Goal: Task Accomplishment & Management: Use online tool/utility

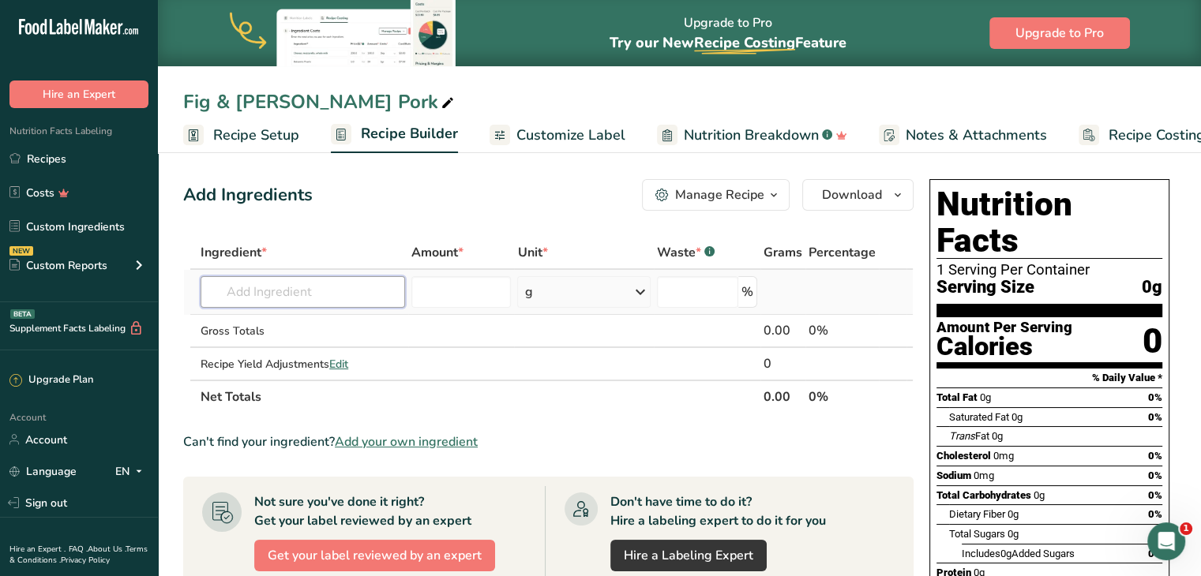
click at [284, 291] on input "text" at bounding box center [303, 292] width 205 height 32
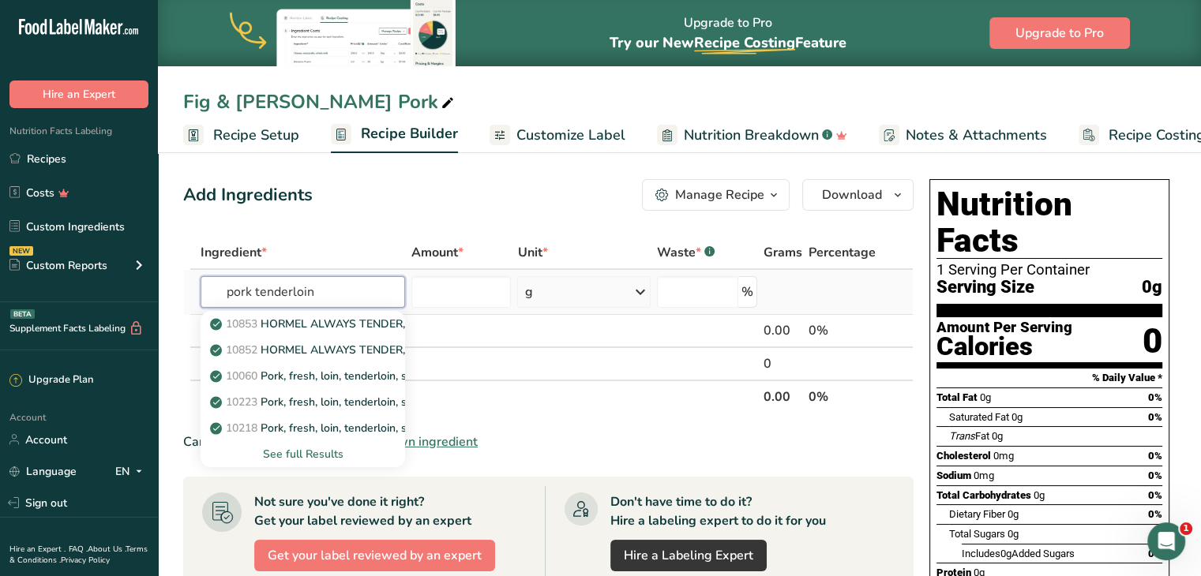
type input "pork tenderloin"
click at [323, 453] on div "See full Results" at bounding box center [302, 454] width 179 height 17
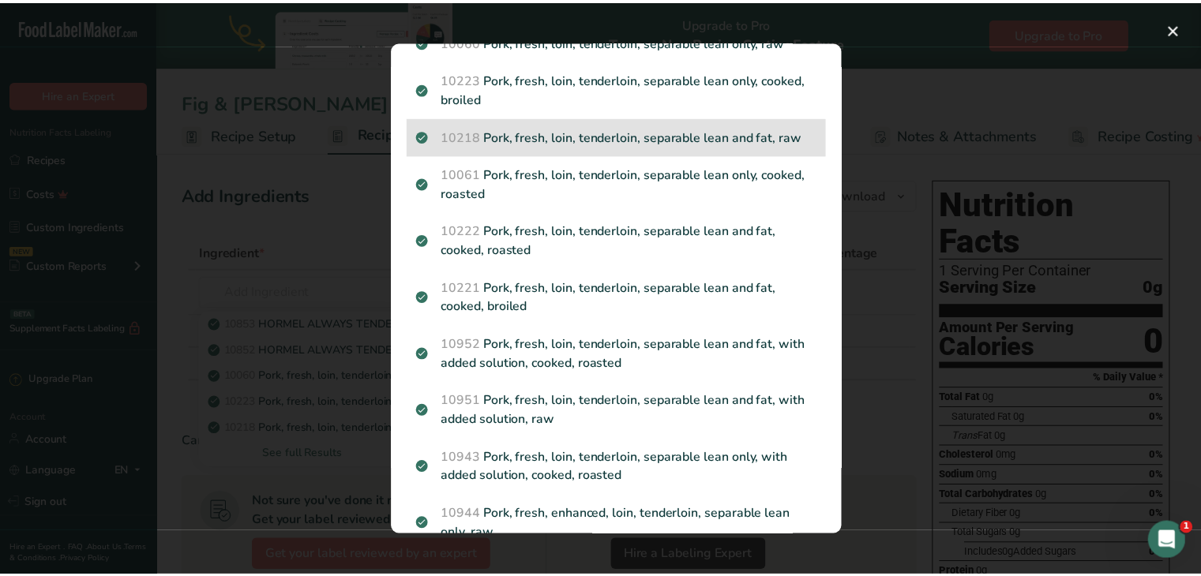
scroll to position [213, 0]
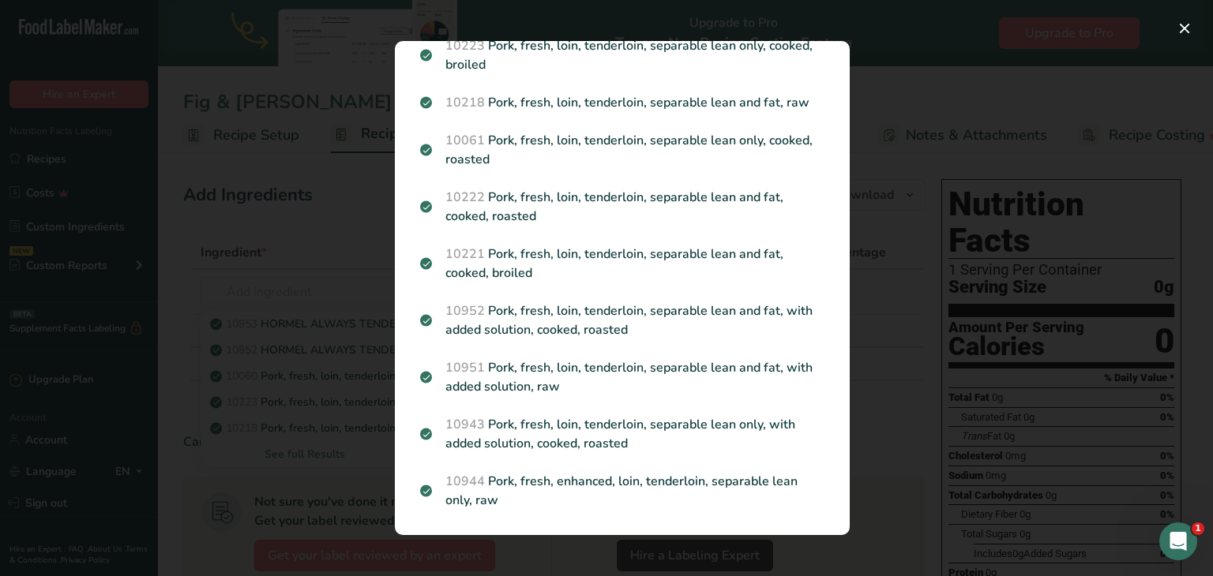
click at [314, 295] on div "Search results modal" at bounding box center [606, 288] width 1213 height 576
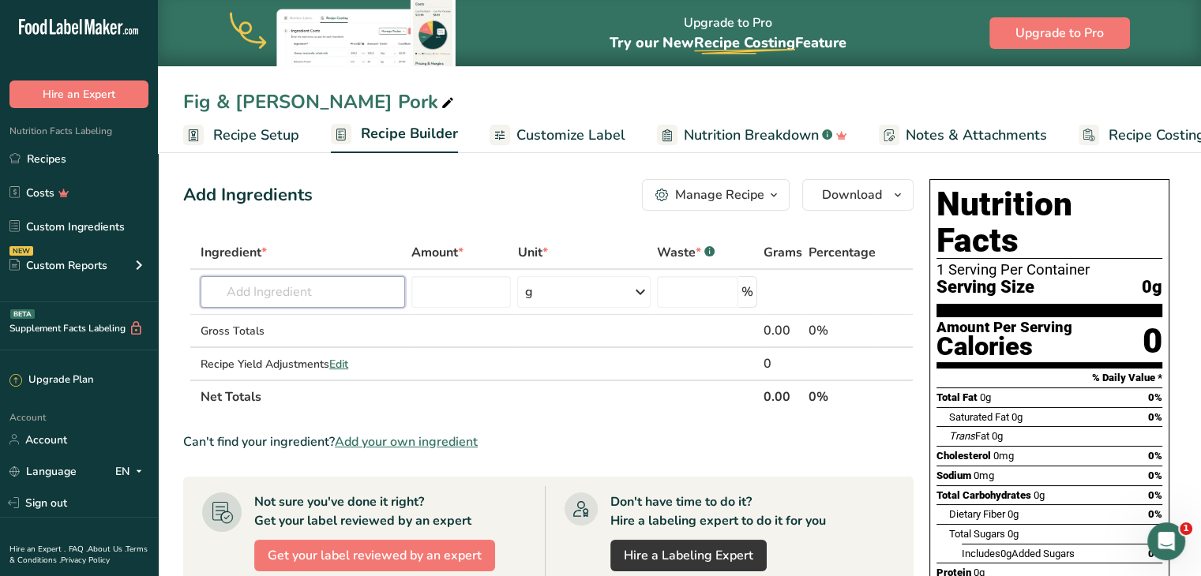
click at [314, 295] on input "text" at bounding box center [303, 292] width 205 height 32
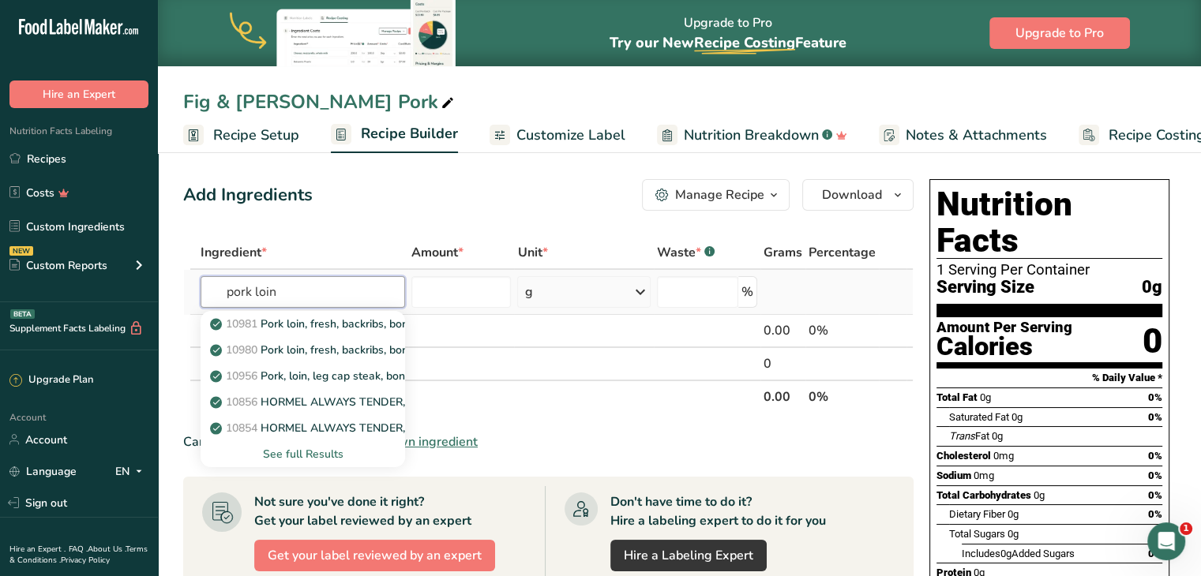
type input "pork loin"
click at [300, 453] on div "See full Results" at bounding box center [302, 454] width 179 height 17
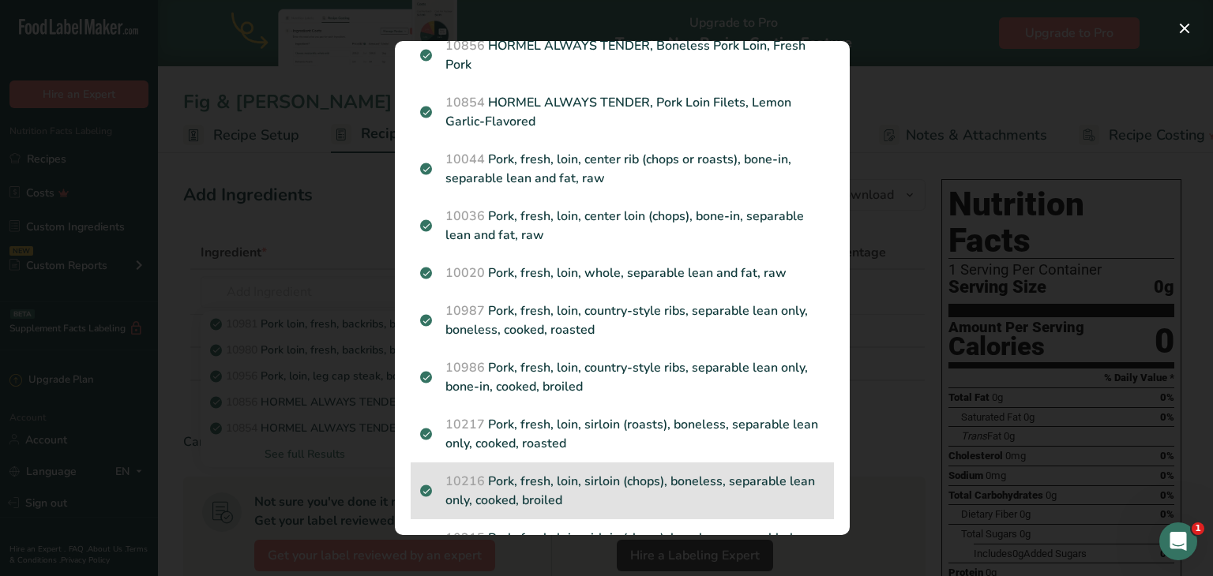
click at [575, 479] on p "10216 Pork, fresh, loin, sirloin (chops), boneless, separable lean only, cooked…" at bounding box center [622, 491] width 404 height 38
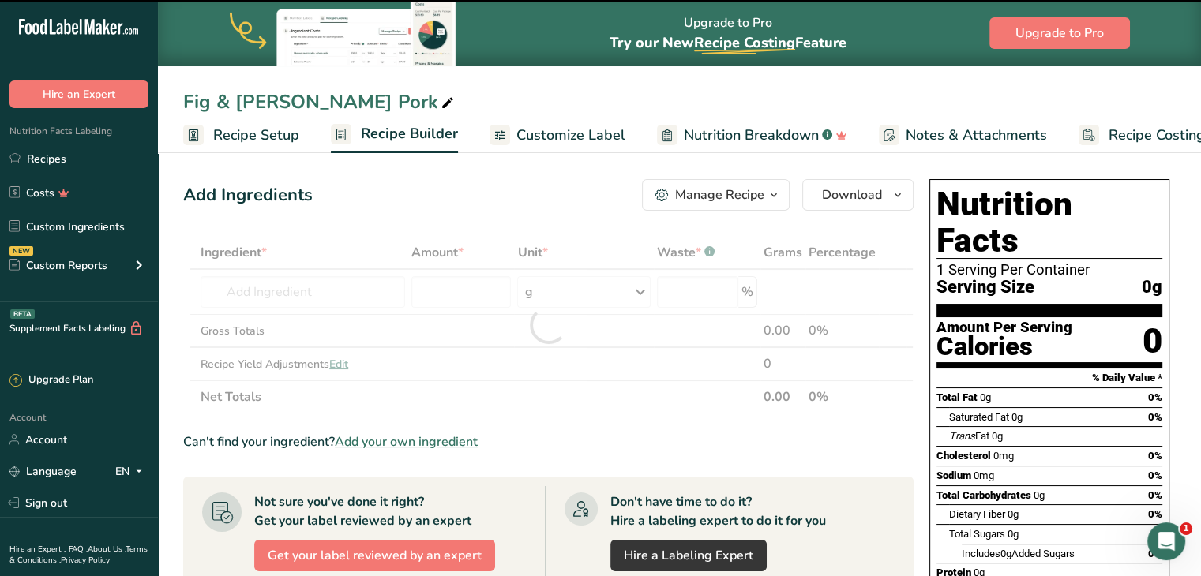
type input "0"
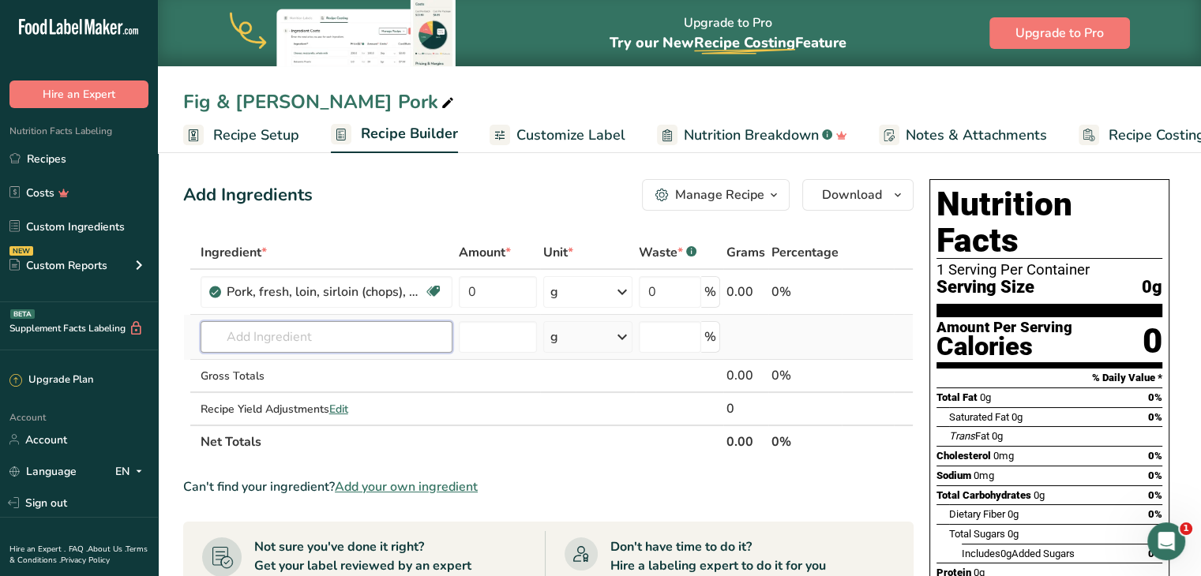
click at [291, 332] on input "text" at bounding box center [327, 337] width 252 height 32
click at [291, 332] on input "s" at bounding box center [327, 337] width 252 height 32
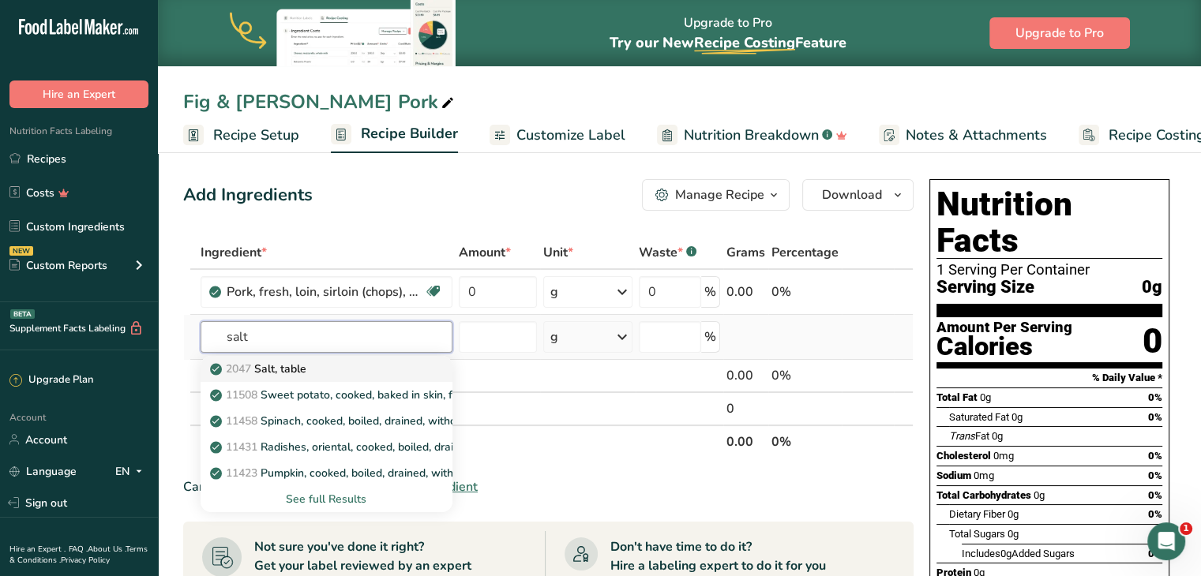
type input "salt"
click at [300, 364] on p "2047 Salt, table" at bounding box center [259, 369] width 93 height 17
type input "Salt, table"
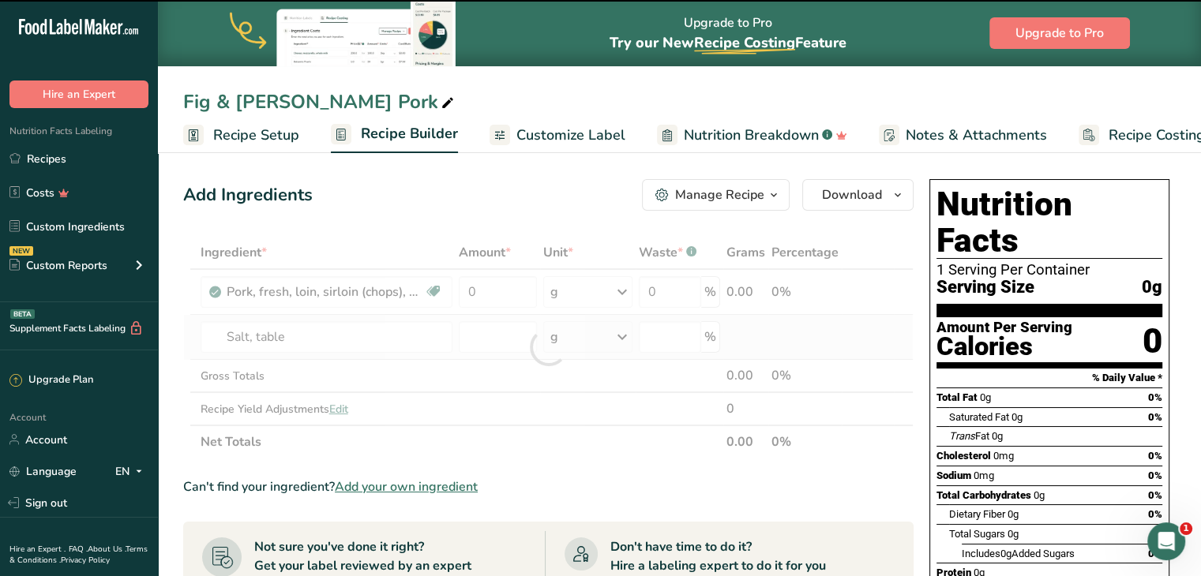
type input "0"
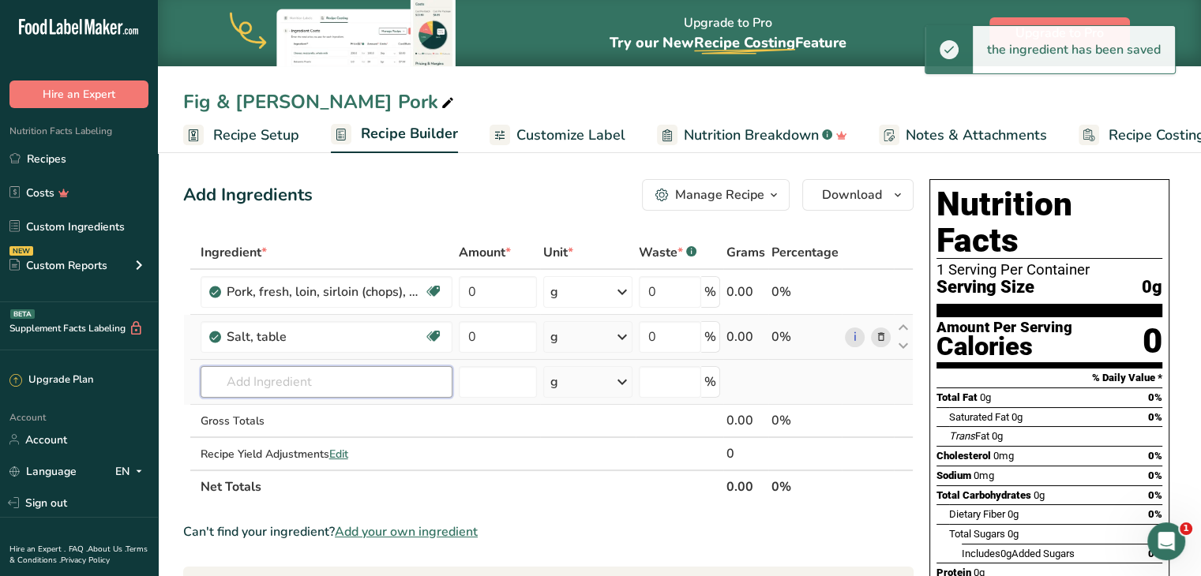
click at [299, 386] on input "text" at bounding box center [327, 382] width 252 height 32
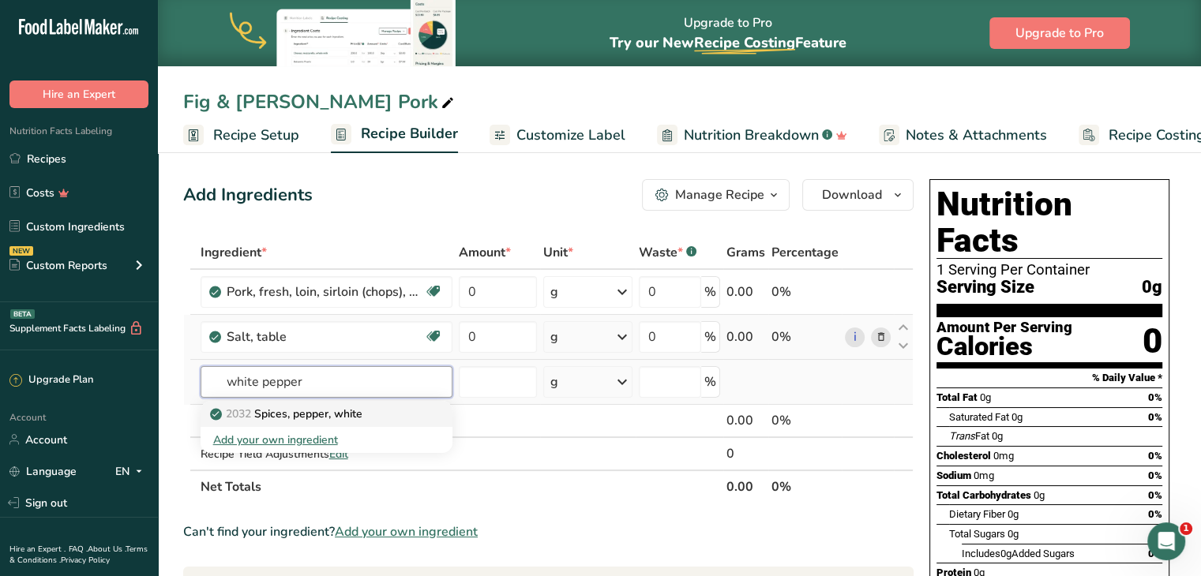
type input "white pepper"
click at [313, 407] on p "2032 Spices, pepper, white" at bounding box center [287, 414] width 149 height 17
type input "Spices, pepper, white"
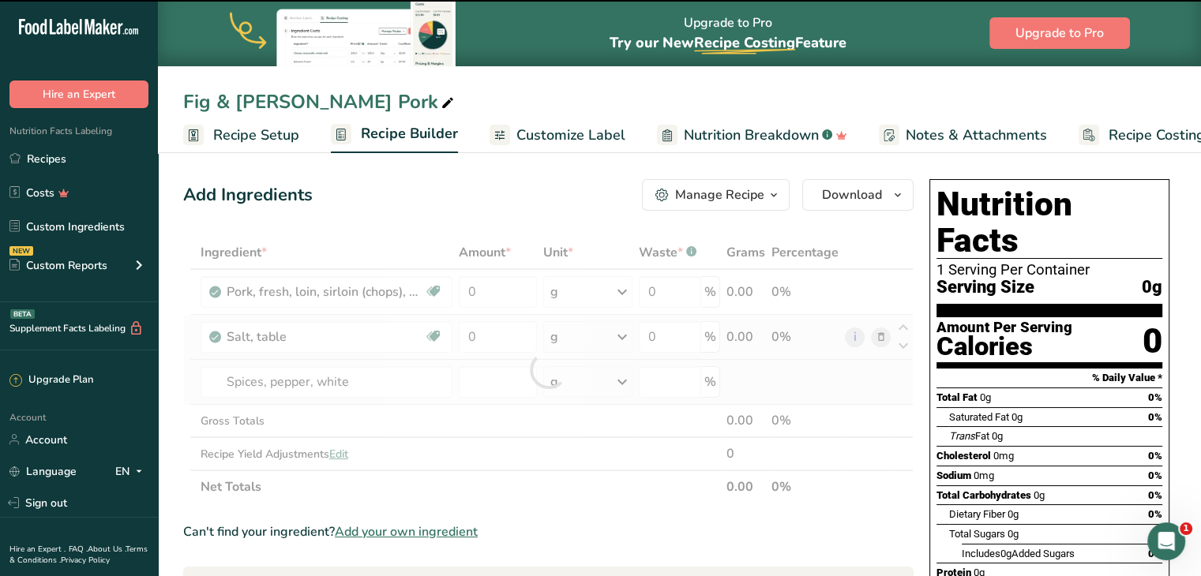
type input "0"
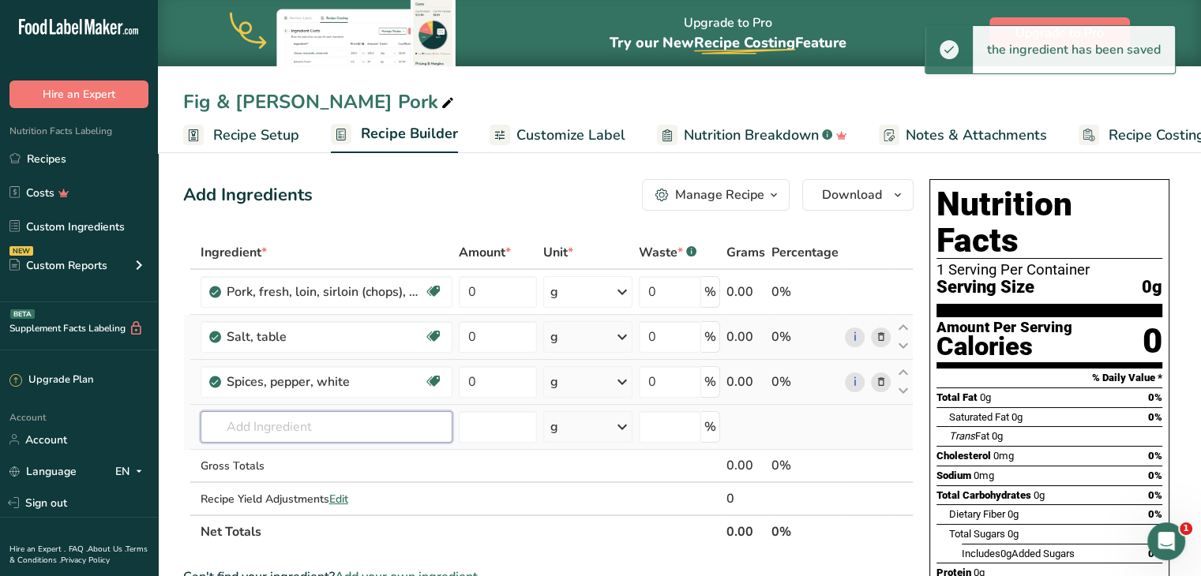
click at [315, 427] on input "text" at bounding box center [327, 427] width 252 height 32
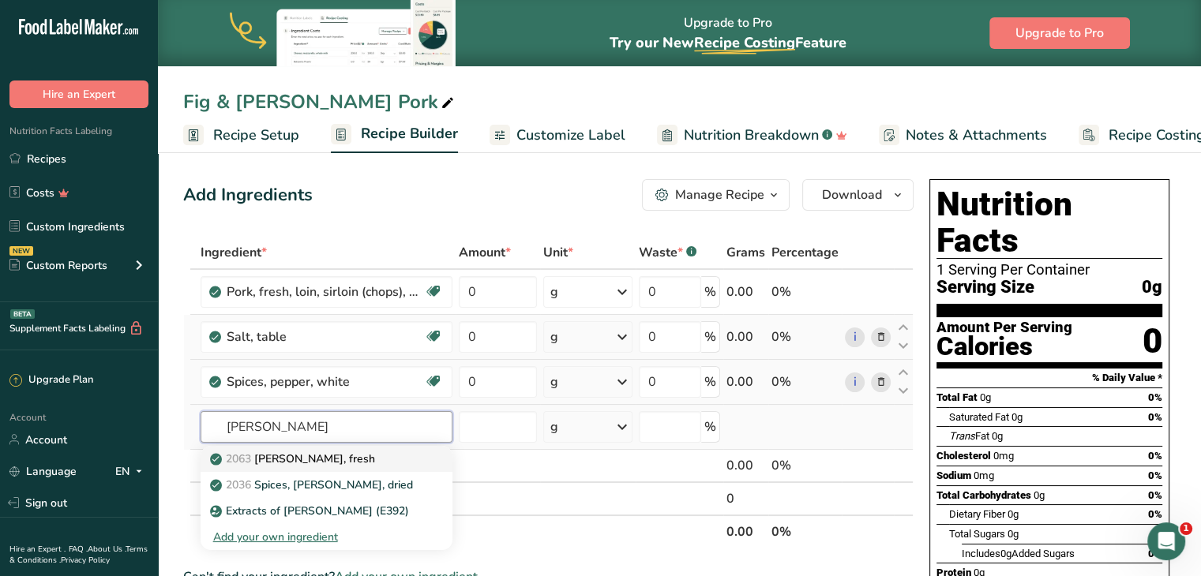
type input "rosemary"
click at [314, 456] on p "2063 Rosemary, fresh" at bounding box center [294, 459] width 162 height 17
type input "Rosemary, fresh"
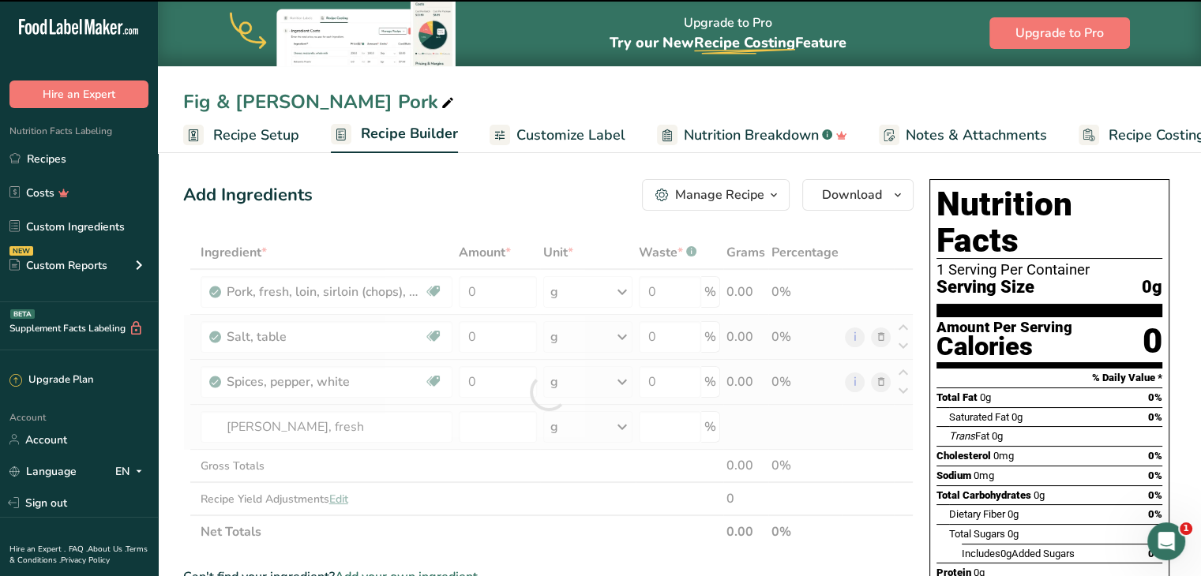
type input "0"
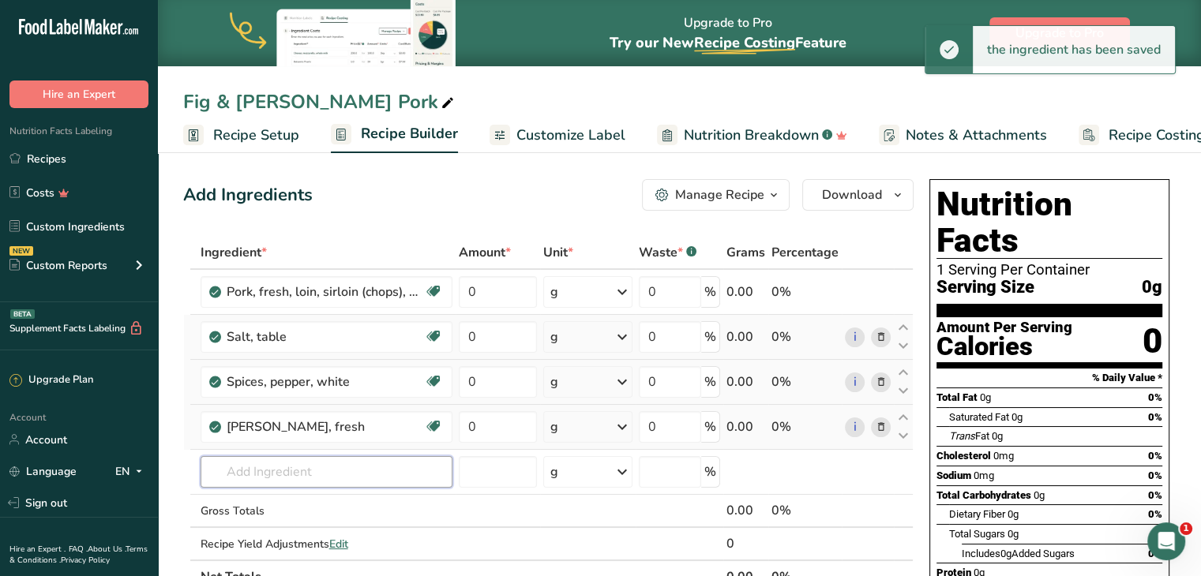
click at [314, 456] on input "text" at bounding box center [327, 472] width 252 height 32
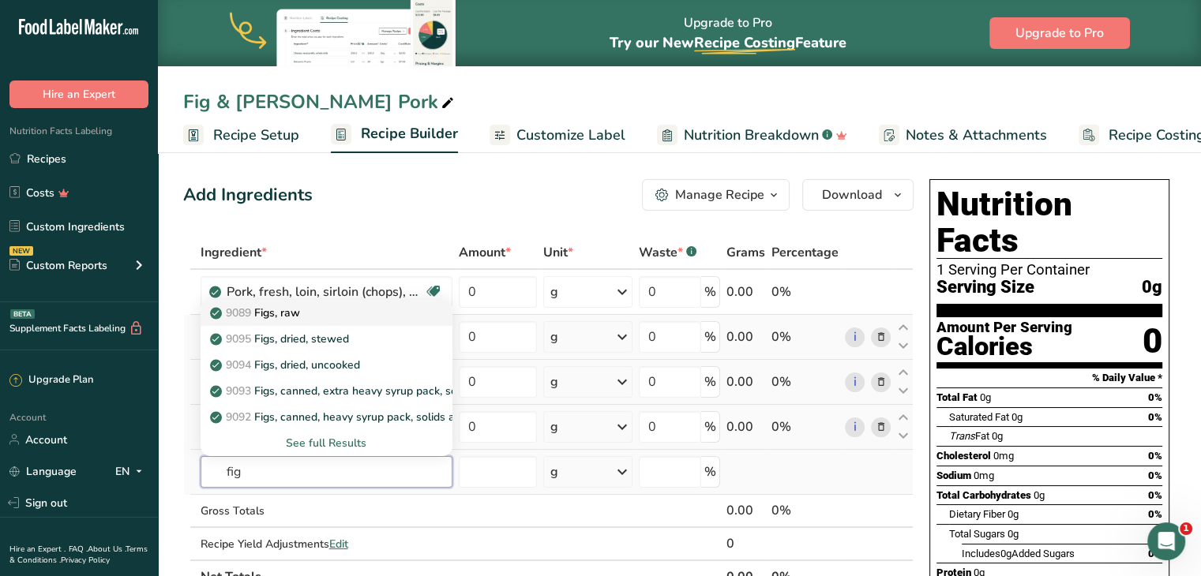
type input "fig"
click at [310, 317] on div "9089 Figs, raw" at bounding box center [313, 313] width 201 height 17
type input "Figs, raw"
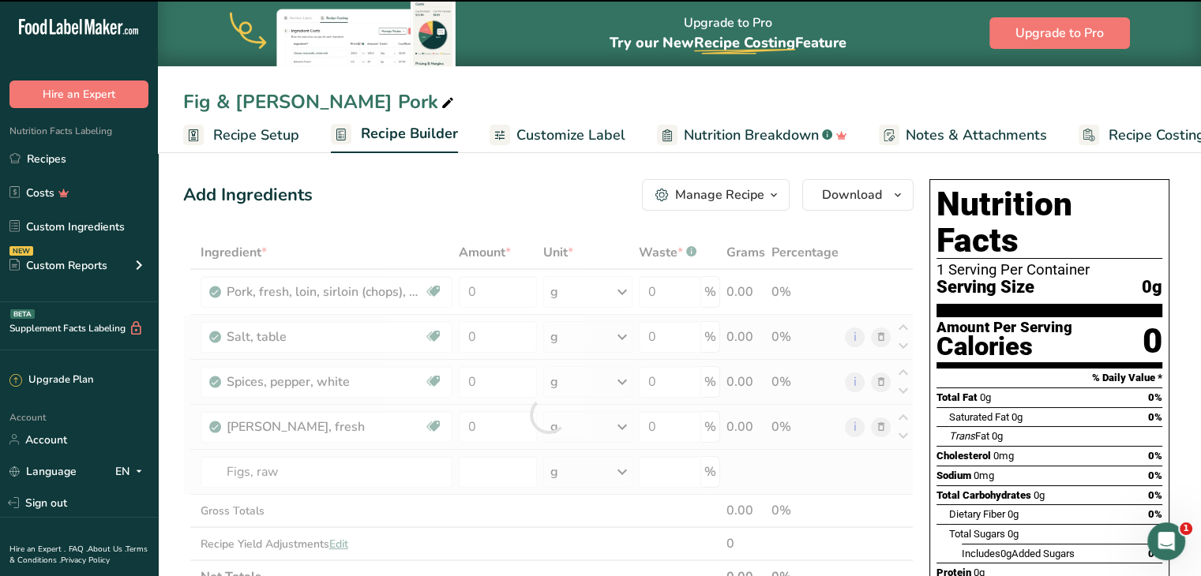
type input "0"
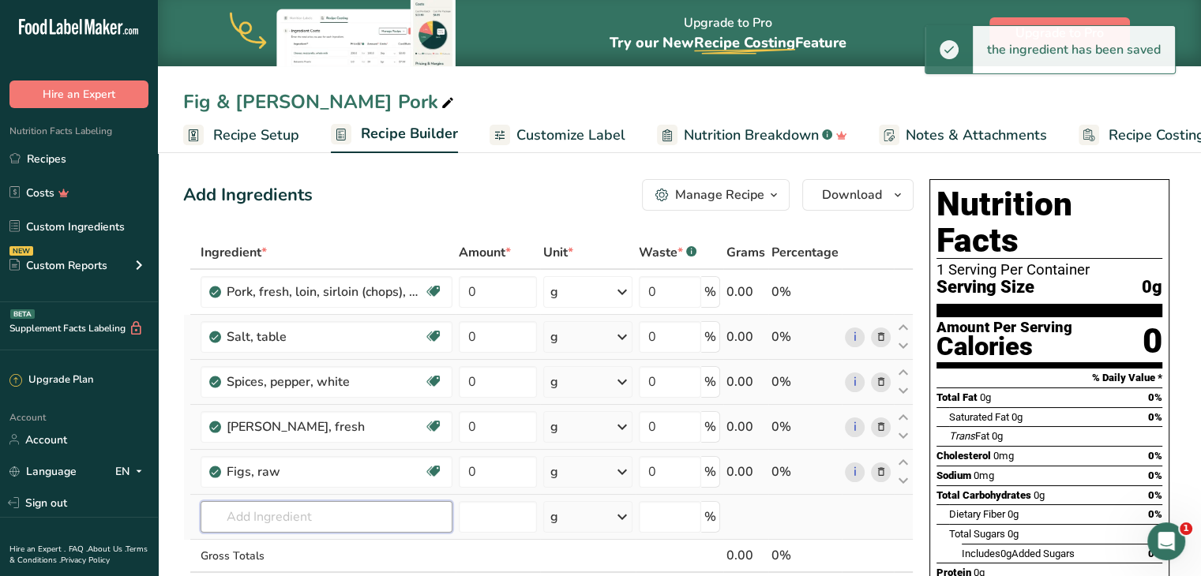
click at [319, 513] on input "text" at bounding box center [327, 517] width 252 height 32
click at [319, 513] on input "e" at bounding box center [327, 517] width 252 height 32
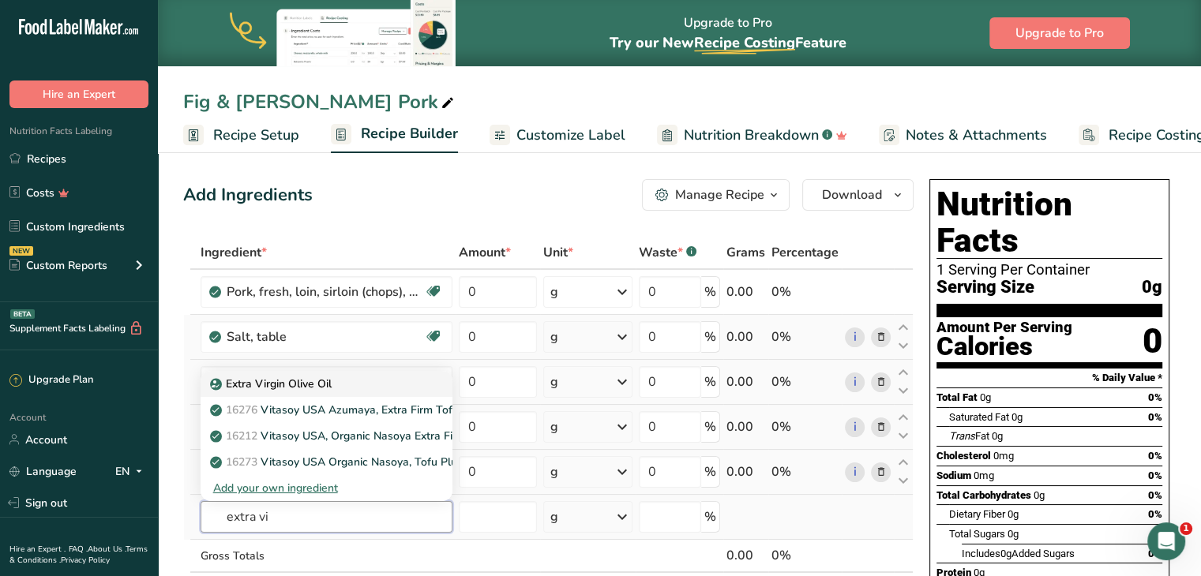
type input "extra vi"
click at [349, 385] on div "Extra Virgin Olive Oil" at bounding box center [313, 384] width 201 height 17
type input "Extra Virgin Olive Oil"
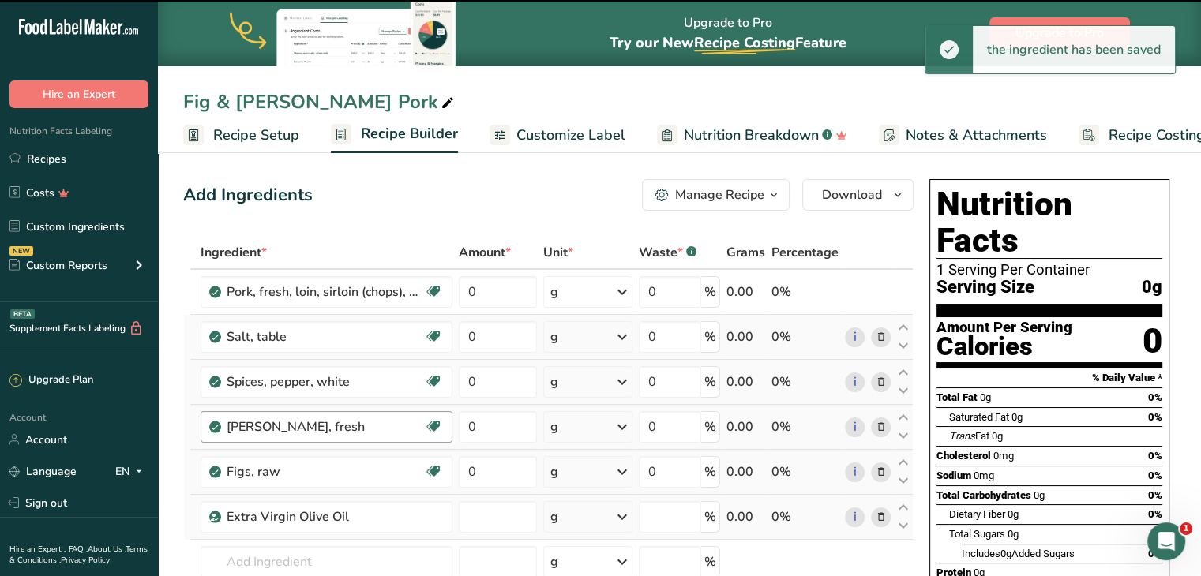
type input "0"
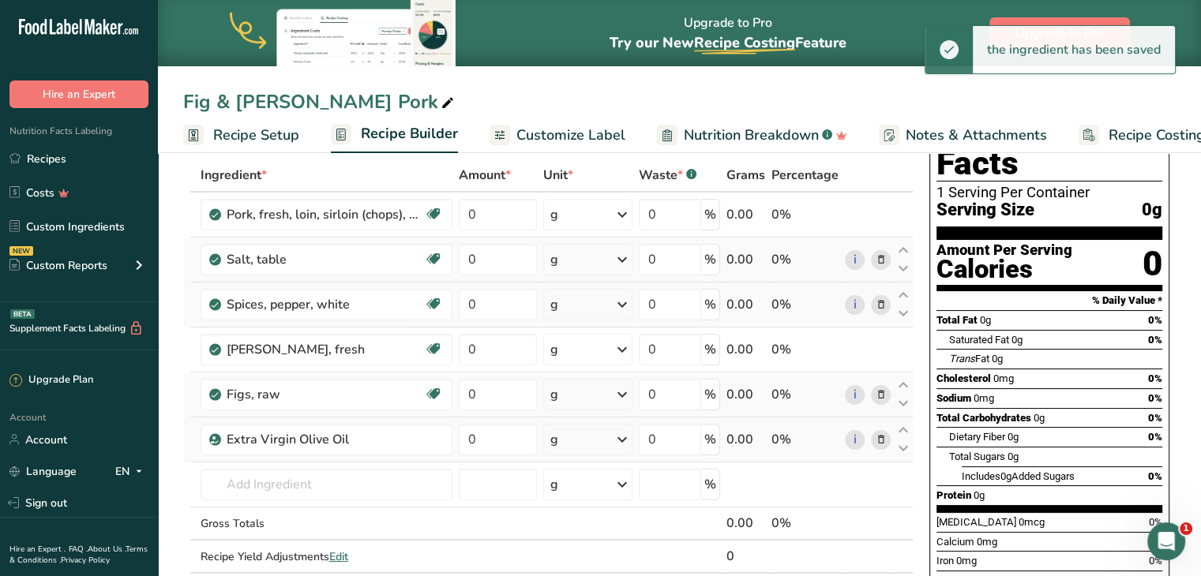
scroll to position [78, 0]
click at [310, 484] on input "text" at bounding box center [327, 484] width 252 height 32
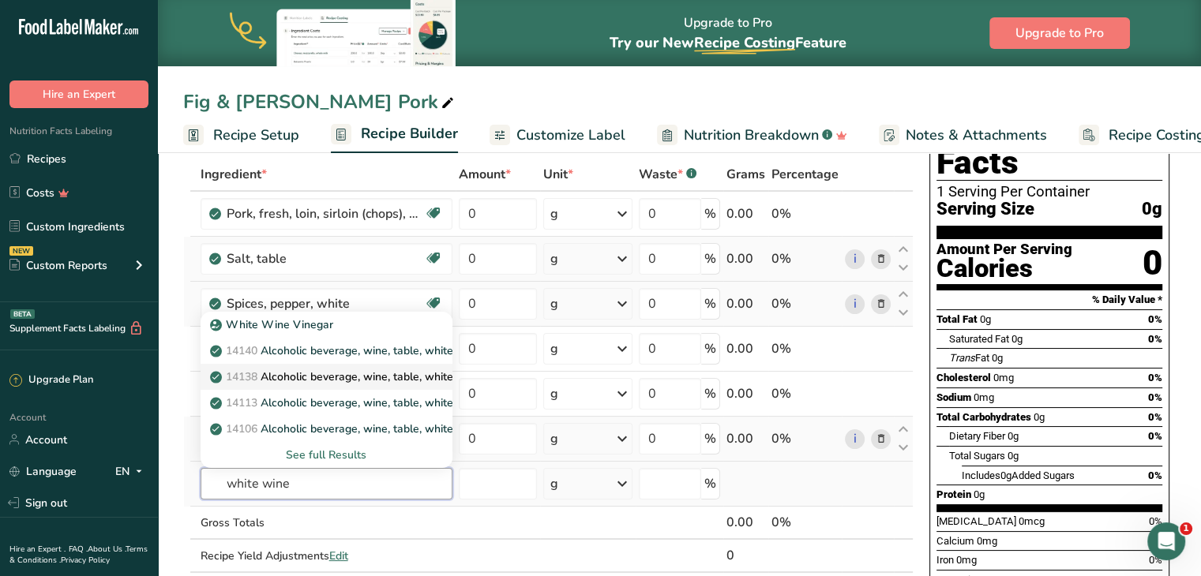
type input "white wine"
click at [314, 379] on p "14138 Alcoholic beverage, wine, table, white, Pinot Blanc" at bounding box center [365, 377] width 304 height 17
type input "Alcoholic beverage, wine, table, white, Pinot Blanc"
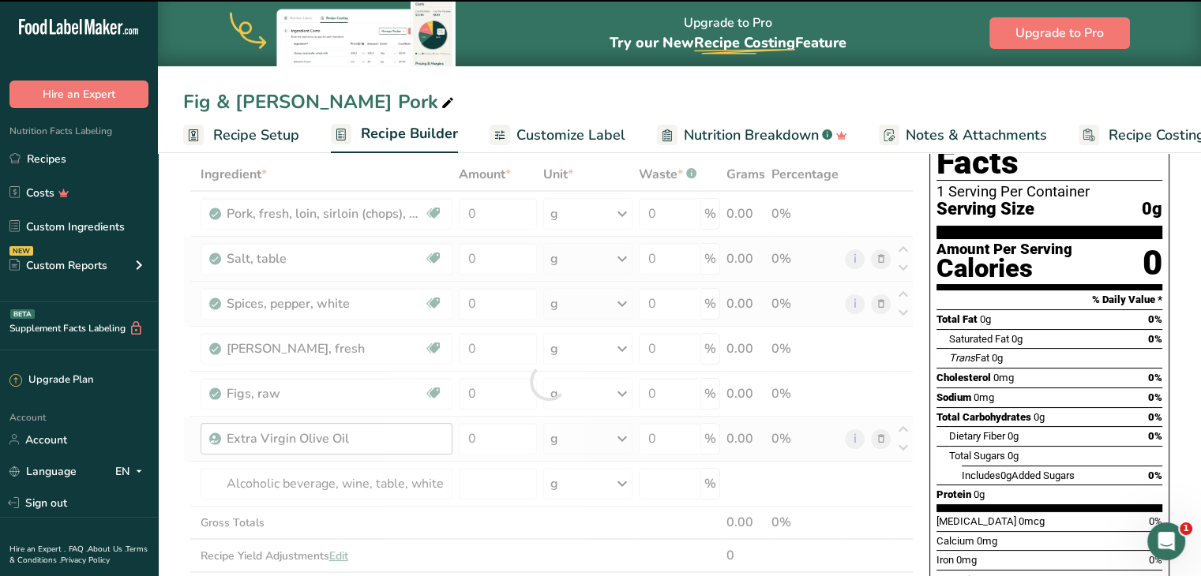
type input "0"
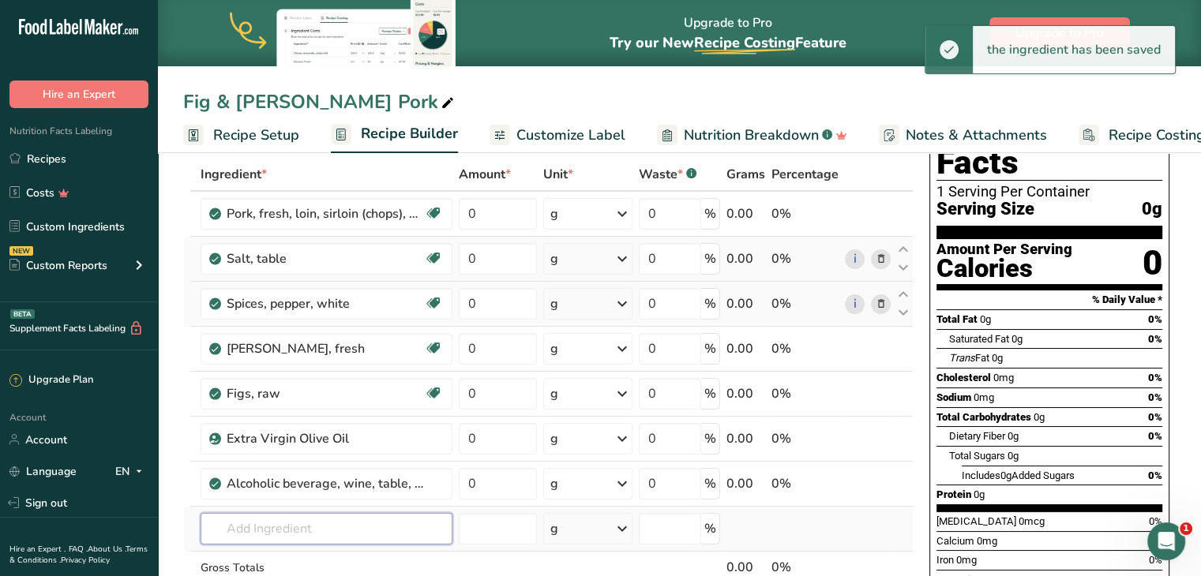
click at [314, 520] on input "text" at bounding box center [327, 529] width 252 height 32
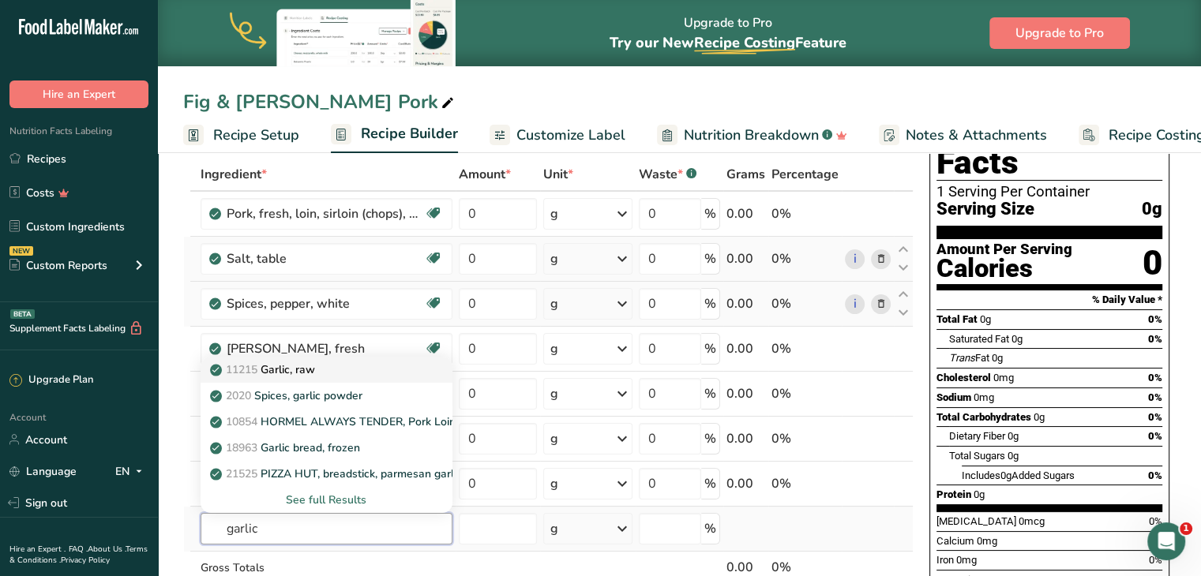
type input "garlic"
click at [332, 374] on div "11215 Garlic, raw" at bounding box center [313, 370] width 201 height 17
type input "Garlic, raw"
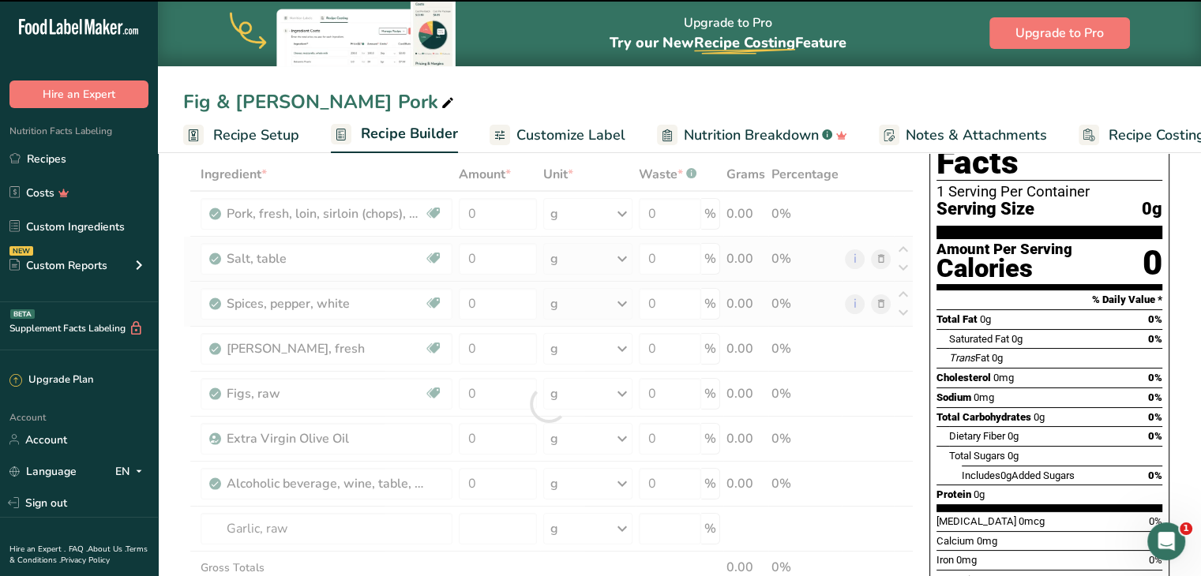
type input "0"
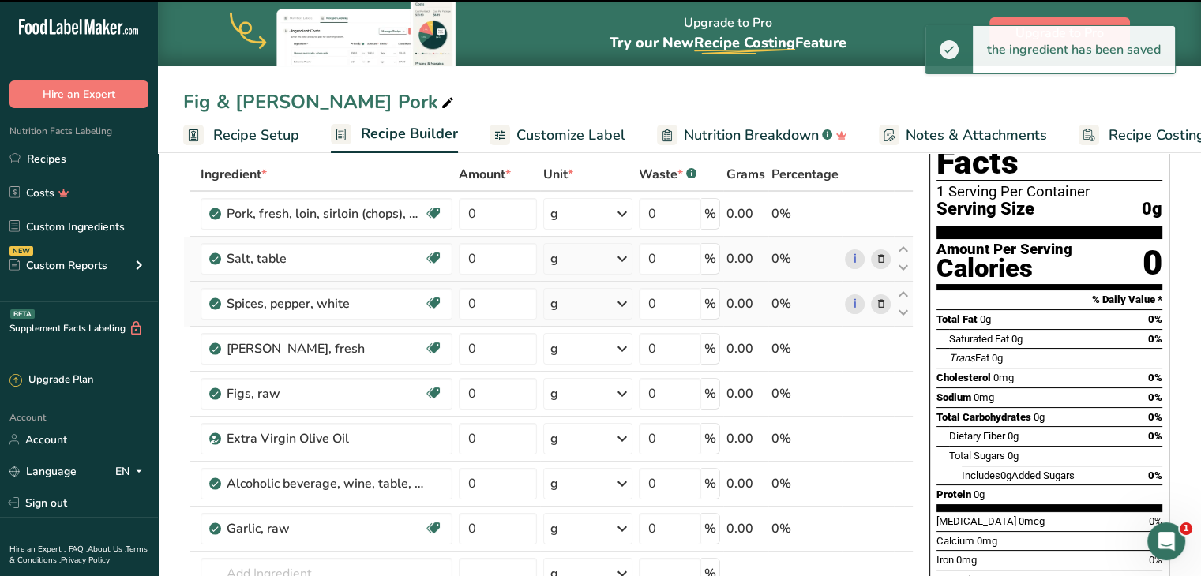
scroll to position [167, 0]
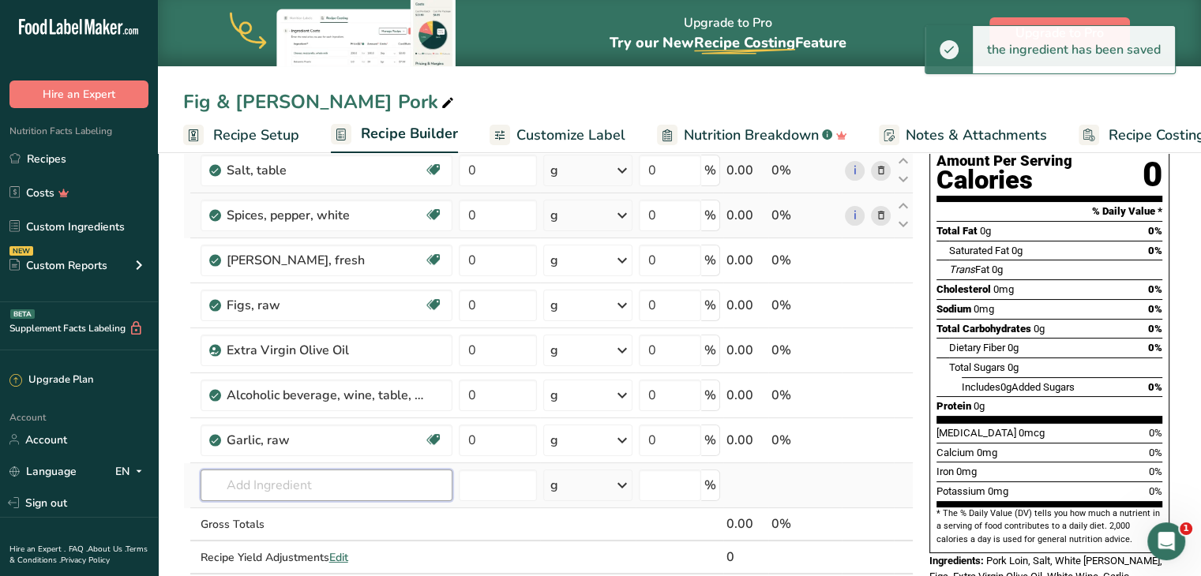
click at [303, 489] on input "text" at bounding box center [327, 486] width 252 height 32
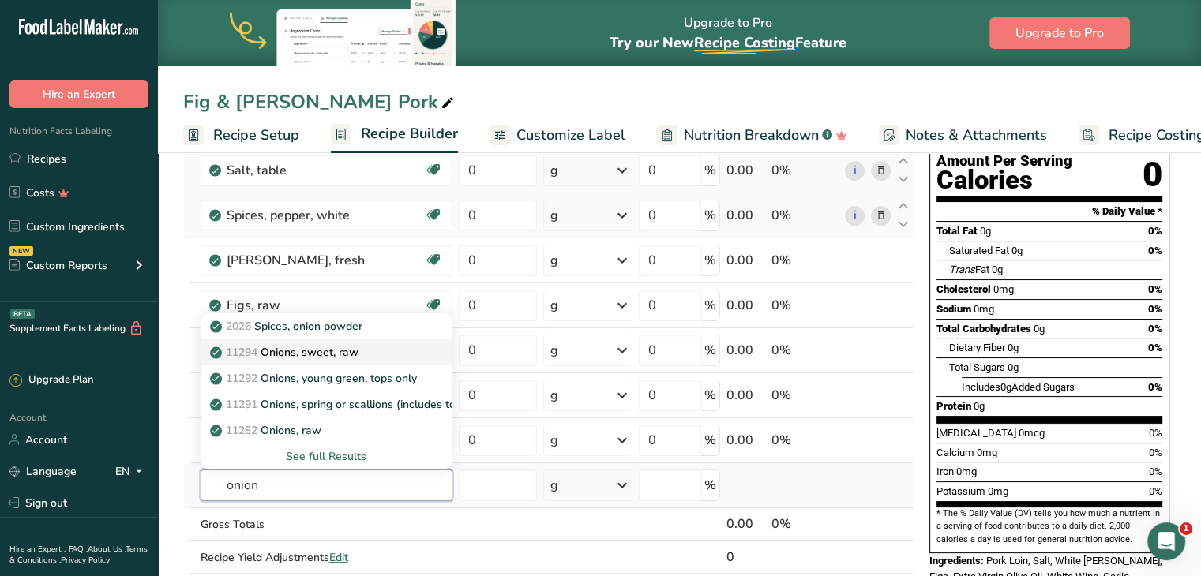
type input "onion"
click at [332, 345] on p "11294 Onions, sweet, raw" at bounding box center [285, 352] width 145 height 17
type input "Onions, sweet, raw"
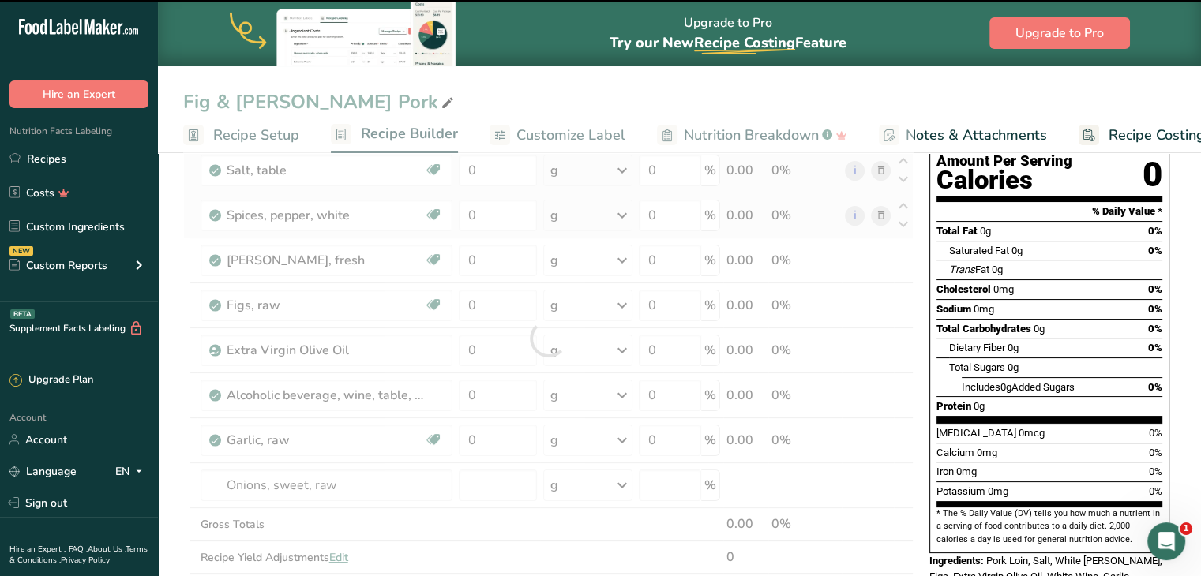
type input "0"
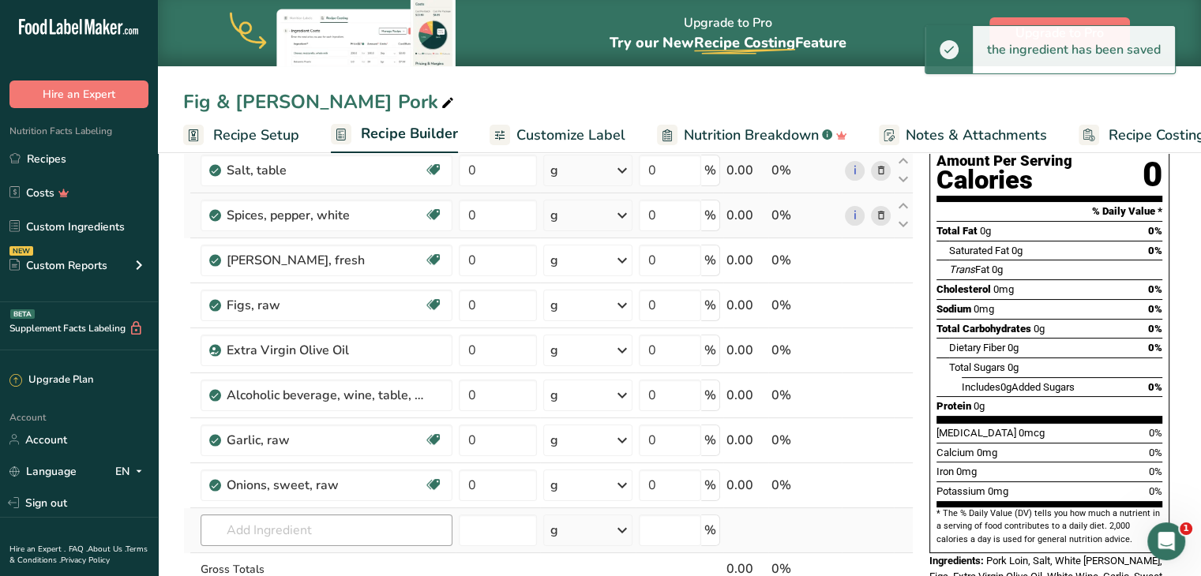
drag, startPoint x: 314, startPoint y: 506, endPoint x: 316, endPoint y: 525, distance: 19.0
click at [316, 525] on td "2026 Spices, onion powder 11294 Onions, sweet, raw 11292 Onions, young green, t…" at bounding box center [326, 531] width 258 height 45
click at [316, 525] on input "text" at bounding box center [327, 531] width 252 height 32
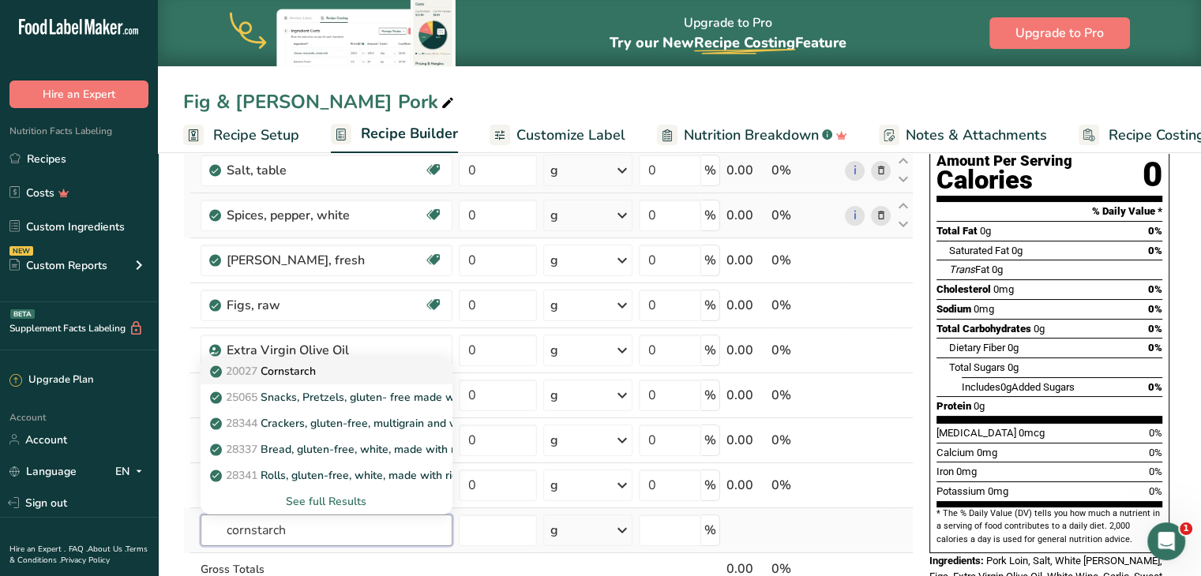
type input "cornstarch"
click at [316, 370] on p "20027 [GEOGRAPHIC_DATA]" at bounding box center [264, 371] width 103 height 17
type input "Cornstarch"
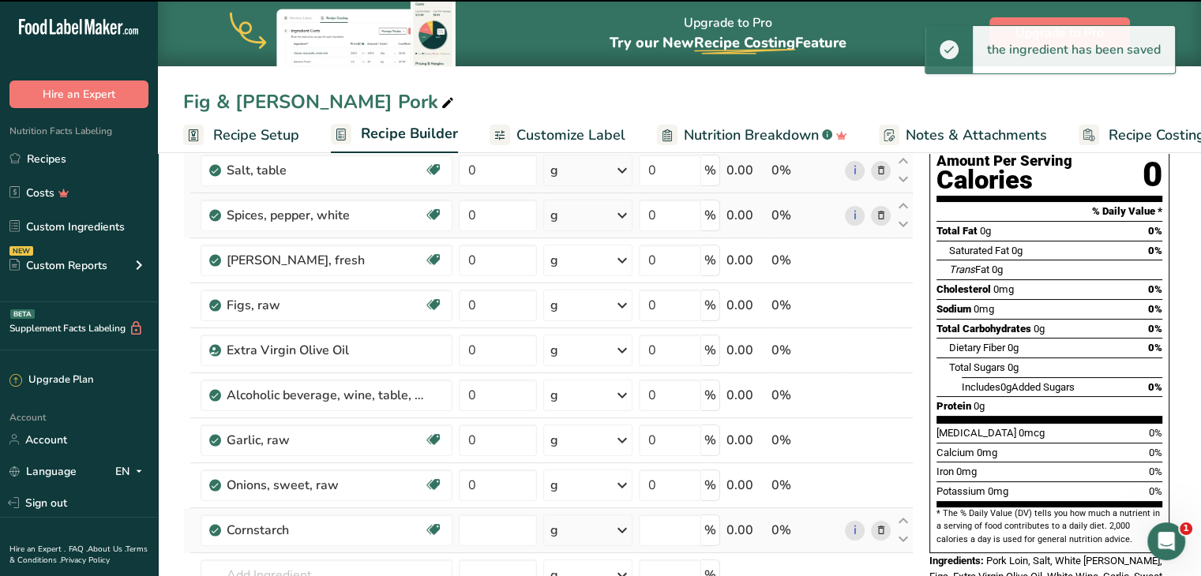
type input "0"
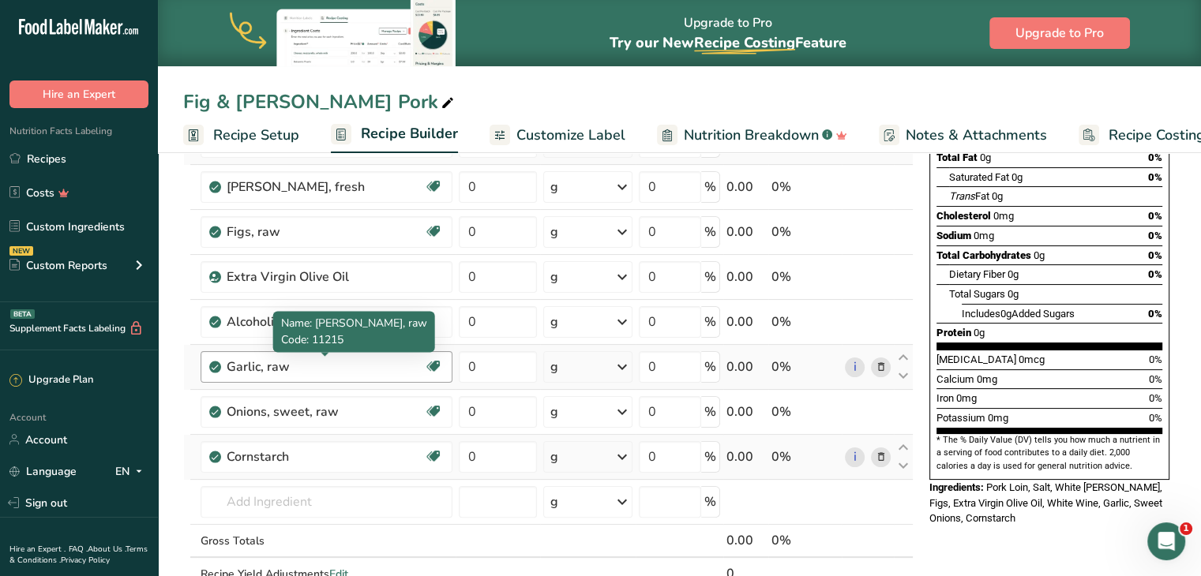
scroll to position [250, 0]
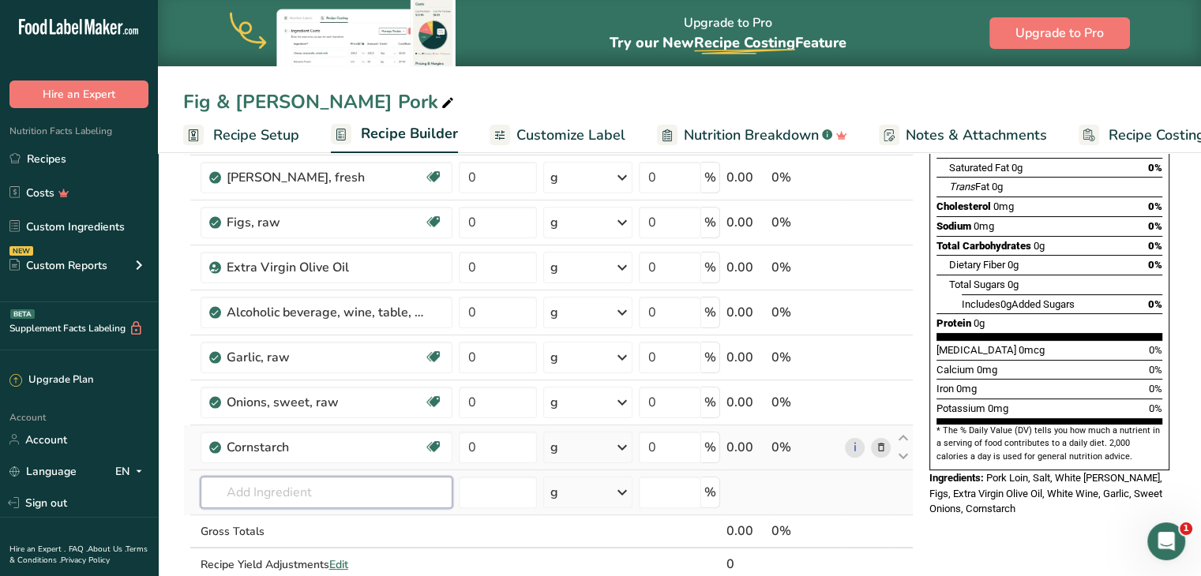
click at [285, 489] on input "text" at bounding box center [327, 493] width 252 height 32
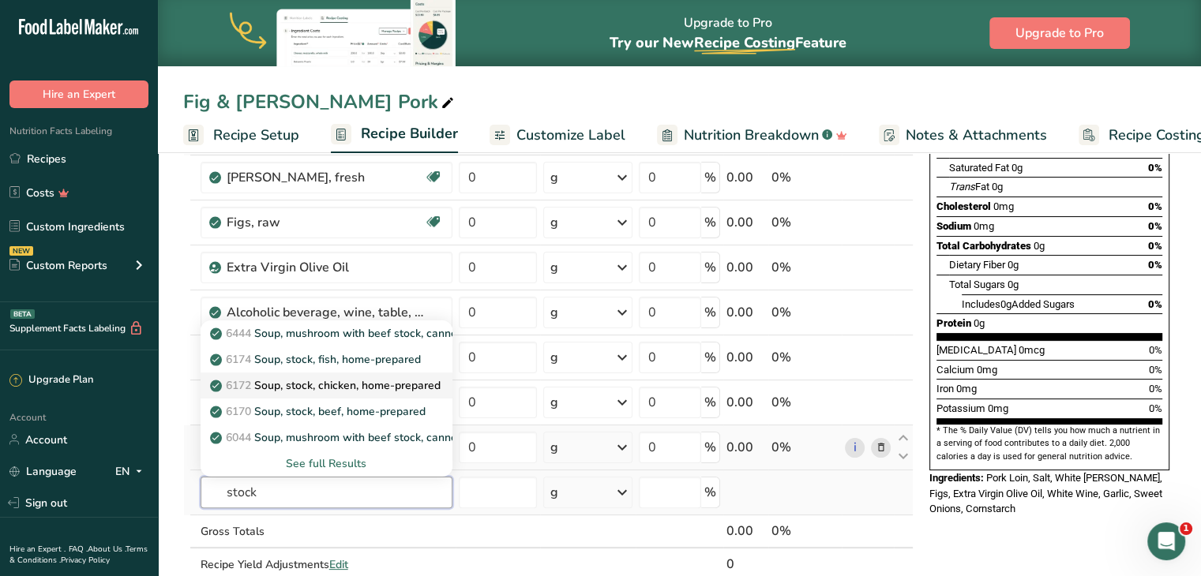
type input "stock"
click at [357, 377] on p "6172 Soup, stock, chicken, home-prepared" at bounding box center [326, 385] width 227 height 17
type input "Soup, stock, chicken, home-prepared"
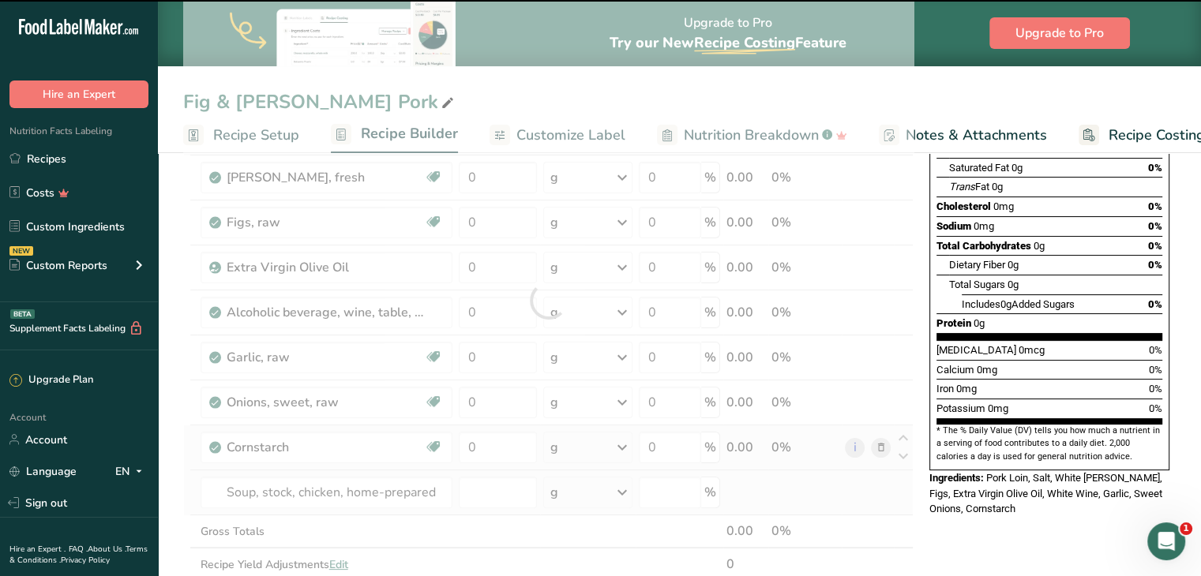
type input "0"
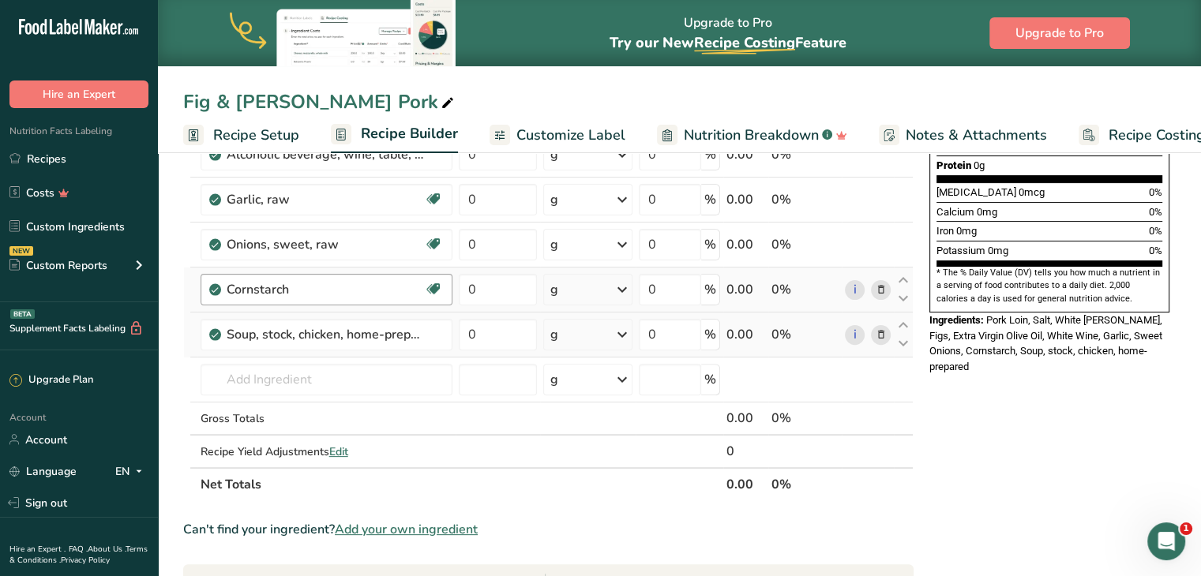
scroll to position [409, 0]
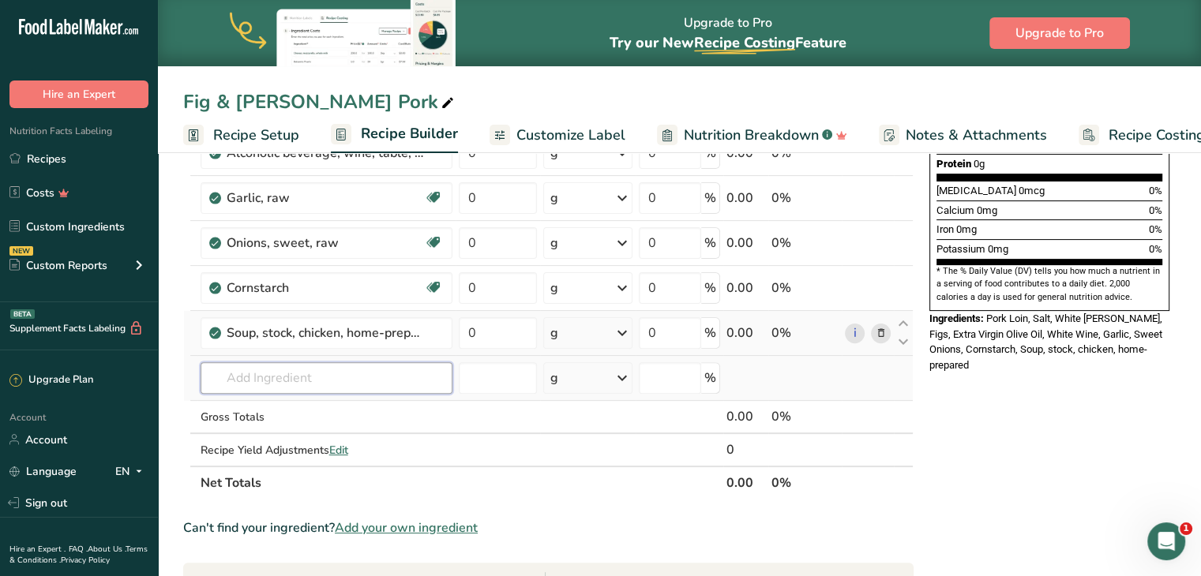
click at [321, 381] on input "text" at bounding box center [327, 378] width 252 height 32
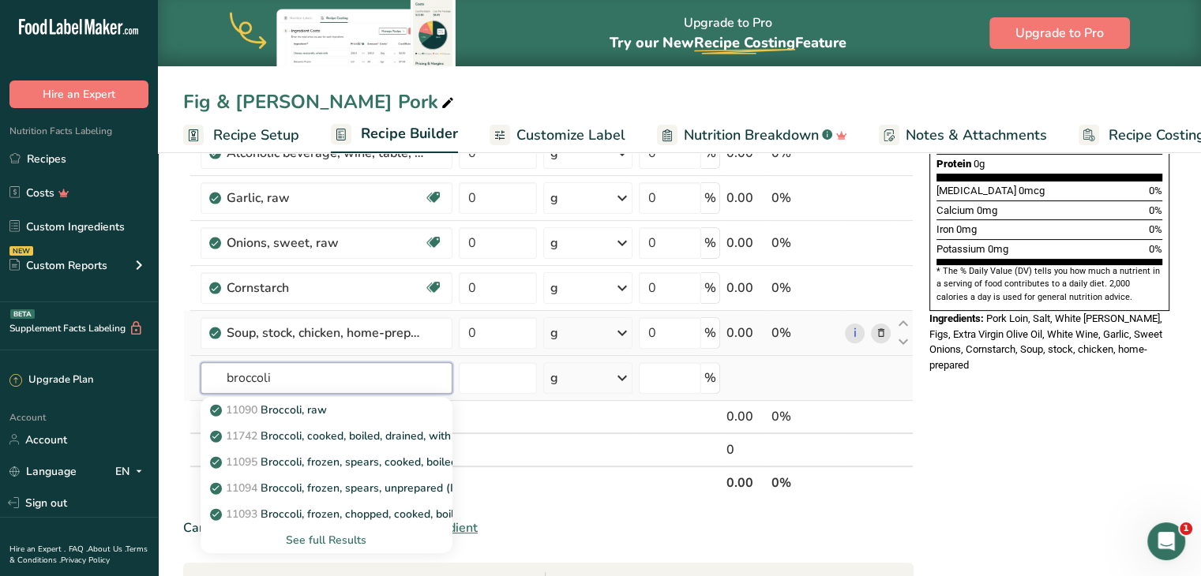
type input "broccoli"
click at [341, 541] on div "See full Results" at bounding box center [326, 540] width 227 height 17
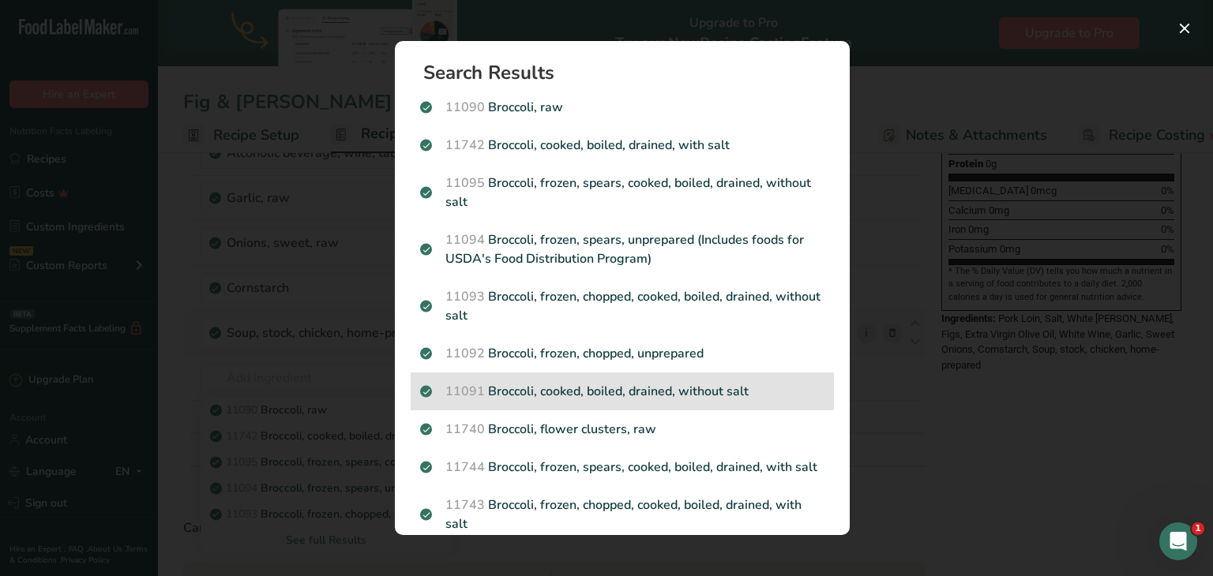
click at [673, 380] on div "11091 Broccoli, cooked, boiled, drained, without salt" at bounding box center [622, 392] width 423 height 38
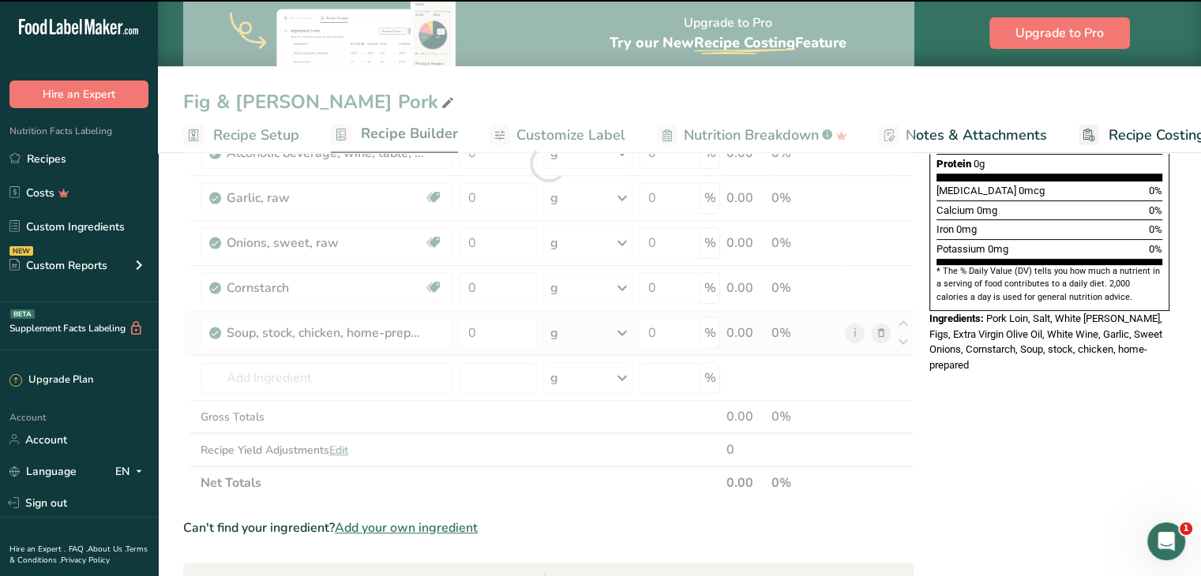
type input "0"
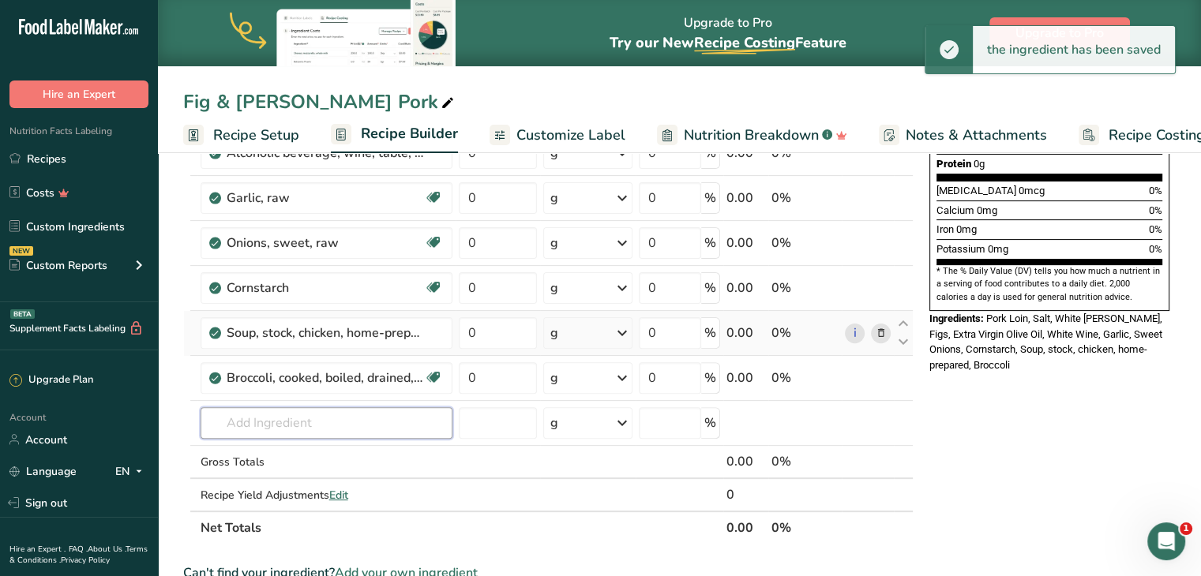
click at [334, 430] on input "text" at bounding box center [327, 423] width 252 height 32
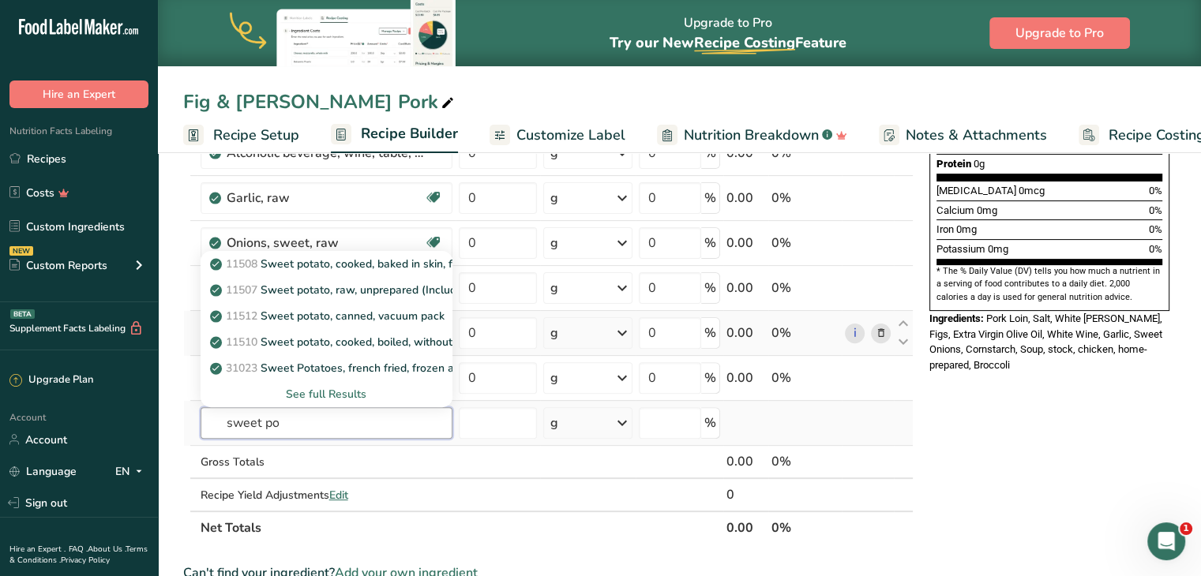
type input "sweet po"
click at [329, 392] on div "See full Results" at bounding box center [326, 394] width 227 height 17
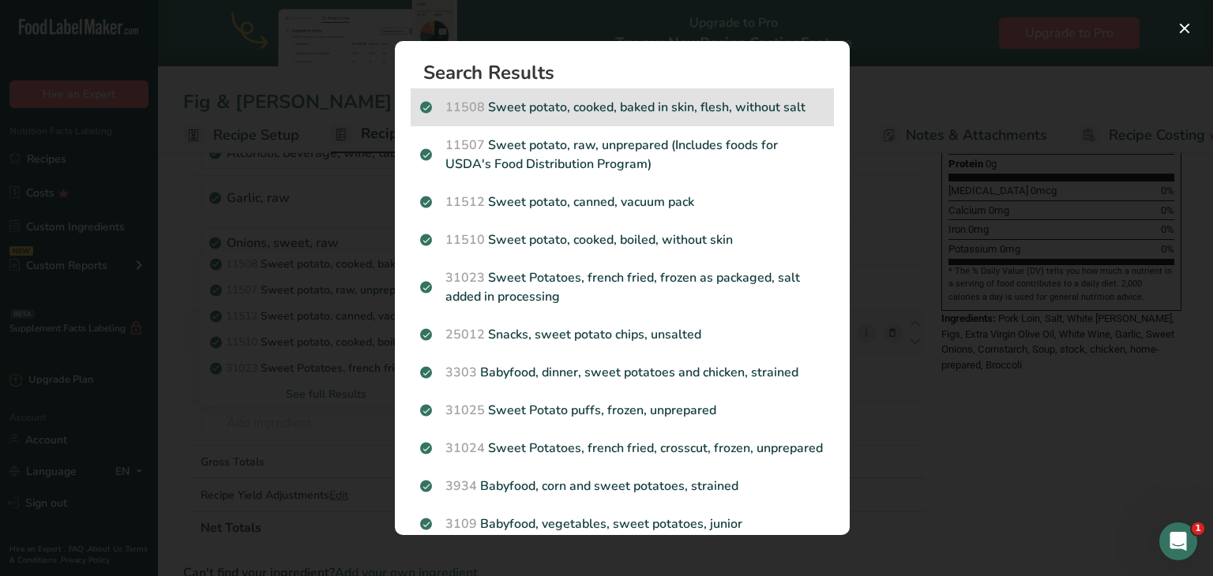
click at [638, 103] on p "11508 Sweet potato, cooked, baked in skin, flesh, without salt" at bounding box center [622, 107] width 404 height 19
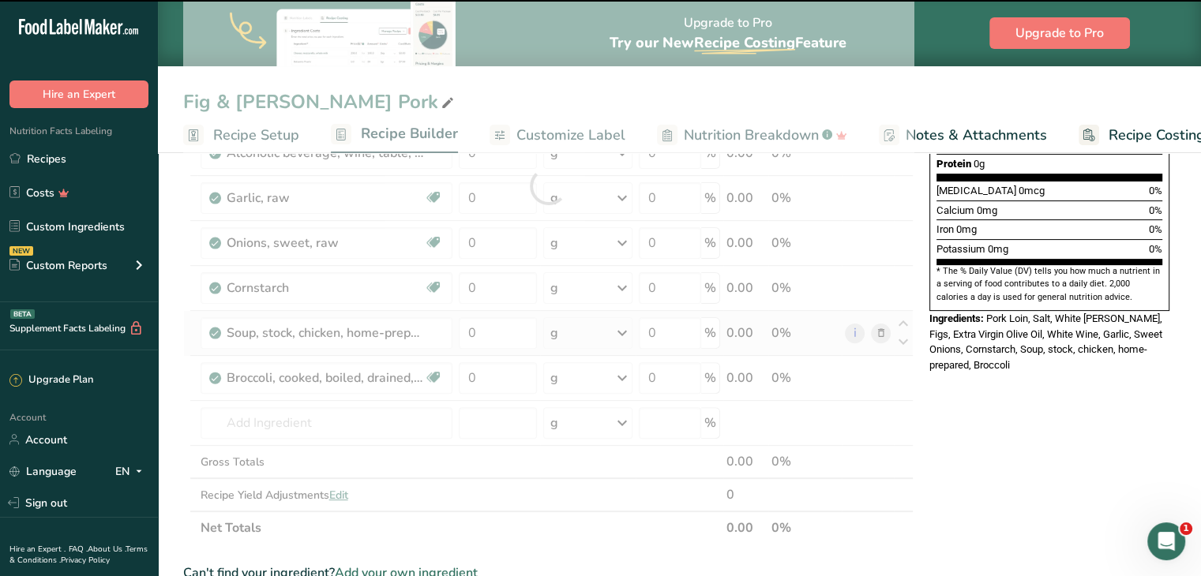
type input "0"
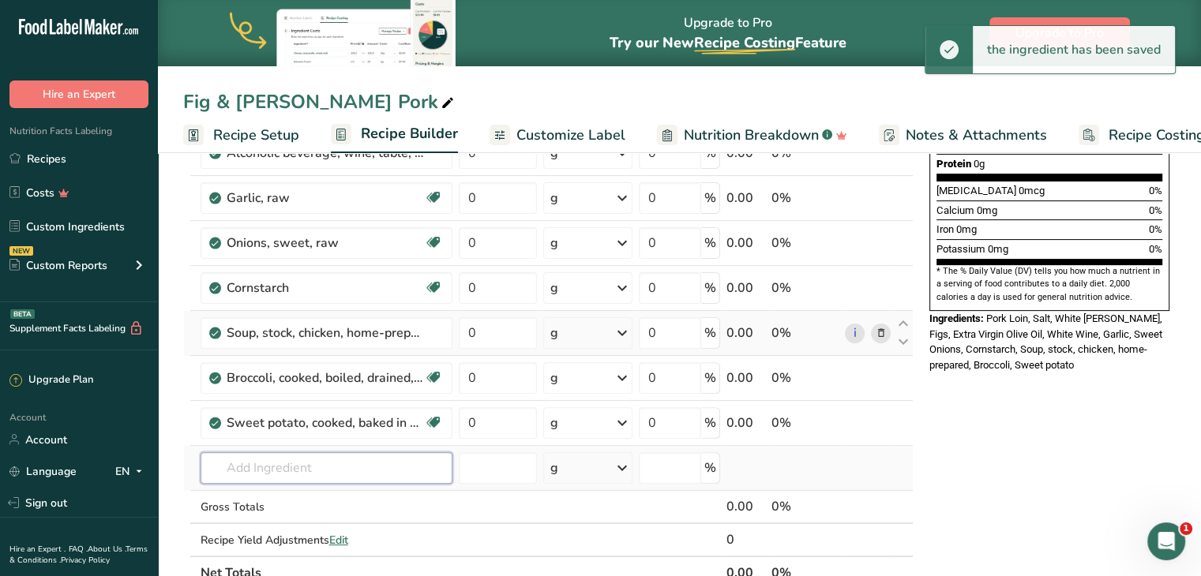
click at [313, 453] on input "text" at bounding box center [327, 469] width 252 height 32
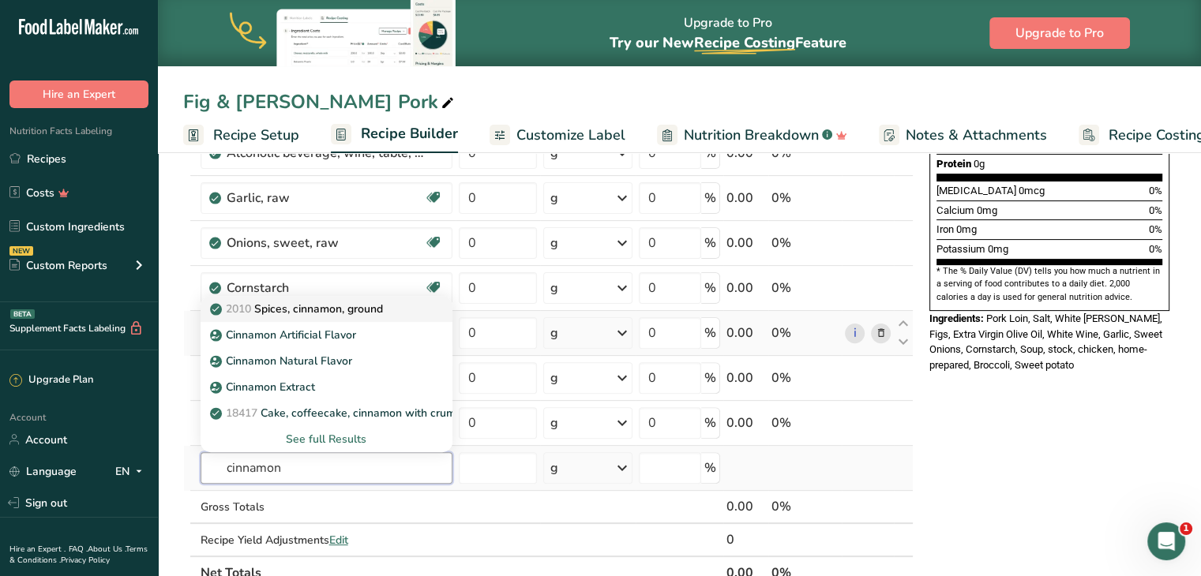
type input "cinnamon"
click at [303, 307] on p "2010 Spices, cinnamon, ground" at bounding box center [298, 309] width 170 height 17
type input "Spices, cinnamon, ground"
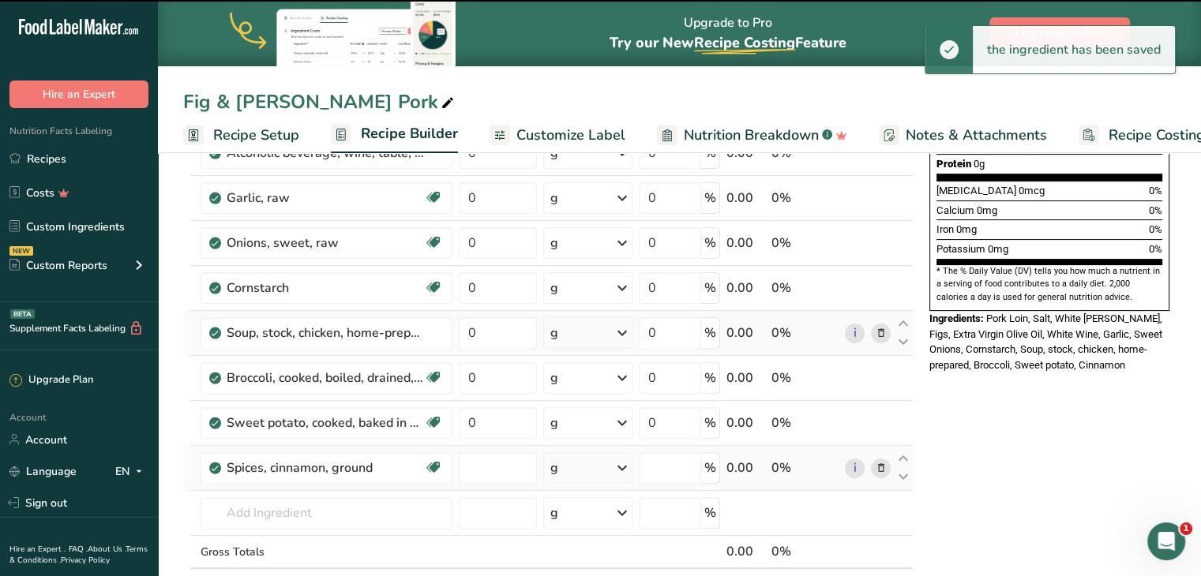
type input "0"
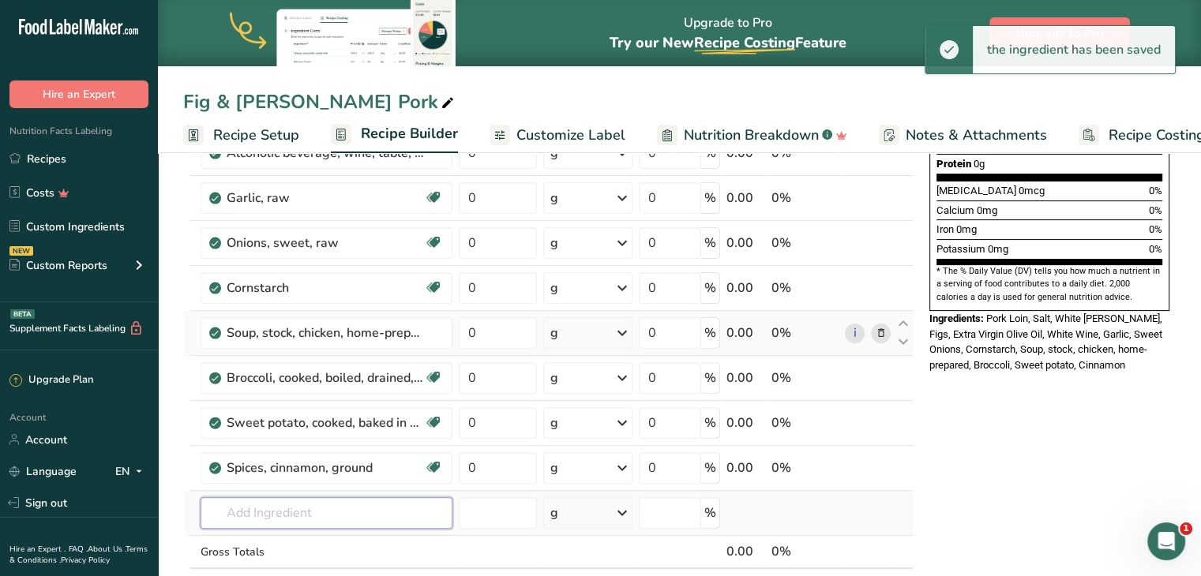
click at [300, 498] on input "text" at bounding box center [327, 514] width 252 height 32
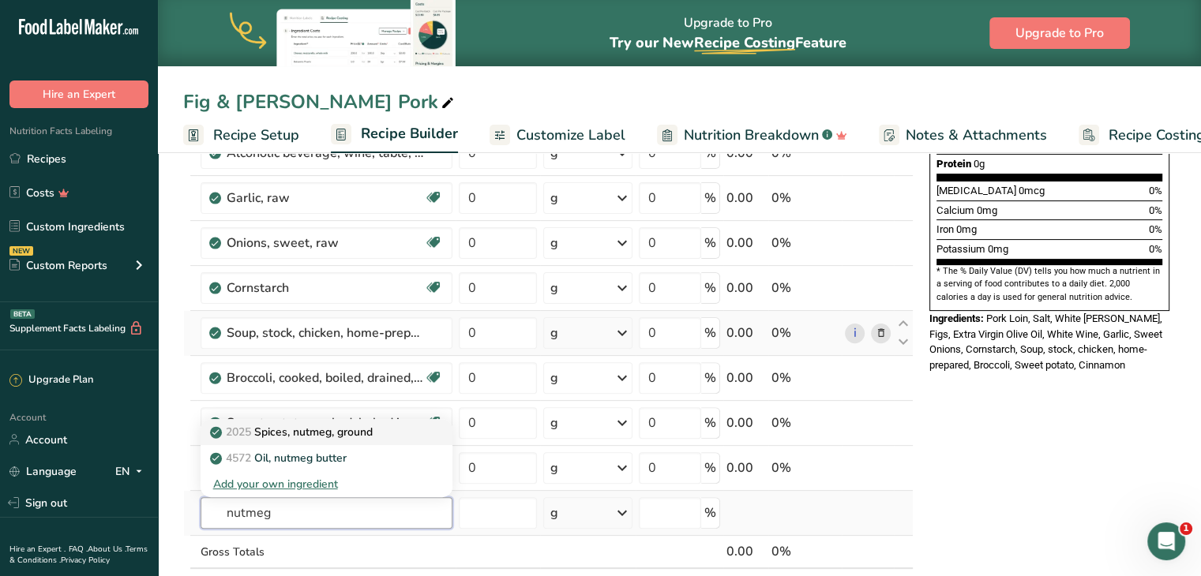
type input "nutmeg"
click at [341, 419] on link "2025 Spices, nutmeg, ground" at bounding box center [327, 432] width 252 height 26
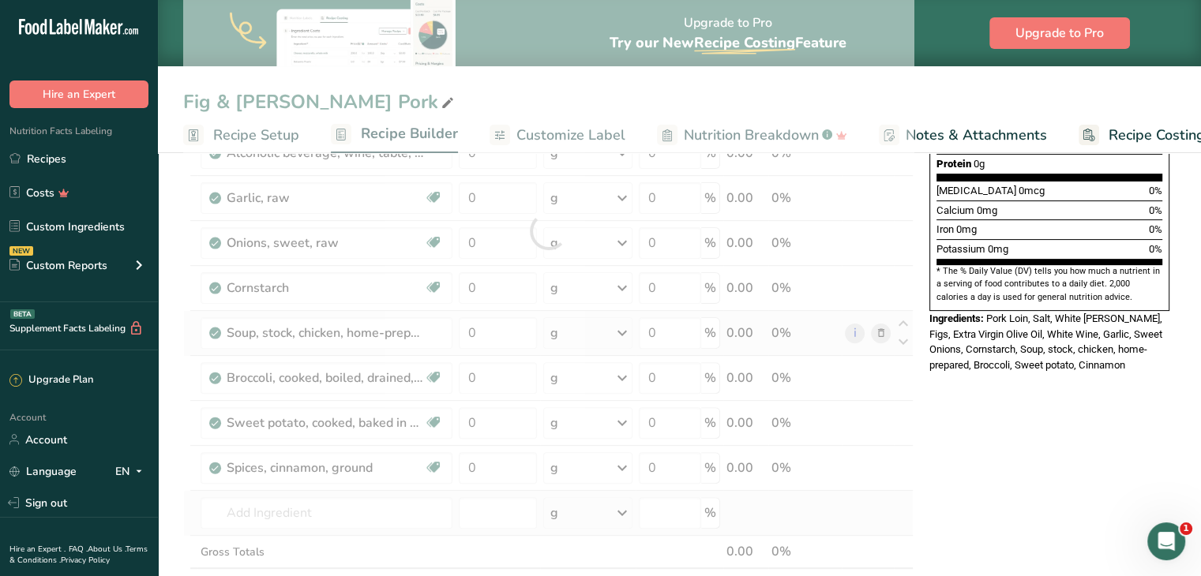
type input "Spices, nutmeg, ground"
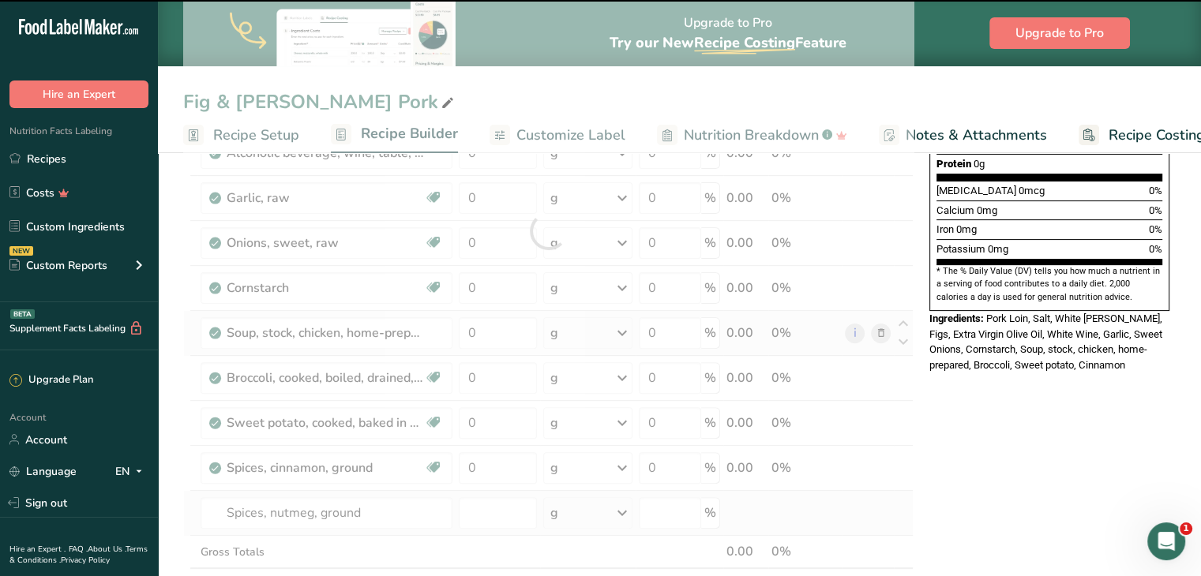
type input "0"
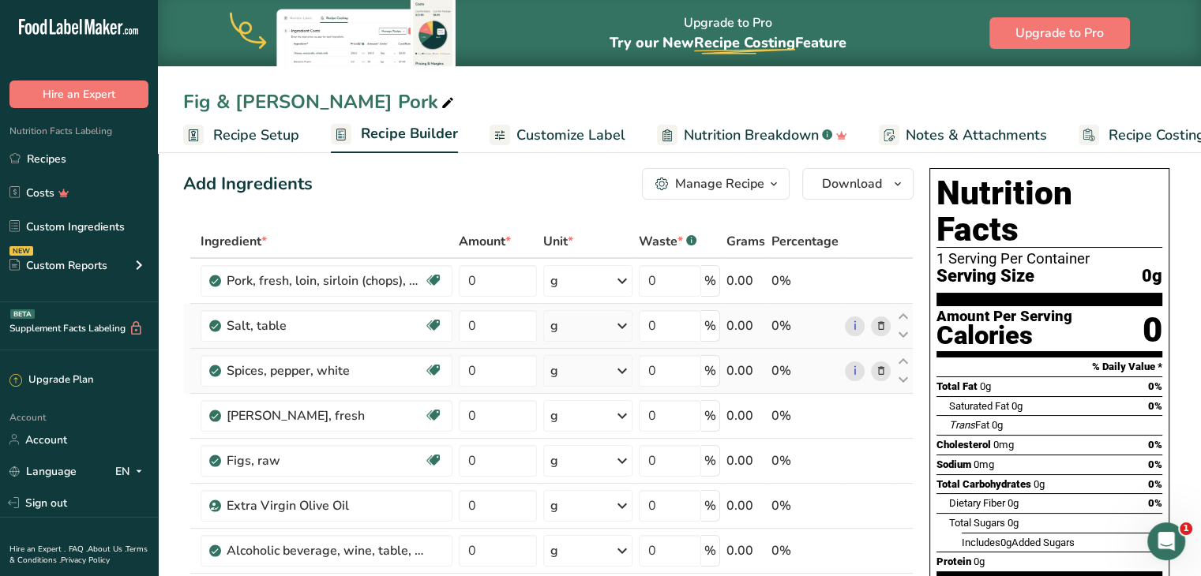
scroll to position [0, 0]
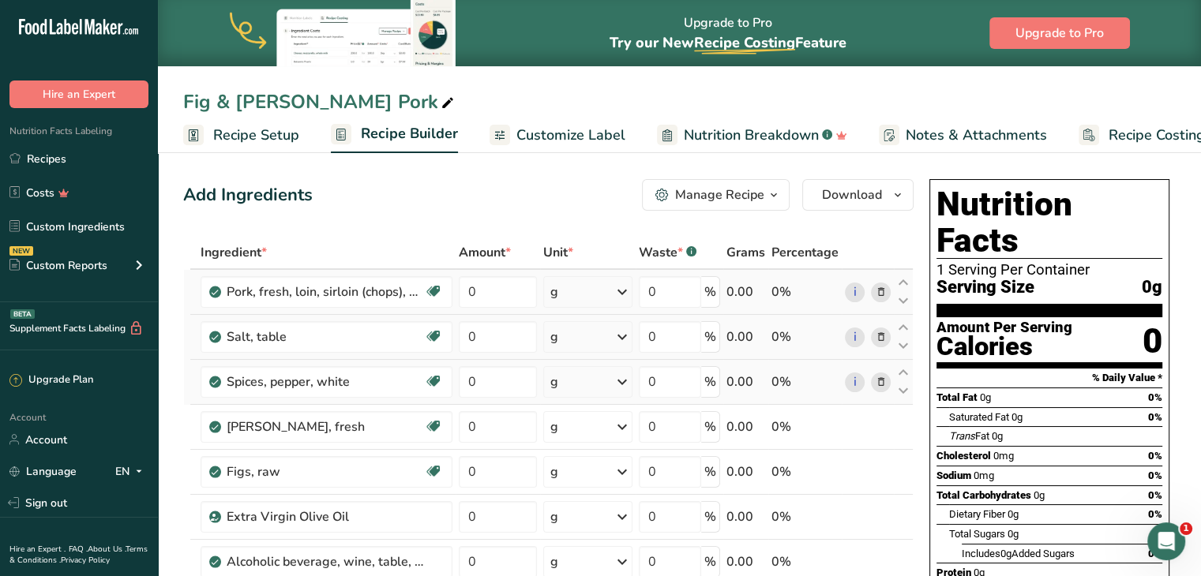
click at [578, 295] on div "g" at bounding box center [587, 292] width 89 height 32
click at [588, 484] on div "See more" at bounding box center [619, 487] width 133 height 17
click at [578, 535] on div "oz" at bounding box center [619, 536] width 133 height 23
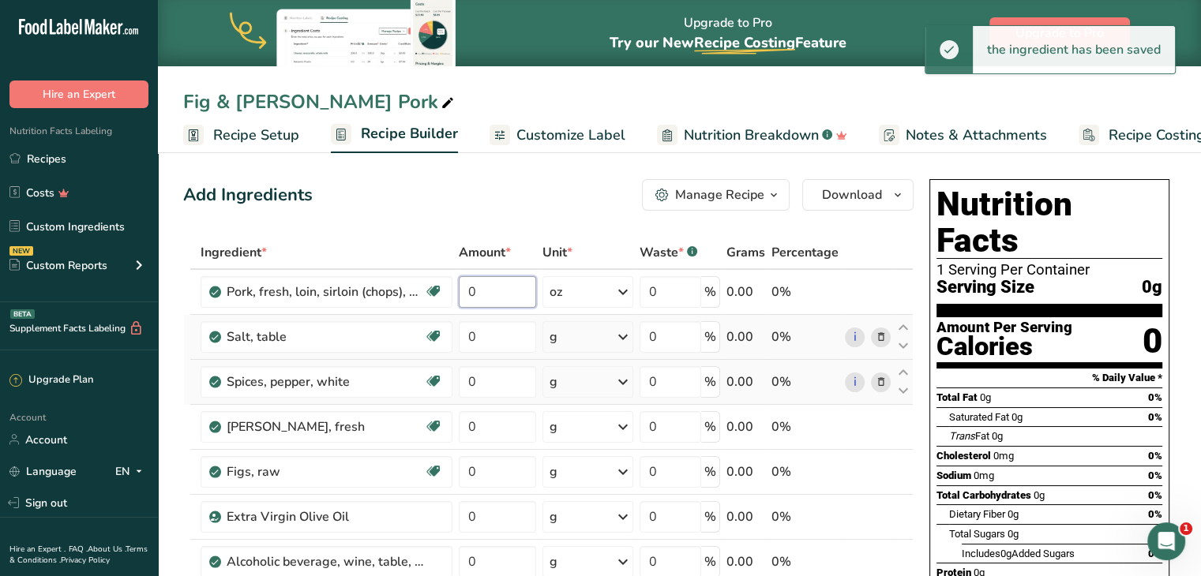
click at [497, 287] on input "0" at bounding box center [498, 292] width 78 height 32
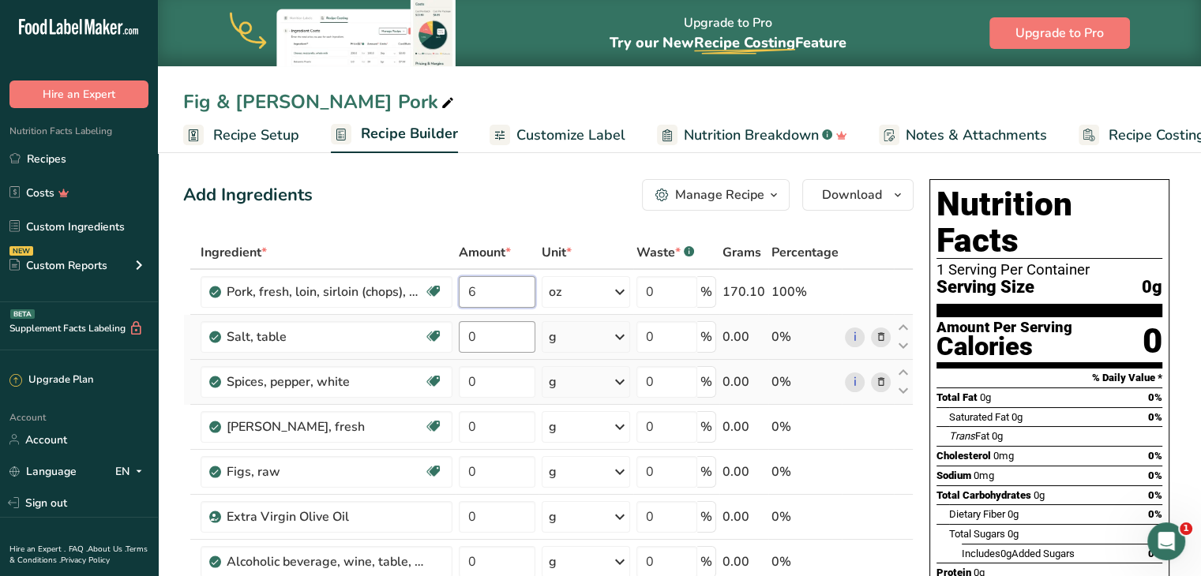
type input "6"
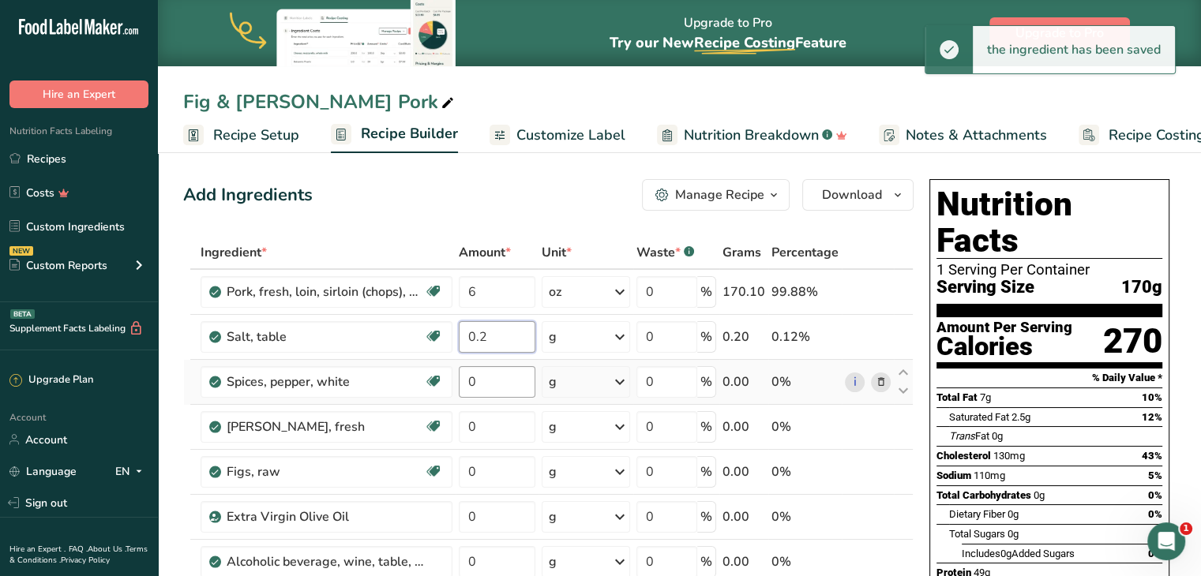
type input "0.2"
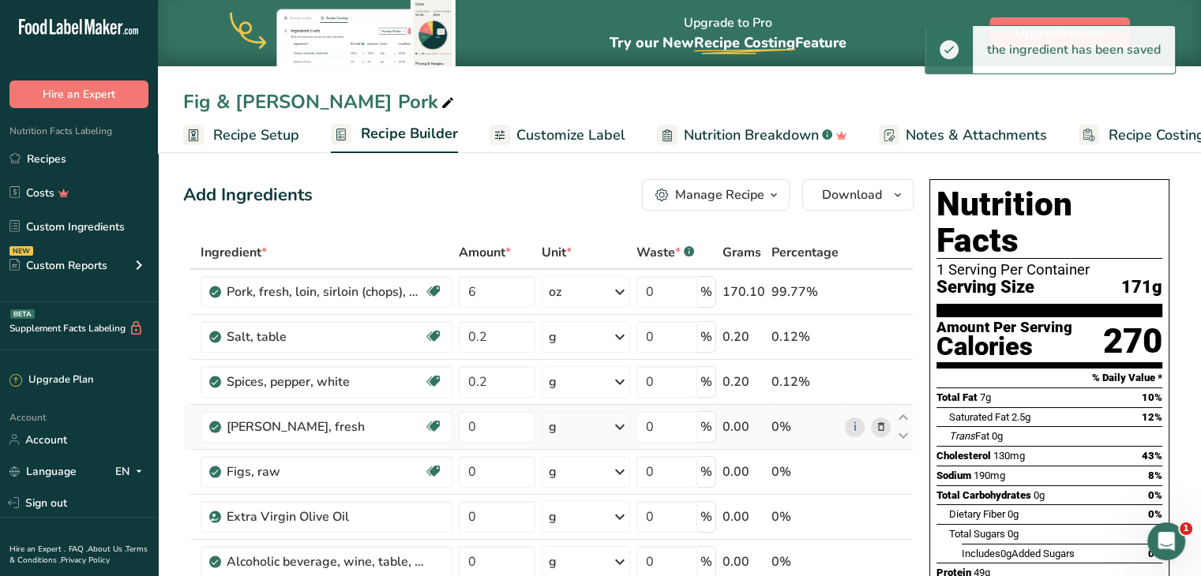
click at [562, 428] on div "g" at bounding box center [586, 427] width 88 height 32
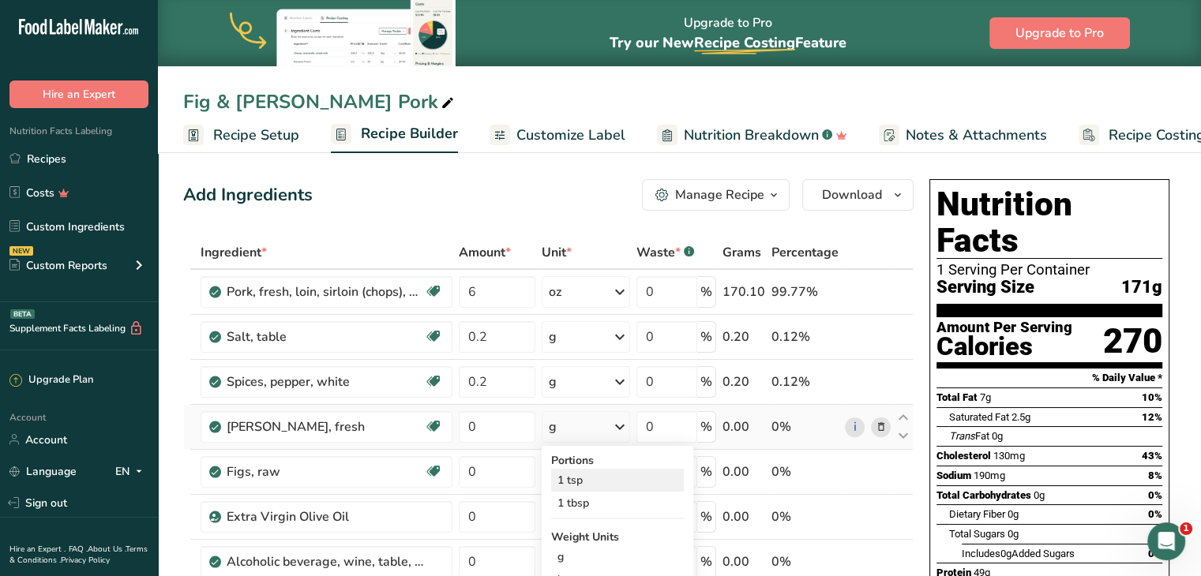
click at [580, 478] on div "1 tsp" at bounding box center [617, 480] width 133 height 23
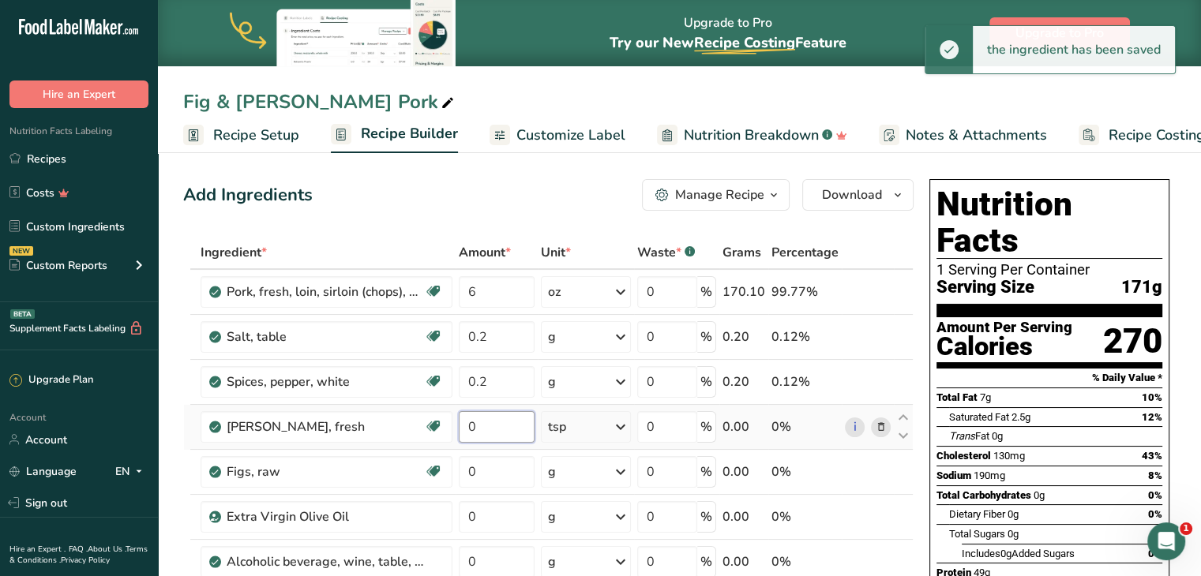
click at [487, 424] on input "0" at bounding box center [497, 427] width 77 height 32
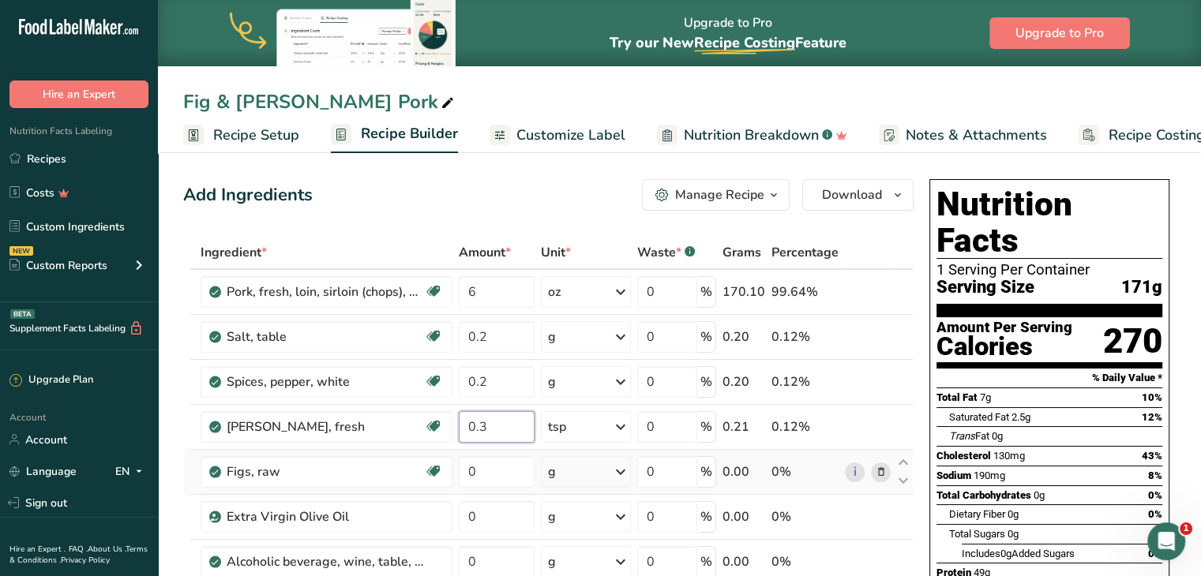
type input "0.3"
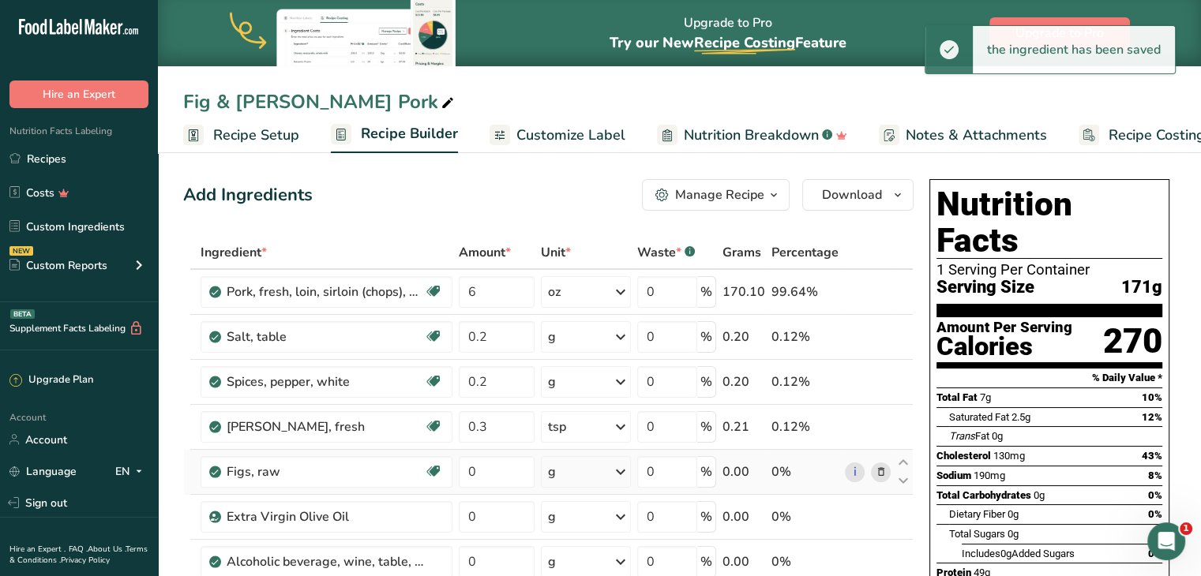
click at [588, 468] on div "g" at bounding box center [586, 472] width 90 height 32
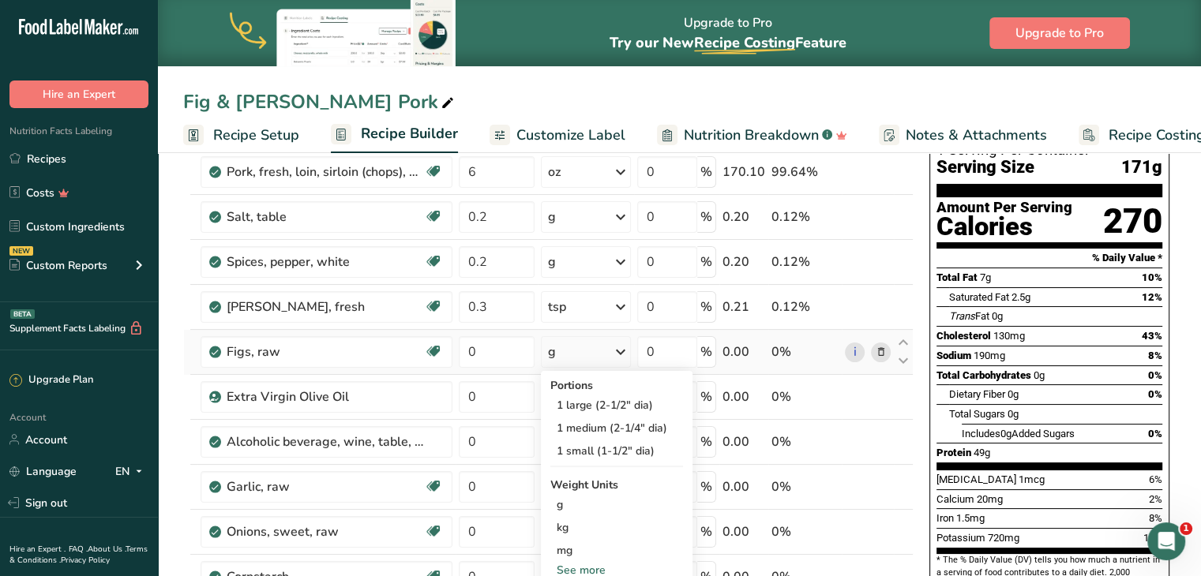
scroll to position [122, 0]
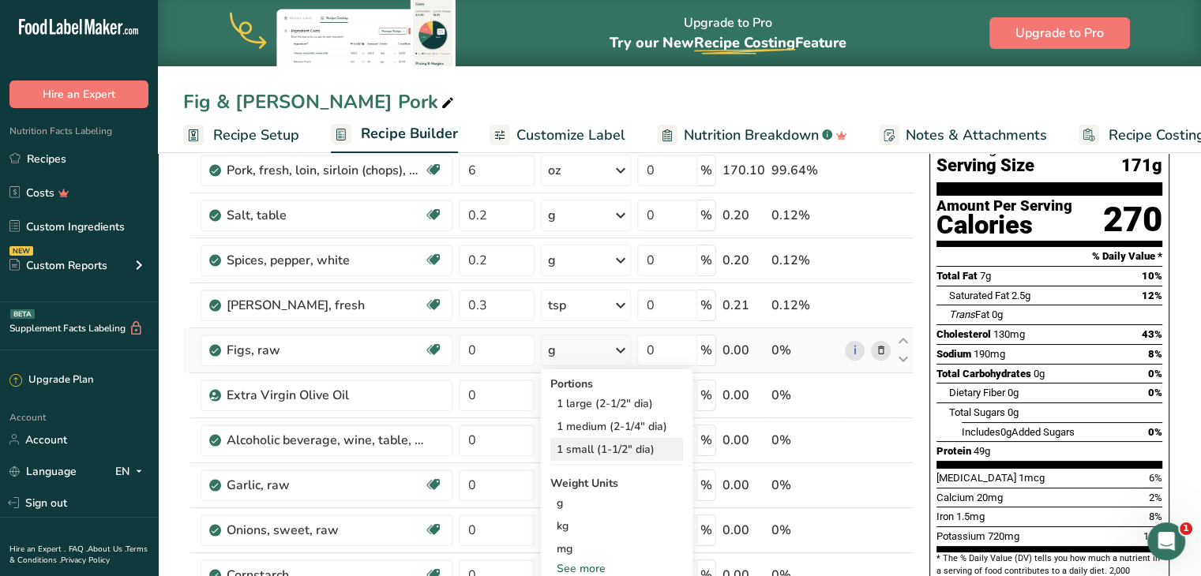
click at [576, 445] on div "1 small (1-1/2" dia)" at bounding box center [616, 449] width 133 height 23
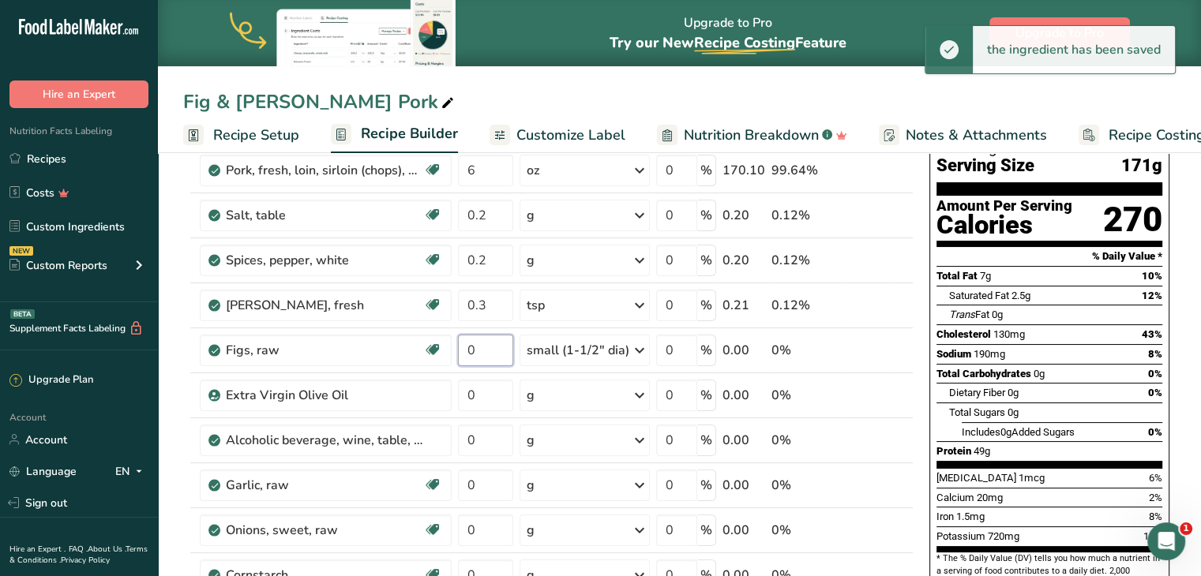
click at [479, 343] on input "0" at bounding box center [485, 351] width 55 height 32
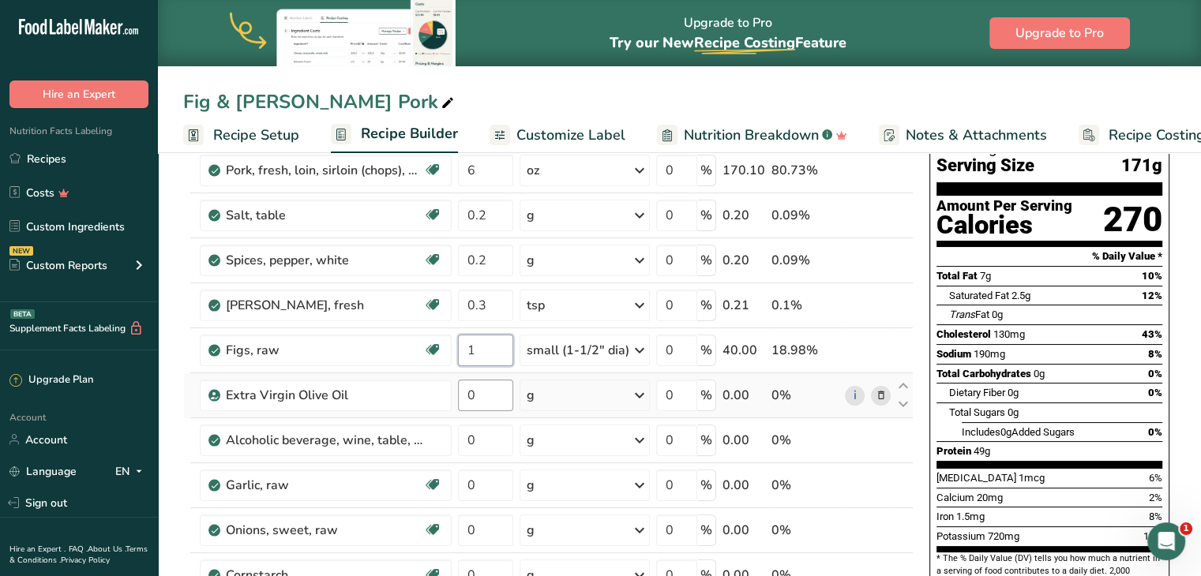
type input "1"
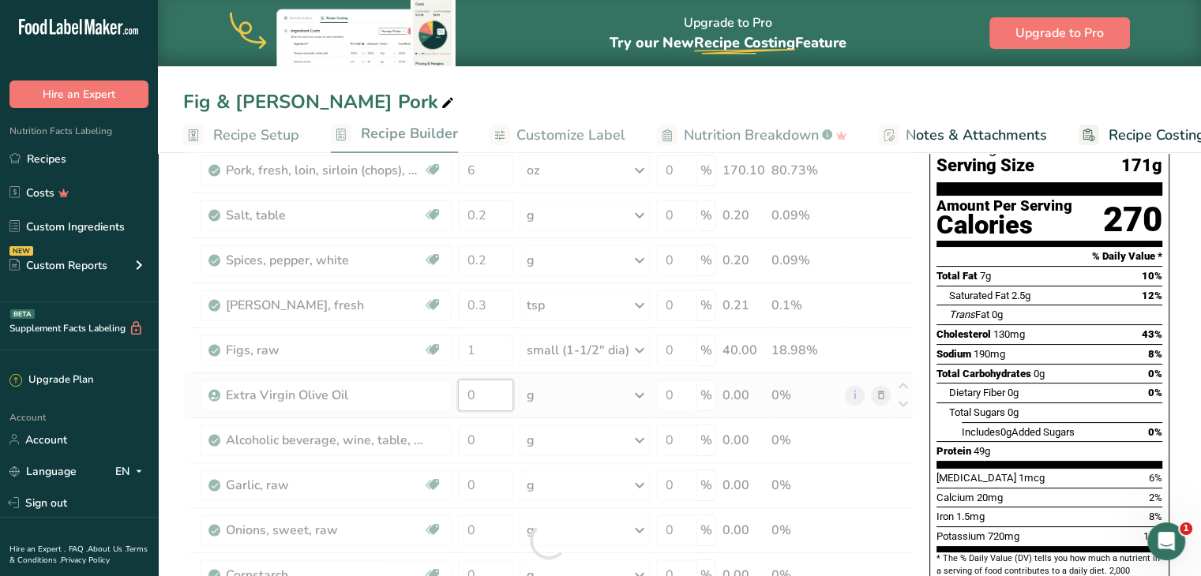
click at [487, 388] on div "Ingredient * Amount * Unit * Waste * .a-a{fill:#347362;}.b-a{fill:#fff;} Grams …" at bounding box center [548, 541] width 730 height 853
click at [491, 336] on div "Ingredient * Amount * Unit * Waste * .a-a{fill:#347362;}.b-a{fill:#fff;} Grams …" at bounding box center [548, 541] width 730 height 853
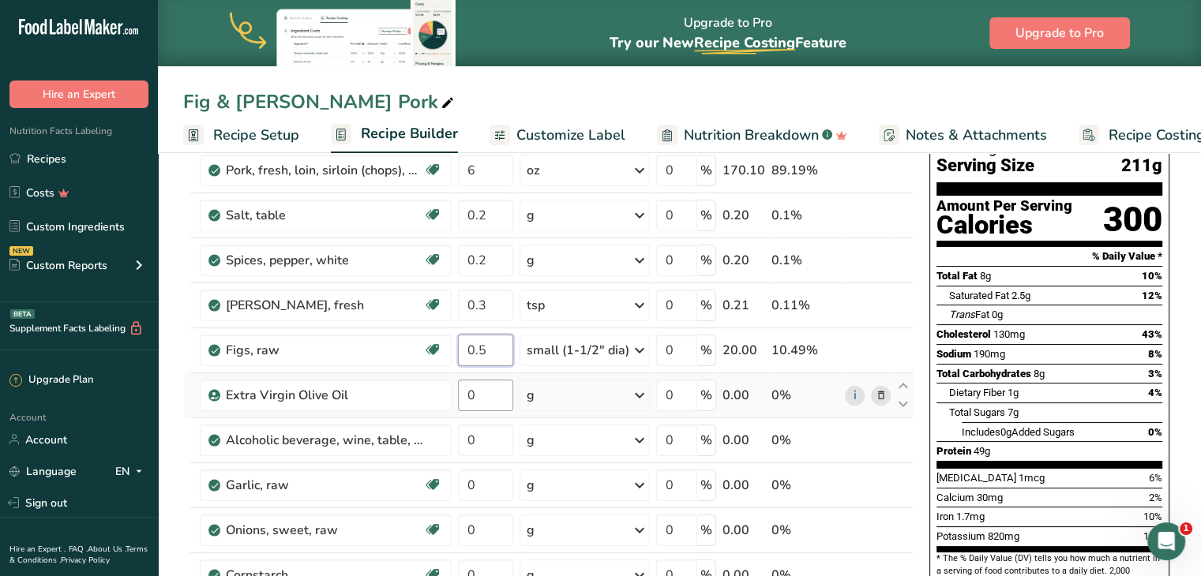
type input "0.5"
click at [498, 387] on div "Ingredient * Amount * Unit * Waste * .a-a{fill:#347362;}.b-a{fill:#fff;} Grams …" at bounding box center [548, 541] width 730 height 853
type input "1"
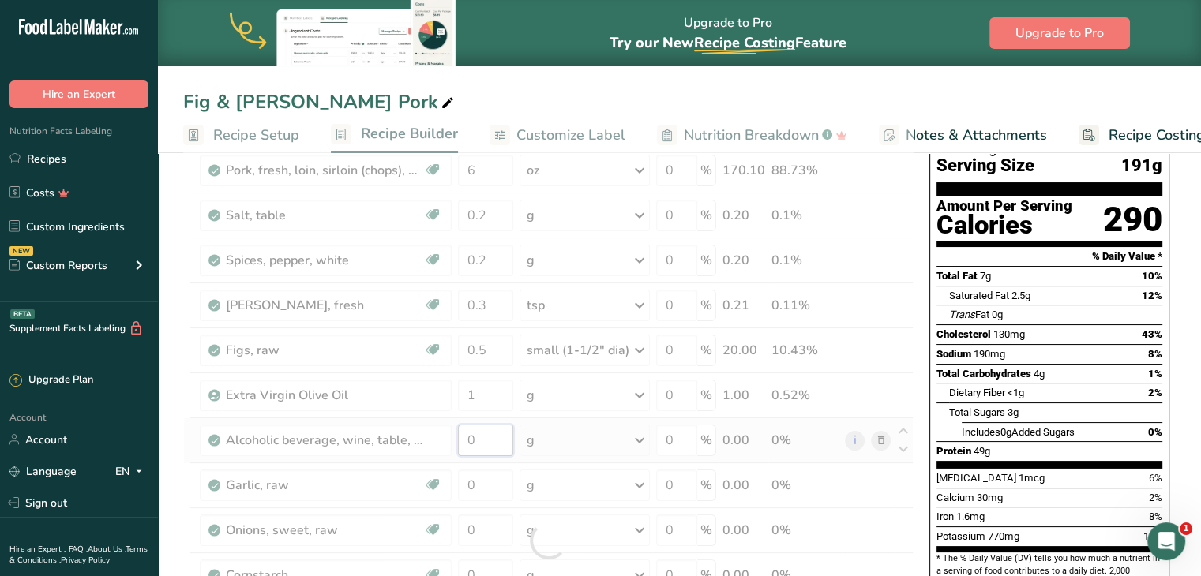
click at [508, 447] on div "Ingredient * Amount * Unit * Waste * .a-a{fill:#347362;}.b-a{fill:#fff;} Grams …" at bounding box center [548, 541] width 730 height 853
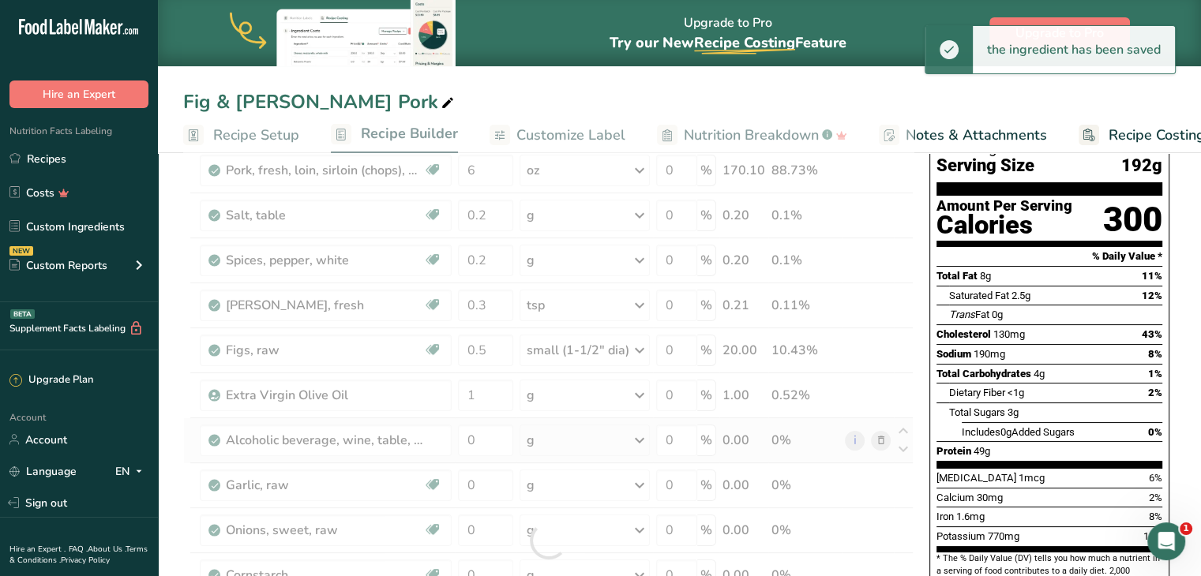
click at [565, 438] on div "Ingredient * Amount * Unit * Waste * .a-a{fill:#347362;}.b-a{fill:#fff;} Grams …" at bounding box center [548, 541] width 730 height 853
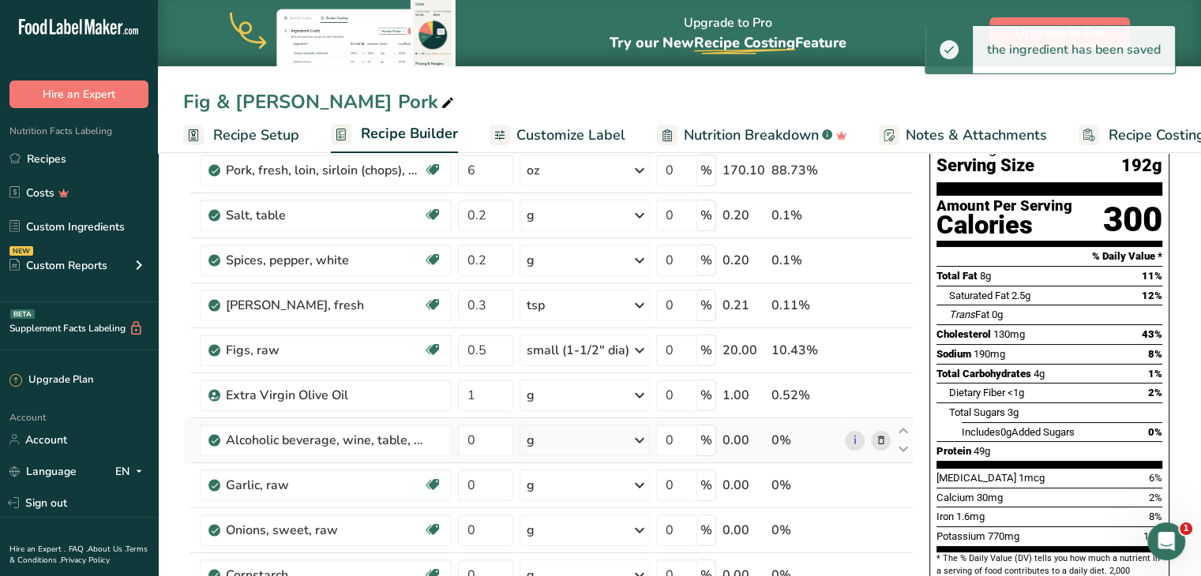
click at [565, 438] on div "g" at bounding box center [585, 441] width 130 height 32
click at [562, 486] on div "1 fl oz" at bounding box center [595, 494] width 133 height 23
click at [491, 436] on input "0" at bounding box center [485, 441] width 55 height 32
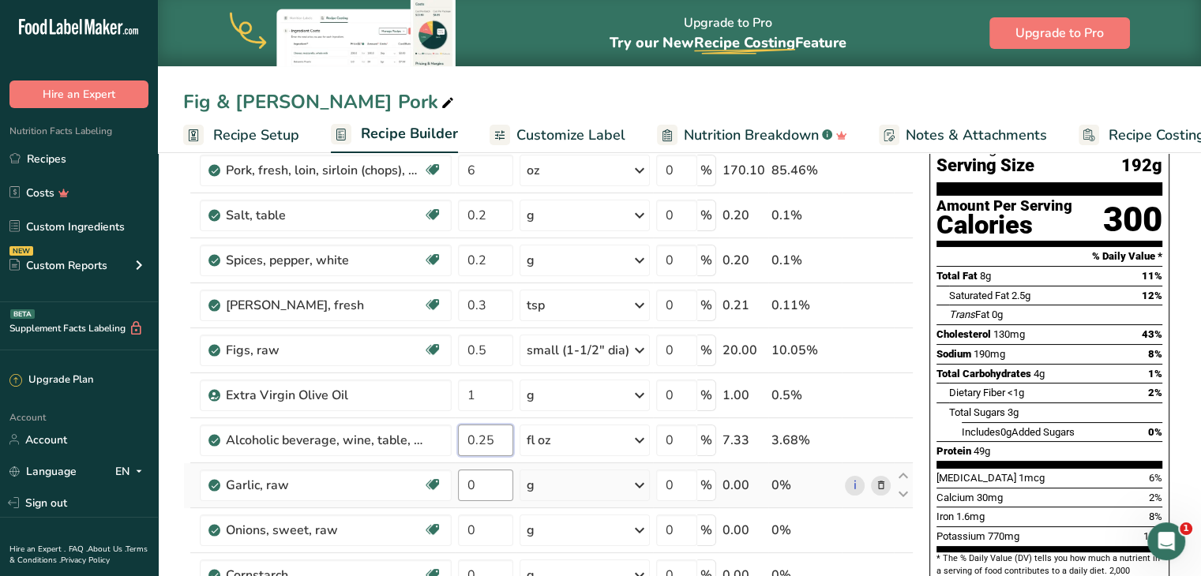
type input "0.25"
click at [480, 499] on div "Ingredient * Amount * Unit * Waste * .a-a{fill:#347362;}.b-a{fill:#fff;} Grams …" at bounding box center [548, 541] width 730 height 853
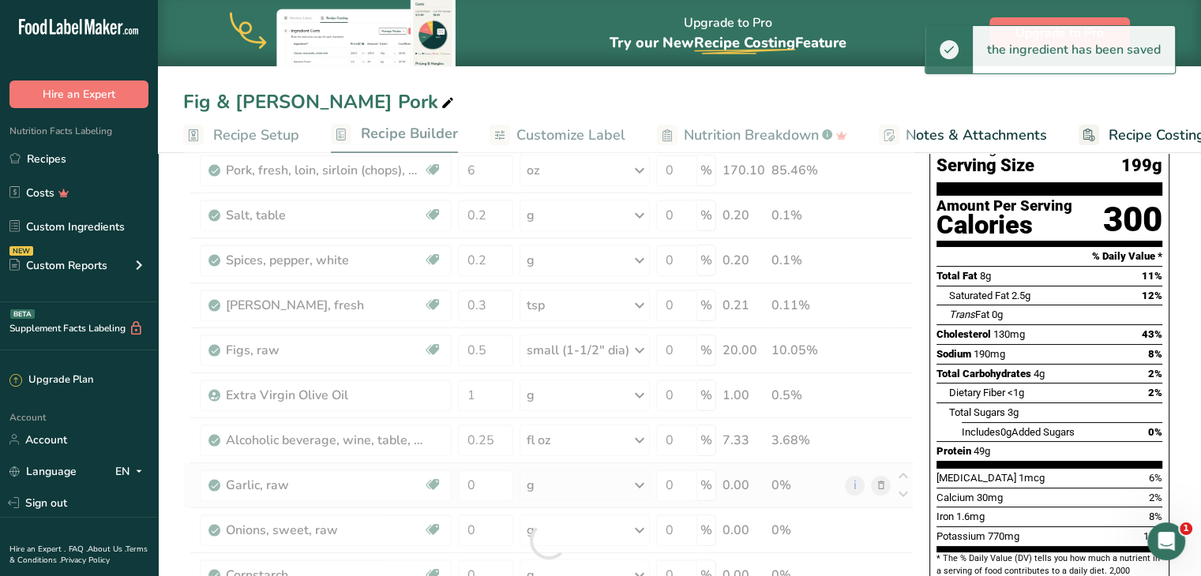
click at [540, 474] on div "Ingredient * Amount * Unit * Waste * .a-a{fill:#347362;}.b-a{fill:#fff;} Grams …" at bounding box center [548, 541] width 730 height 853
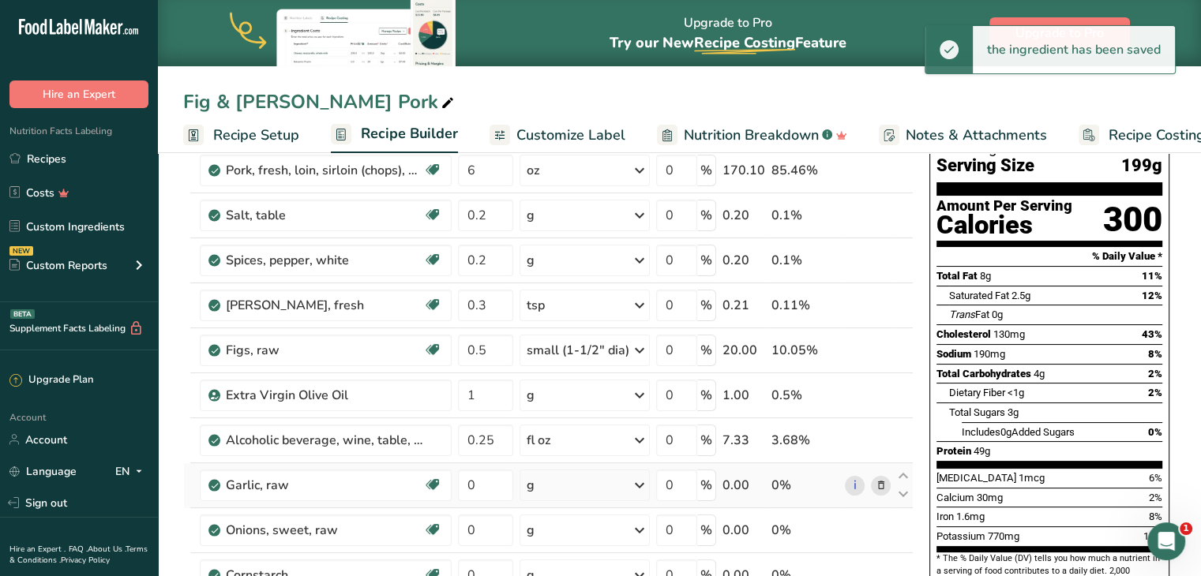
click at [540, 474] on div "g" at bounding box center [585, 486] width 130 height 32
click at [559, 558] on div "1 tsp" at bounding box center [595, 561] width 133 height 23
click at [488, 482] on input "0" at bounding box center [485, 486] width 55 height 32
type input "0.3"
click at [494, 516] on div "Ingredient * Amount * Unit * Waste * .a-a{fill:#347362;}.b-a{fill:#fff;} Grams …" at bounding box center [548, 541] width 730 height 853
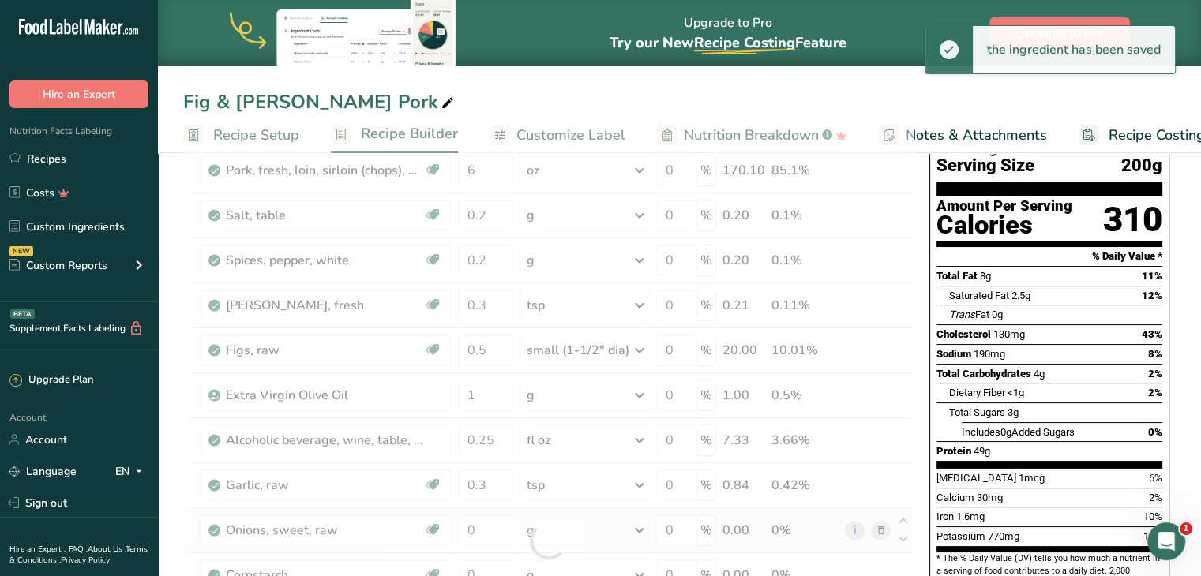
click at [543, 528] on div "Ingredient * Amount * Unit * Waste * .a-a{fill:#347362;}.b-a{fill:#fff;} Grams …" at bounding box center [548, 541] width 730 height 853
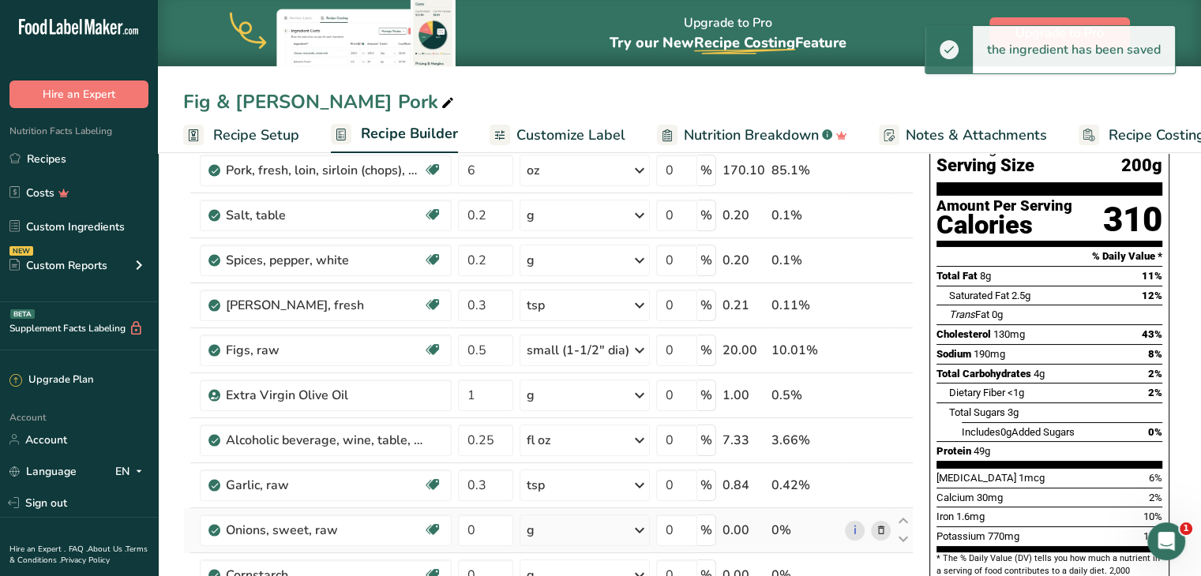
click at [543, 528] on div "g" at bounding box center [585, 531] width 130 height 32
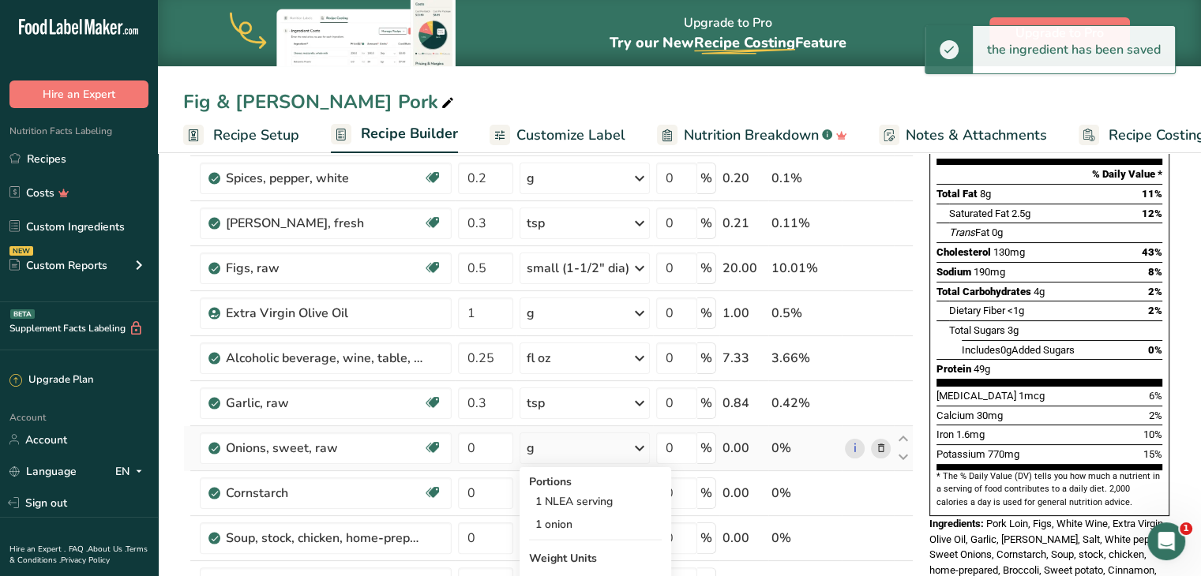
scroll to position [226, 0]
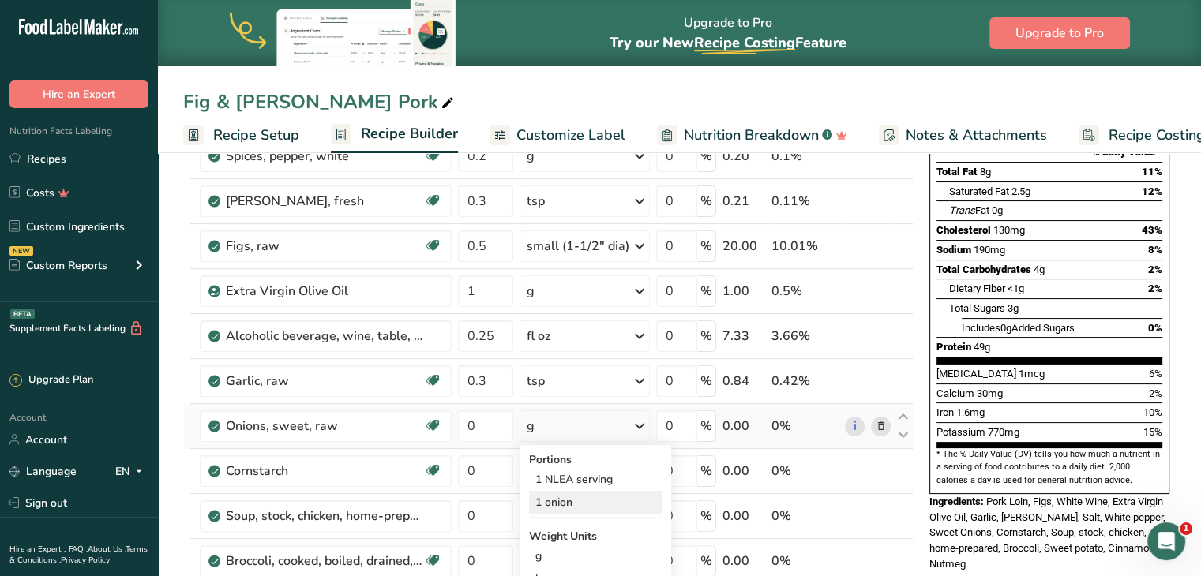
click at [569, 509] on div "1 onion" at bounding box center [595, 502] width 133 height 23
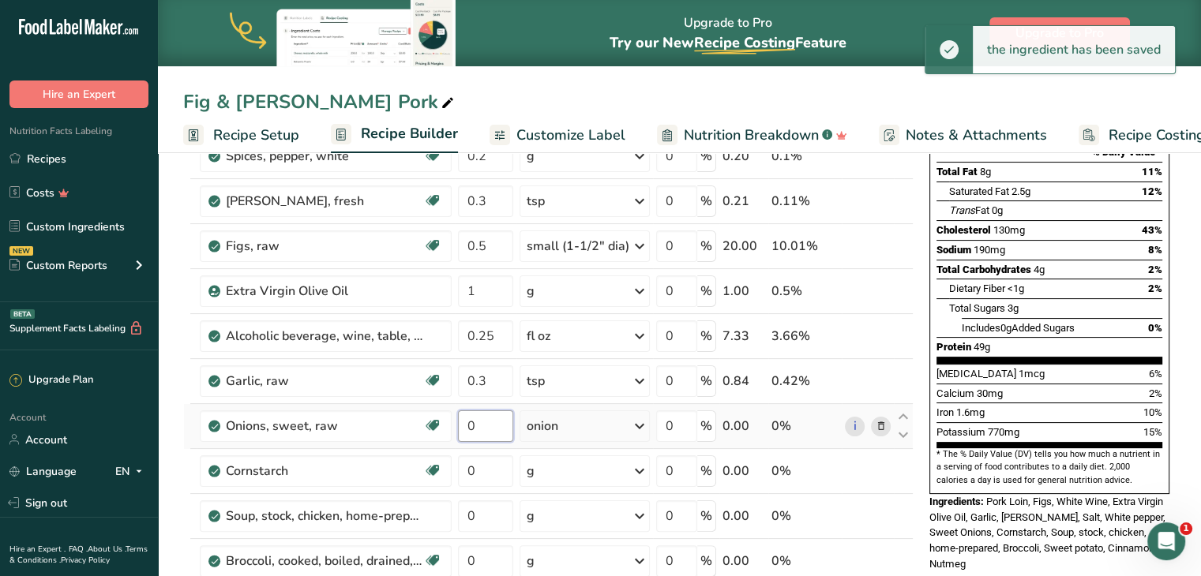
click at [480, 424] on input "0" at bounding box center [485, 427] width 55 height 32
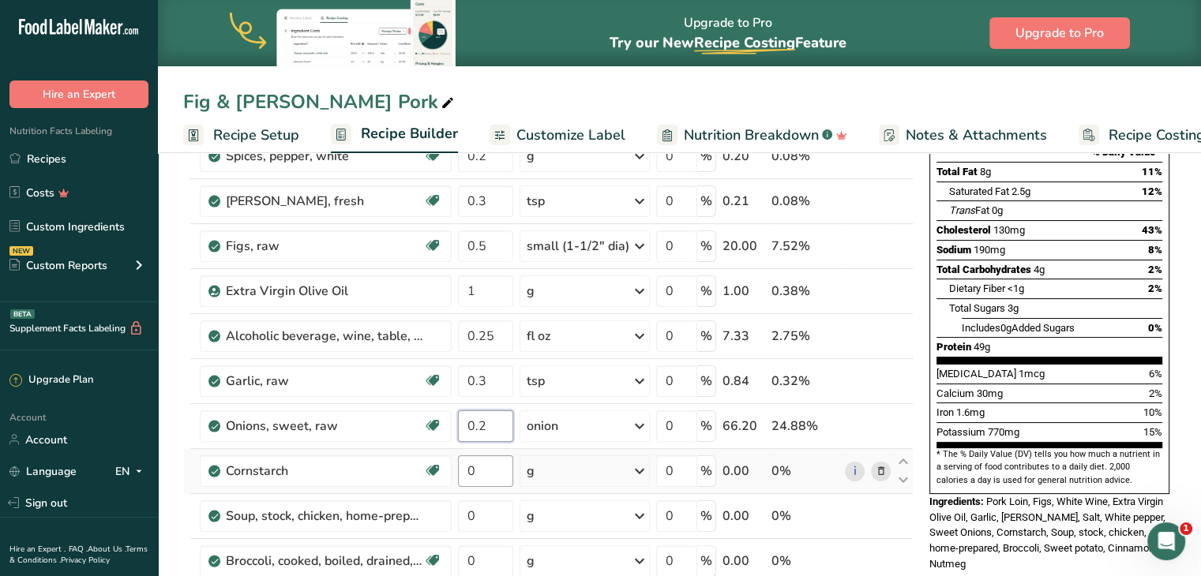
type input "0.2"
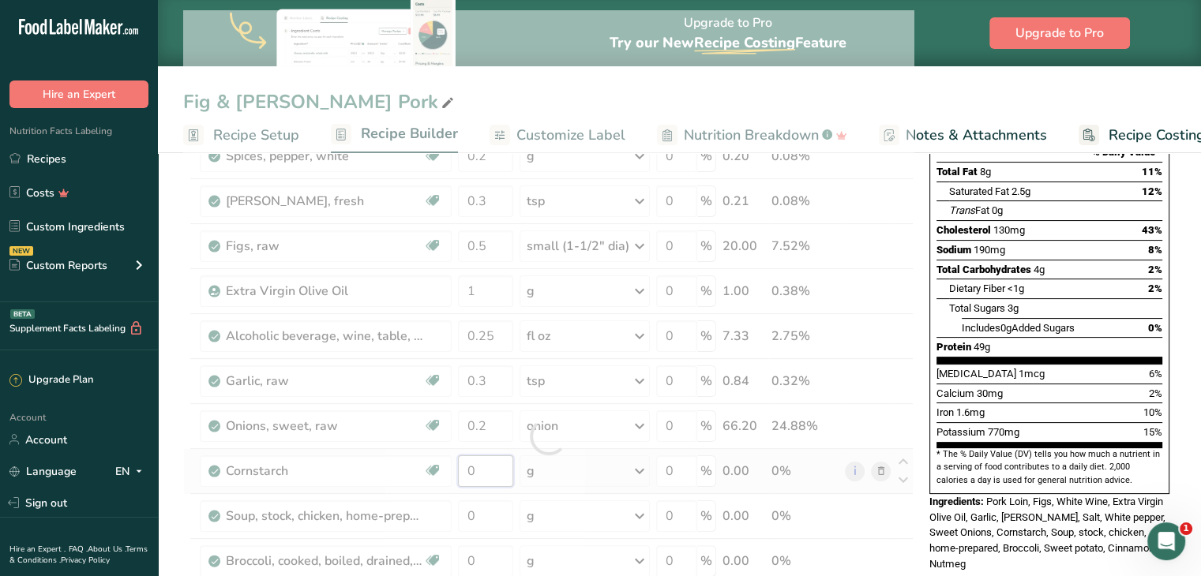
click at [498, 484] on div "Ingredient * Amount * Unit * Waste * .a-a{fill:#347362;}.b-a{fill:#fff;} Grams …" at bounding box center [548, 436] width 730 height 853
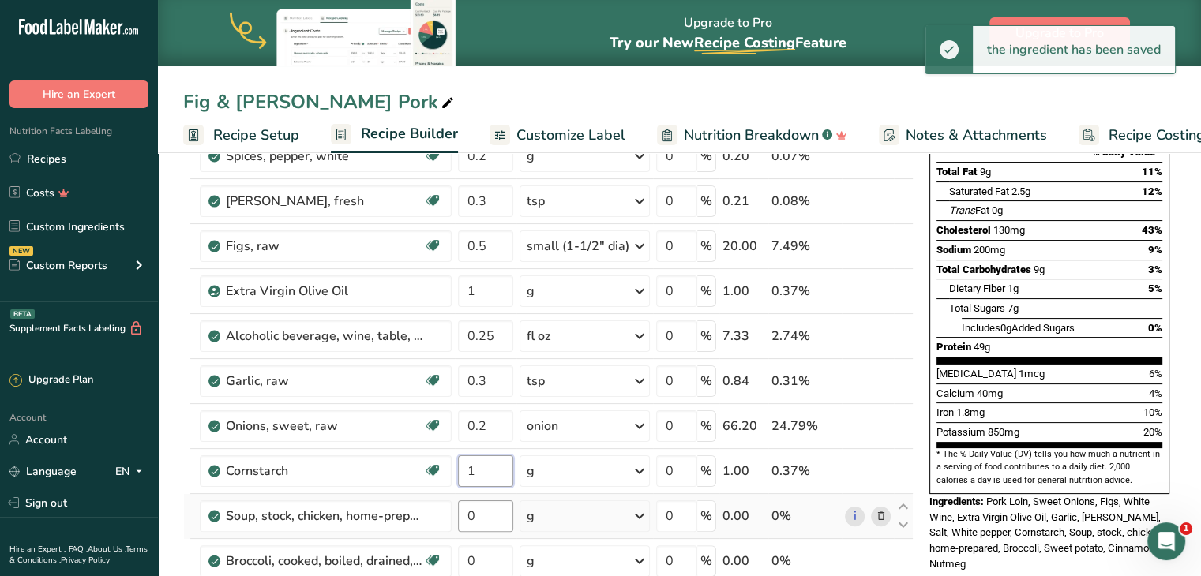
type input "1"
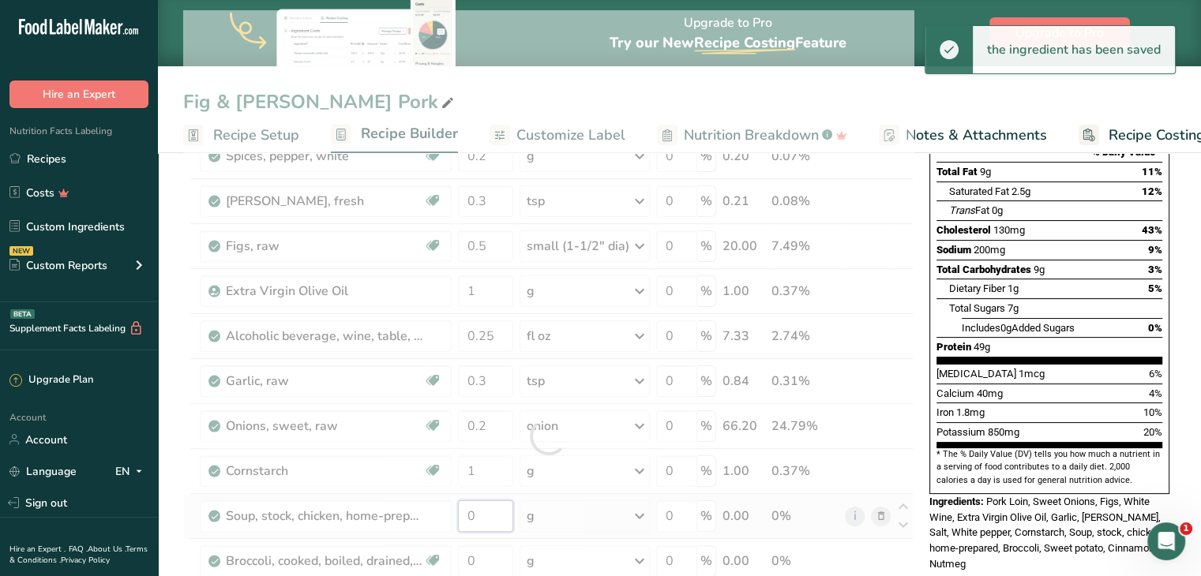
click at [496, 520] on div "Ingredient * Amount * Unit * Waste * .a-a{fill:#347362;}.b-a{fill:#fff;} Grams …" at bounding box center [548, 436] width 730 height 853
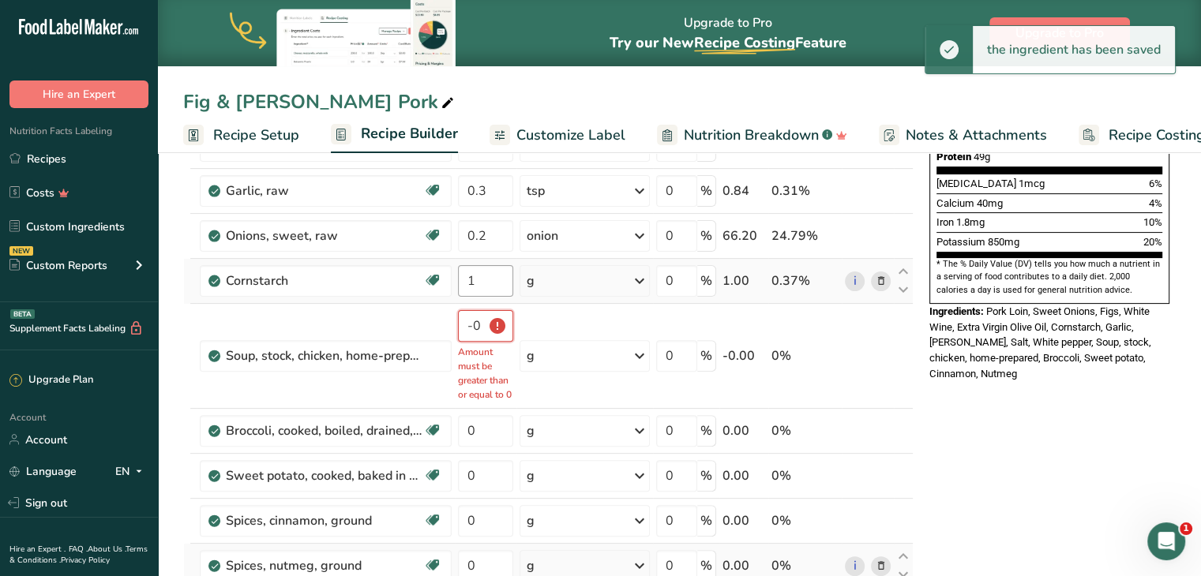
scroll to position [417, 0]
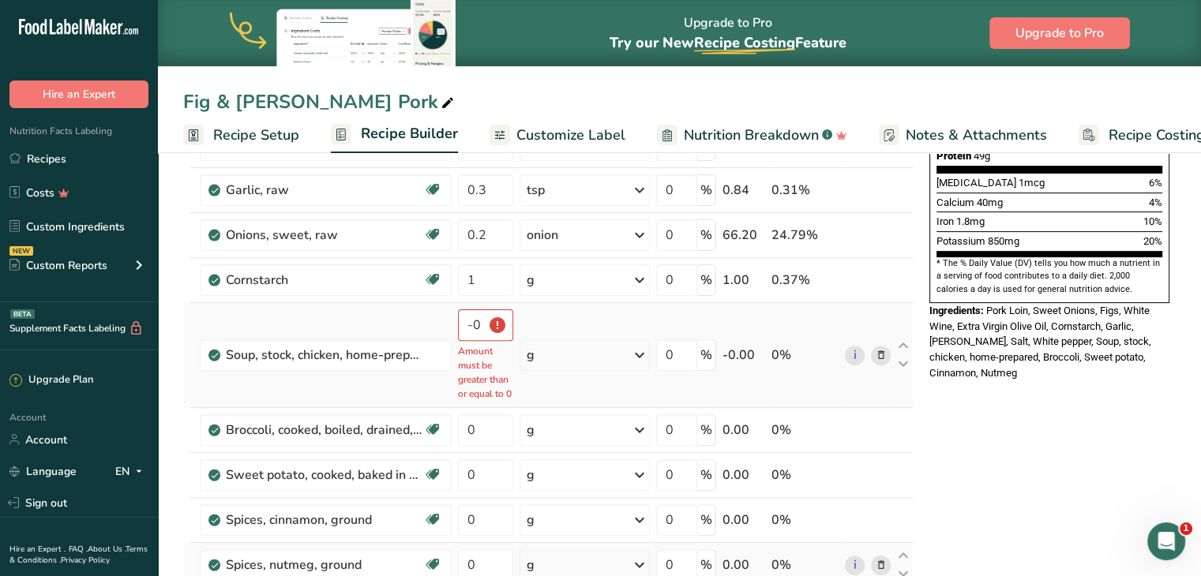
click at [569, 347] on div "g" at bounding box center [585, 356] width 130 height 32
click at [555, 408] on div "1 cup" at bounding box center [595, 408] width 133 height 23
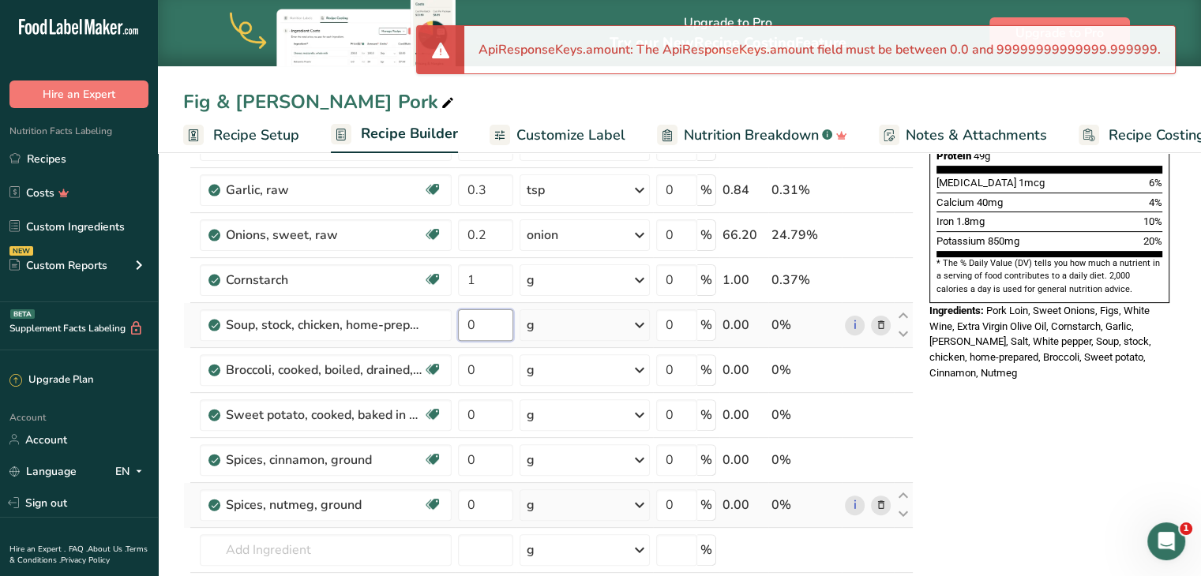
click at [470, 314] on input "0" at bounding box center [485, 326] width 55 height 32
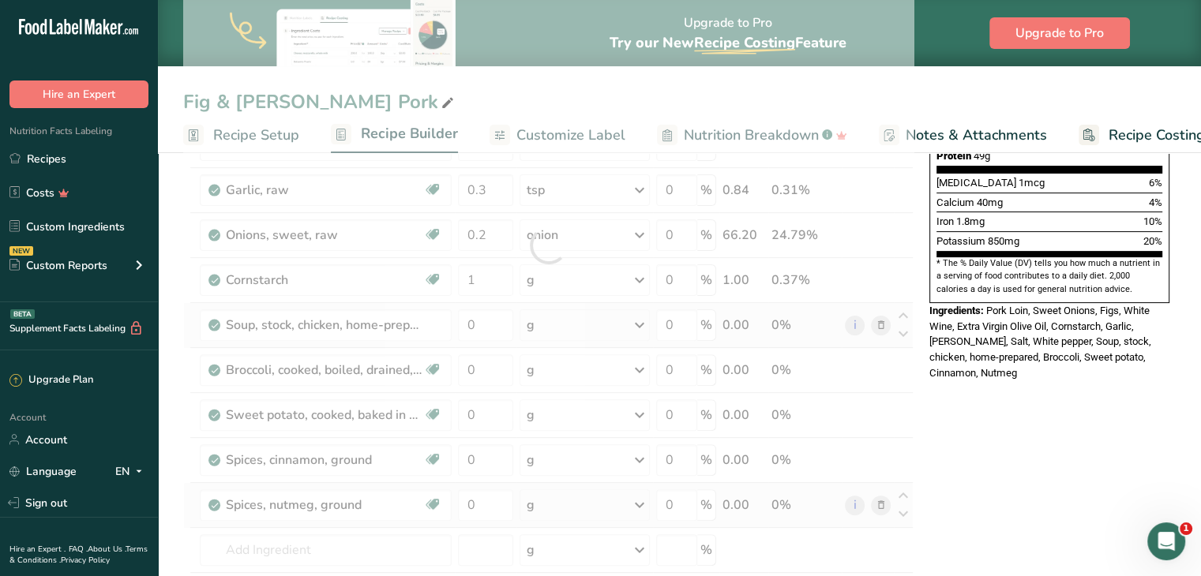
click at [560, 322] on div "Ingredient * Amount * Unit * Waste * .a-a{fill:#347362;}.b-a{fill:#fff;} Grams …" at bounding box center [548, 245] width 730 height 853
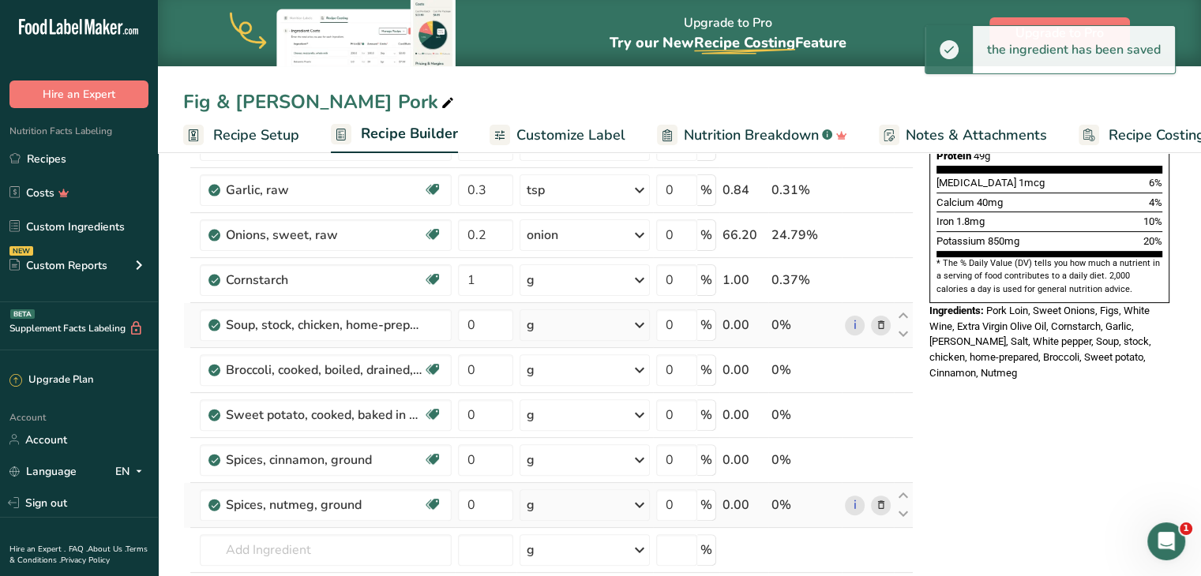
click at [560, 322] on div "g" at bounding box center [585, 326] width 130 height 32
click at [562, 369] on div "1 cup" at bounding box center [595, 378] width 133 height 23
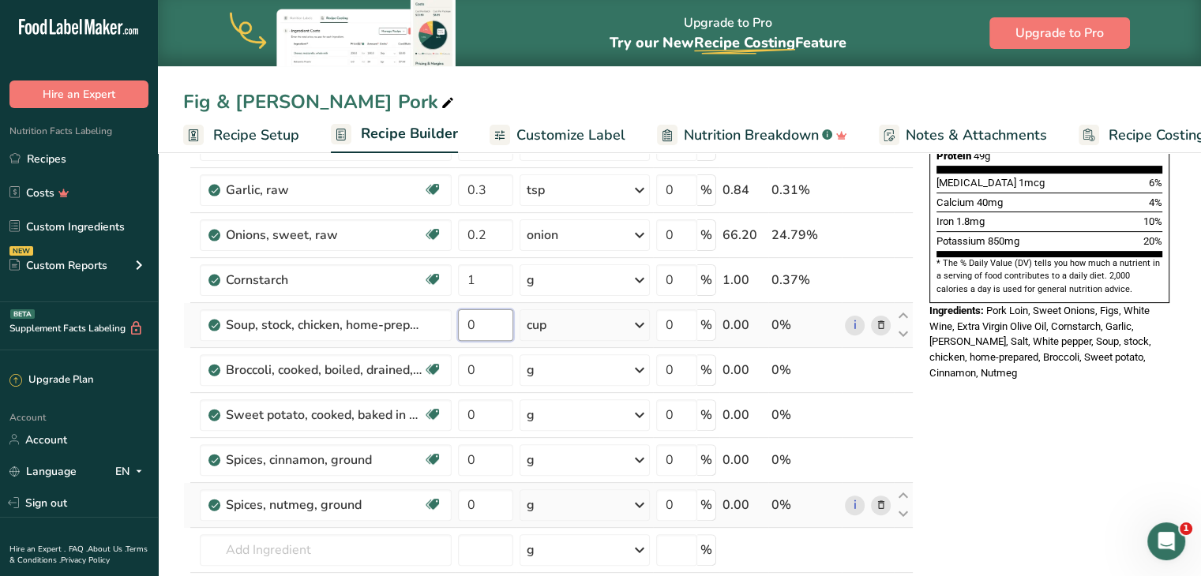
click at [490, 314] on input "0" at bounding box center [485, 326] width 55 height 32
type input "0.25"
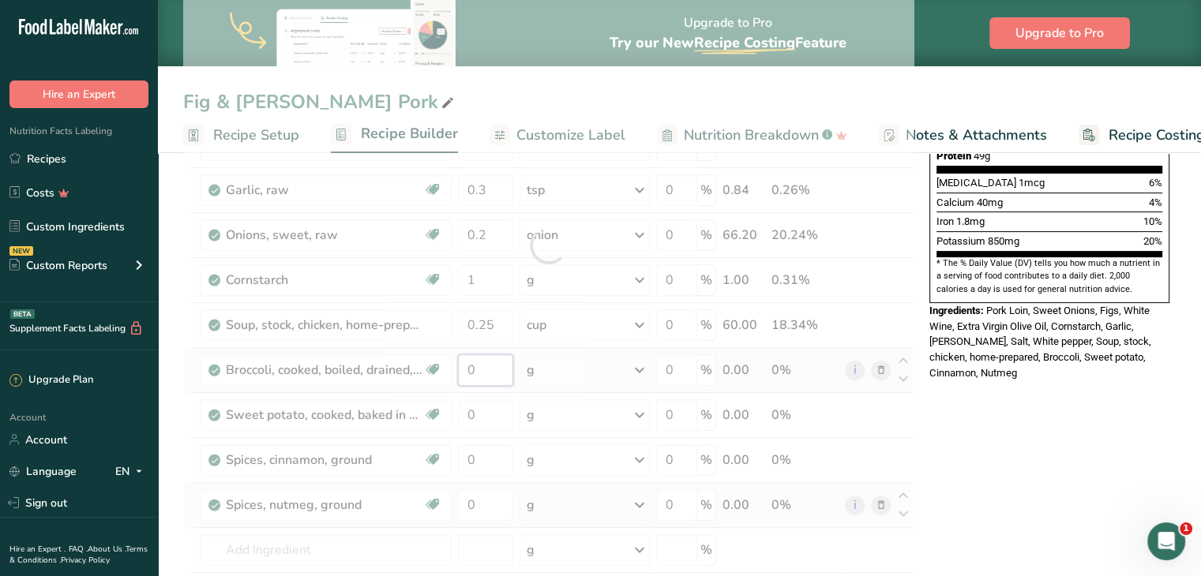
click at [513, 361] on div "Ingredient * Amount * Unit * Waste * .a-a{fill:#347362;}.b-a{fill:#fff;} Grams …" at bounding box center [548, 245] width 730 height 853
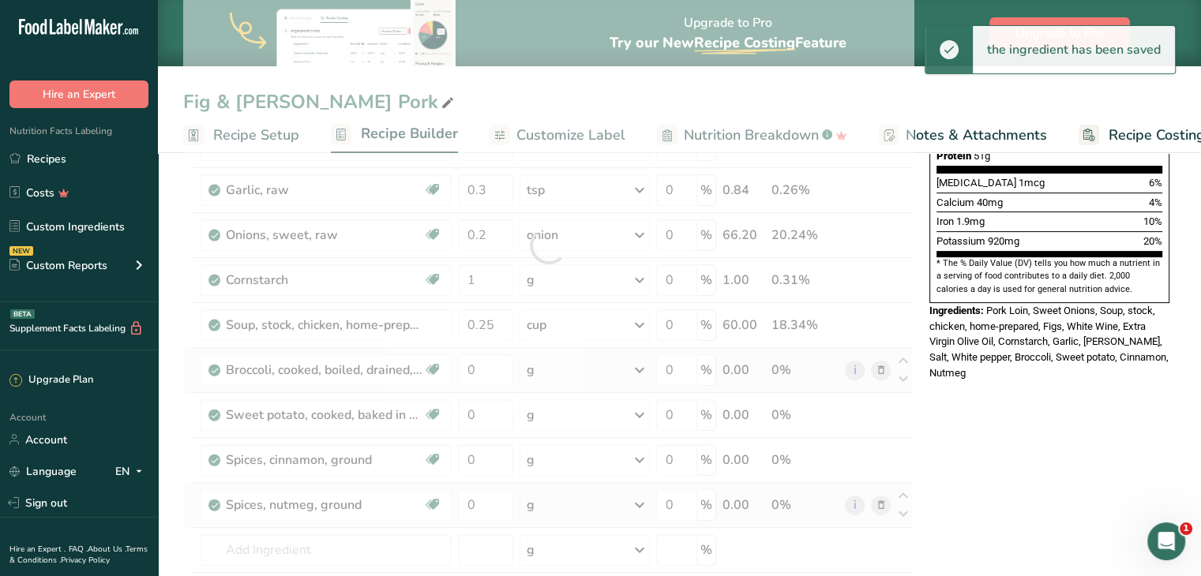
click at [577, 366] on div "Ingredient * Amount * Unit * Waste * .a-a{fill:#347362;}.b-a{fill:#fff;} Grams …" at bounding box center [548, 245] width 730 height 853
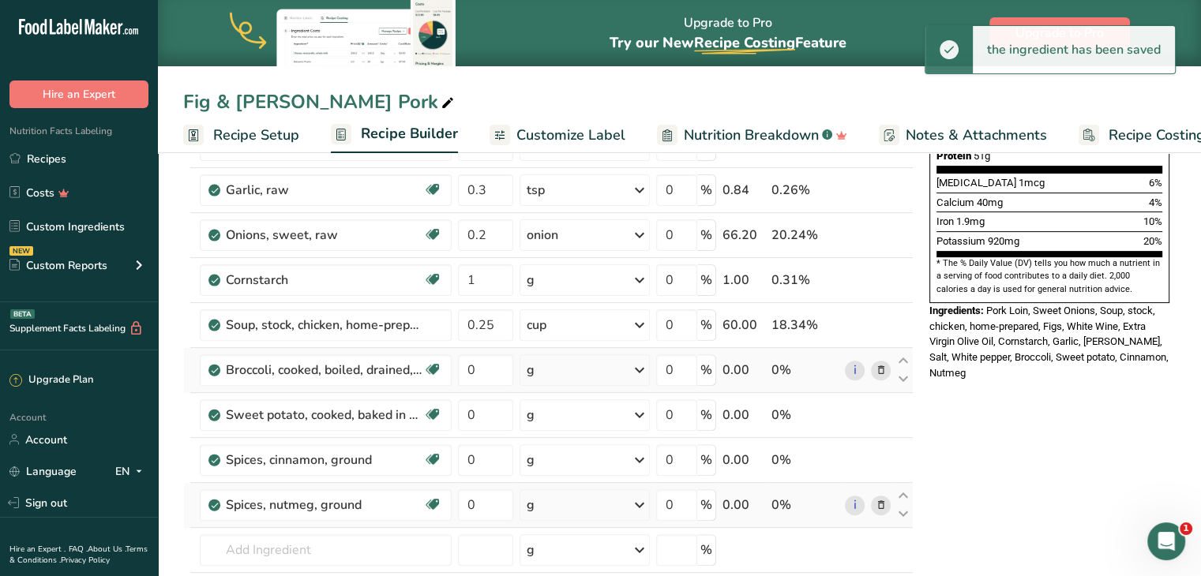
click at [577, 366] on div "g" at bounding box center [585, 371] width 130 height 32
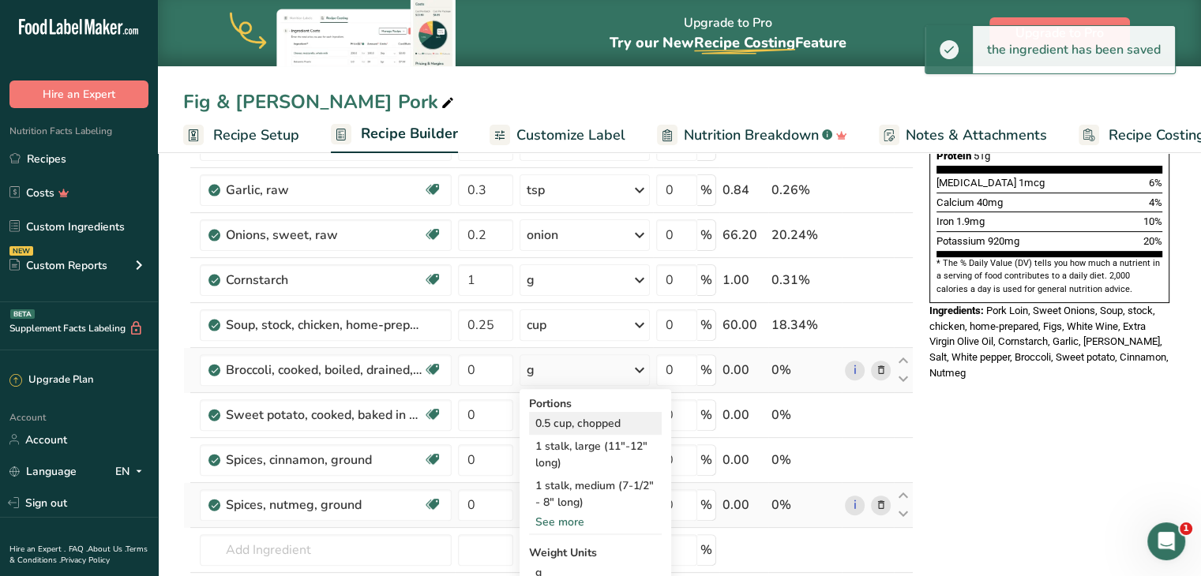
click at [567, 421] on div "0.5 cup, chopped" at bounding box center [595, 423] width 133 height 23
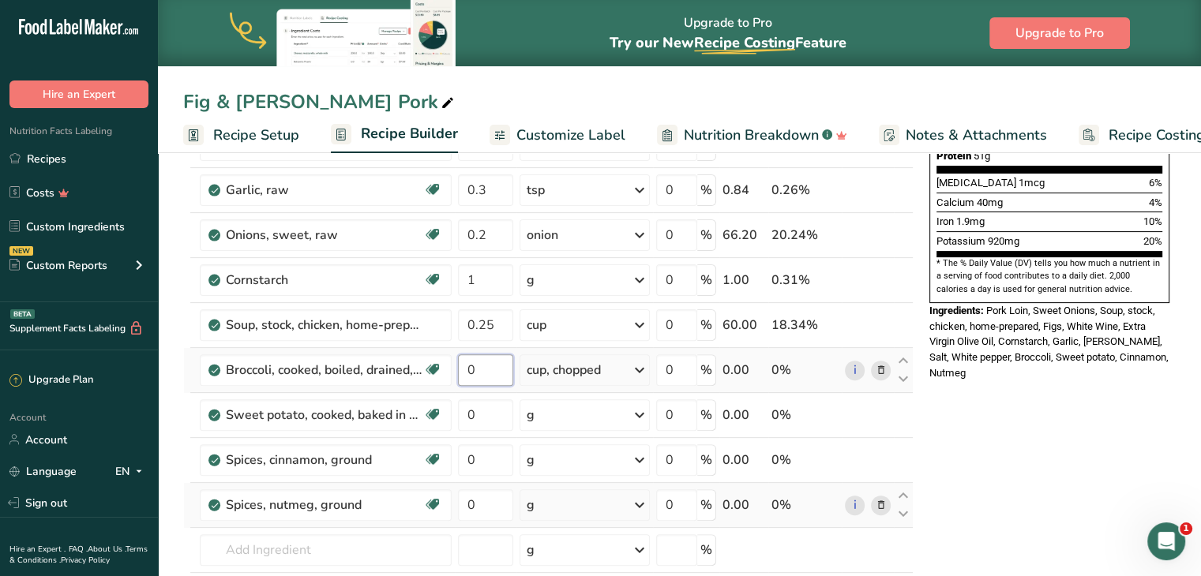
click at [483, 365] on input "0" at bounding box center [485, 371] width 55 height 32
type input "1.5"
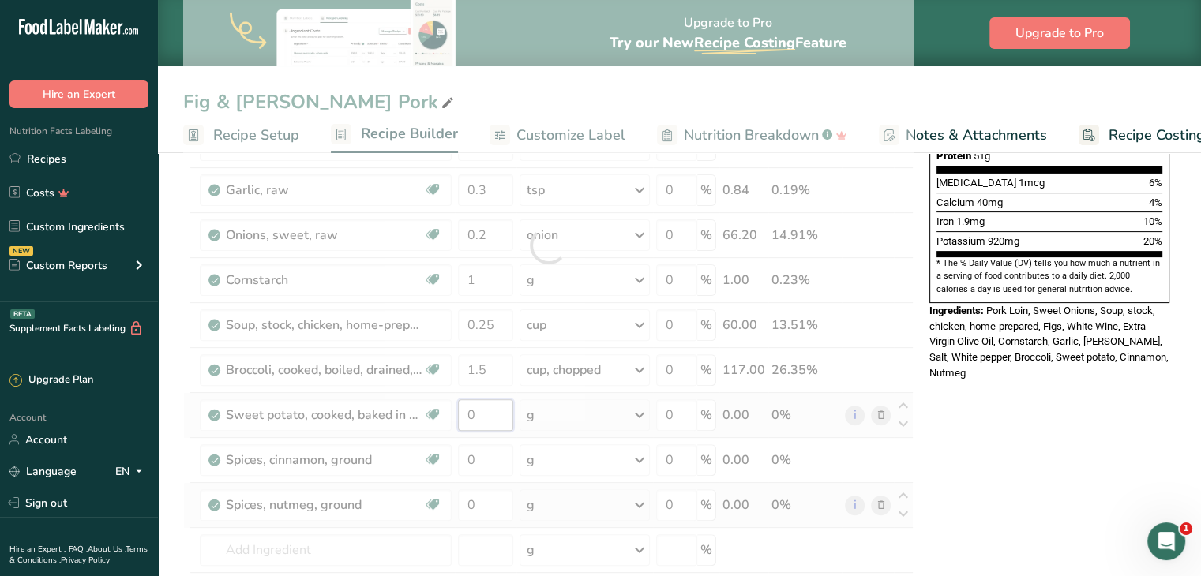
click at [501, 422] on div "Ingredient * Amount * Unit * Waste * .a-a{fill:#347362;}.b-a{fill:#fff;} Grams …" at bounding box center [548, 245] width 730 height 853
click at [543, 419] on div "Ingredient * Amount * Unit * Waste * .a-a{fill:#347362;}.b-a{fill:#fff;} Grams …" at bounding box center [548, 245] width 730 height 853
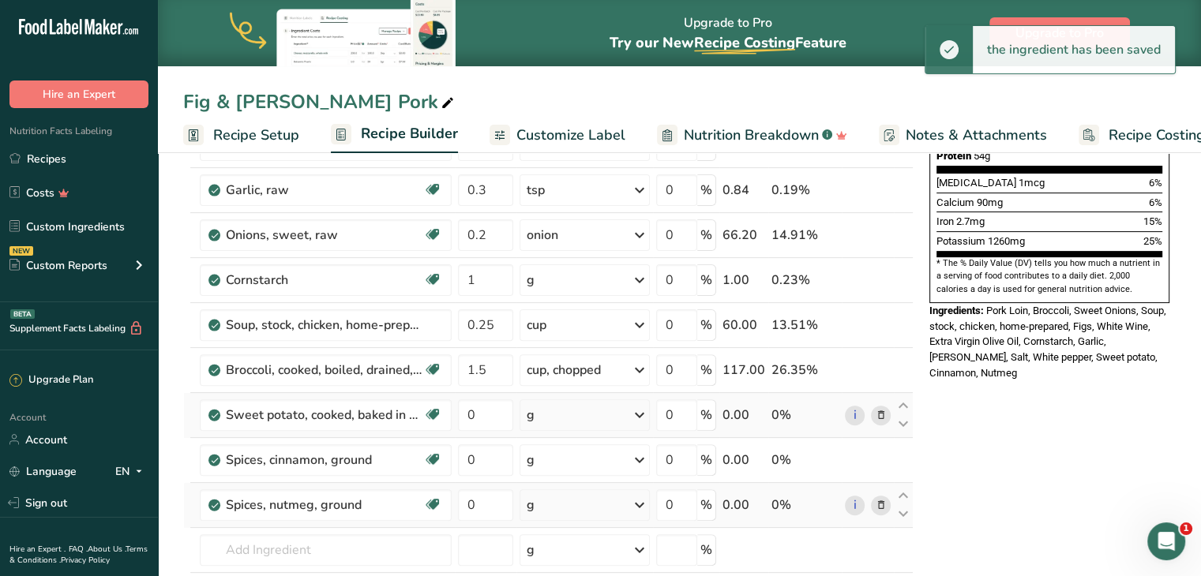
click at [543, 419] on div "g" at bounding box center [585, 416] width 130 height 32
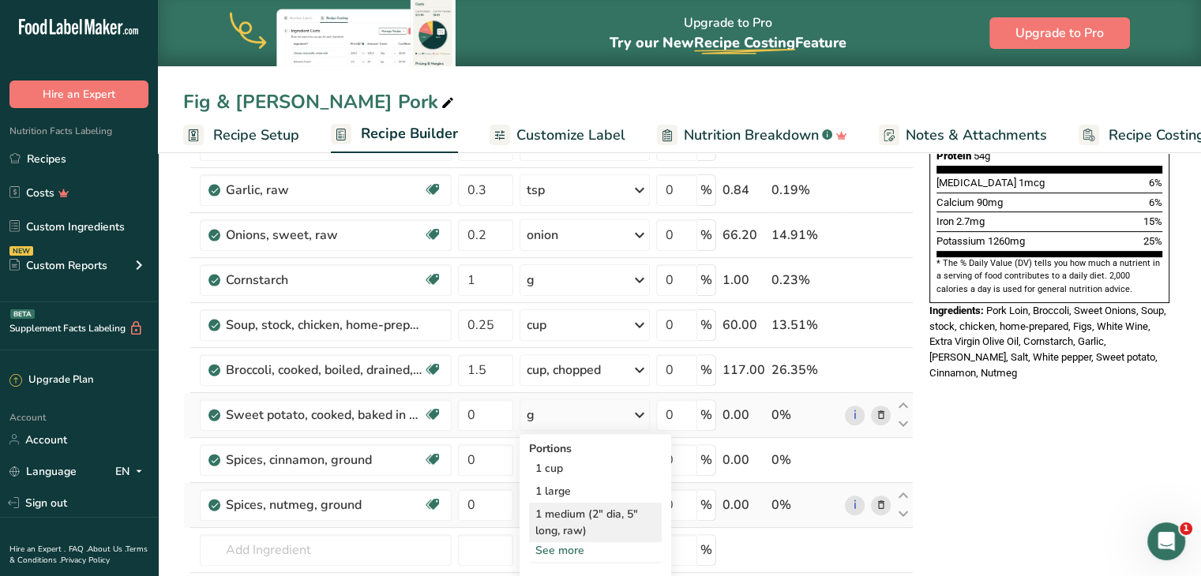
click at [564, 503] on div "1 medium (2" dia, 5" long, raw)" at bounding box center [595, 522] width 133 height 39
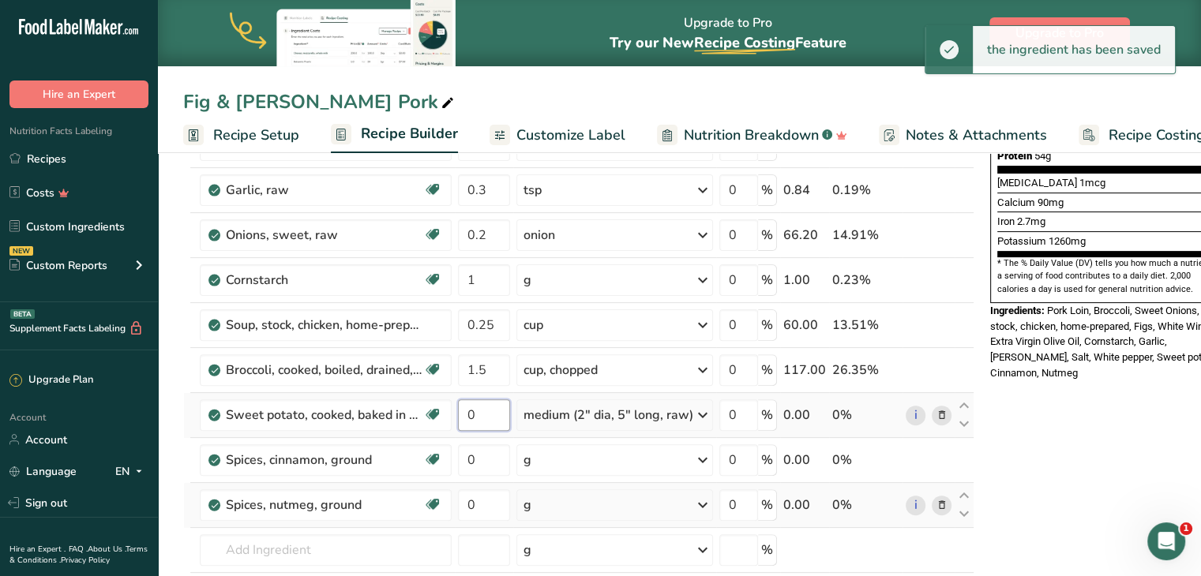
click at [490, 408] on input "0" at bounding box center [484, 416] width 52 height 32
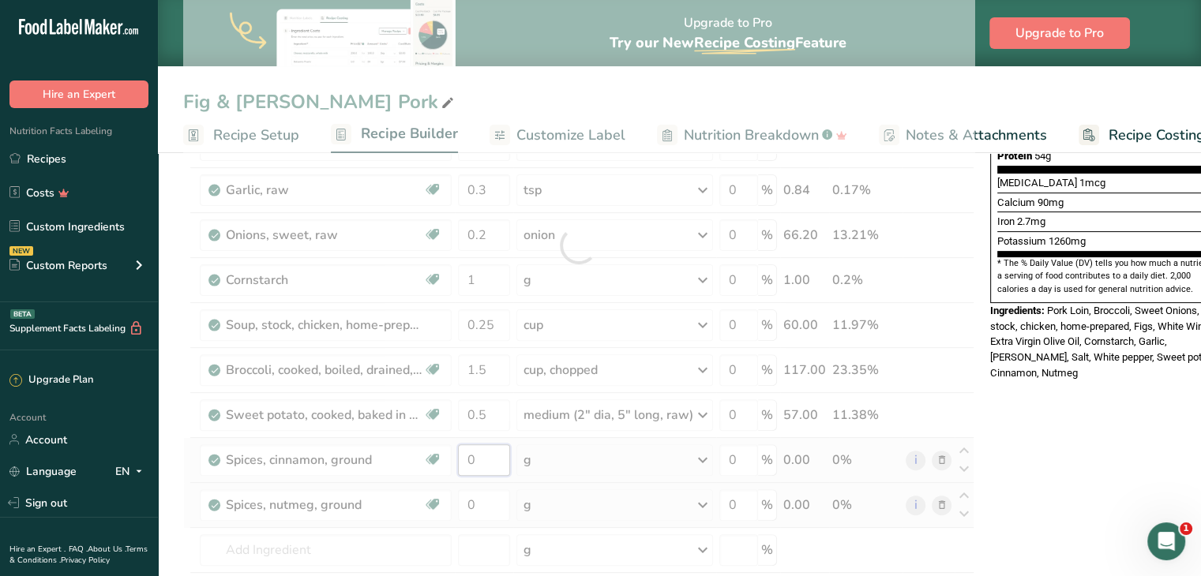
click at [501, 453] on div "Ingredient * Amount * Unit * Waste * .a-a{fill:#347362;}.b-a{fill:#fff;} Grams …" at bounding box center [578, 245] width 791 height 853
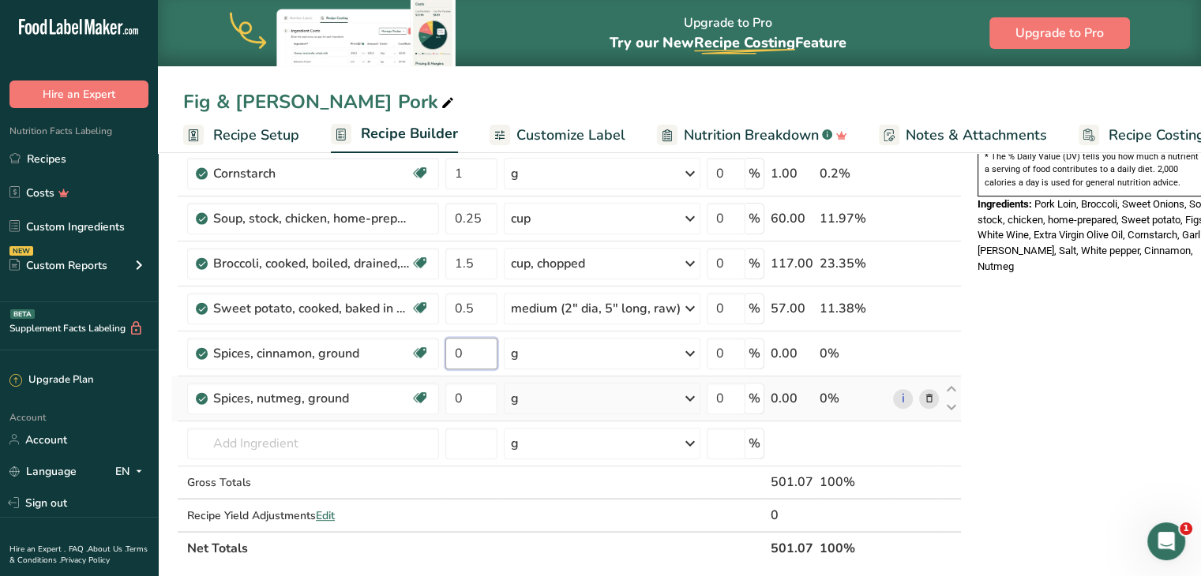
scroll to position [525, 0]
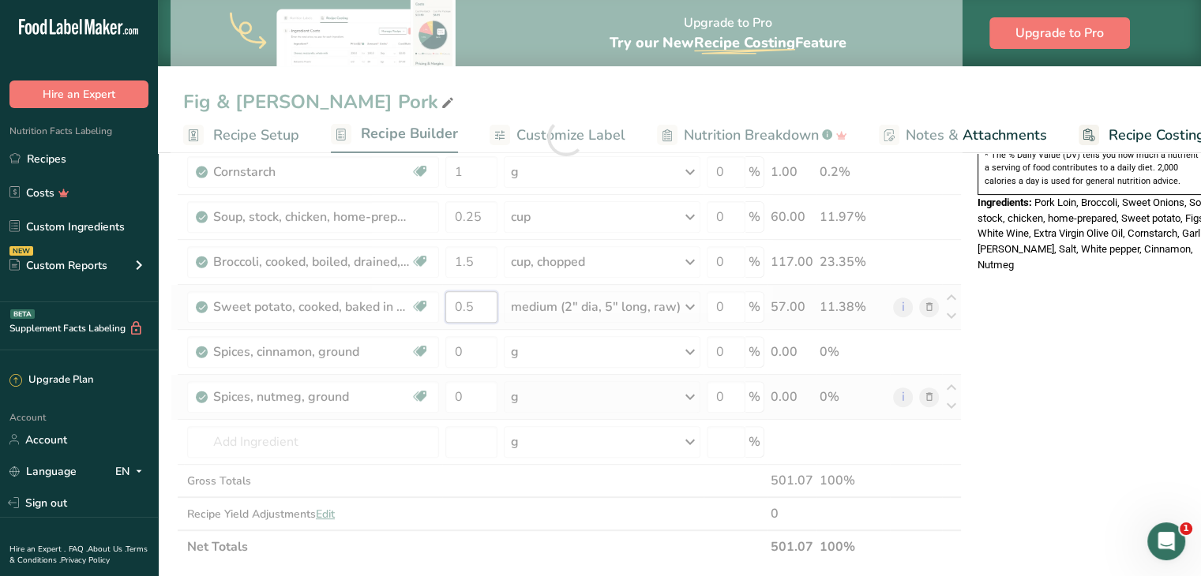
click at [477, 304] on div "Ingredient * Amount * Unit * Waste * .a-a{fill:#347362;}.b-a{fill:#fff;} Grams …" at bounding box center [566, 137] width 791 height 853
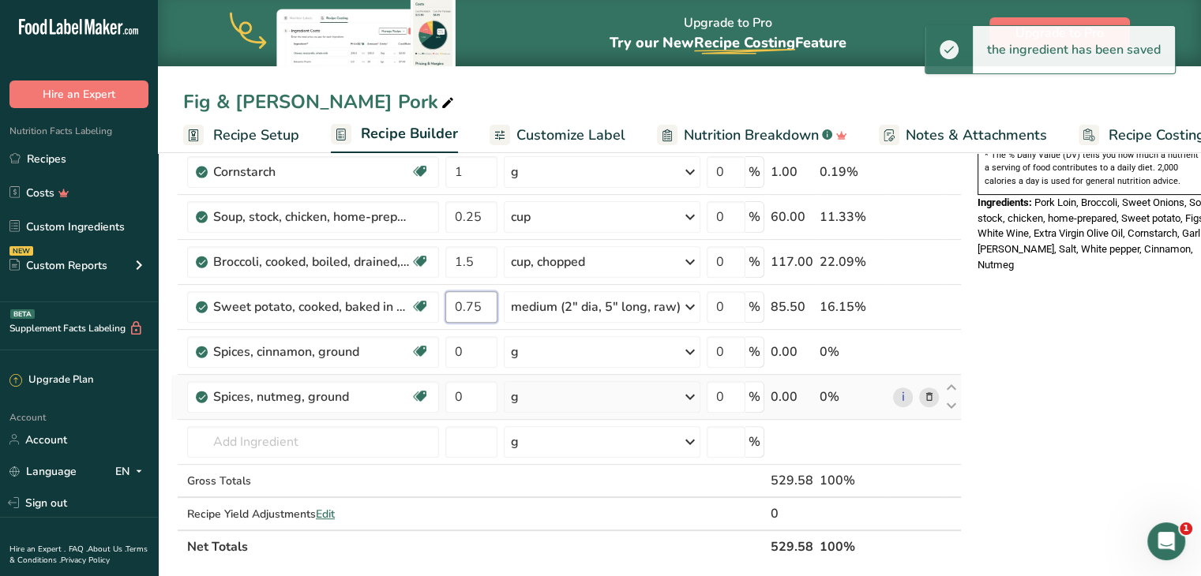
type input "0.75"
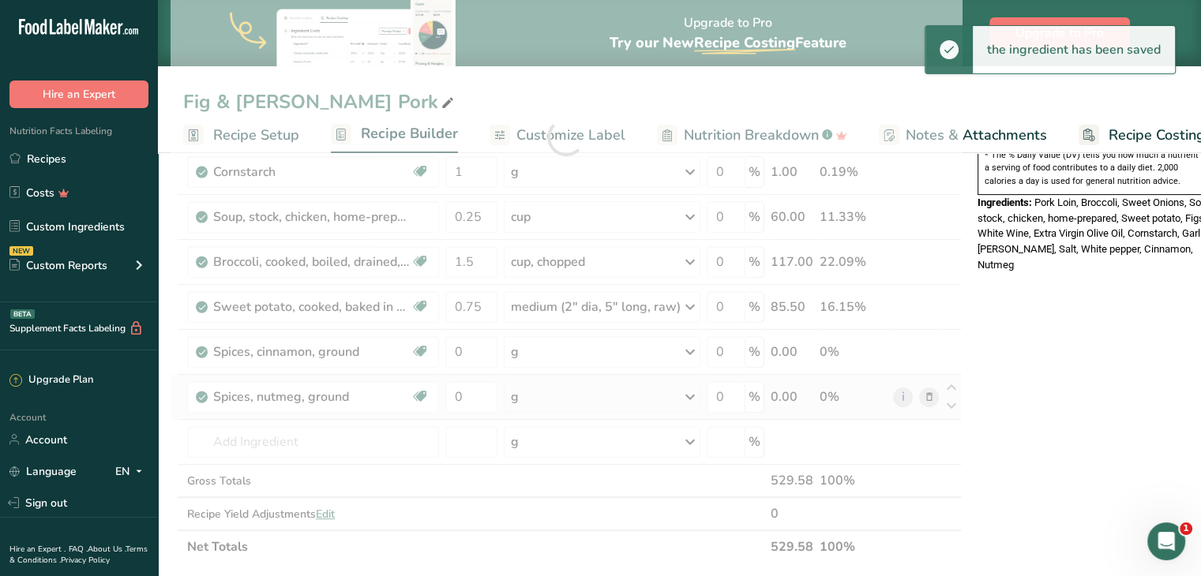
click at [486, 373] on div "Ingredient * Amount * Unit * Waste * .a-a{fill:#347362;}.b-a{fill:#fff;} Grams …" at bounding box center [566, 137] width 791 height 853
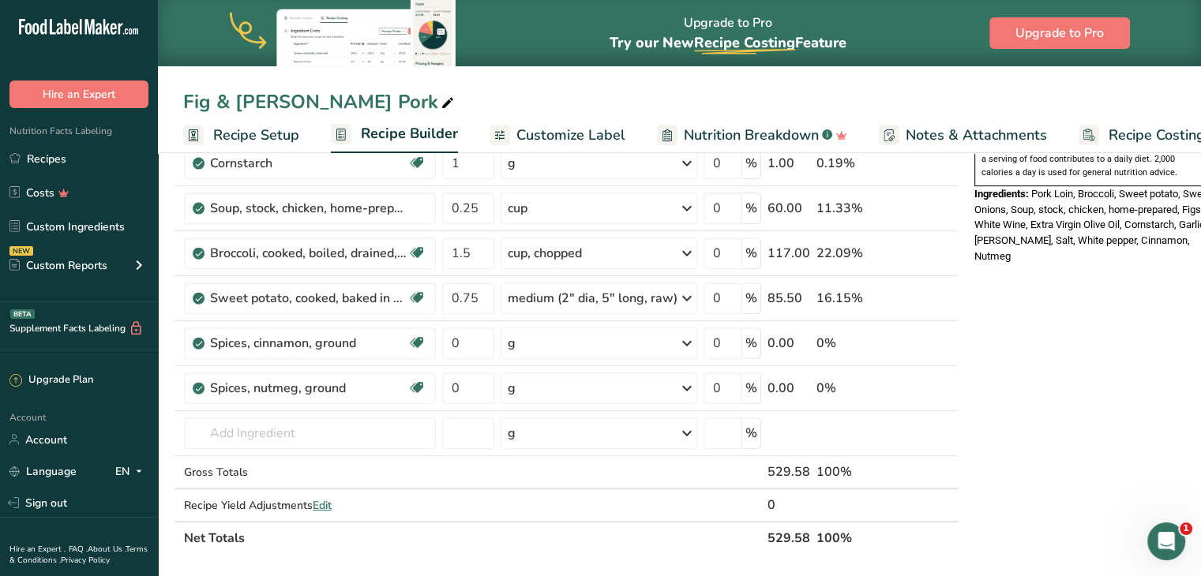
scroll to position [548, 0]
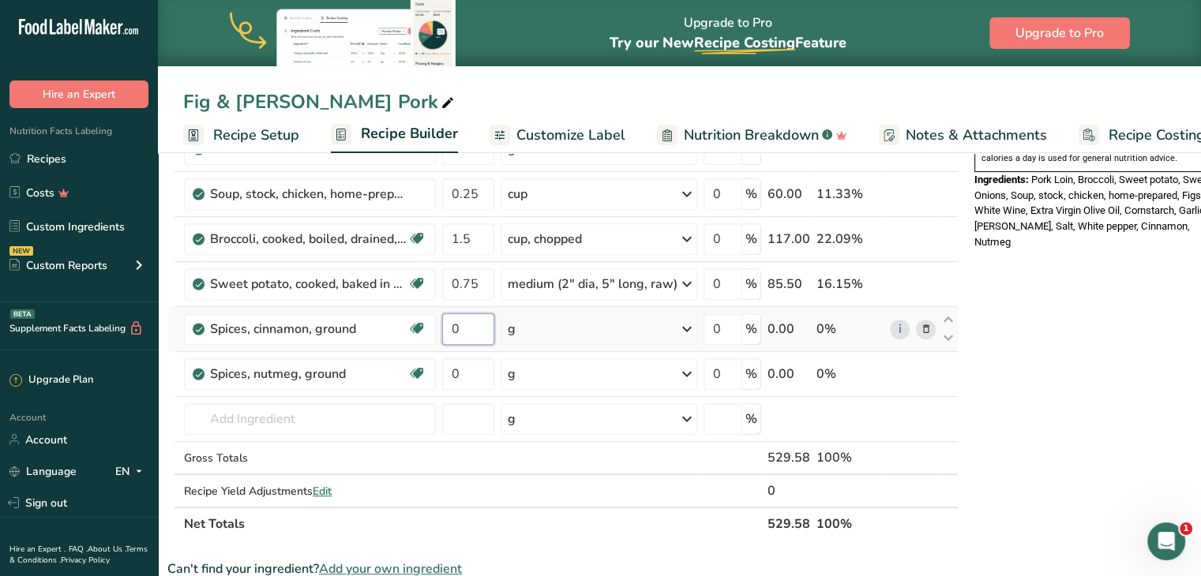
click at [460, 329] on input "0" at bounding box center [468, 330] width 52 height 32
type input "0.2"
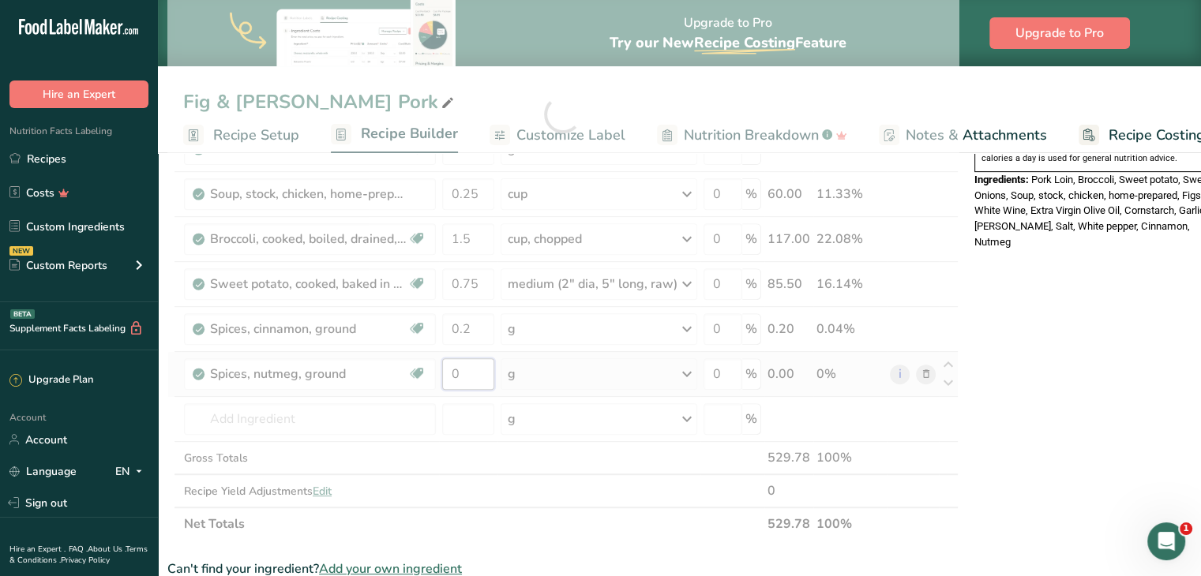
click at [470, 366] on div "Ingredient * Amount * Unit * Waste * .a-a{fill:#347362;}.b-a{fill:#fff;} Grams …" at bounding box center [562, 114] width 791 height 853
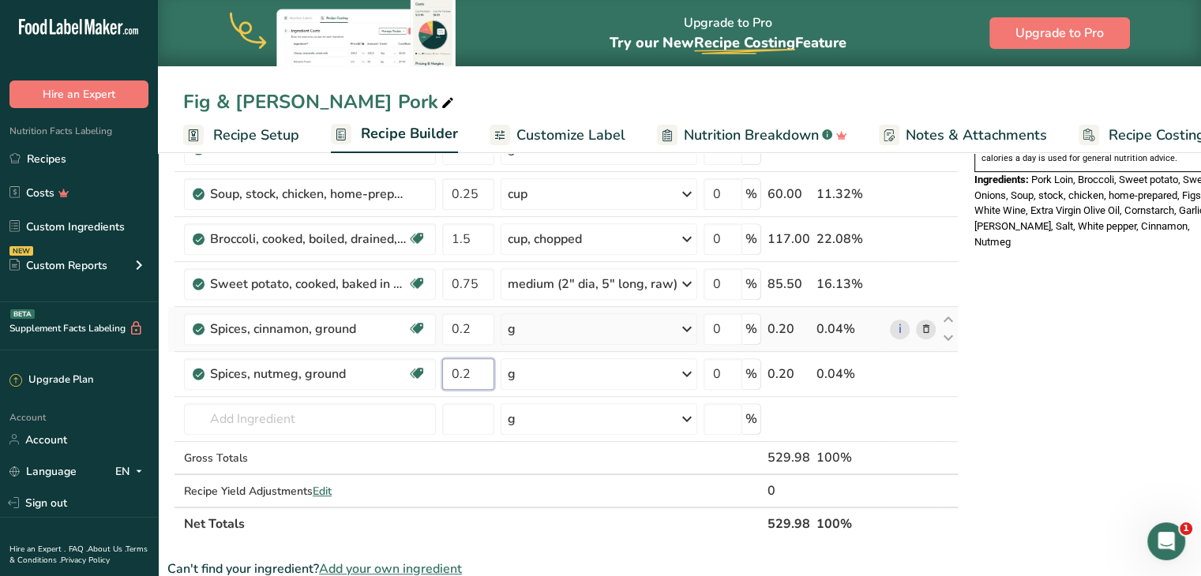
type input "0.2"
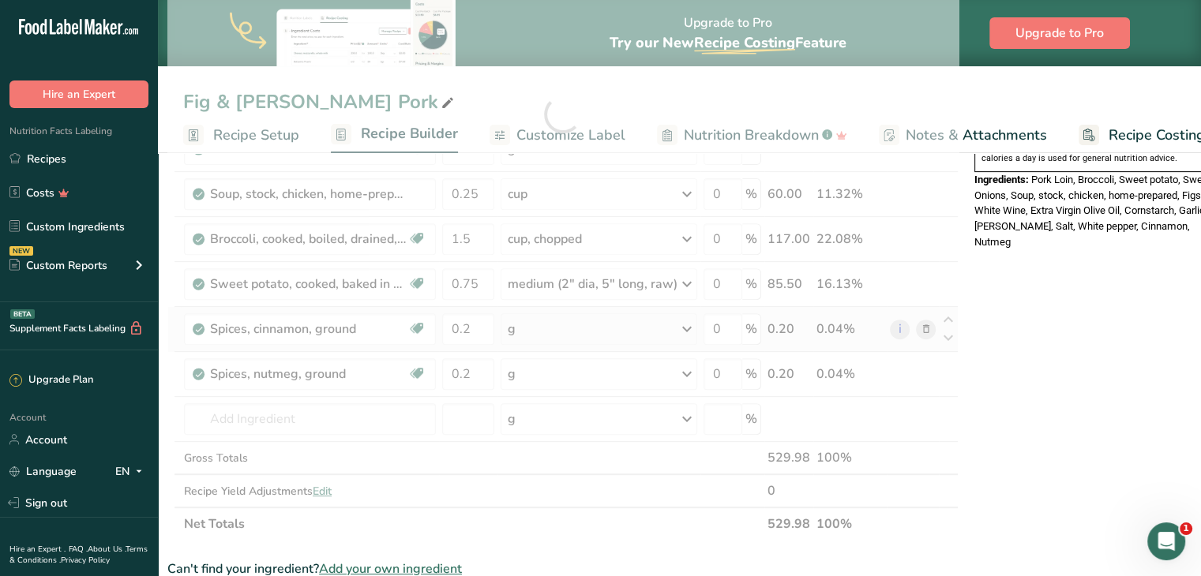
click at [591, 306] on div "Ingredient * Amount * Unit * Waste * .a-a{fill:#347362;}.b-a{fill:#fff;} Grams …" at bounding box center [562, 114] width 791 height 853
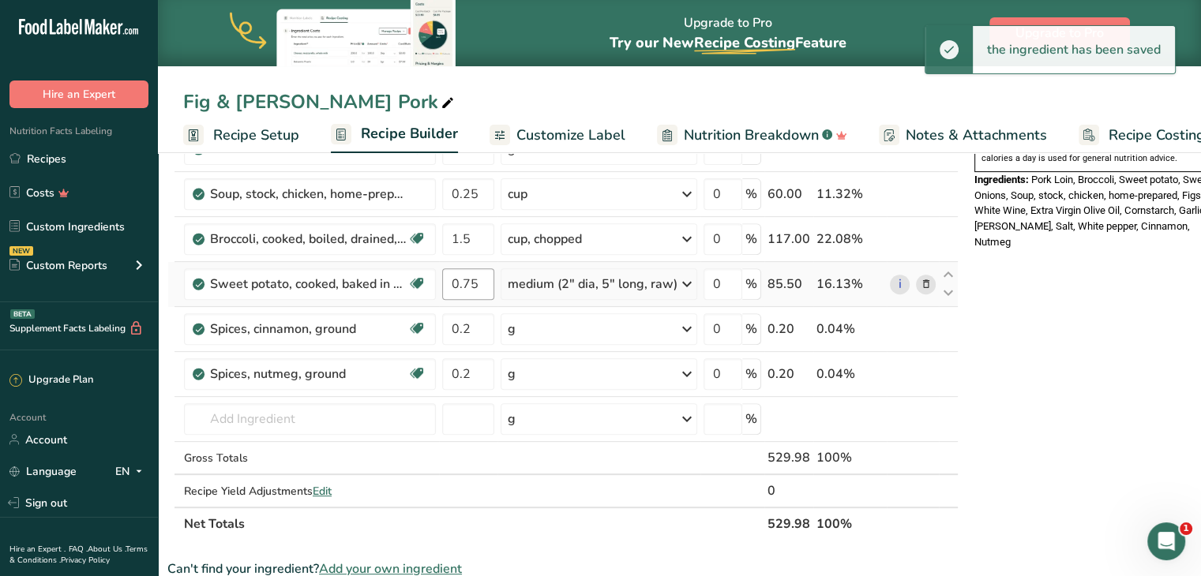
drag, startPoint x: 497, startPoint y: 272, endPoint x: 481, endPoint y: 285, distance: 20.7
click at [481, 285] on td "0.75" at bounding box center [468, 284] width 58 height 45
click at [481, 285] on input "0.75" at bounding box center [468, 285] width 52 height 32
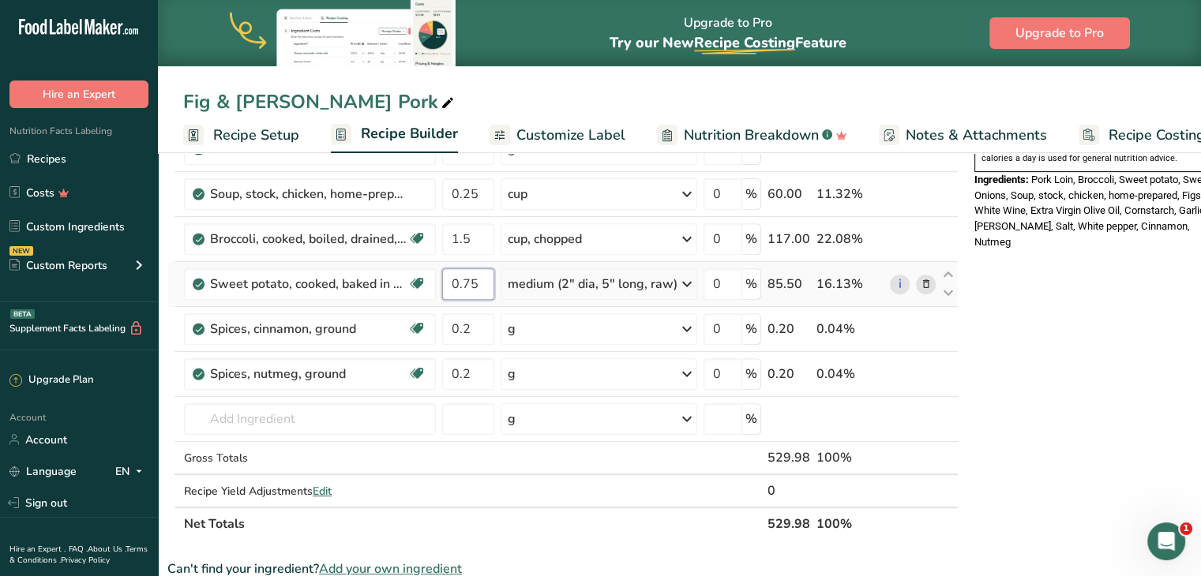
click at [481, 285] on input "0.75" at bounding box center [468, 285] width 52 height 32
type input "1"
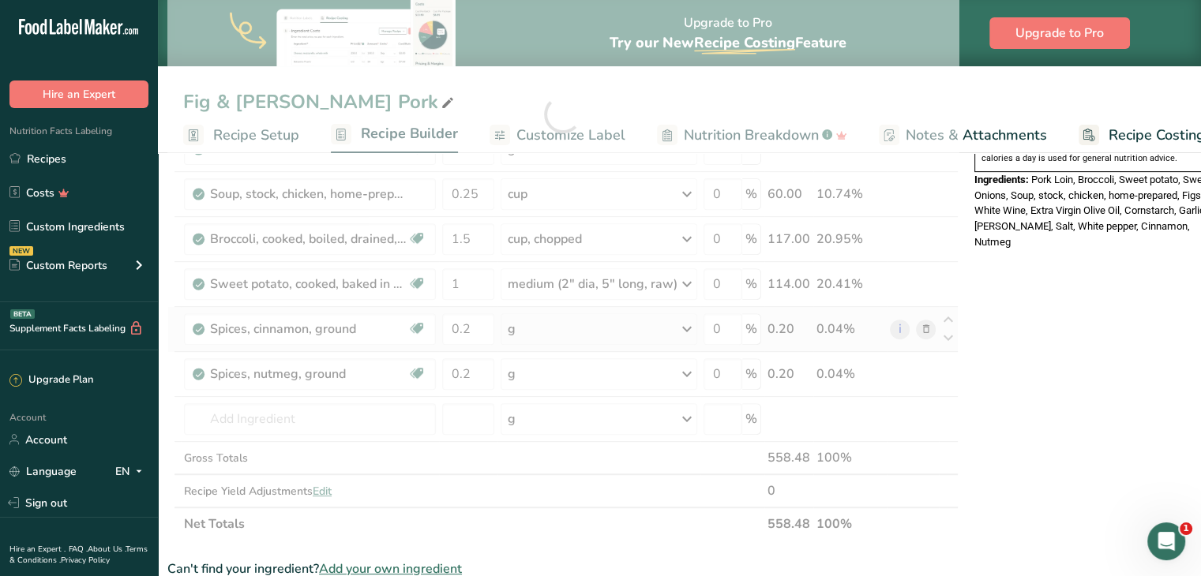
click at [528, 312] on div "Ingredient * Amount * Unit * Waste * .a-a{fill:#347362;}.b-a{fill:#fff;} Grams …" at bounding box center [562, 114] width 791 height 853
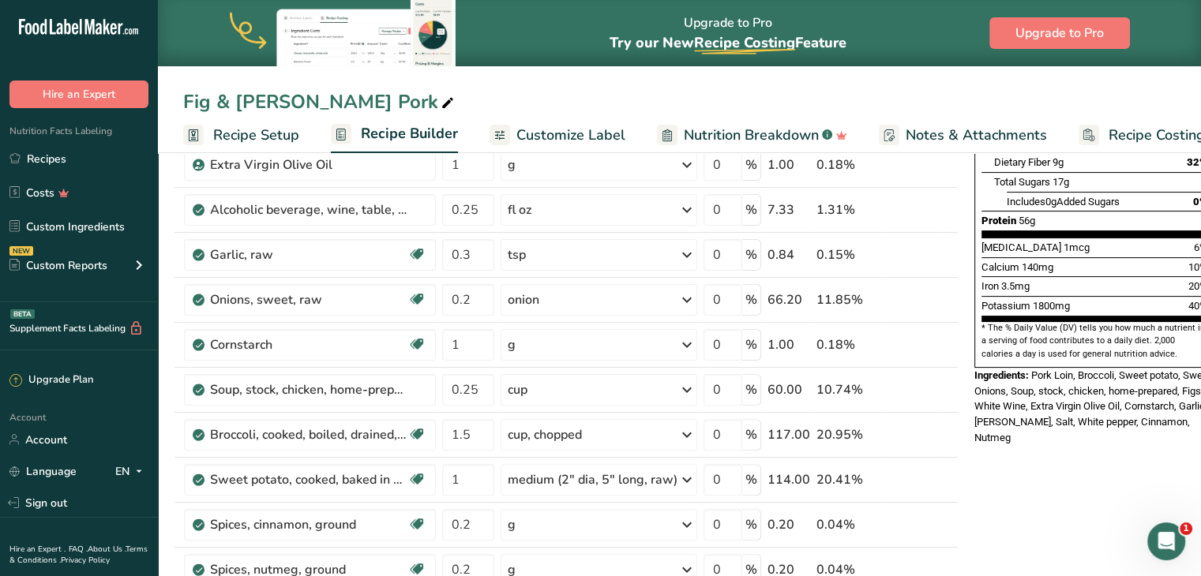
scroll to position [353, 0]
click at [573, 133] on span "Customize Label" at bounding box center [570, 135] width 109 height 21
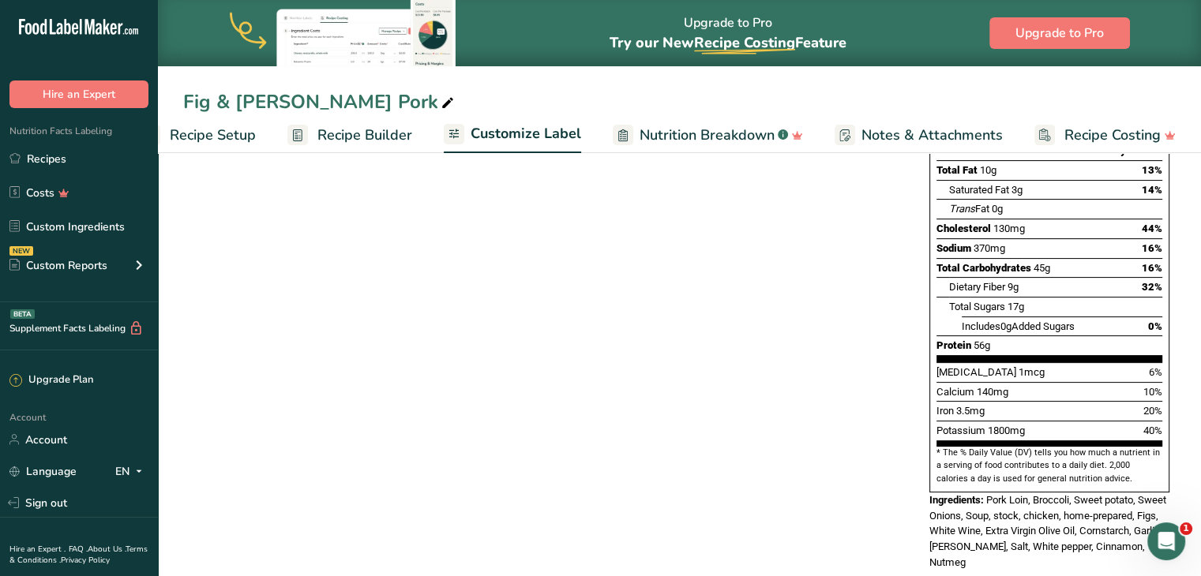
click at [523, 130] on span "Customize Label" at bounding box center [526, 133] width 111 height 21
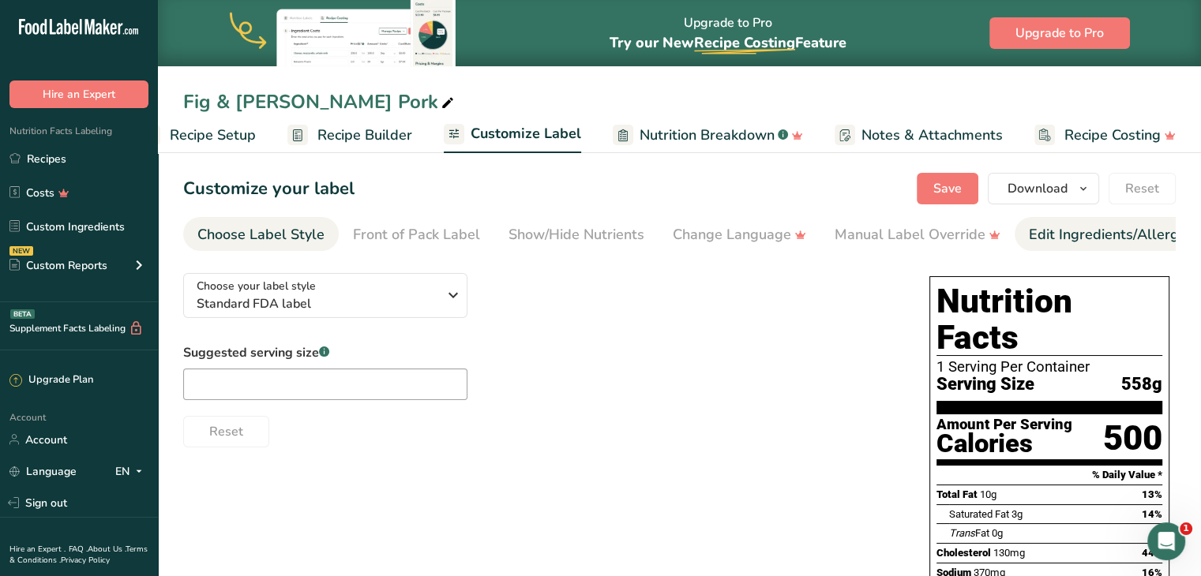
click at [1059, 243] on div "Edit Ingredients/Allergens List" at bounding box center [1129, 234] width 201 height 21
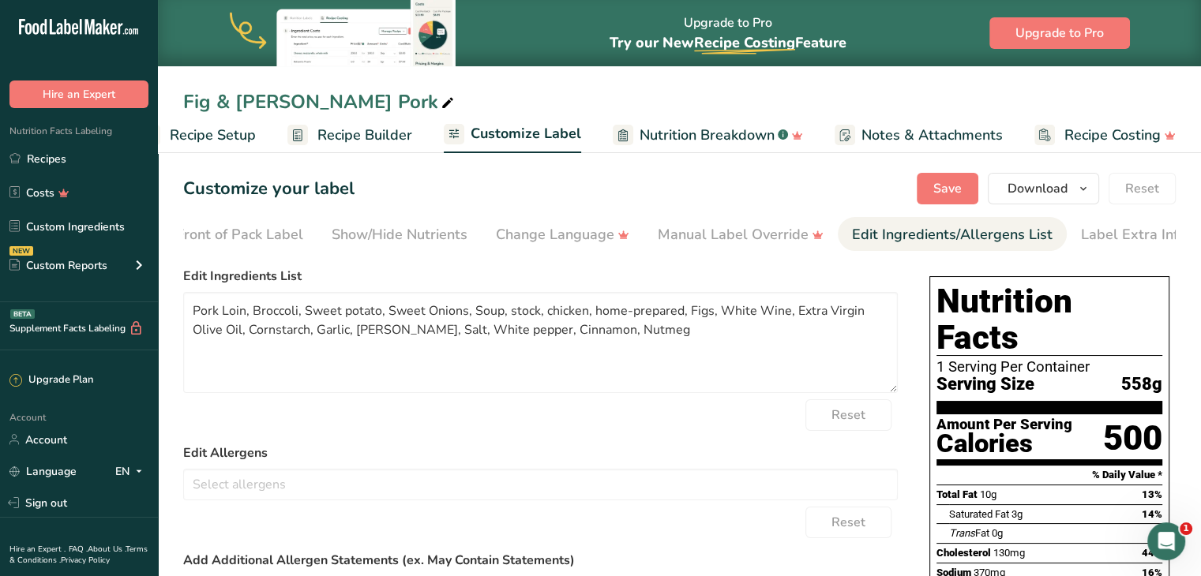
scroll to position [0, 193]
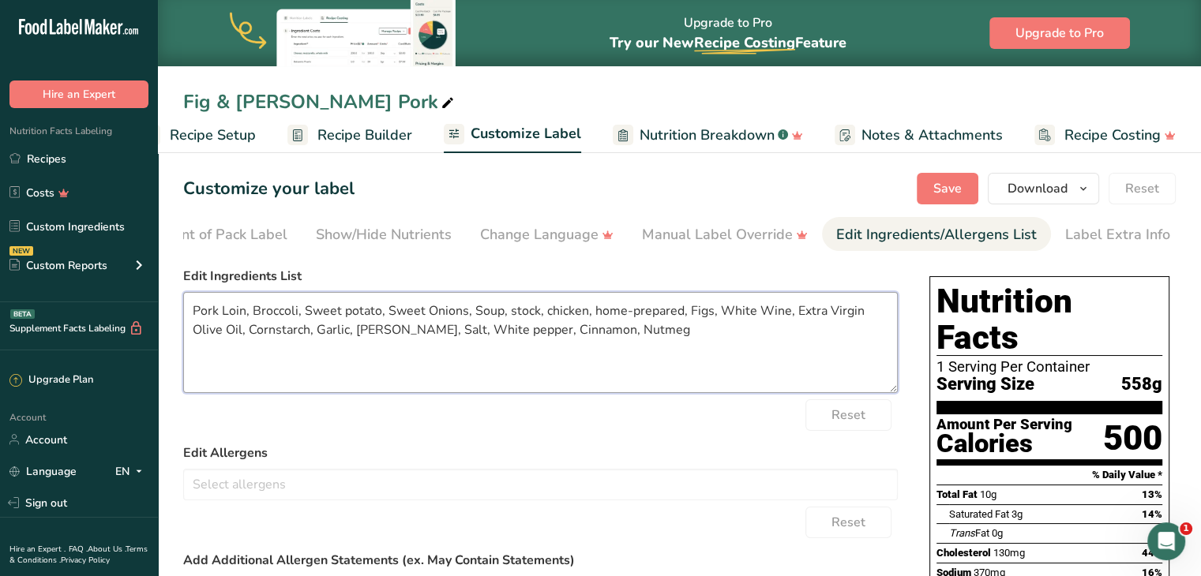
click at [297, 314] on textarea "Pork Loin, Broccoli, Sweet potato, Sweet Onions, Soup, stock, chicken, home-pre…" at bounding box center [540, 342] width 715 height 101
click at [407, 314] on textarea "Pork Loin, Vegetable Variety, Sweet potato, Sweet Onions, Soup, stock, chicken,…" at bounding box center [540, 342] width 715 height 101
click at [730, 310] on textarea "Pork Loin, Vegetable Variety, Sweet Potato, Sweet Onions, Soup, stock, chicken,…" at bounding box center [540, 342] width 715 height 101
click at [437, 332] on textarea "Pork Loin, Vegetable Variety, Sweet Potato, Sweet Onions, Vegetable Stock, Figs…" at bounding box center [540, 342] width 715 height 101
type textarea "Pork Loin, Vegetable Variety, Sweet Potato, Sweet Onions, Vegetable Stock, Figs…"
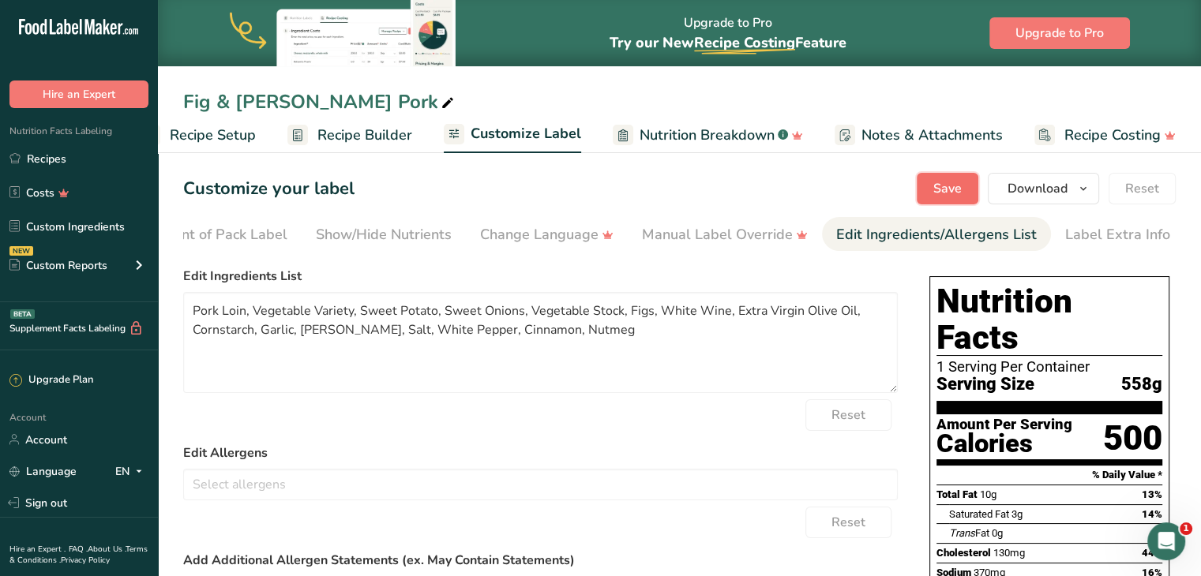
click at [945, 194] on span "Save" at bounding box center [947, 188] width 28 height 19
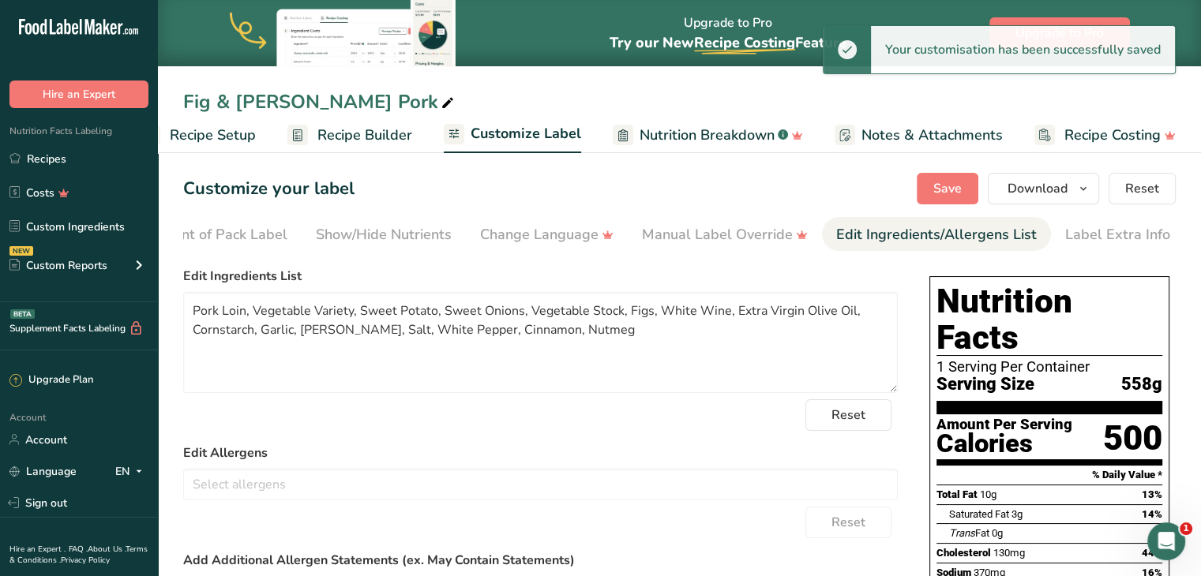
click at [392, 137] on span "Recipe Builder" at bounding box center [364, 135] width 95 height 21
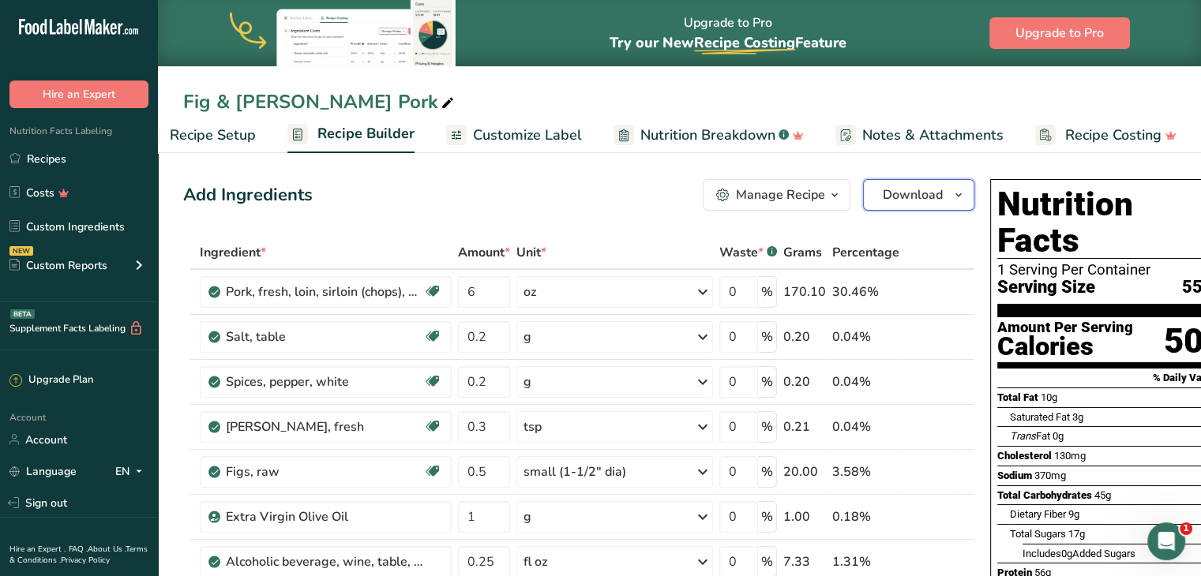
click at [924, 198] on span "Download" at bounding box center [913, 195] width 60 height 19
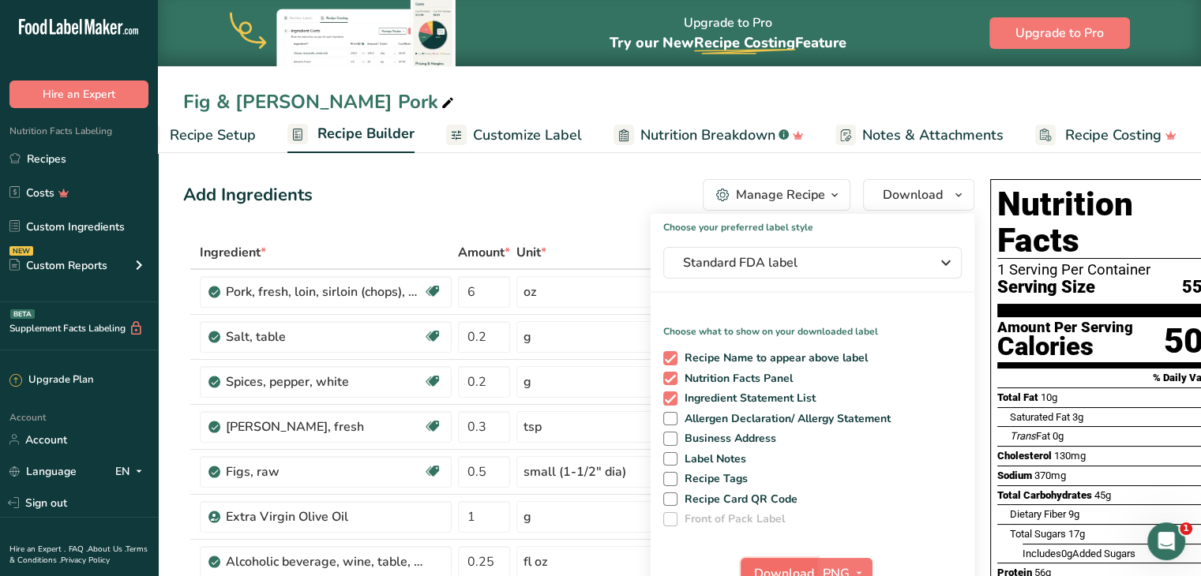
click at [794, 559] on button "Download" at bounding box center [779, 574] width 77 height 32
click at [861, 257] on span "Standard FDA label" at bounding box center [801, 262] width 237 height 19
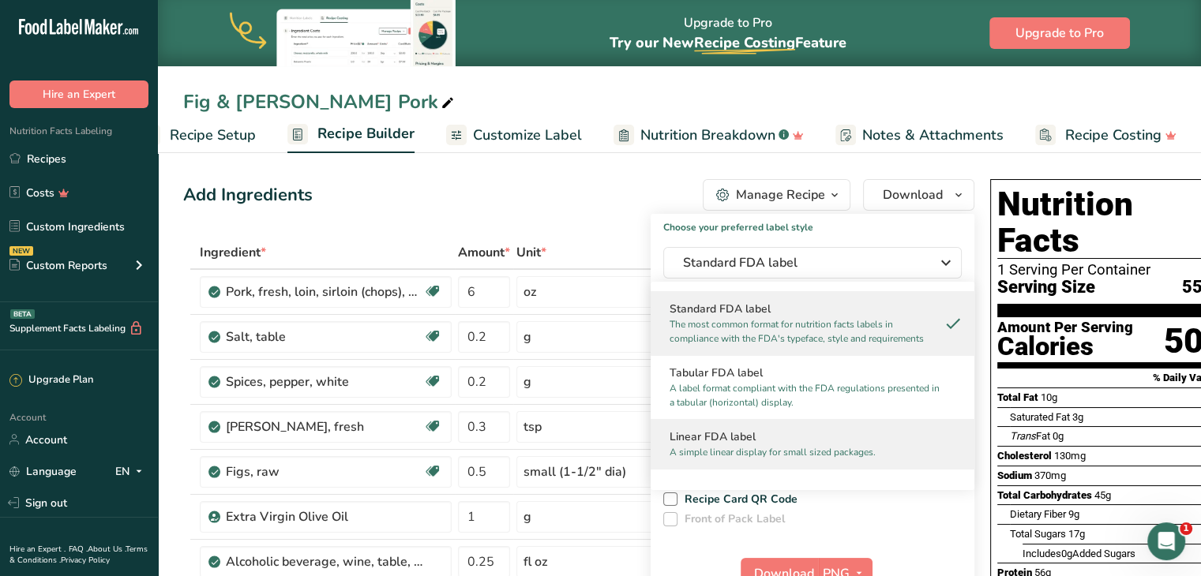
click at [764, 443] on h2 "Linear FDA label" at bounding box center [813, 437] width 286 height 17
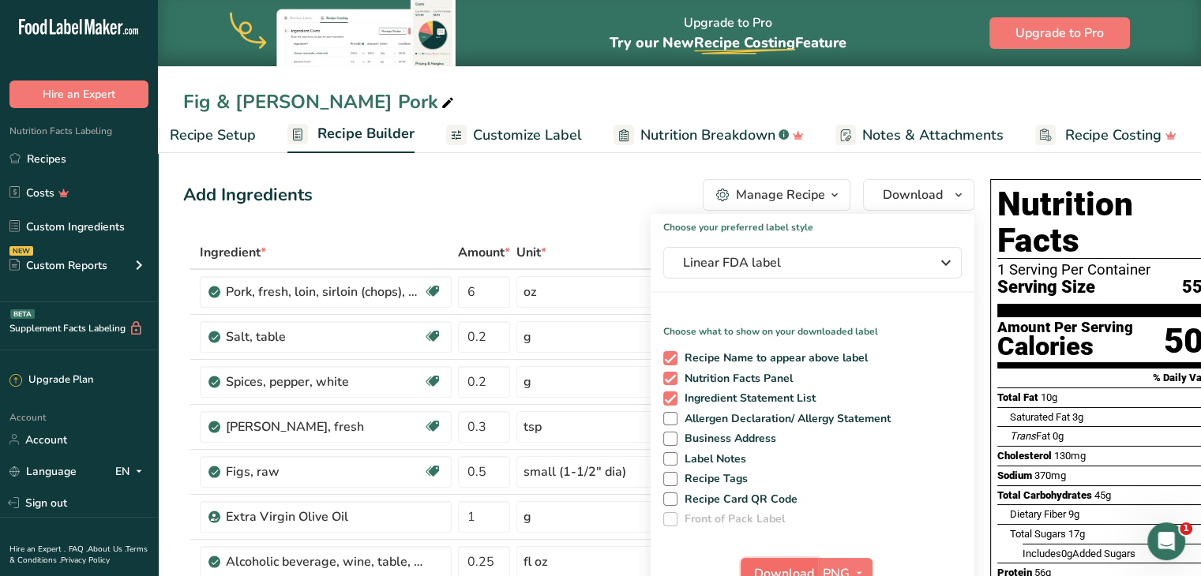
click at [794, 563] on button "Download" at bounding box center [779, 574] width 77 height 32
click at [566, 189] on div "Add Ingredients Manage Recipe Delete Recipe Duplicate Recipe Scale Recipe Save …" at bounding box center [578, 195] width 791 height 32
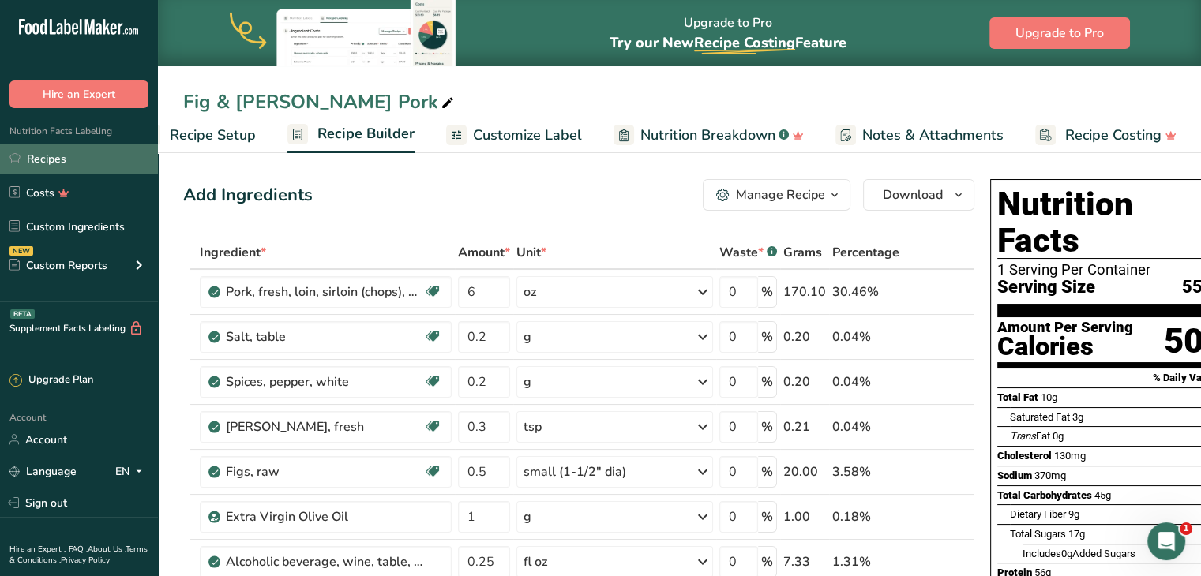
click at [52, 153] on link "Recipes" at bounding box center [79, 159] width 158 height 30
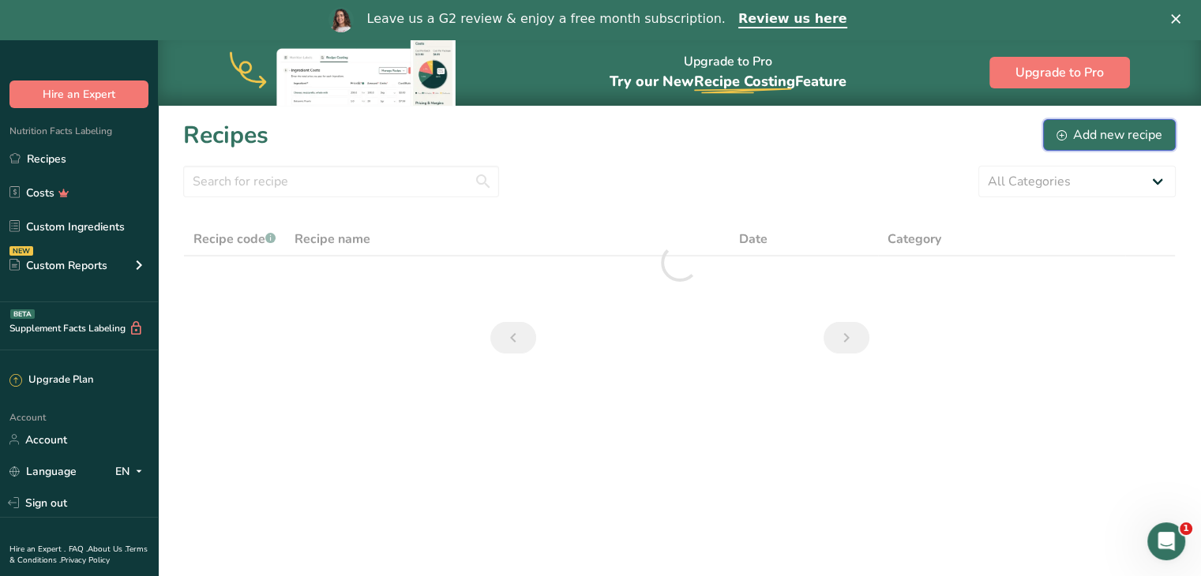
click at [1110, 137] on div "Add new recipe" at bounding box center [1110, 135] width 106 height 19
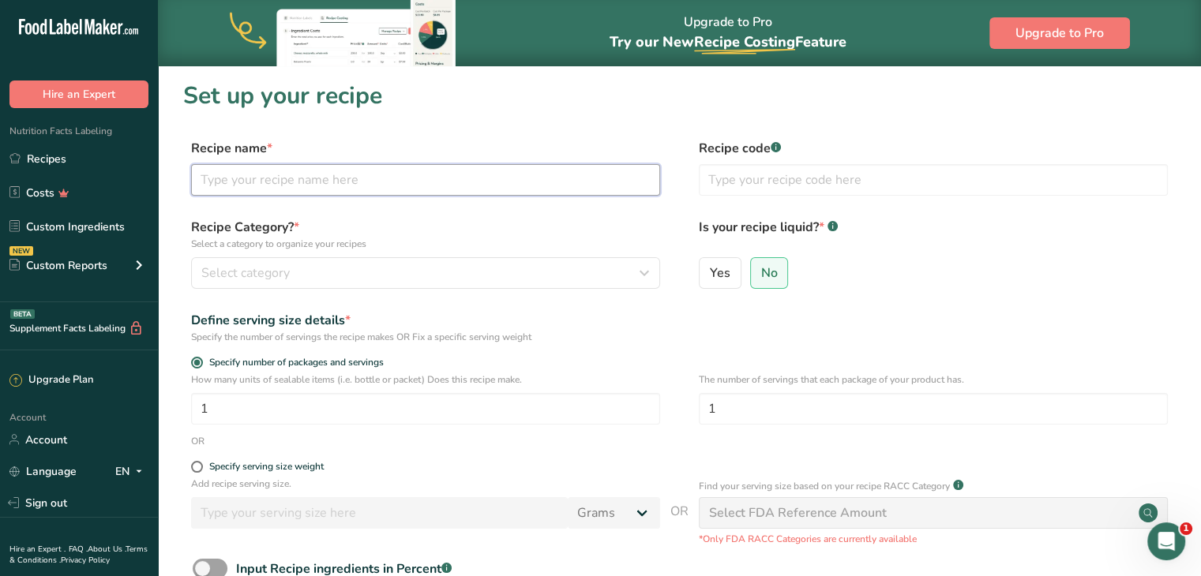
click at [440, 185] on input "text" at bounding box center [425, 180] width 469 height 32
type input "Pumpkin Seed Crusted Trout"
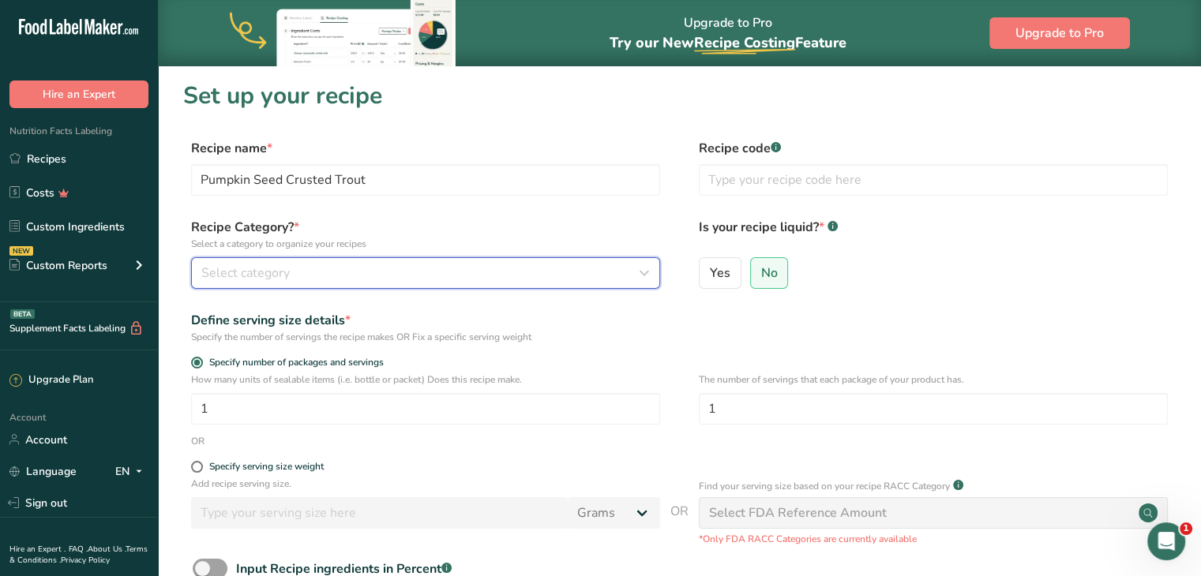
click at [410, 272] on div "Select category" at bounding box center [420, 273] width 439 height 19
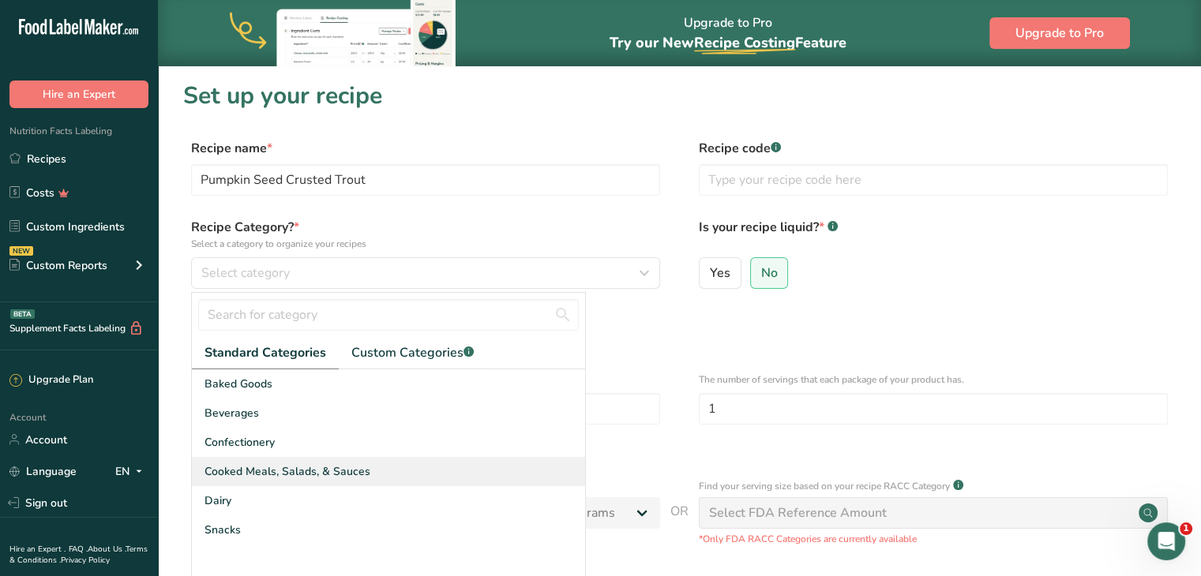
click at [316, 471] on span "Cooked Meals, Salads, & Sauces" at bounding box center [288, 472] width 166 height 17
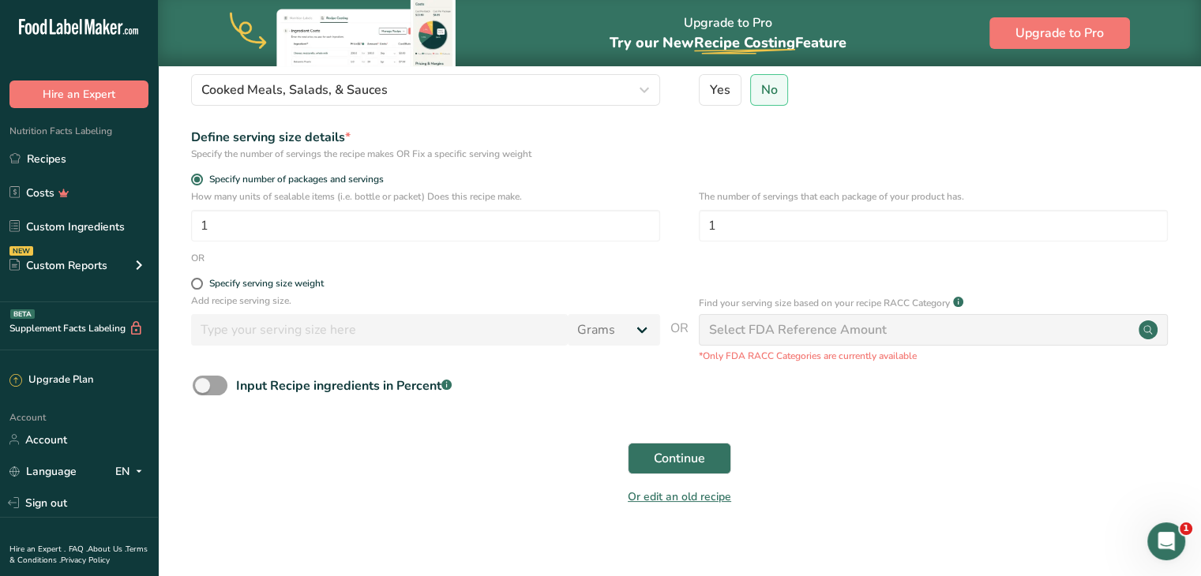
scroll to position [199, 0]
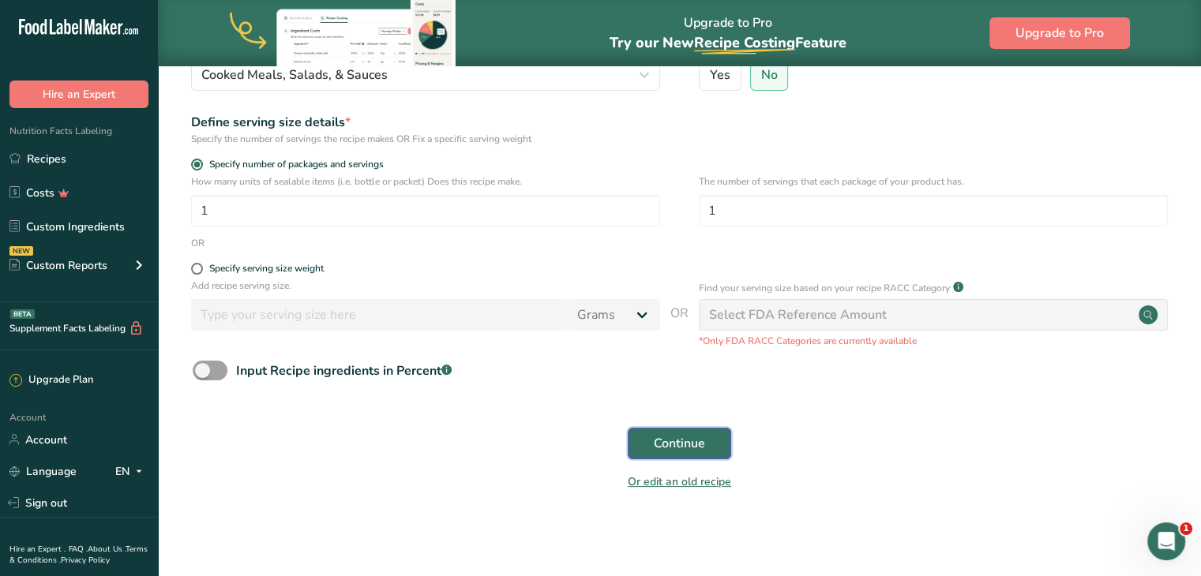
click at [641, 445] on button "Continue" at bounding box center [679, 444] width 103 height 32
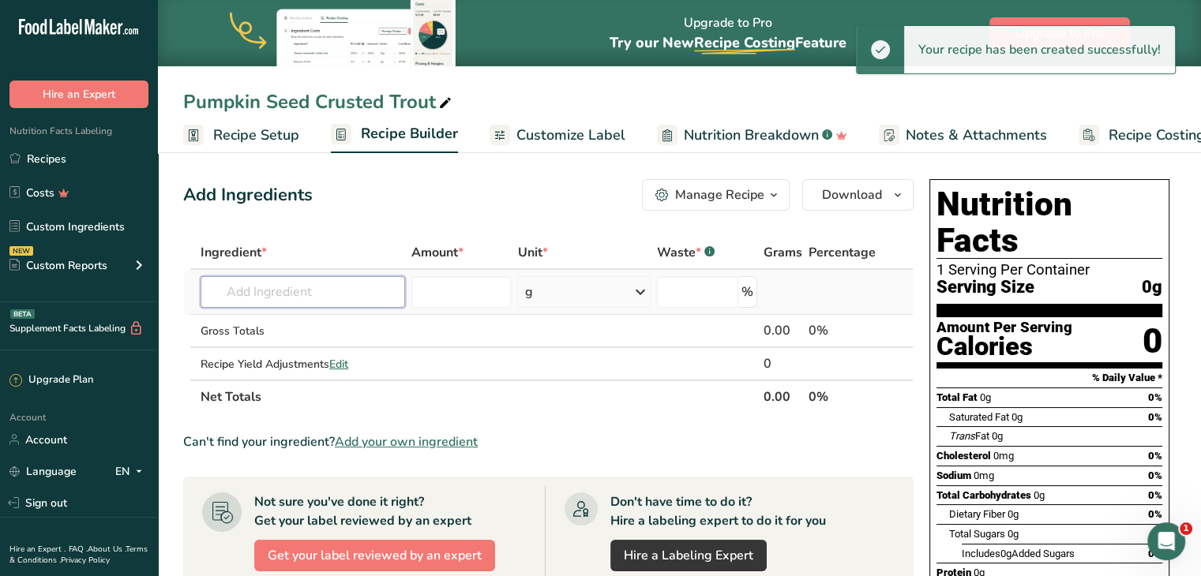
click at [325, 288] on input "text" at bounding box center [303, 292] width 205 height 32
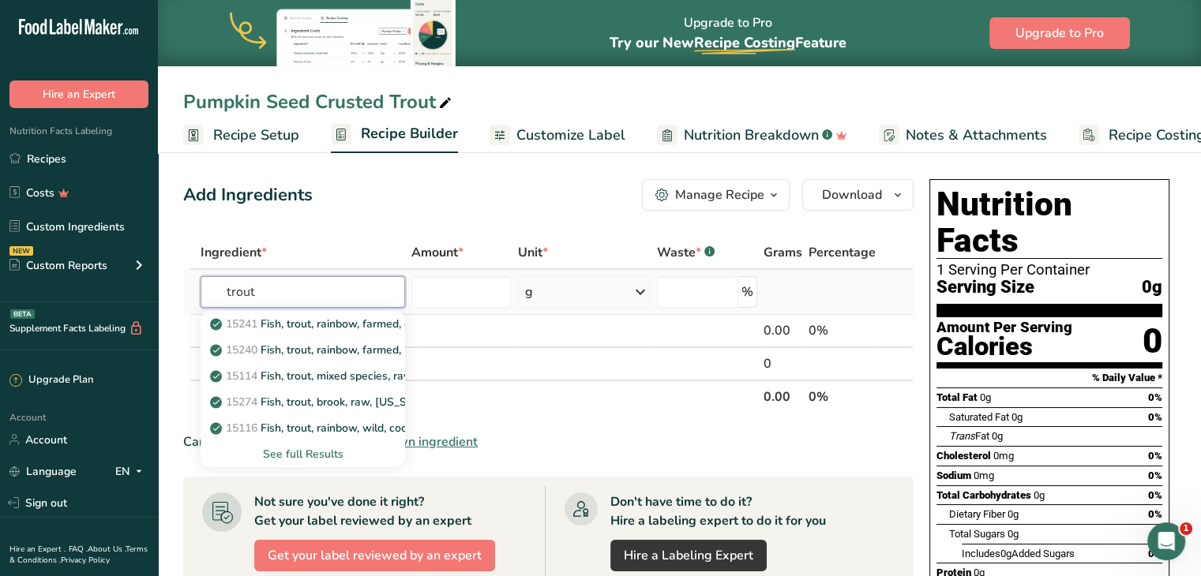
type input "trout"
click at [316, 443] on div "See full Results" at bounding box center [303, 454] width 205 height 26
click at [317, 450] on div "See full Results" at bounding box center [302, 454] width 179 height 17
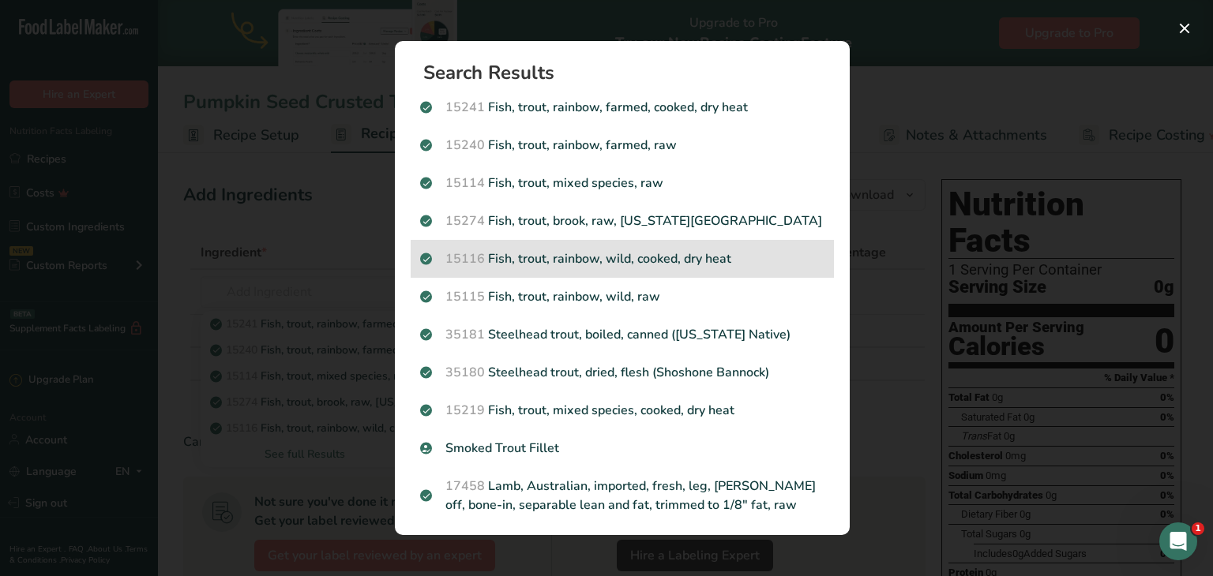
click at [573, 250] on p "15116 Fish, trout, rainbow, wild, cooked, dry heat" at bounding box center [622, 259] width 404 height 19
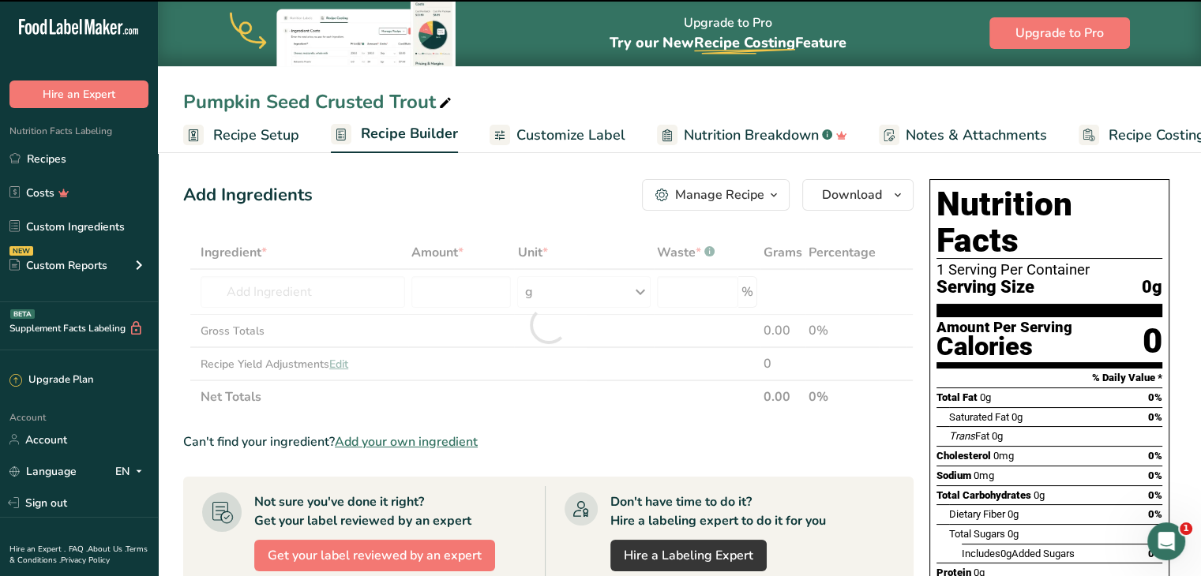
type input "0"
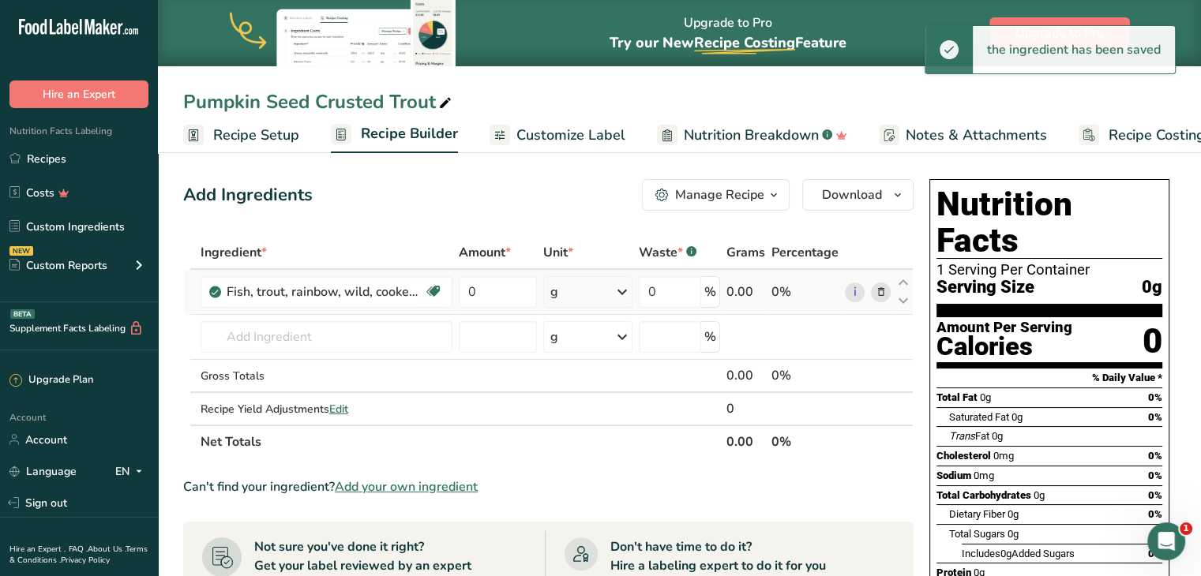
click at [579, 298] on div "g" at bounding box center [587, 292] width 89 height 32
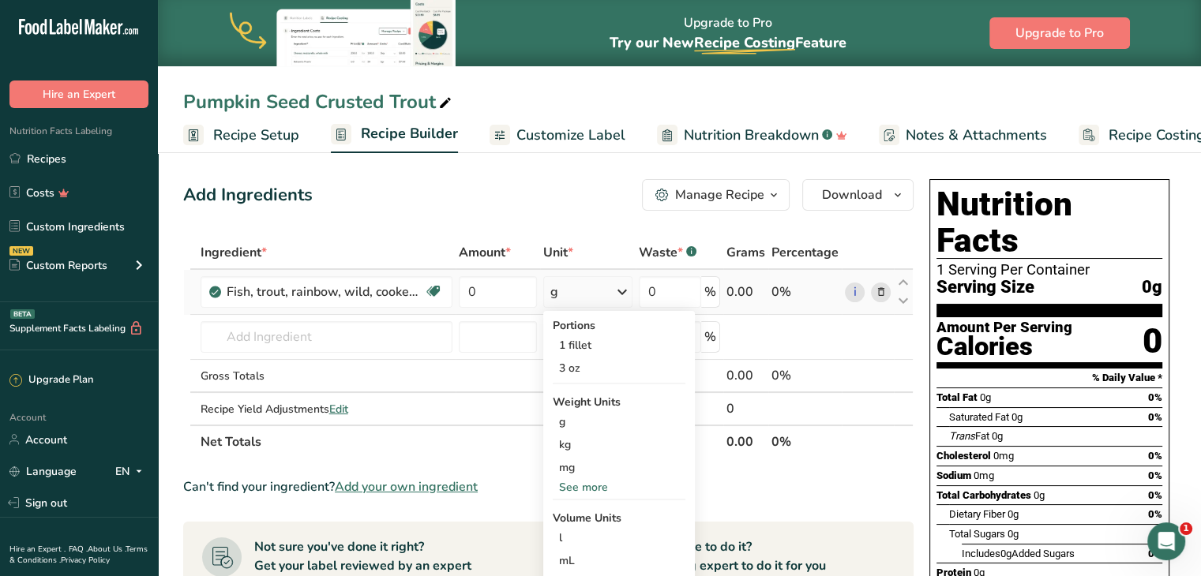
click at [590, 487] on div "See more" at bounding box center [619, 487] width 133 height 17
click at [575, 527] on div "oz" at bounding box center [619, 536] width 133 height 23
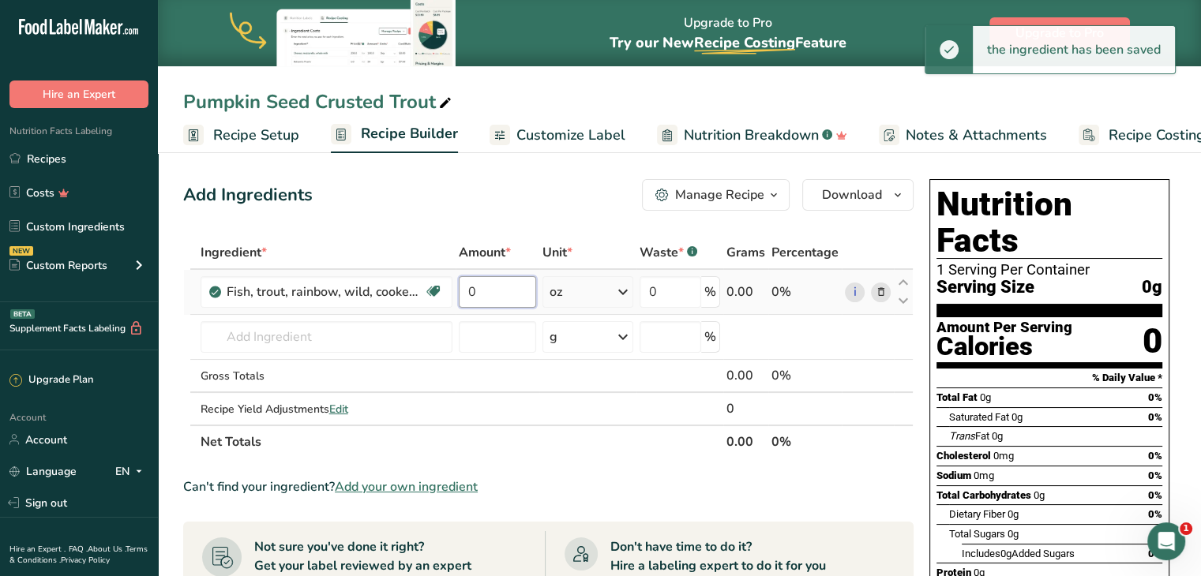
click at [489, 288] on input "0" at bounding box center [498, 292] width 78 height 32
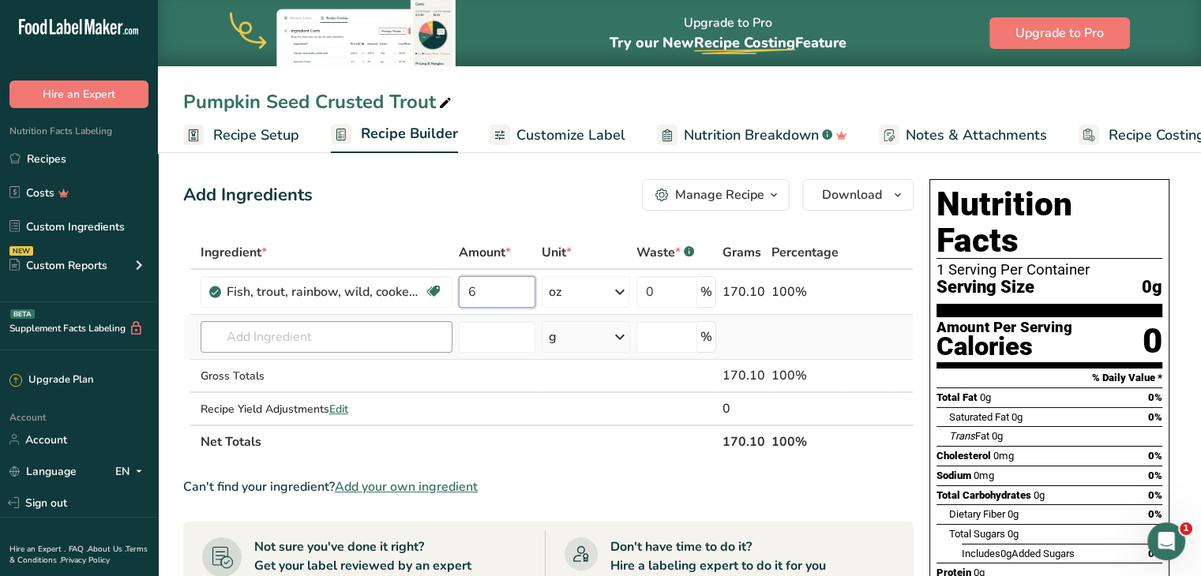
type input "6"
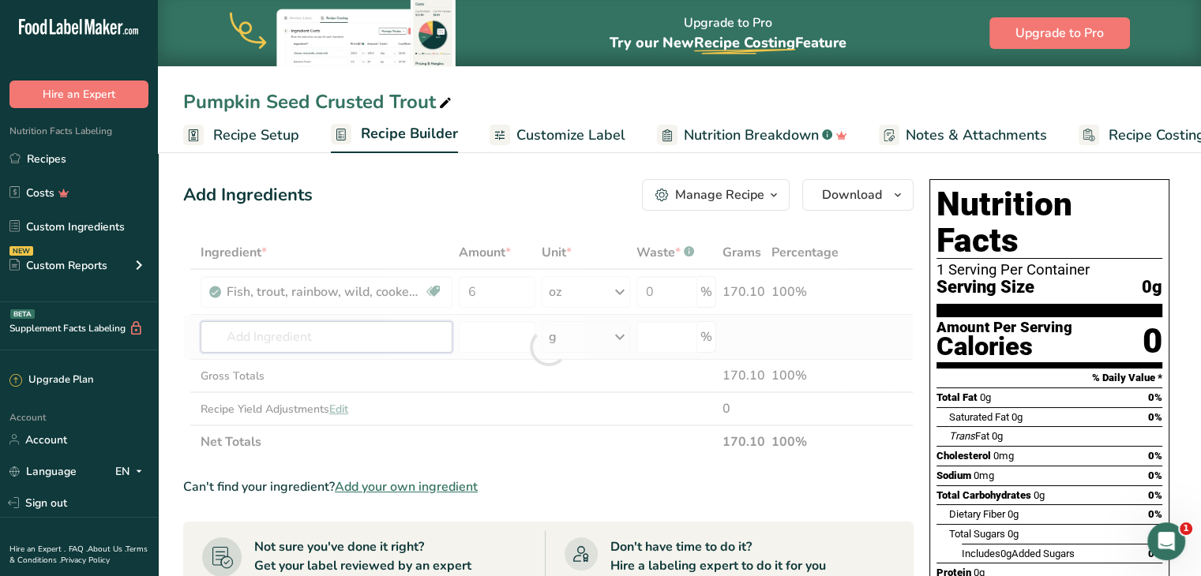
click at [371, 336] on div "Ingredient * Amount * Unit * Waste * .a-a{fill:#347362;}.b-a{fill:#fff;} Grams …" at bounding box center [548, 347] width 730 height 223
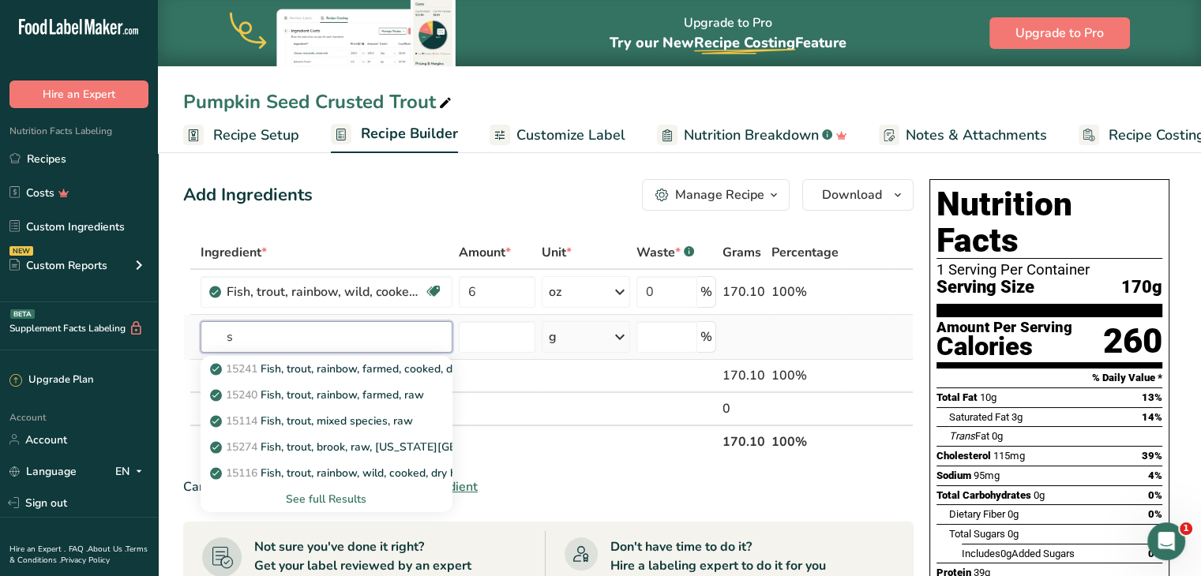
click at [371, 336] on input "s" at bounding box center [327, 337] width 252 height 32
type input "salt"
click at [339, 375] on div "2047 Salt, table" at bounding box center [313, 369] width 201 height 17
type input "Salt, table"
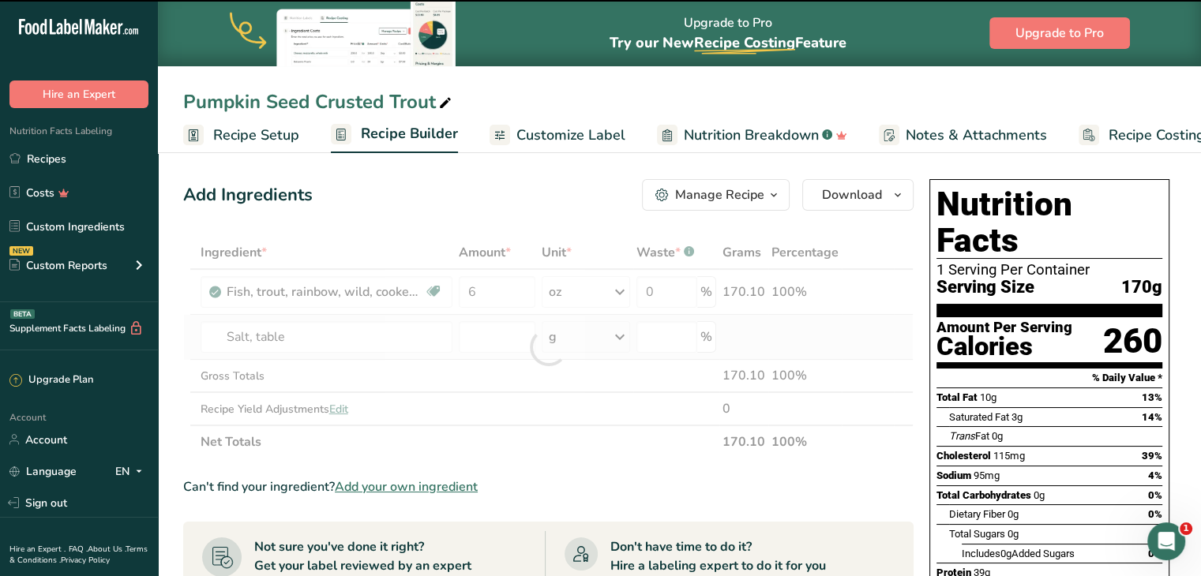
type input "0"
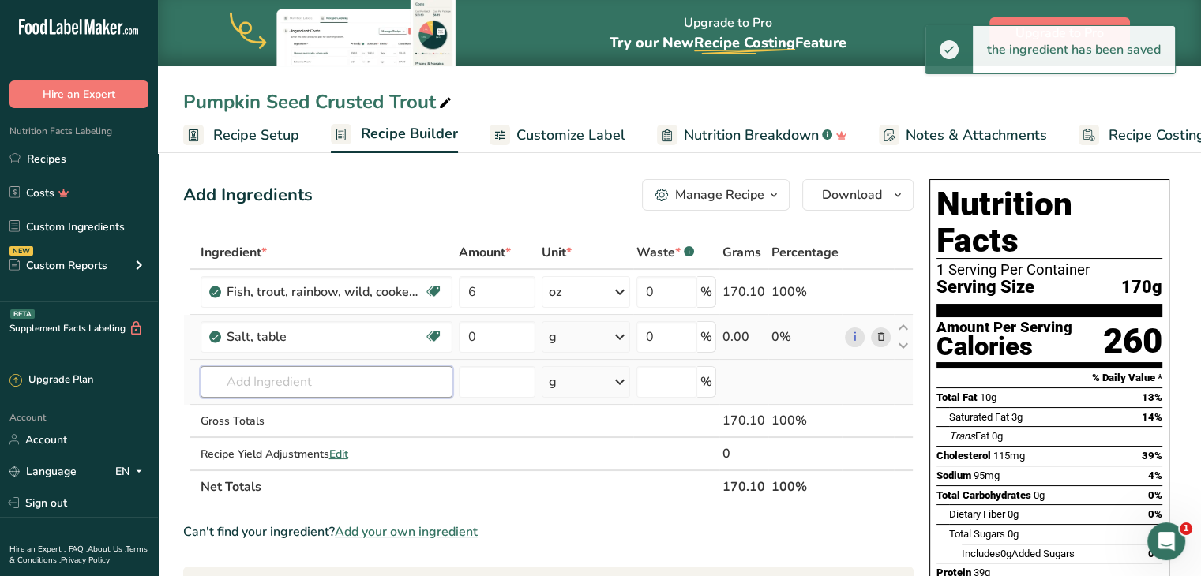
click at [333, 377] on input "text" at bounding box center [327, 382] width 252 height 32
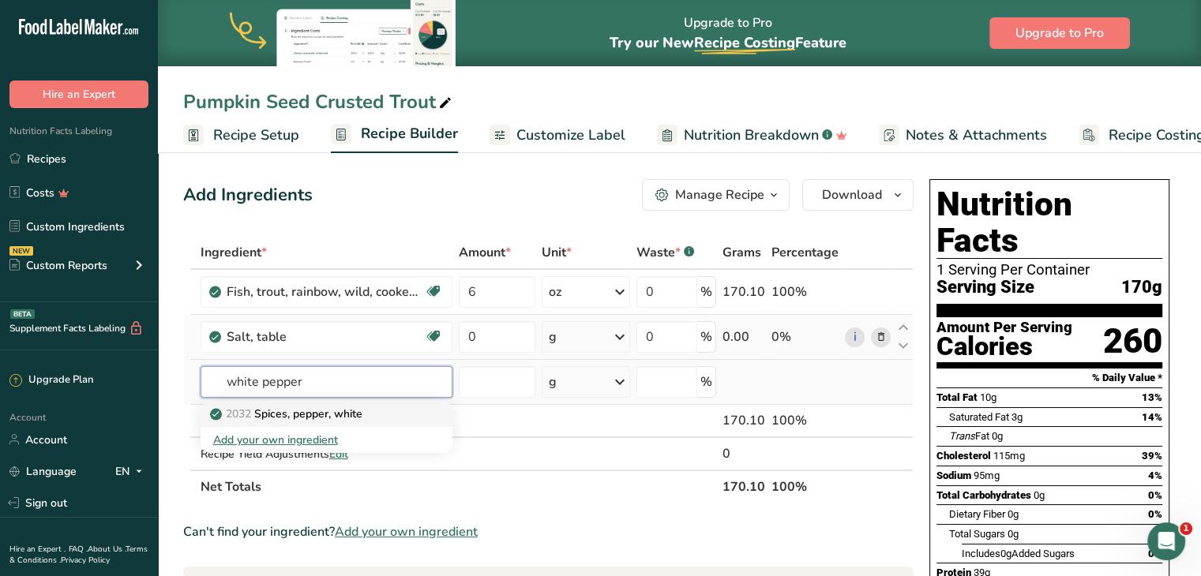
type input "white pepper"
click at [332, 411] on p "2032 Spices, pepper, white" at bounding box center [287, 414] width 149 height 17
type input "Spices, pepper, white"
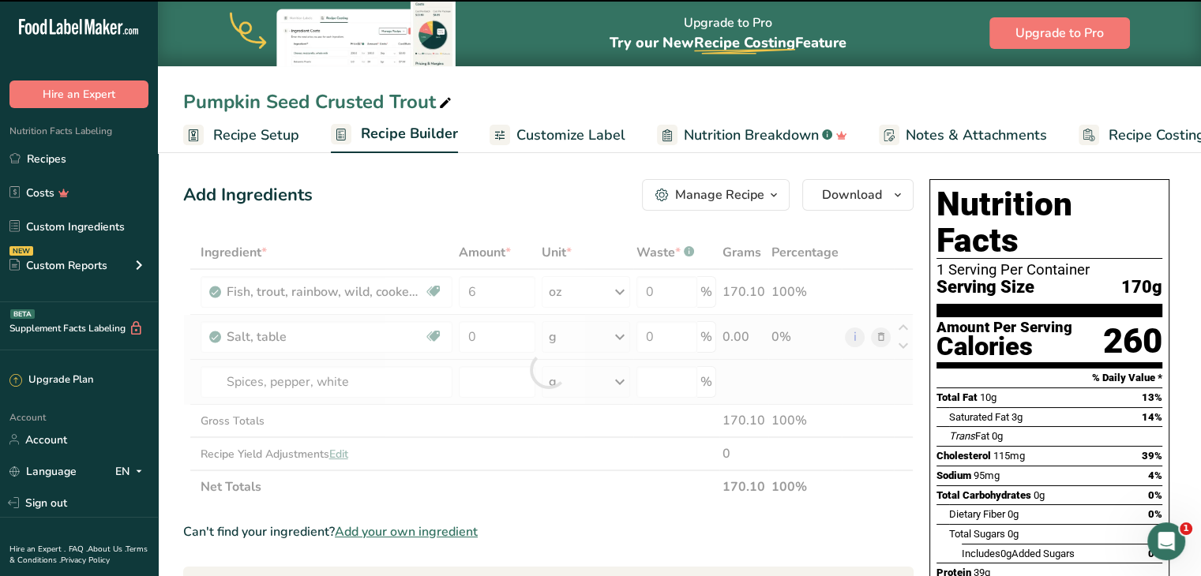
type input "0"
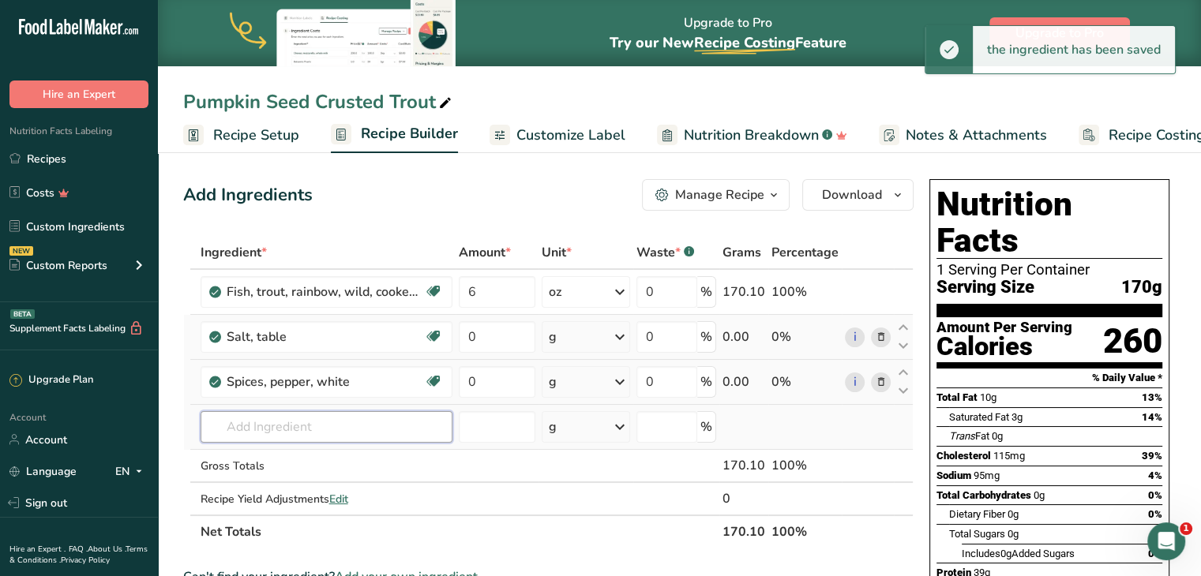
click at [332, 430] on input "text" at bounding box center [327, 427] width 252 height 32
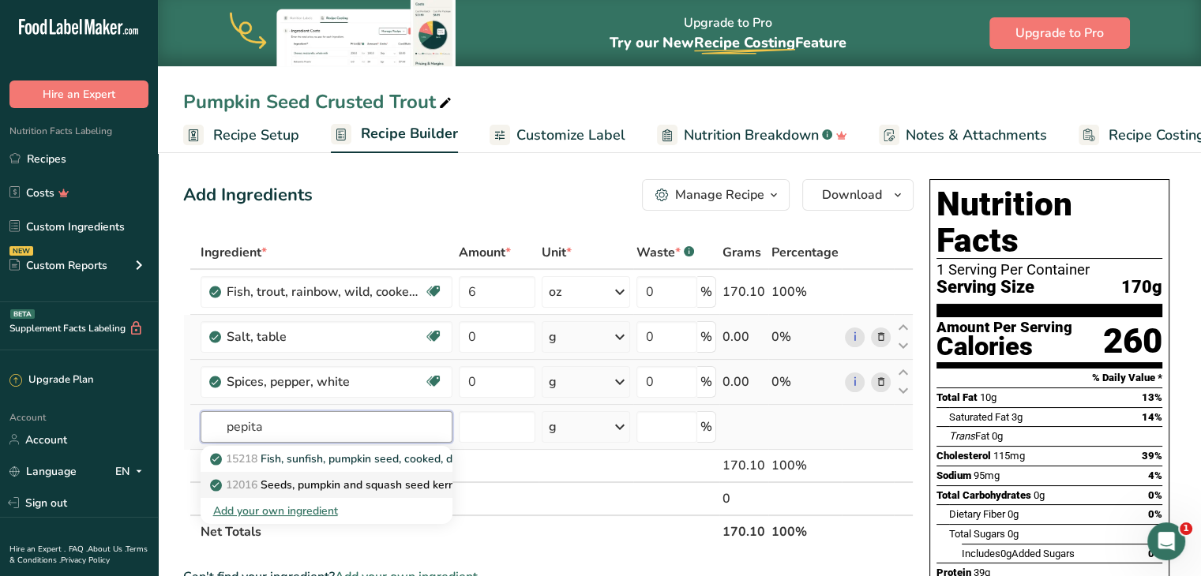
type input "pepita"
click at [310, 489] on p "12016 Seeds, pumpkin and squash seed kernels, roasted, without salt" at bounding box center [396, 485] width 367 height 17
type input "Seeds, pumpkin and squash seed kernels, roasted, without salt"
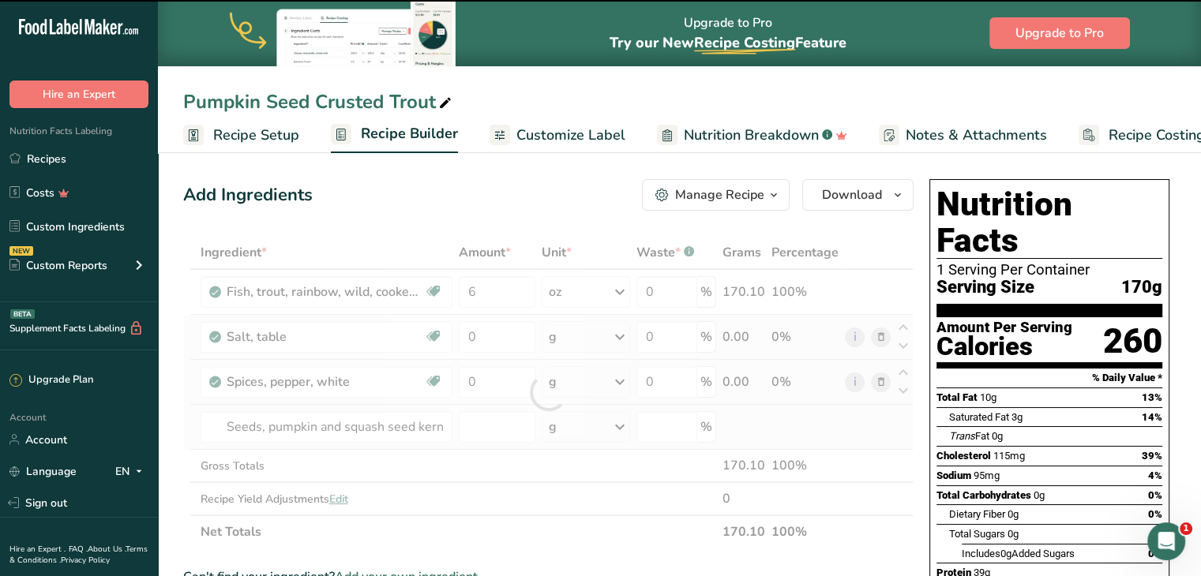
type input "0"
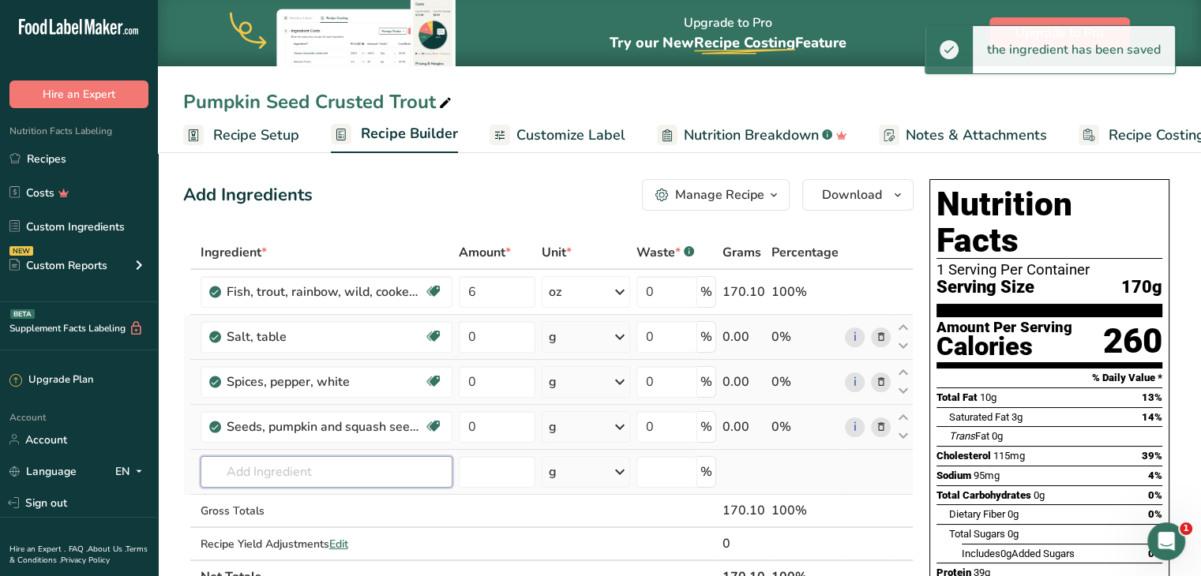
click at [310, 465] on input "text" at bounding box center [327, 472] width 252 height 32
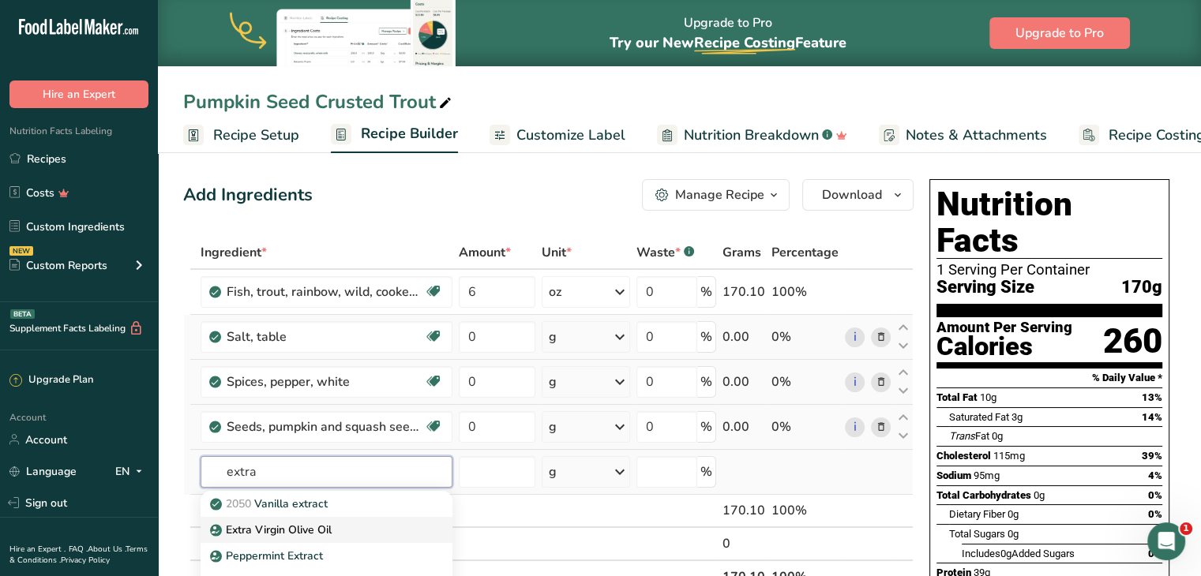
type input "extra"
click at [328, 522] on p "Extra Virgin Olive Oil" at bounding box center [272, 530] width 118 height 17
type input "Extra Virgin Olive Oil"
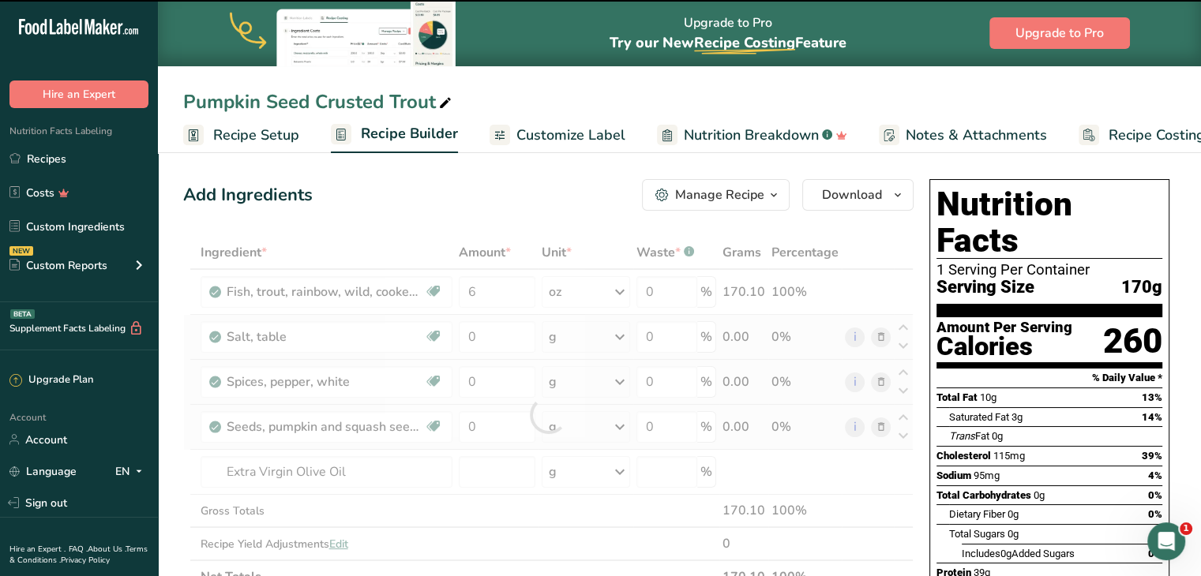
type input "0"
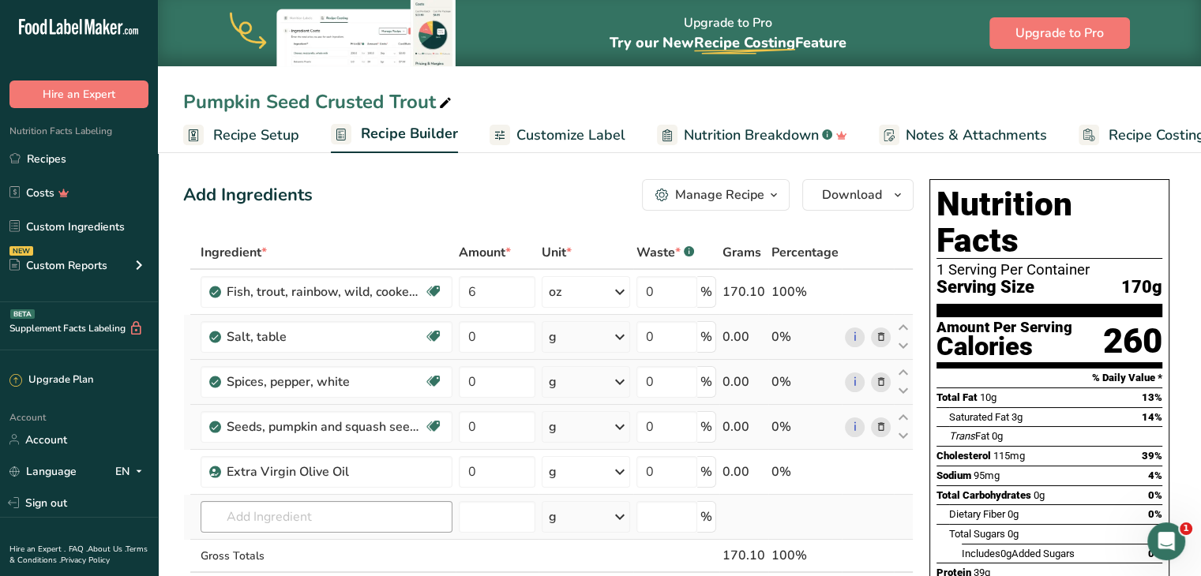
click at [311, 524] on td "2050 Vanilla extract Extra Virgin Olive Oil Peppermint Extract Raspberry Extrac…" at bounding box center [326, 517] width 258 height 45
click at [311, 524] on input "text" at bounding box center [327, 517] width 252 height 32
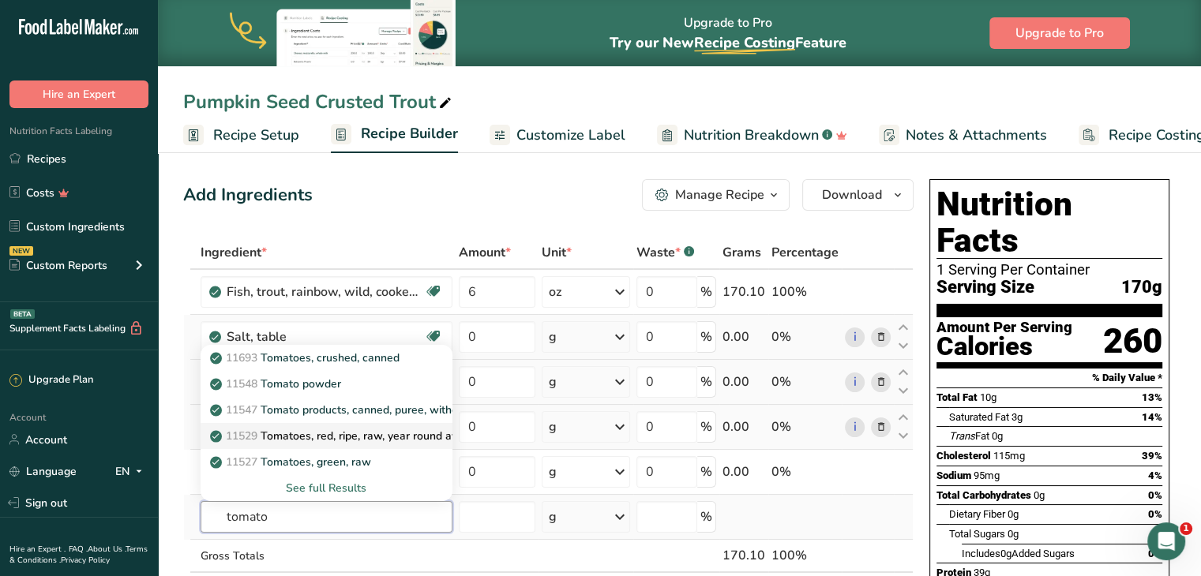
type input "tomato"
click at [333, 428] on p "11529 Tomatoes, red, ripe, raw, year round average" at bounding box center [349, 436] width 273 height 17
type input "Tomatoes, red, ripe, raw, year round average"
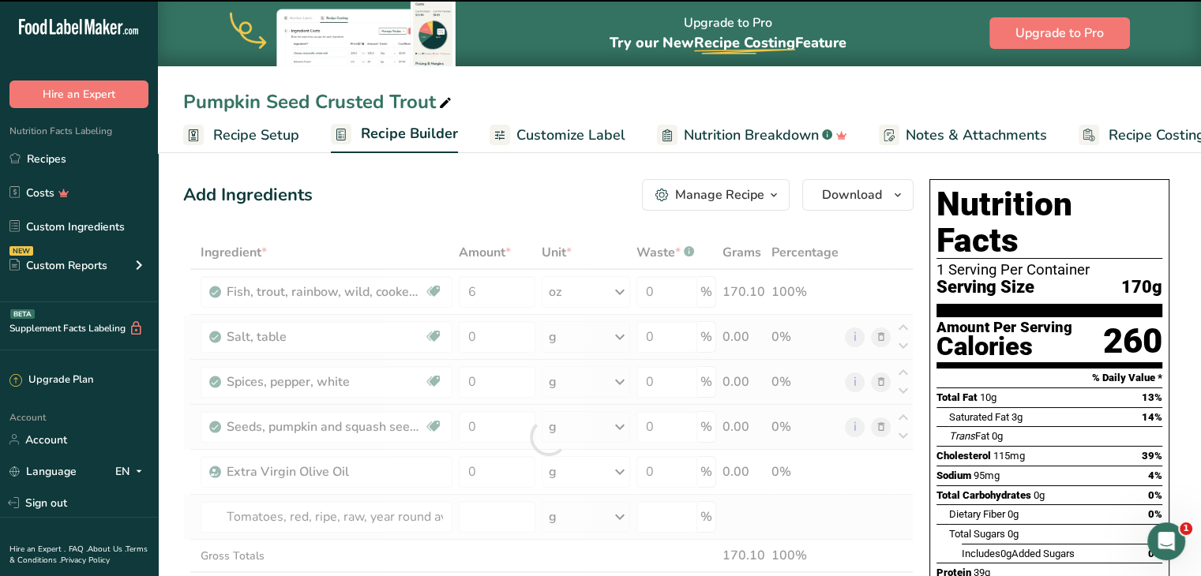
type input "0"
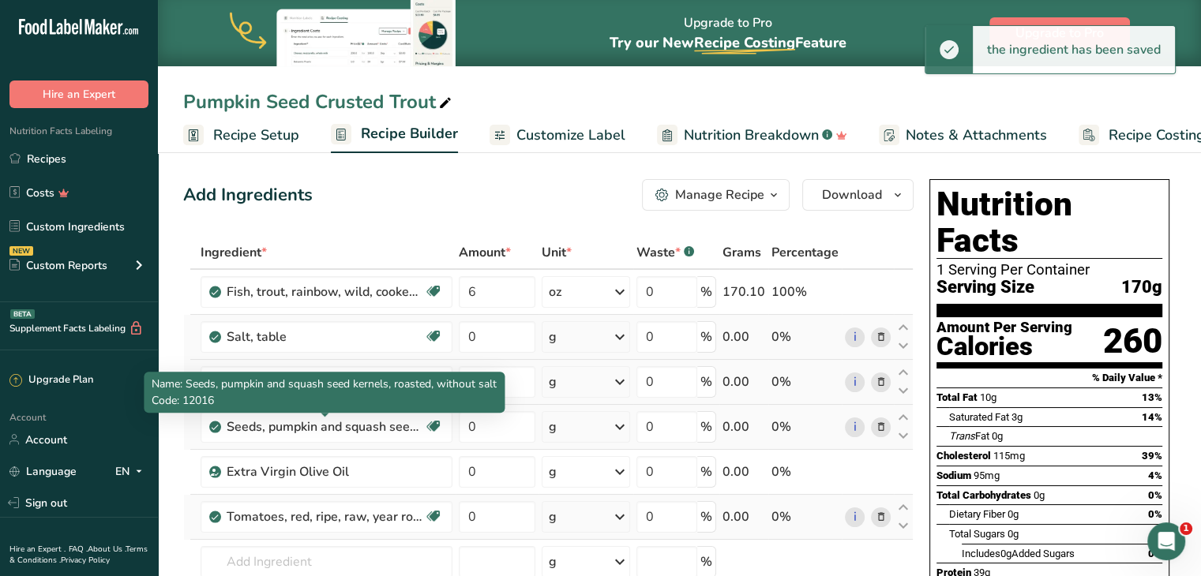
scroll to position [164, 0]
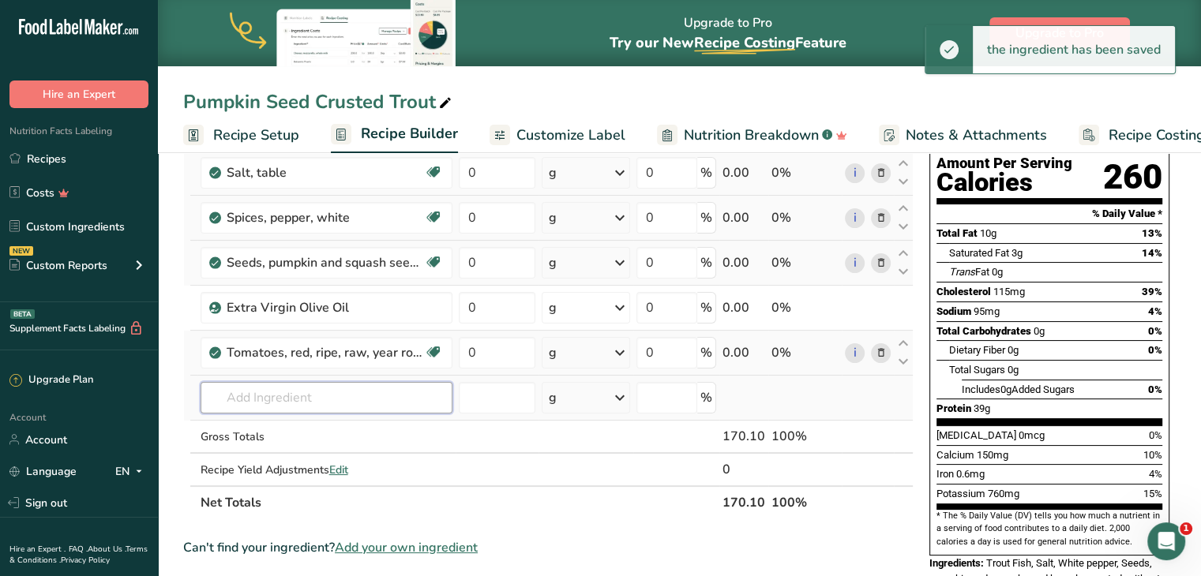
click at [317, 383] on input "text" at bounding box center [327, 398] width 252 height 32
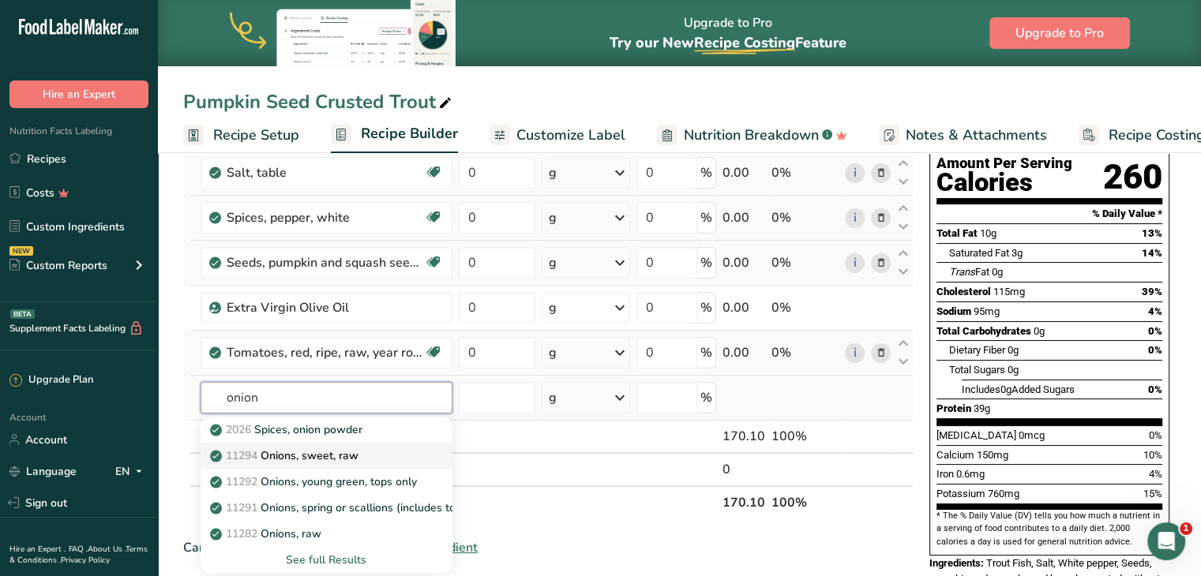
type input "onion"
click at [295, 448] on p "11294 Onions, sweet, raw" at bounding box center [285, 456] width 145 height 17
type input "Onions, sweet, raw"
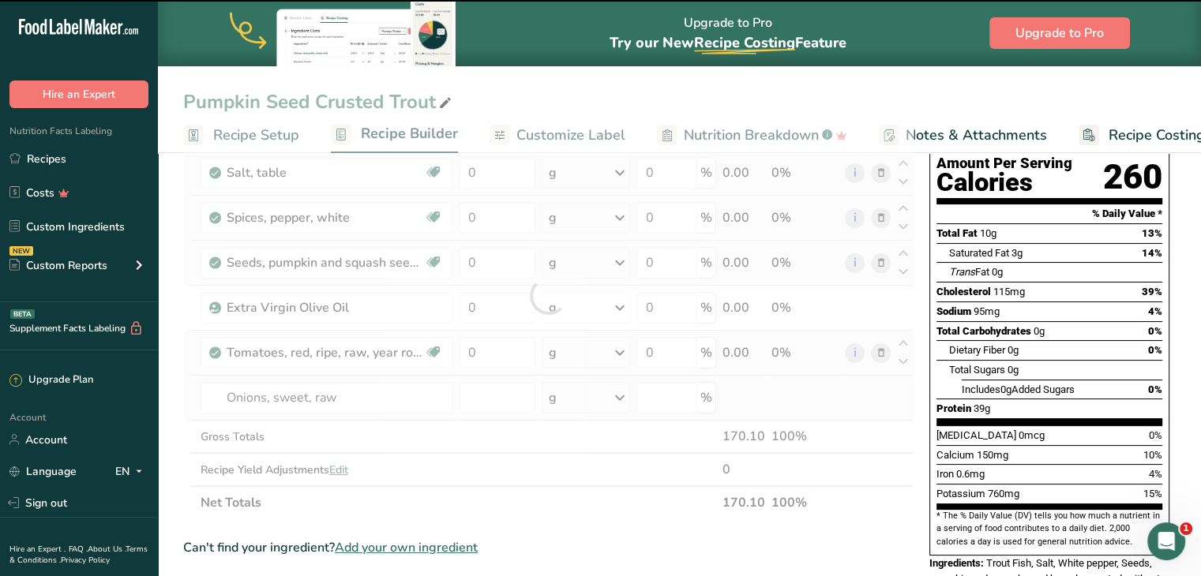
type input "0"
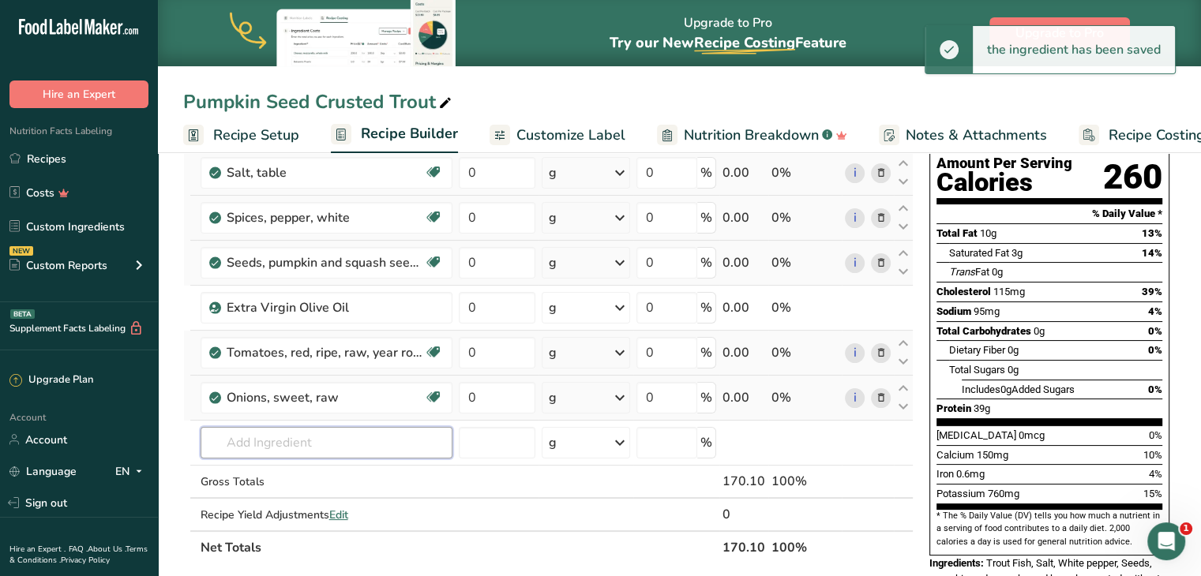
click at [295, 447] on input "text" at bounding box center [327, 443] width 252 height 32
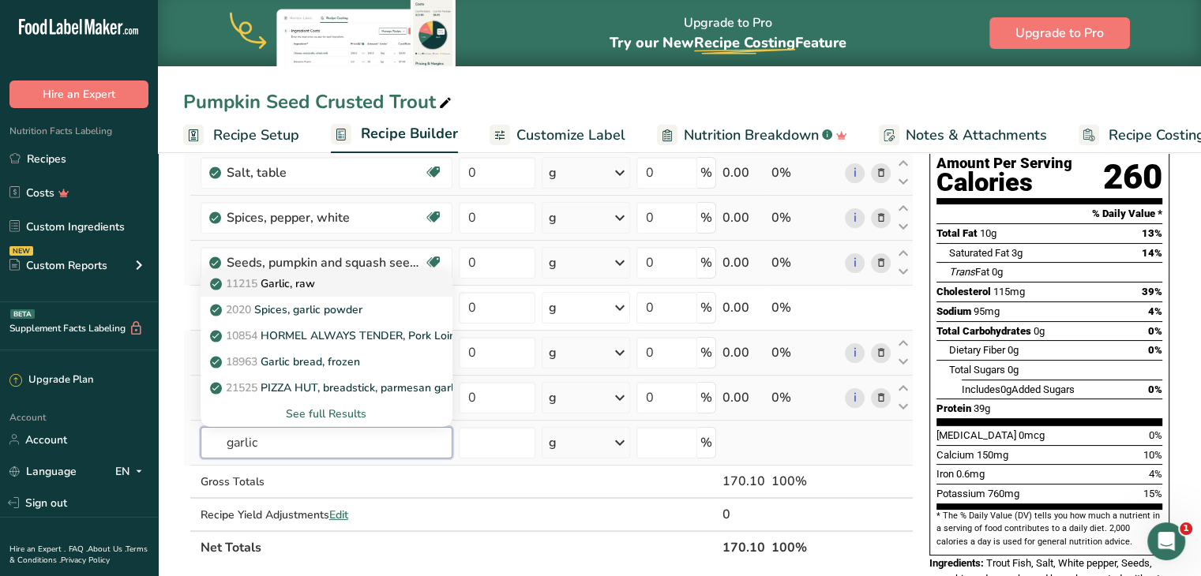
type input "garlic"
click at [332, 280] on div "11215 Garlic, raw" at bounding box center [313, 284] width 201 height 17
type input "Garlic, raw"
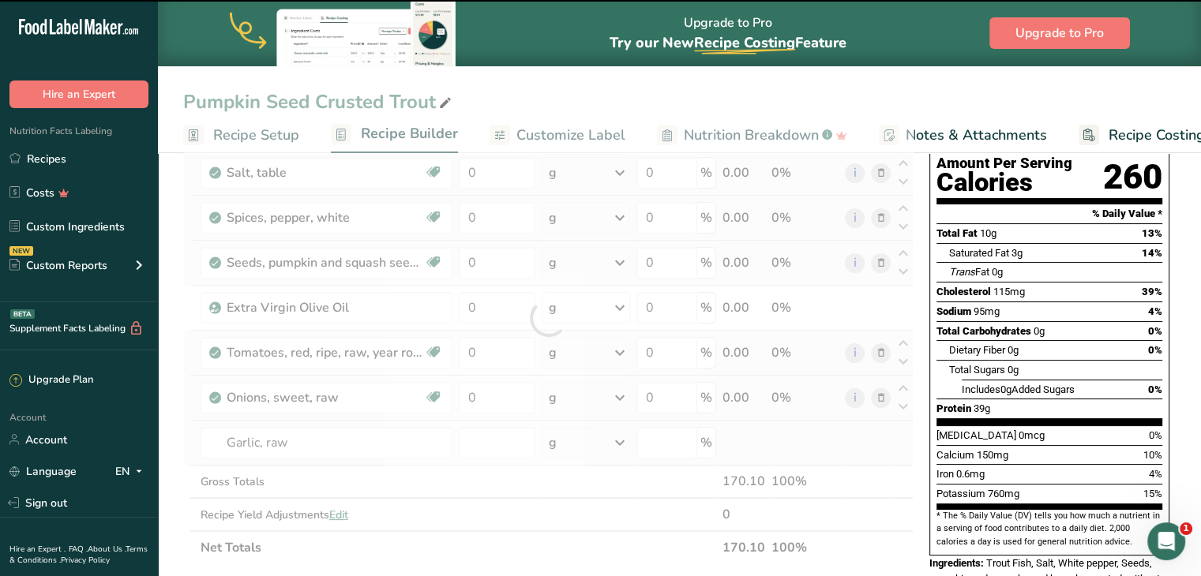
type input "0"
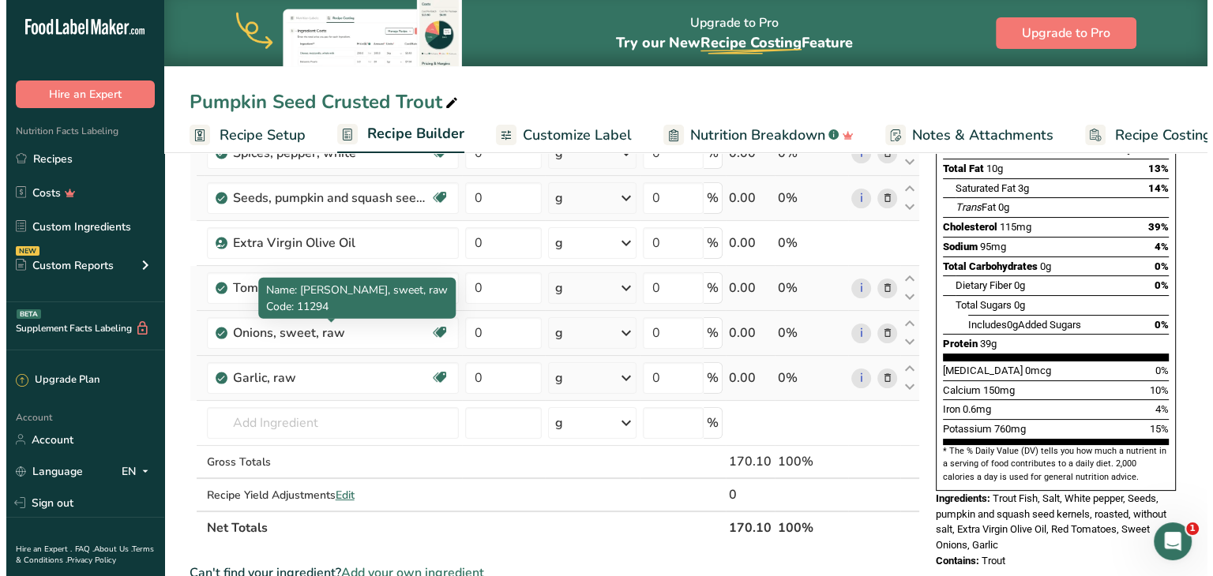
scroll to position [230, 0]
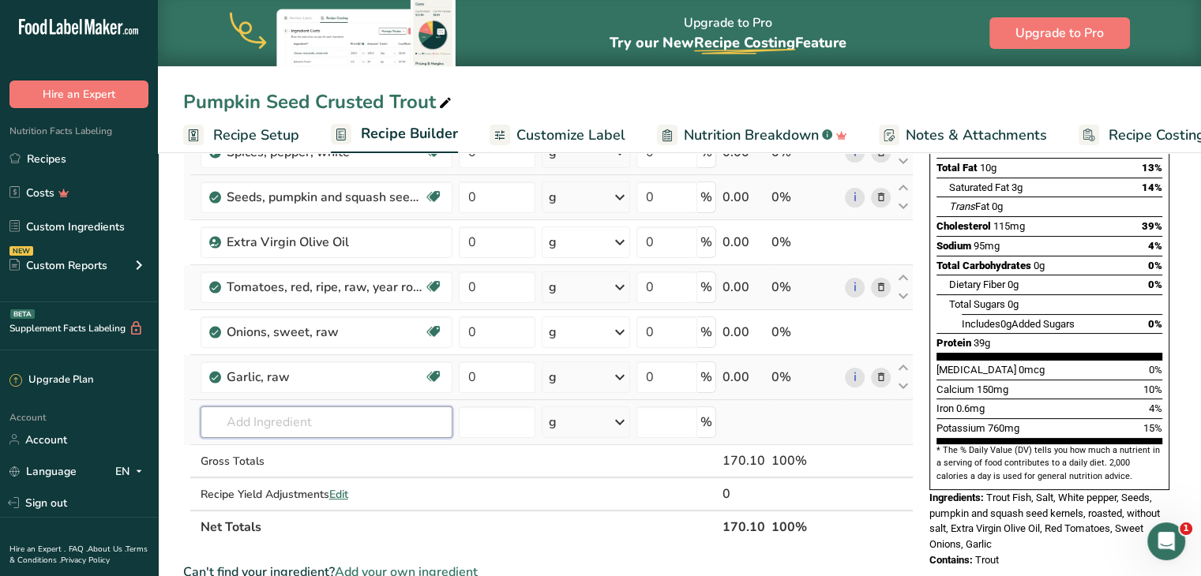
click at [321, 424] on input "text" at bounding box center [327, 423] width 252 height 32
type input "liquid smoke"
click at [298, 360] on div "Liquid Smoke" at bounding box center [313, 367] width 201 height 17
type input "Liquid Smoke"
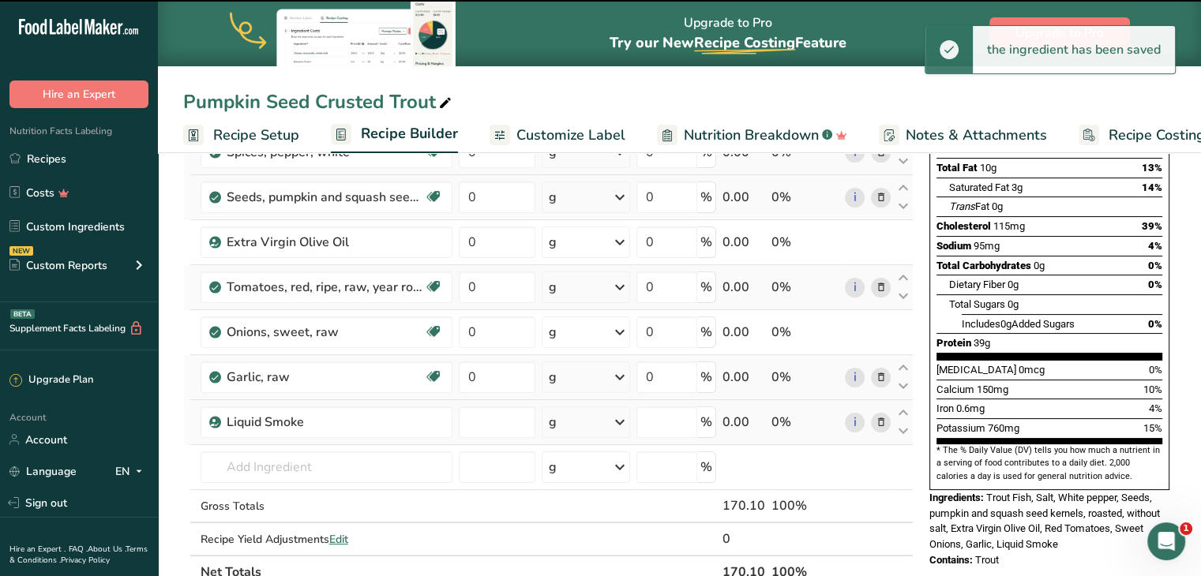
type input "0"
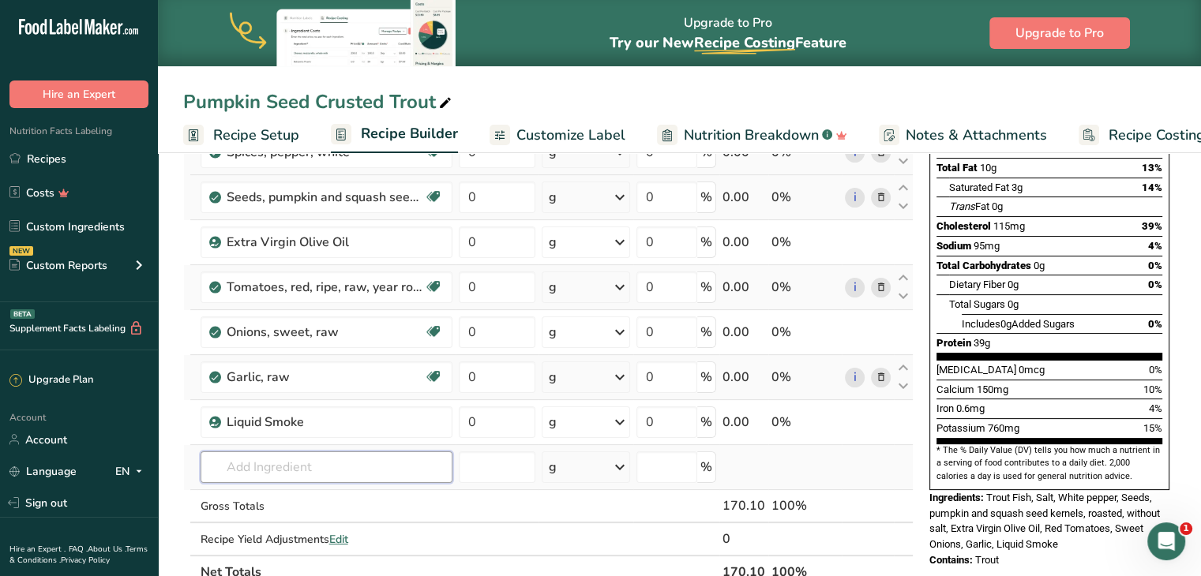
click at [324, 468] on input "text" at bounding box center [327, 468] width 252 height 32
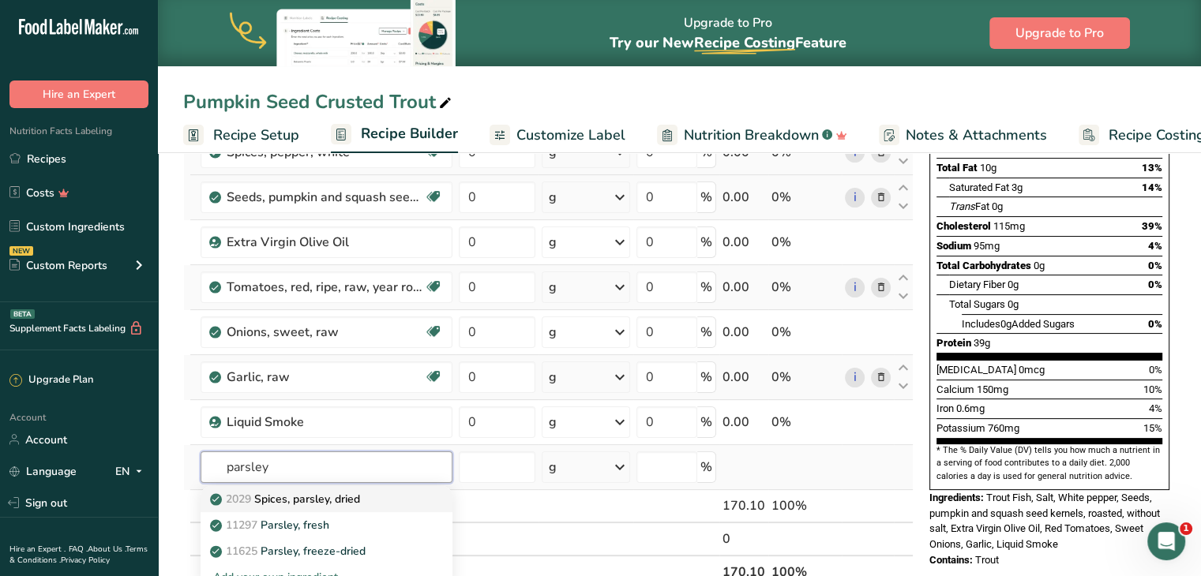
type input "parsley"
click at [329, 495] on p "2029 Spices, parsley, dried" at bounding box center [286, 499] width 147 height 17
type input "Spices, parsley, dried"
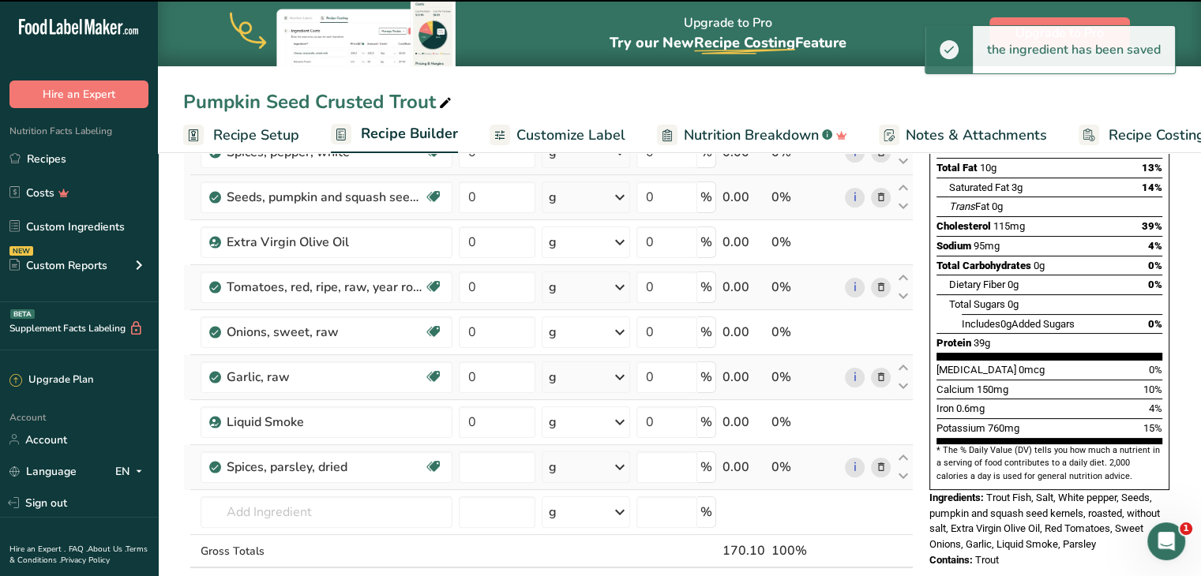
type input "0"
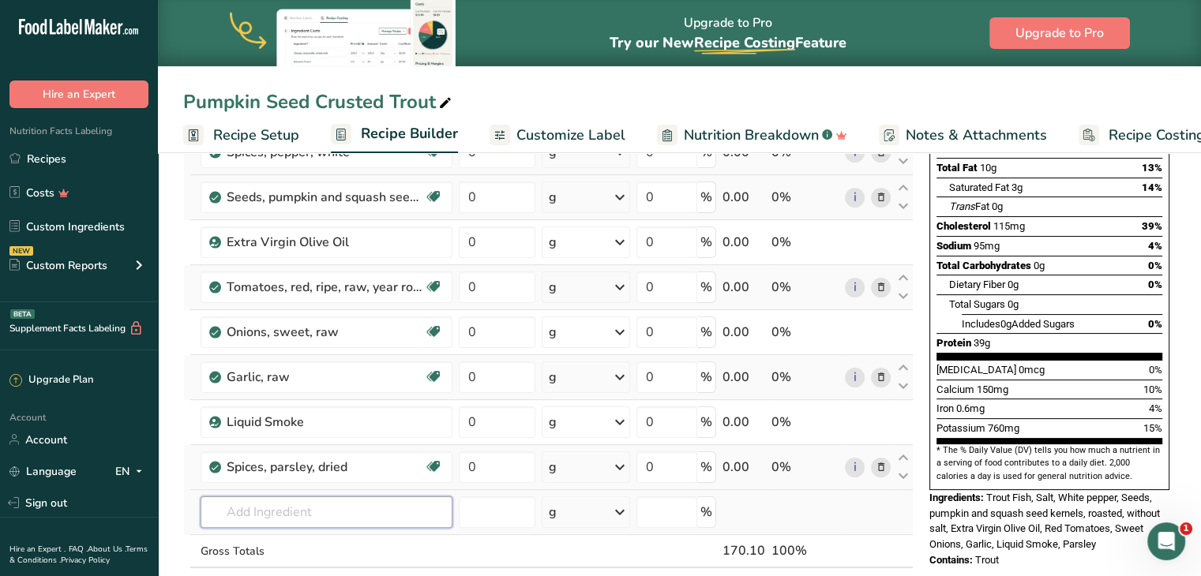
click at [304, 513] on input "text" at bounding box center [327, 513] width 252 height 32
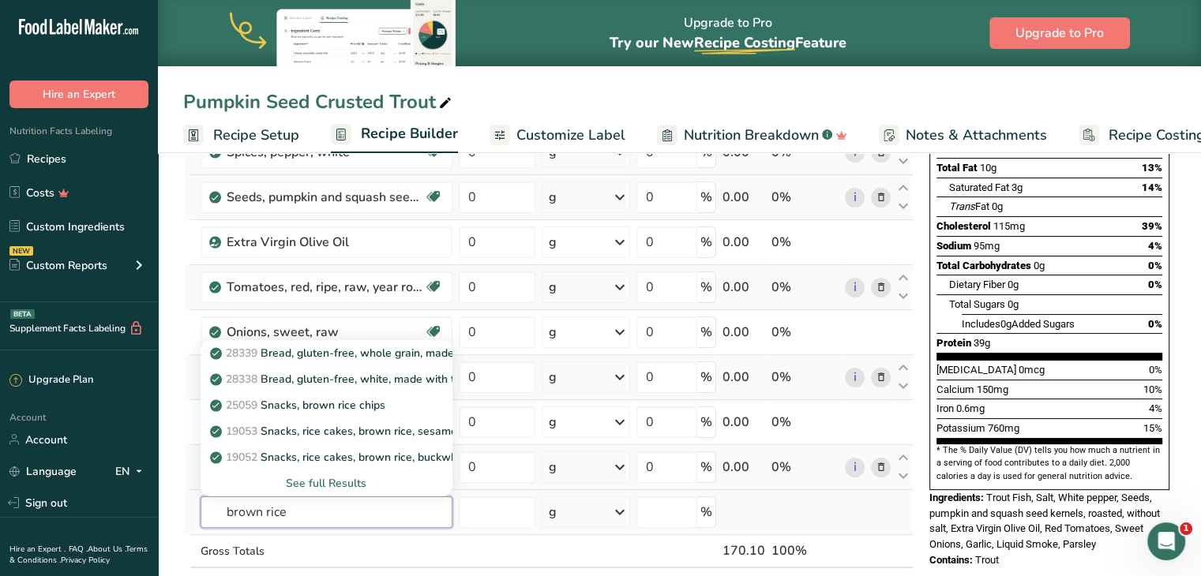
type input "brown rice"
click at [326, 481] on div "See full Results" at bounding box center [326, 483] width 227 height 17
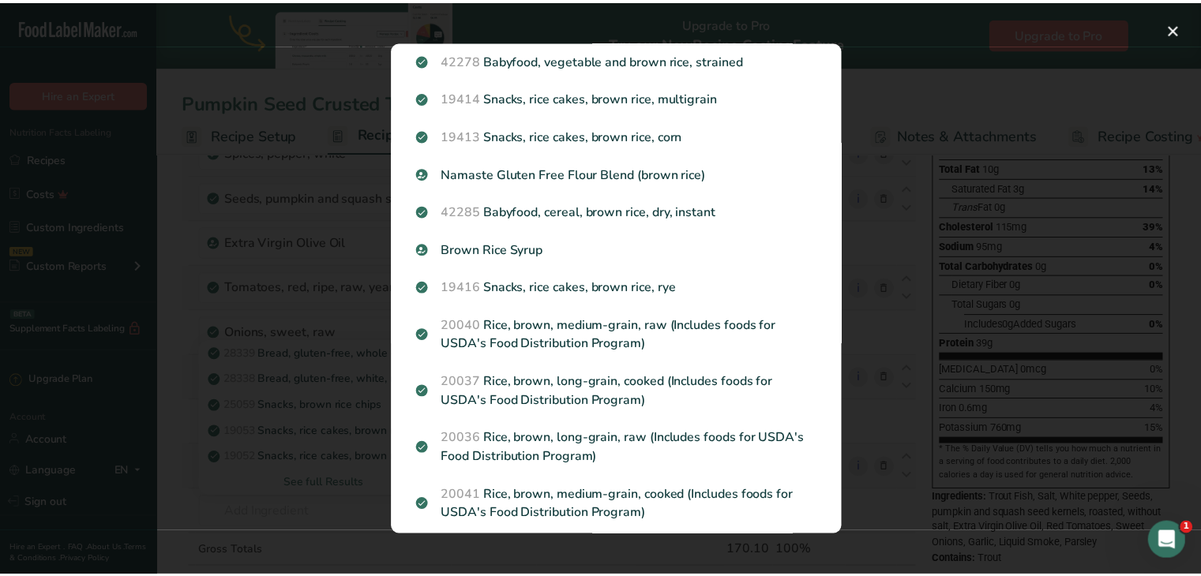
scroll to position [807, 0]
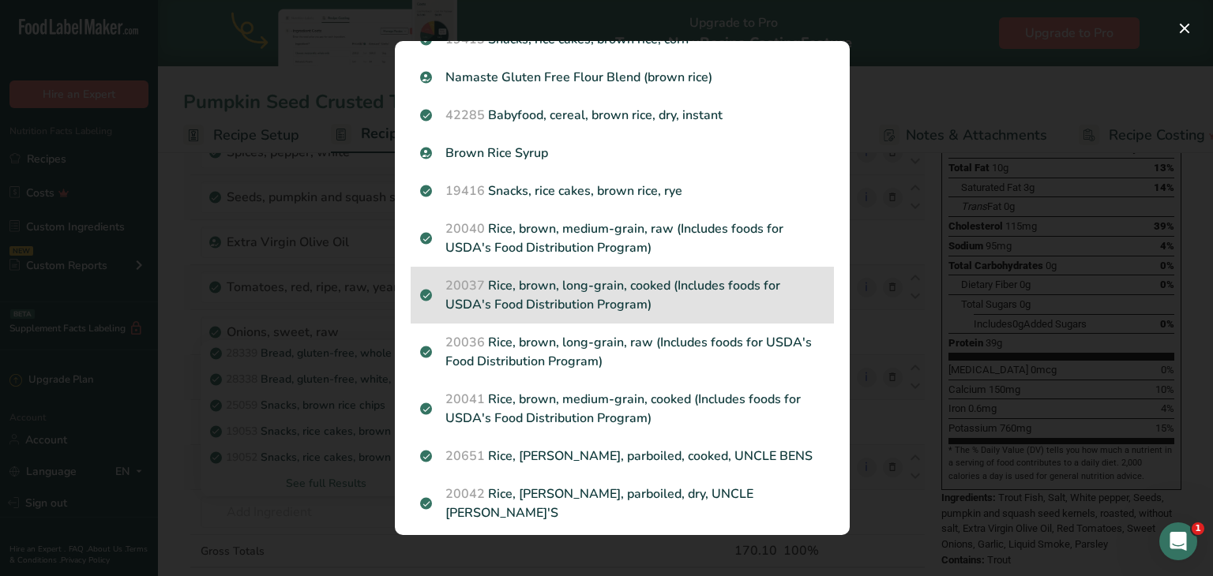
click at [637, 299] on p "20037 Rice, brown, long-grain, cooked (Includes foods for USDA's Food Distribut…" at bounding box center [622, 295] width 404 height 38
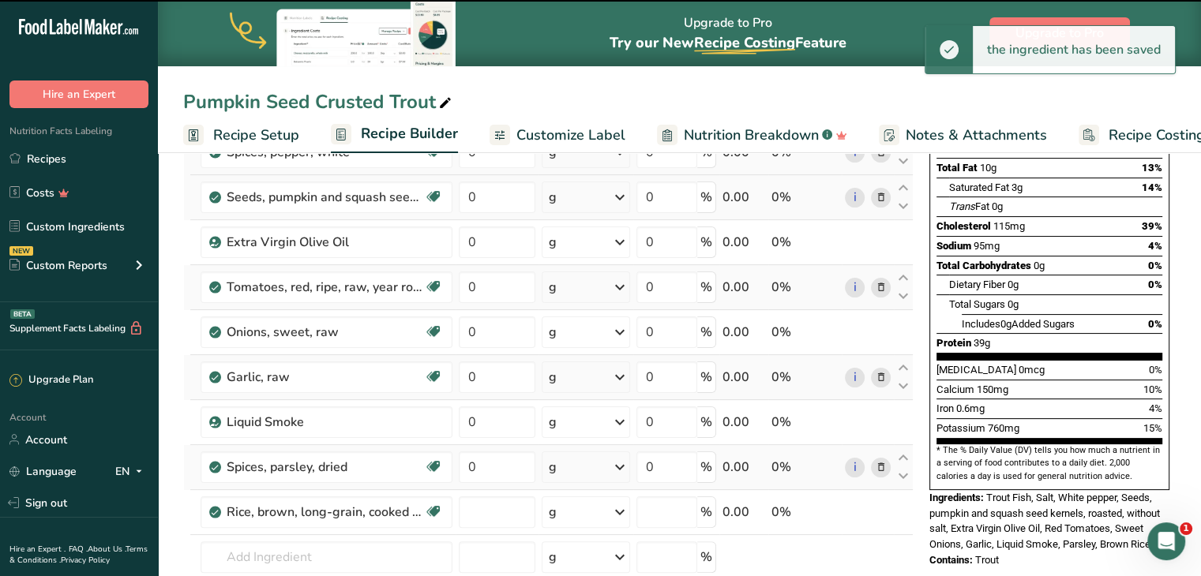
type input "0"
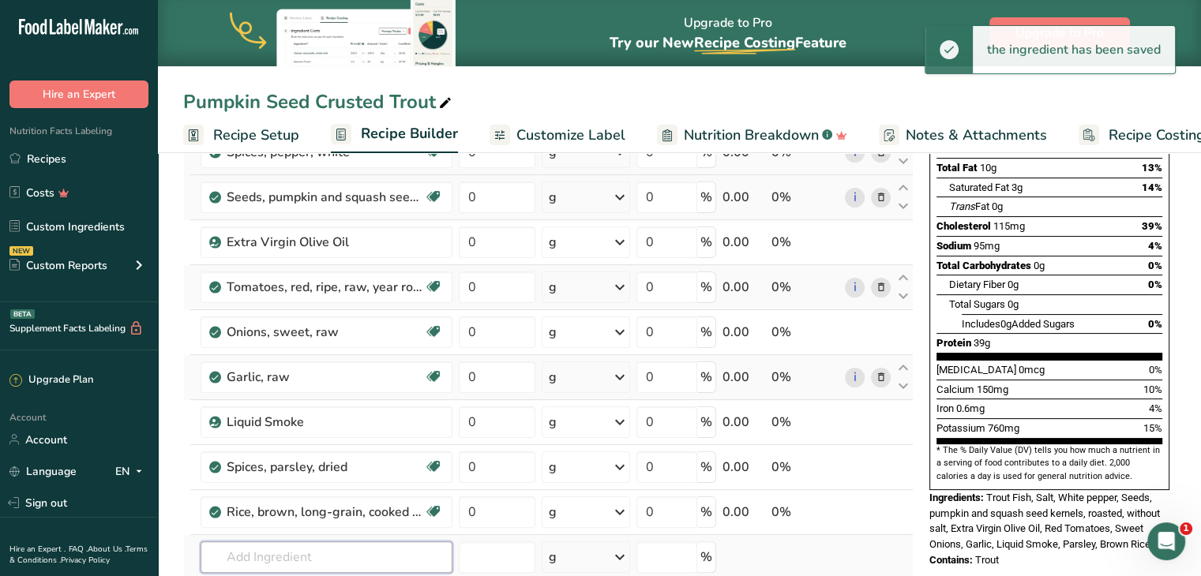
click at [322, 553] on input "text" at bounding box center [327, 558] width 252 height 32
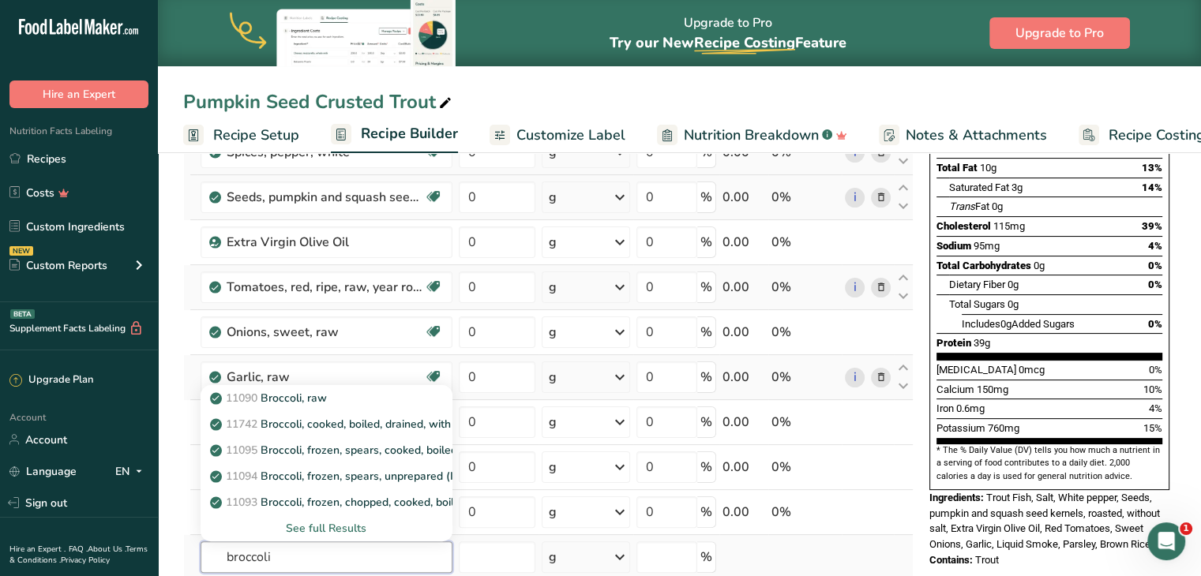
type input "broccoli"
click at [336, 528] on div "See full Results" at bounding box center [326, 528] width 227 height 17
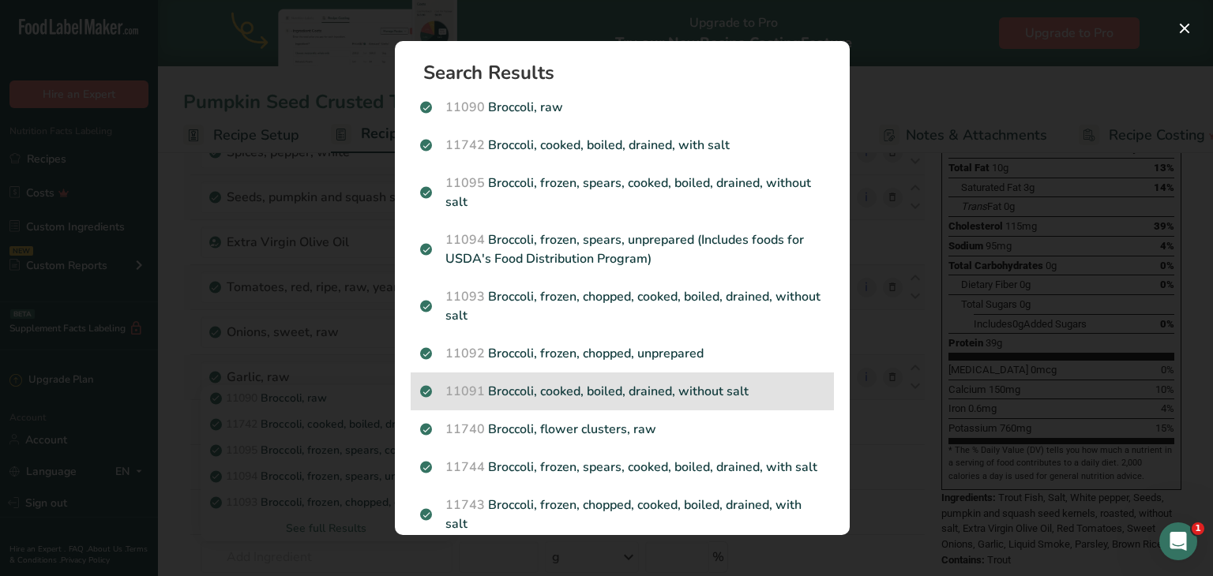
click at [569, 392] on p "11091 Broccoli, cooked, boiled, drained, without salt" at bounding box center [622, 391] width 404 height 19
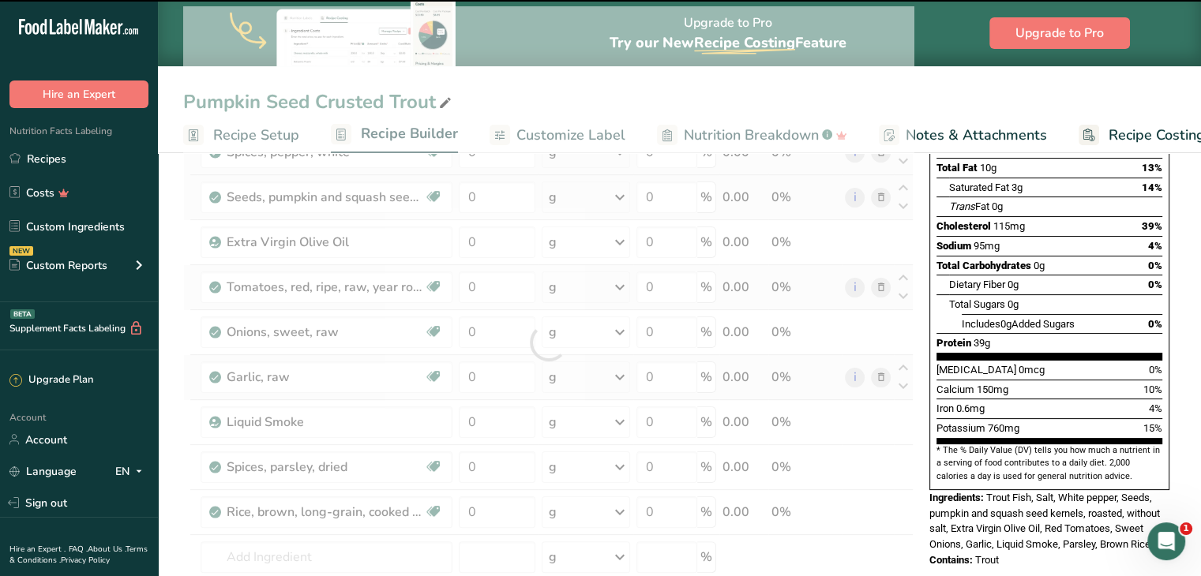
type input "0"
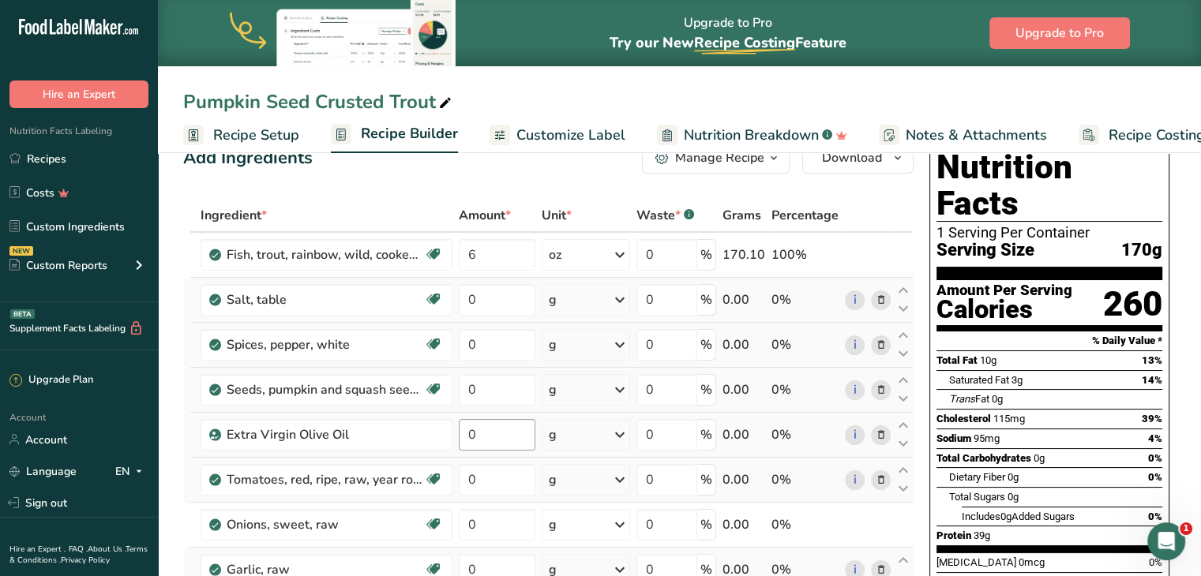
scroll to position [0, 0]
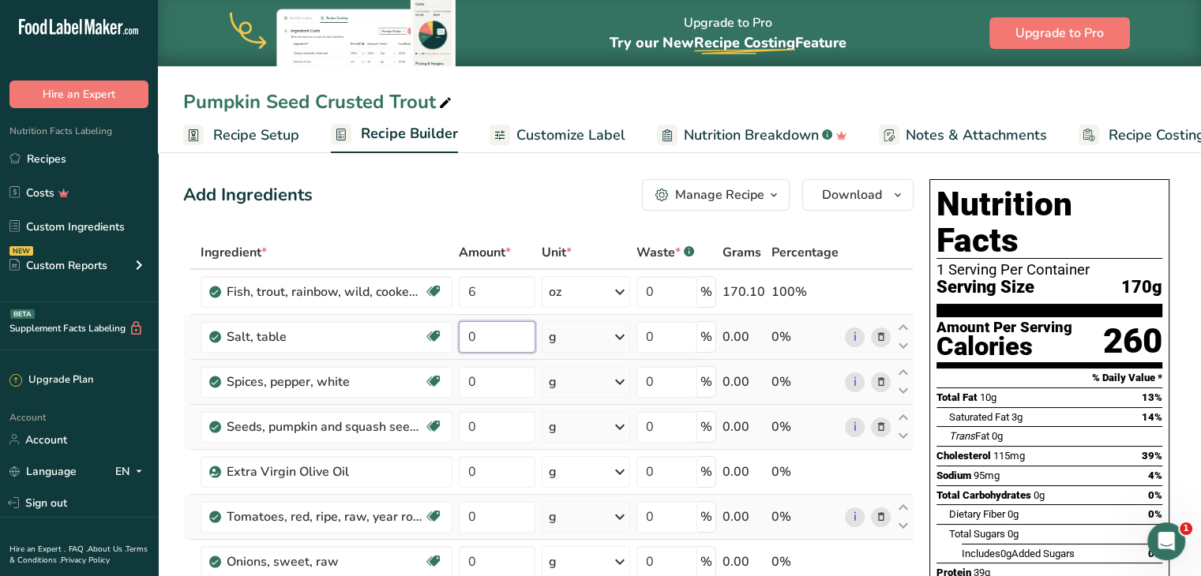
click at [531, 343] on input "0" at bounding box center [497, 337] width 77 height 32
type input "0.2"
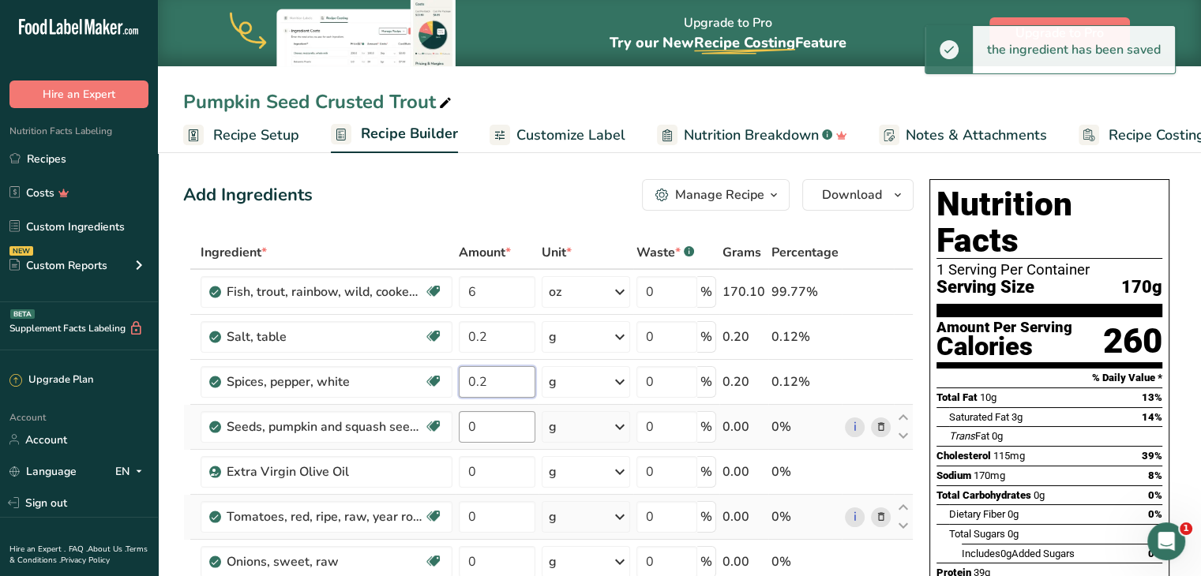
type input "0.2"
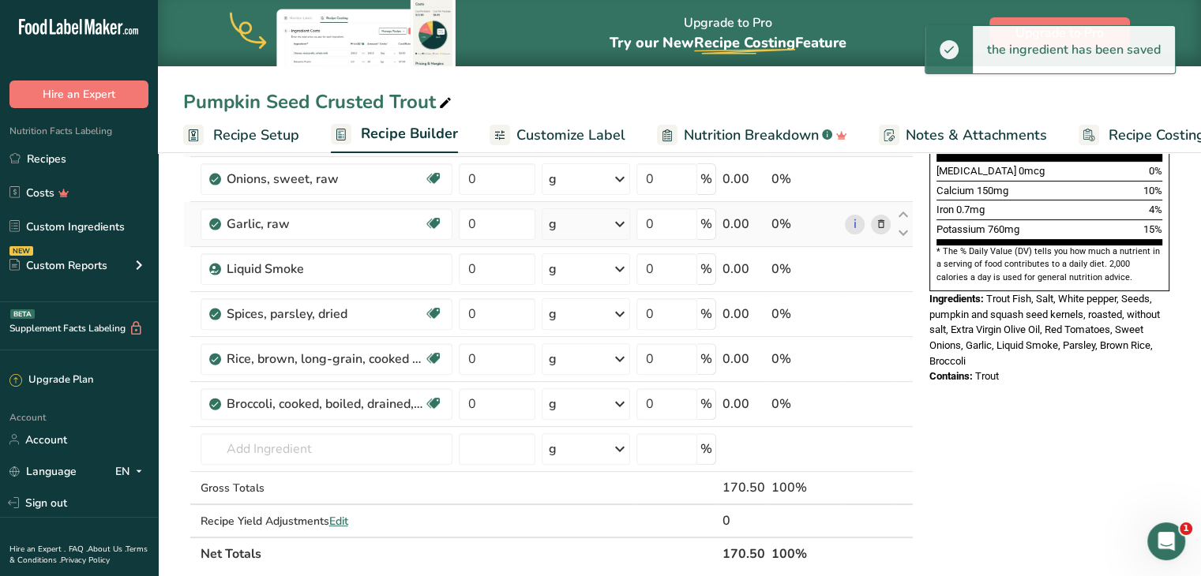
scroll to position [486, 0]
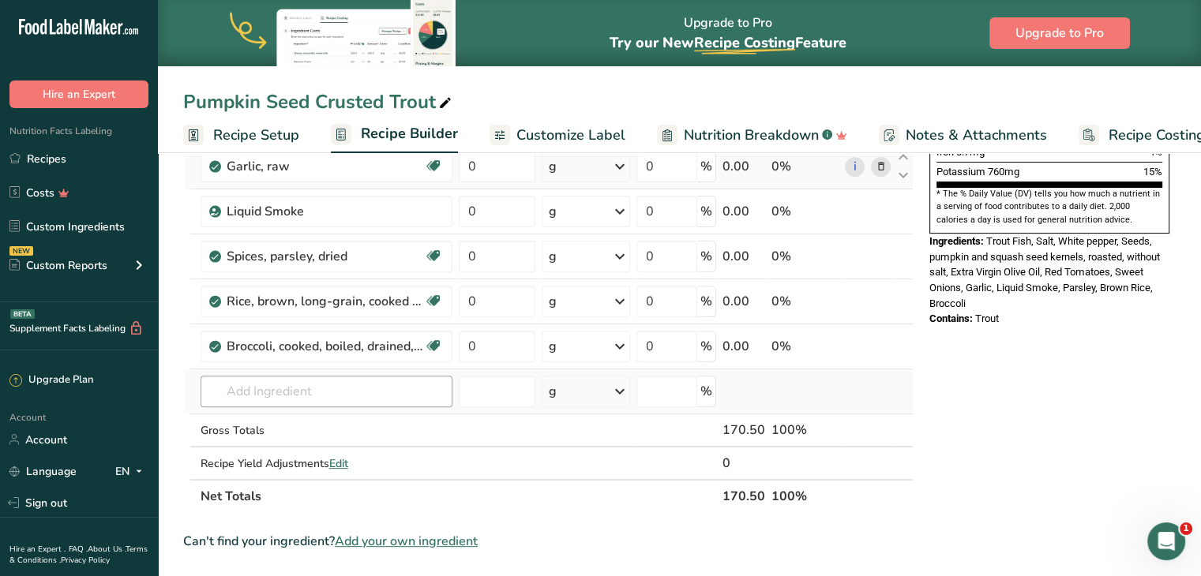
type input "-0.000001"
click at [312, 385] on input "text" at bounding box center [327, 392] width 252 height 32
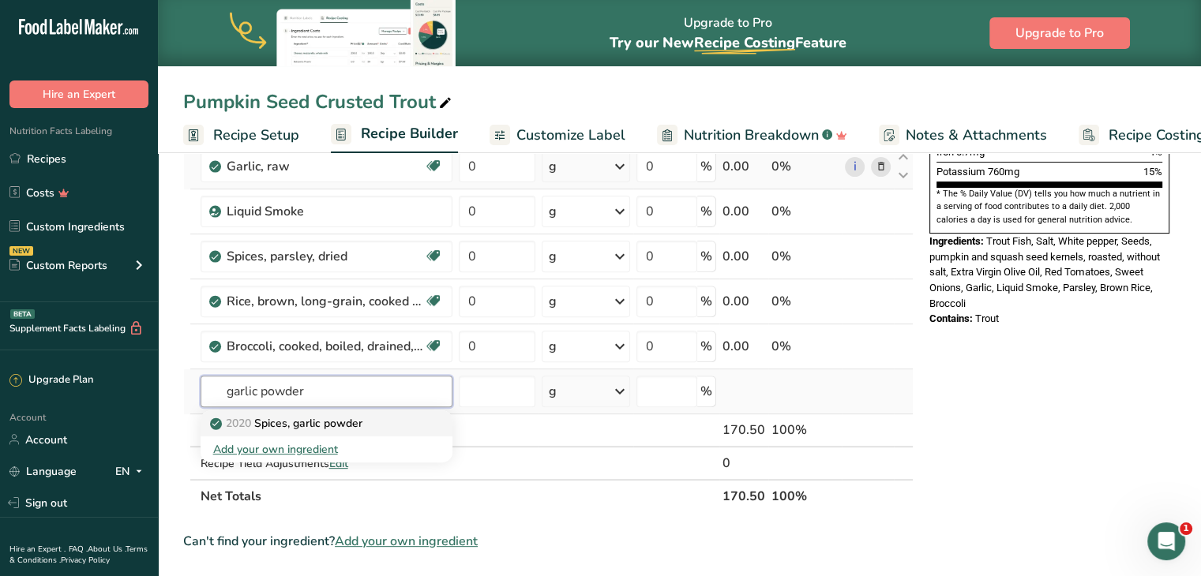
type input "garlic powder"
click at [309, 411] on link "2020 Spices, garlic powder" at bounding box center [327, 424] width 252 height 26
type input "Spices, garlic powder"
click at [376, 390] on input "Spices, garlic powder" at bounding box center [327, 392] width 252 height 32
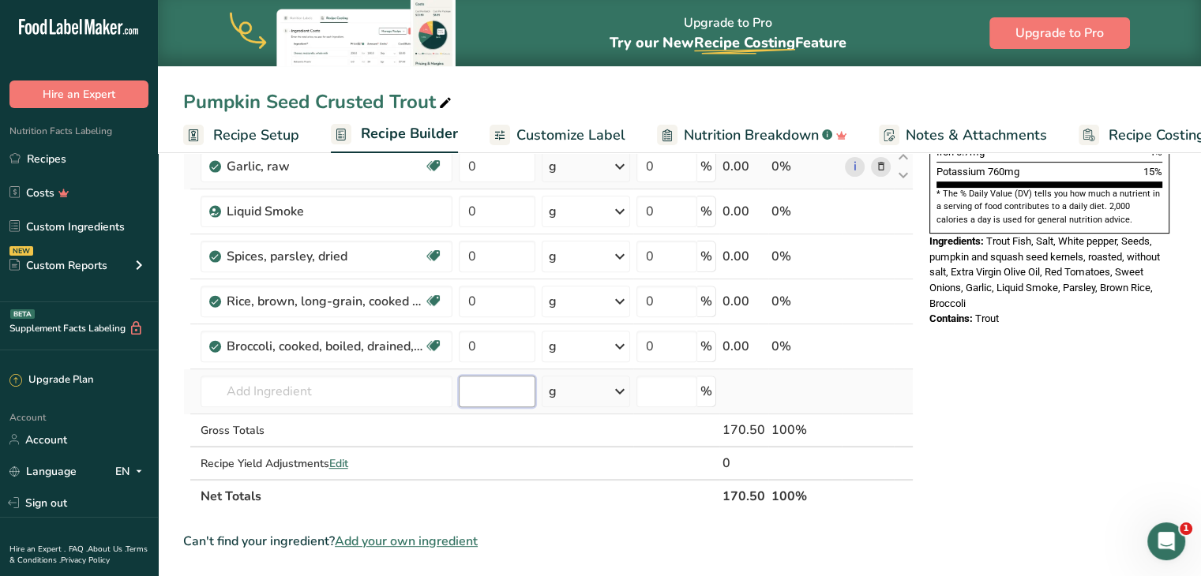
click at [492, 381] on input "number" at bounding box center [497, 392] width 77 height 32
type input "0.2"
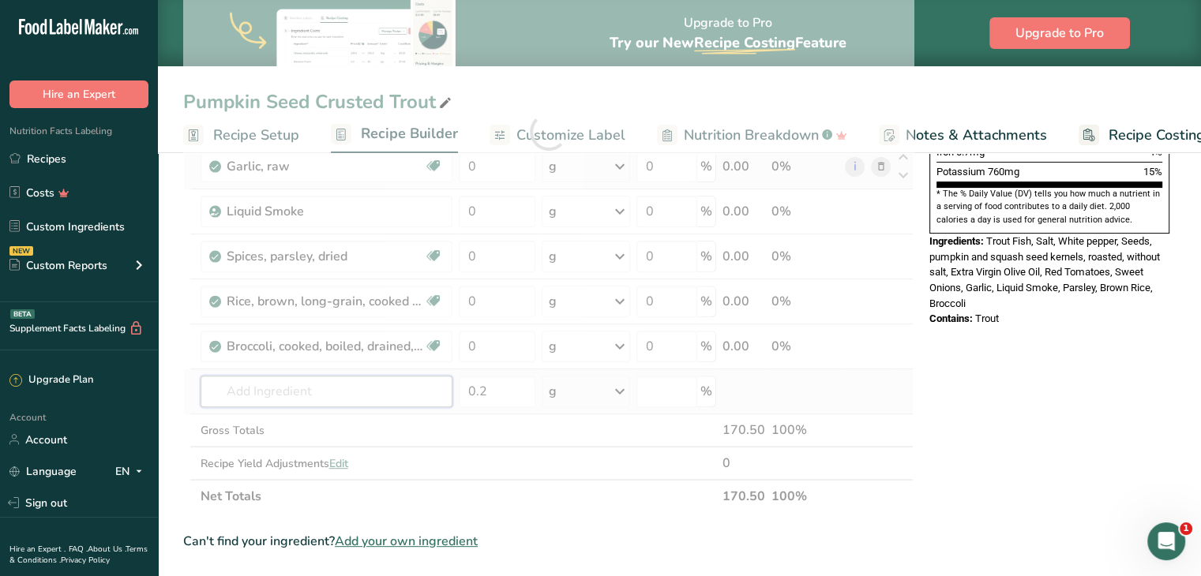
click at [339, 392] on div "Ingredient * Amount * Unit * Waste * .a-a{fill:#347362;}.b-a{fill:#fff;} Grams …" at bounding box center [548, 132] width 730 height 764
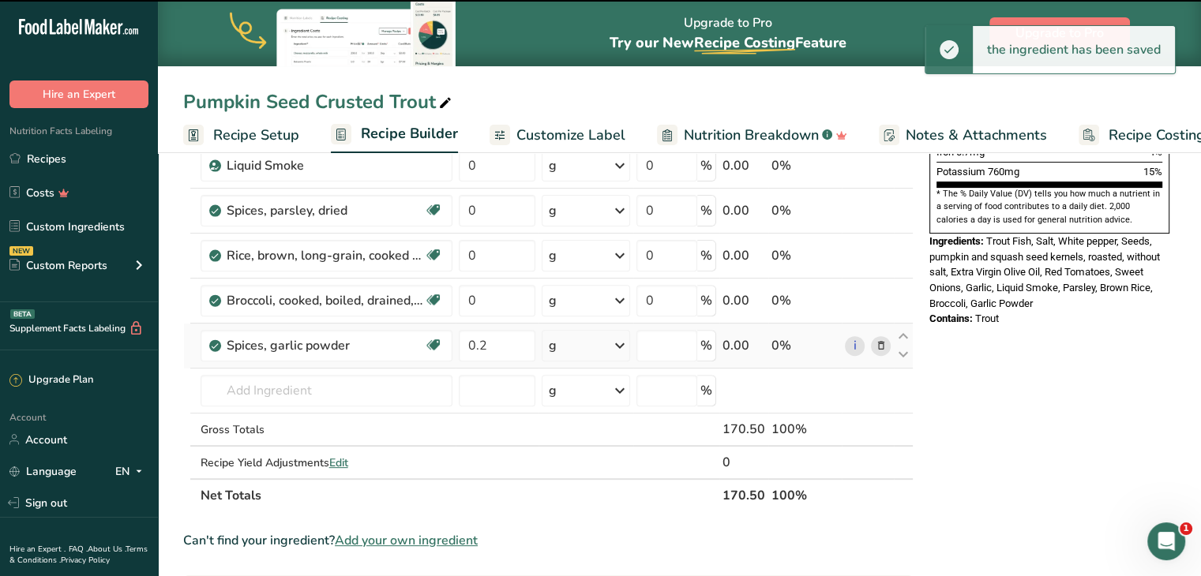
type input "0"
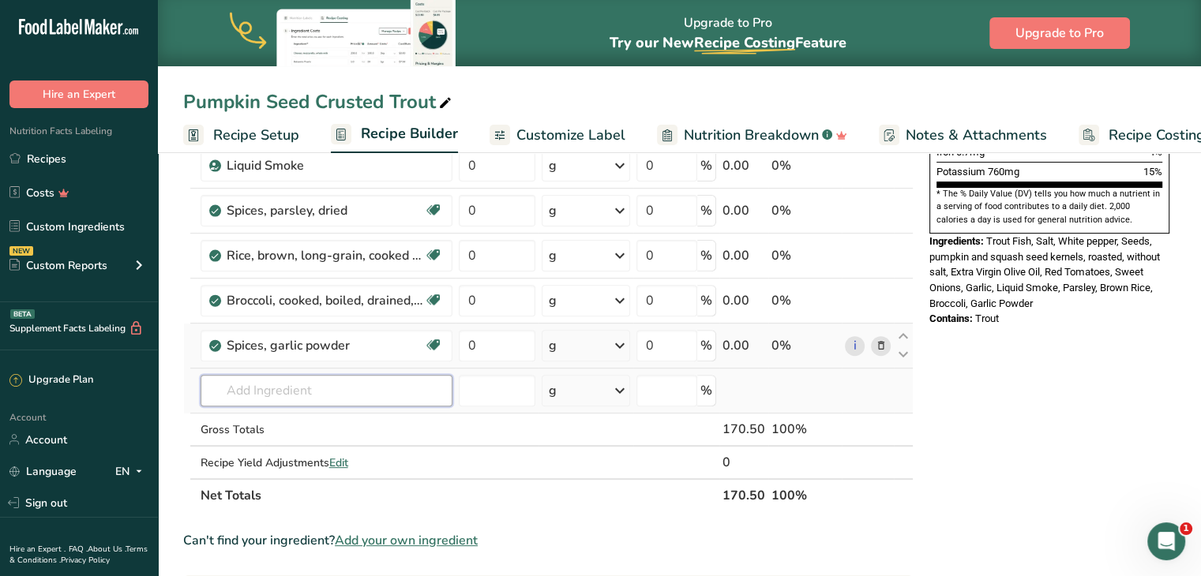
click at [240, 389] on input "text" at bounding box center [327, 391] width 252 height 32
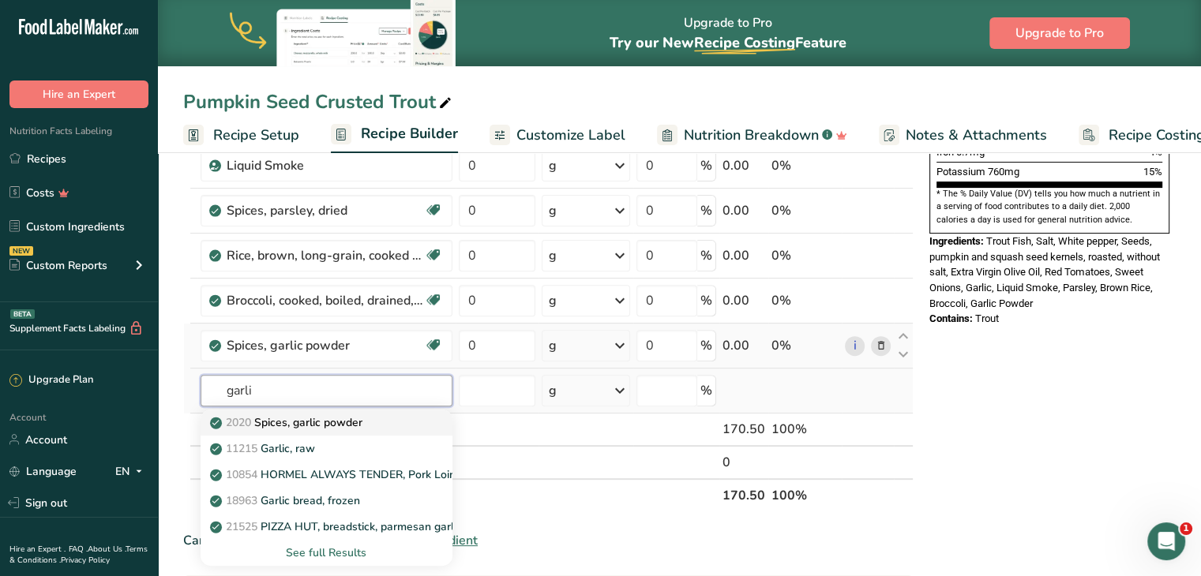
type input "garli"
click at [320, 415] on p "2020 Spices, garlic powder" at bounding box center [287, 423] width 149 height 17
type input "Spices, garlic powder"
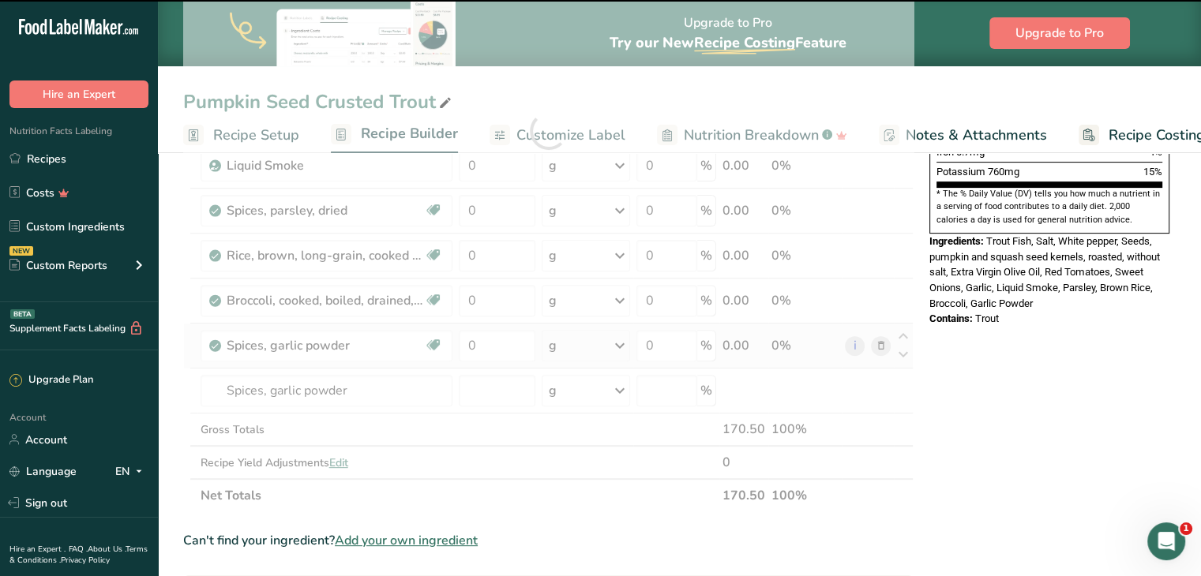
type input "0"
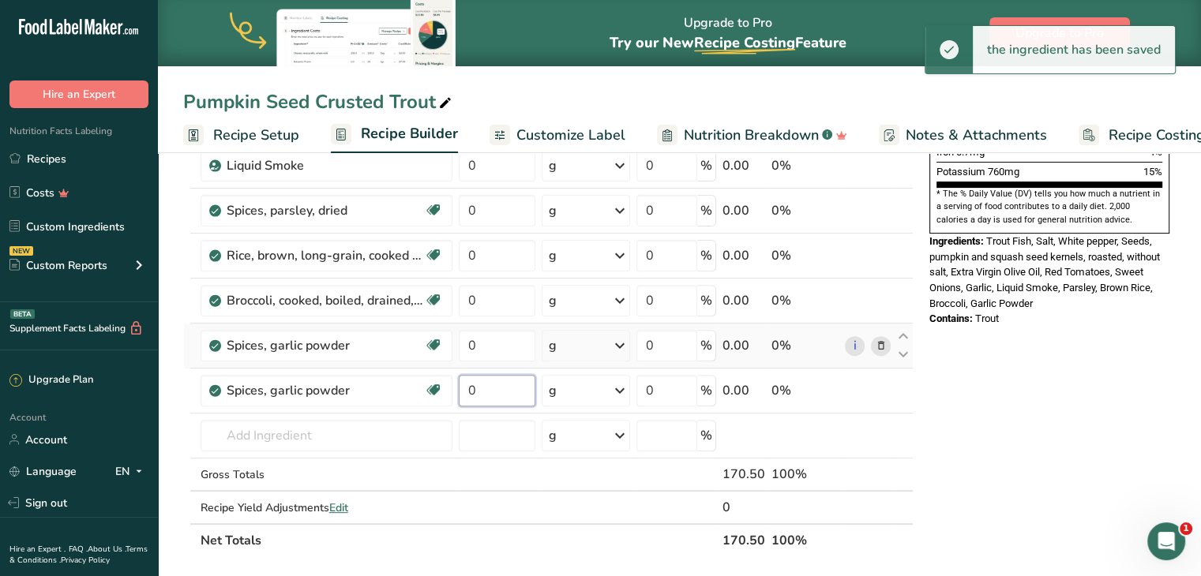
click at [495, 384] on input "0" at bounding box center [497, 391] width 77 height 32
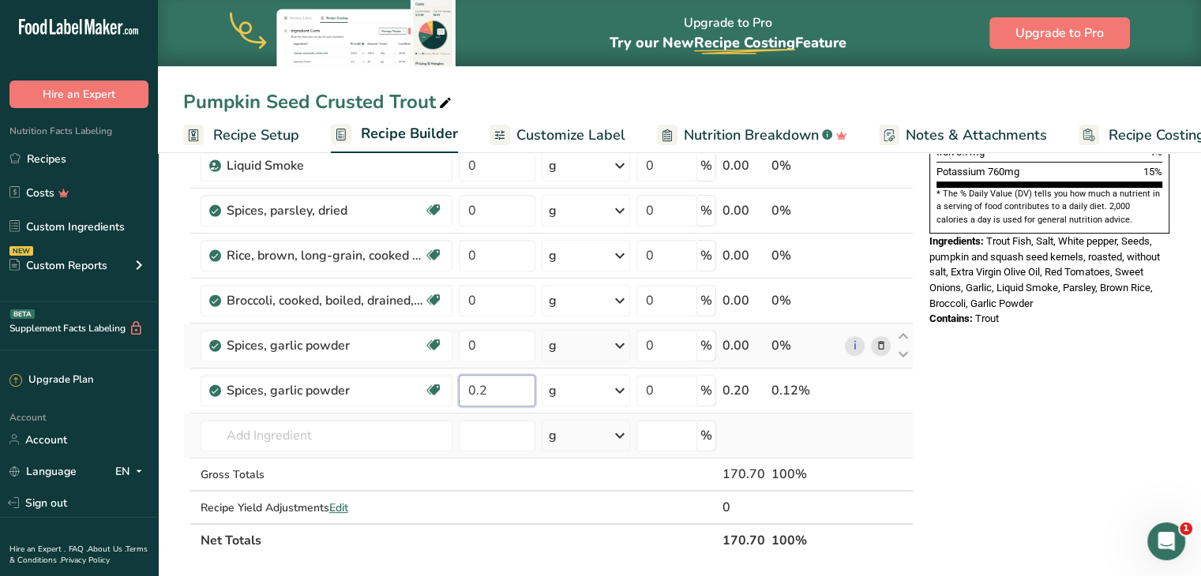
type input "0.2"
click at [284, 415] on div "Ingredient * Amount * Unit * Waste * .a-a{fill:#347362;}.b-a{fill:#fff;} Grams …" at bounding box center [548, 154] width 730 height 808
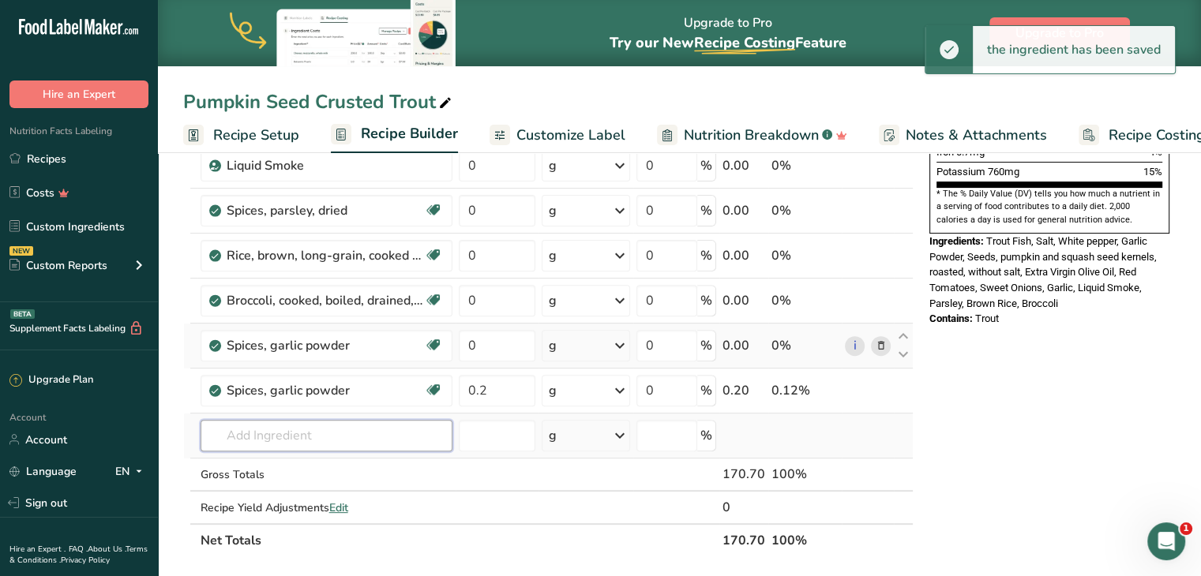
click at [297, 434] on input "text" at bounding box center [327, 436] width 252 height 32
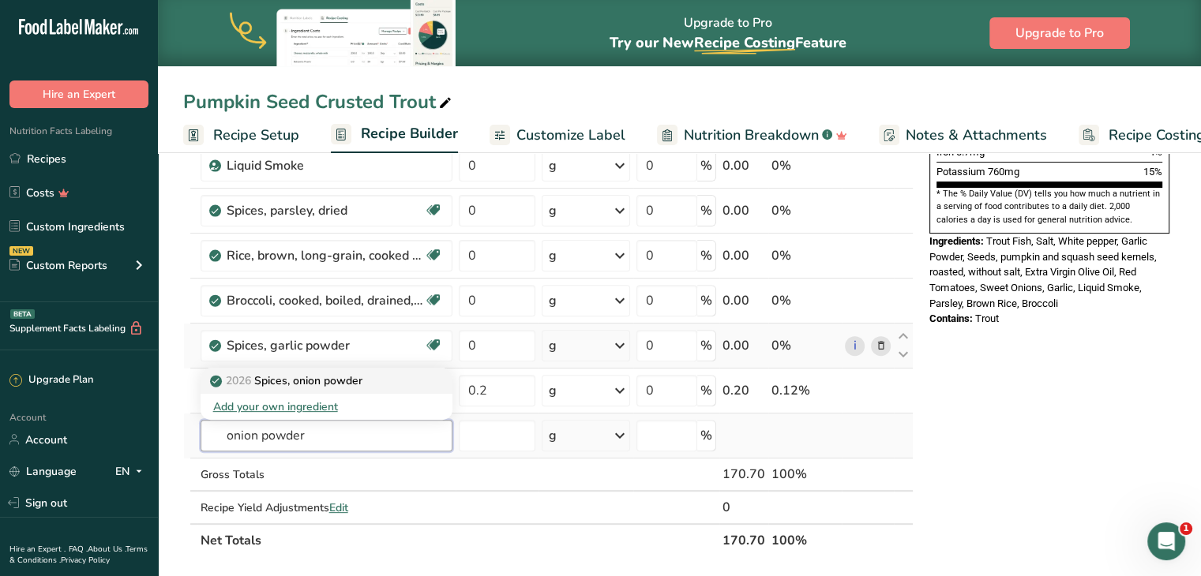
type input "onion powder"
click at [329, 377] on p "2026 Spices, onion powder" at bounding box center [287, 381] width 149 height 17
type input "Spices, onion powder"
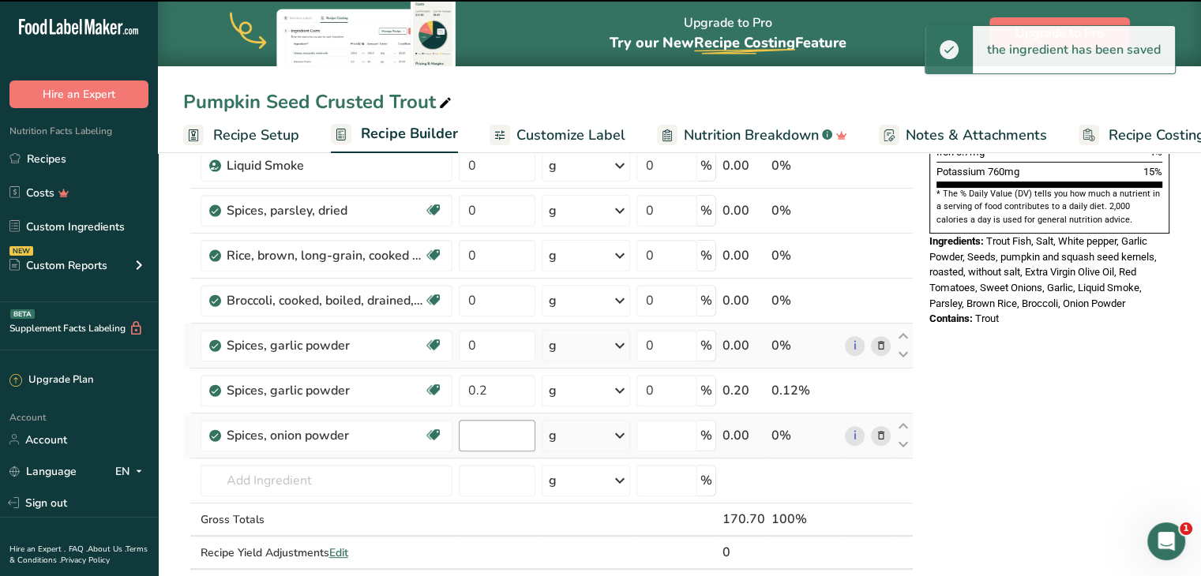
type input "0"
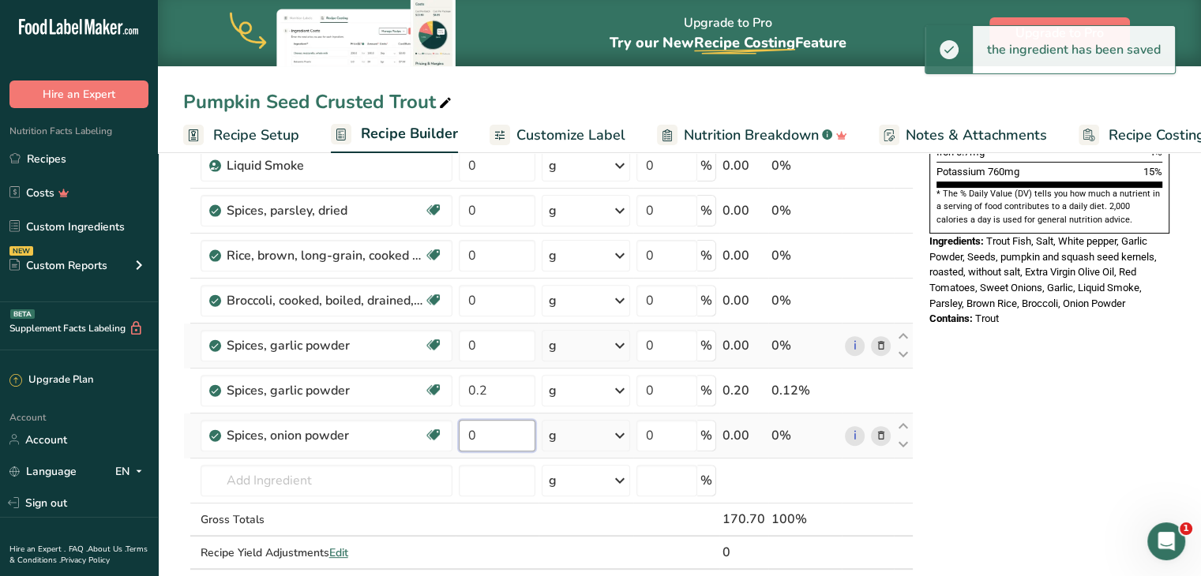
click at [483, 428] on input "0" at bounding box center [497, 436] width 77 height 32
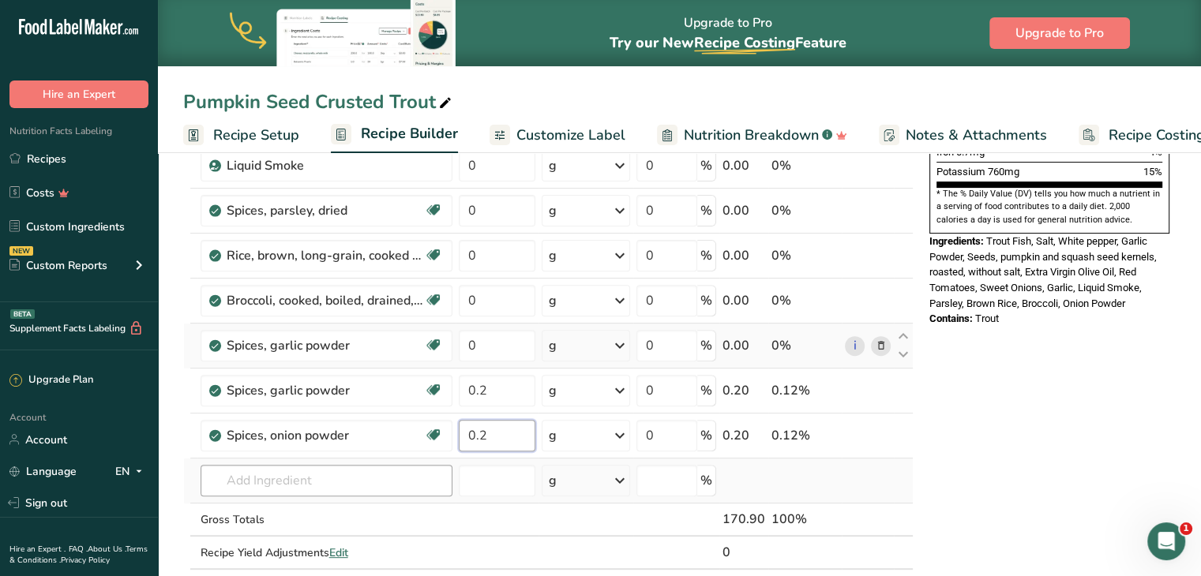
type input "0.2"
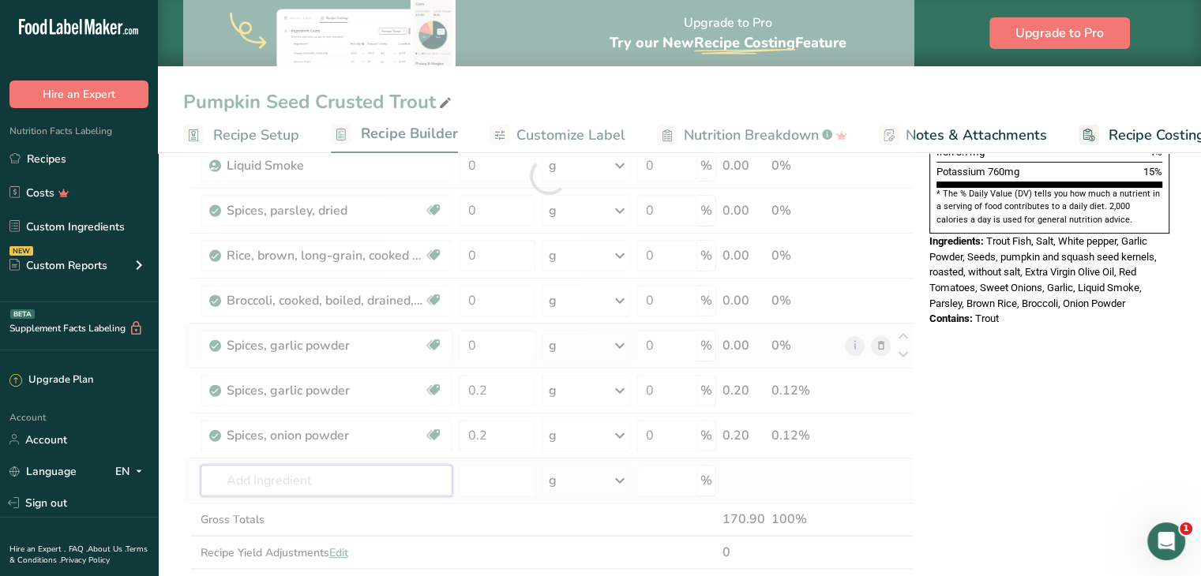
click at [280, 478] on div "Ingredient * Amount * Unit * Waste * .a-a{fill:#347362;}.b-a{fill:#fff;} Grams …" at bounding box center [548, 176] width 730 height 853
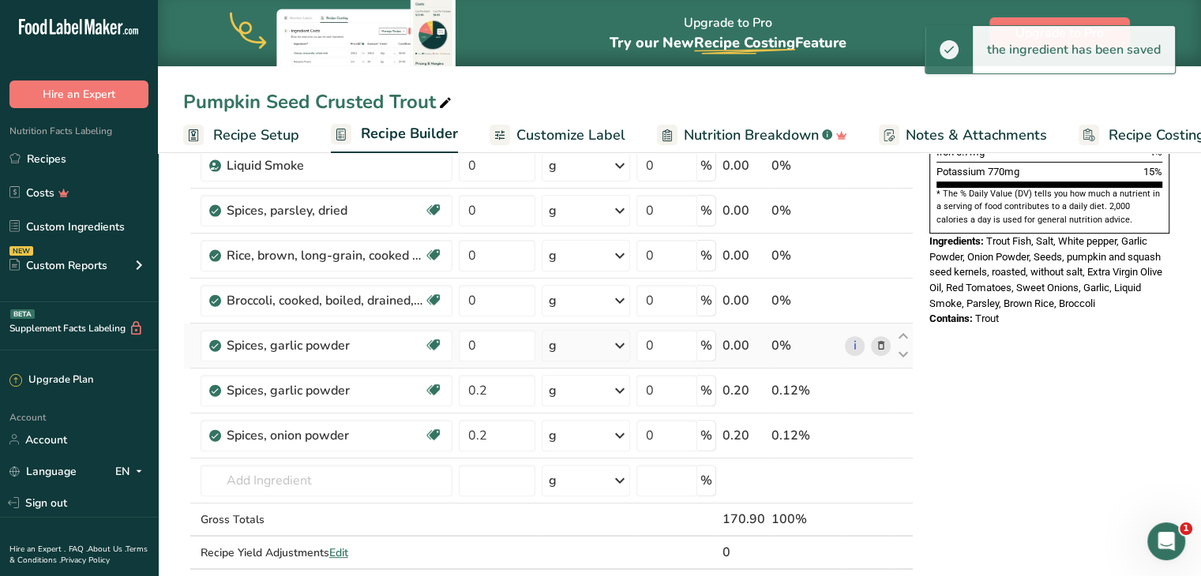
click at [877, 339] on icon at bounding box center [880, 346] width 11 height 17
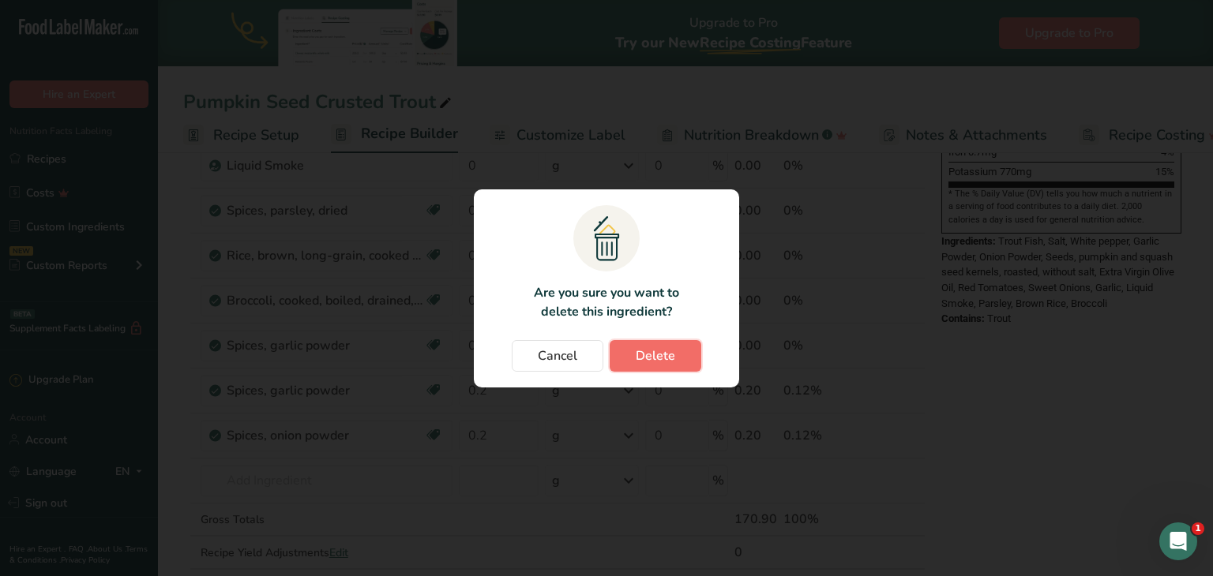
click at [666, 359] on span "Delete" at bounding box center [655, 356] width 39 height 19
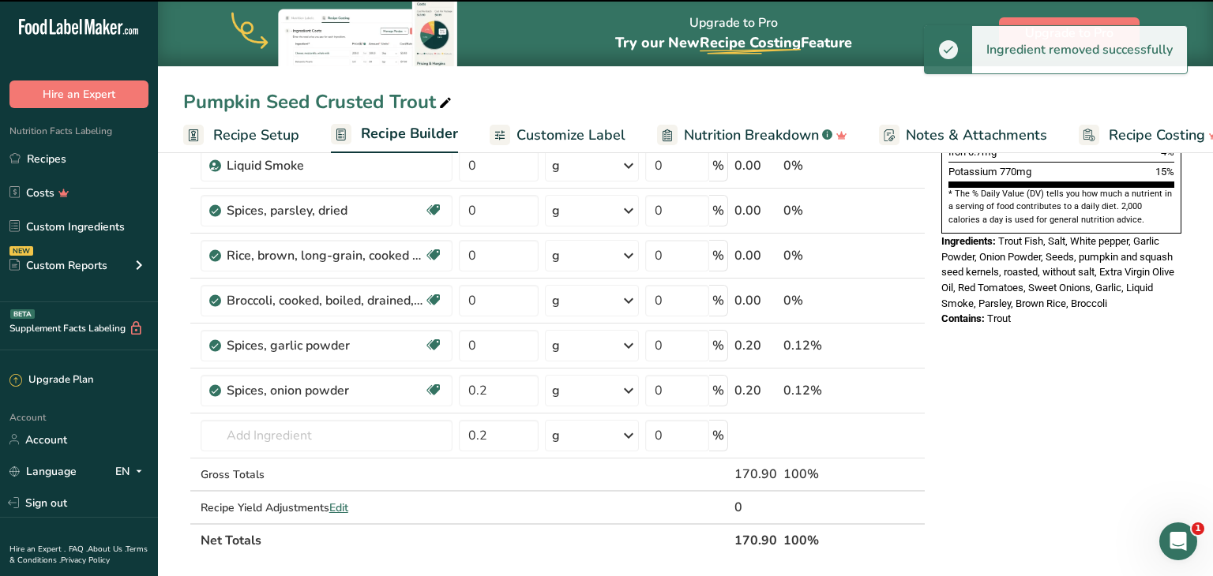
type input "0.2"
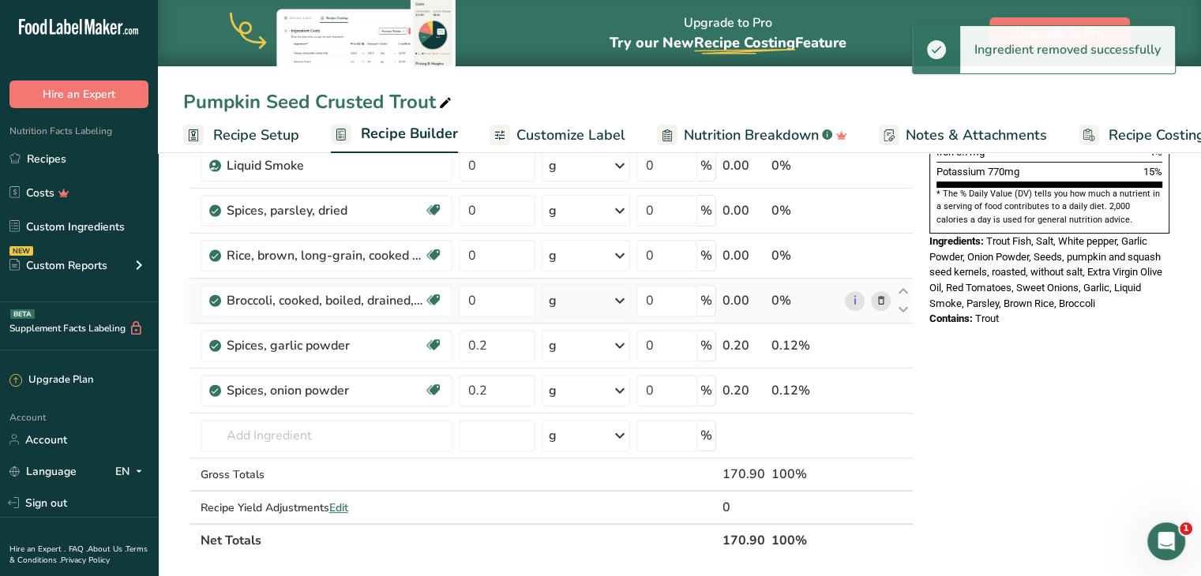
click at [584, 295] on div "g" at bounding box center [586, 301] width 88 height 32
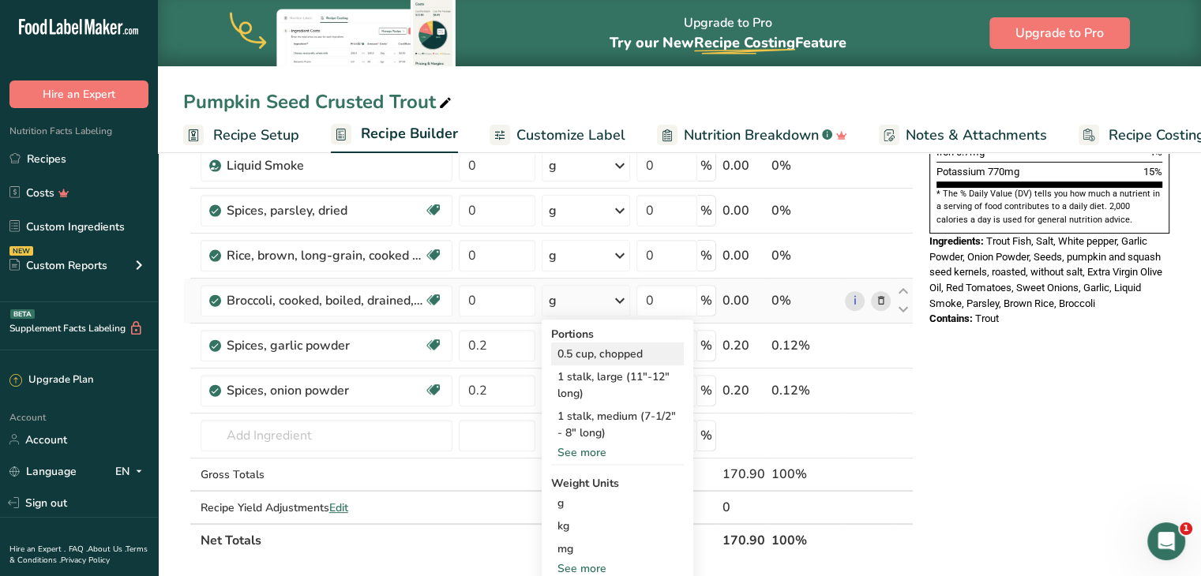
click at [591, 353] on div "0.5 cup, chopped" at bounding box center [617, 354] width 133 height 23
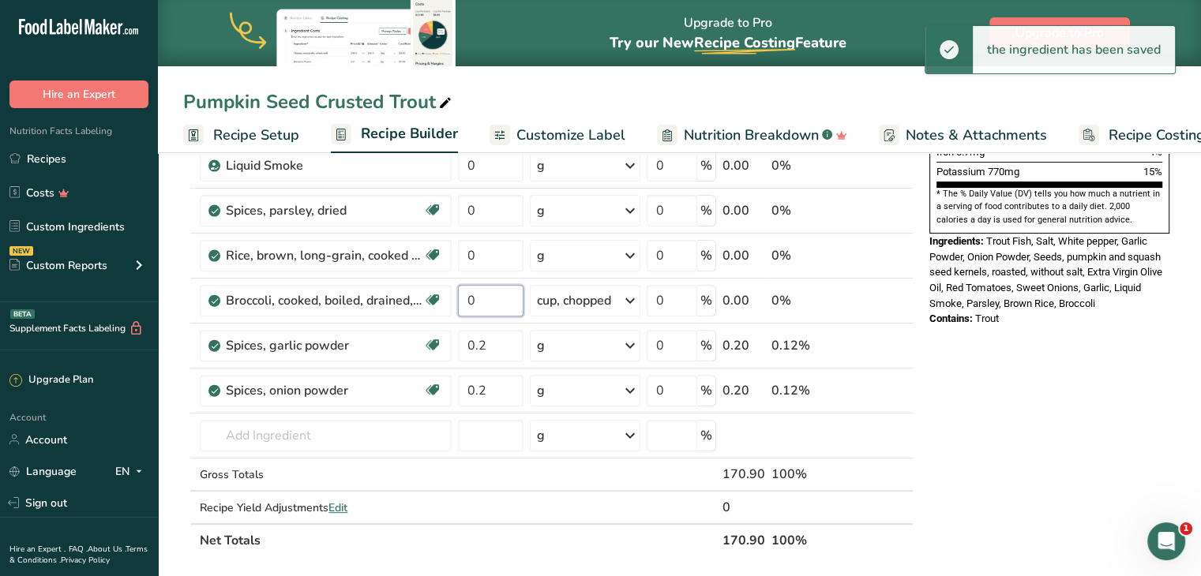
click at [494, 298] on input "0" at bounding box center [491, 301] width 66 height 32
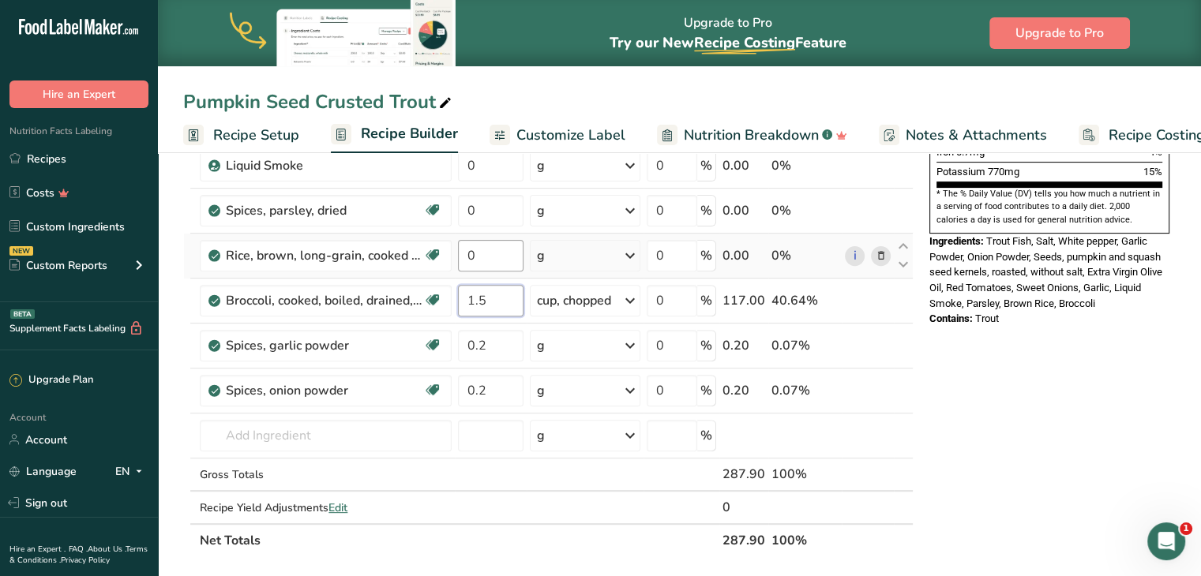
type input "1.5"
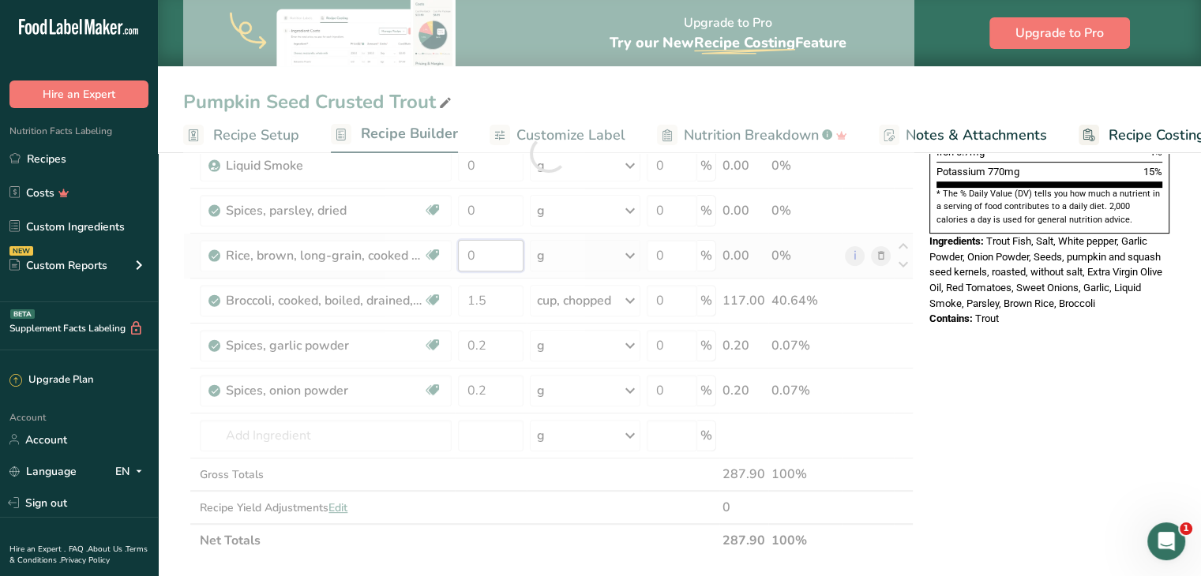
click at [490, 253] on div "Ingredient * Amount * Unit * Waste * .a-a{fill:#347362;}.b-a{fill:#fff;} Grams …" at bounding box center [548, 154] width 730 height 808
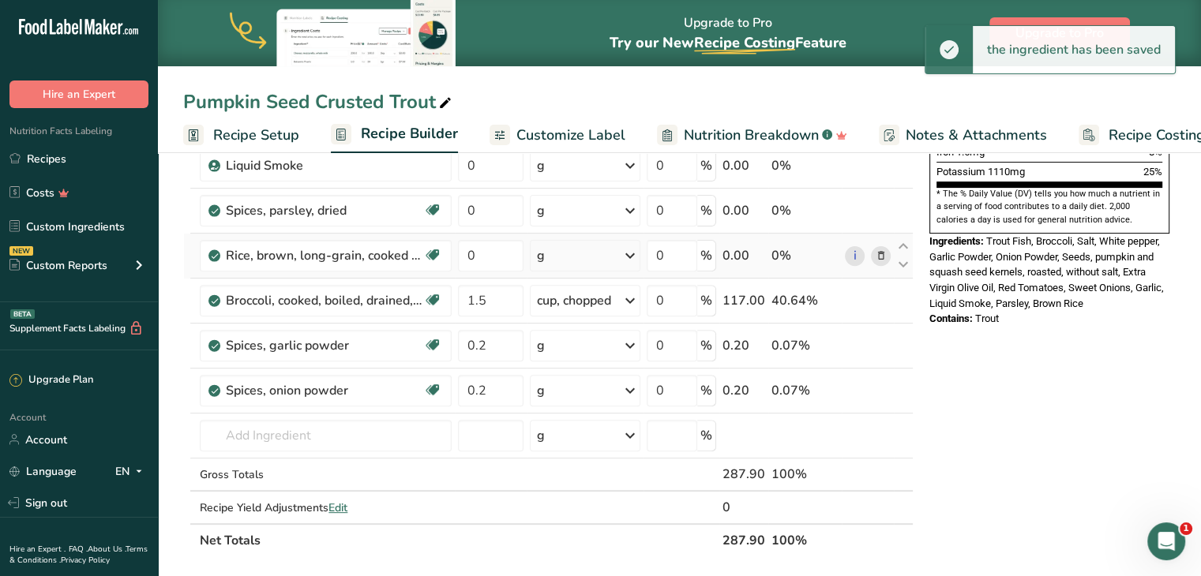
click at [563, 250] on div "Ingredient * Amount * Unit * Waste * .a-a{fill:#347362;}.b-a{fill:#fff;} Grams …" at bounding box center [548, 154] width 730 height 808
click at [563, 250] on div "g" at bounding box center [585, 256] width 111 height 32
click at [564, 298] on div "1 cup" at bounding box center [605, 309] width 133 height 23
click at [494, 254] on input "0" at bounding box center [491, 256] width 66 height 32
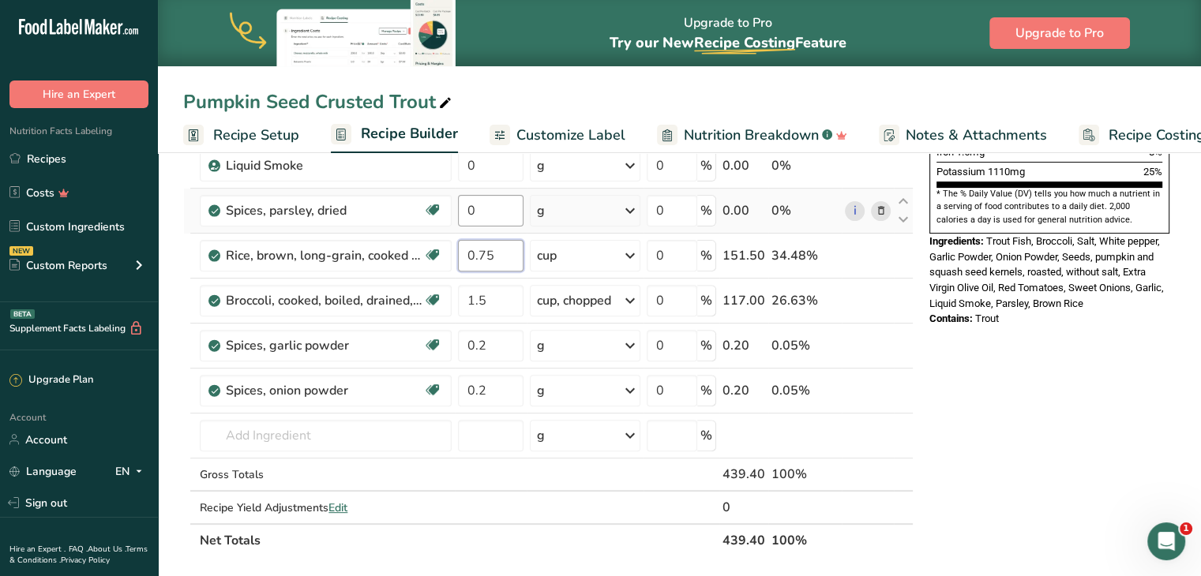
type input "0.75"
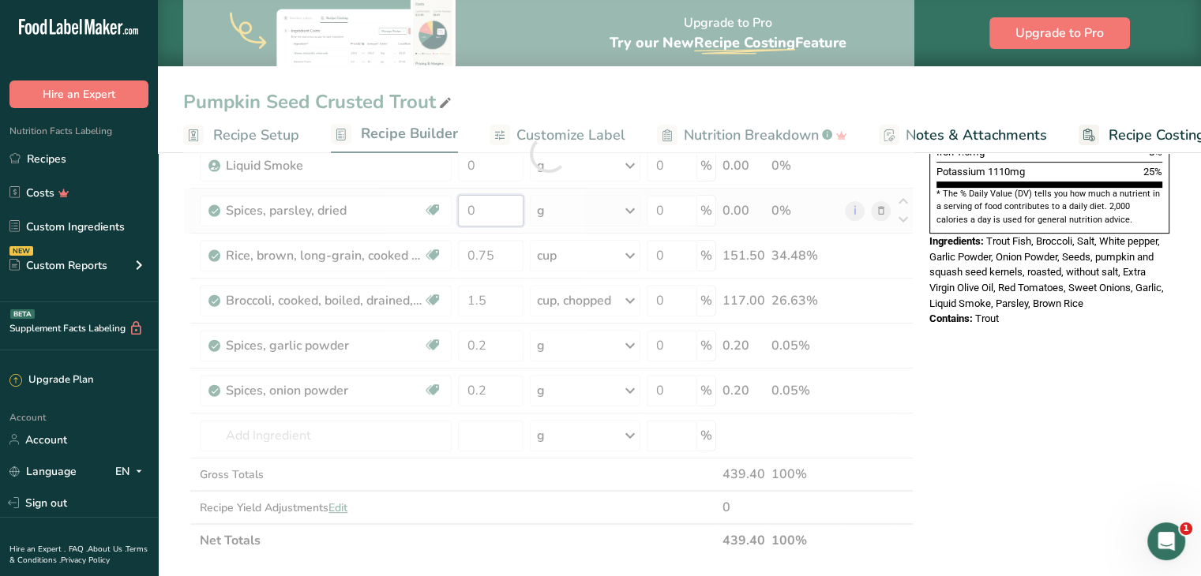
click at [505, 212] on div "Ingredient * Amount * Unit * Waste * .a-a{fill:#347362;}.b-a{fill:#fff;} Grams …" at bounding box center [548, 154] width 730 height 808
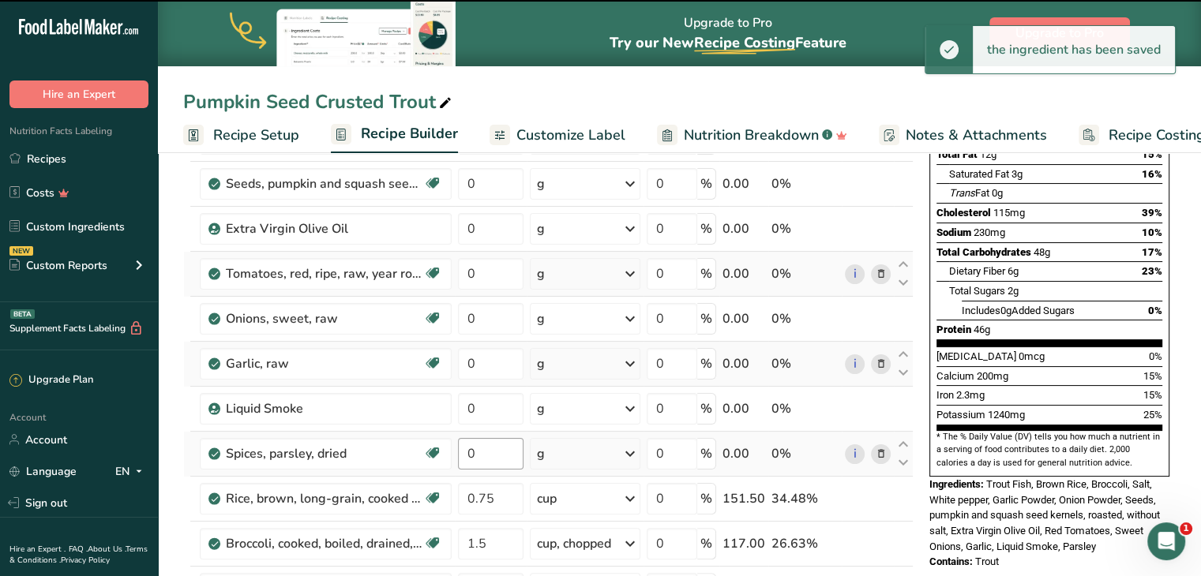
scroll to position [193, 0]
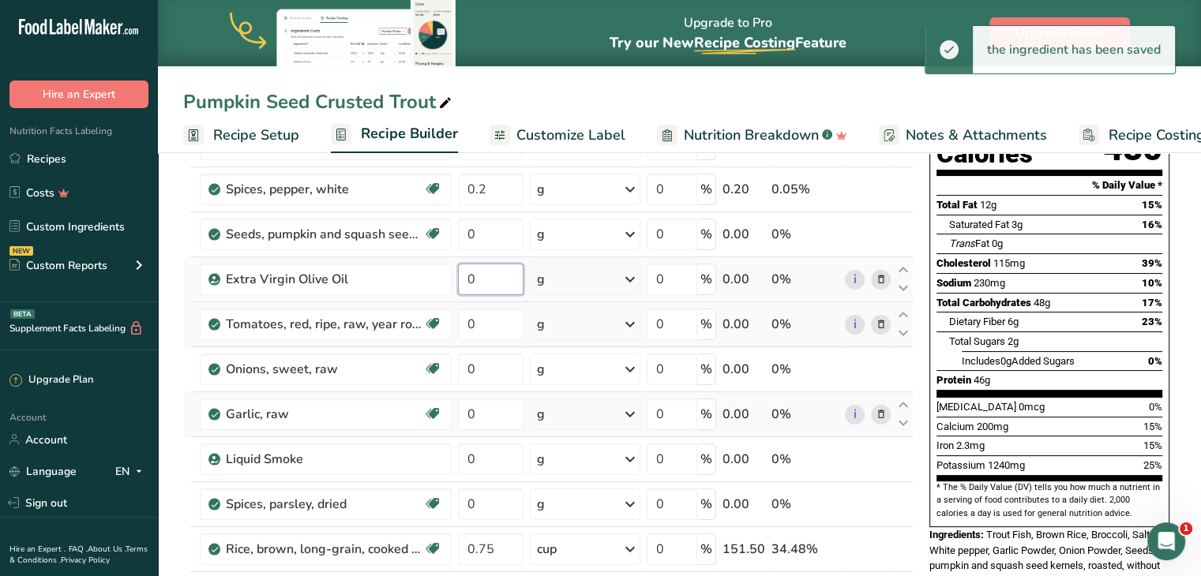
click at [505, 290] on input "0" at bounding box center [491, 280] width 66 height 32
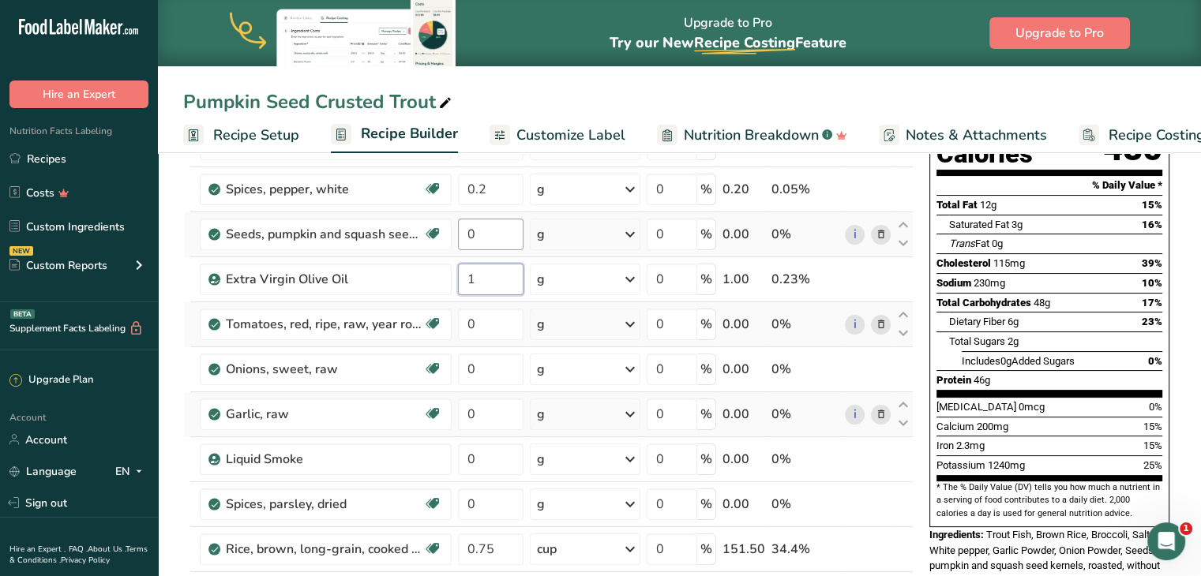
type input "1"
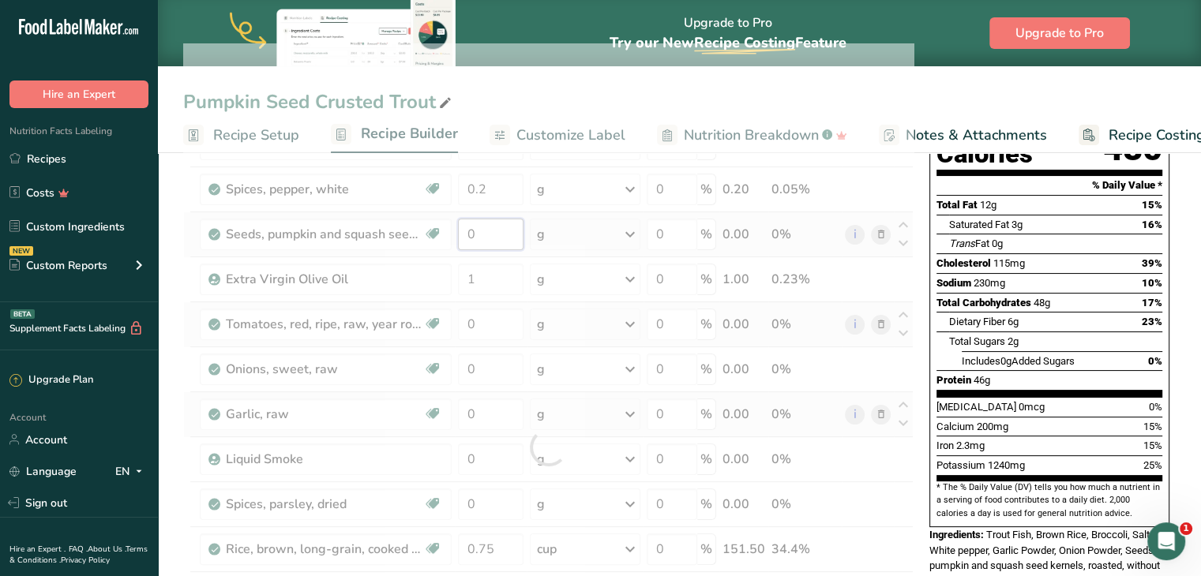
click at [512, 238] on div "Ingredient * Amount * Unit * Waste * .a-a{fill:#347362;}.b-a{fill:#fff;} Grams …" at bounding box center [548, 447] width 730 height 808
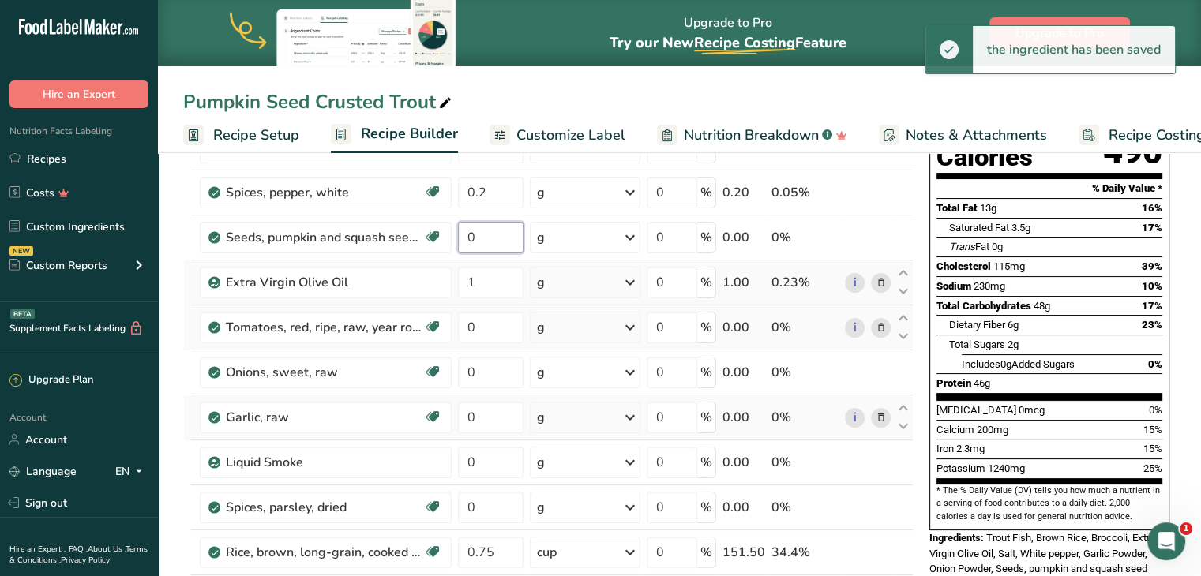
scroll to position [191, 0]
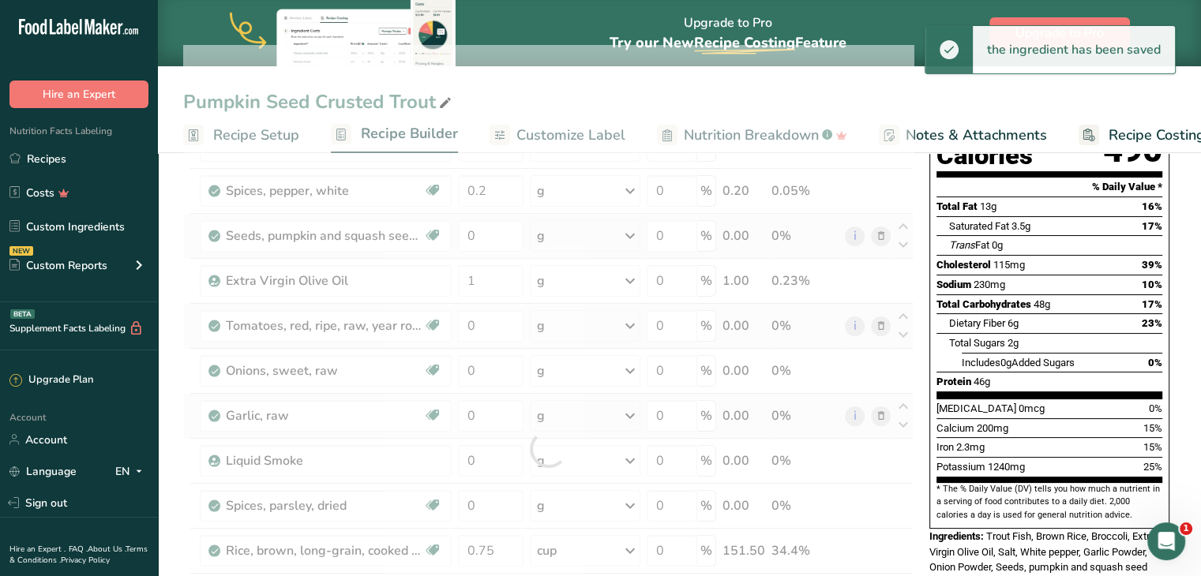
click at [572, 227] on div "Ingredient * Amount * Unit * Waste * .a-a{fill:#347362;}.b-a{fill:#fff;} Grams …" at bounding box center [548, 449] width 730 height 808
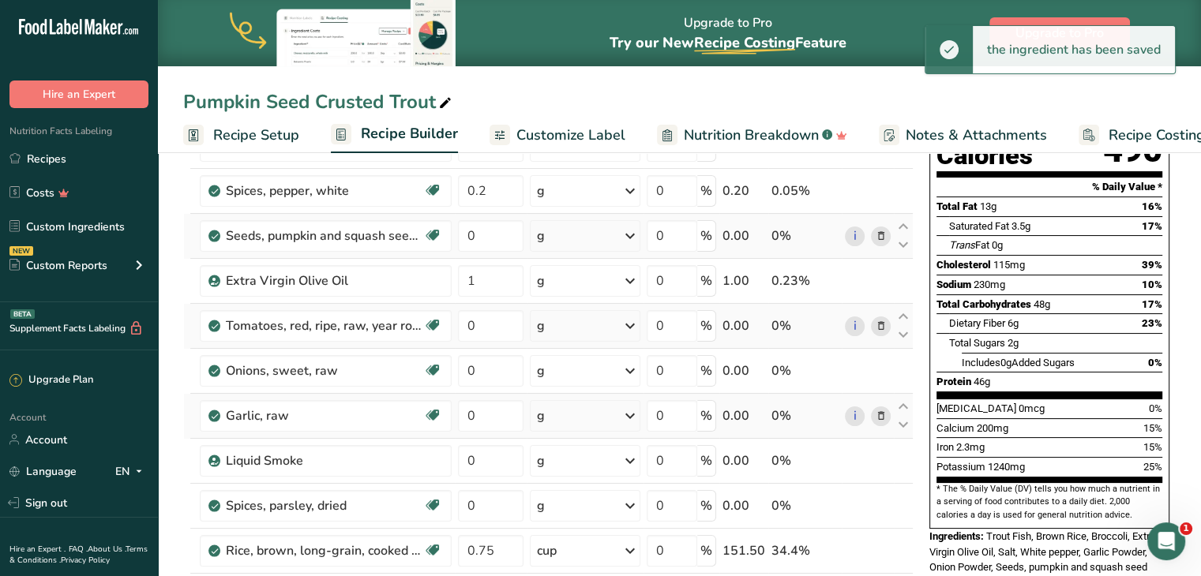
click at [572, 227] on div "g" at bounding box center [585, 236] width 111 height 32
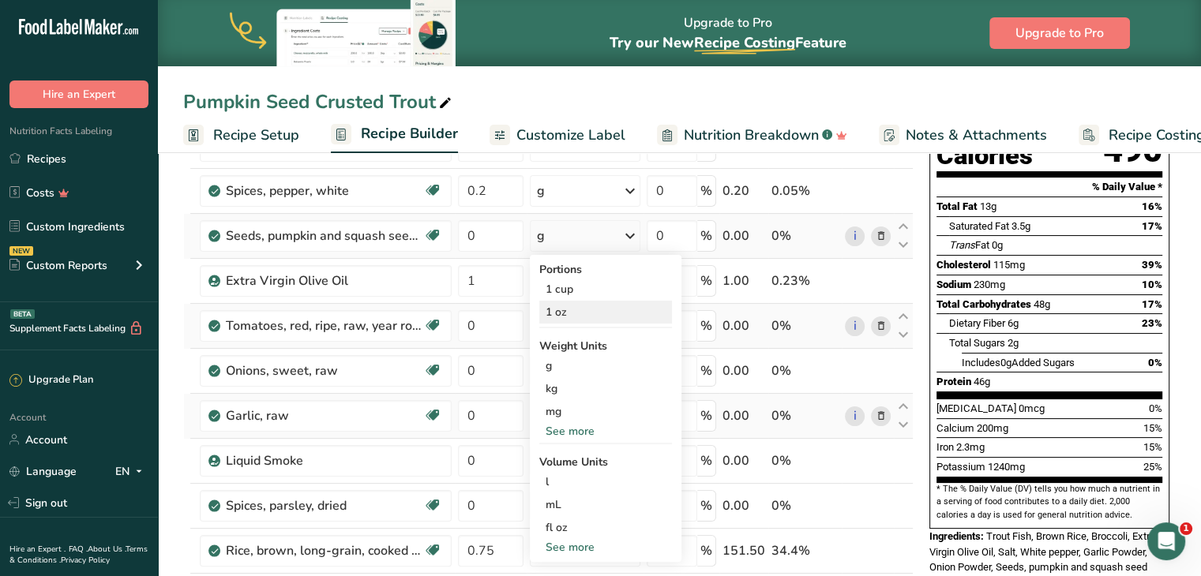
click at [561, 313] on div "1 oz" at bounding box center [605, 312] width 133 height 23
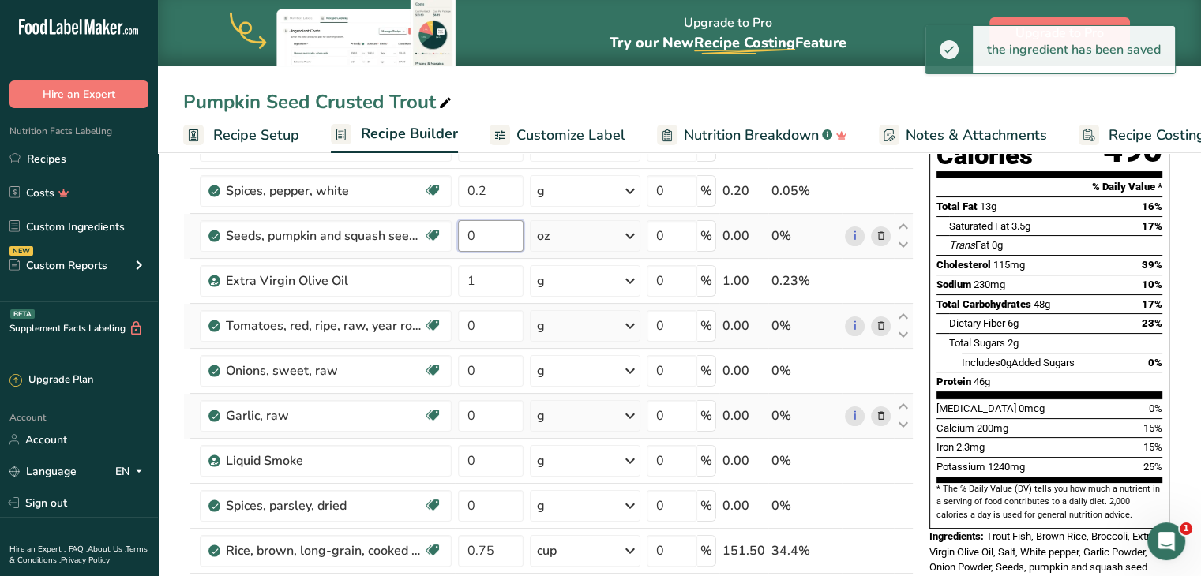
click at [485, 238] on input "0" at bounding box center [491, 236] width 66 height 32
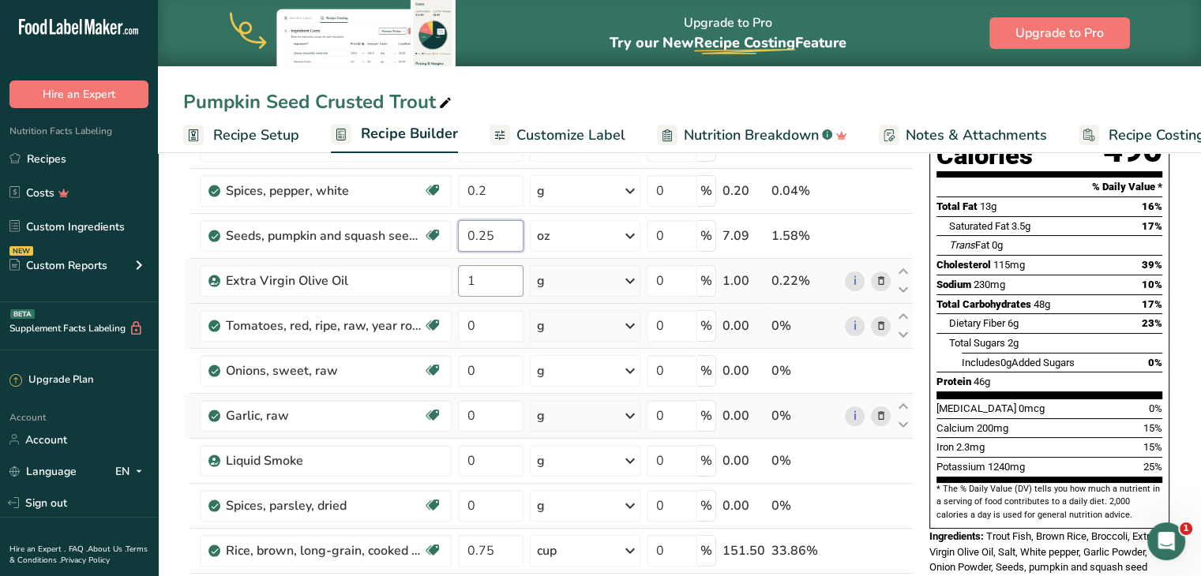
type input "0.25"
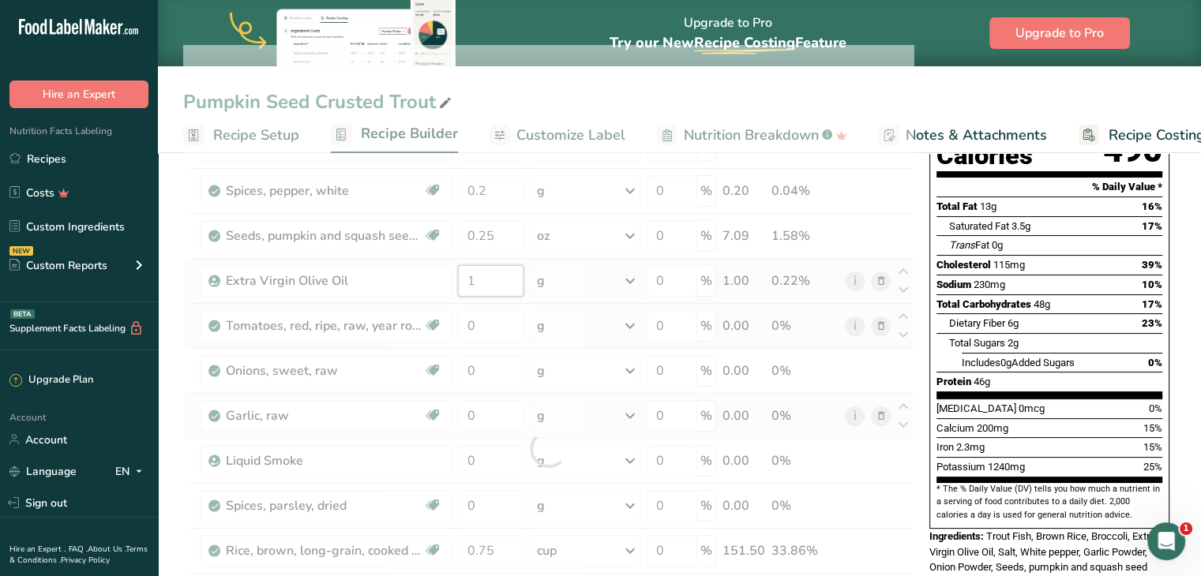
click at [507, 286] on div "Ingredient * Amount * Unit * Waste * .a-a{fill:#347362;}.b-a{fill:#fff;} Grams …" at bounding box center [548, 449] width 730 height 808
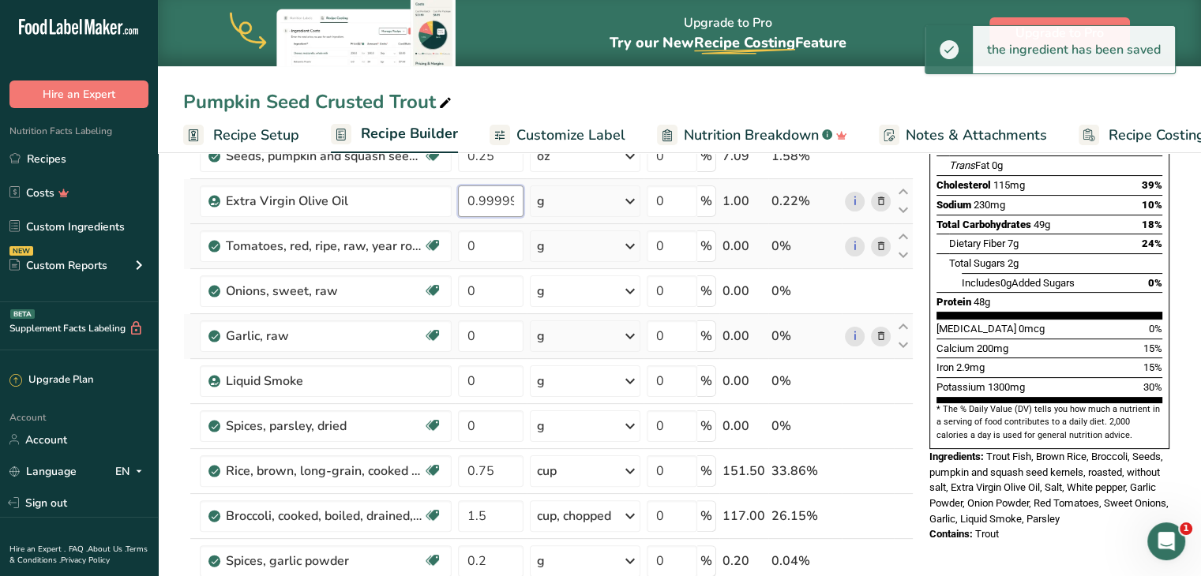
scroll to position [272, 0]
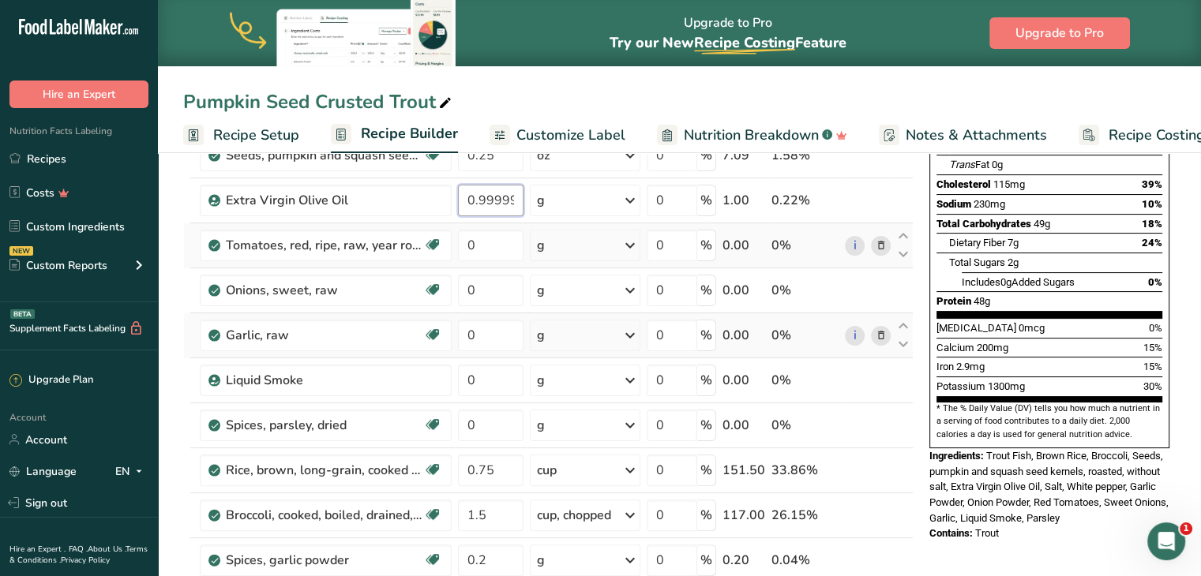
type input "0.999999"
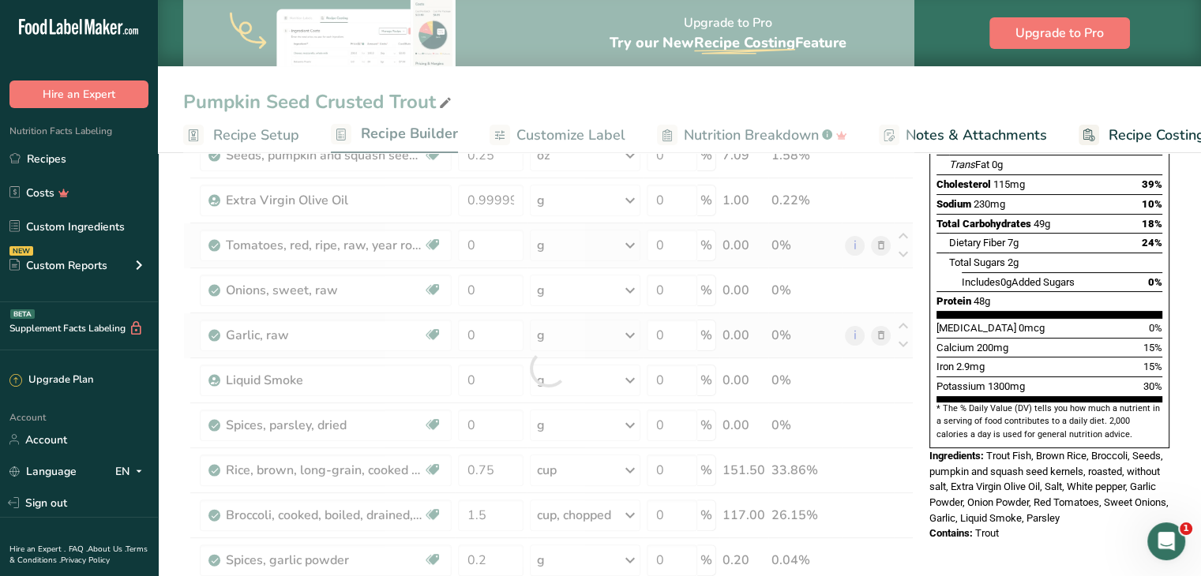
click at [542, 238] on div "Ingredient * Amount * Unit * Waste * .a-a{fill:#347362;}.b-a{fill:#fff;} Grams …" at bounding box center [548, 368] width 730 height 808
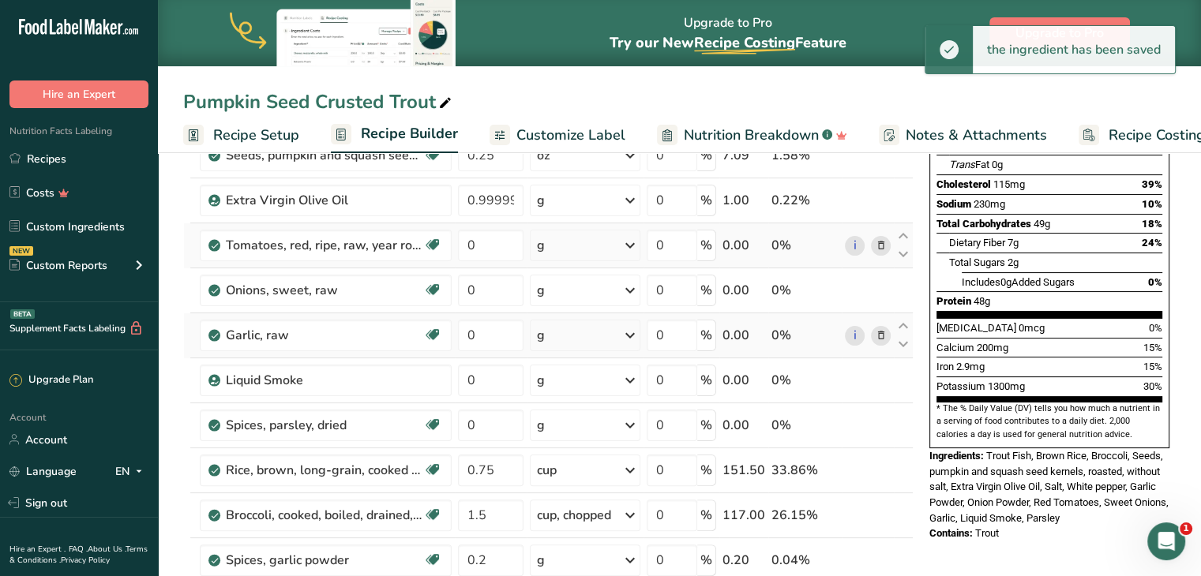
click at [565, 240] on div "g" at bounding box center [585, 246] width 111 height 32
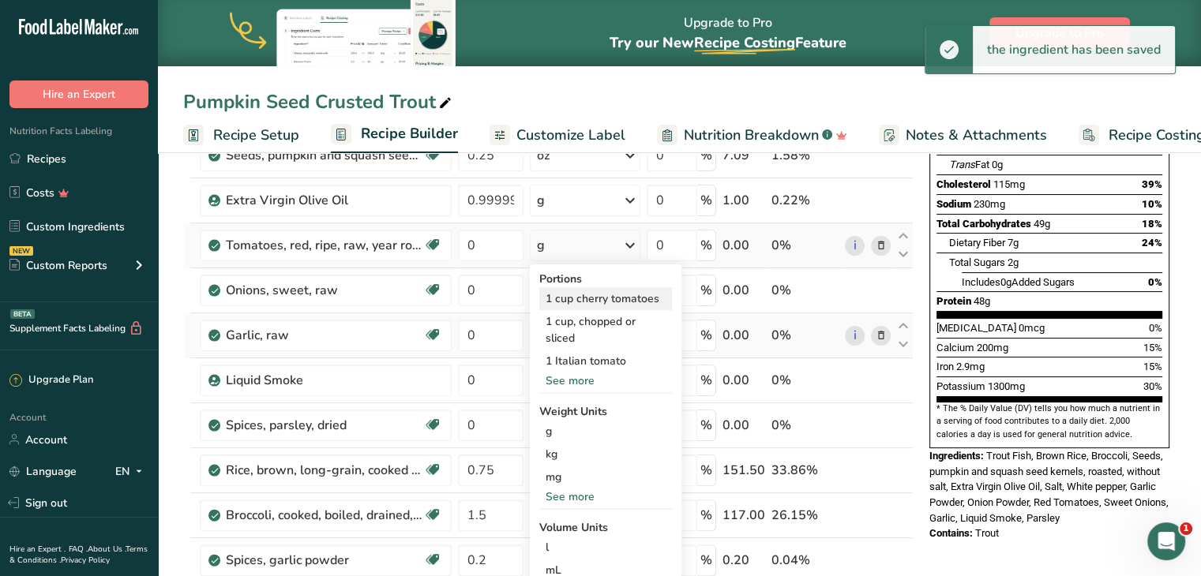
click at [565, 297] on div "1 cup cherry tomatoes" at bounding box center [605, 298] width 133 height 23
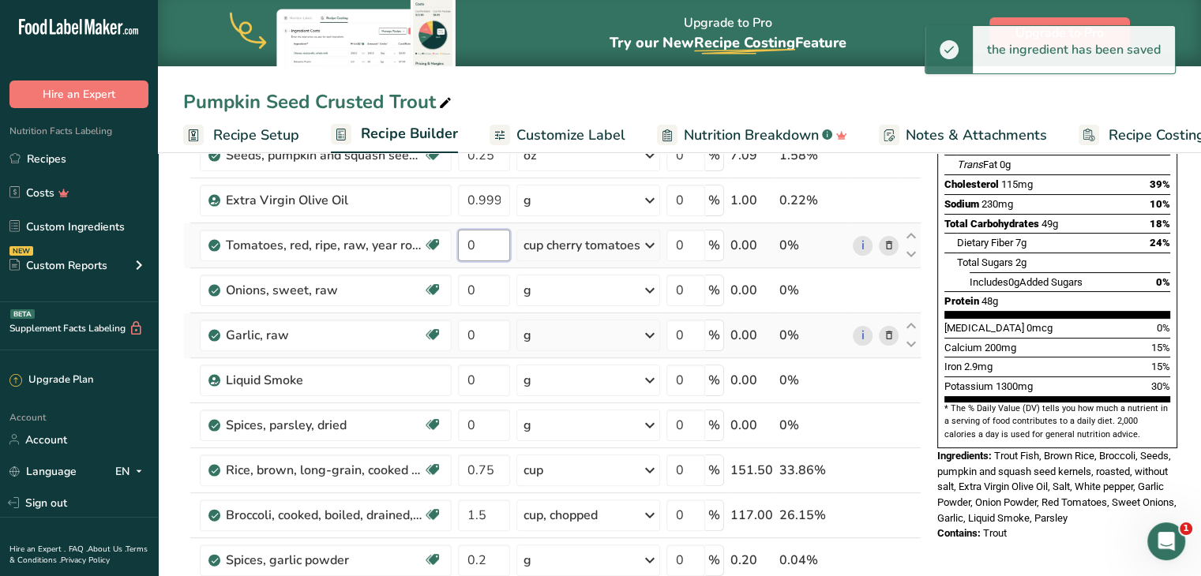
click at [485, 238] on input "0" at bounding box center [484, 246] width 52 height 32
type input "0.25"
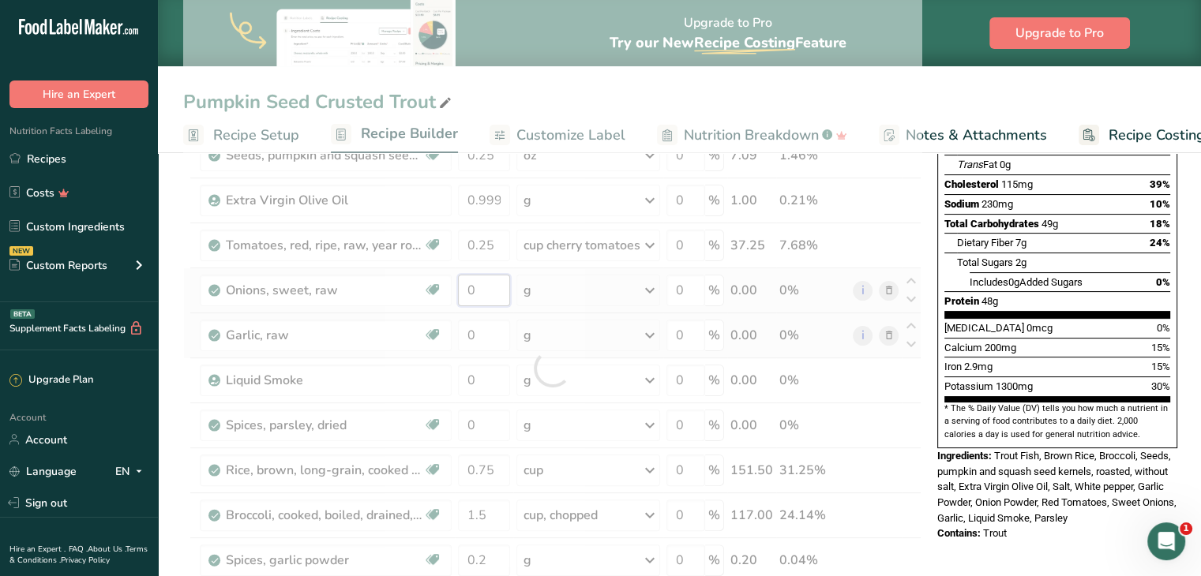
click at [485, 280] on div "Ingredient * Amount * Unit * Waste * .a-a{fill:#347362;}.b-a{fill:#fff;} Grams …" at bounding box center [552, 368] width 738 height 808
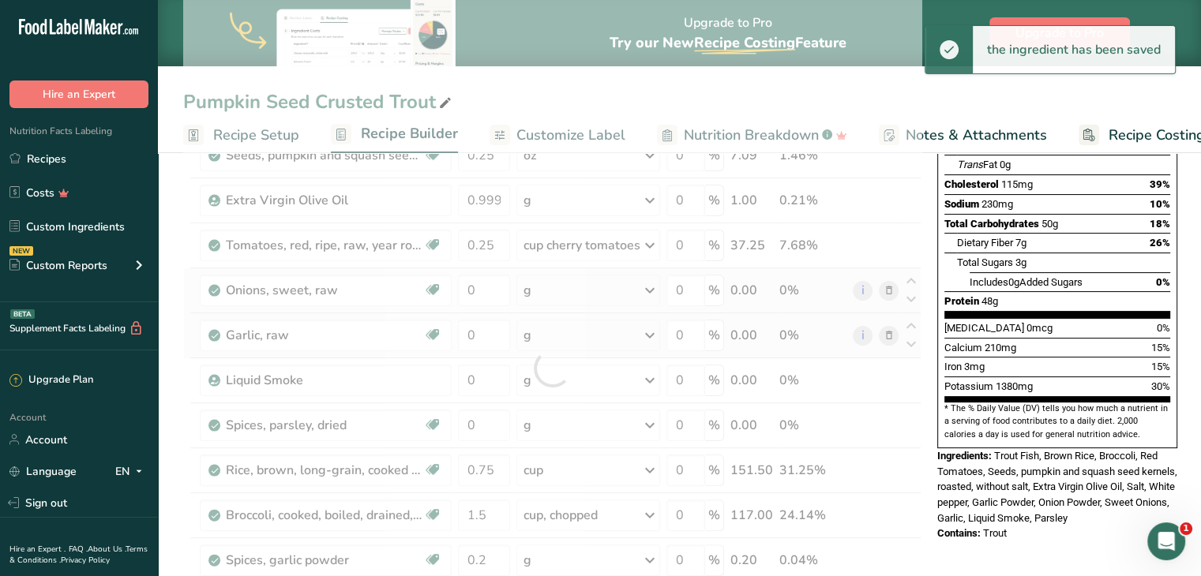
click at [554, 280] on div "Ingredient * Amount * Unit * Waste * .a-a{fill:#347362;}.b-a{fill:#fff;} Grams …" at bounding box center [552, 368] width 738 height 808
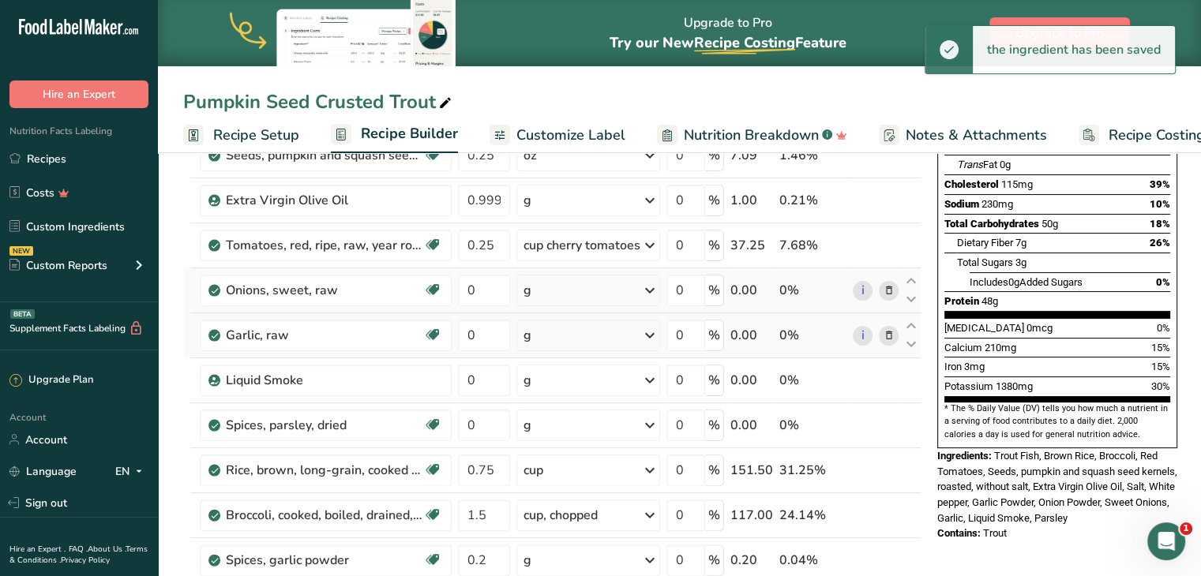
click at [554, 280] on div "g" at bounding box center [588, 291] width 144 height 32
click at [558, 366] on div "1 onion" at bounding box center [592, 366] width 133 height 23
click at [494, 285] on input "0" at bounding box center [484, 291] width 52 height 32
type input "0.2"
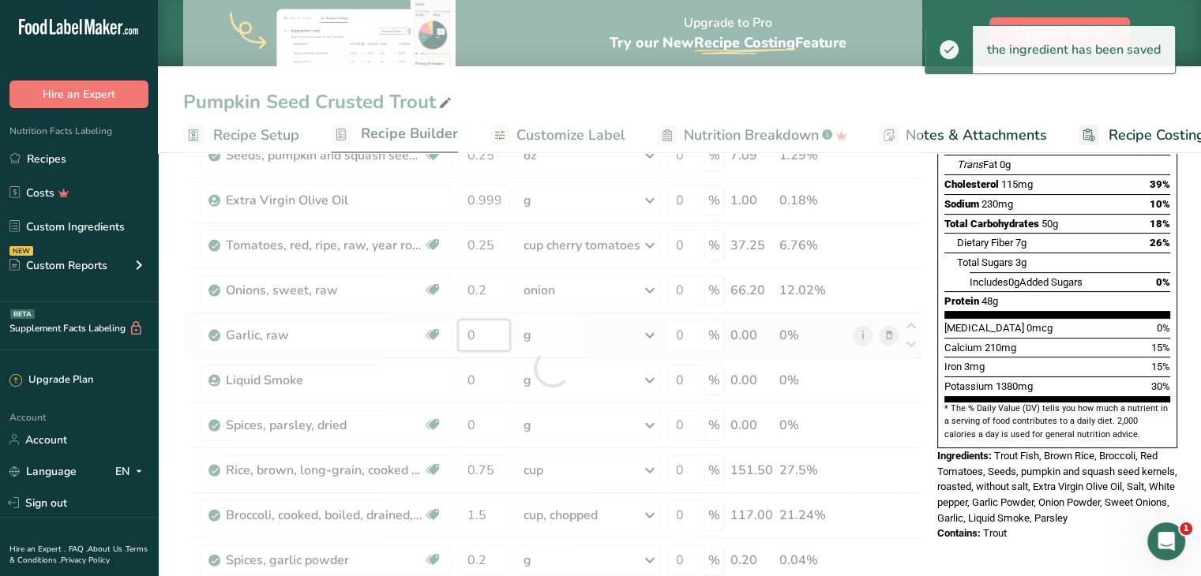
click at [504, 339] on div "Ingredient * Amount * Unit * Waste * .a-a{fill:#347362;}.b-a{fill:#fff;} Grams …" at bounding box center [552, 368] width 738 height 808
click at [557, 330] on div "Ingredient * Amount * Unit * Waste * .a-a{fill:#347362;}.b-a{fill:#fff;} Grams …" at bounding box center [552, 368] width 738 height 808
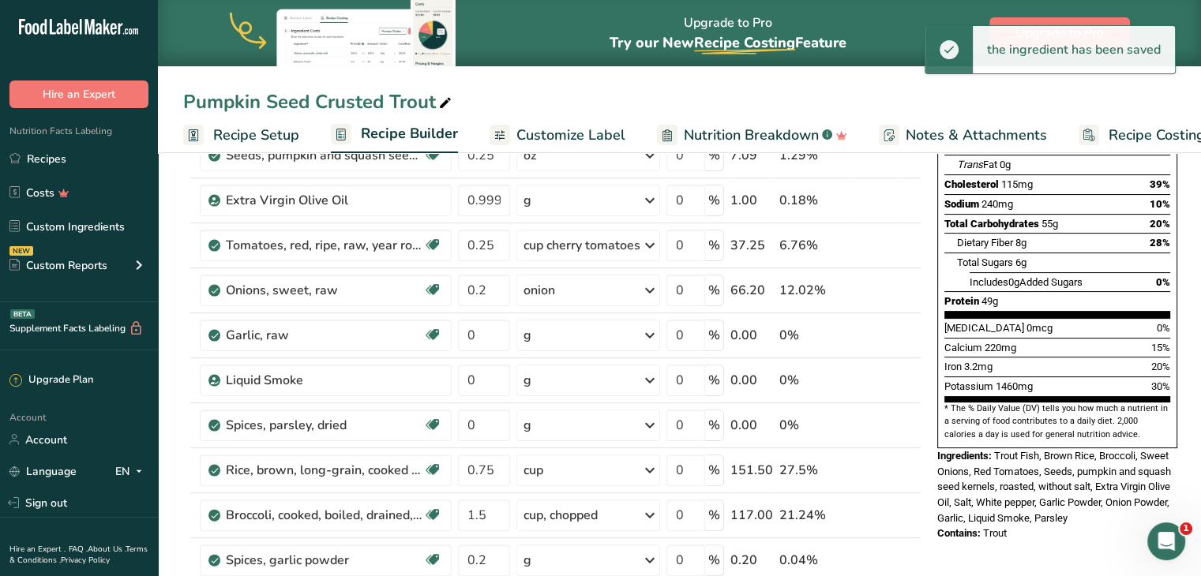
click at [557, 330] on div "g" at bounding box center [588, 336] width 144 height 32
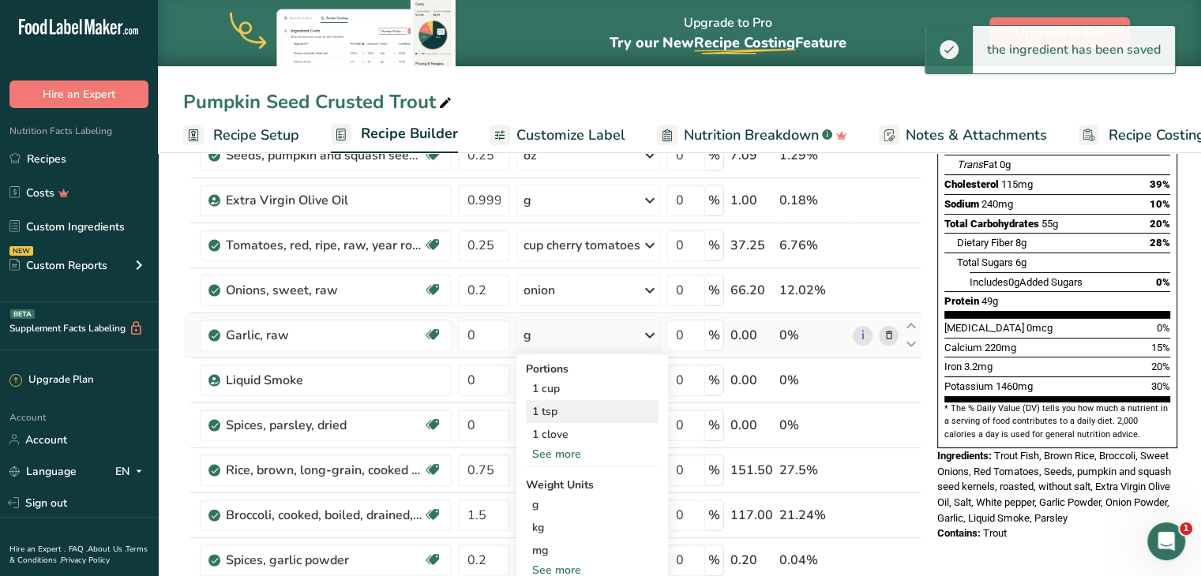
click at [558, 405] on div "1 tsp" at bounding box center [592, 411] width 133 height 23
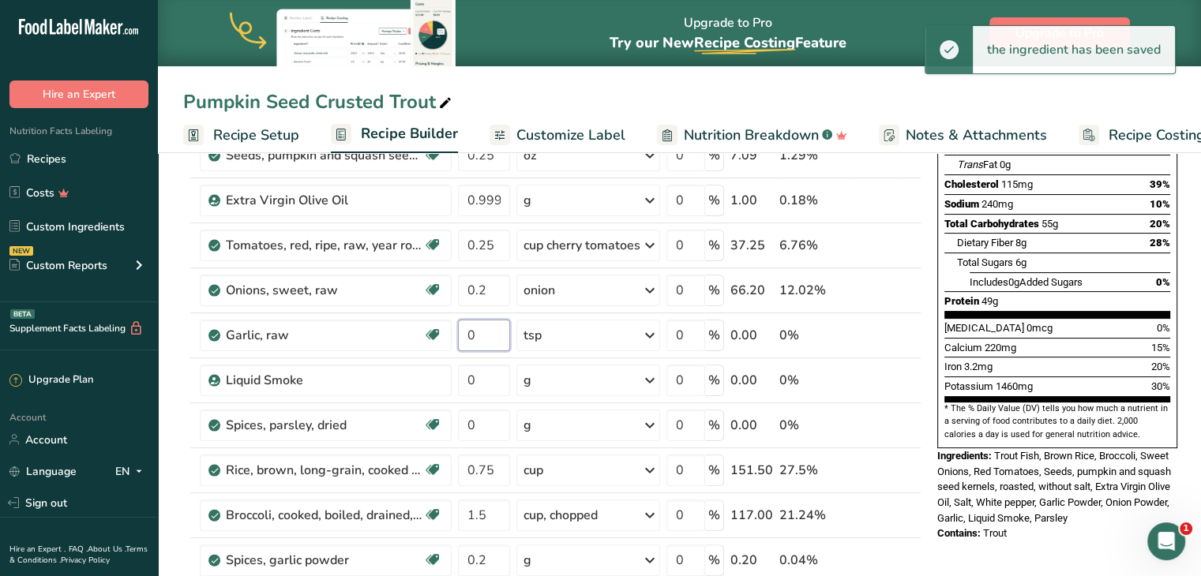
click at [486, 332] on input "0" at bounding box center [484, 336] width 52 height 32
type input "0.3"
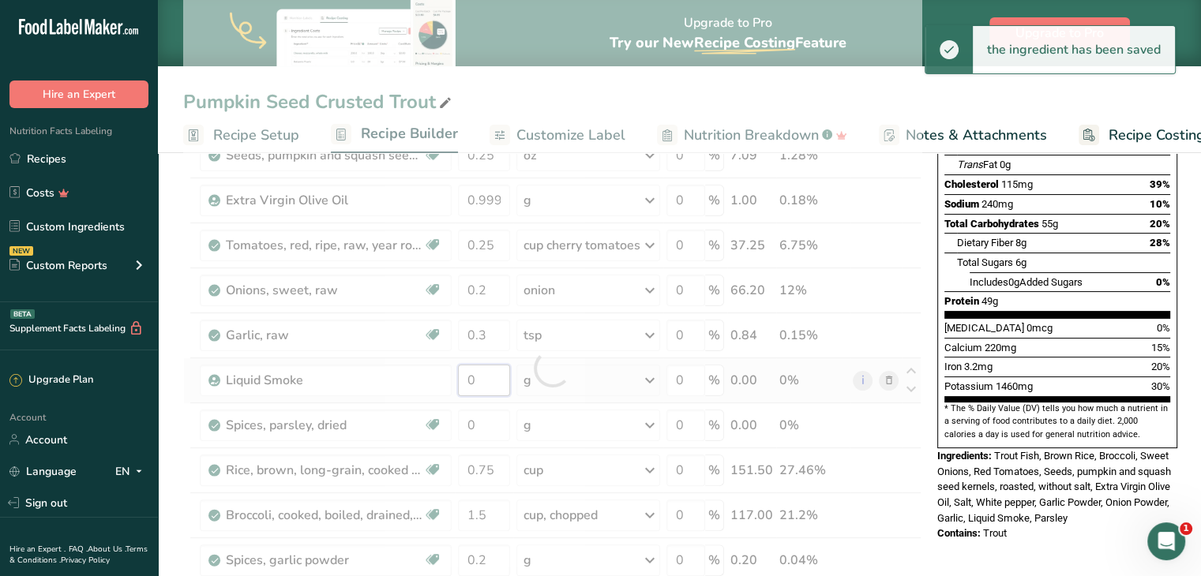
click at [486, 371] on div "Ingredient * Amount * Unit * Waste * .a-a{fill:#347362;}.b-a{fill:#fff;} Grams …" at bounding box center [552, 368] width 738 height 808
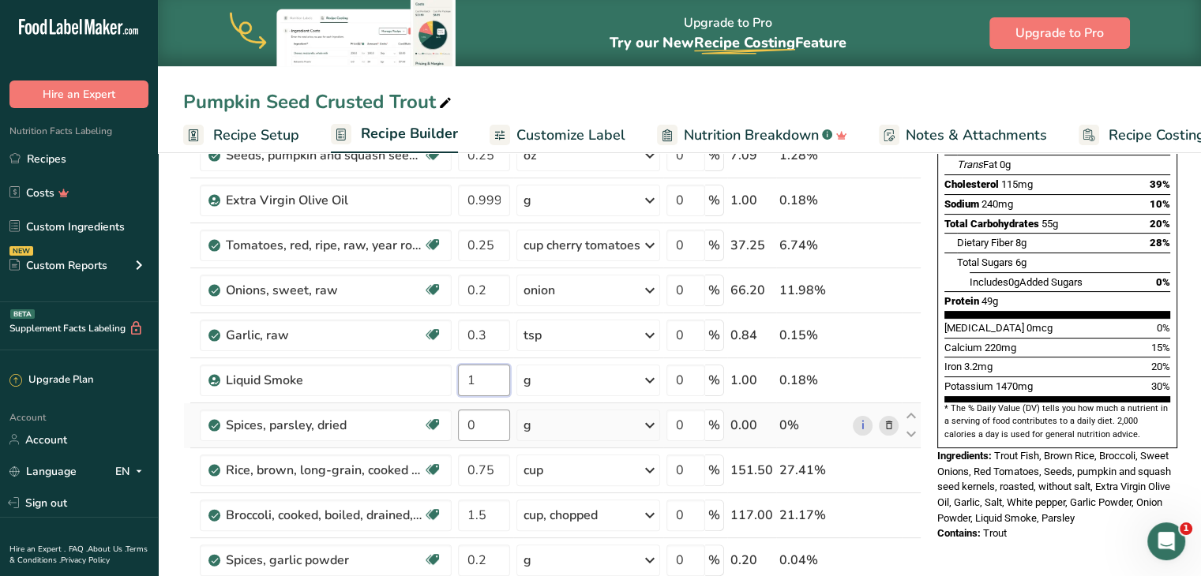
type input "1"
click at [476, 416] on div "Ingredient * Amount * Unit * Waste * .a-a{fill:#347362;}.b-a{fill:#fff;} Grams …" at bounding box center [552, 368] width 738 height 808
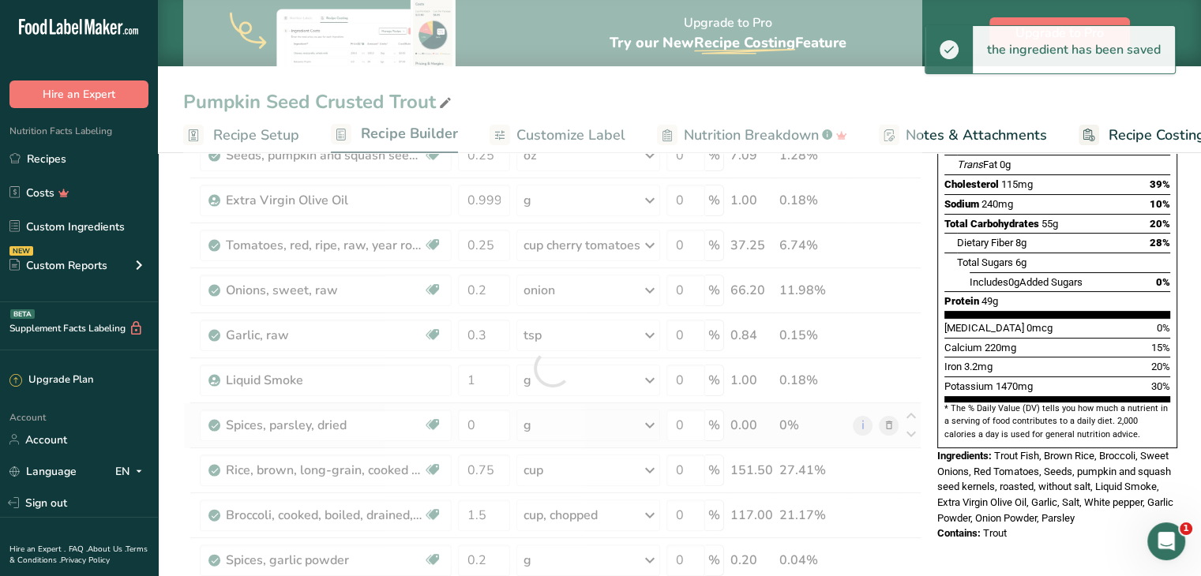
click at [568, 424] on div "Ingredient * Amount * Unit * Waste * .a-a{fill:#347362;}.b-a{fill:#fff;} Grams …" at bounding box center [552, 368] width 738 height 808
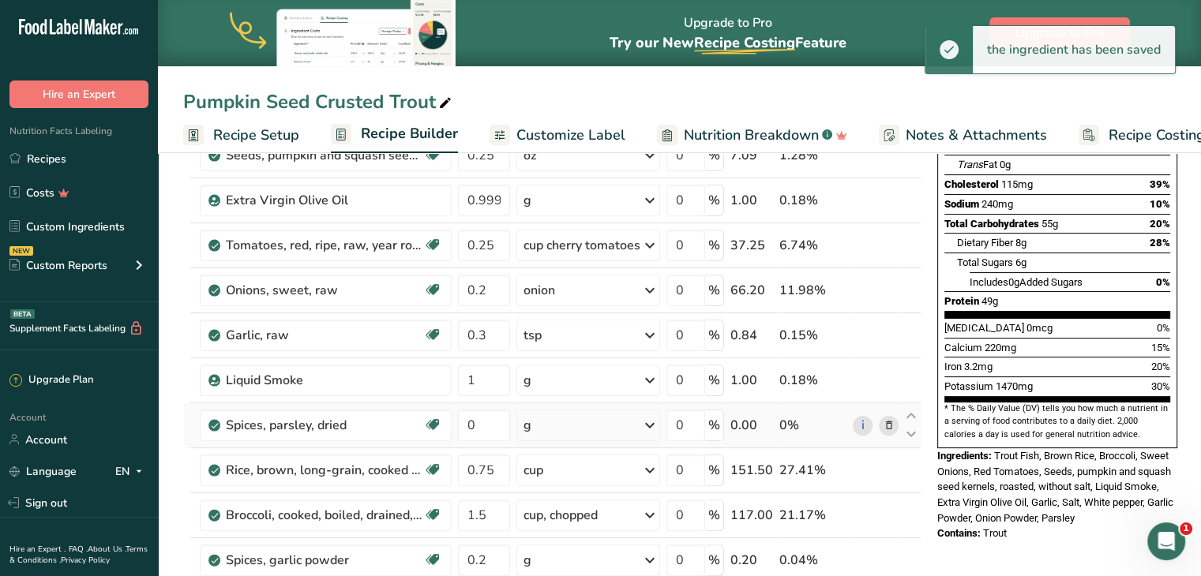
click at [568, 424] on div "g" at bounding box center [588, 426] width 144 height 32
click at [554, 468] on div "1 tsp" at bounding box center [592, 479] width 133 height 23
click at [490, 422] on input "0" at bounding box center [484, 426] width 52 height 32
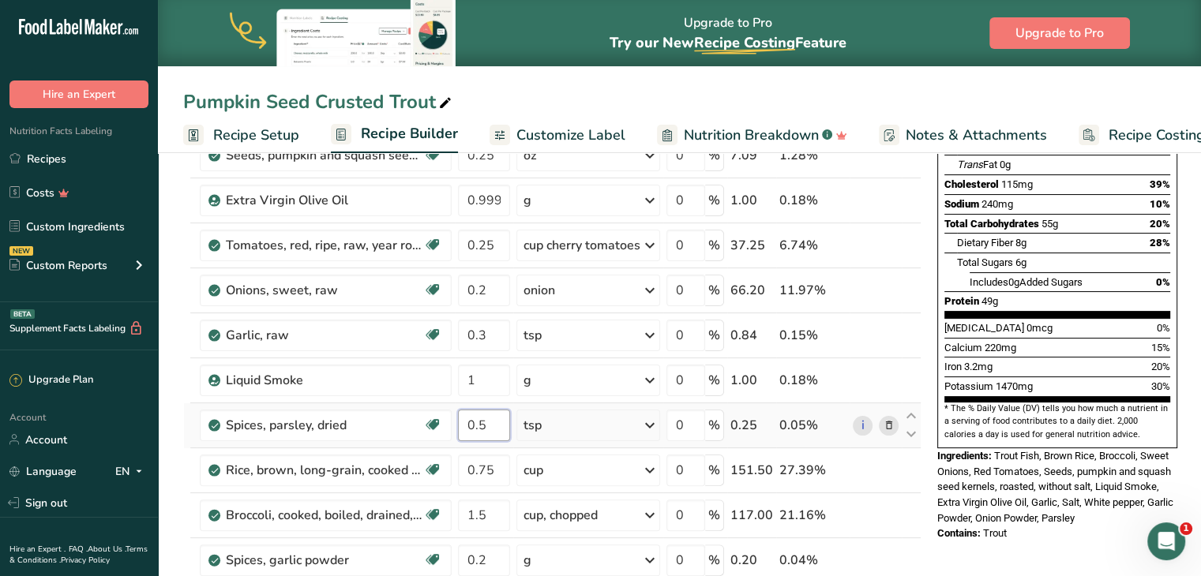
type input "0.5"
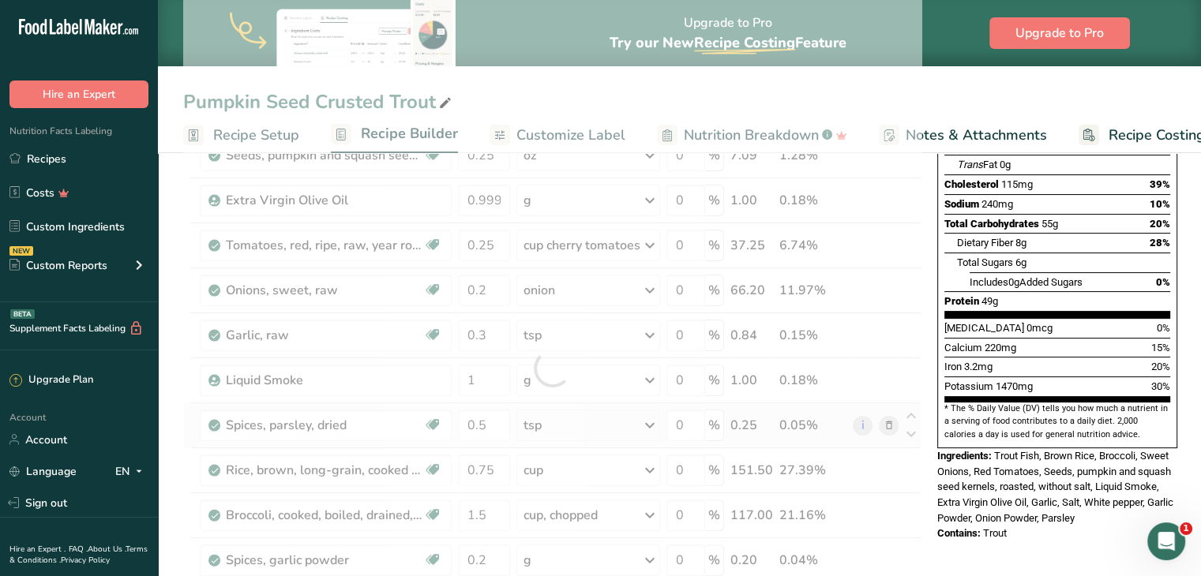
click at [603, 429] on div "Ingredient * Amount * Unit * Waste * .a-a{fill:#347362;}.b-a{fill:#fff;} Grams …" at bounding box center [552, 368] width 738 height 808
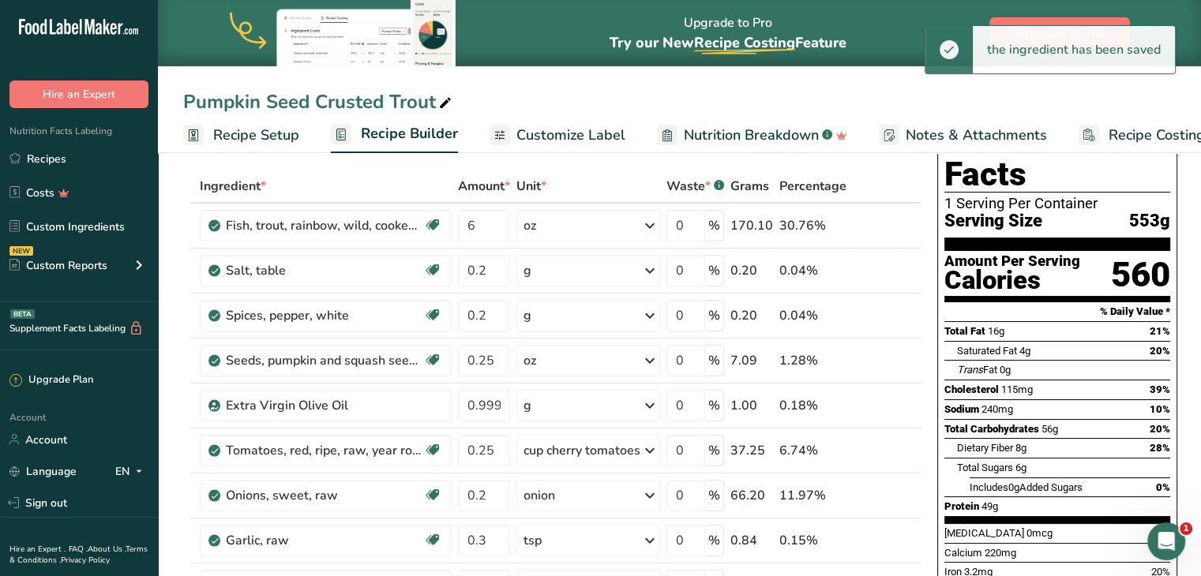
scroll to position [66, 0]
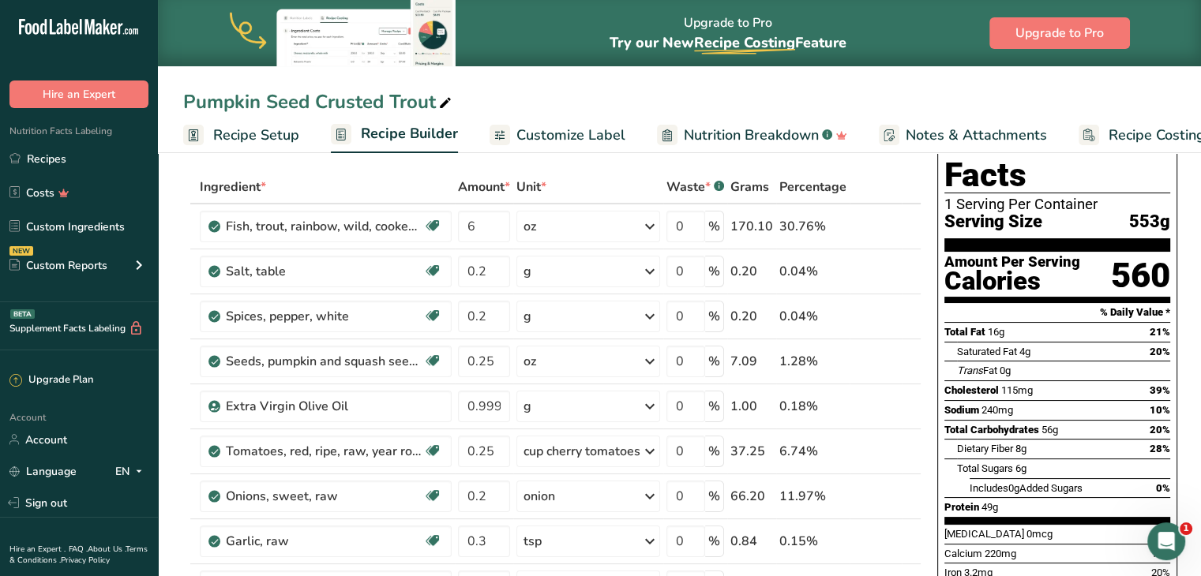
click at [603, 125] on span "Customize Label" at bounding box center [570, 135] width 109 height 21
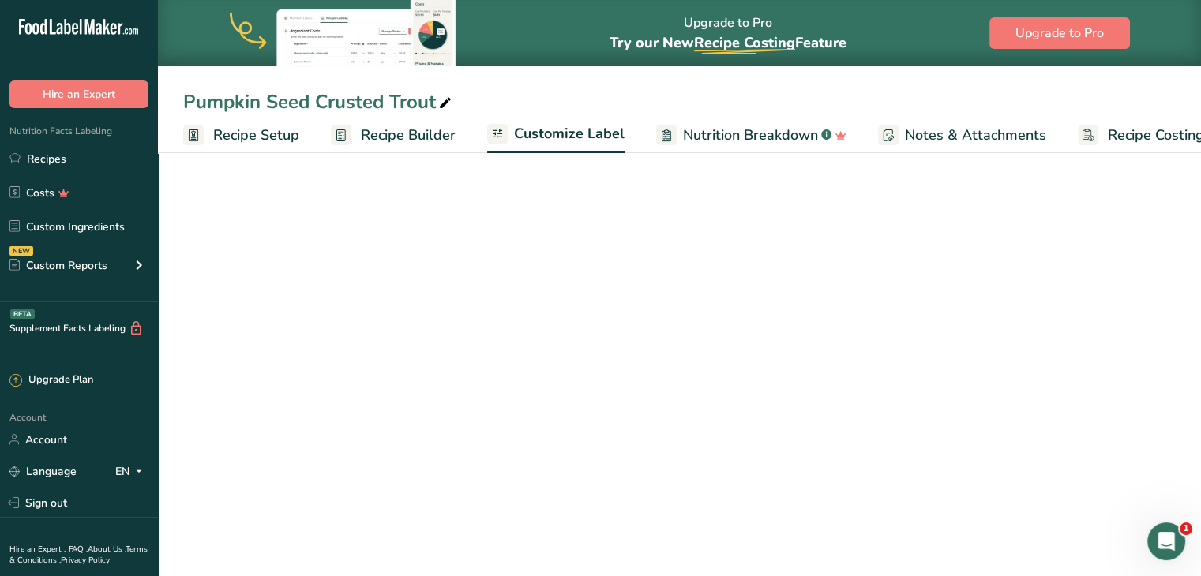
scroll to position [0, 43]
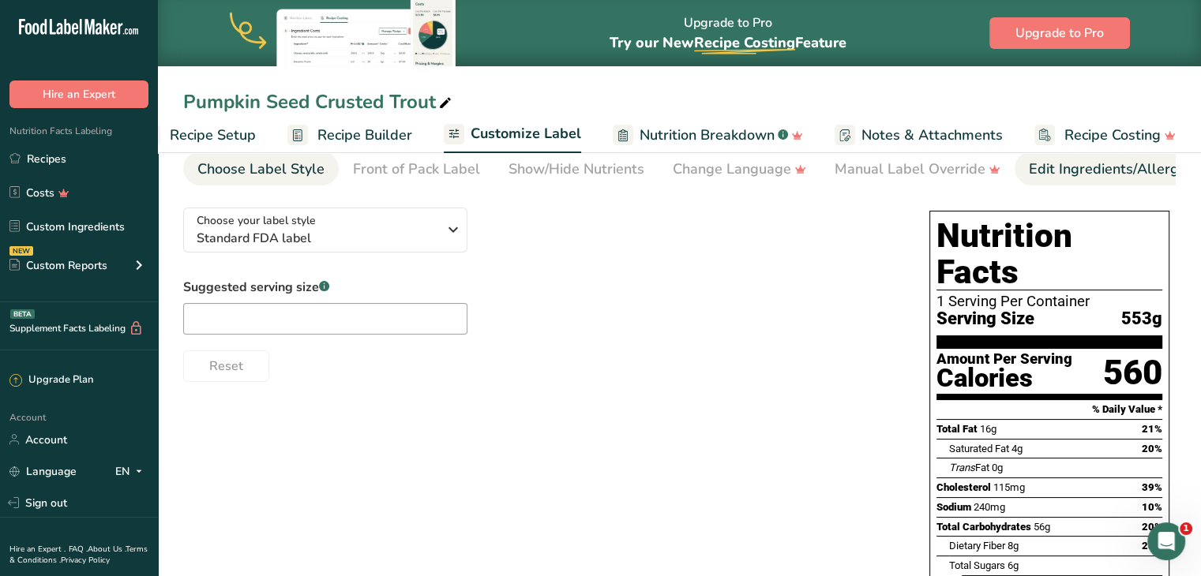
click at [1053, 165] on div "Edit Ingredients/Allergens List" at bounding box center [1129, 169] width 201 height 21
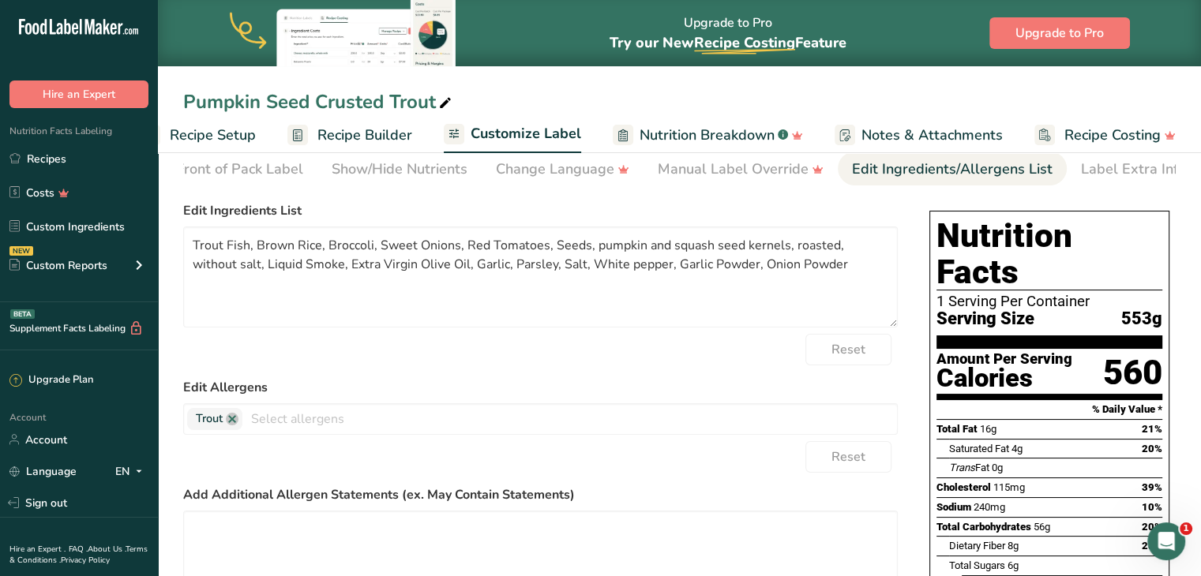
scroll to position [0, 193]
click at [370, 247] on textarea "Trout Fish, Brown Rice, Broccoli, Sweet Onions, Red Tomatoes, Seeds, pumpkin an…" at bounding box center [540, 277] width 715 height 101
click at [836, 246] on textarea "Trout Fish, Brown Rice, Vegetable Variety, Sweet Onions, Red Tomatoes, Seeds, p…" at bounding box center [540, 277] width 715 height 101
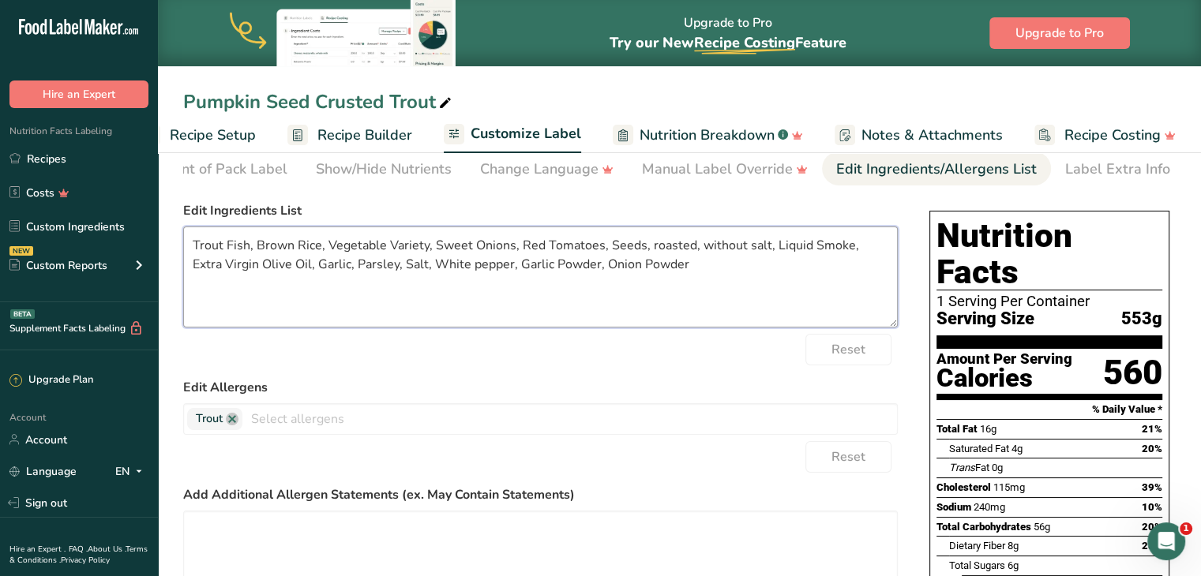
click at [602, 244] on textarea "Trout Fish, Brown Rice, Vegetable Variety, Sweet Onions, Red Tomatoes, Seeds, r…" at bounding box center [540, 277] width 715 height 101
click at [816, 246] on textarea "Trout Fish, Brown Rice, Vegetable Variety, Sweet Onions, Red Tomatoes, Pumpkin …" at bounding box center [540, 277] width 715 height 101
click at [378, 265] on textarea "Trout Fish, Brown Rice, Vegetable Variety, Sweet Onions, Red Tomatoes, Pumpkin …" at bounding box center [540, 277] width 715 height 101
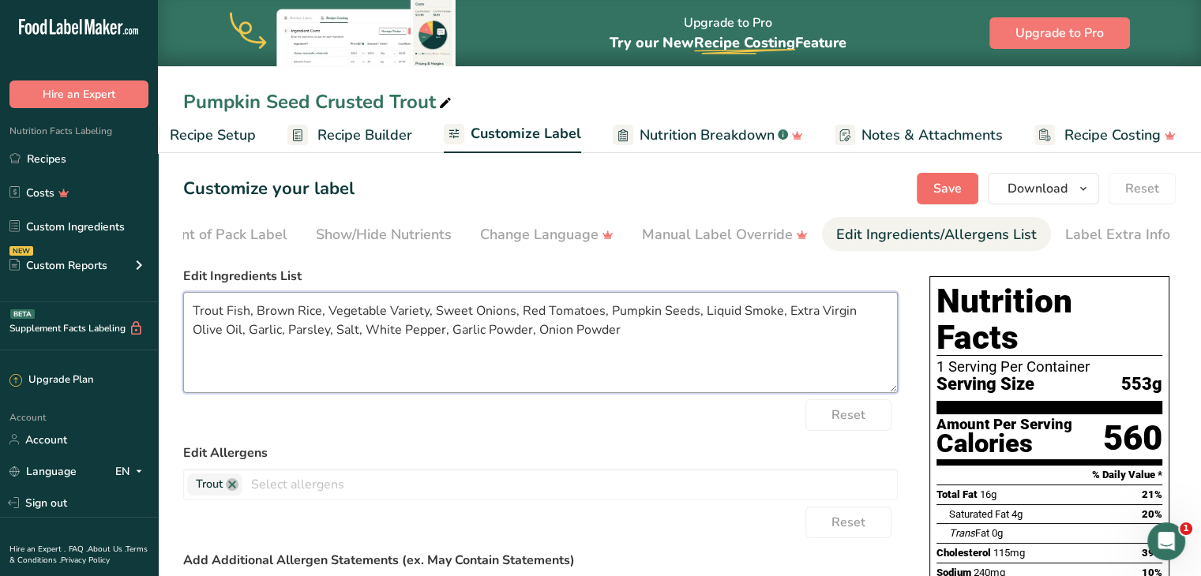
type textarea "Trout Fish, Brown Rice, Vegetable Variety, Sweet Onions, Red Tomatoes, Pumpkin …"
click at [937, 191] on span "Save" at bounding box center [947, 188] width 28 height 19
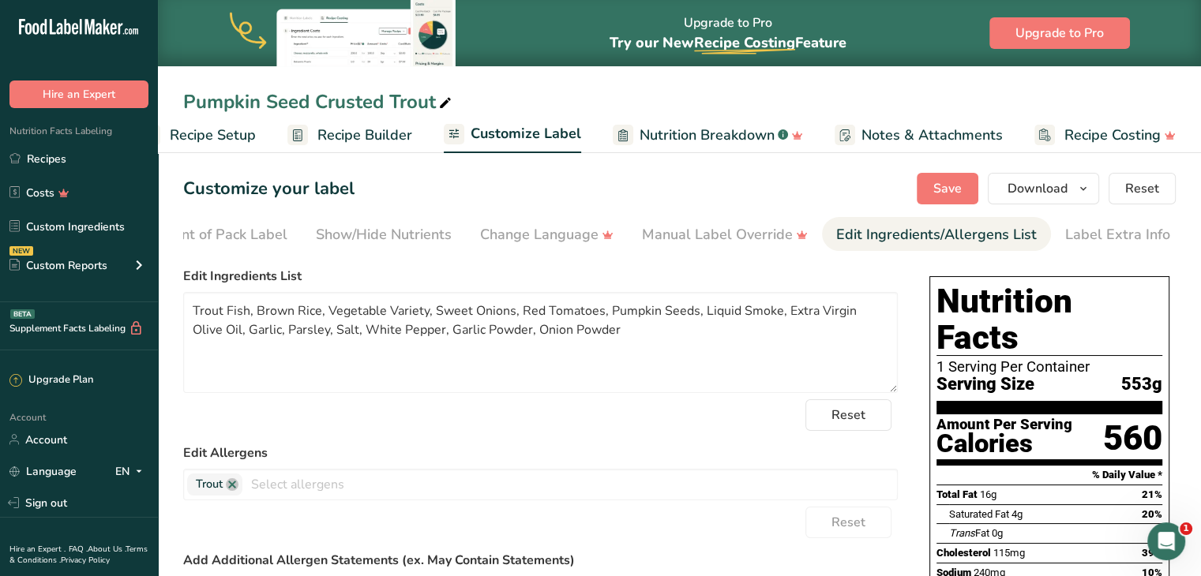
click at [389, 123] on link "Recipe Builder" at bounding box center [349, 136] width 125 height 36
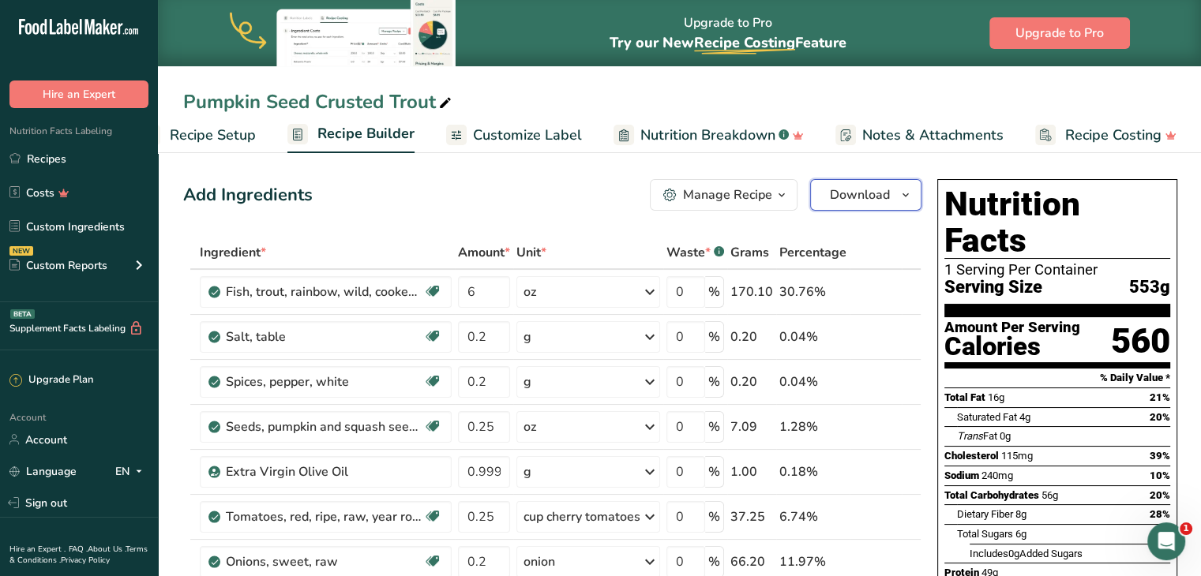
click at [899, 190] on icon "button" at bounding box center [905, 196] width 13 height 20
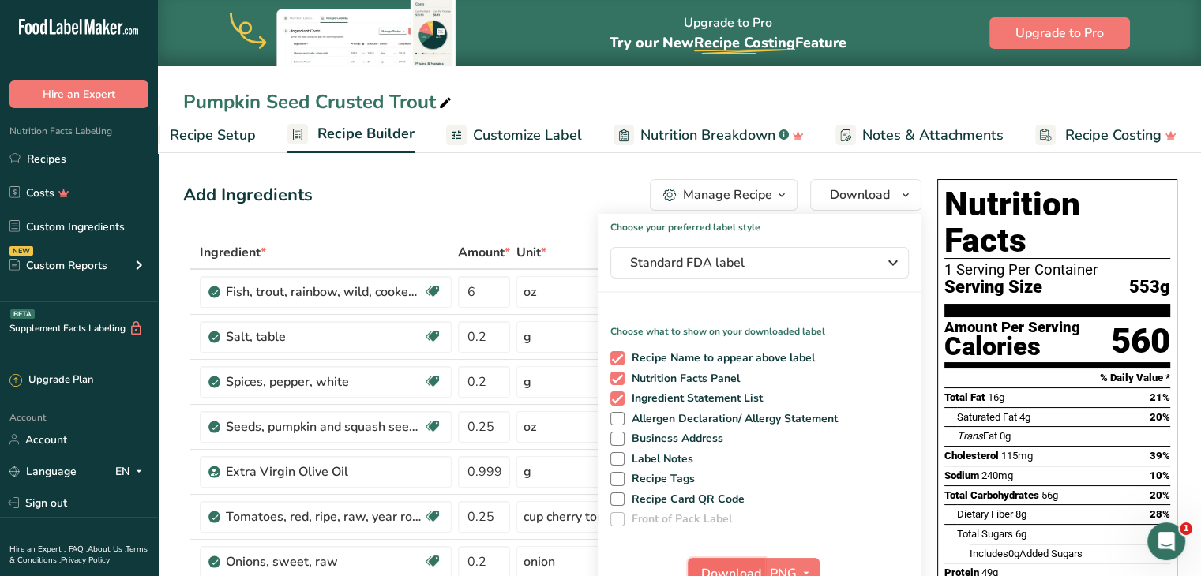
click at [742, 565] on span "Download" at bounding box center [731, 574] width 60 height 19
click at [749, 257] on span "Standard FDA label" at bounding box center [748, 262] width 237 height 19
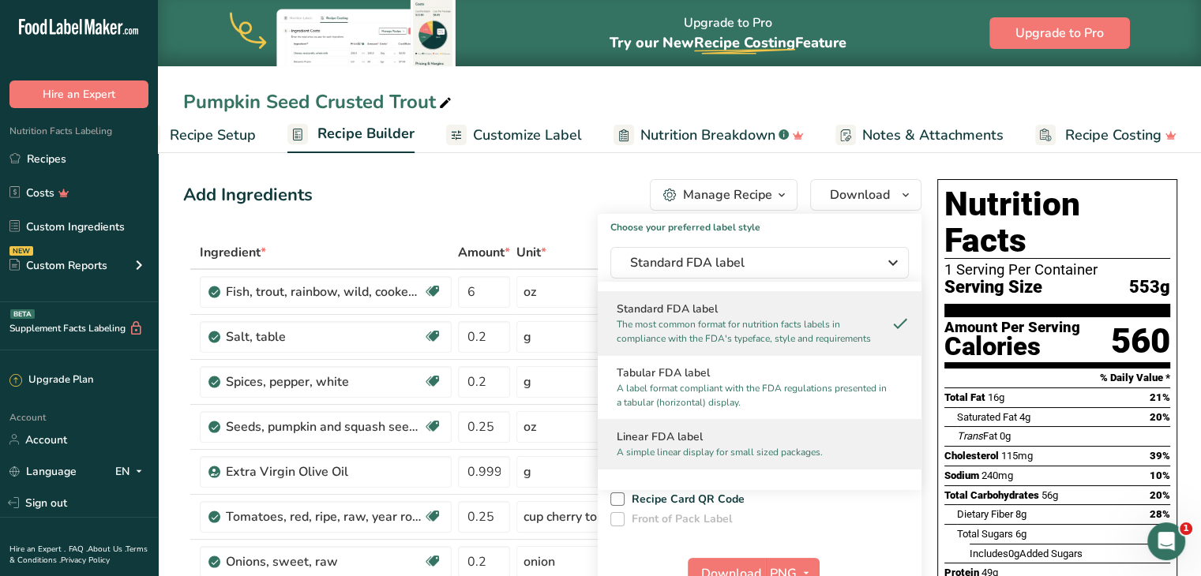
click at [712, 426] on div "Linear FDA label A simple linear display for small sized packages." at bounding box center [760, 444] width 324 height 50
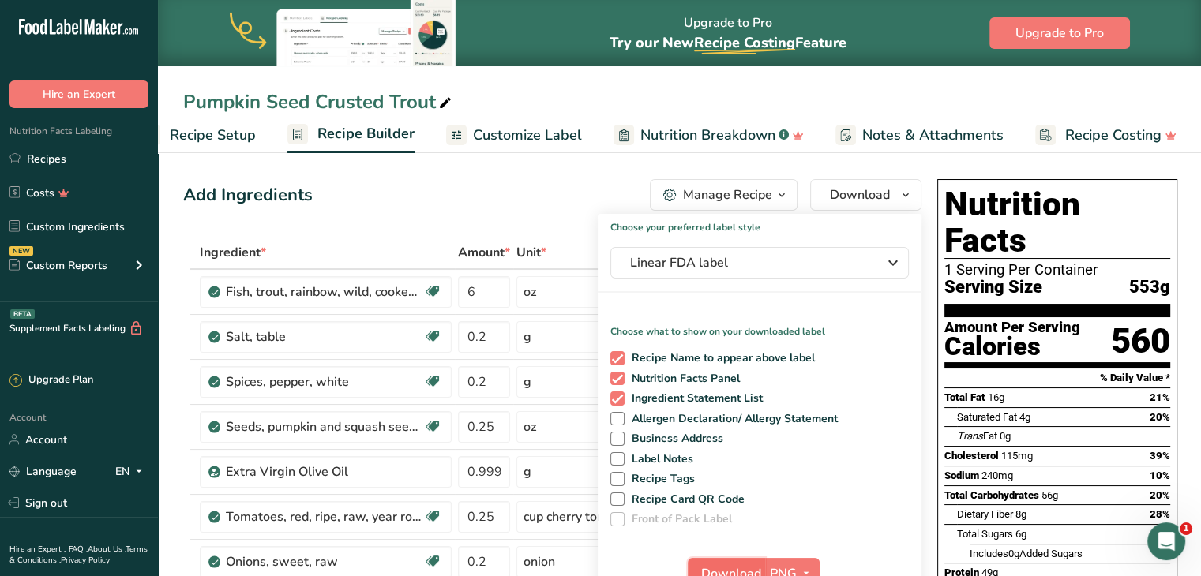
click at [734, 559] on button "Download" at bounding box center [726, 574] width 77 height 32
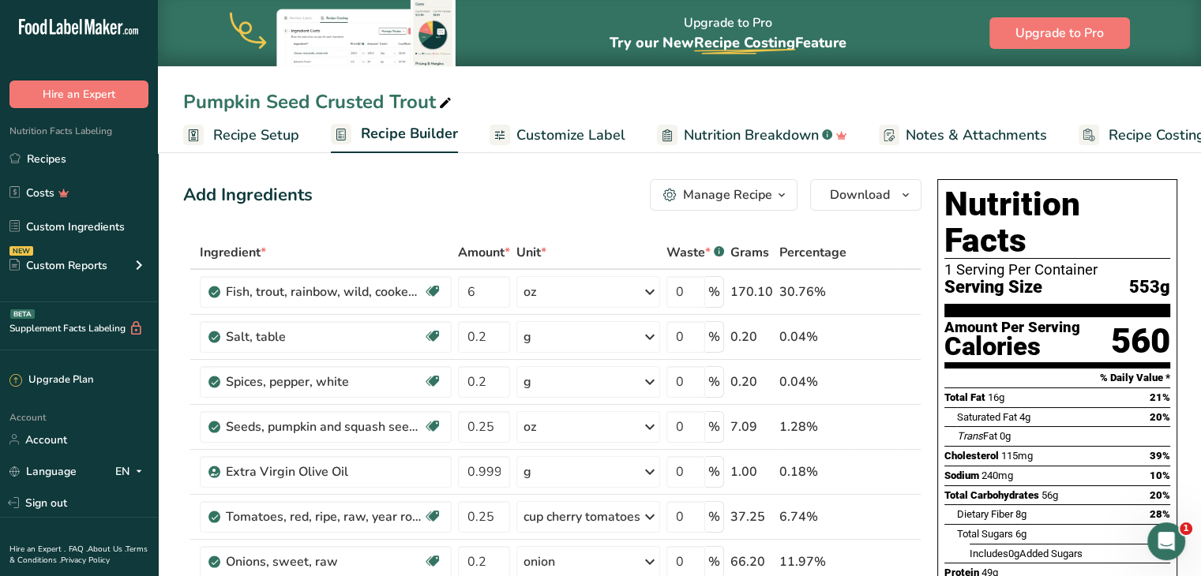
scroll to position [0, 43]
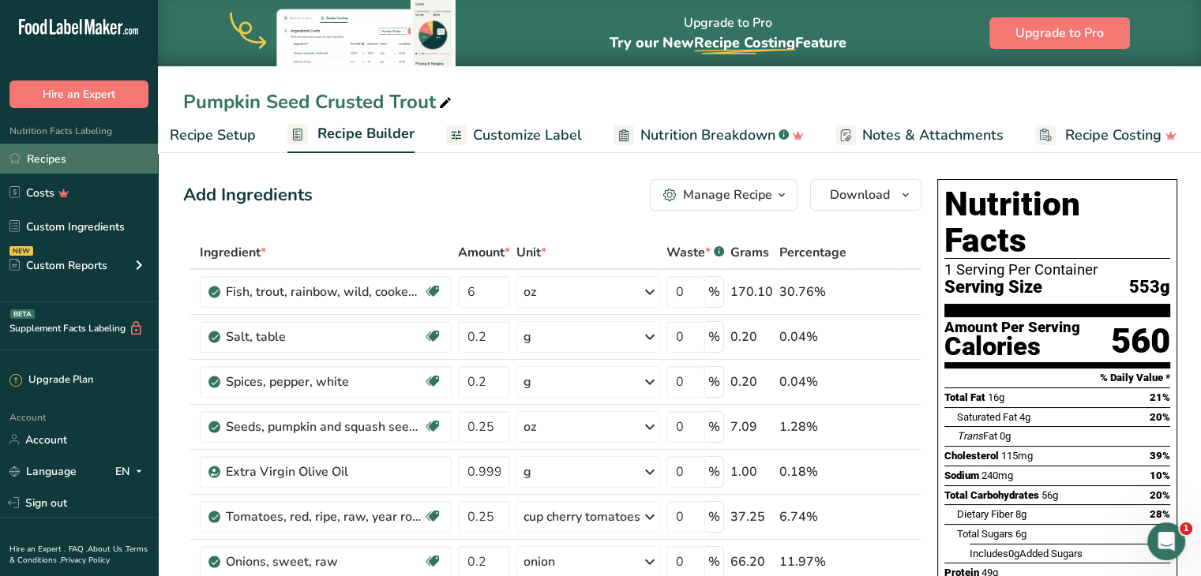
click at [81, 154] on link "Recipes" at bounding box center [79, 159] width 158 height 30
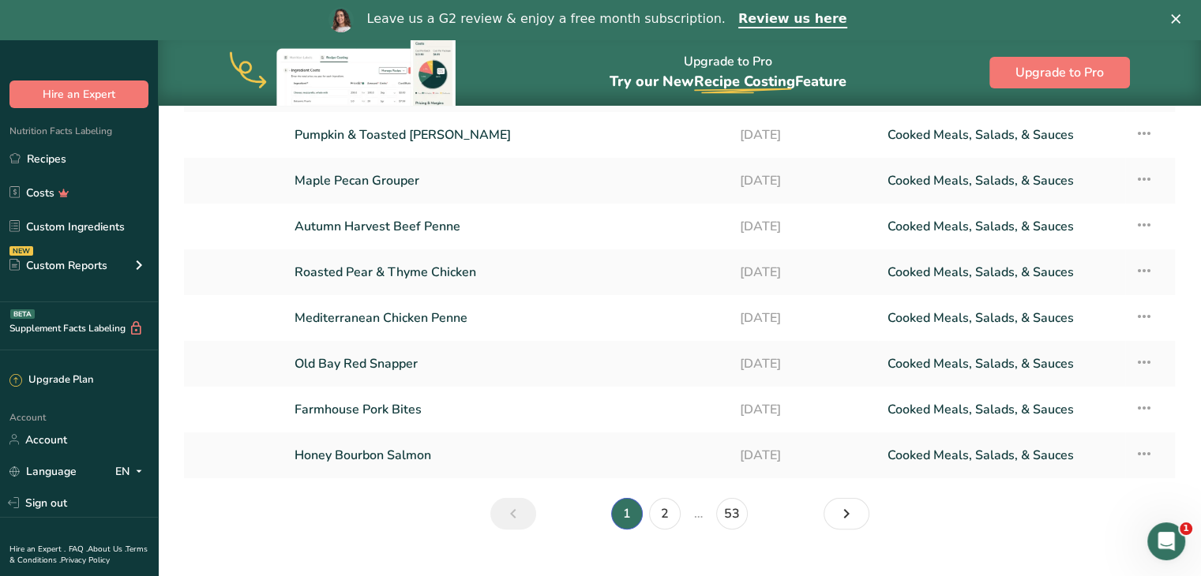
scroll to position [258, 0]
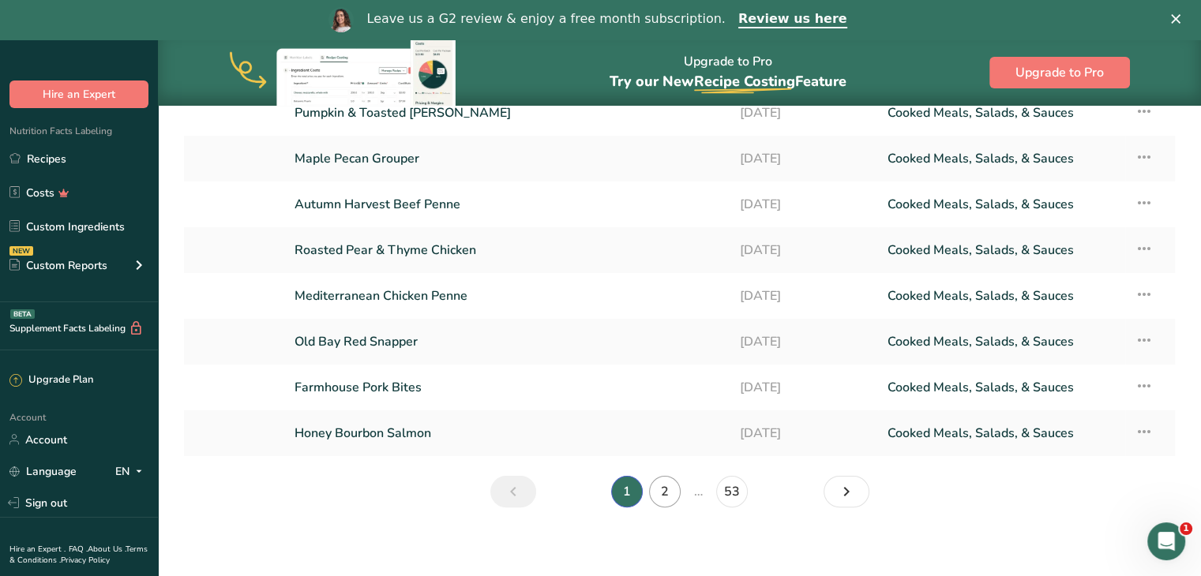
drag, startPoint x: 680, startPoint y: 494, endPoint x: 667, endPoint y: 487, distance: 14.8
click at [667, 487] on li "2" at bounding box center [665, 492] width 38 height 32
click at [667, 487] on link "2" at bounding box center [665, 492] width 32 height 32
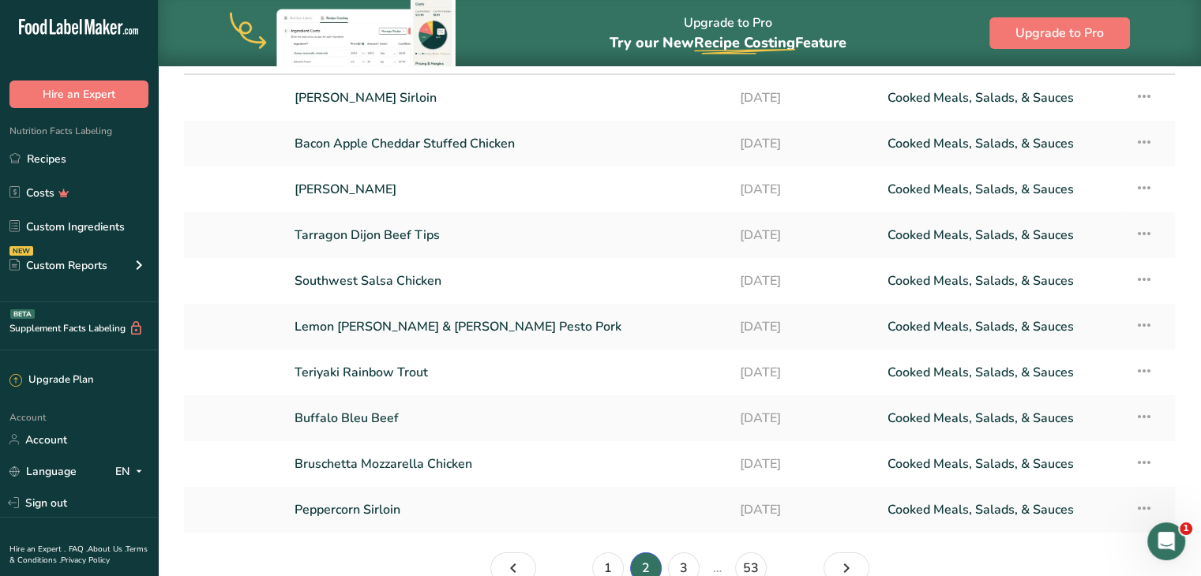
scroll to position [126, 0]
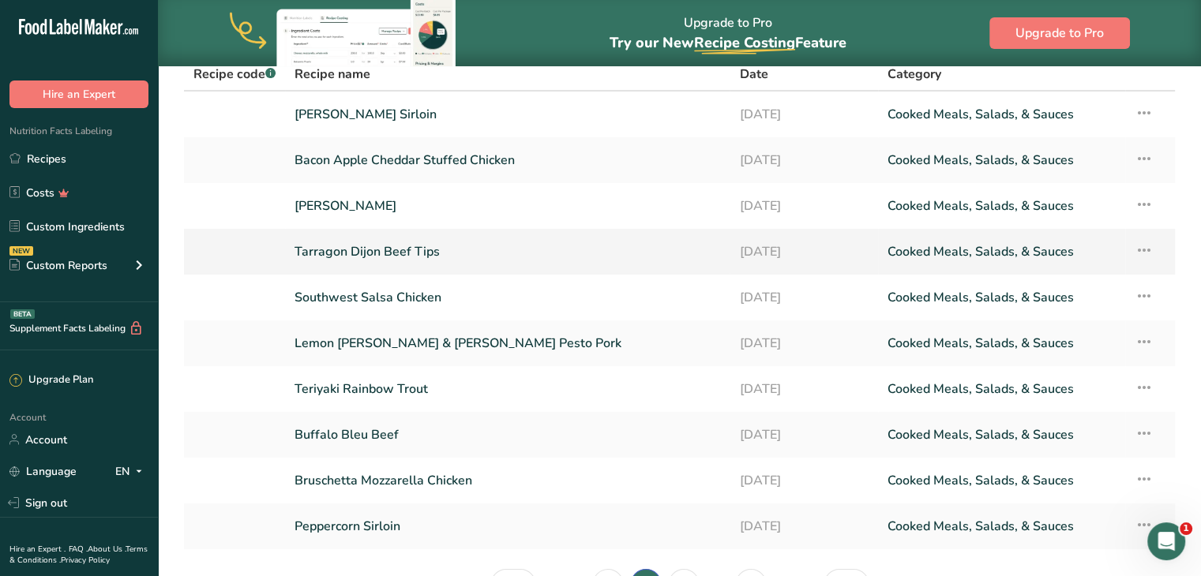
click at [1143, 246] on icon at bounding box center [1144, 250] width 19 height 28
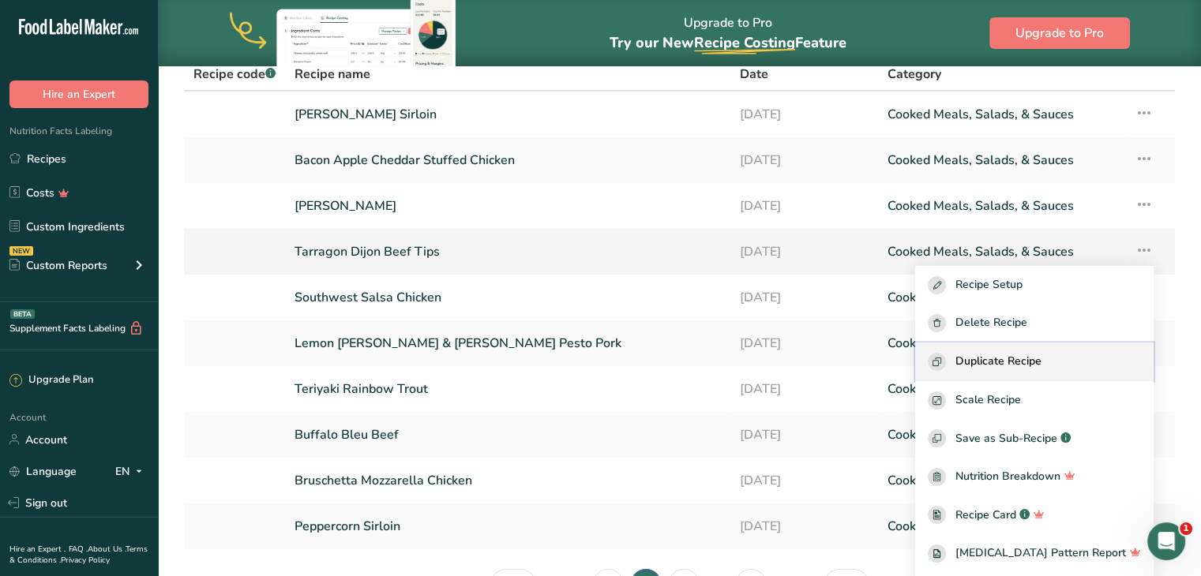
click at [1023, 360] on span "Duplicate Recipe" at bounding box center [999, 362] width 86 height 18
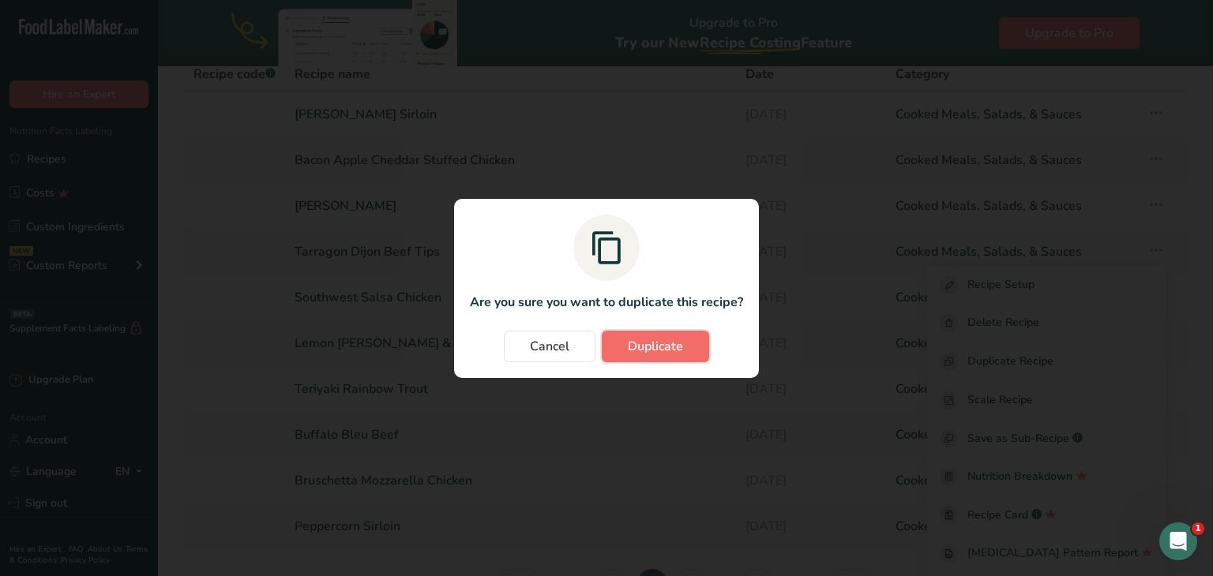
click at [687, 339] on button "Duplicate" at bounding box center [655, 347] width 107 height 32
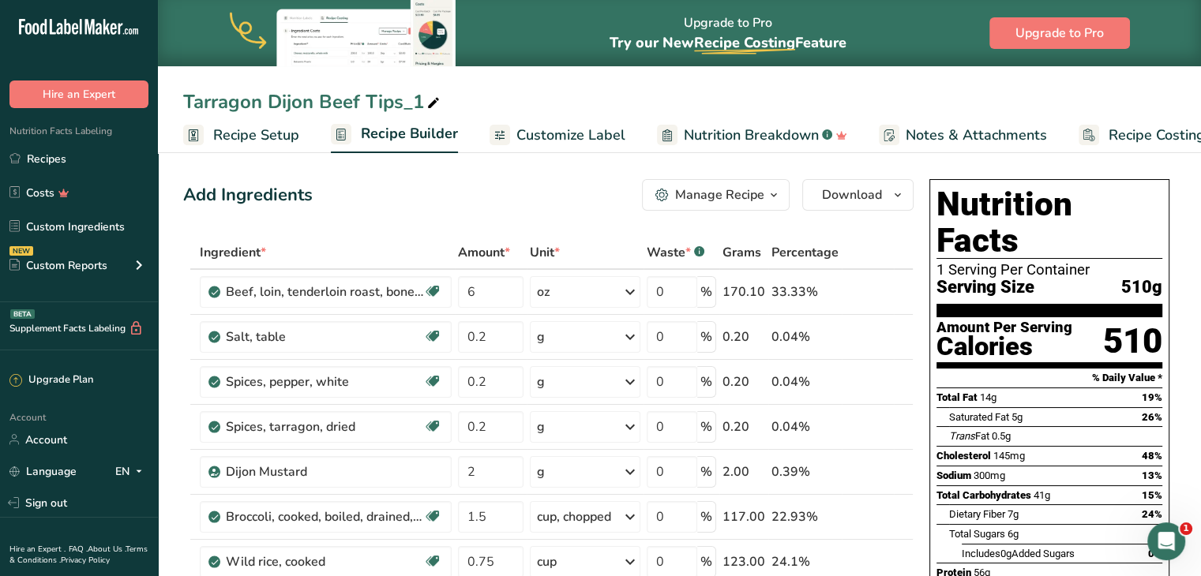
click at [431, 101] on icon at bounding box center [433, 103] width 14 height 22
click at [431, 101] on input "Tarragon Dijon Beef Tips_1" at bounding box center [679, 102] width 993 height 28
type input "Maple Chili Glazed Beef Tips"
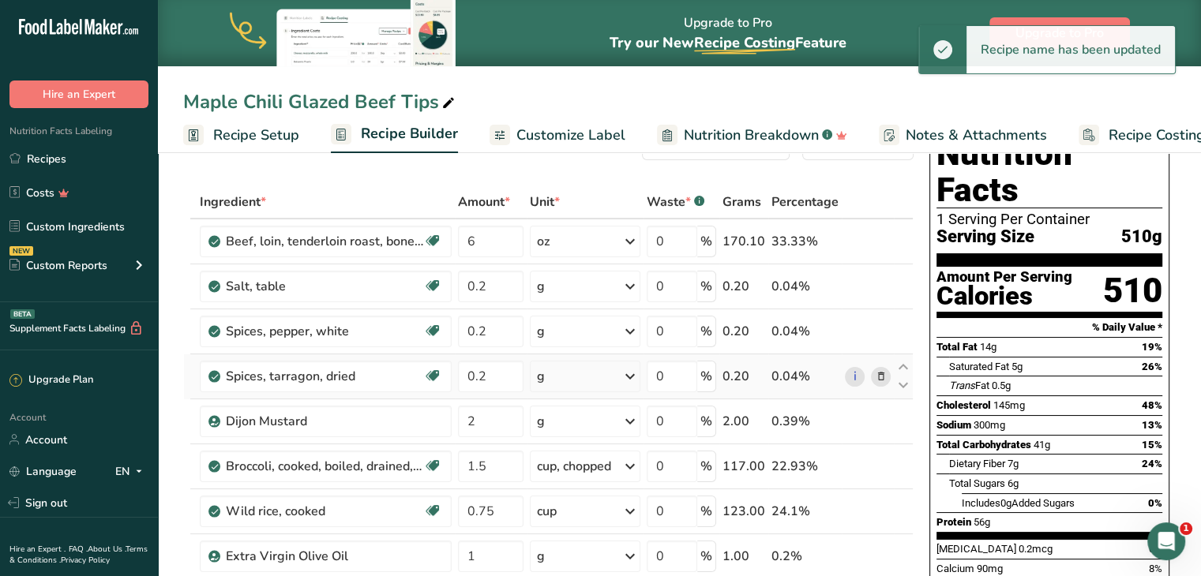
scroll to position [51, 0]
click at [884, 374] on icon at bounding box center [880, 377] width 11 height 17
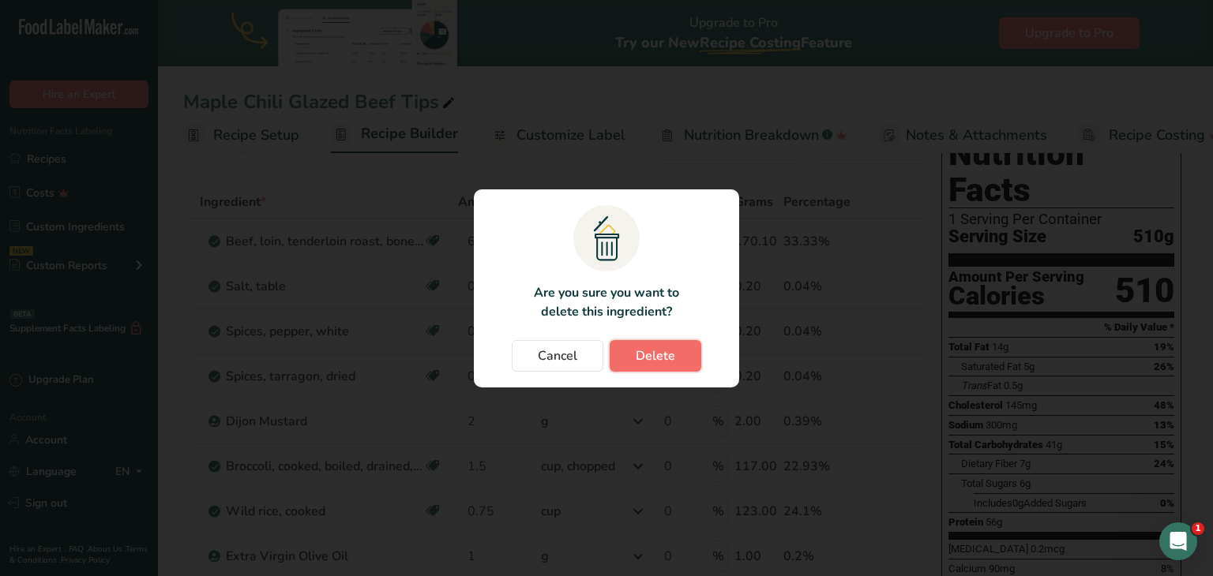
click at [685, 348] on button "Delete" at bounding box center [656, 356] width 92 height 32
type input "2"
type input "1.5"
type input "0.75"
type input "1"
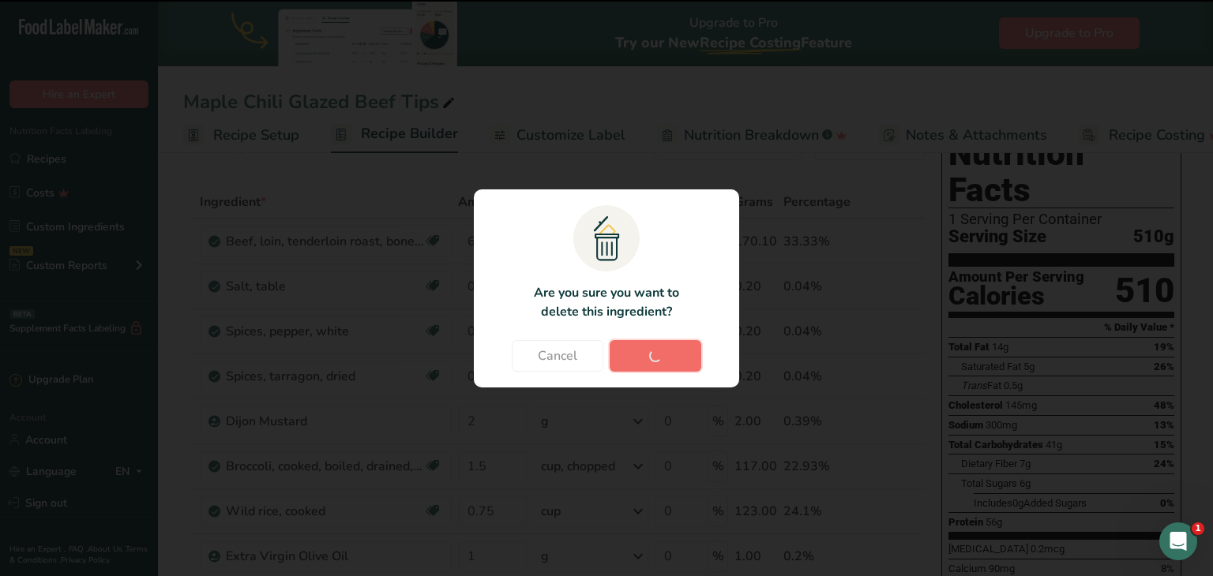
type input "0.199999"
type input "0.2"
type input "0.1"
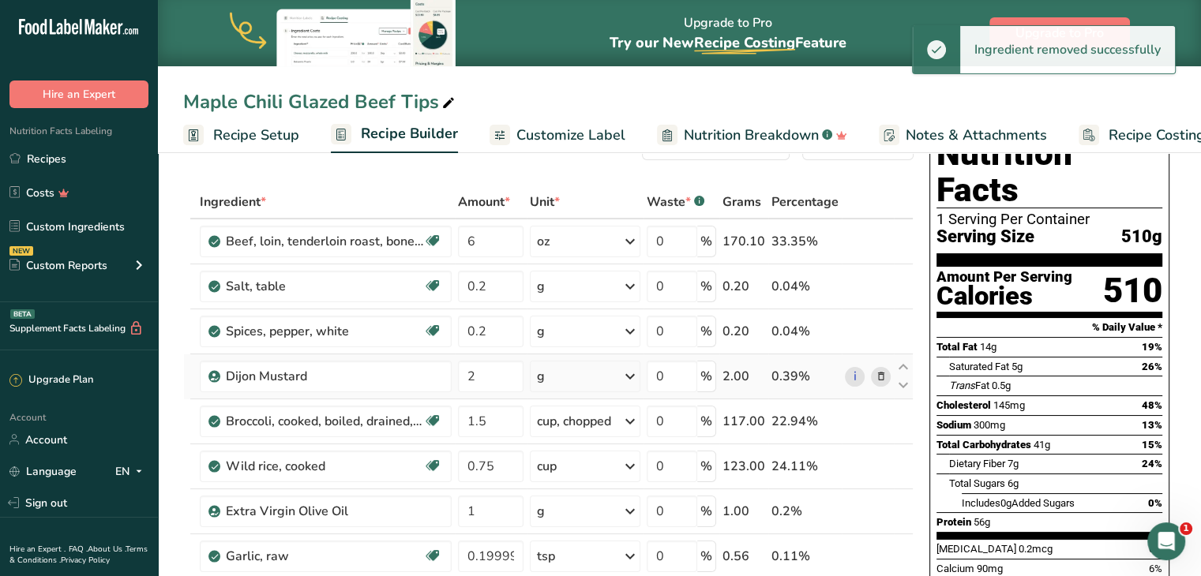
click at [881, 374] on icon at bounding box center [880, 377] width 11 height 17
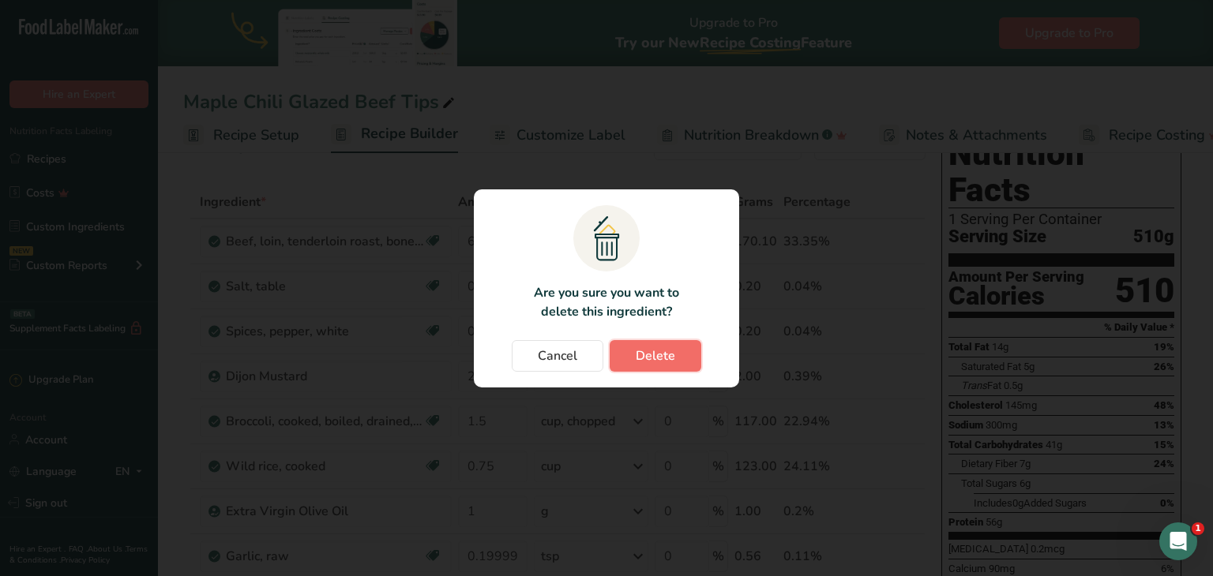
click at [676, 347] on button "Delete" at bounding box center [656, 356] width 92 height 32
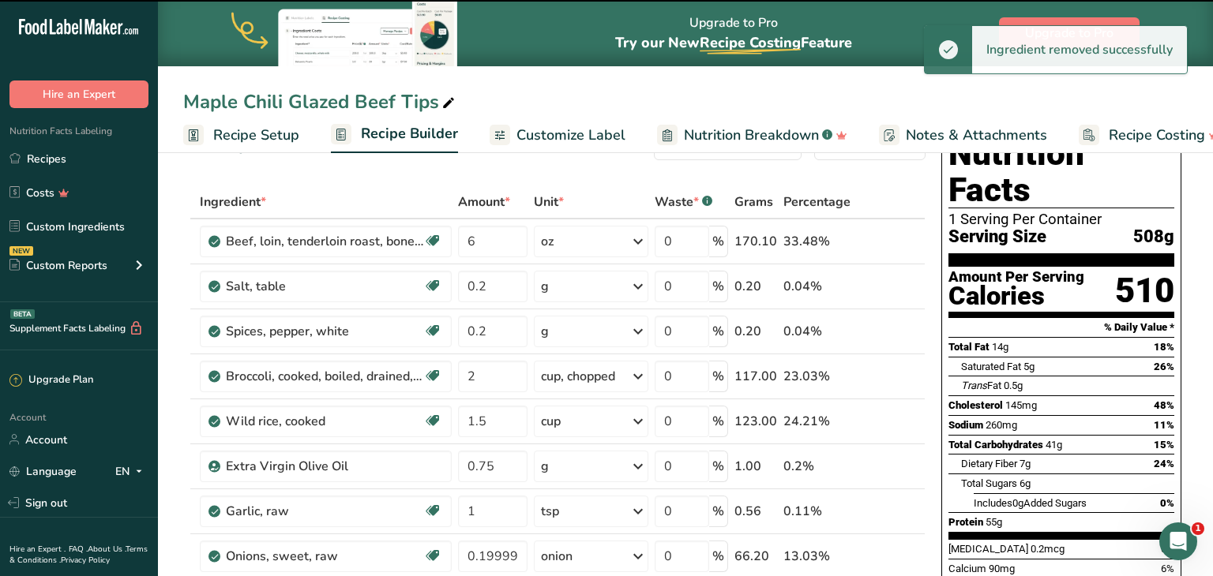
type input "1.5"
type input "0.75"
type input "1"
type input "0.199999"
type input "0.2"
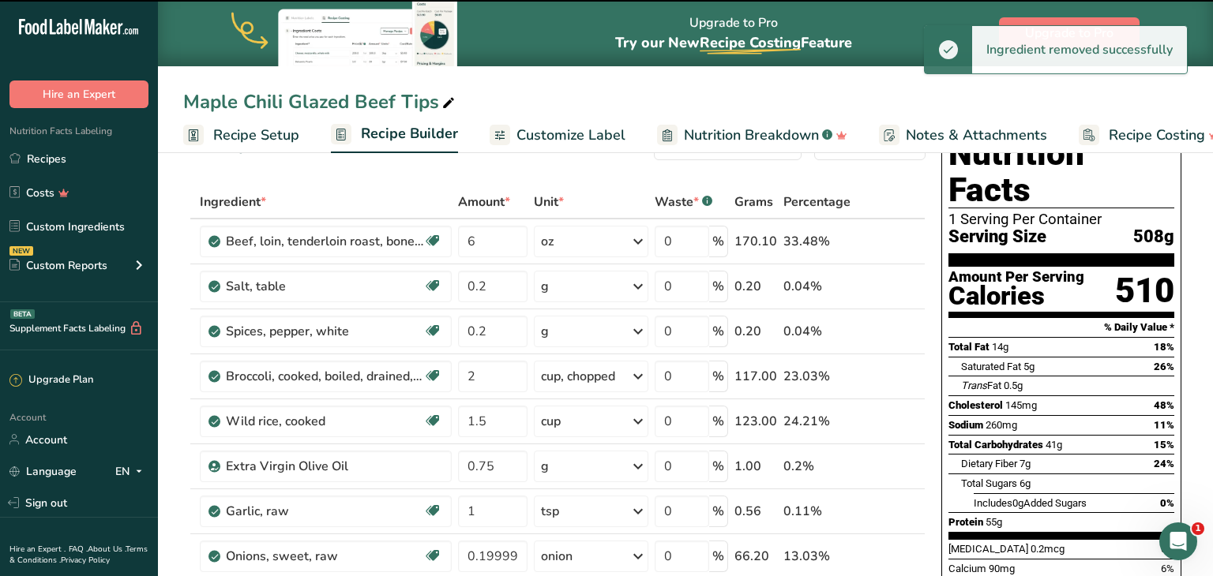
type input "0.1"
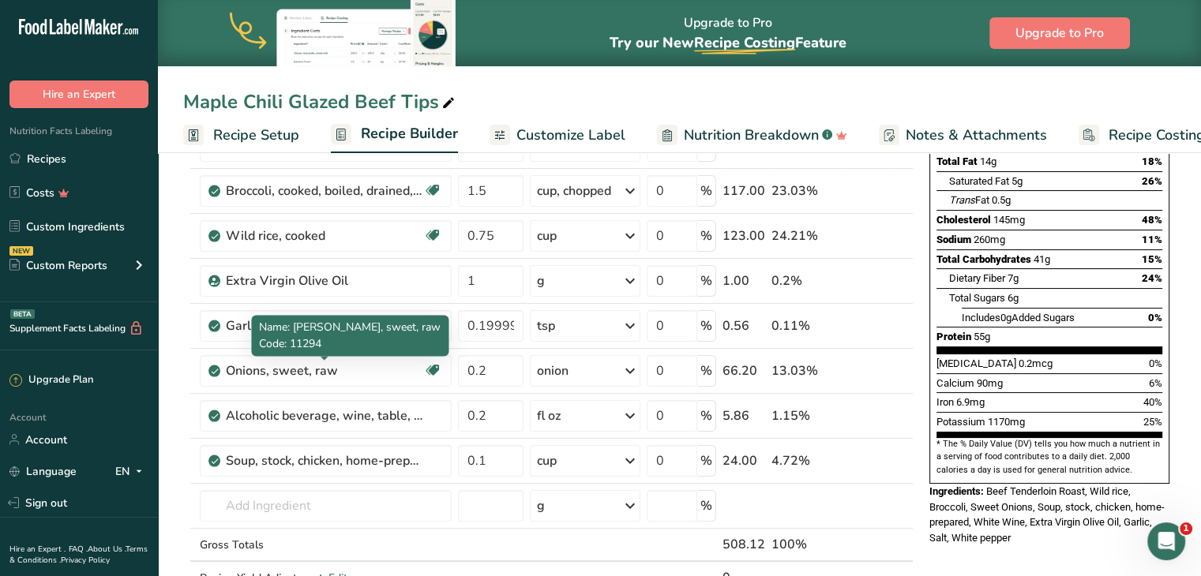
scroll to position [238, 0]
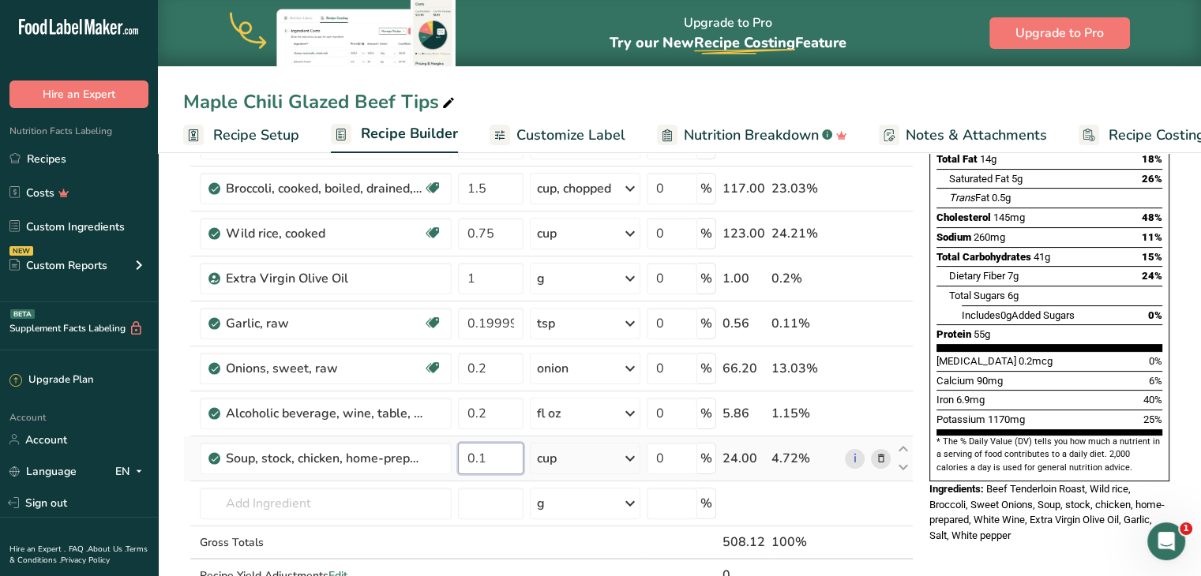
click at [509, 456] on input "0.1" at bounding box center [491, 459] width 66 height 32
type input "0.25"
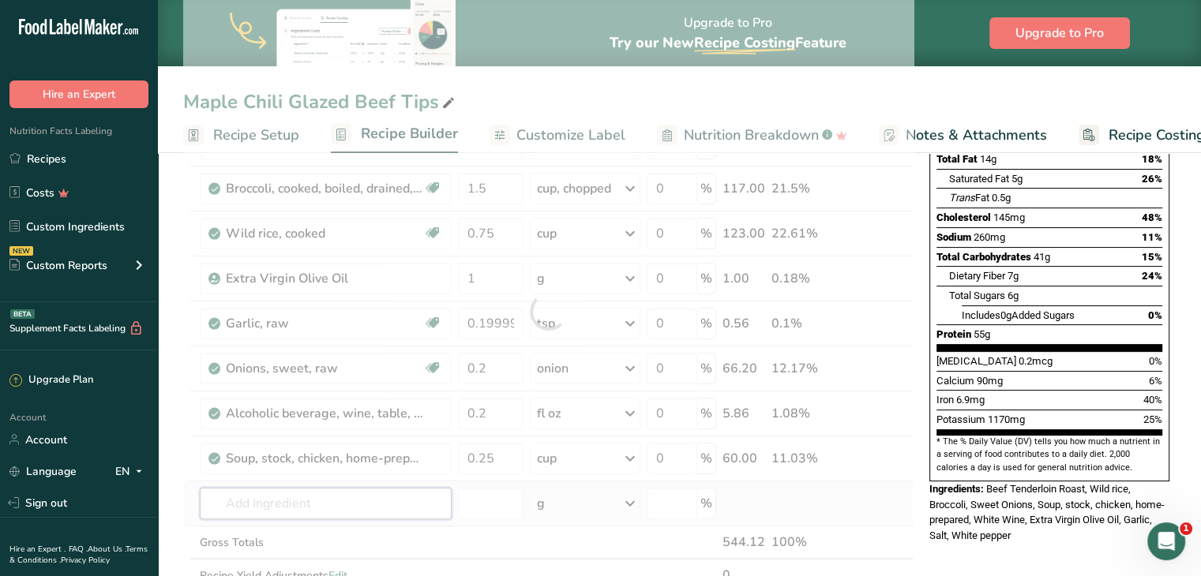
click at [404, 490] on div "Ingredient * Amount * Unit * Waste * .a-a{fill:#347362;}.b-a{fill:#fff;} Grams …" at bounding box center [548, 312] width 730 height 628
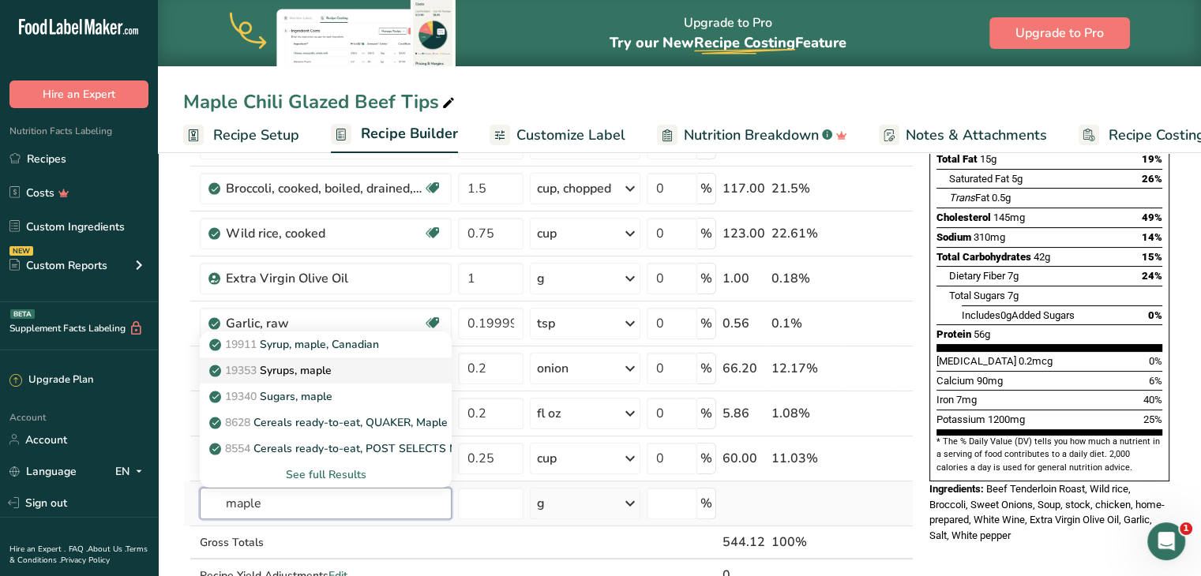
type input "maple"
click at [393, 362] on div "19353 Syrups, maple" at bounding box center [312, 370] width 201 height 17
type input "Syrups, maple"
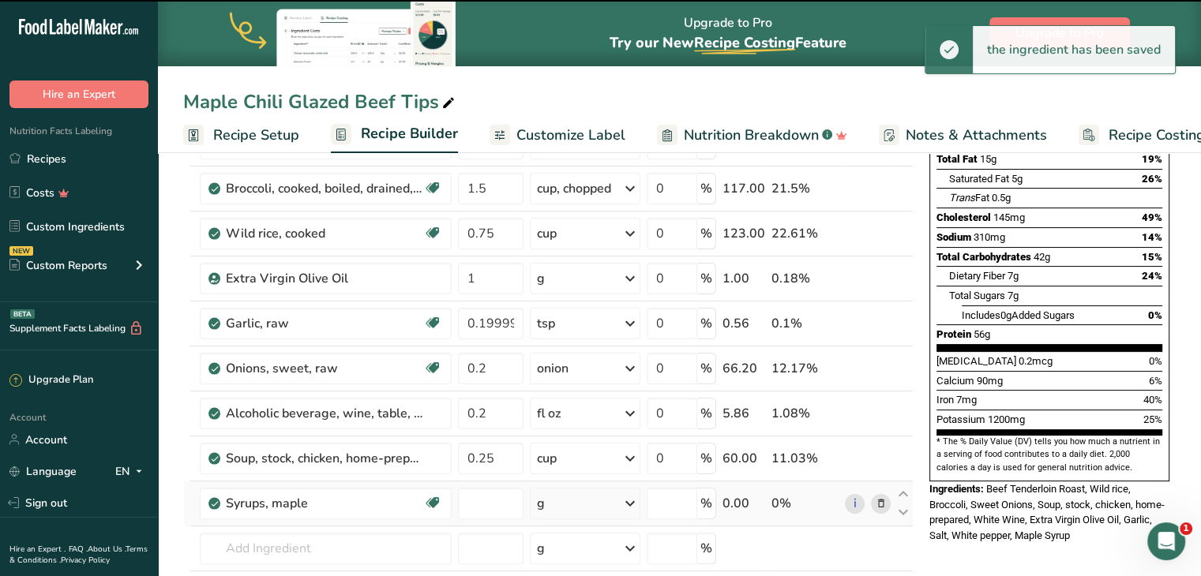
type input "0"
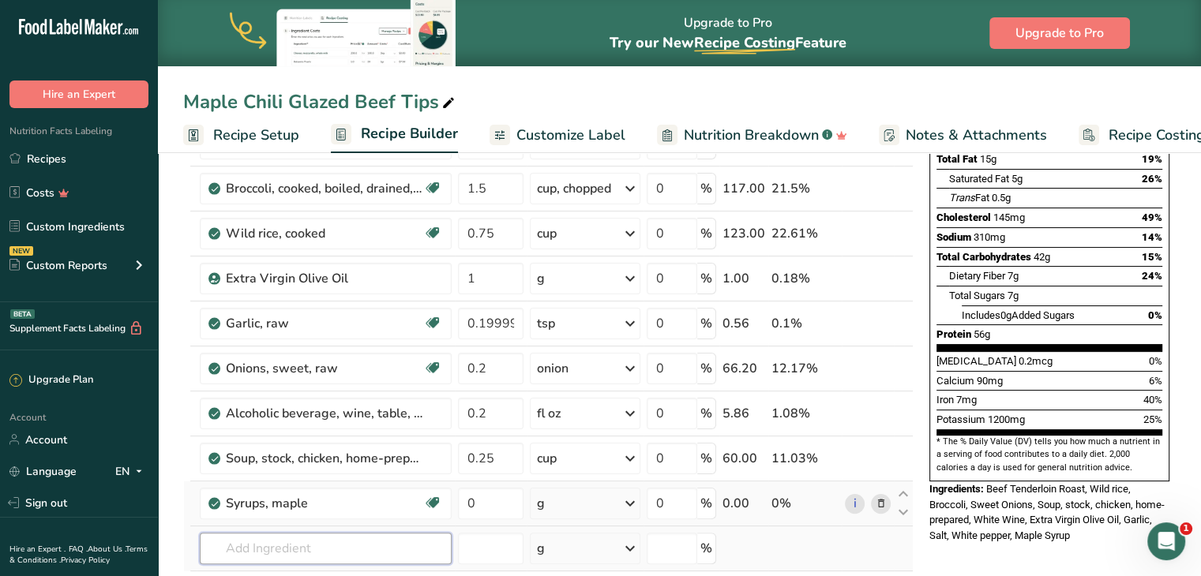
click at [318, 533] on input "text" at bounding box center [326, 549] width 252 height 32
type input "chili past"
click at [321, 497] on div "Chili Paste" at bounding box center [312, 494] width 201 height 17
type input "Chili Paste"
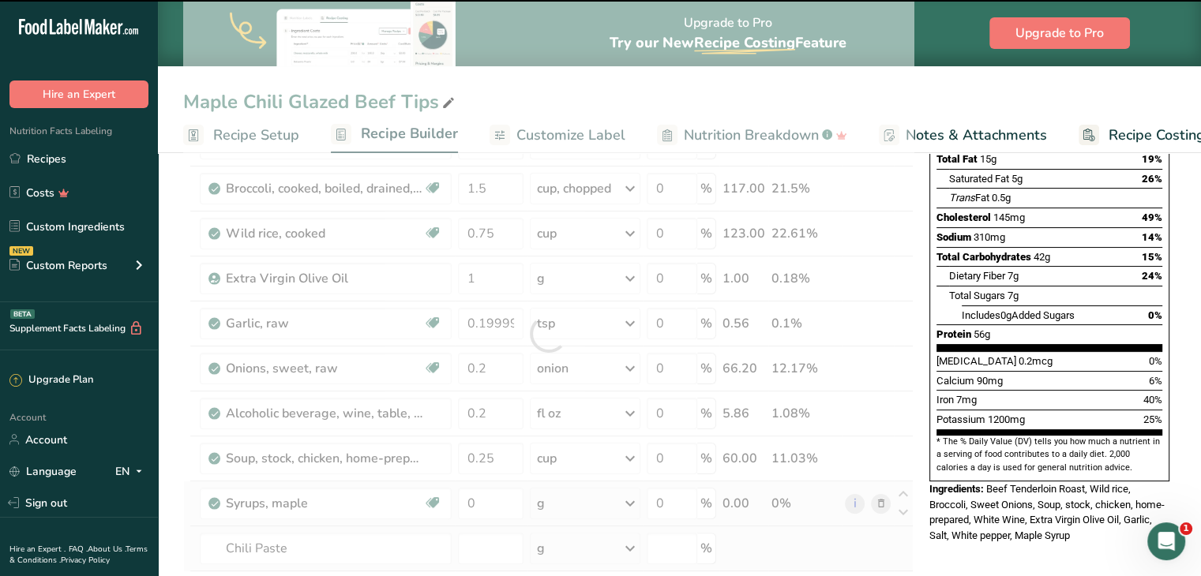
type input "0"
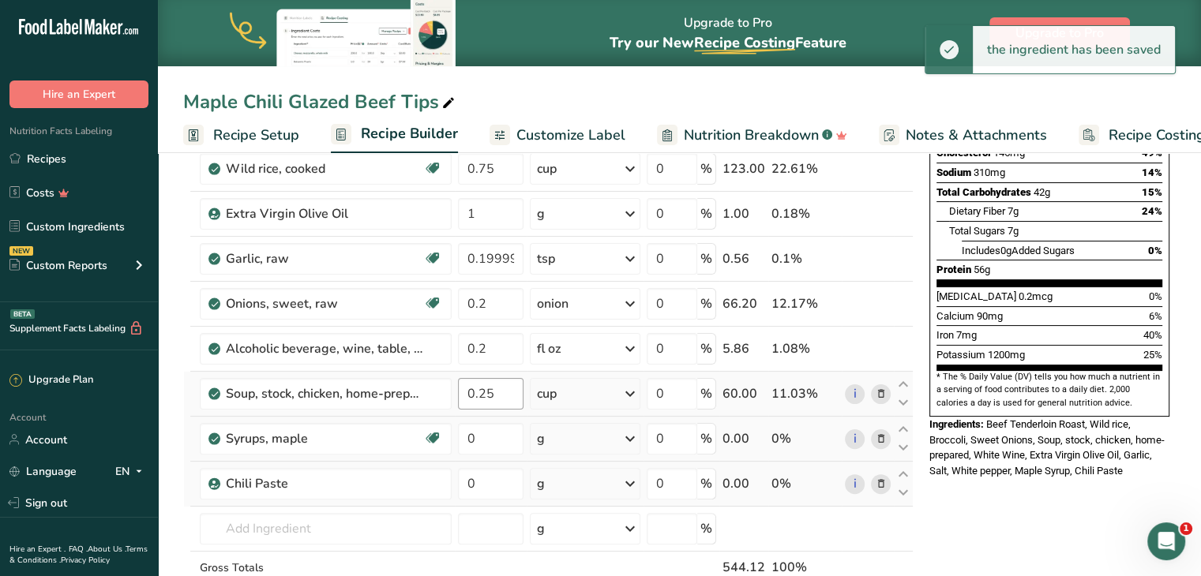
scroll to position [309, 0]
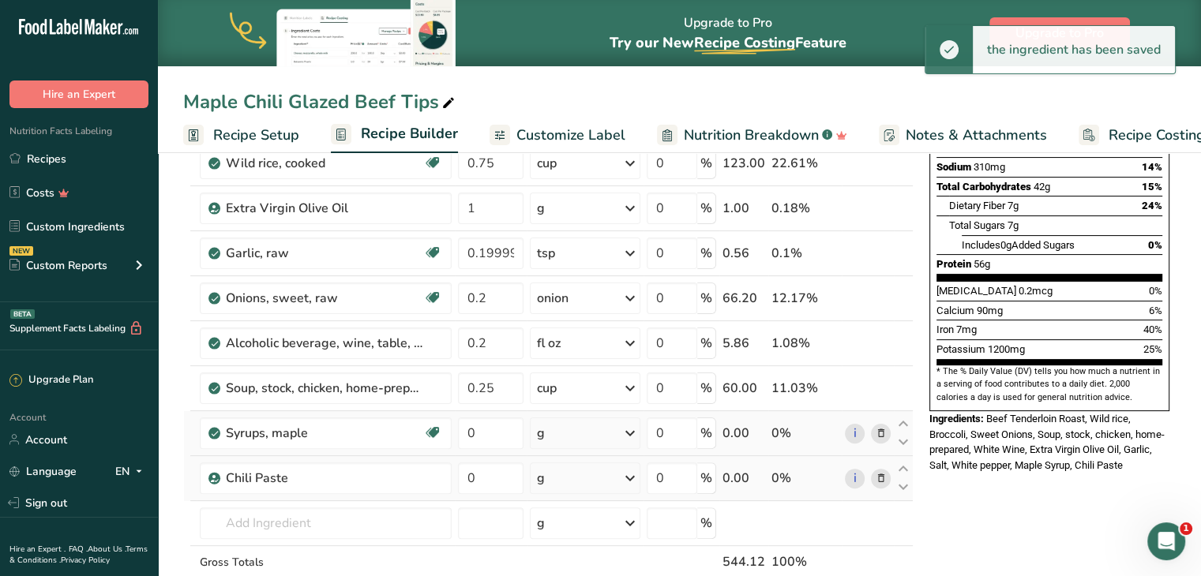
click at [556, 438] on div "g" at bounding box center [585, 434] width 111 height 32
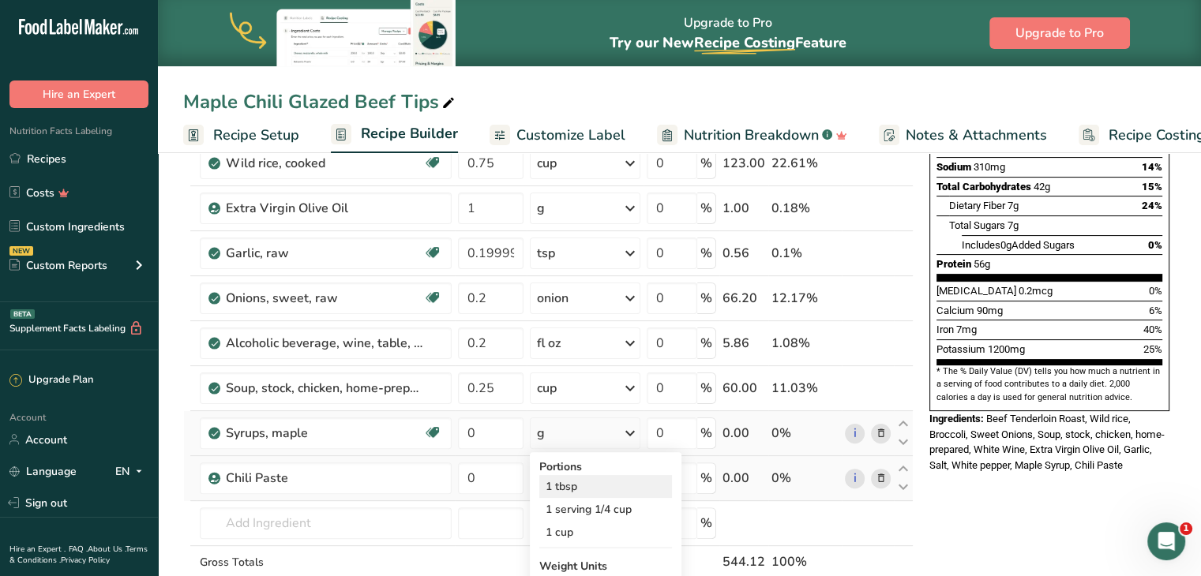
click at [587, 487] on div "1 tbsp" at bounding box center [605, 486] width 133 height 23
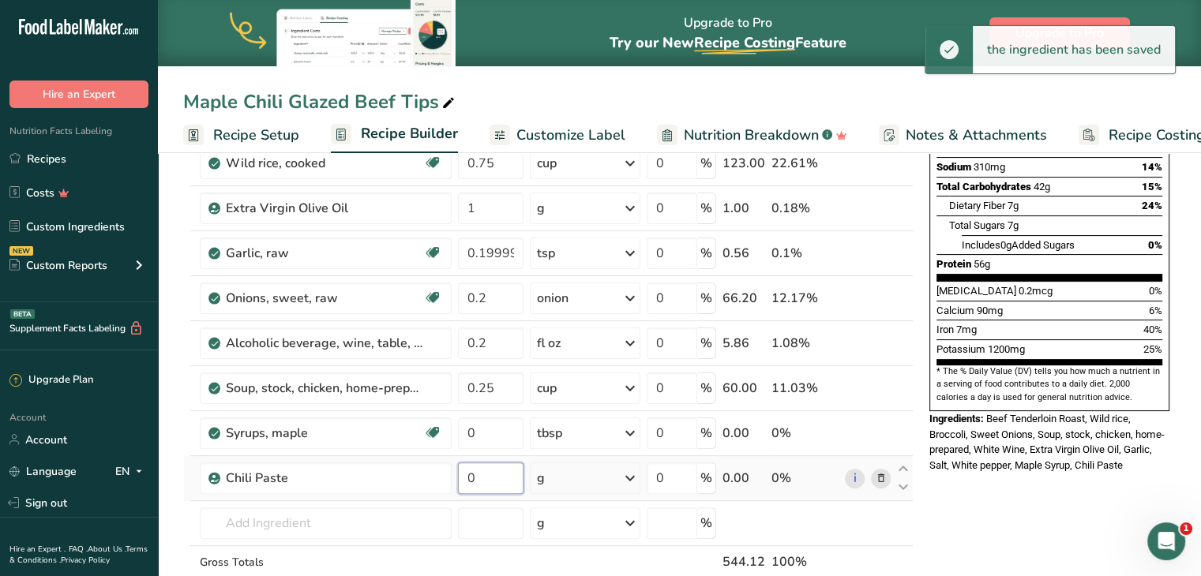
click at [505, 475] on input "0" at bounding box center [491, 479] width 66 height 32
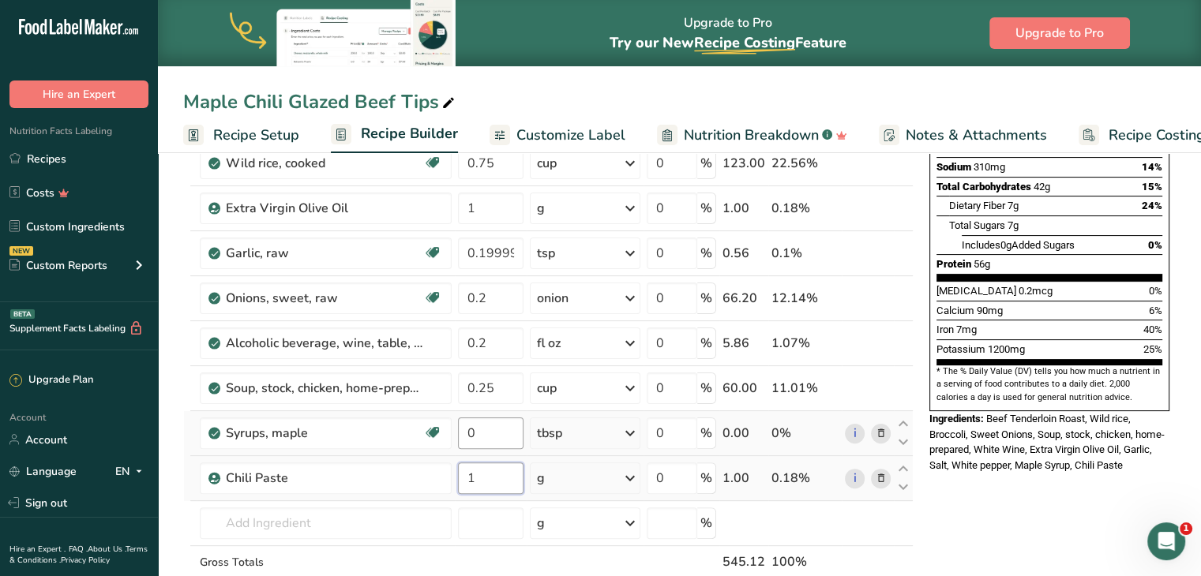
type input "1"
click at [490, 431] on div "Ingredient * Amount * Unit * Waste * .a-a{fill:#347362;}.b-a{fill:#fff;} Grams …" at bounding box center [548, 286] width 730 height 718
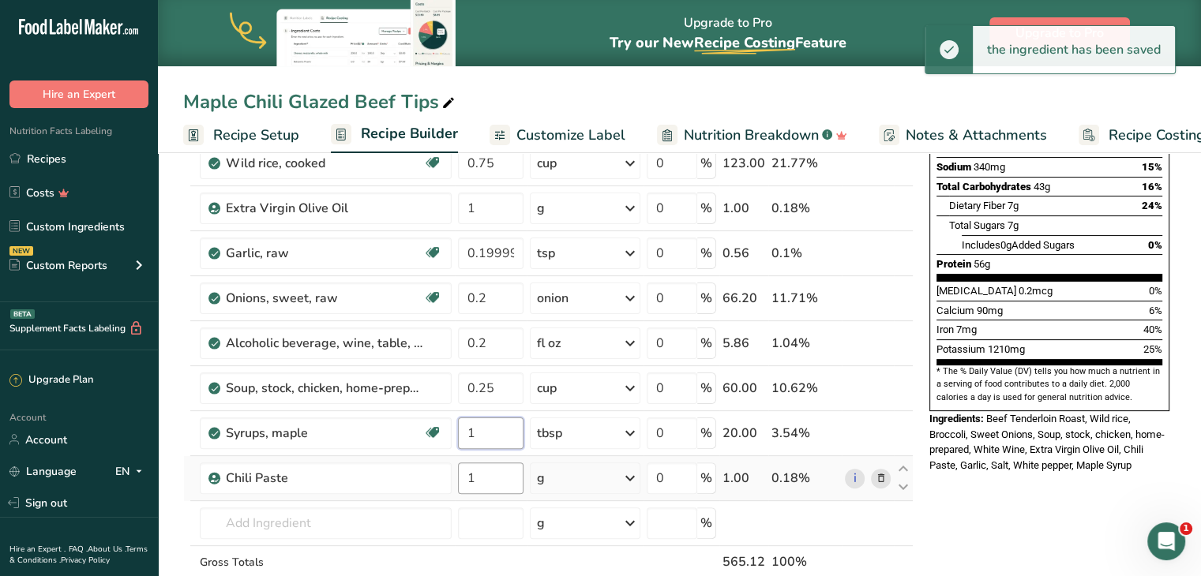
type input "1"
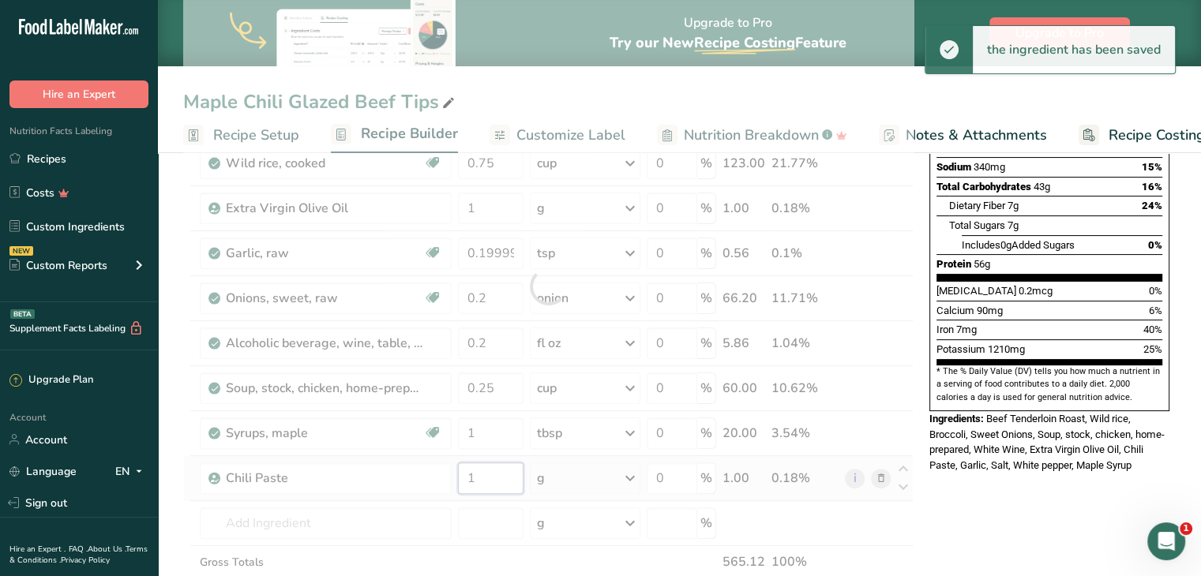
click at [505, 490] on div "Ingredient * Amount * Unit * Waste * .a-a{fill:#347362;}.b-a{fill:#fff;} Grams …" at bounding box center [548, 286] width 730 height 718
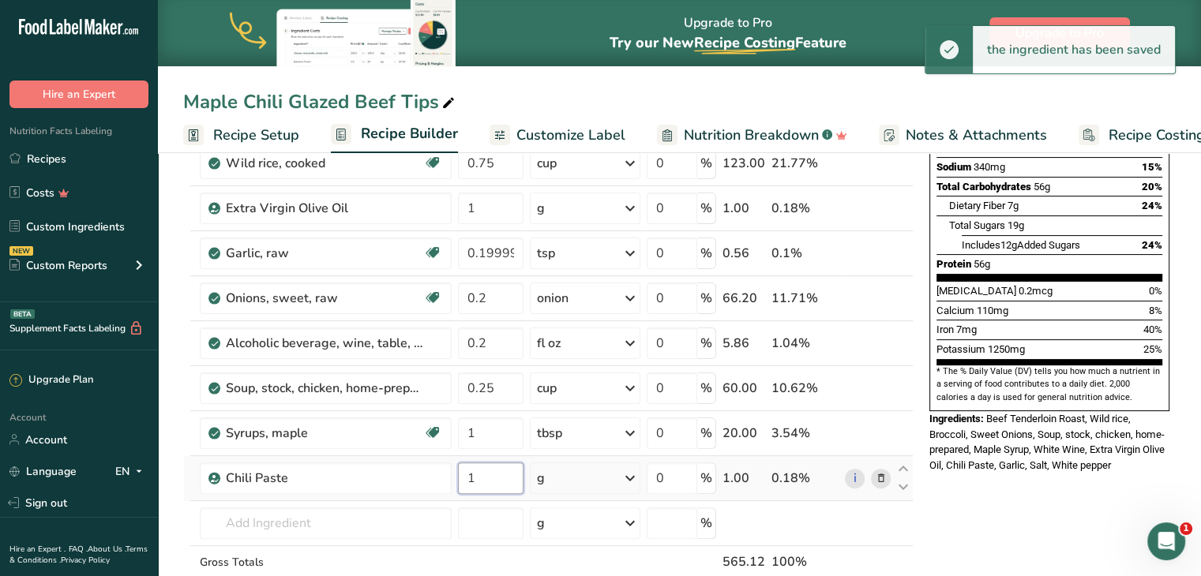
click at [498, 477] on input "1" at bounding box center [491, 479] width 66 height 32
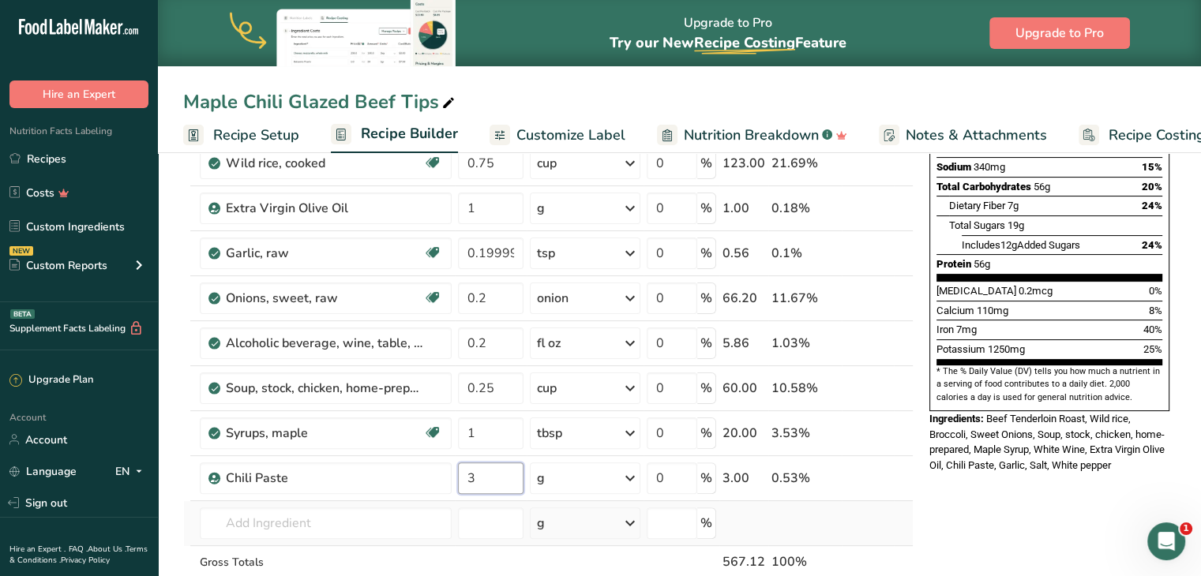
type input "3"
click at [475, 503] on div "Ingredient * Amount * Unit * Waste * .a-a{fill:#347362;}.b-a{fill:#fff;} Grams …" at bounding box center [548, 286] width 730 height 718
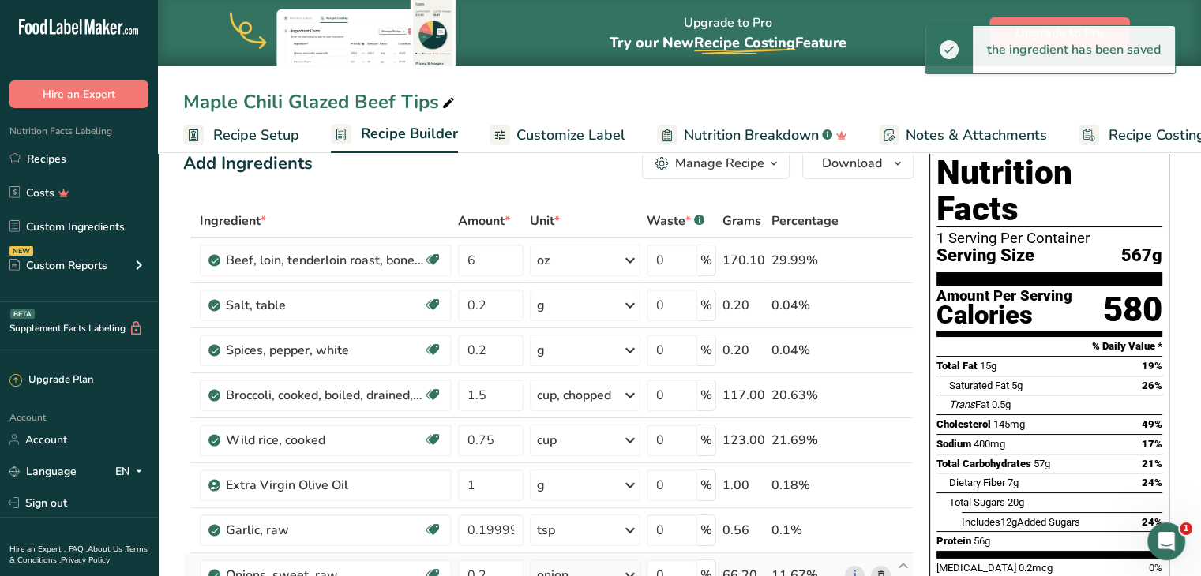
scroll to position [31, 0]
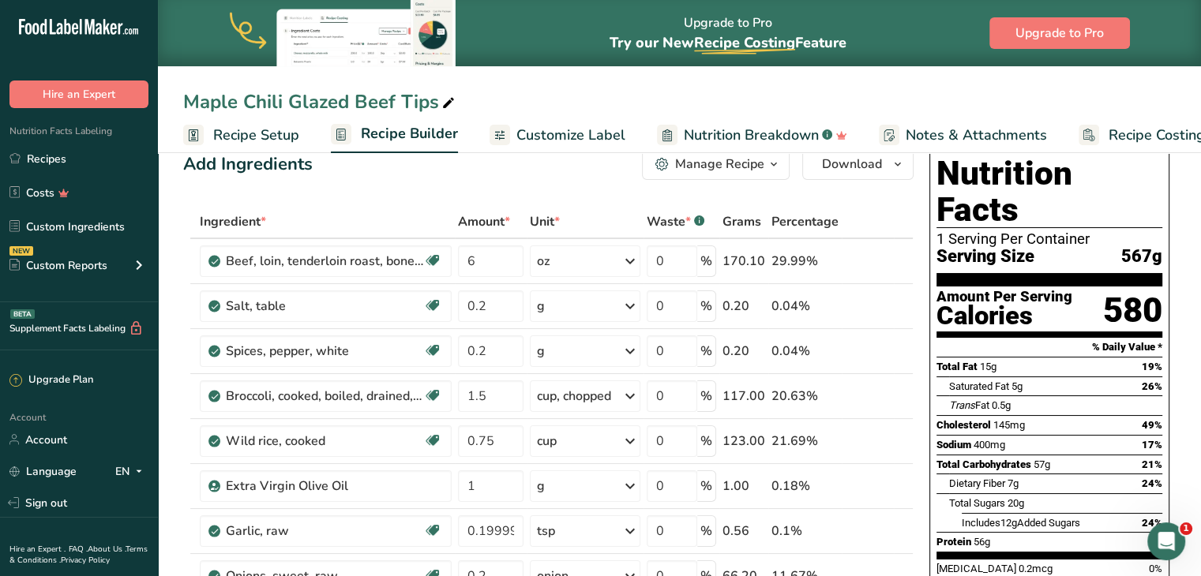
click at [551, 135] on span "Customize Label" at bounding box center [570, 135] width 109 height 21
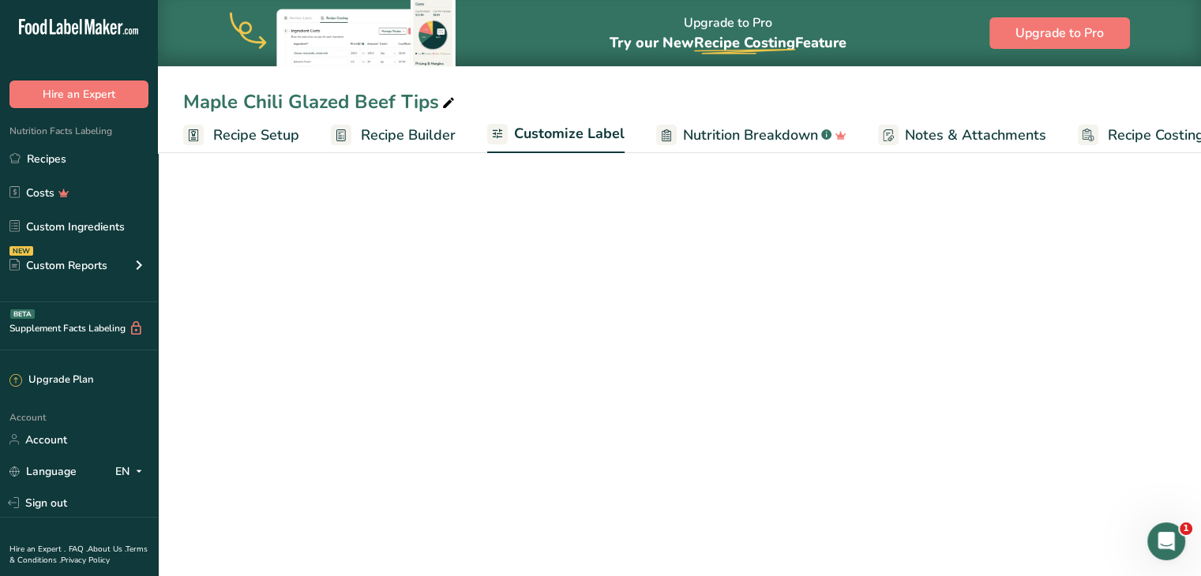
scroll to position [0, 43]
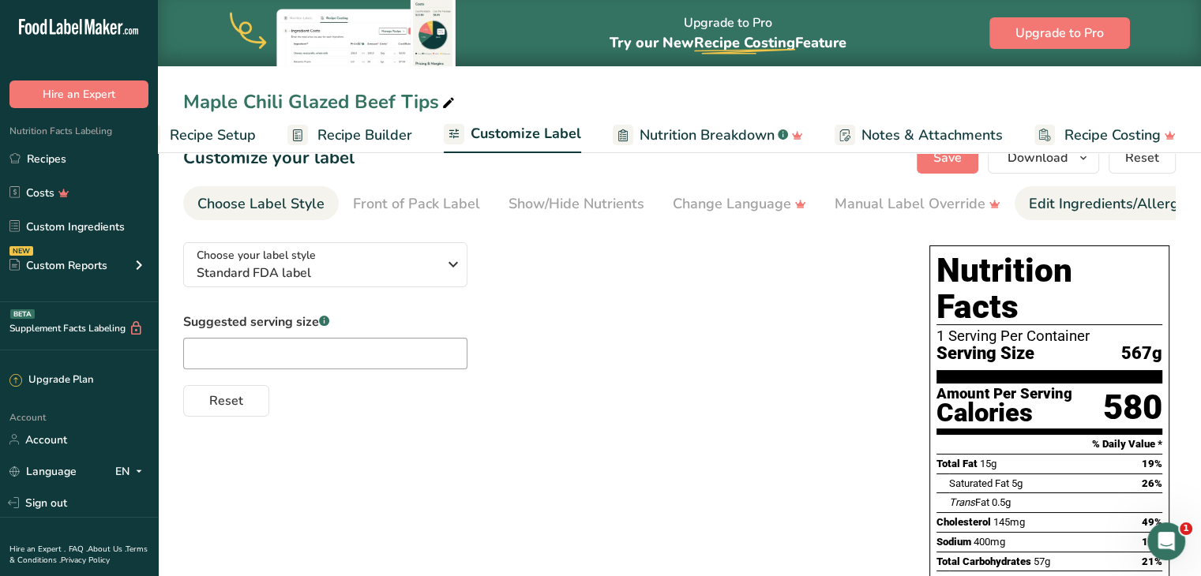
click at [1061, 203] on div "Edit Ingredients/Allergens List" at bounding box center [1129, 203] width 201 height 21
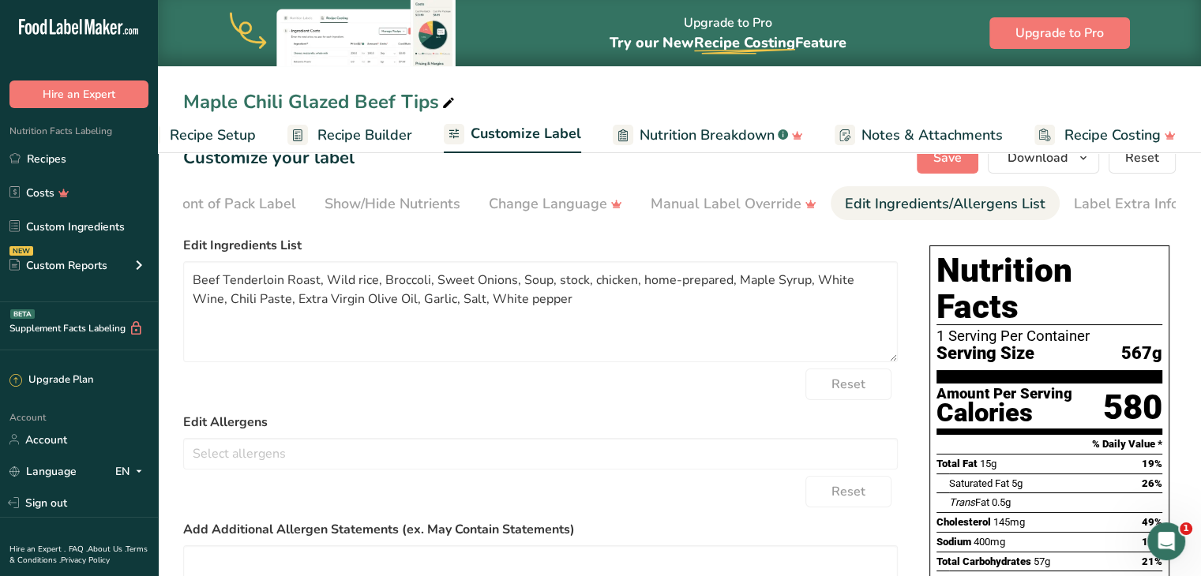
scroll to position [0, 193]
click at [317, 285] on textarea "Beef Tenderloin Roast, Wild rice, Broccoli, Sweet Onions, Soup, stock, chicken,…" at bounding box center [540, 311] width 715 height 101
click at [322, 284] on textarea "Beef Tenderloin, Wild rice, Broccoli, Sweet Onions, Soup, stock, chicken, home-…" at bounding box center [540, 311] width 715 height 101
click at [395, 283] on textarea "Beef Tenderloin, Wild Rice, Broccoli, Sweet Onions, Soup, stock, chicken, home-…" at bounding box center [540, 311] width 715 height 101
click at [746, 279] on textarea "Beef Tenderloin, Wild Rice, Vegetable Variety, Sweet Onions, Soup, stock, chick…" at bounding box center [540, 311] width 715 height 101
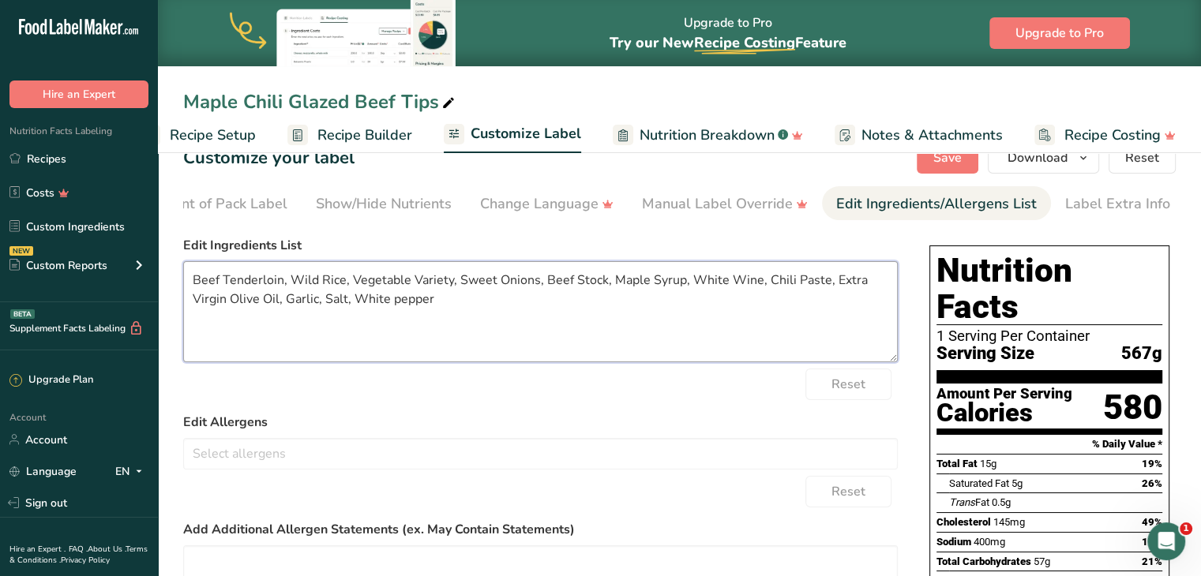
click at [395, 298] on textarea "Beef Tenderloin, Wild Rice, Vegetable Variety, Sweet Onions, Beef Stock, Maple …" at bounding box center [540, 311] width 715 height 101
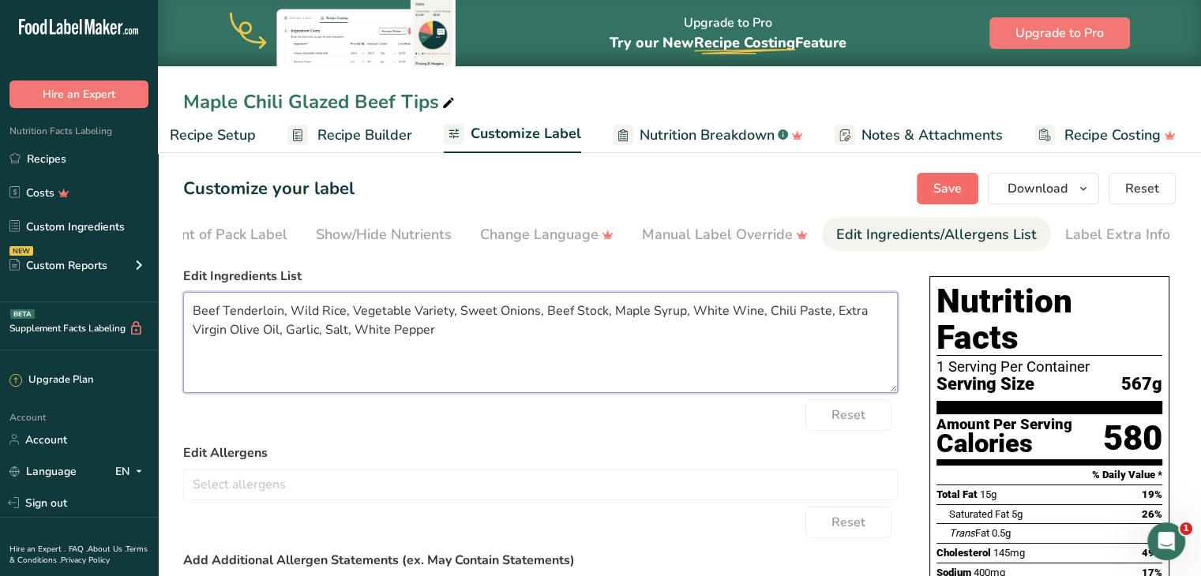
type textarea "Beef Tenderloin, Wild Rice, Vegetable Variety, Sweet Onions, Beef Stock, Maple …"
click at [944, 190] on span "Save" at bounding box center [947, 188] width 28 height 19
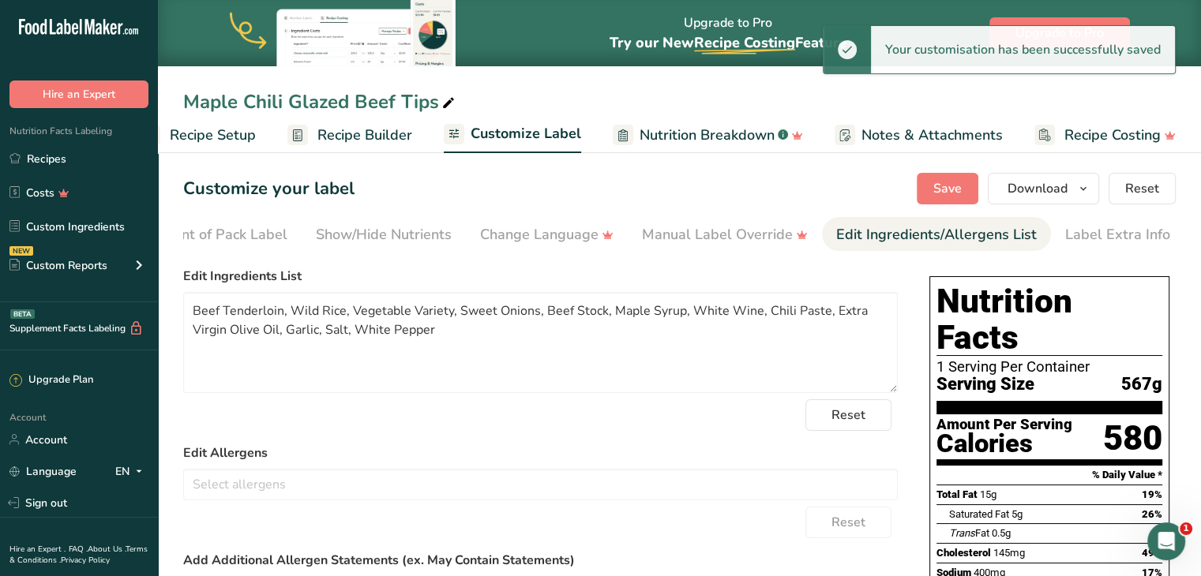
click at [363, 133] on span "Recipe Builder" at bounding box center [364, 135] width 95 height 21
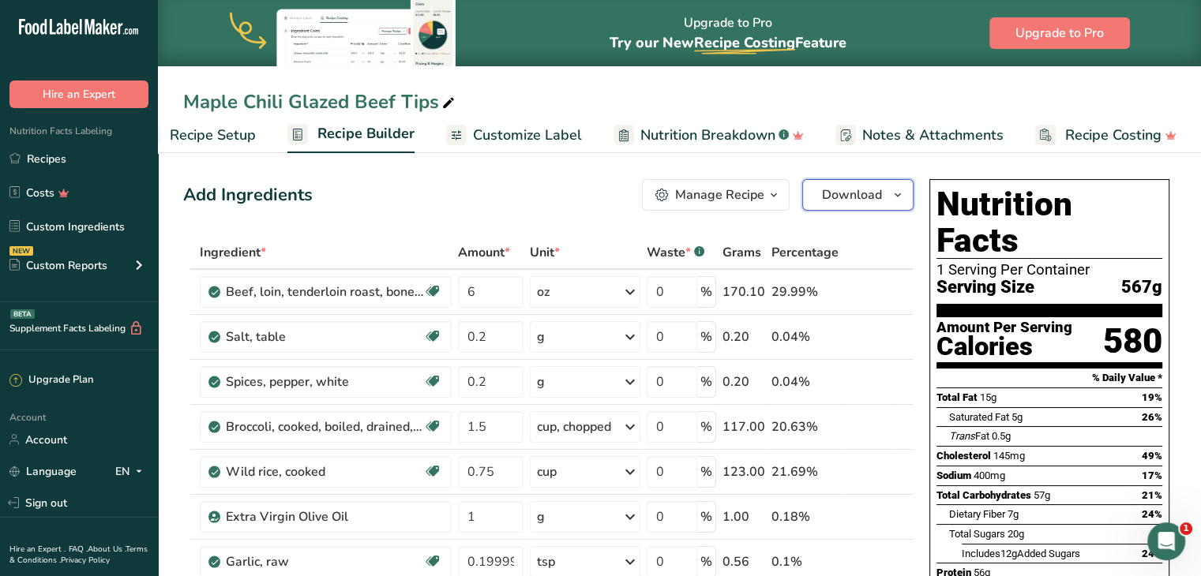
click at [832, 199] on span "Download" at bounding box center [852, 195] width 60 height 19
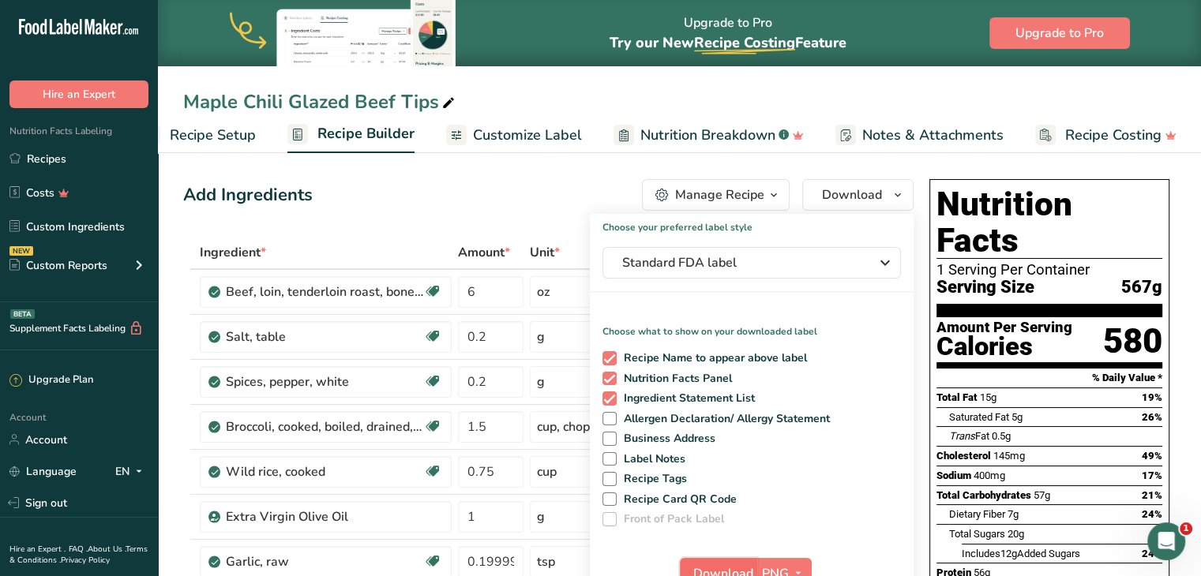
click at [709, 562] on button "Download" at bounding box center [718, 574] width 77 height 32
click at [839, 260] on span "Standard FDA label" at bounding box center [740, 262] width 237 height 19
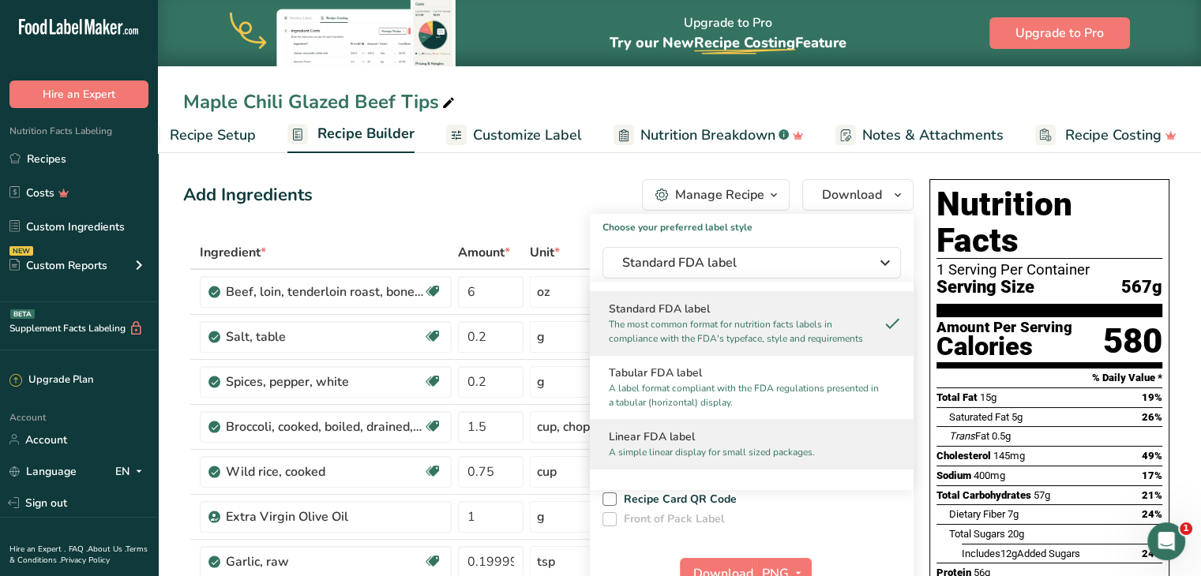
click at [749, 424] on div "Linear FDA label A simple linear display for small sized packages." at bounding box center [752, 444] width 324 height 50
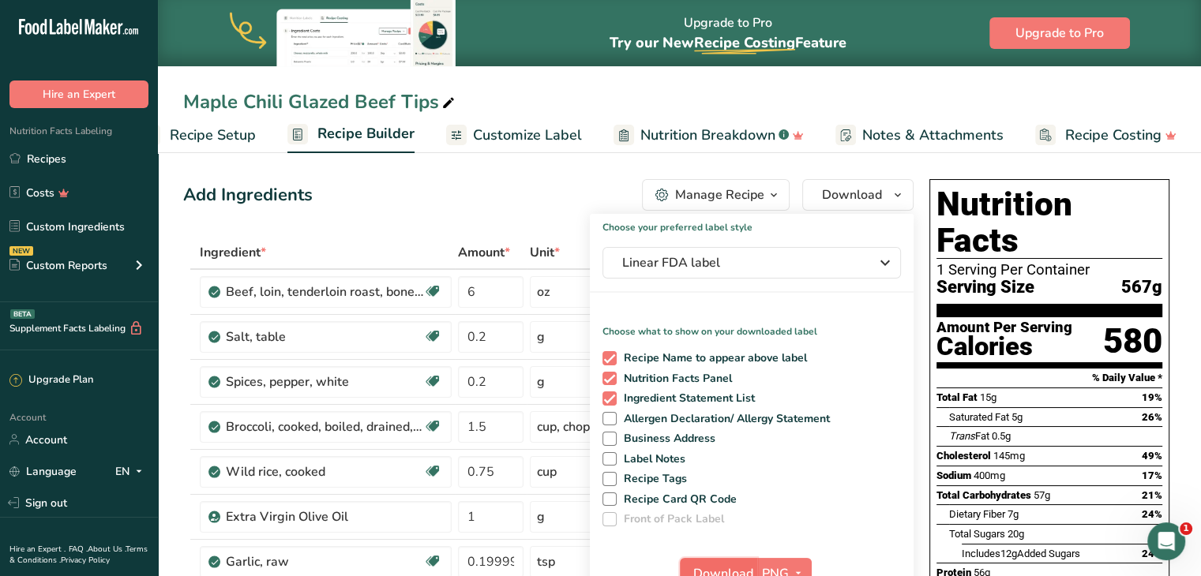
click at [729, 562] on button "Download" at bounding box center [718, 574] width 77 height 32
click at [101, 143] on div "Nutrition Facts Labeling Recipes Costs Custom Ingredients NEW Custom Reports Me…" at bounding box center [79, 205] width 158 height 194
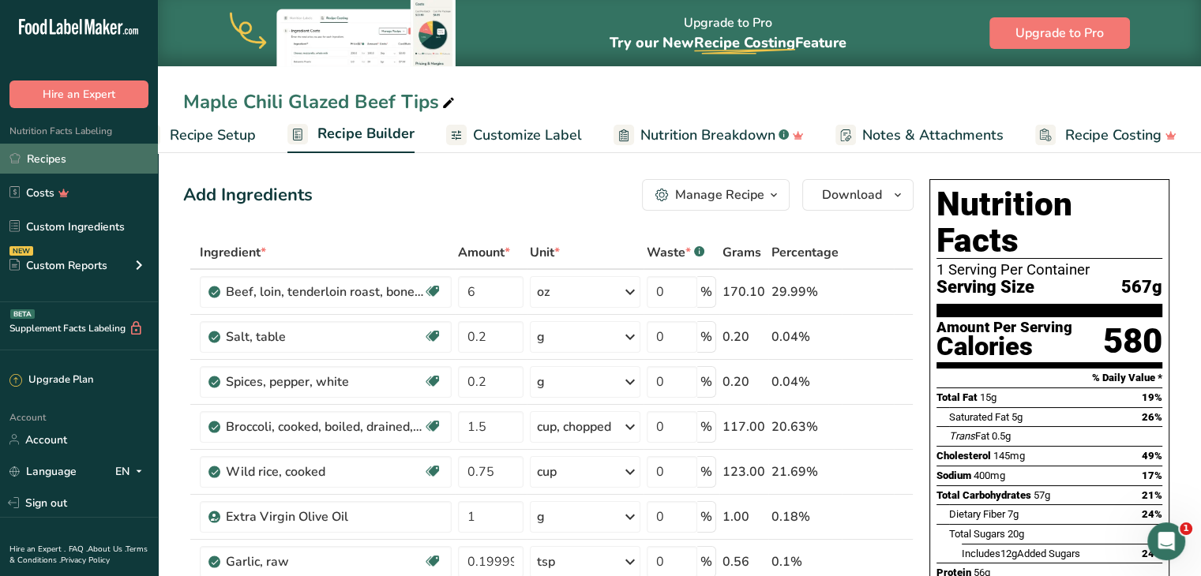
click at [93, 152] on link "Recipes" at bounding box center [79, 159] width 158 height 30
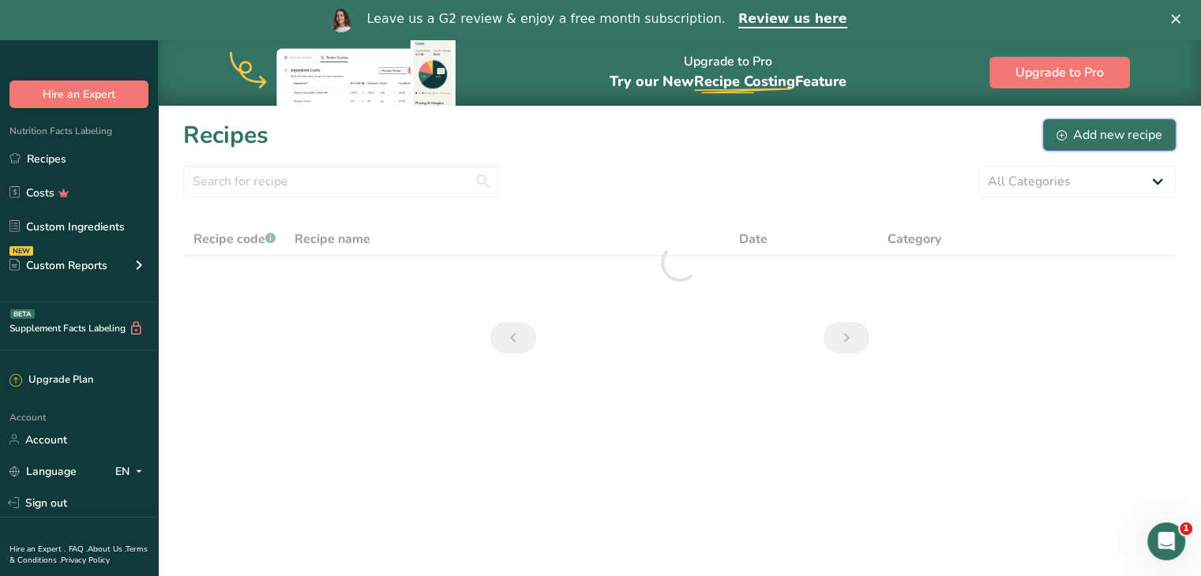
click at [1102, 130] on div "Add new recipe" at bounding box center [1110, 135] width 106 height 19
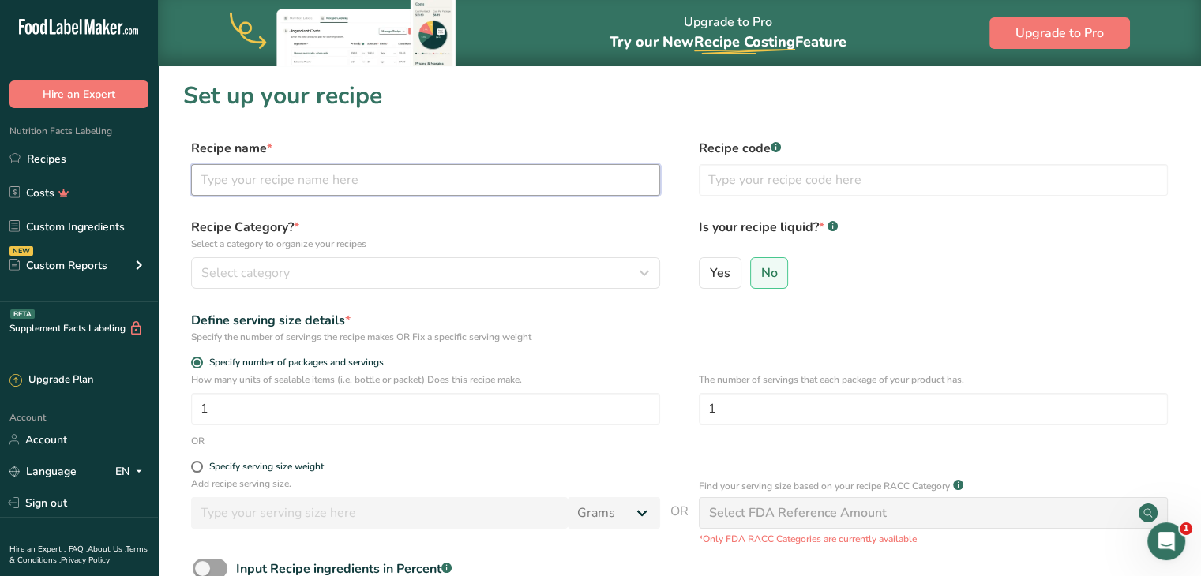
click at [483, 187] on input "text" at bounding box center [425, 180] width 469 height 32
type input "Blueberry Balsamic Chicken"
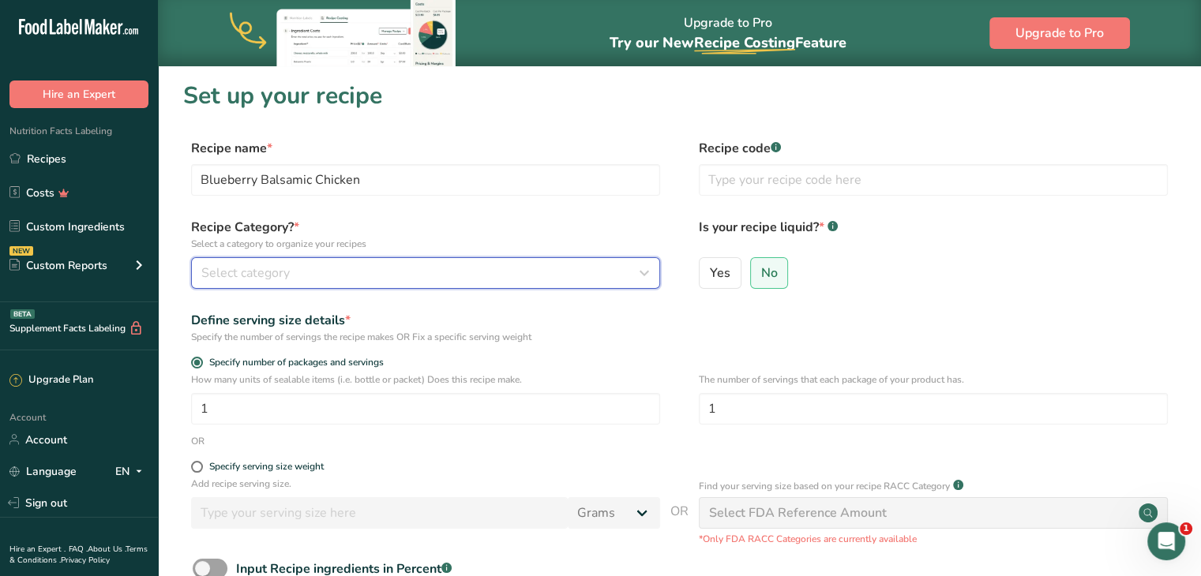
click at [458, 265] on div "Select category" at bounding box center [420, 273] width 439 height 19
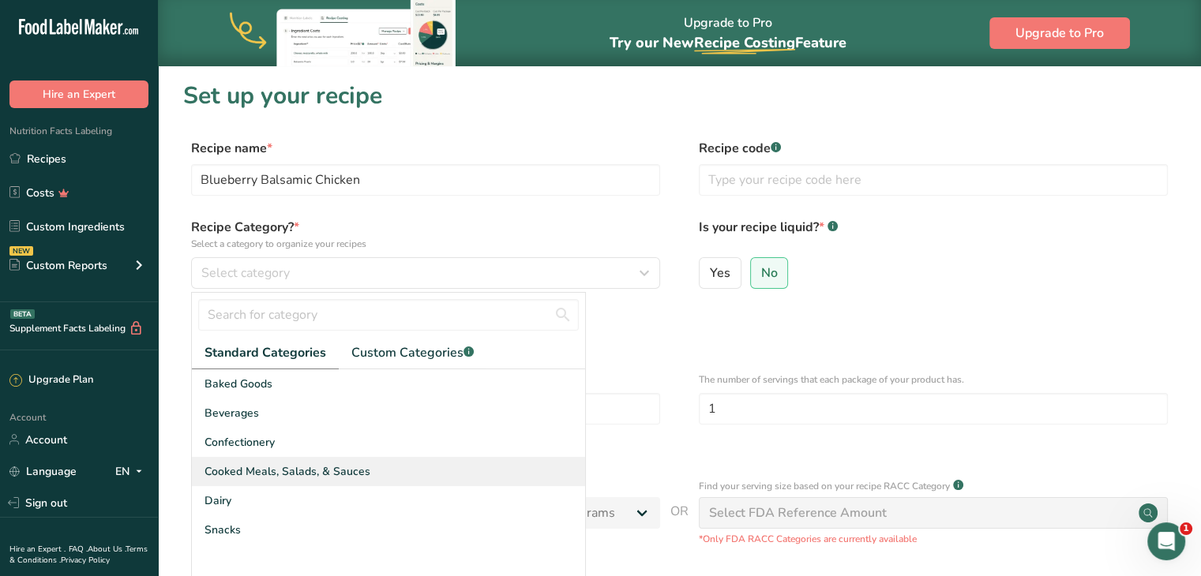
click at [369, 474] on div "Cooked Meals, Salads, & Sauces" at bounding box center [388, 471] width 393 height 29
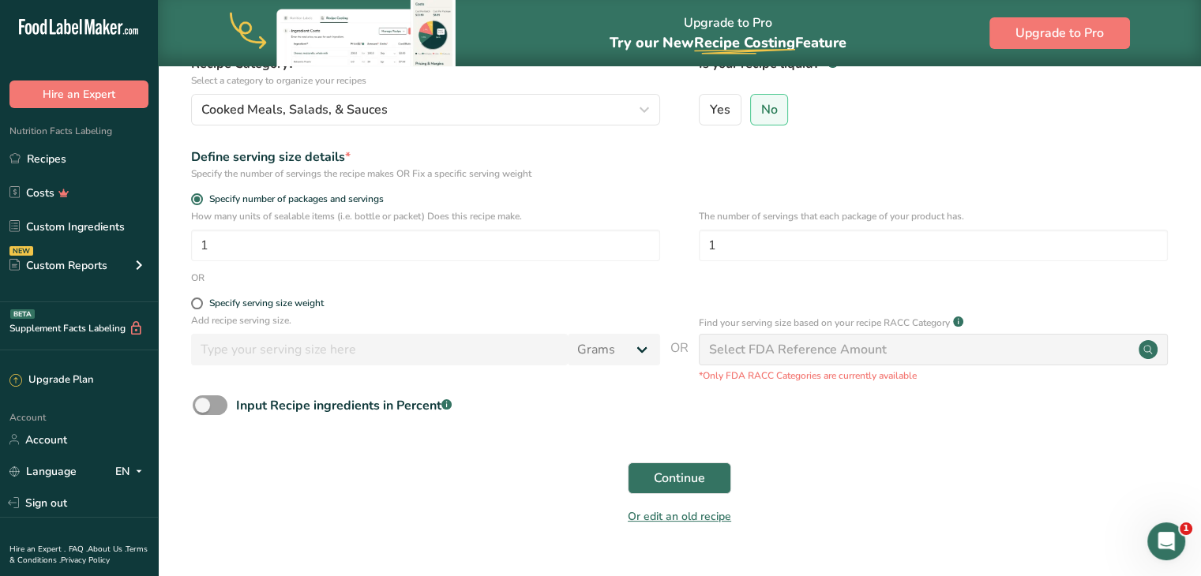
scroll to position [164, 0]
click at [672, 467] on button "Continue" at bounding box center [679, 478] width 103 height 32
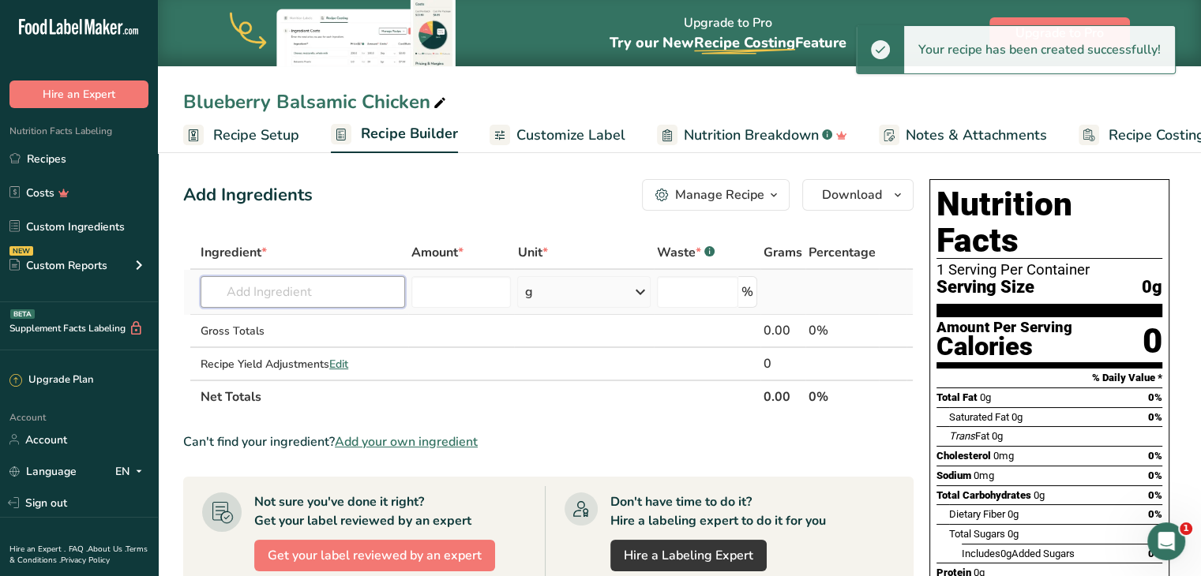
click at [375, 285] on input "text" at bounding box center [303, 292] width 205 height 32
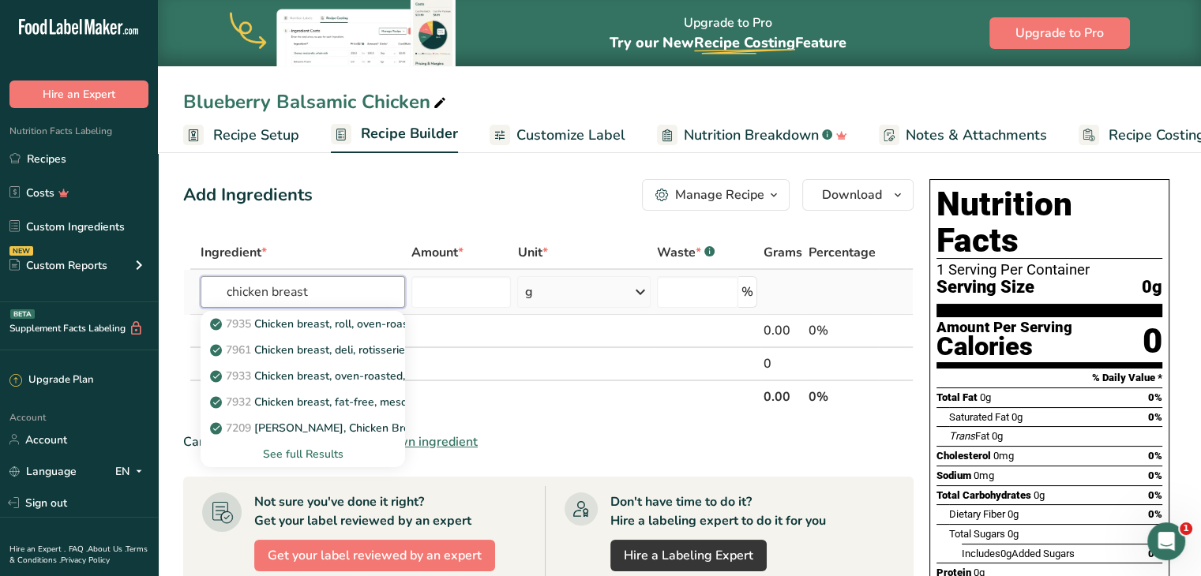
type input "chicken breast"
click at [321, 449] on div "See full Results" at bounding box center [302, 454] width 179 height 17
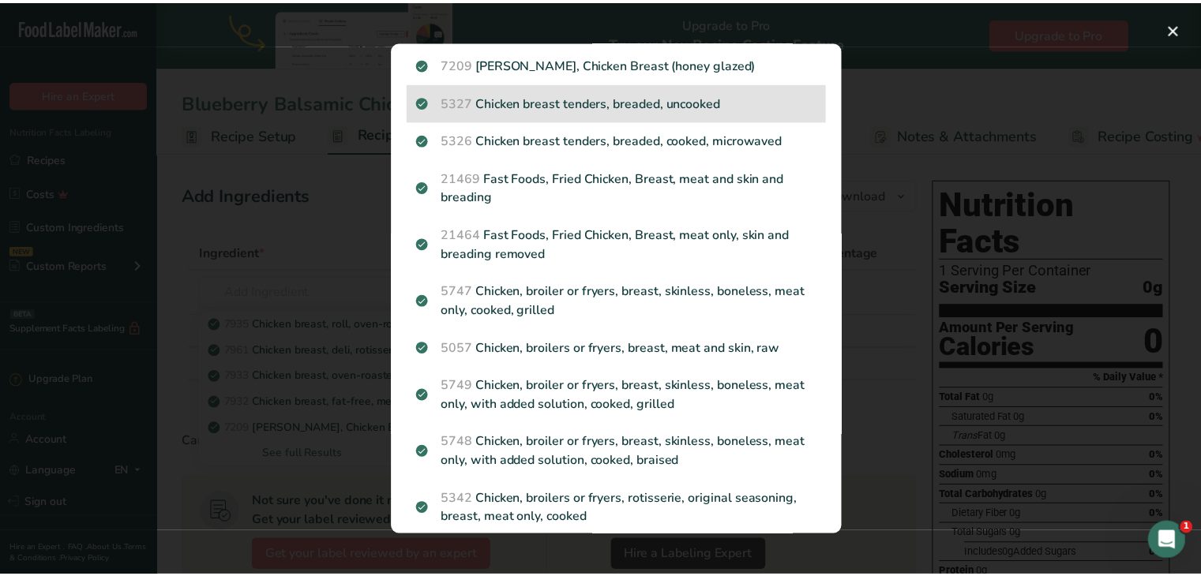
scroll to position [216, 0]
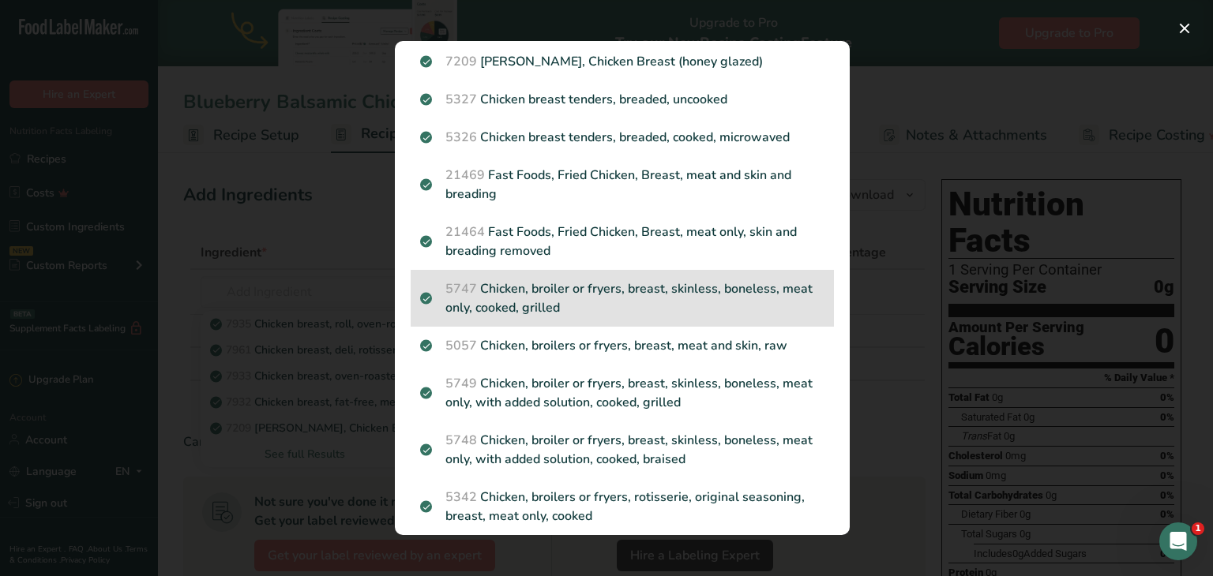
click at [595, 285] on p "5747 Chicken, broiler or fryers, breast, skinless, boneless, meat only, cooked,…" at bounding box center [622, 299] width 404 height 38
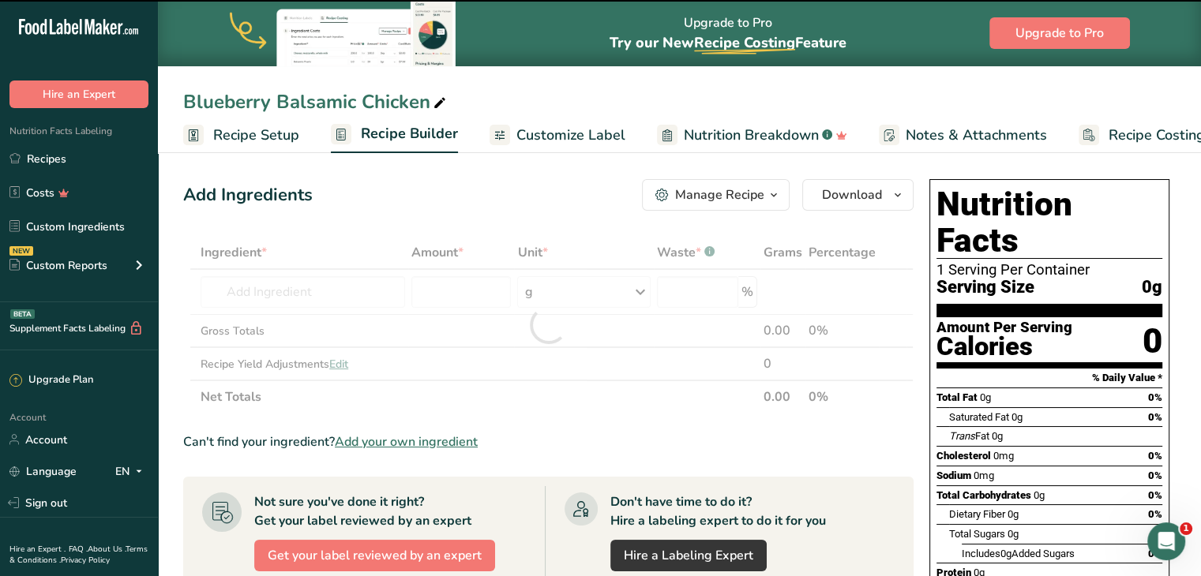
type input "0"
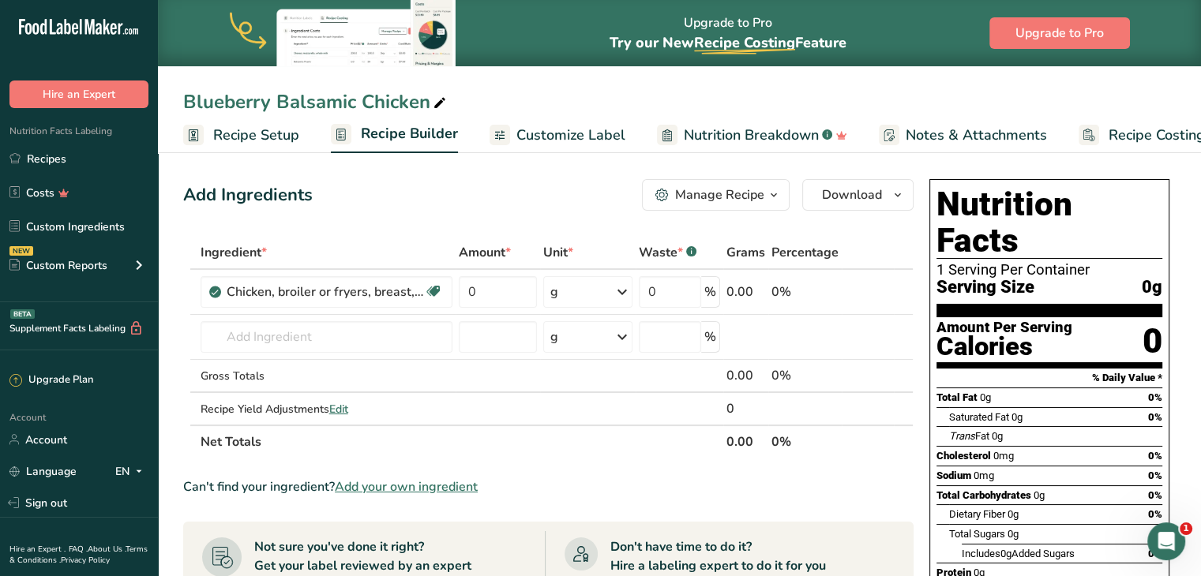
click at [595, 285] on div "g" at bounding box center [587, 292] width 89 height 32
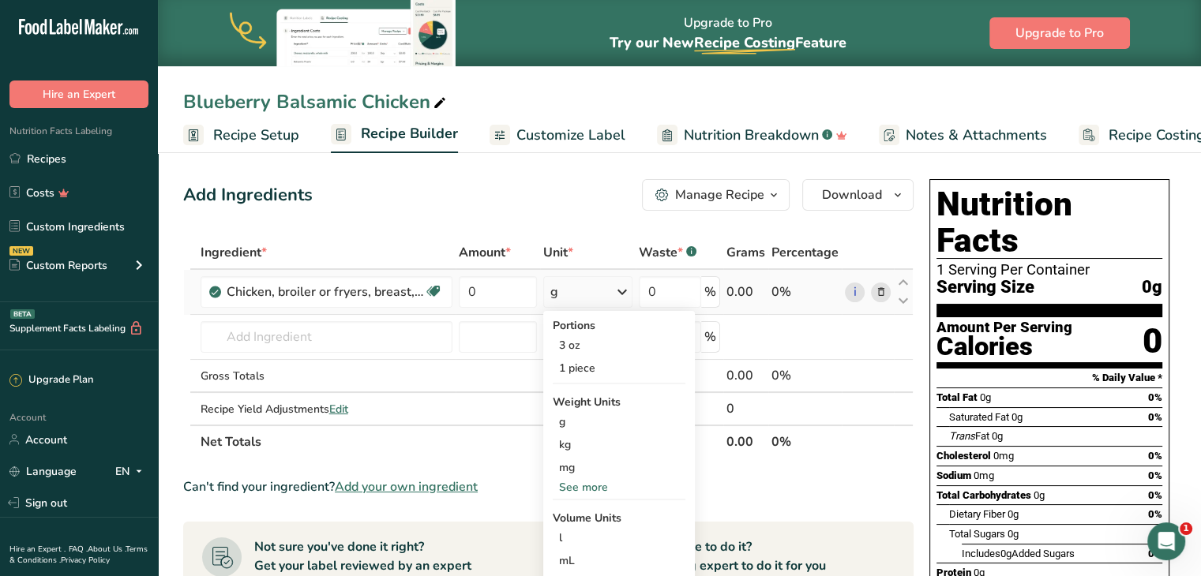
click at [606, 482] on div "See more" at bounding box center [619, 487] width 133 height 17
click at [589, 528] on div "oz" at bounding box center [619, 536] width 133 height 23
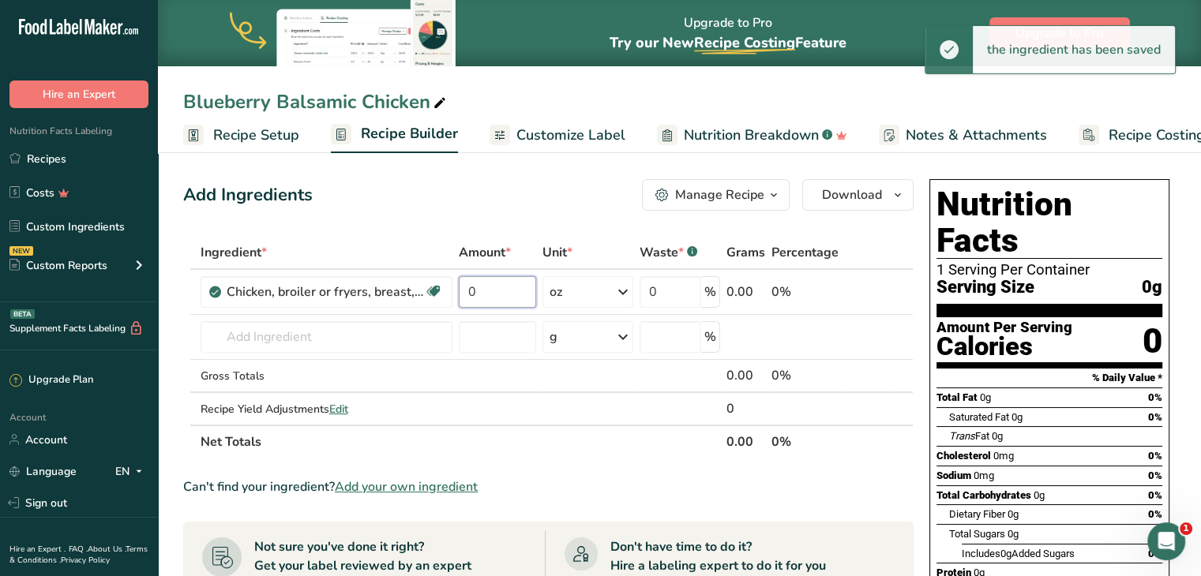
click at [490, 285] on input "0" at bounding box center [498, 292] width 78 height 32
type input "6"
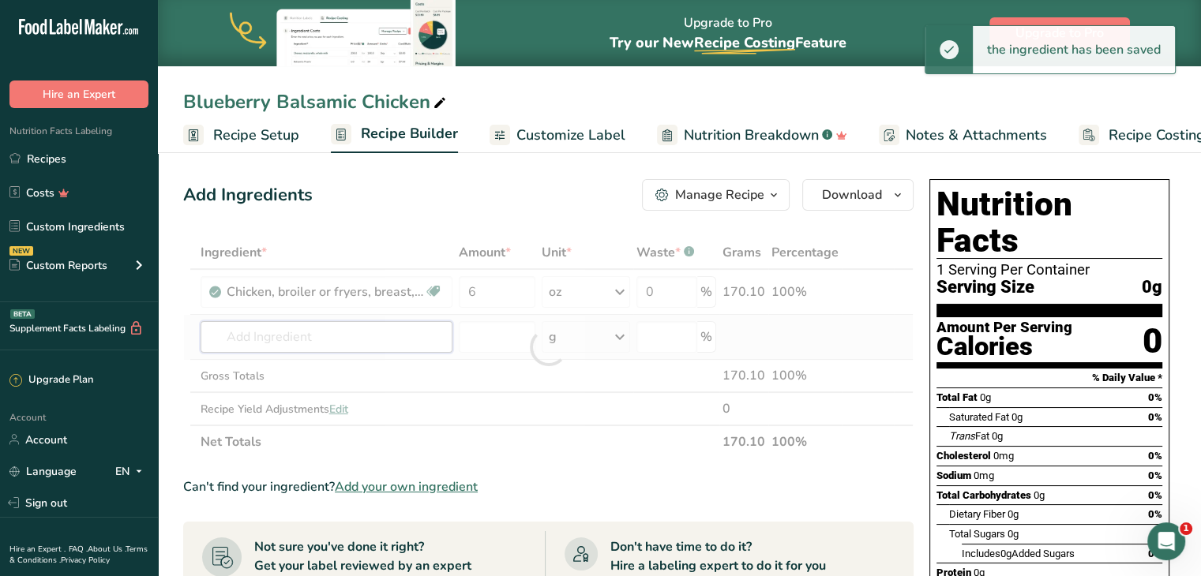
click at [389, 339] on div "Ingredient * Amount * Unit * Waste * .a-a{fill:#347362;}.b-a{fill:#fff;} Grams …" at bounding box center [548, 347] width 730 height 223
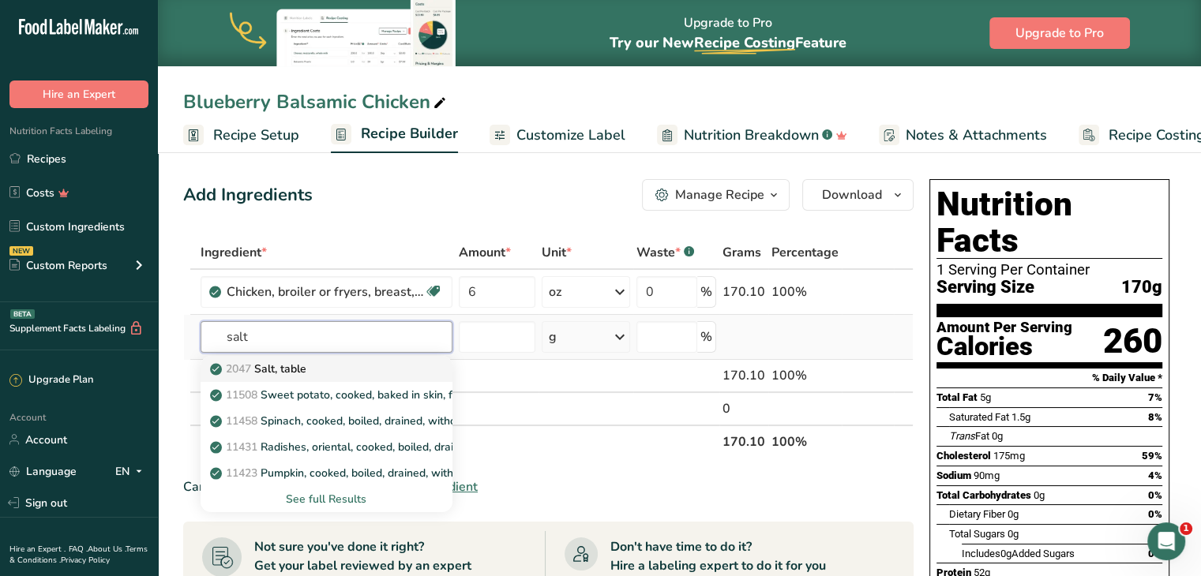
type input "salt"
click at [352, 373] on div "2047 Salt, table" at bounding box center [313, 369] width 201 height 17
type input "Salt, table"
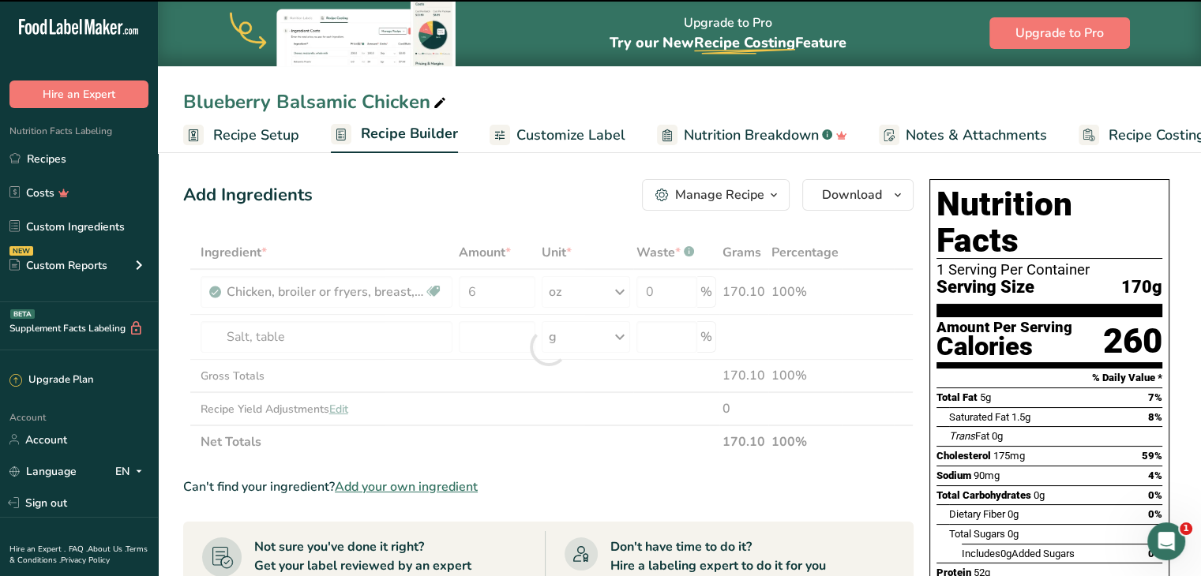
type input "0"
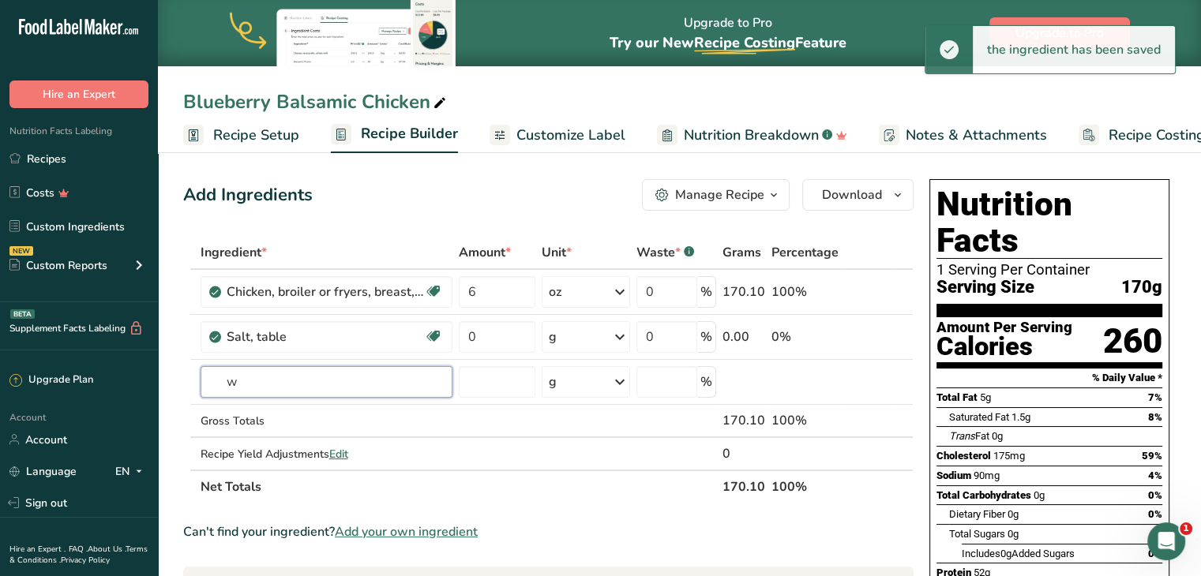
click at [340, 375] on input "w" at bounding box center [327, 382] width 252 height 32
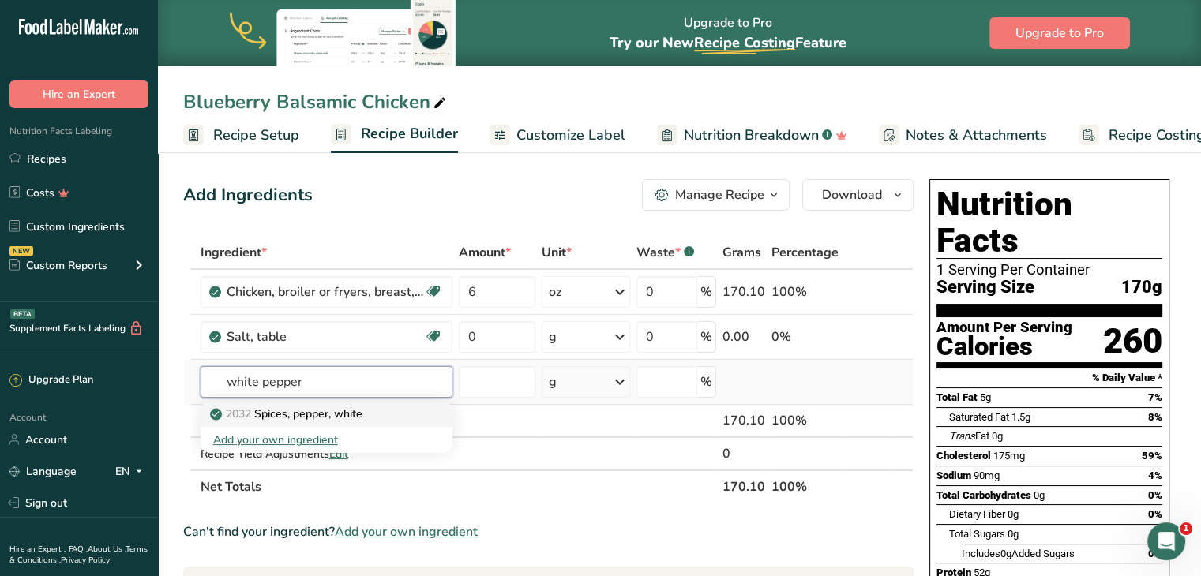
type input "white pepper"
click at [342, 412] on p "2032 Spices, pepper, white" at bounding box center [287, 414] width 149 height 17
type input "Spices, pepper, white"
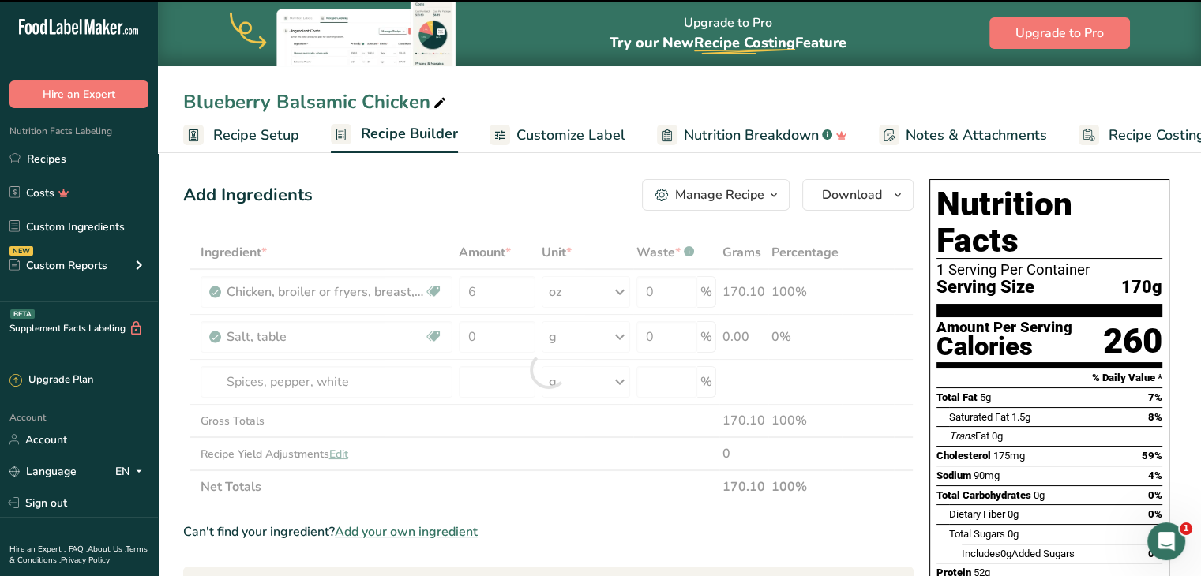
type input "0"
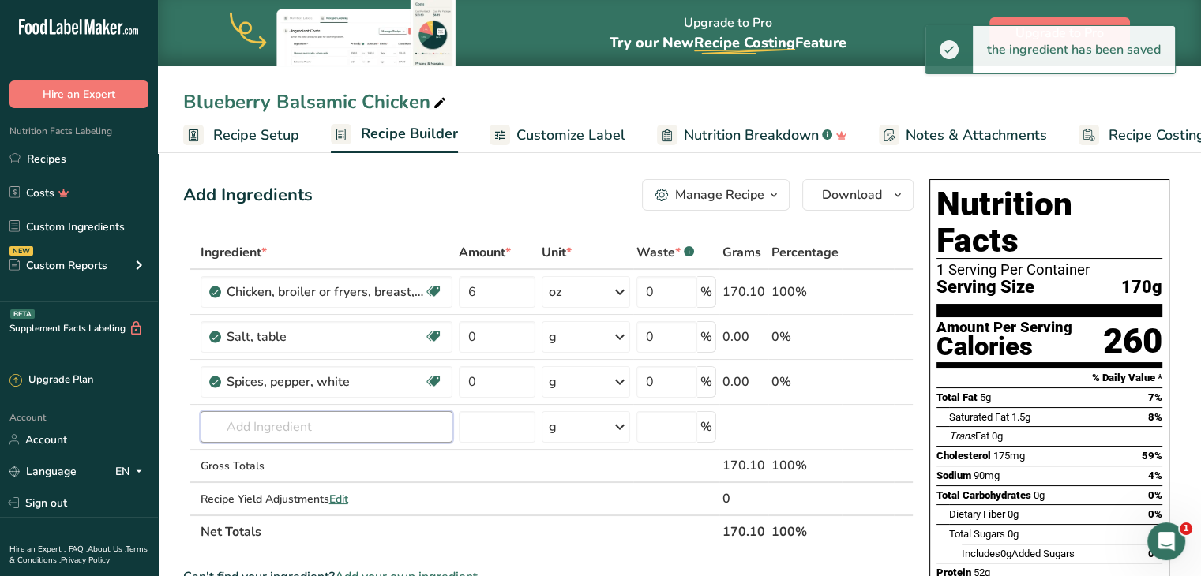
click at [329, 415] on input "text" at bounding box center [327, 427] width 252 height 32
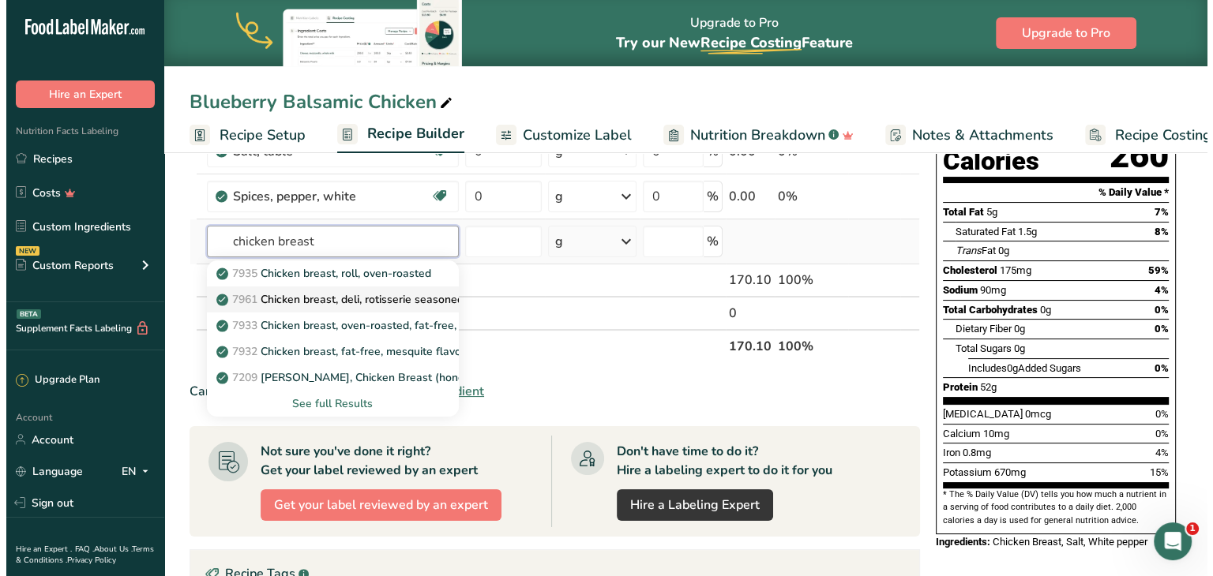
scroll to position [186, 0]
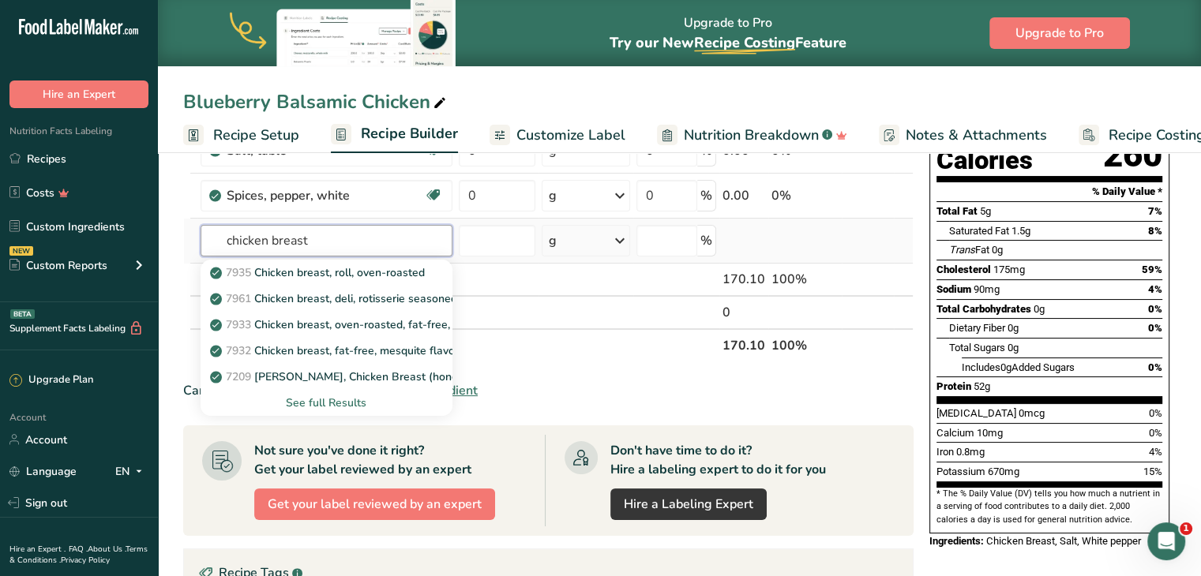
type input "chicken breast"
click at [347, 400] on div "See full Results" at bounding box center [326, 403] width 227 height 17
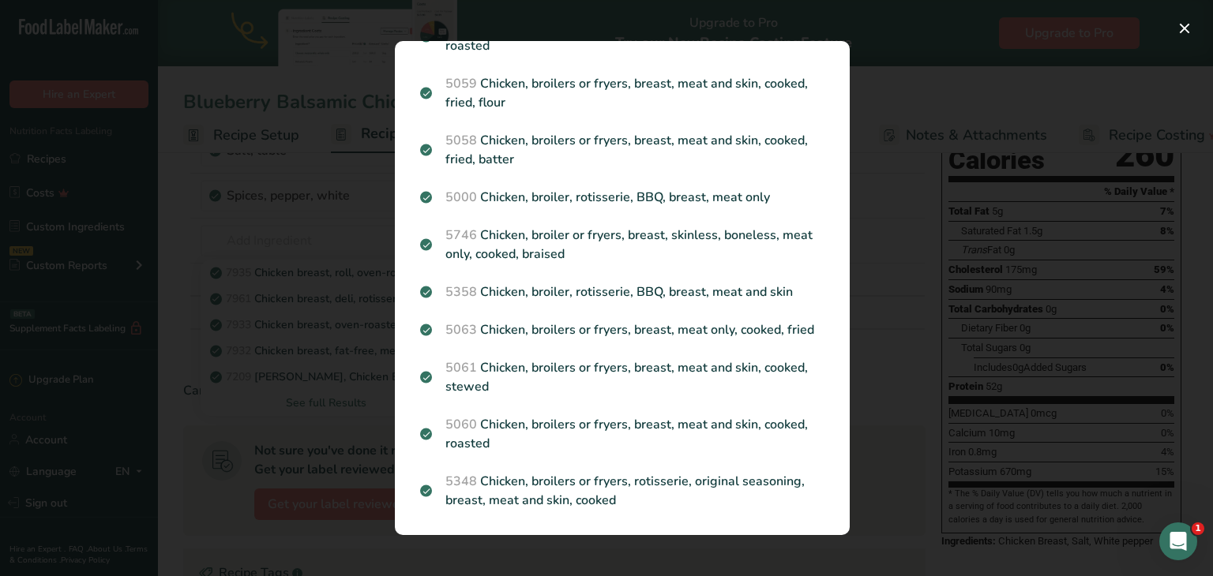
scroll to position [1275, 0]
click at [336, 394] on div "Search results modal" at bounding box center [606, 288] width 1213 height 576
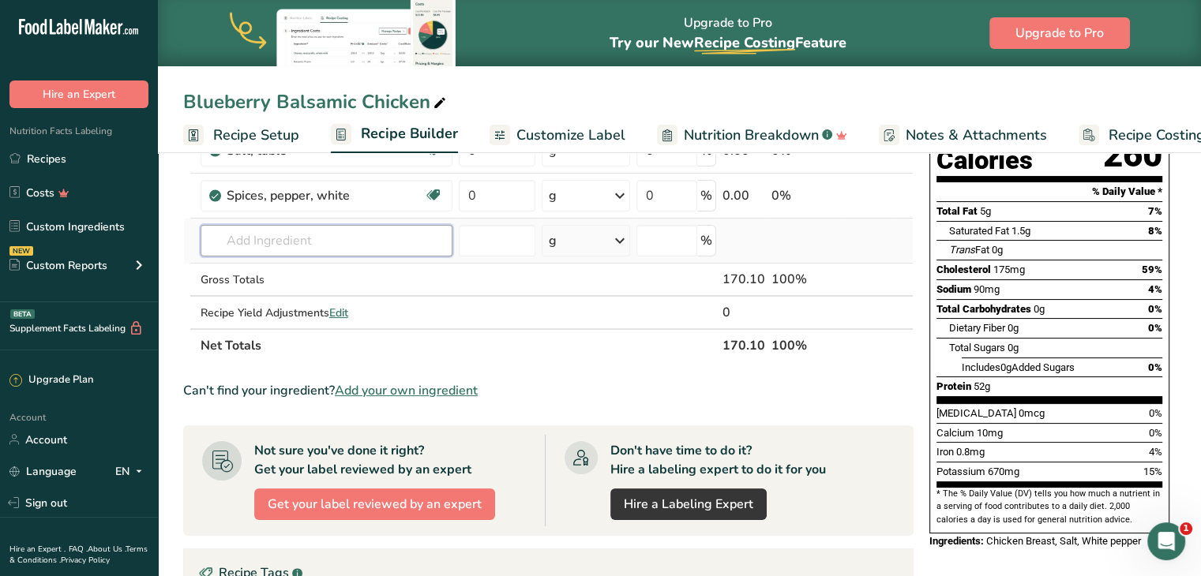
click at [357, 237] on input "text" at bounding box center [327, 241] width 252 height 32
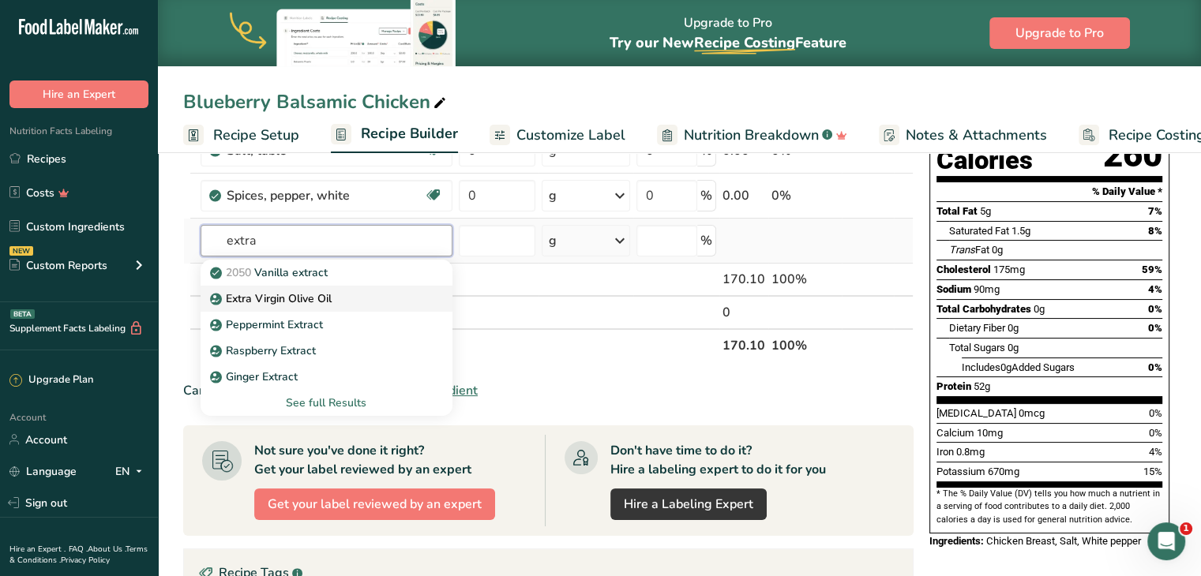
type input "extra"
click at [313, 292] on p "Extra Virgin Olive Oil" at bounding box center [272, 299] width 118 height 17
type input "Extra Virgin Olive Oil"
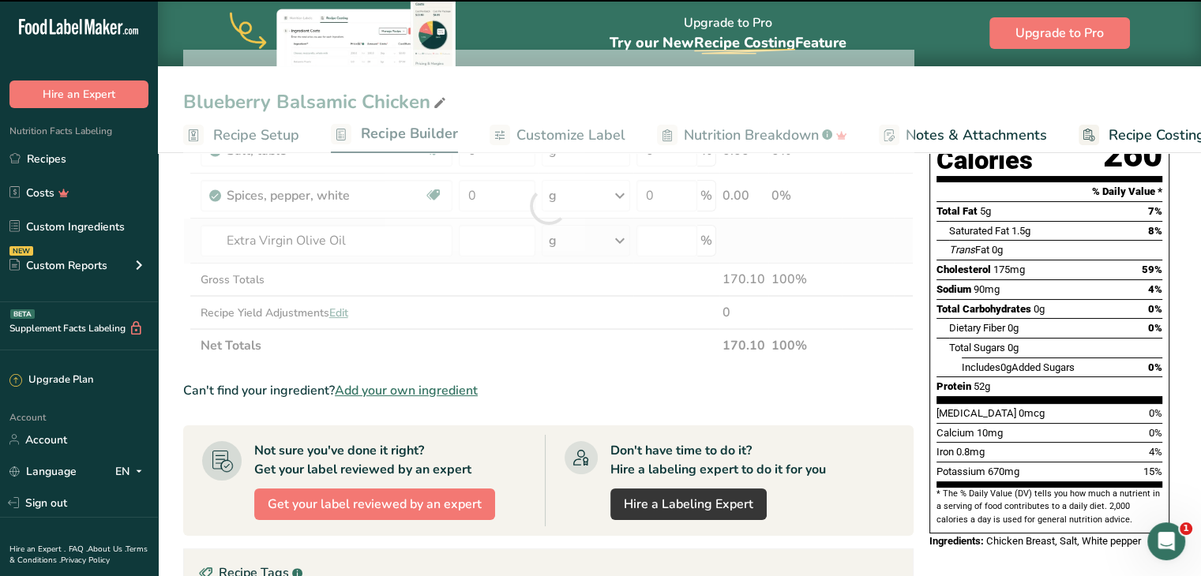
type input "0"
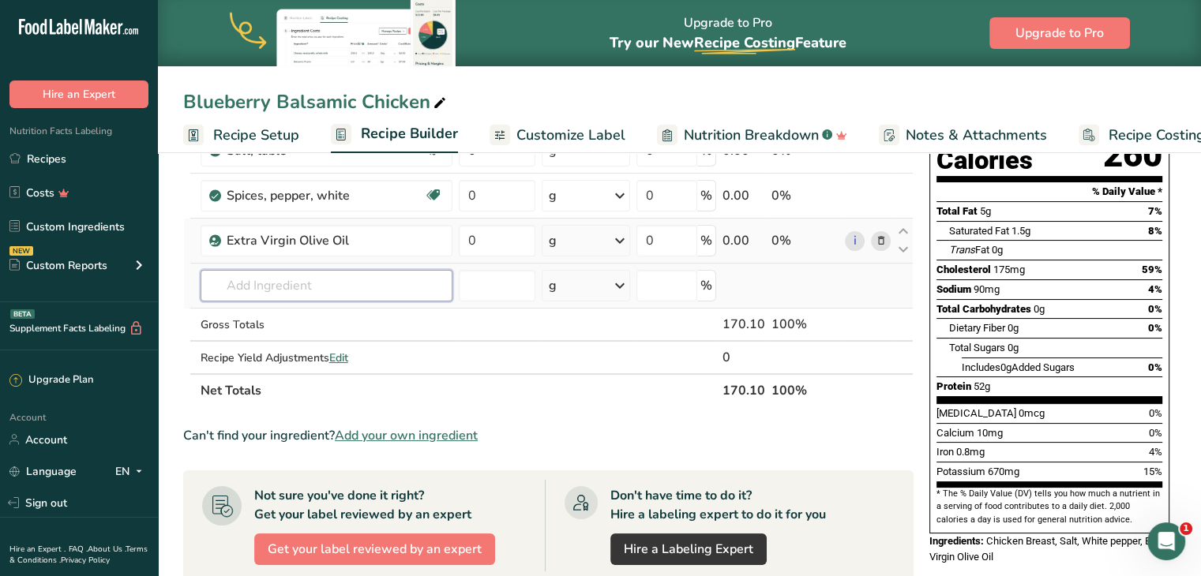
click at [265, 279] on input "text" at bounding box center [327, 286] width 252 height 32
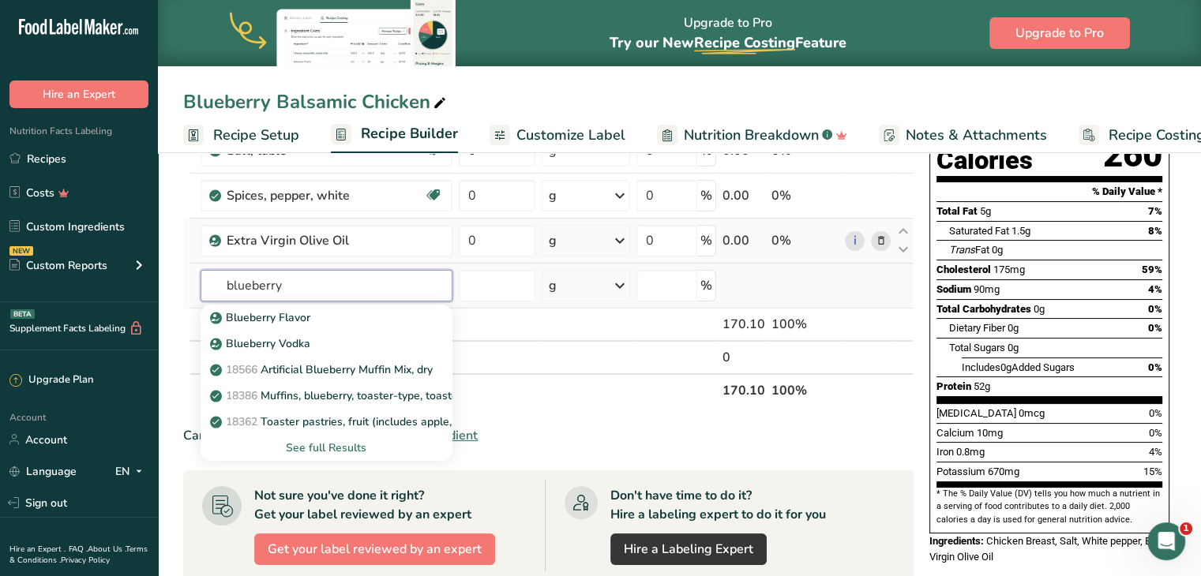
type input "blueberry"
click at [333, 442] on div "See full Results" at bounding box center [326, 448] width 227 height 17
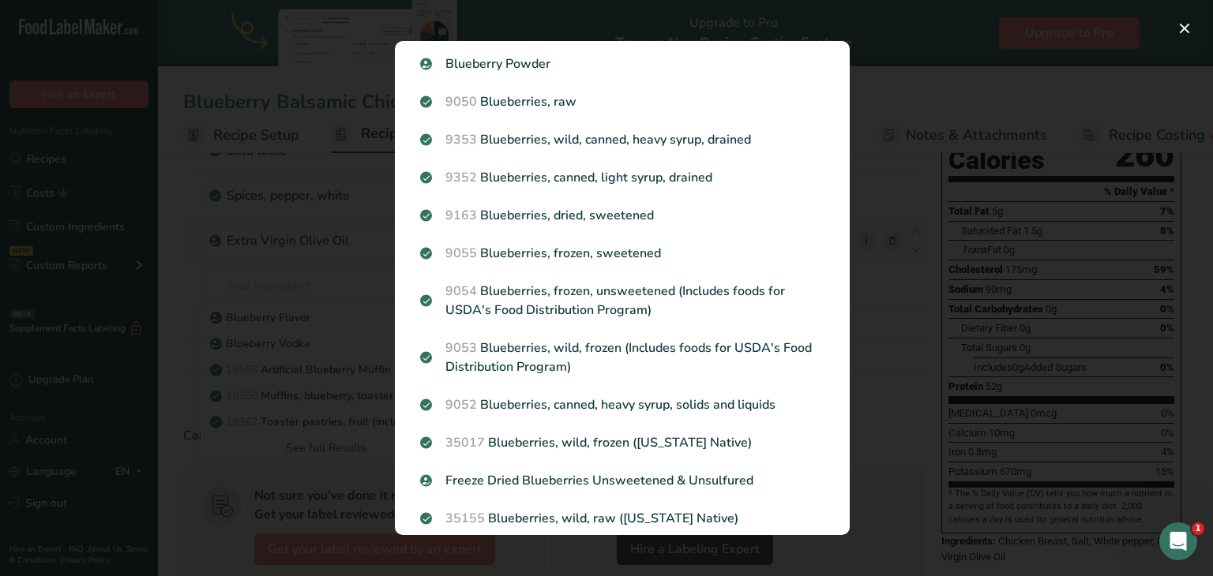
scroll to position [1312, 0]
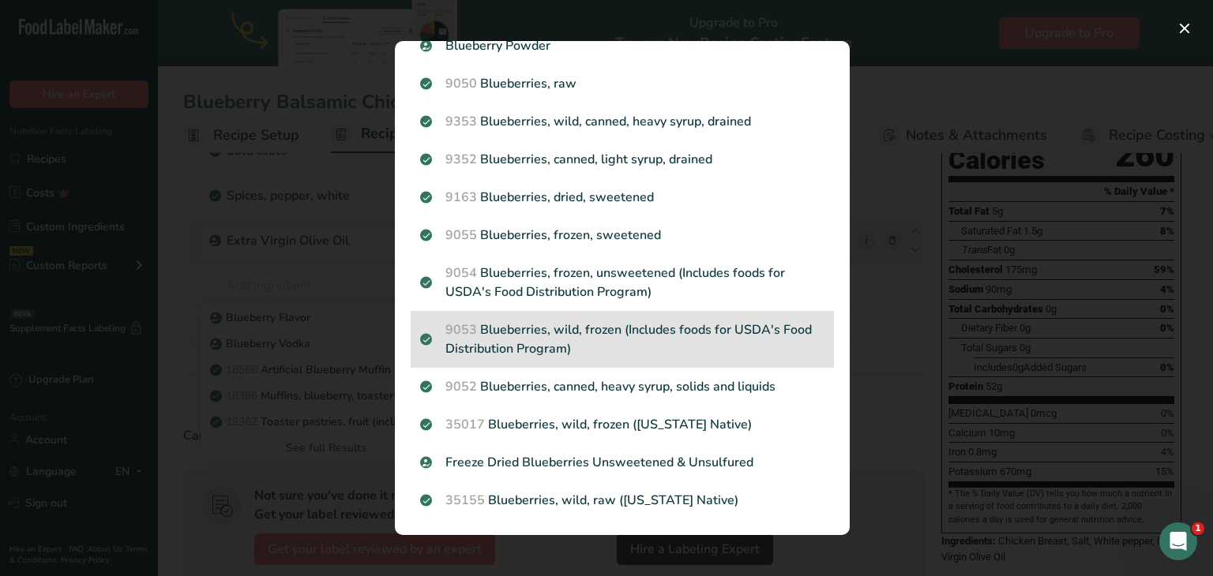
click at [550, 333] on p "9053 Blueberries, wild, frozen (Includes foods for USDA's Food Distribution Pro…" at bounding box center [622, 340] width 404 height 38
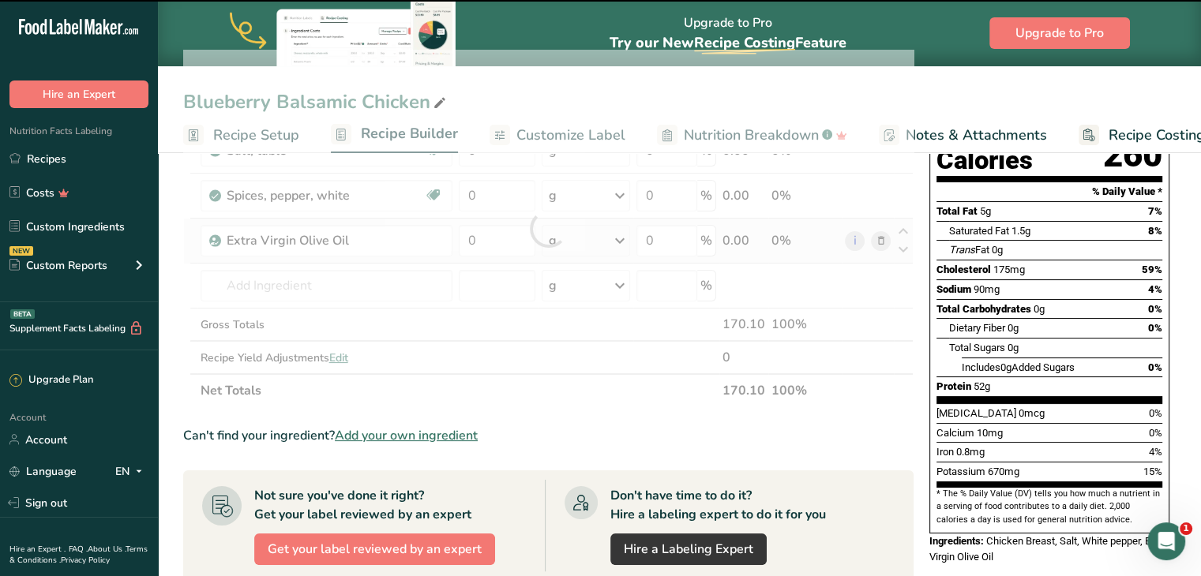
type input "0"
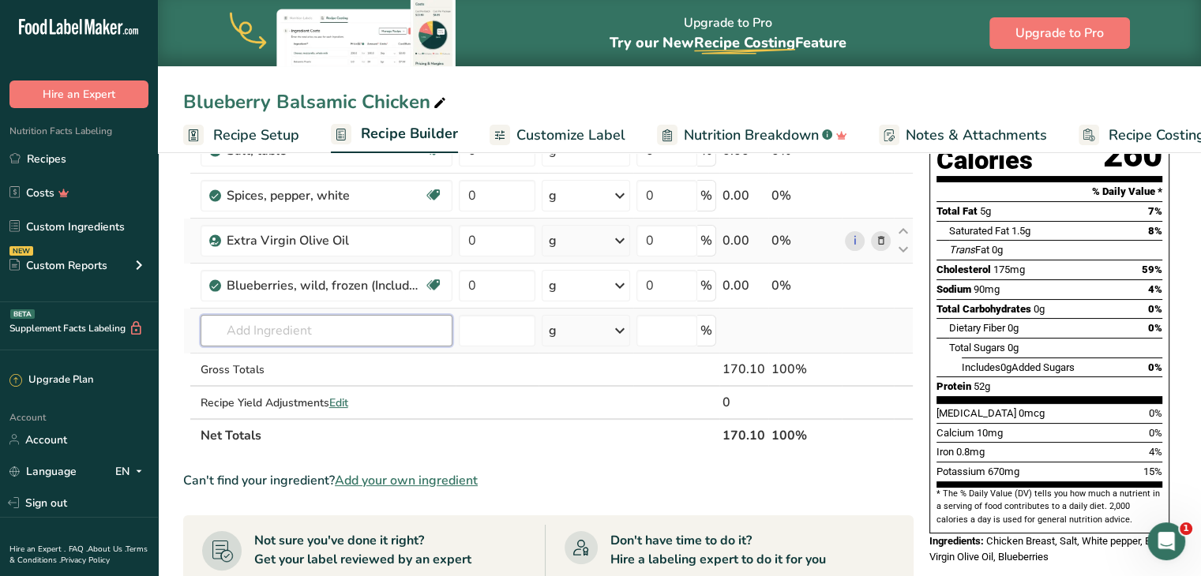
click at [337, 316] on input "text" at bounding box center [327, 331] width 252 height 32
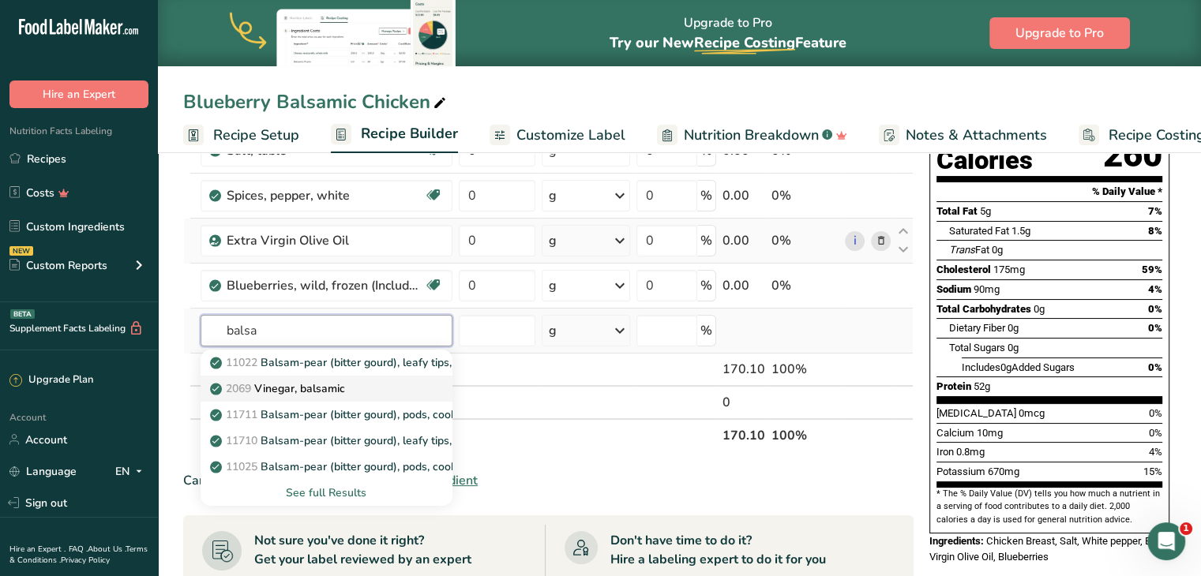
type input "balsa"
click at [332, 387] on p "2069 Vinegar, balsamic" at bounding box center [279, 389] width 132 height 17
type input "Vinegar, balsamic"
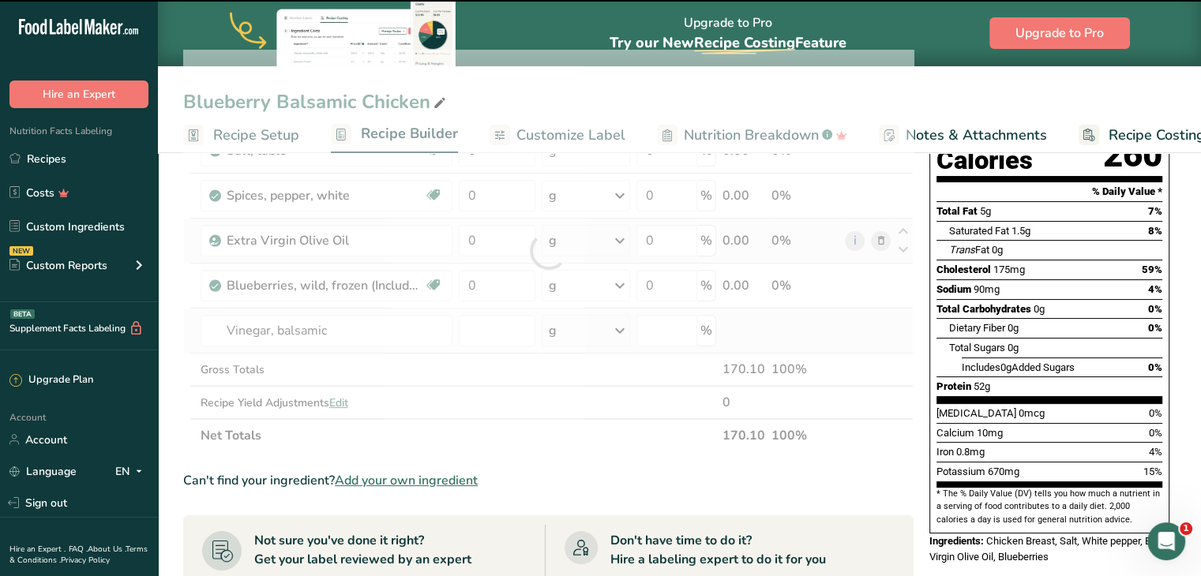
type input "0"
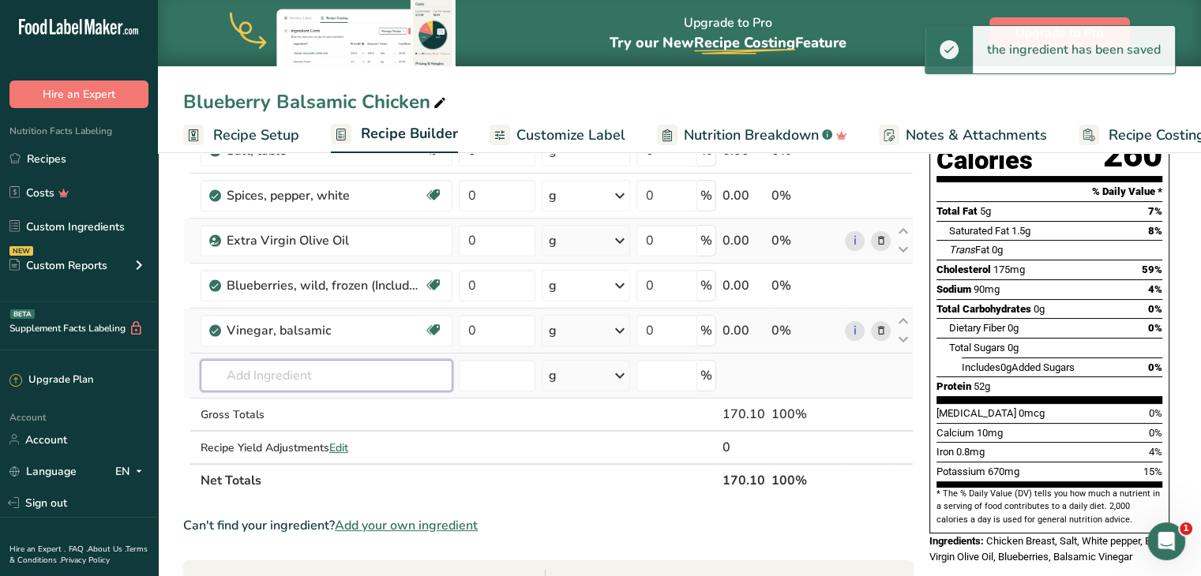
click at [319, 377] on input "text" at bounding box center [327, 376] width 252 height 32
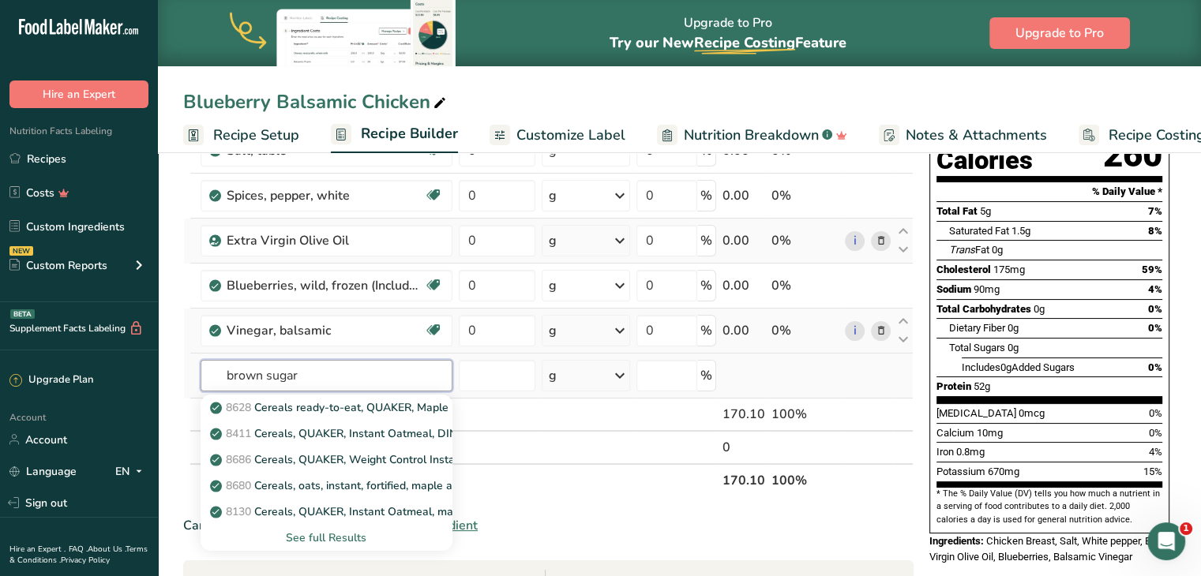
type input "brown sugar"
click at [331, 539] on div "See full Results" at bounding box center [326, 538] width 227 height 17
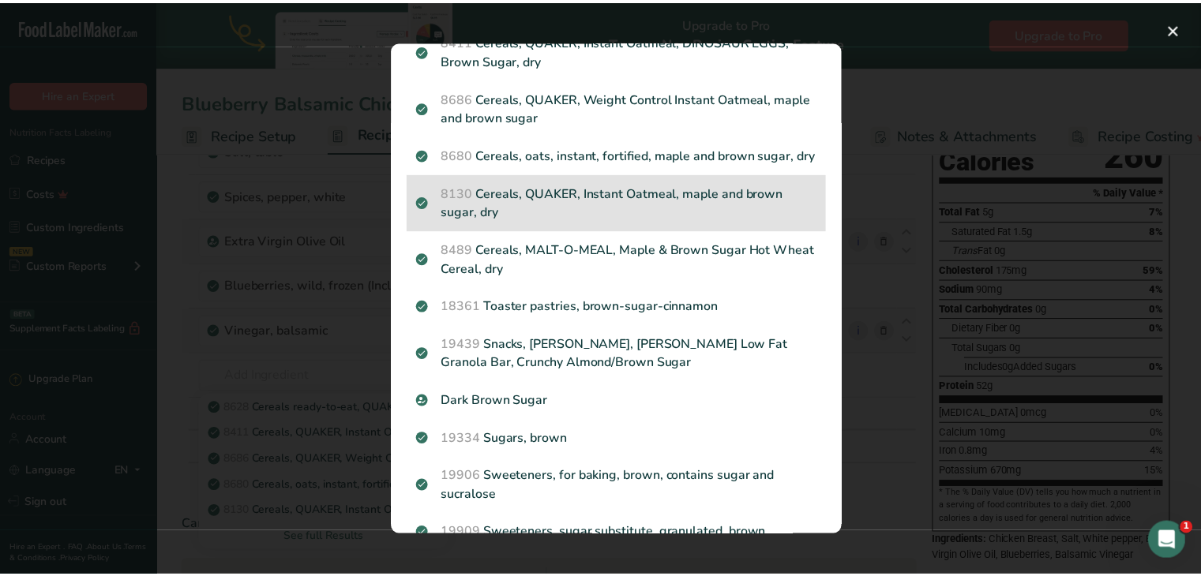
scroll to position [125, 0]
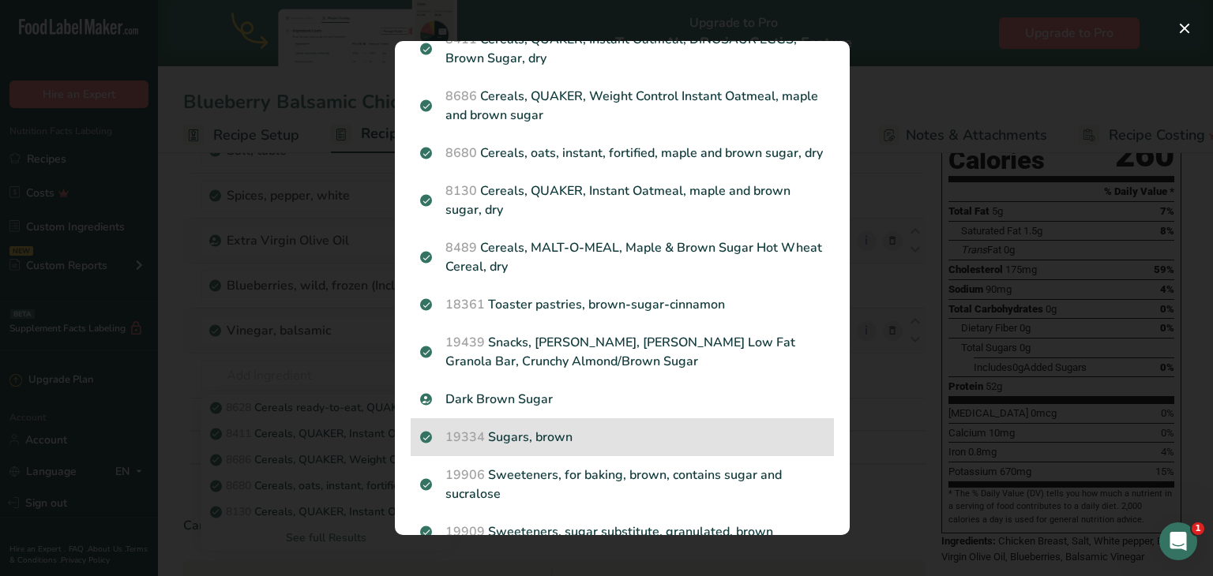
click at [555, 447] on p "19334 Sugars, brown" at bounding box center [622, 437] width 404 height 19
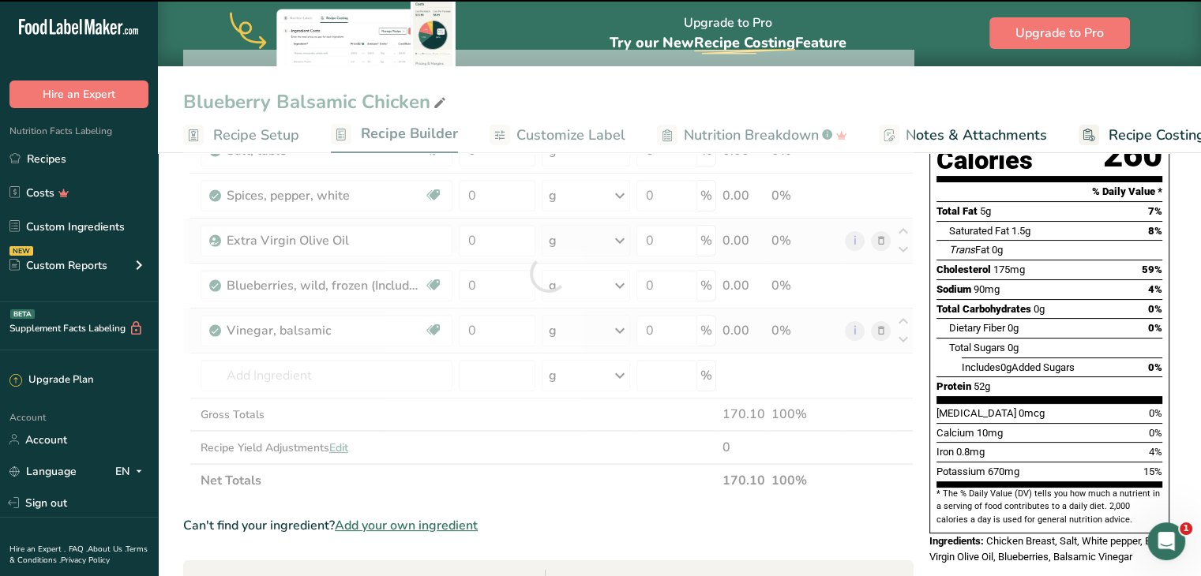
type input "0"
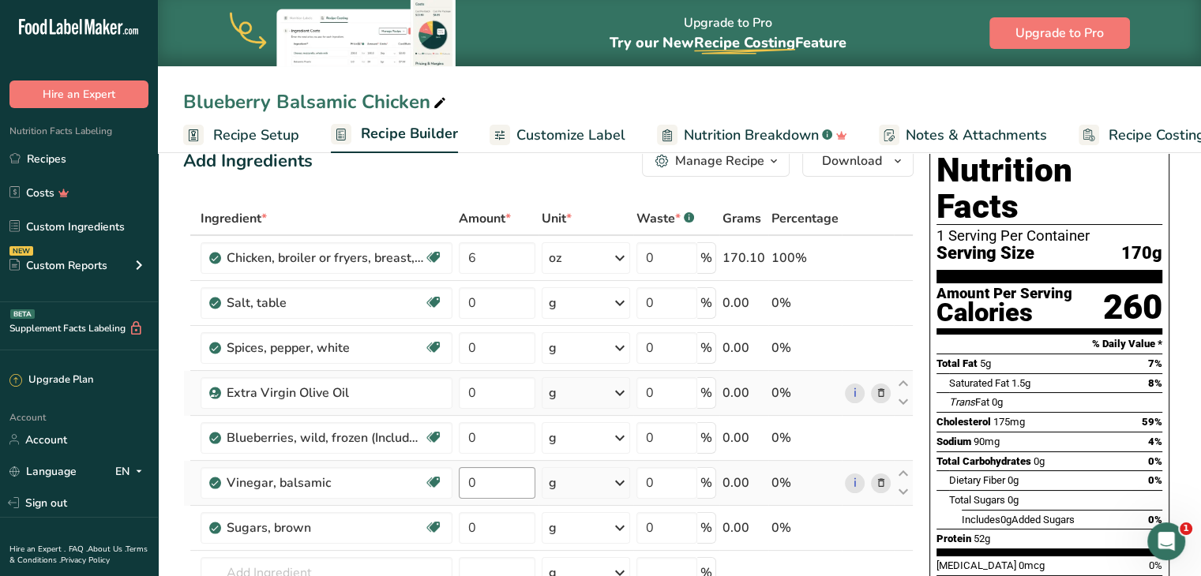
scroll to position [33, 0]
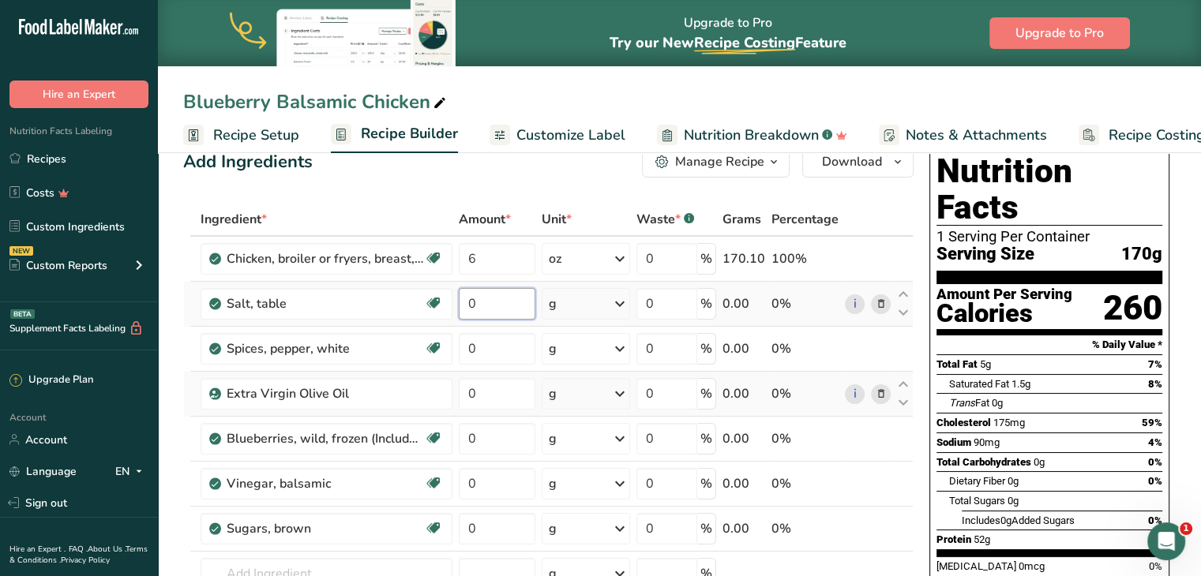
click at [525, 296] on input "0" at bounding box center [497, 304] width 77 height 32
type input "0.2"
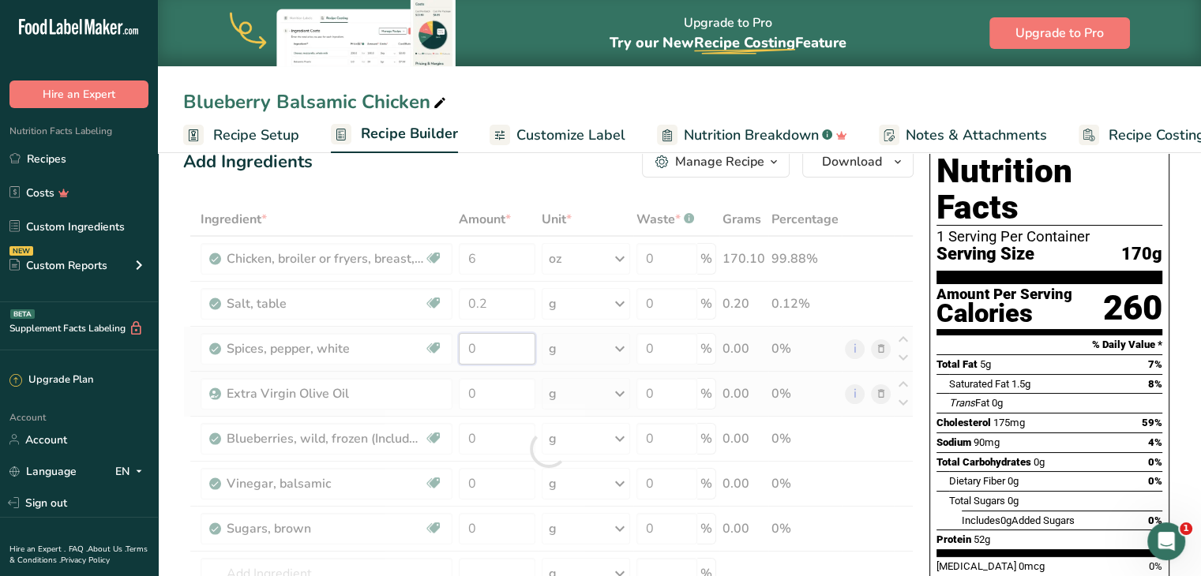
click at [496, 336] on div "Ingredient * Amount * Unit * Waste * .a-a{fill:#347362;}.b-a{fill:#fff;} Grams …" at bounding box center [548, 449] width 730 height 493
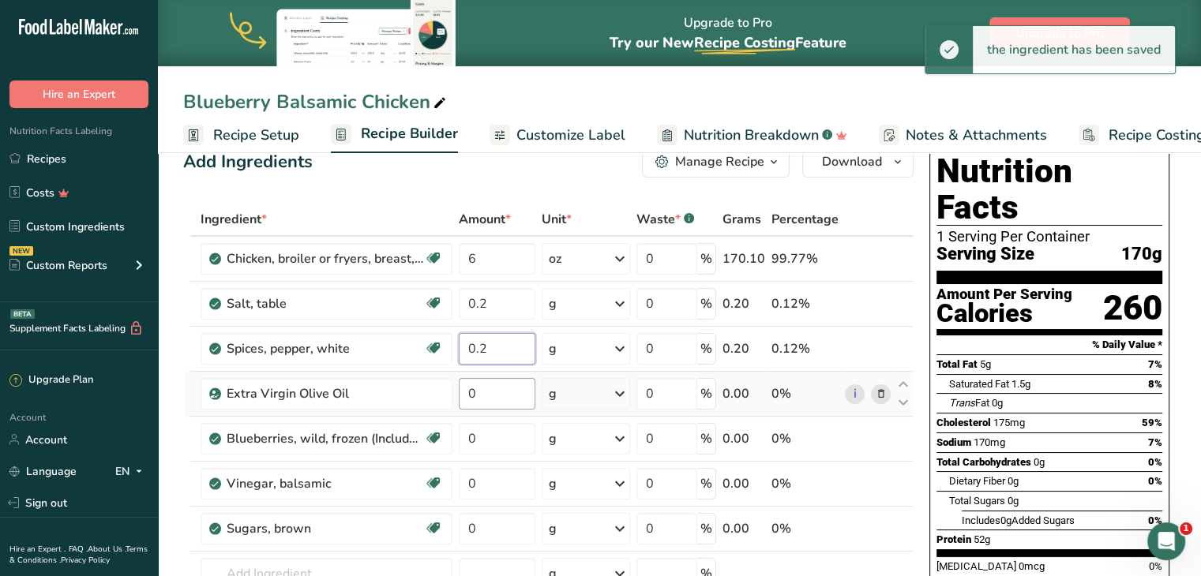
type input "0.2"
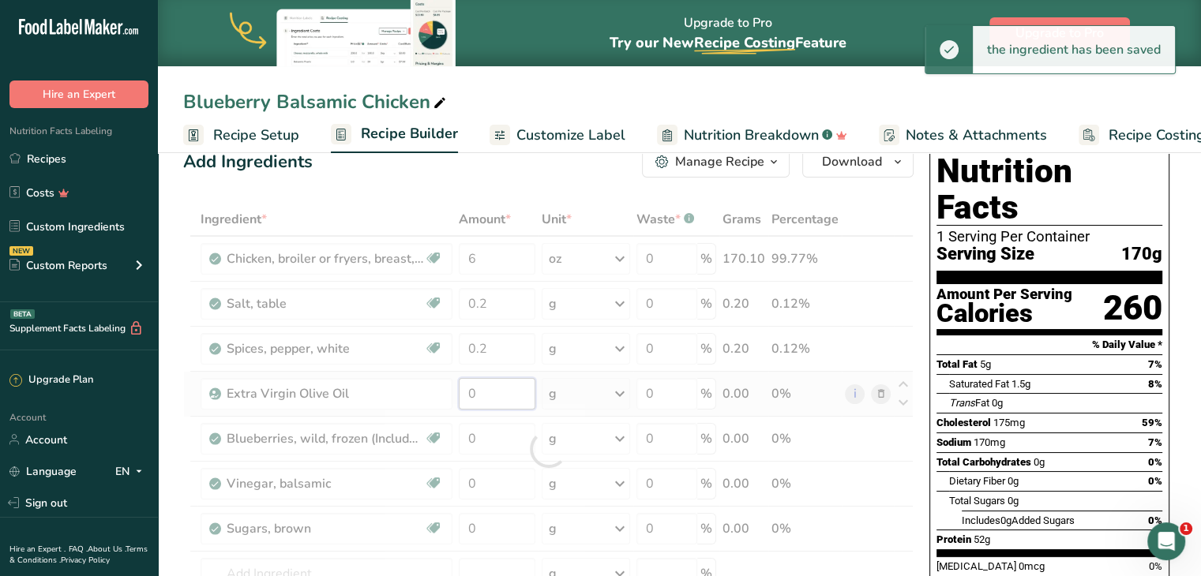
click at [505, 381] on div "Ingredient * Amount * Unit * Waste * .a-a{fill:#347362;}.b-a{fill:#fff;} Grams …" at bounding box center [548, 449] width 730 height 493
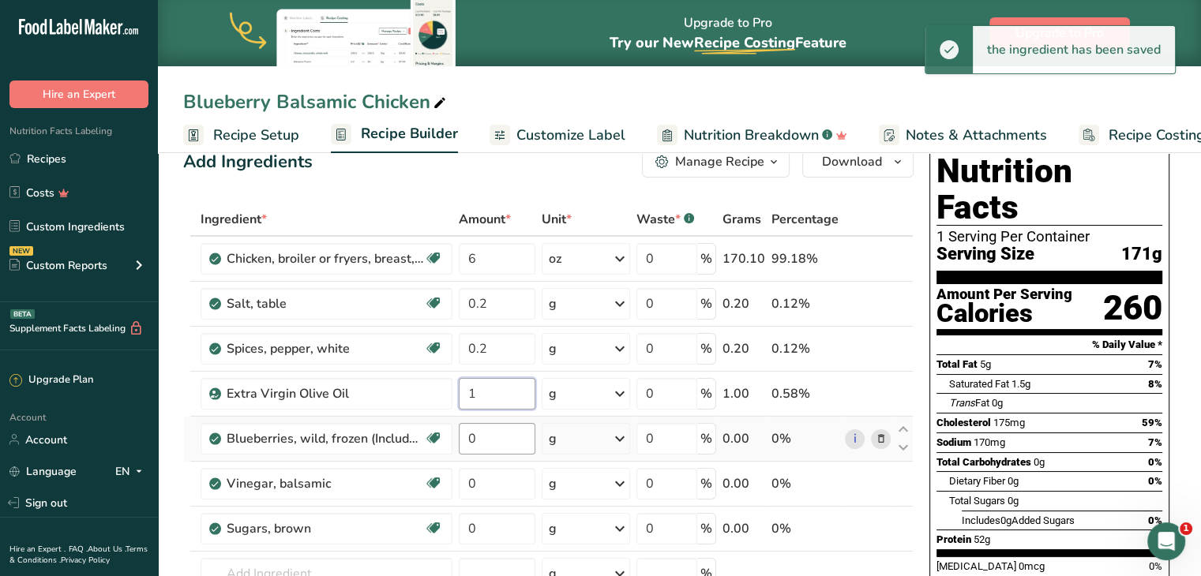
type input "1"
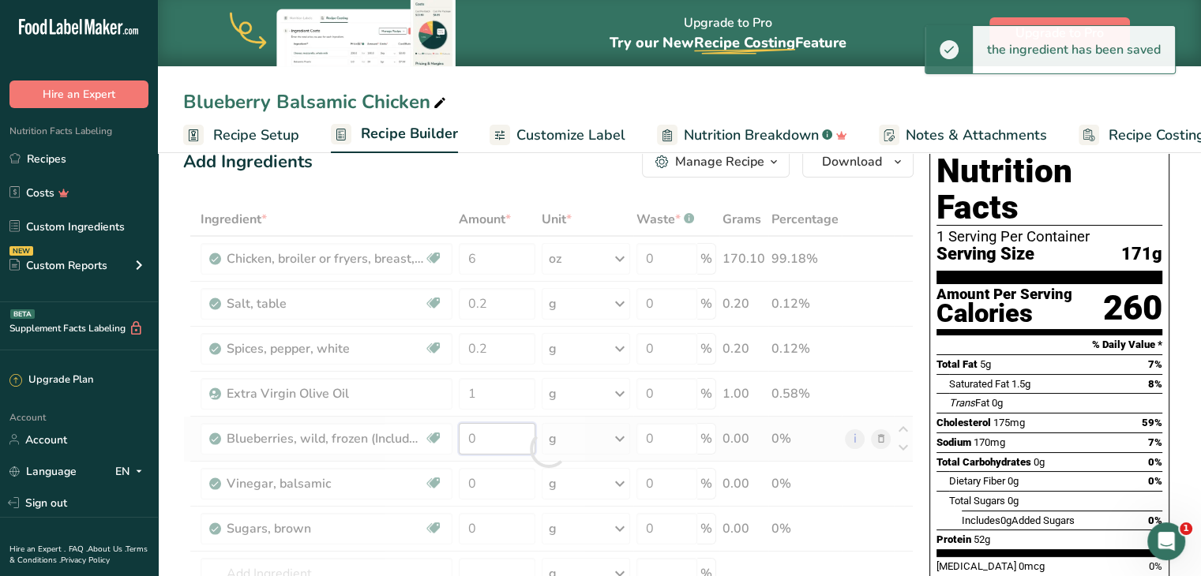
click at [516, 425] on div "Ingredient * Amount * Unit * Waste * .a-a{fill:#347362;}.b-a{fill:#fff;} Grams …" at bounding box center [548, 449] width 730 height 493
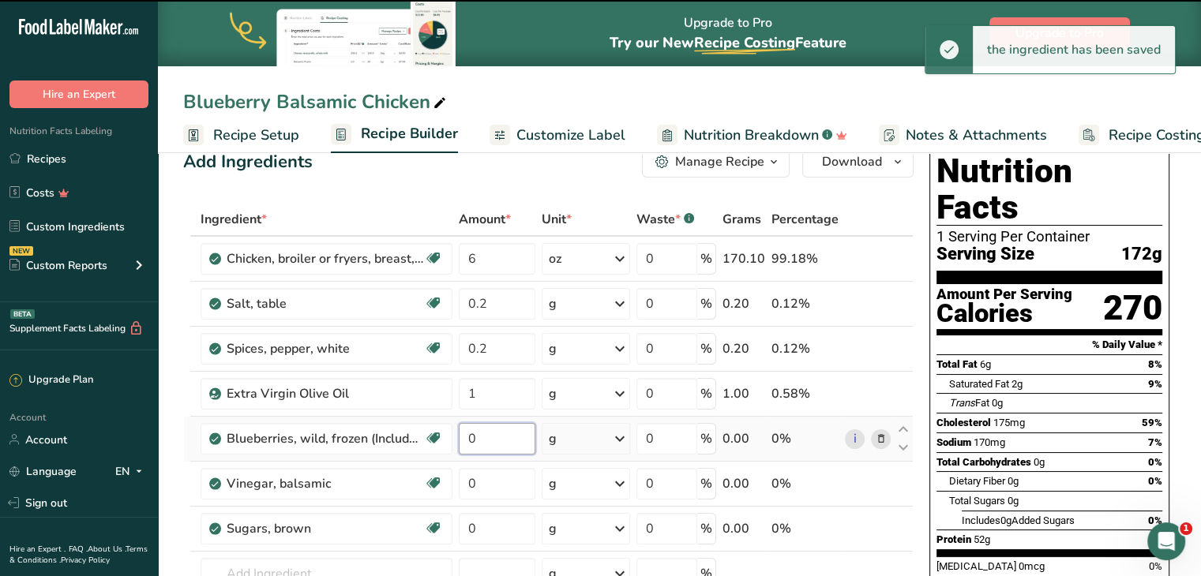
scroll to position [145, 0]
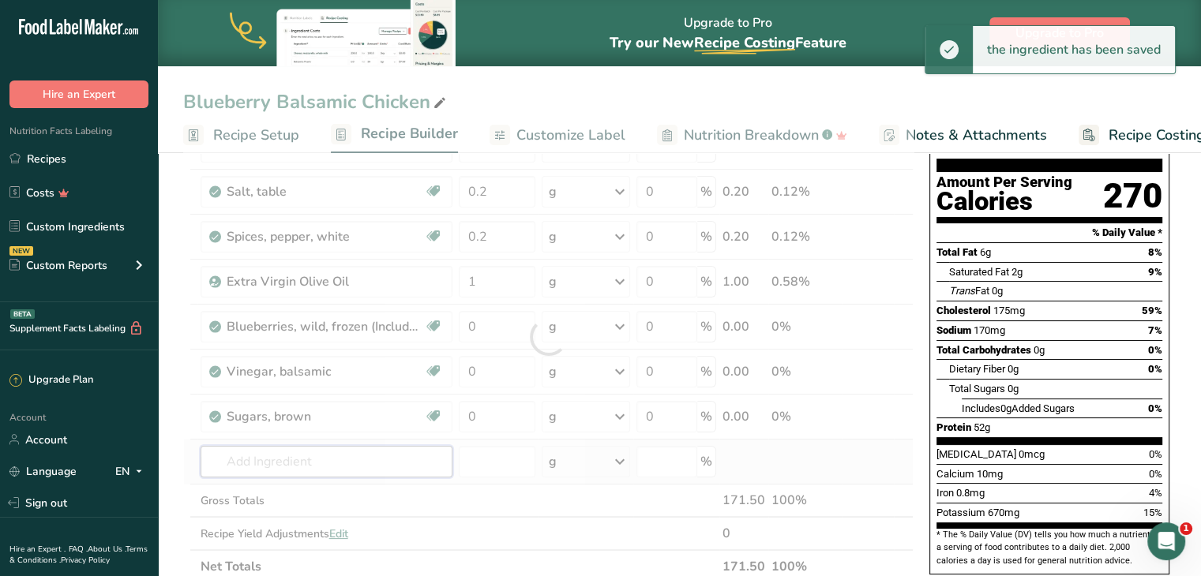
click at [332, 458] on div "Ingredient * Amount * Unit * Waste * .a-a{fill:#347362;}.b-a{fill:#fff;} Grams …" at bounding box center [548, 337] width 730 height 493
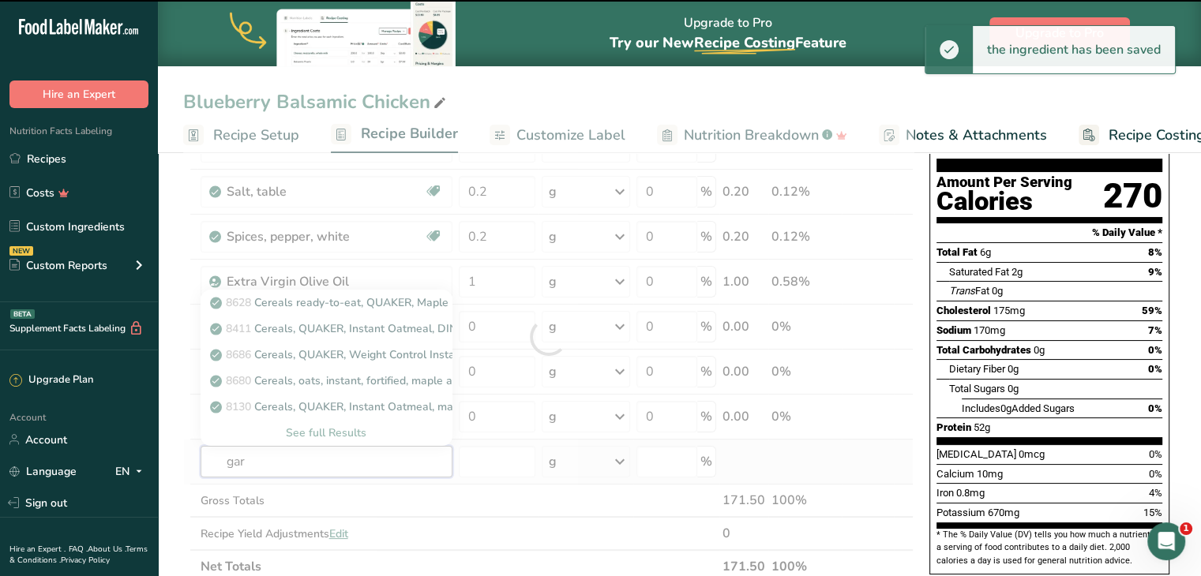
type input "garl"
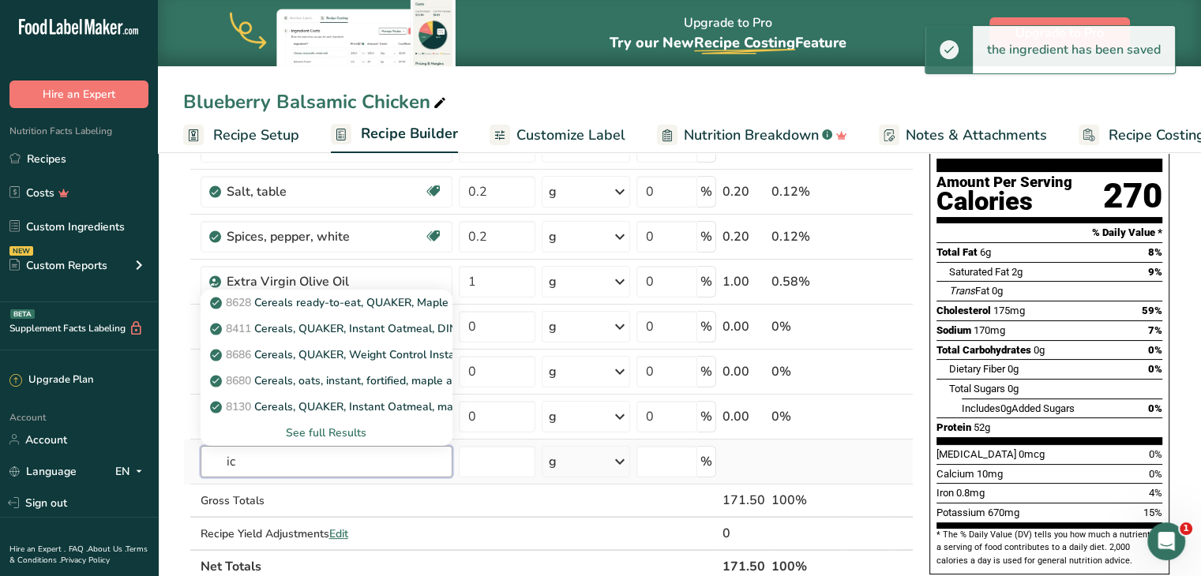
type input "i"
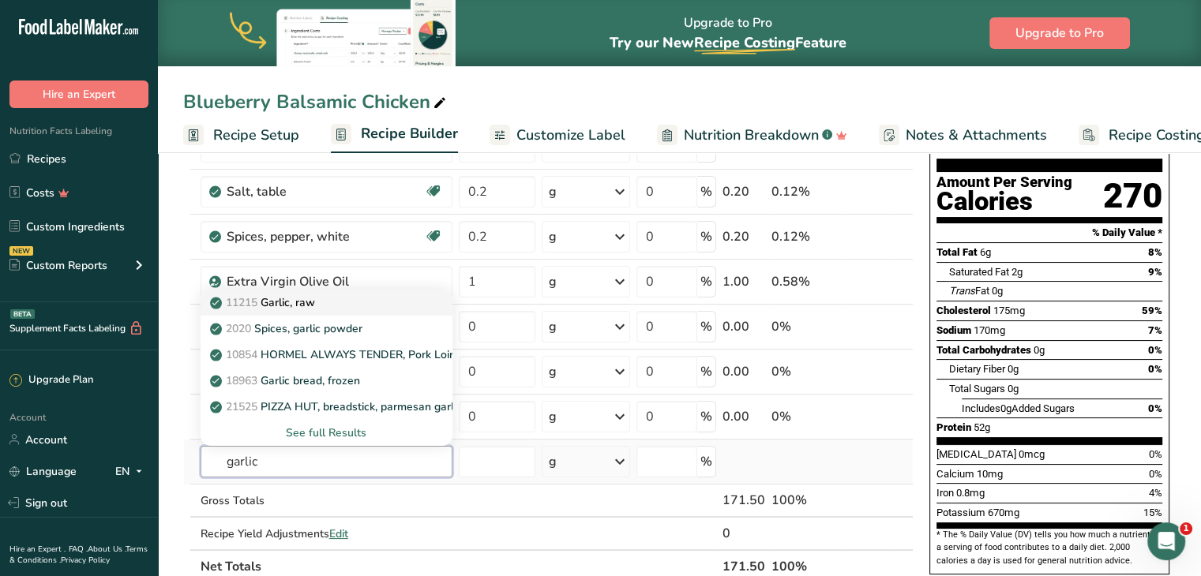
type input "garlic"
click at [324, 300] on div "11215 Garlic, raw" at bounding box center [313, 303] width 201 height 17
type input "Garlic, raw"
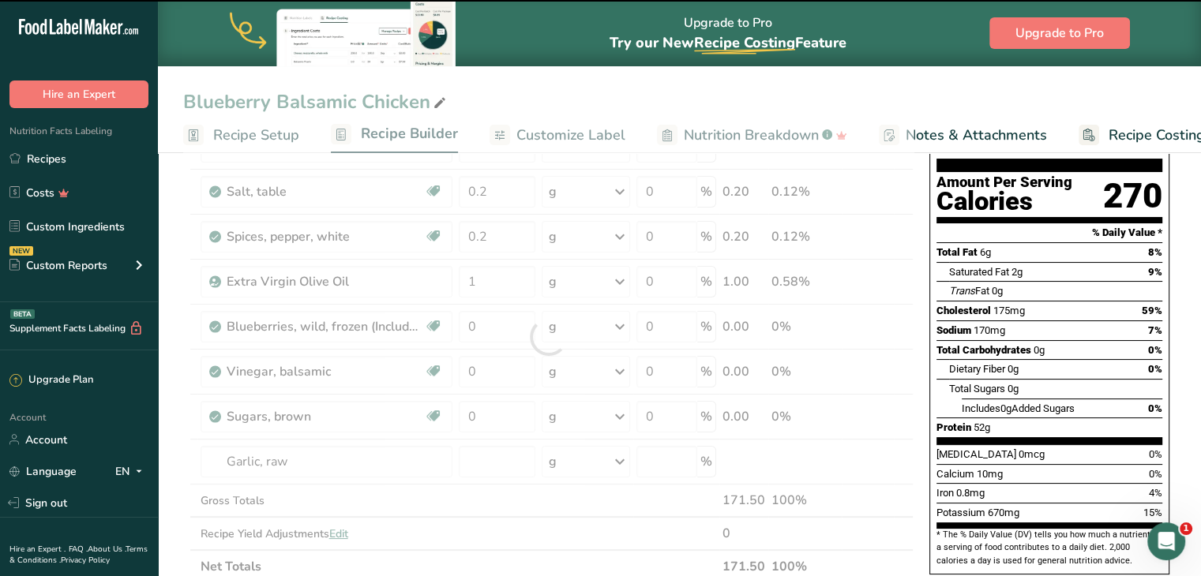
type input "0"
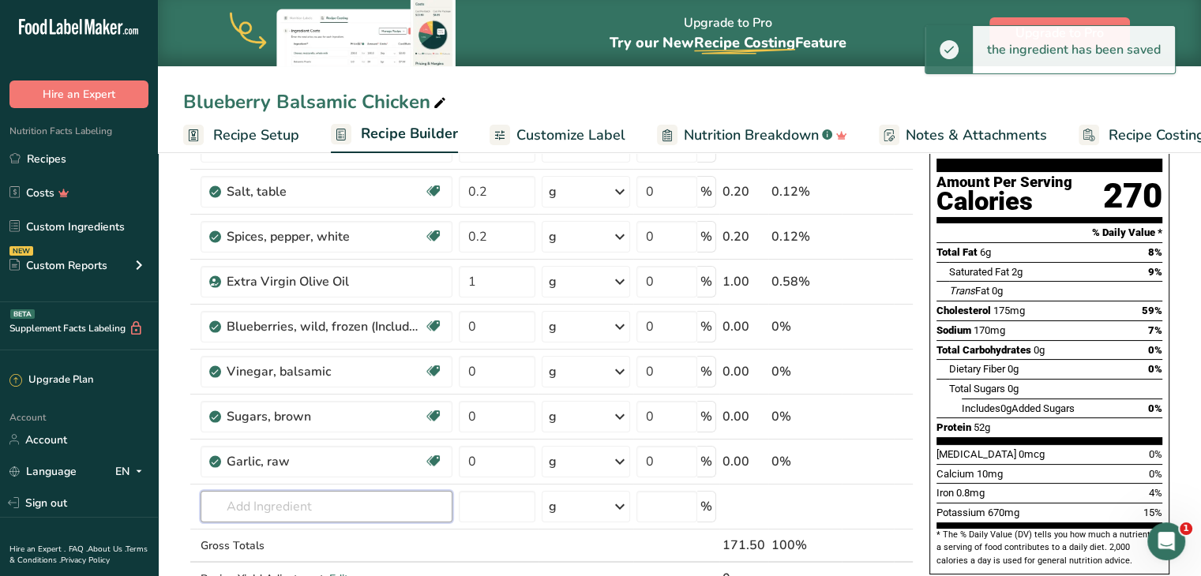
click at [336, 498] on input "text" at bounding box center [327, 507] width 252 height 32
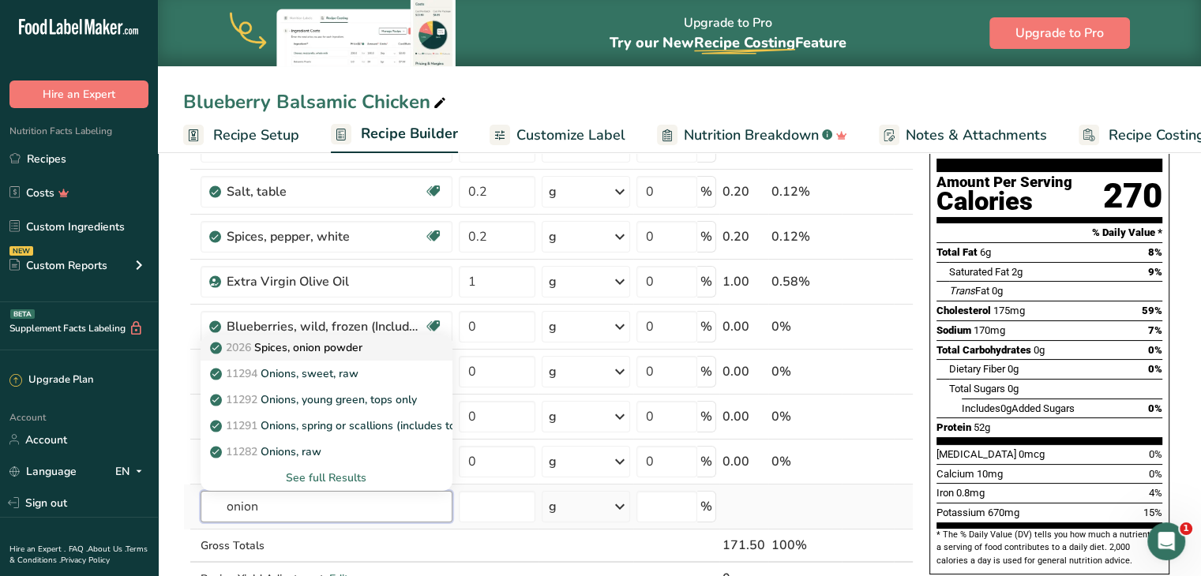
type input "onion"
click at [306, 342] on p "2026 Spices, onion powder" at bounding box center [287, 348] width 149 height 17
type input "Spices, onion powder"
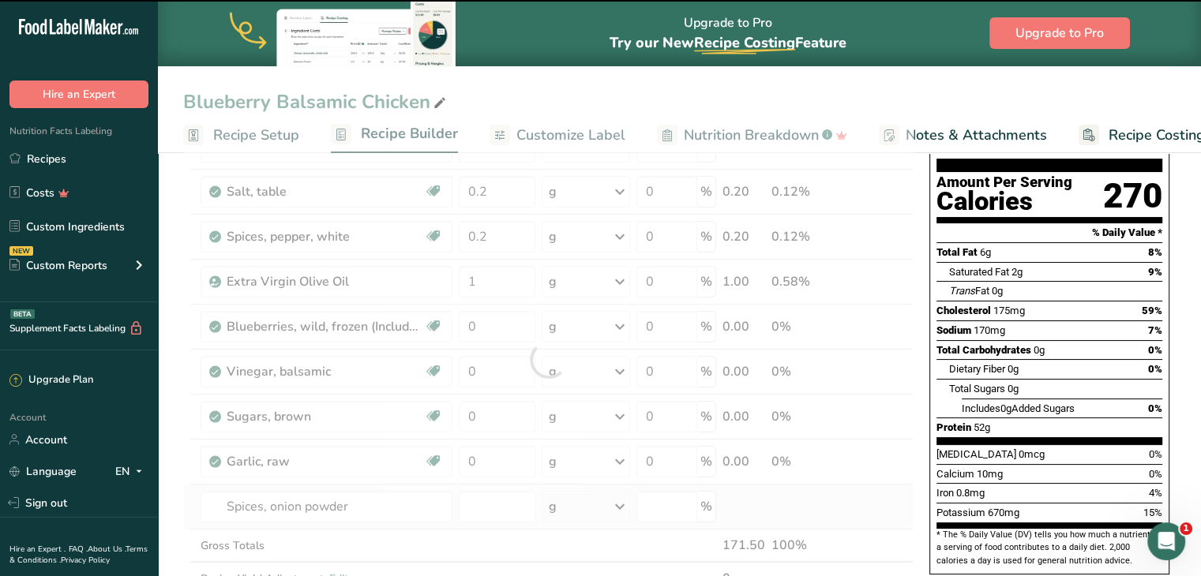
type input "0"
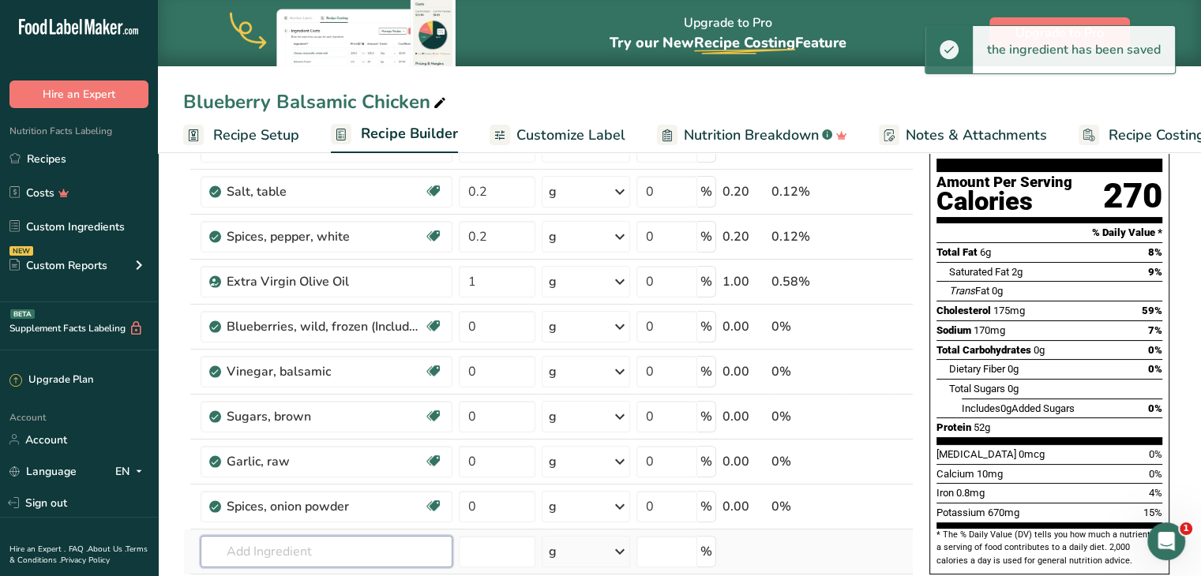
click at [308, 542] on input "text" at bounding box center [327, 552] width 252 height 32
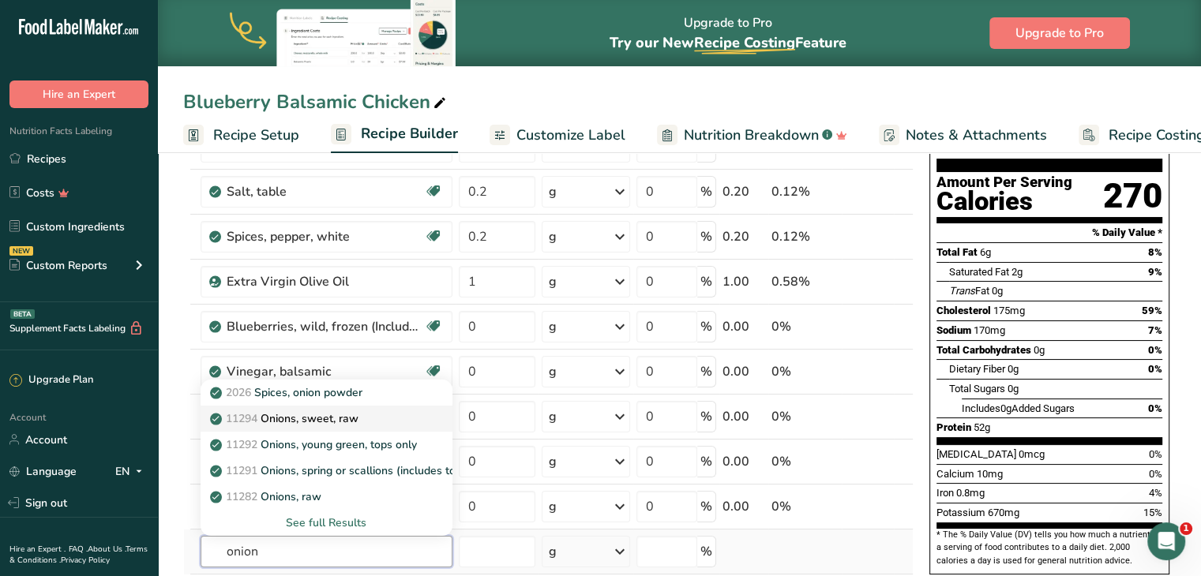
type input "onion"
click at [316, 417] on p "11294 Onions, sweet, raw" at bounding box center [285, 419] width 145 height 17
type input "Onions, sweet, raw"
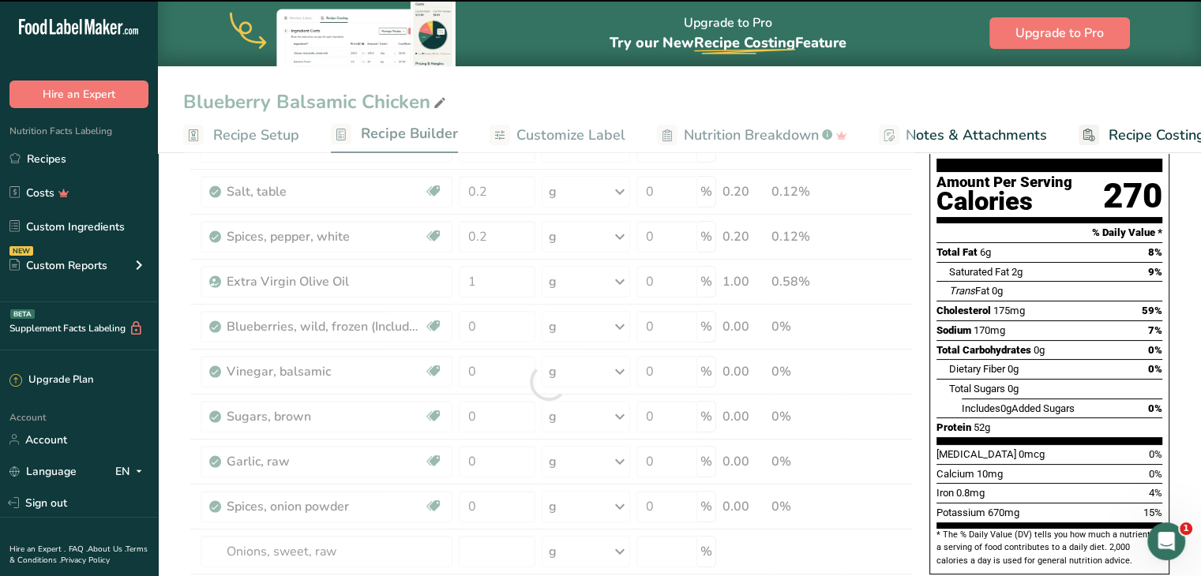
scroll to position [212, 0]
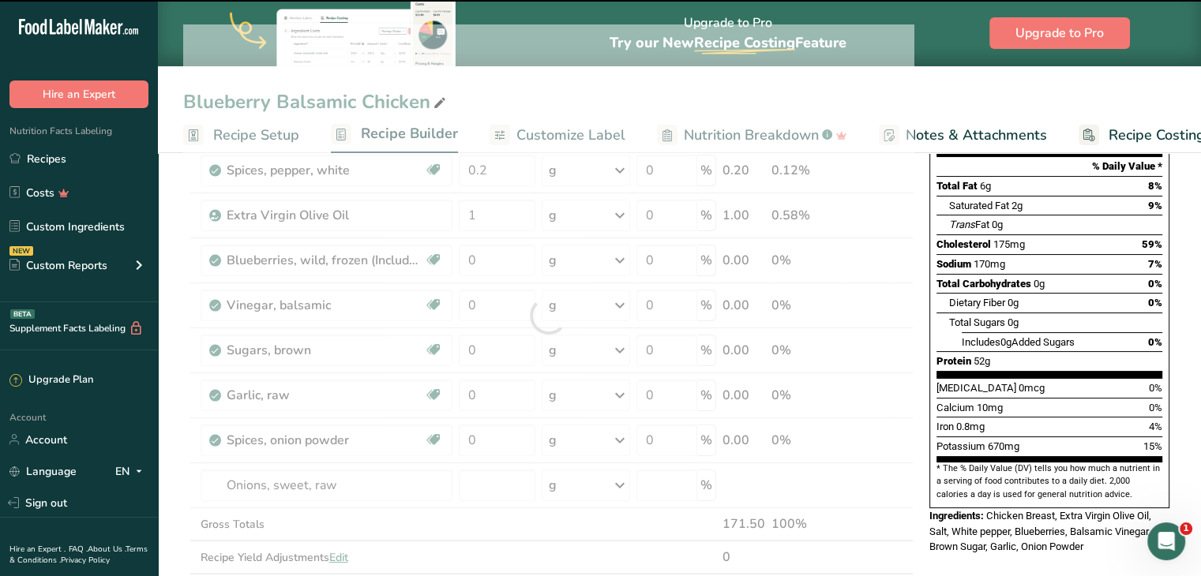
type input "0"
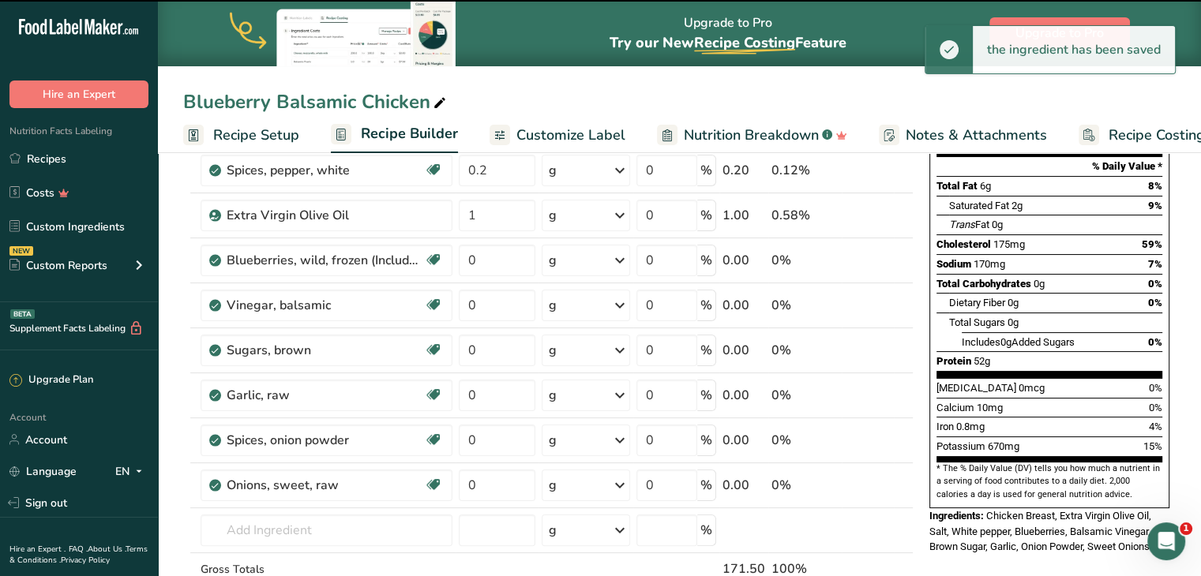
scroll to position [253, 0]
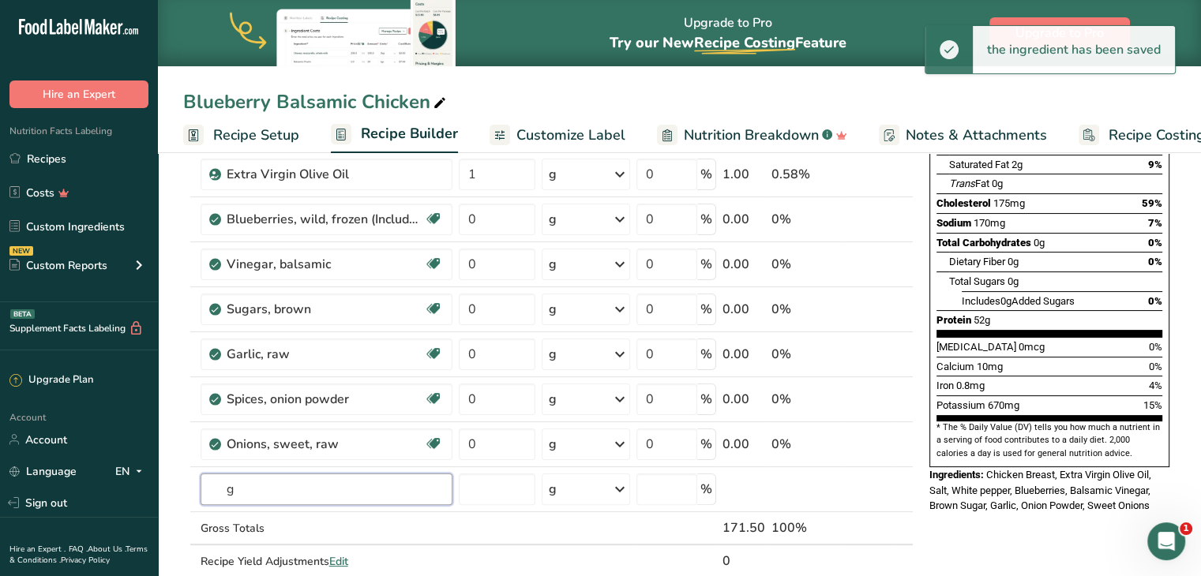
click at [311, 475] on input "g" at bounding box center [327, 490] width 252 height 32
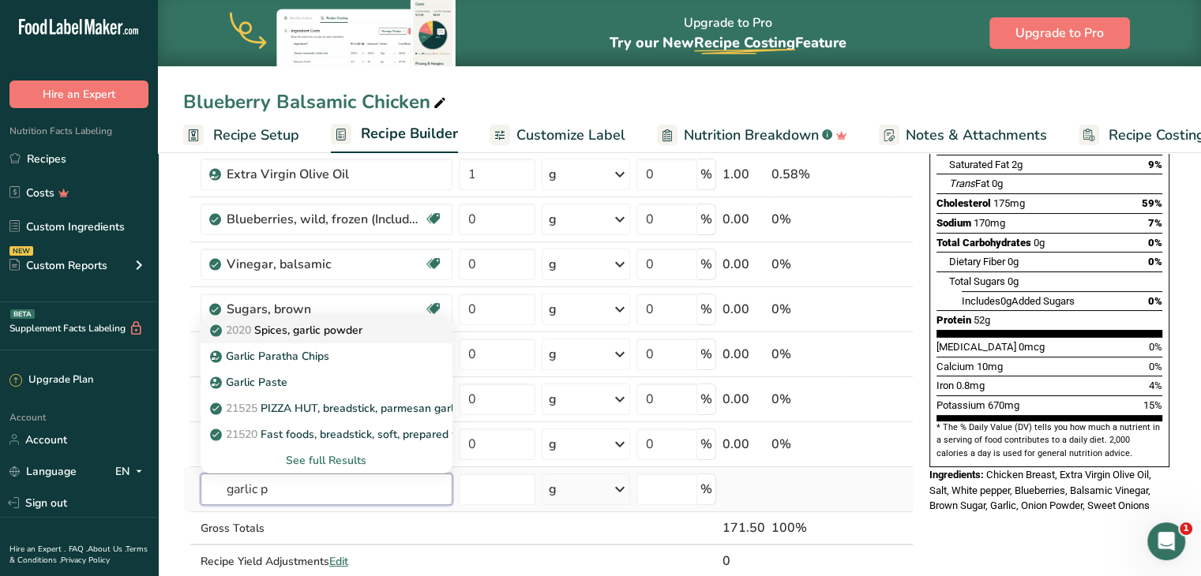
type input "garlic p"
click at [314, 322] on p "2020 Spices, garlic powder" at bounding box center [287, 330] width 149 height 17
type input "Spices, garlic powder"
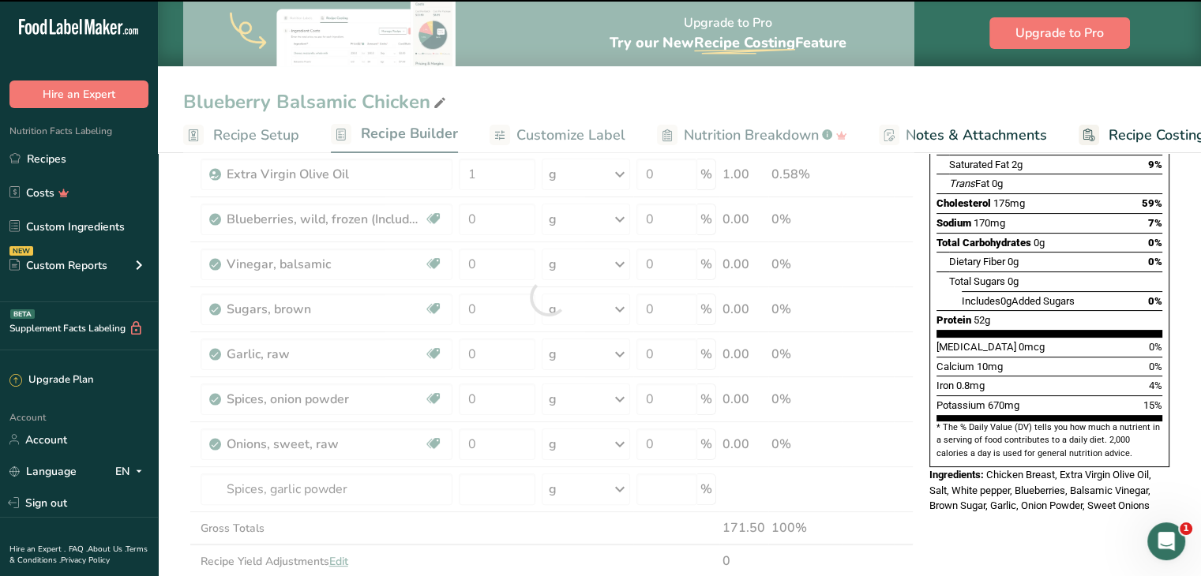
type input "0"
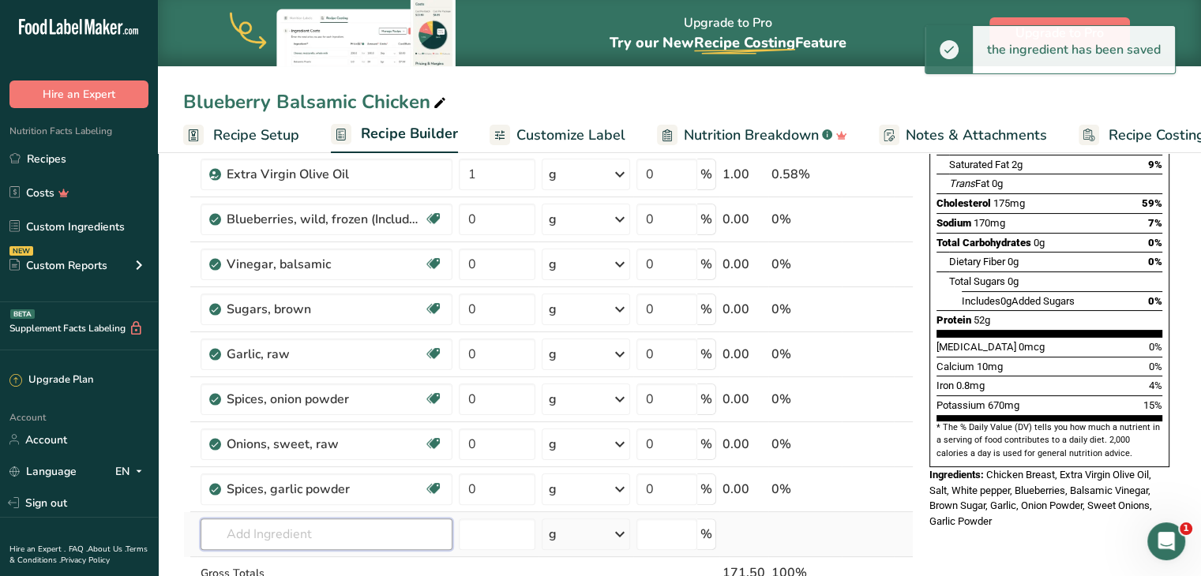
click at [327, 536] on input "text" at bounding box center [327, 535] width 252 height 32
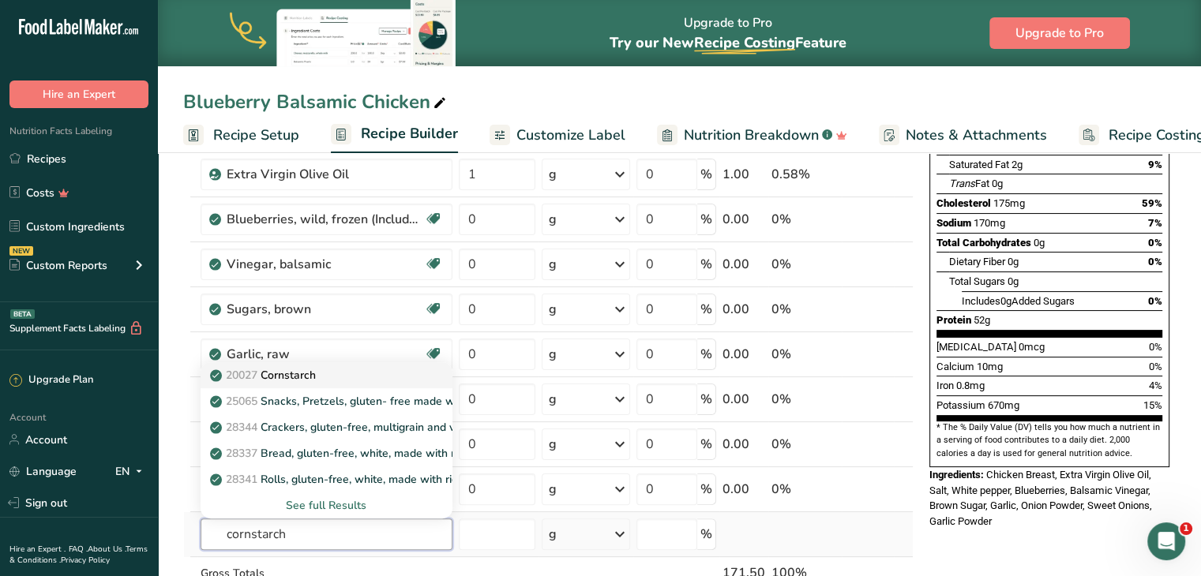
type input "cornstarch"
click at [303, 378] on p "20027 [GEOGRAPHIC_DATA]" at bounding box center [264, 375] width 103 height 17
type input "Cornstarch"
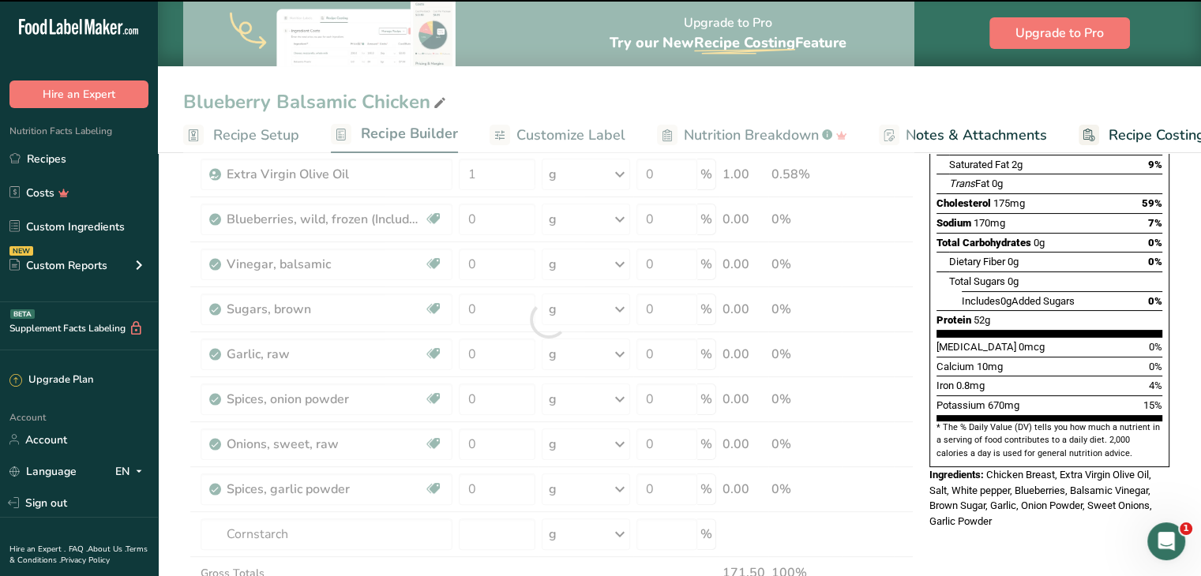
type input "0"
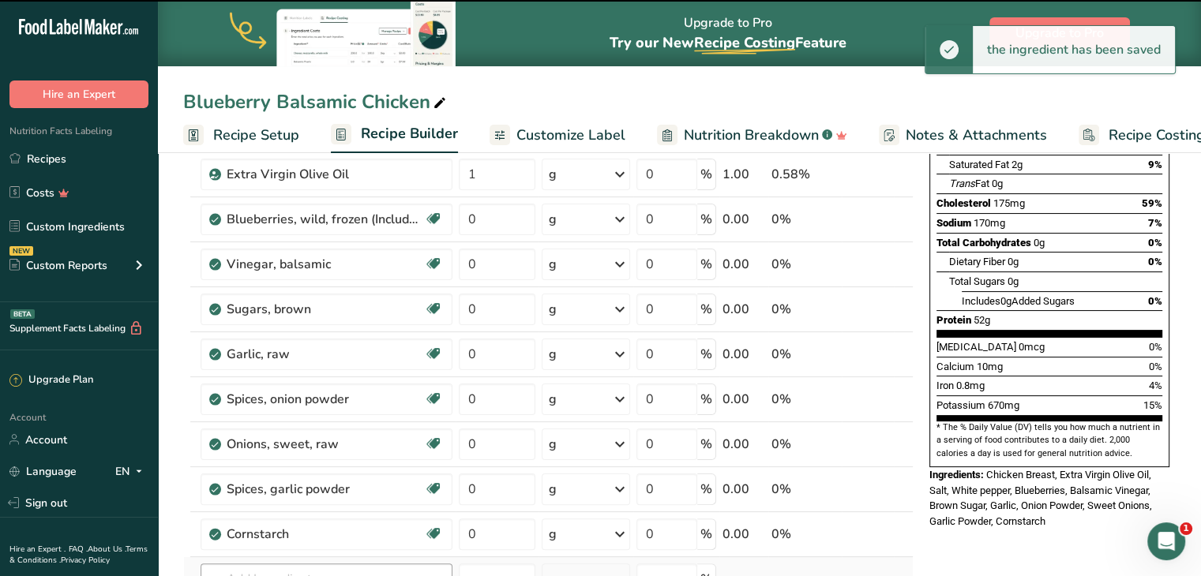
scroll to position [335, 0]
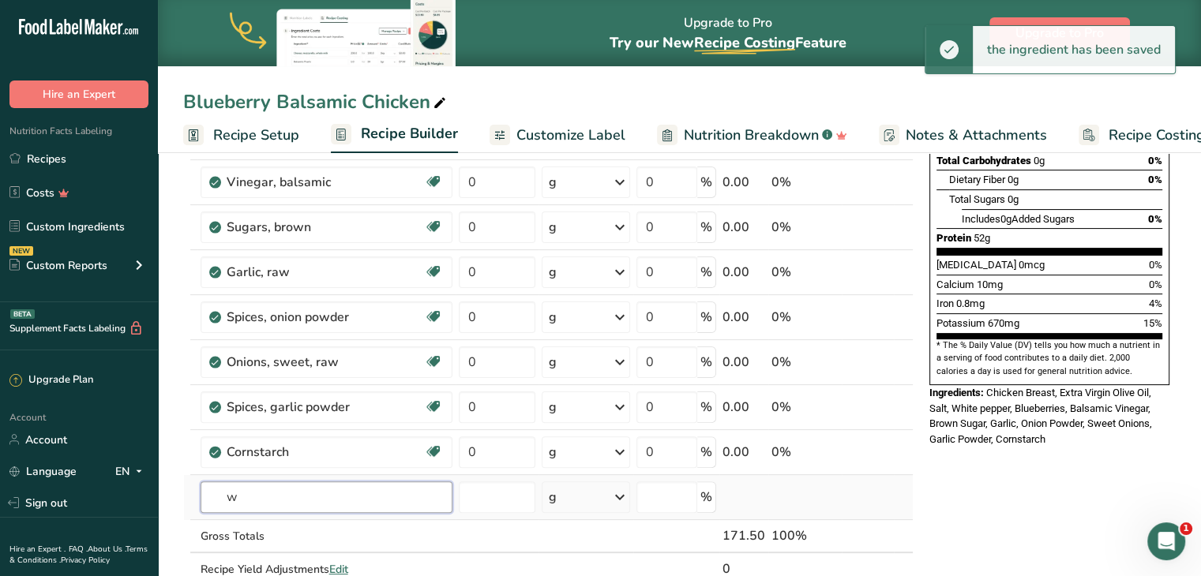
click at [311, 487] on input "w" at bounding box center [327, 498] width 252 height 32
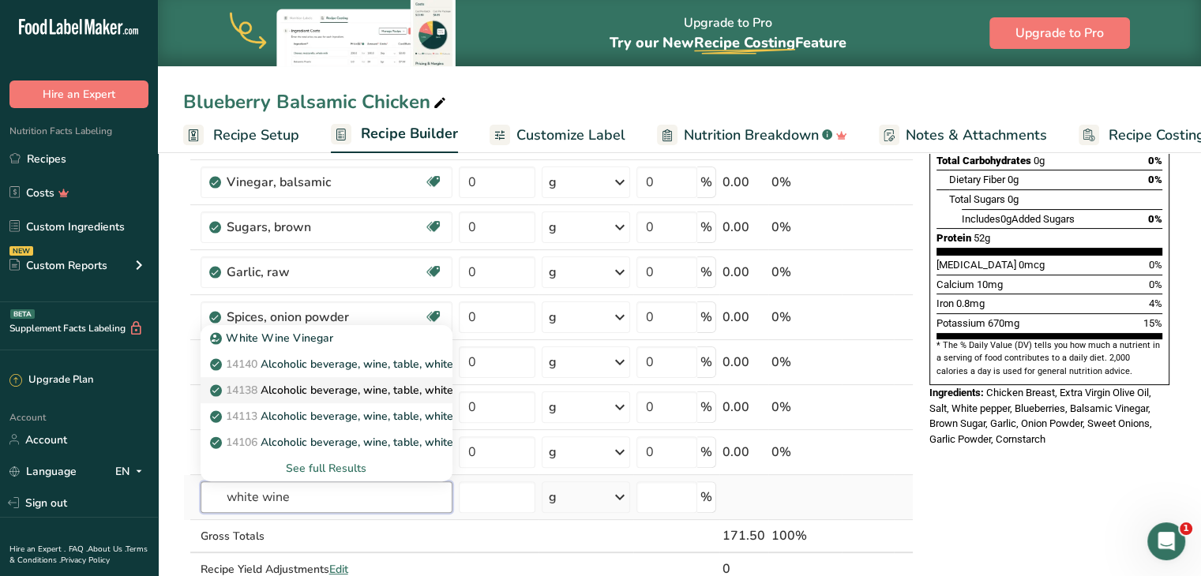
type input "white wine"
click at [311, 386] on p "14138 Alcoholic beverage, wine, table, white, Pinot Blanc" at bounding box center [365, 390] width 304 height 17
type input "Alcoholic beverage, wine, table, white, Pinot Blanc"
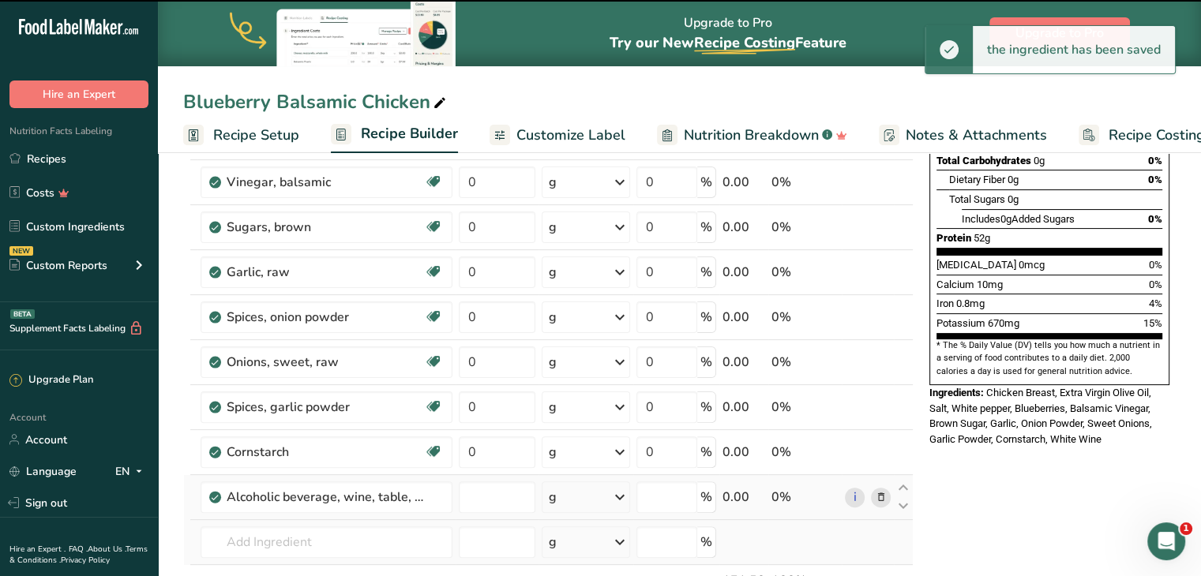
type input "0"
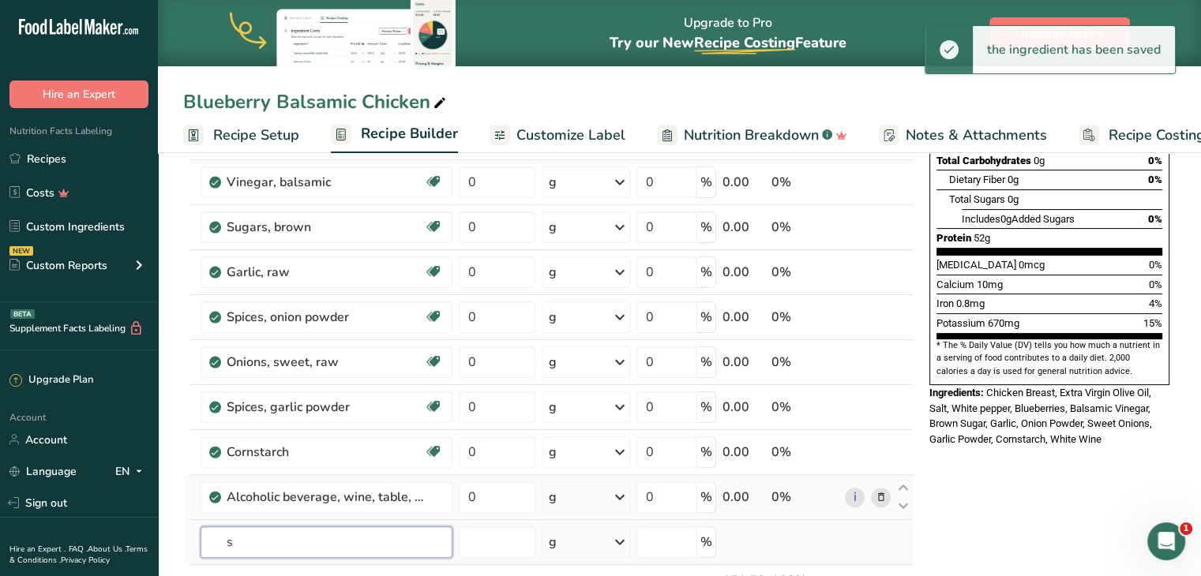
click at [320, 546] on input "s" at bounding box center [327, 543] width 252 height 32
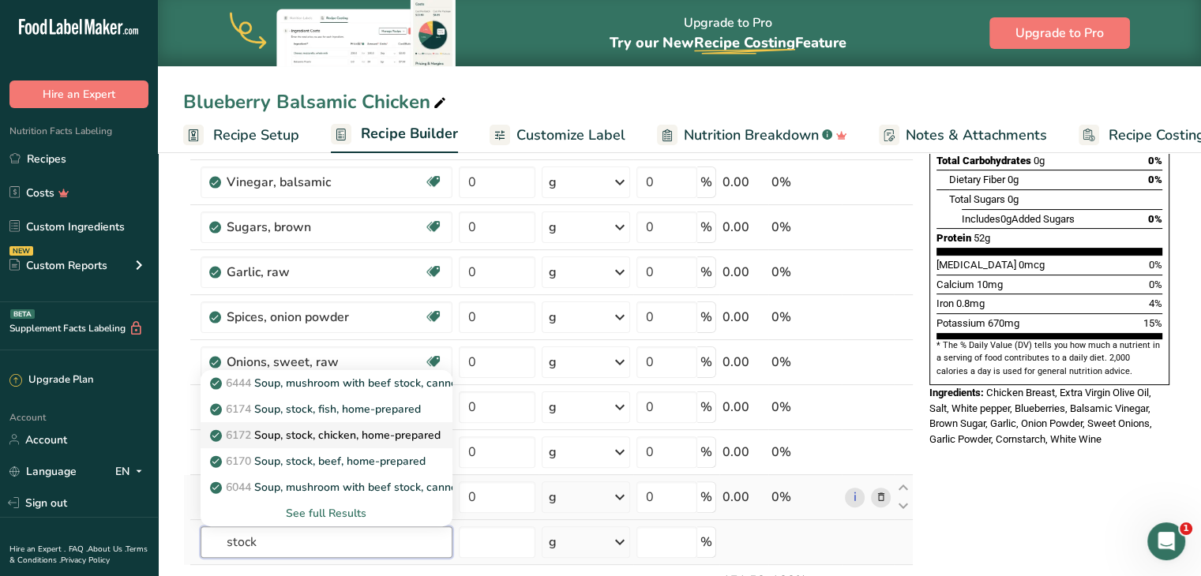
type input "stock"
click at [340, 436] on p "6172 Soup, stock, chicken, home-prepared" at bounding box center [326, 435] width 227 height 17
type input "Soup, stock, chicken, home-prepared"
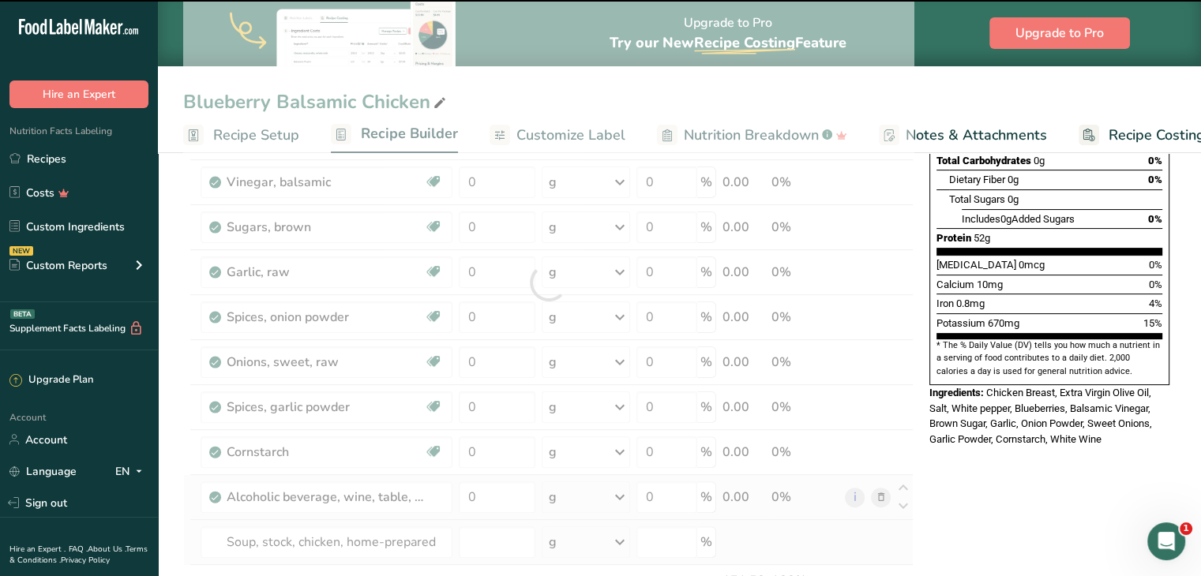
type input "0"
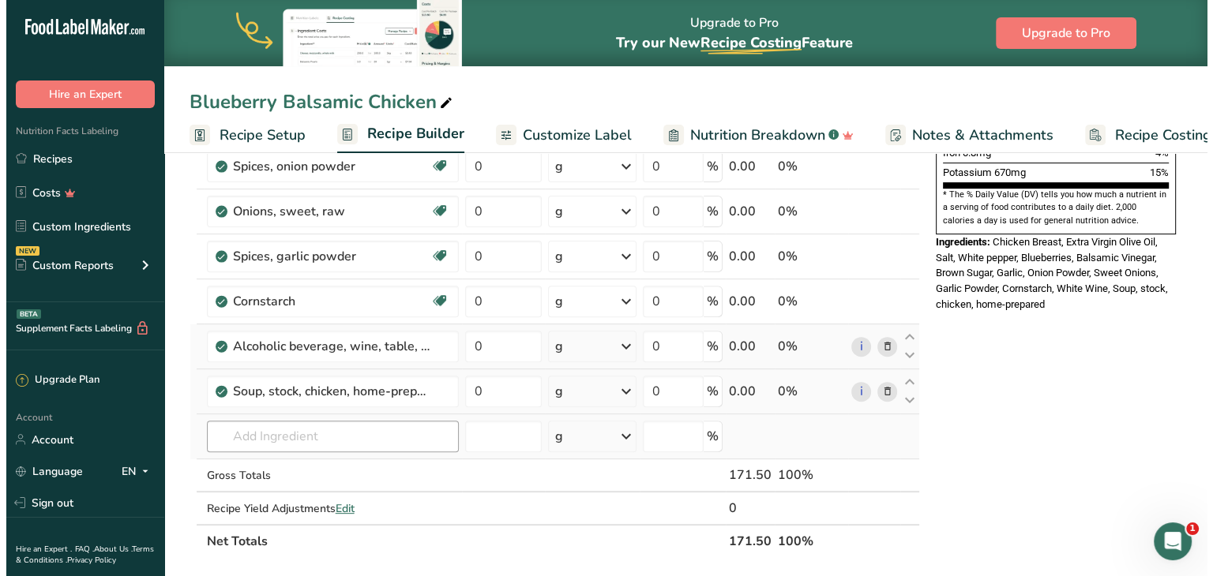
scroll to position [486, 0]
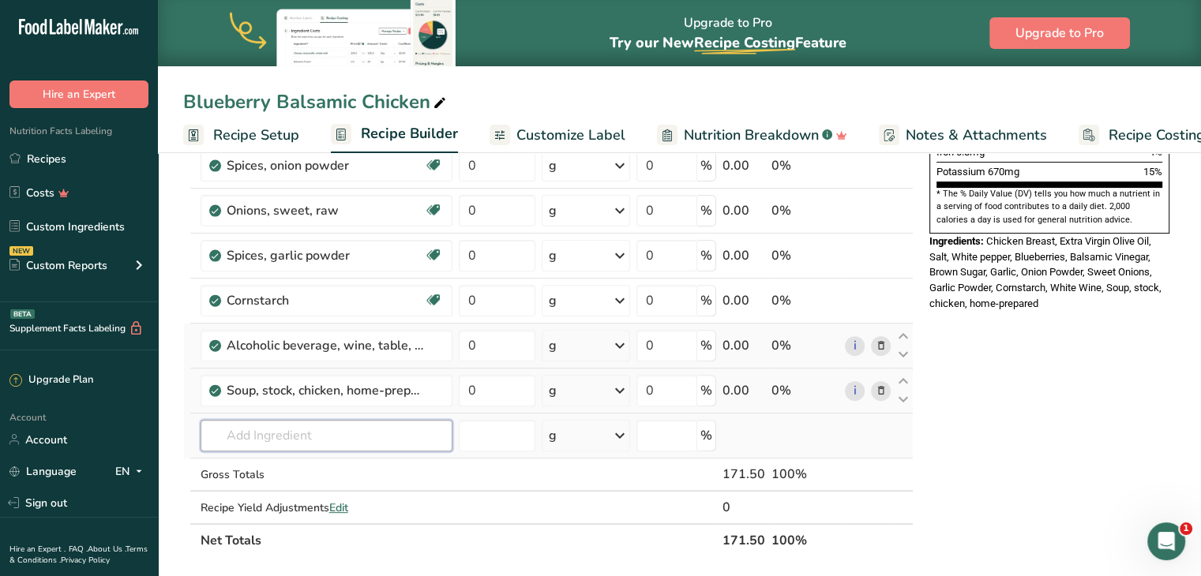
click at [336, 437] on input "text" at bounding box center [327, 436] width 252 height 32
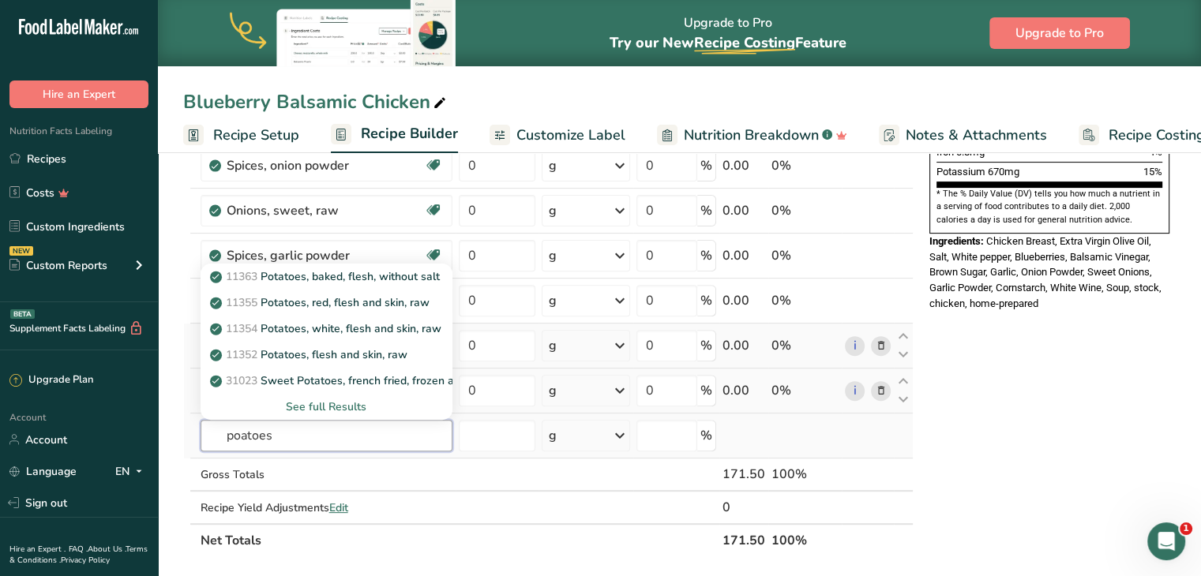
type input "poatoes"
click at [332, 408] on div "See full Results" at bounding box center [326, 407] width 227 height 17
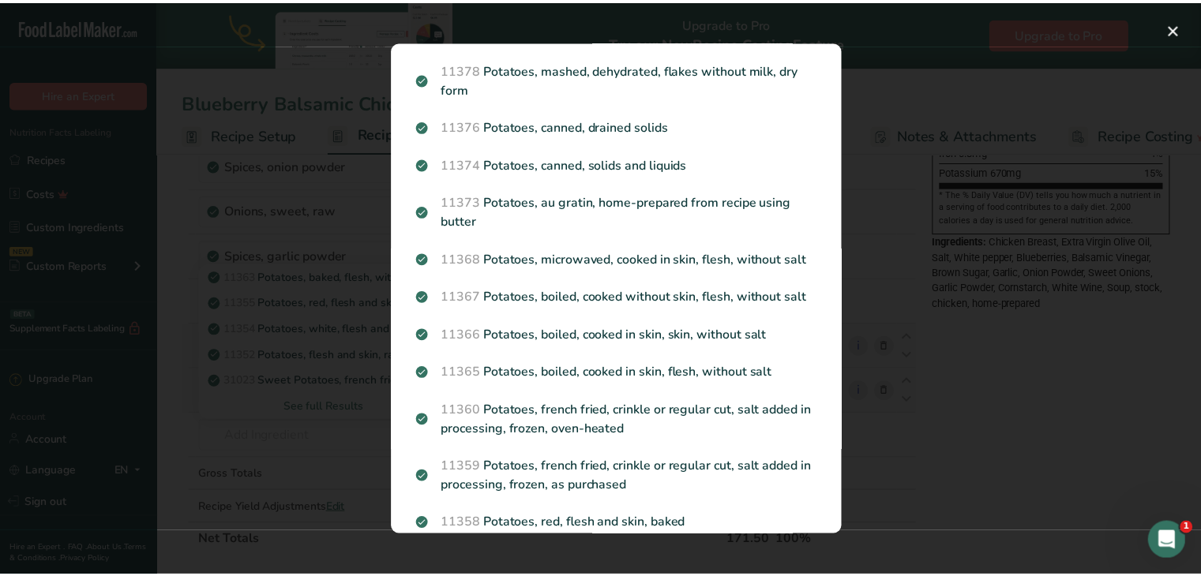
scroll to position [1919, 0]
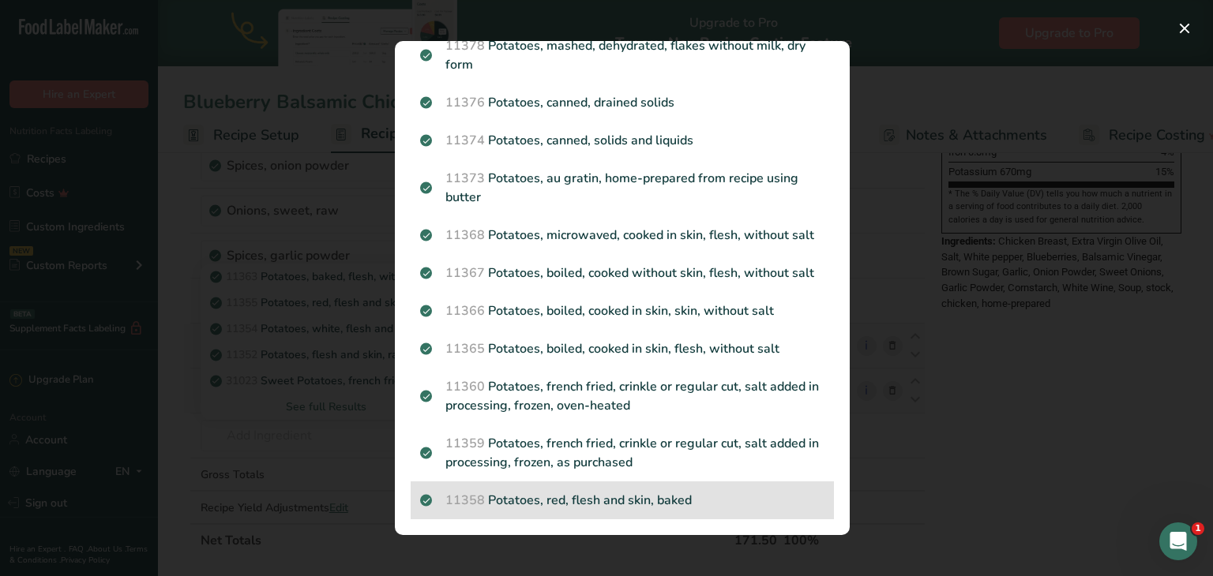
click at [652, 484] on div "11358 Potatoes, red, flesh and skin, baked" at bounding box center [622, 501] width 423 height 38
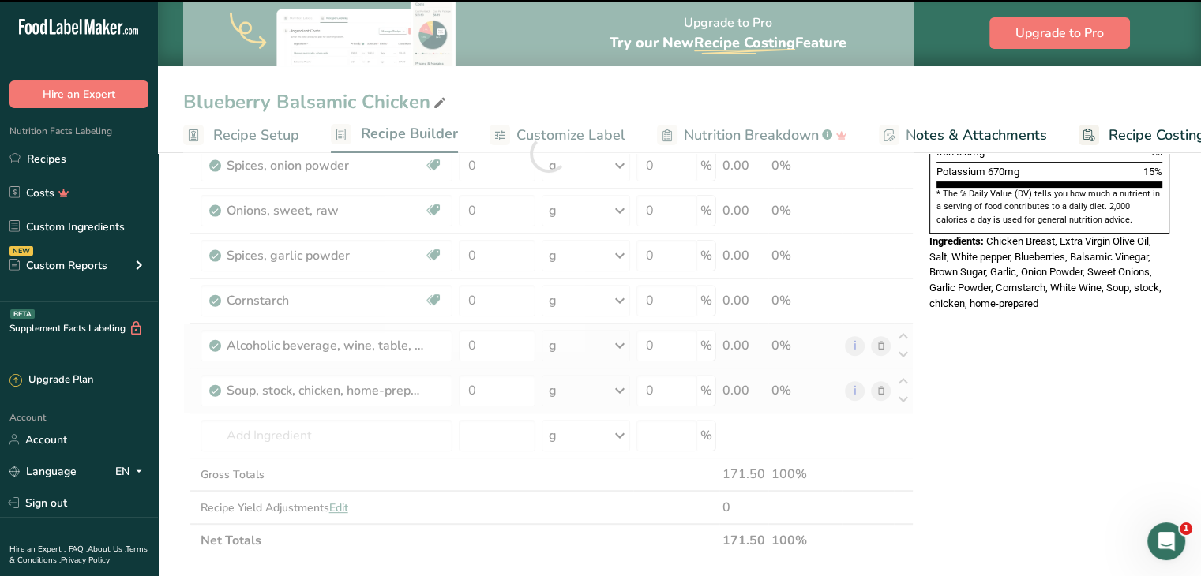
type input "0"
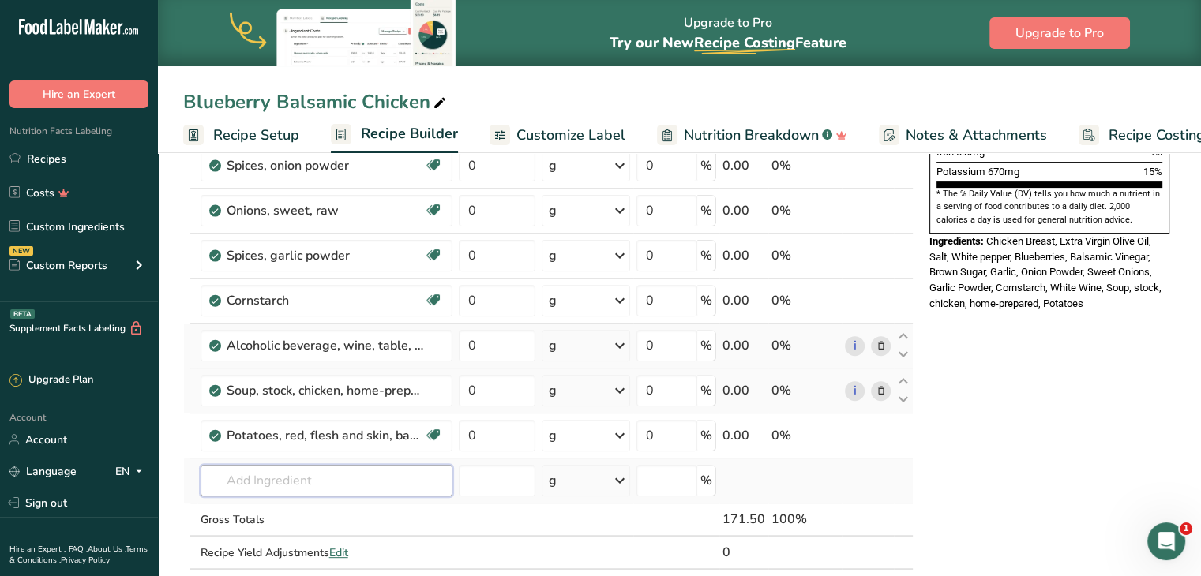
click at [396, 471] on input "text" at bounding box center [327, 481] width 252 height 32
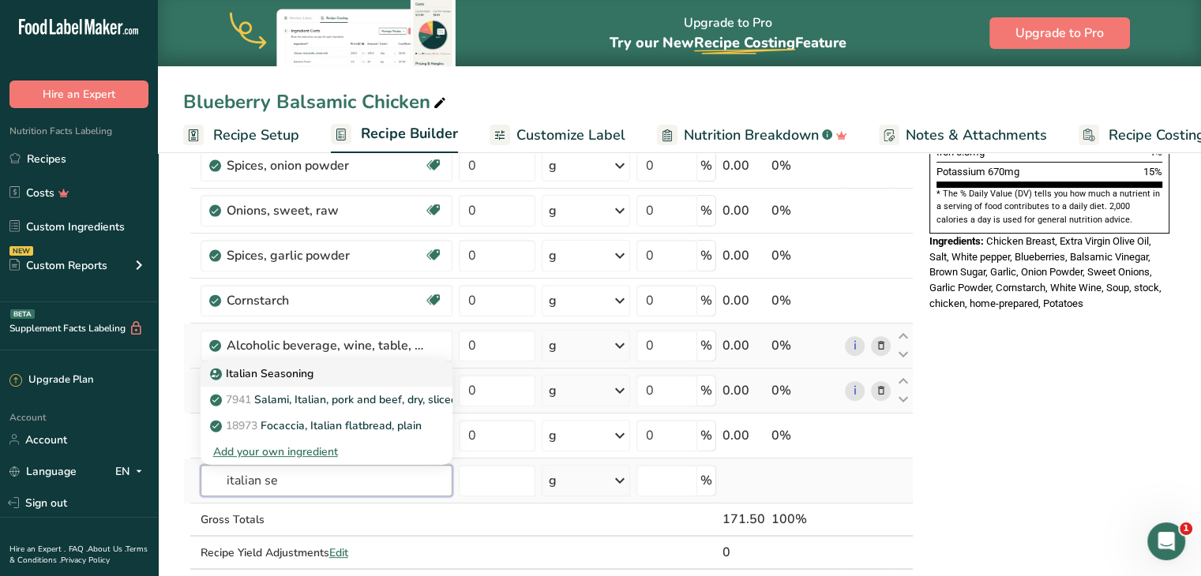
type input "italian se"
click at [347, 370] on div "Italian Seasoning" at bounding box center [313, 374] width 201 height 17
type input "Italian Seasoning"
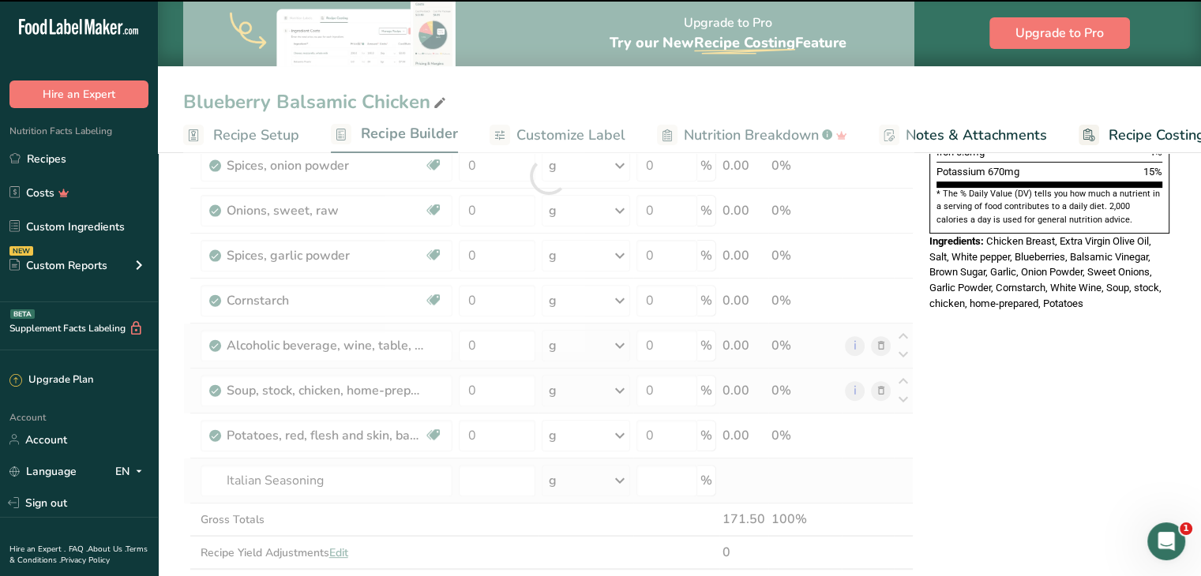
type input "0"
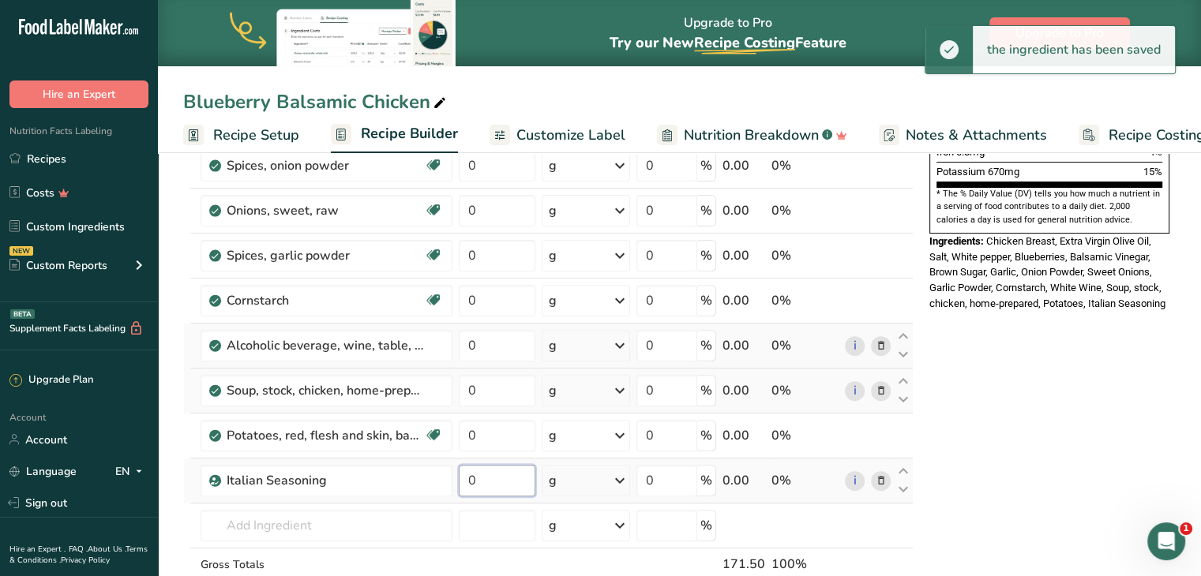
click at [528, 468] on input "0" at bounding box center [497, 481] width 77 height 32
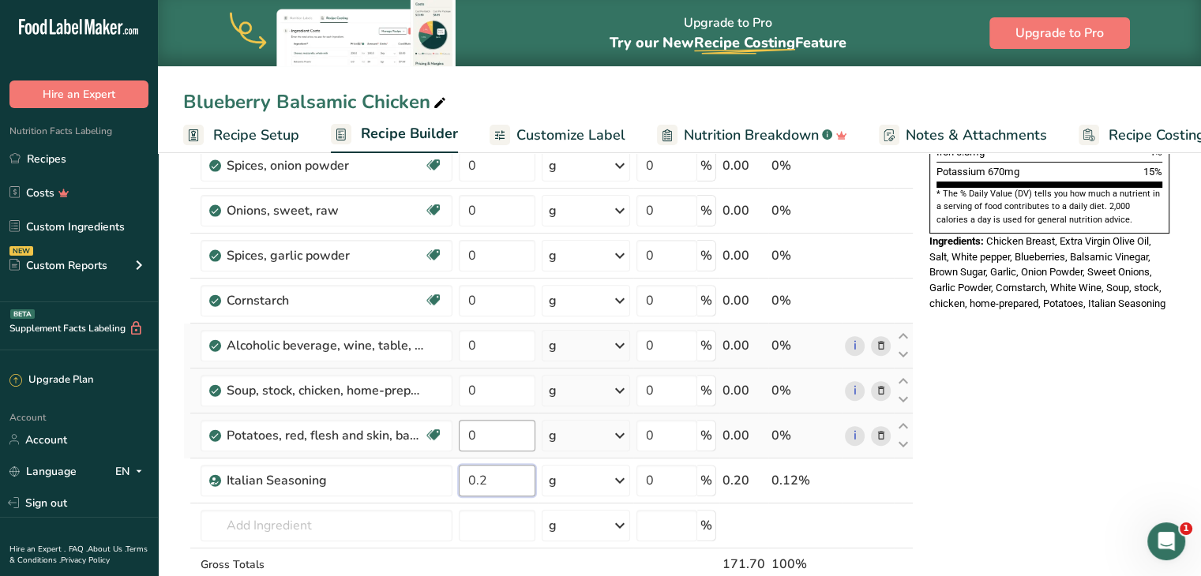
type input "0.2"
click at [520, 433] on div "Ingredient * Amount * Unit * Waste * .a-a{fill:#347362;}.b-a{fill:#fff;} Grams …" at bounding box center [548, 199] width 730 height 898
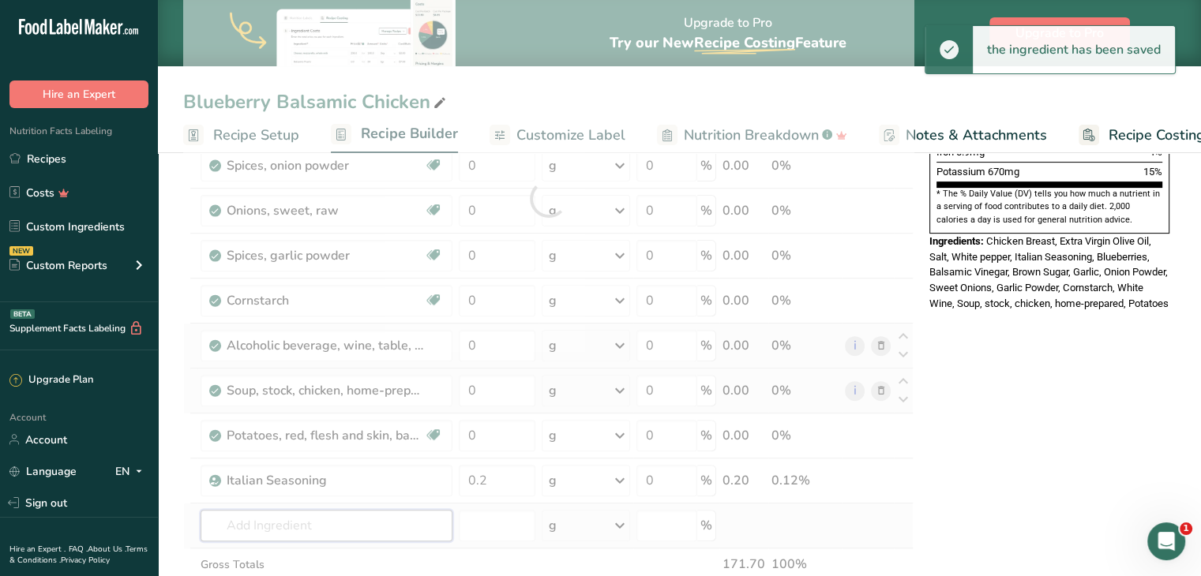
click at [342, 510] on div "Ingredient * Amount * Unit * Waste * .a-a{fill:#347362;}.b-a{fill:#fff;} Grams …" at bounding box center [548, 199] width 730 height 898
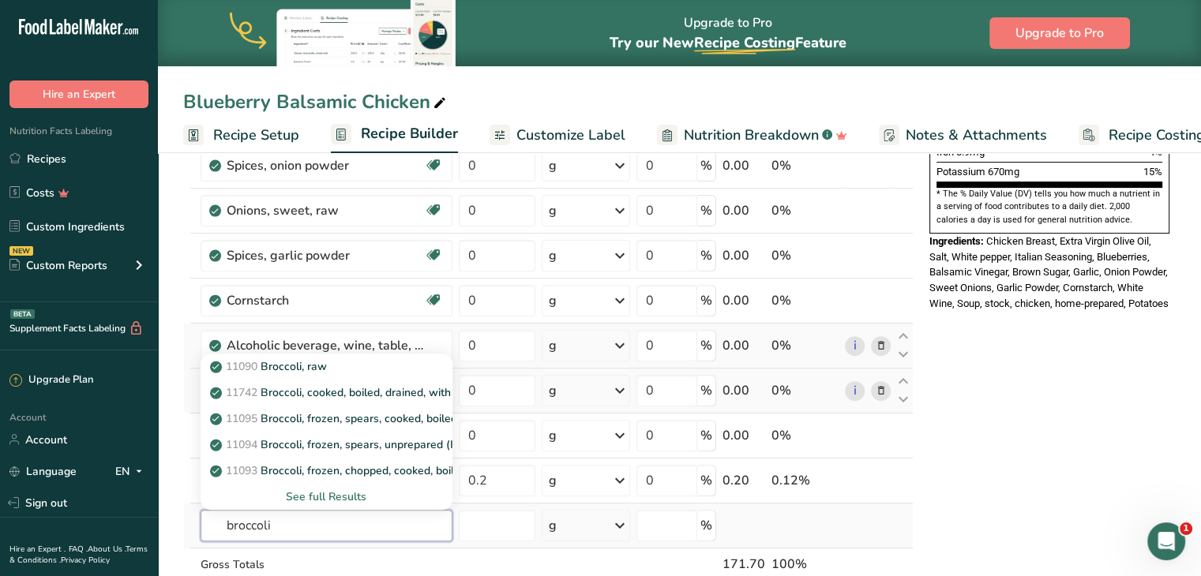
type input "broccoli"
click at [329, 497] on div "See full Results" at bounding box center [326, 497] width 227 height 17
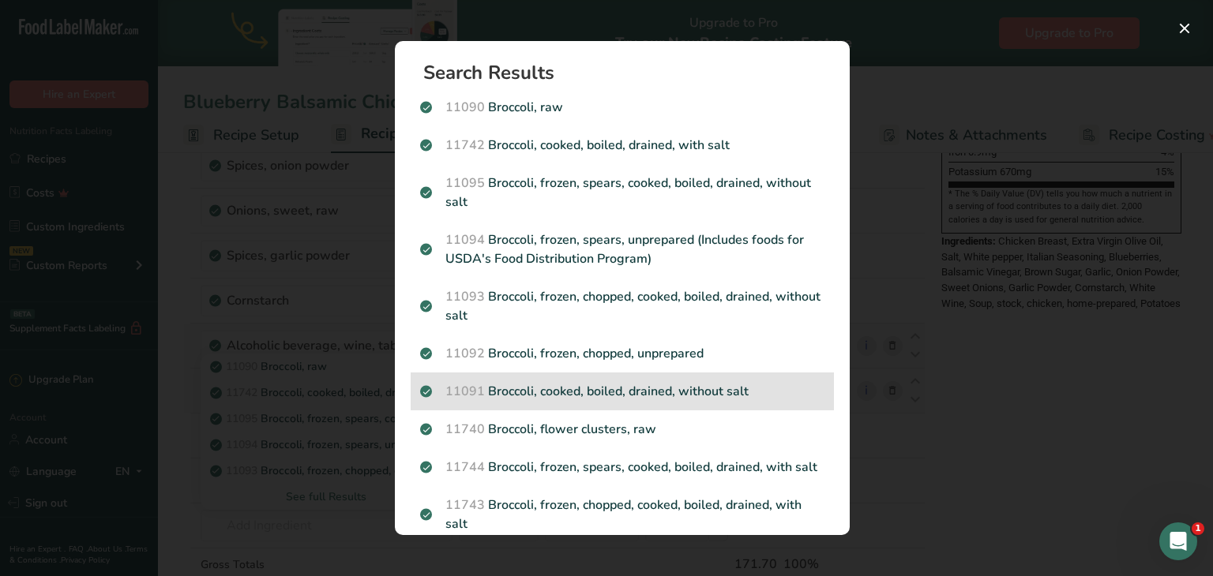
click at [588, 382] on p "11091 Broccoli, cooked, boiled, drained, without salt" at bounding box center [622, 391] width 404 height 19
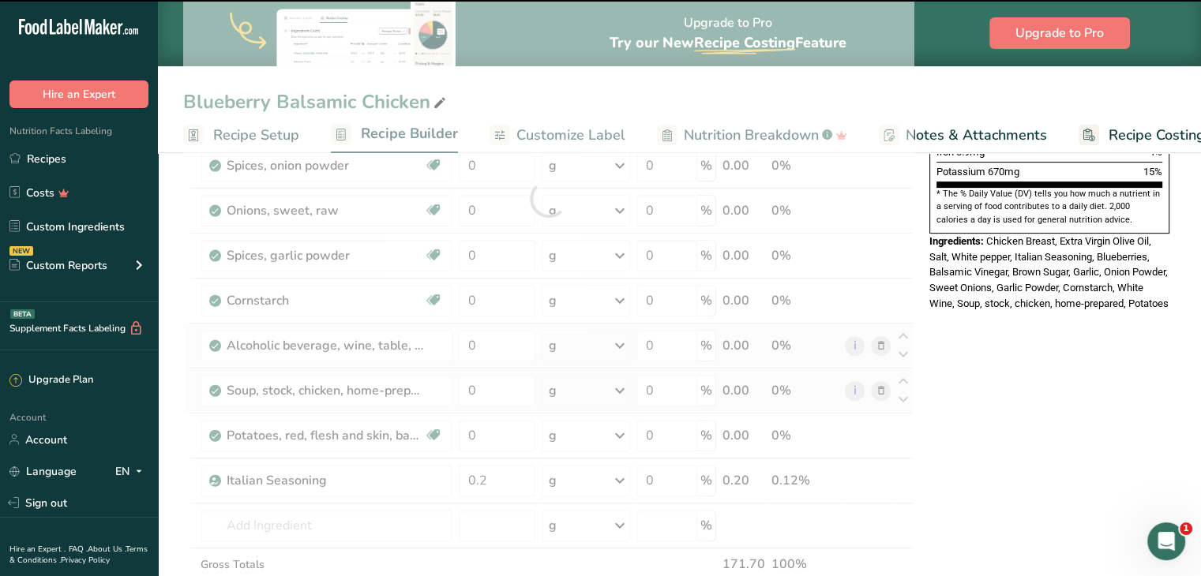
type input "0"
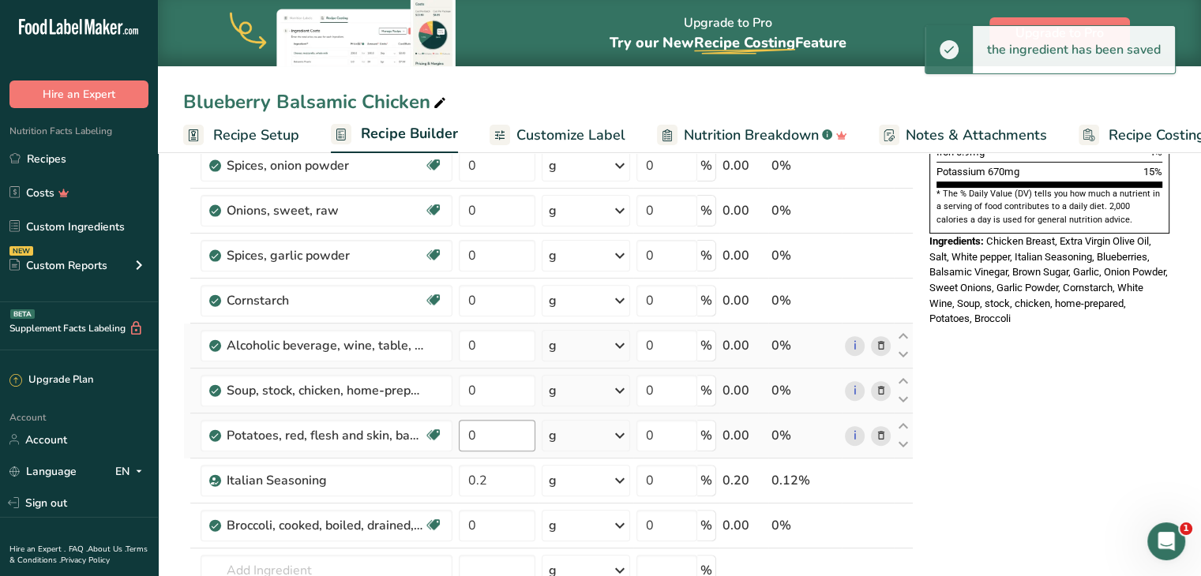
scroll to position [556, 0]
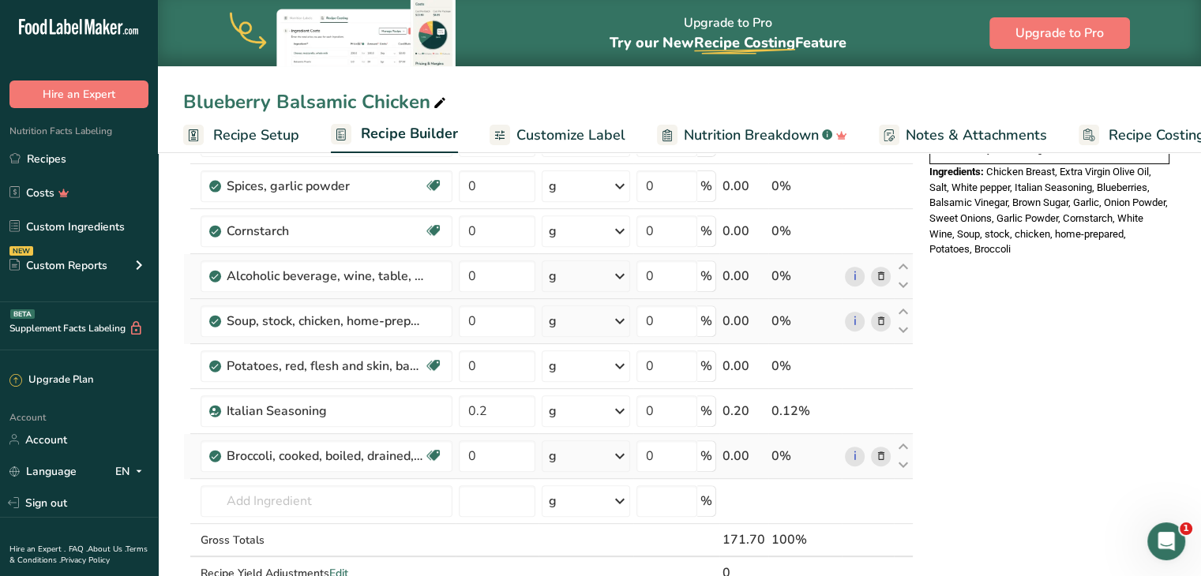
click at [601, 442] on div "g" at bounding box center [586, 457] width 88 height 32
click at [598, 500] on div "0.5 cup, chopped" at bounding box center [617, 509] width 133 height 23
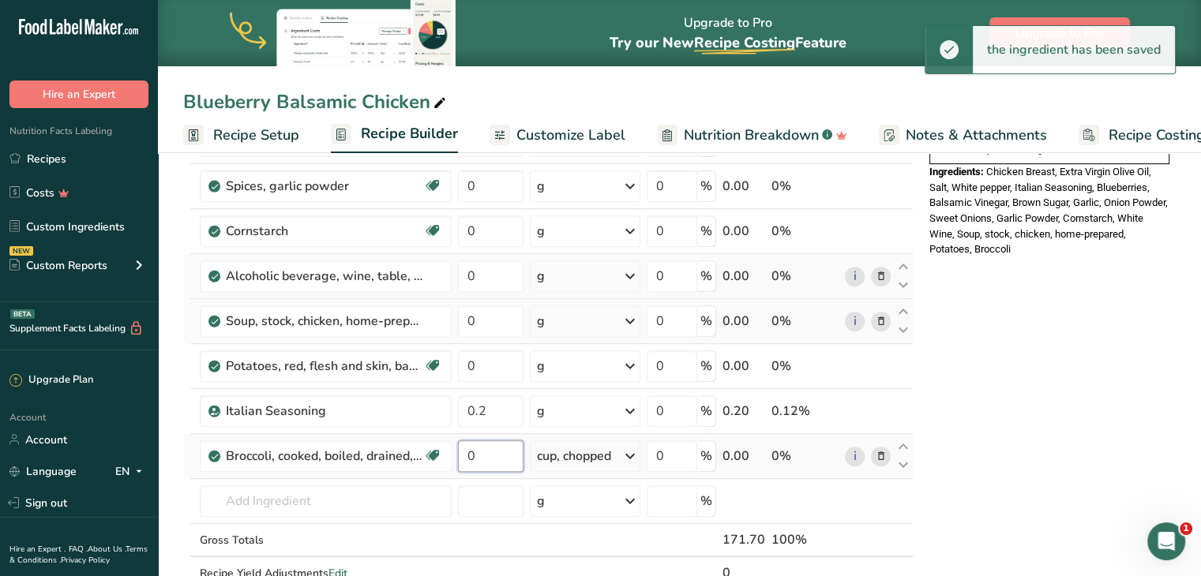
click at [496, 448] on input "0" at bounding box center [491, 457] width 66 height 32
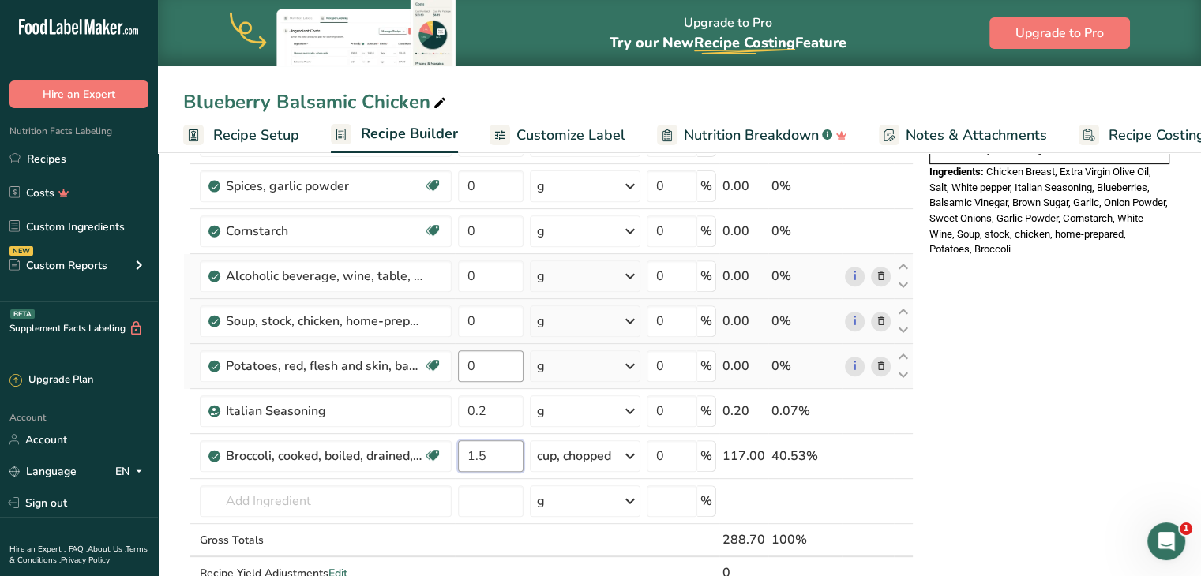
type input "1.5"
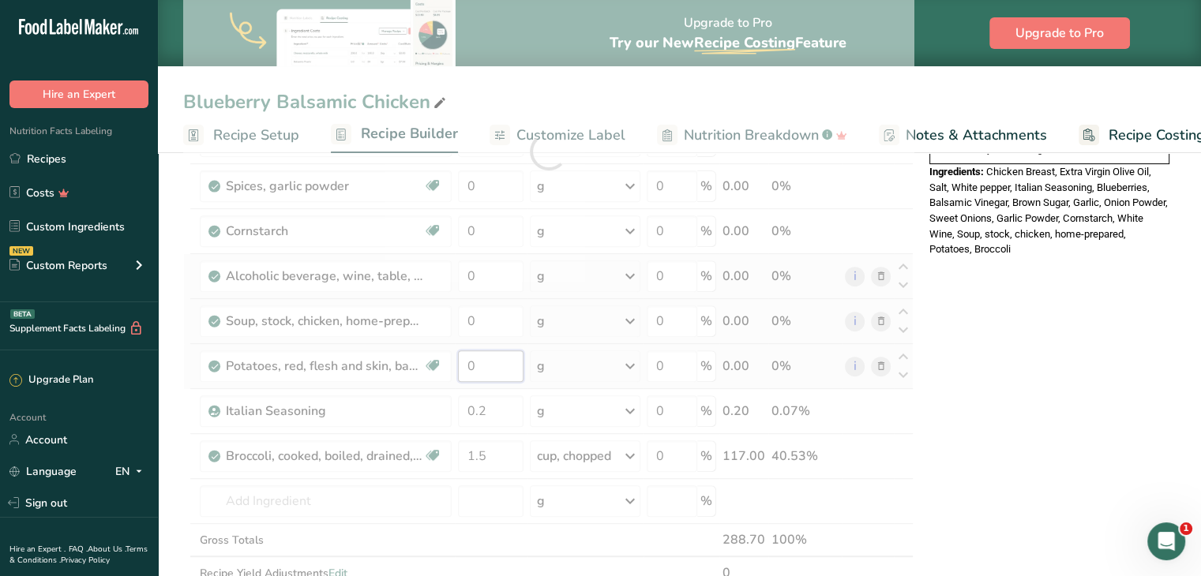
click at [506, 358] on div "Ingredient * Amount * Unit * Waste * .a-a{fill:#347362;}.b-a{fill:#fff;} Grams …" at bounding box center [548, 151] width 730 height 943
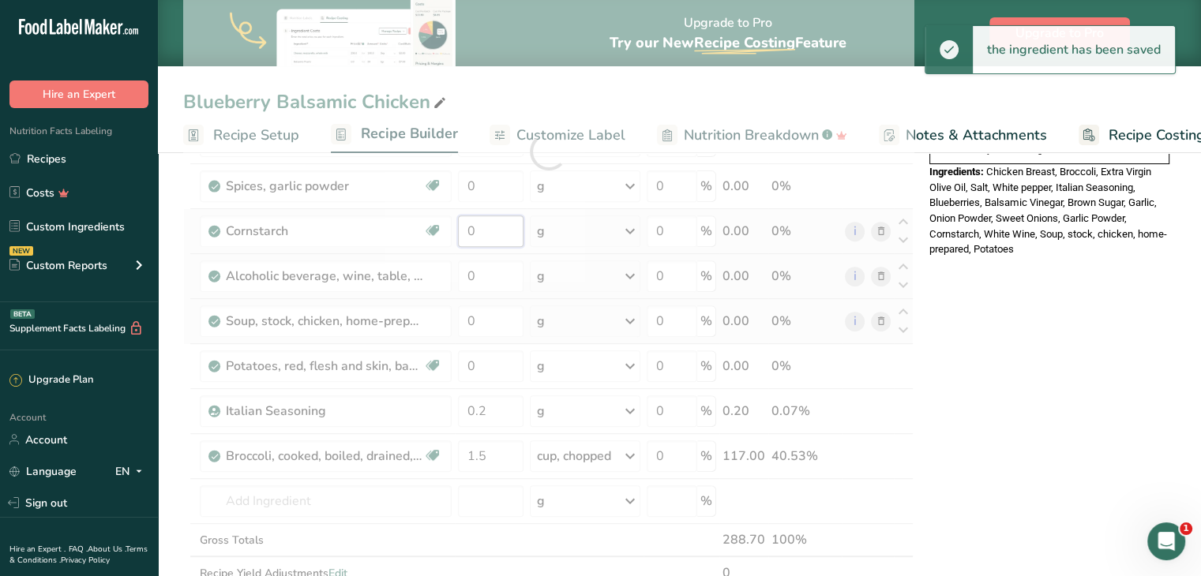
click at [504, 231] on div "Ingredient * Amount * Unit * Waste * .a-a{fill:#347362;}.b-a{fill:#fff;} Grams …" at bounding box center [548, 151] width 730 height 943
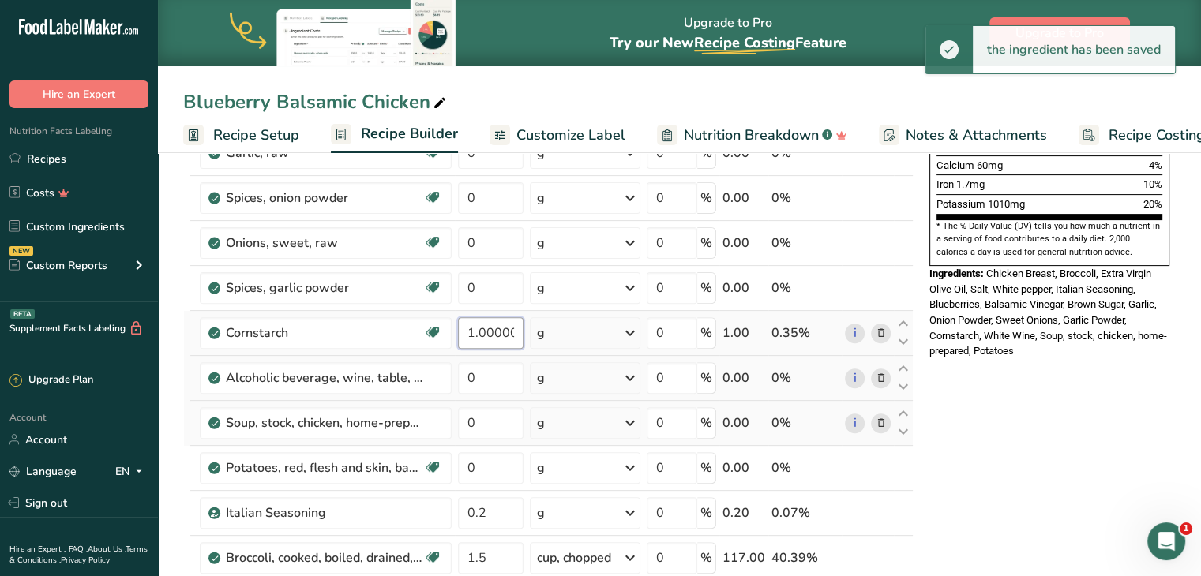
scroll to position [453, 0]
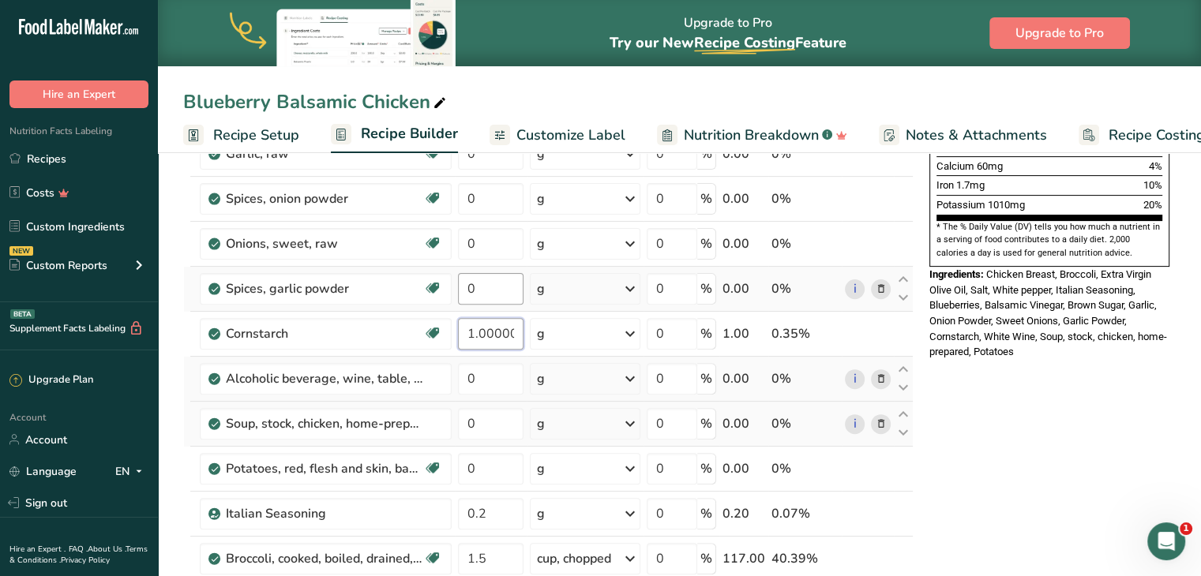
type input "1.000001"
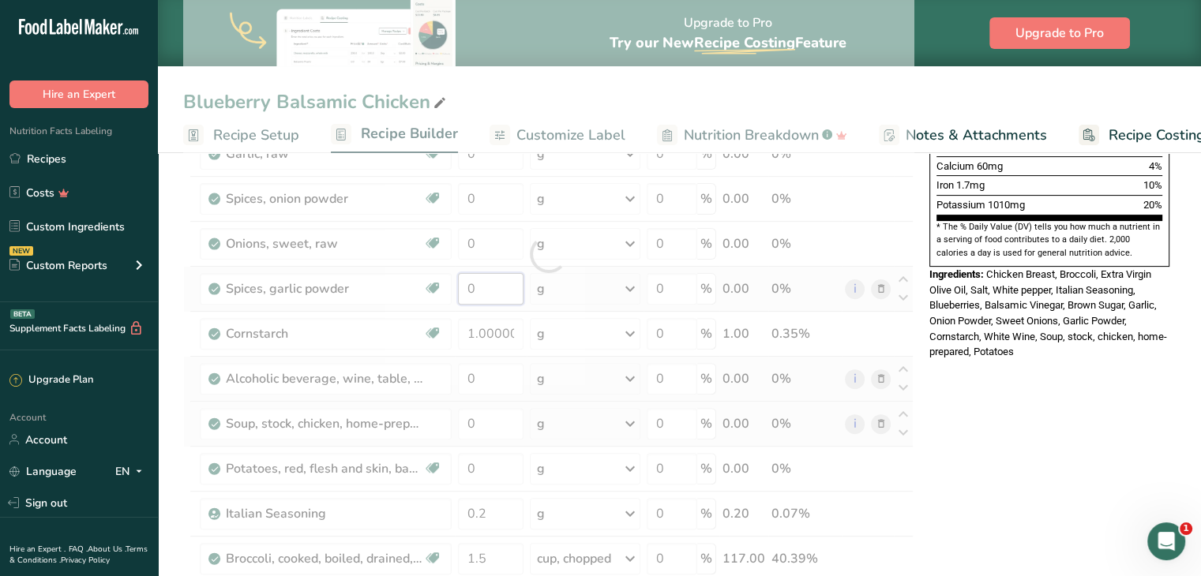
click at [503, 301] on div "Ingredient * Amount * Unit * Waste * .a-a{fill:#347362;}.b-a{fill:#fff;} Grams …" at bounding box center [548, 254] width 730 height 943
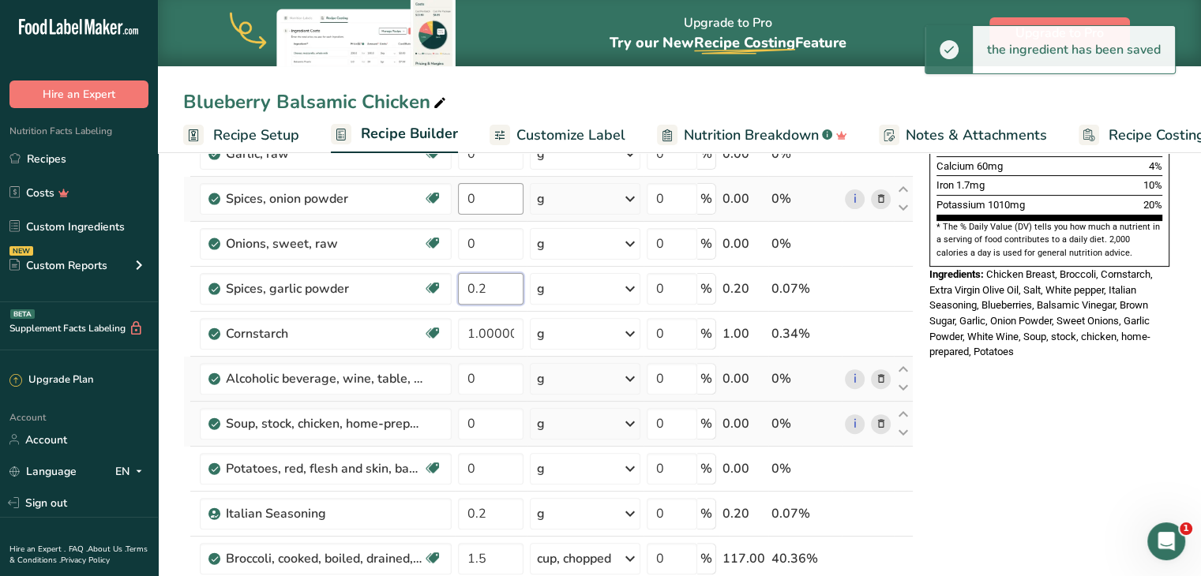
type input "0.2"
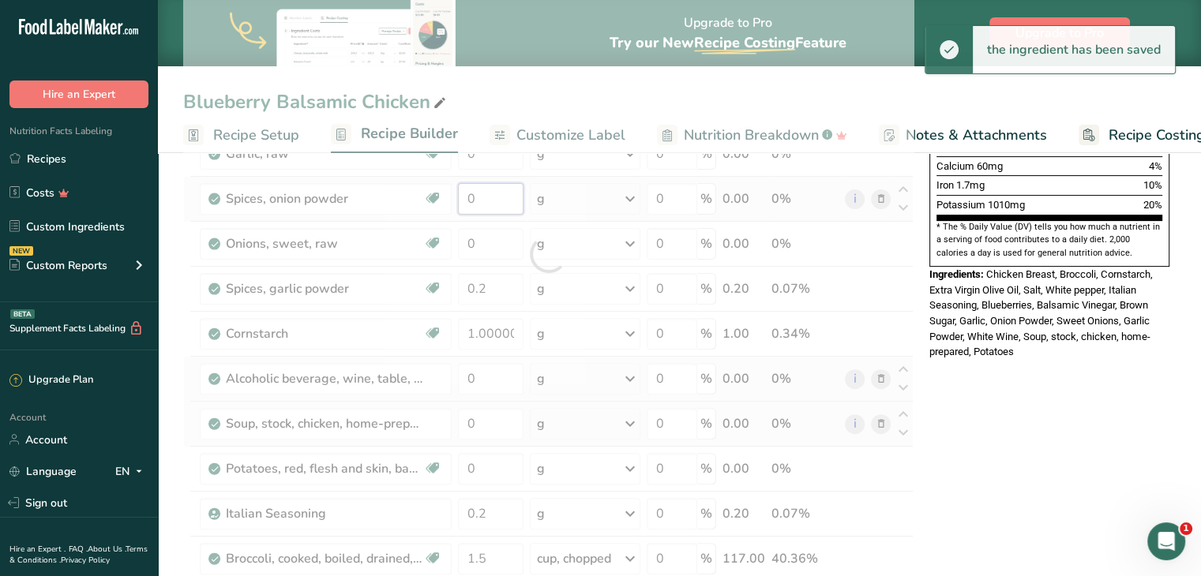
click at [512, 197] on div "Ingredient * Amount * Unit * Waste * .a-a{fill:#347362;}.b-a{fill:#fff;} Grams …" at bounding box center [548, 254] width 730 height 943
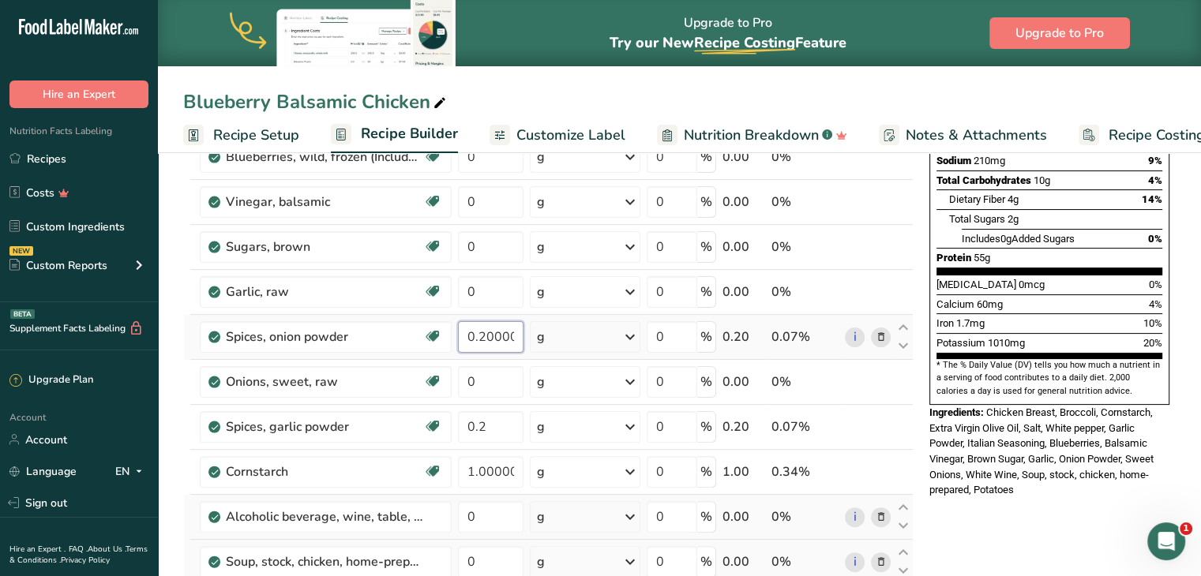
scroll to position [314, 0]
type input "0.200001"
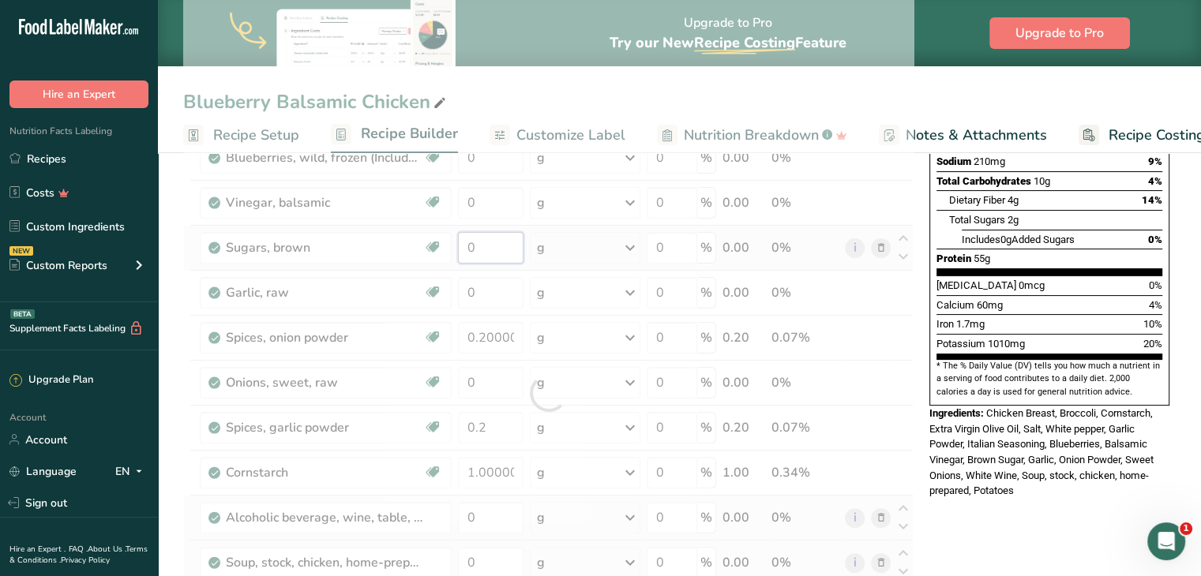
click at [502, 250] on div "Ingredient * Amount * Unit * Waste * .a-a{fill:#347362;}.b-a{fill:#fff;} Grams …" at bounding box center [548, 393] width 730 height 943
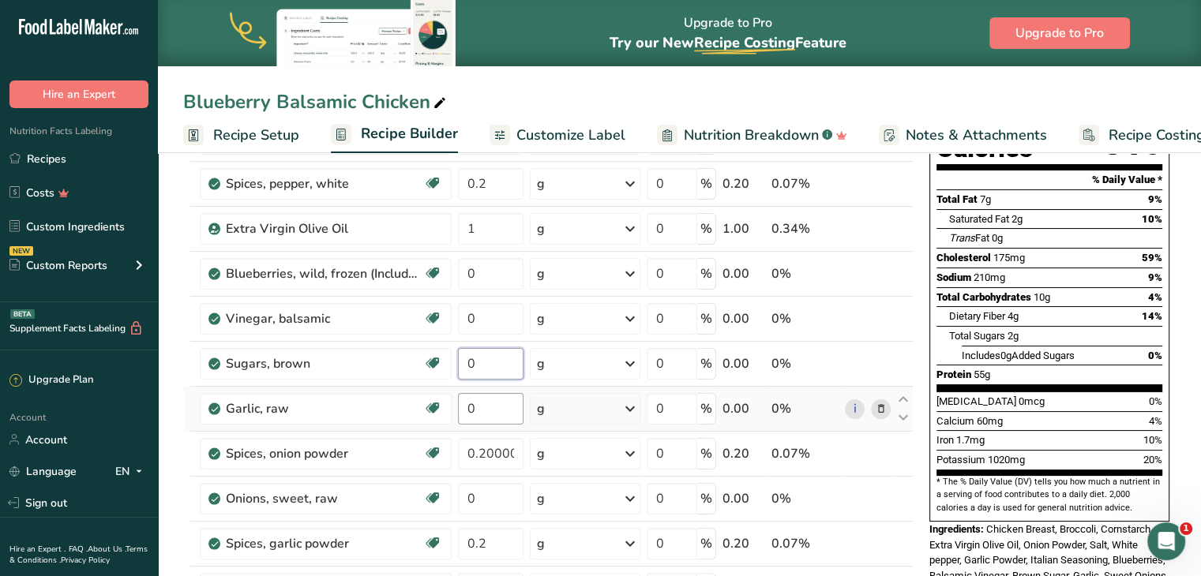
scroll to position [199, 0]
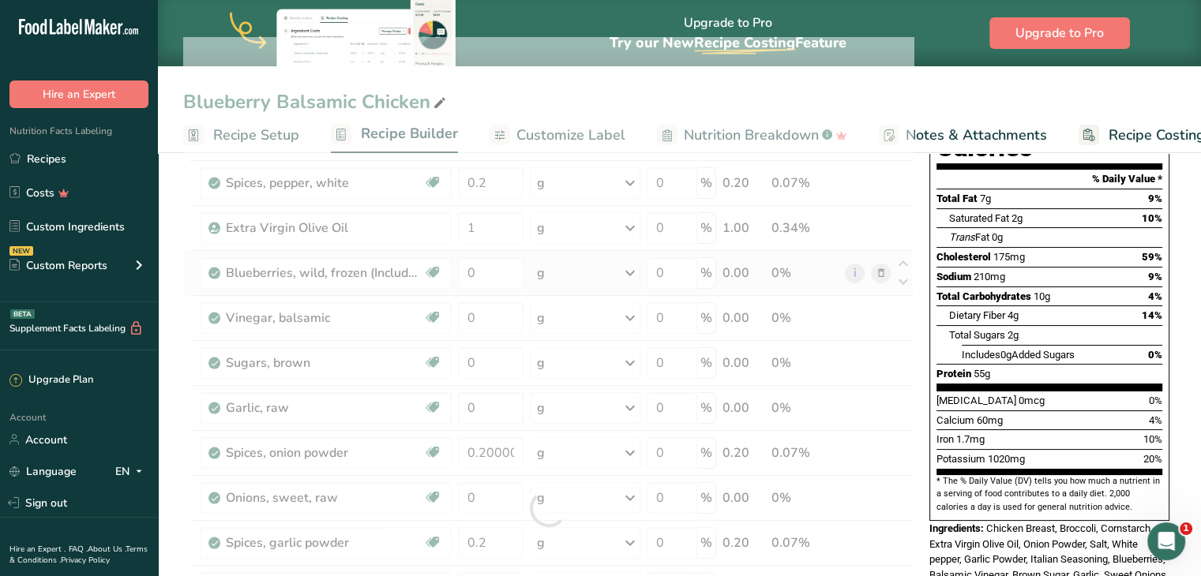
click at [554, 272] on div "Ingredient * Amount * Unit * Waste * .a-a{fill:#347362;}.b-a{fill:#fff;} Grams …" at bounding box center [548, 508] width 730 height 943
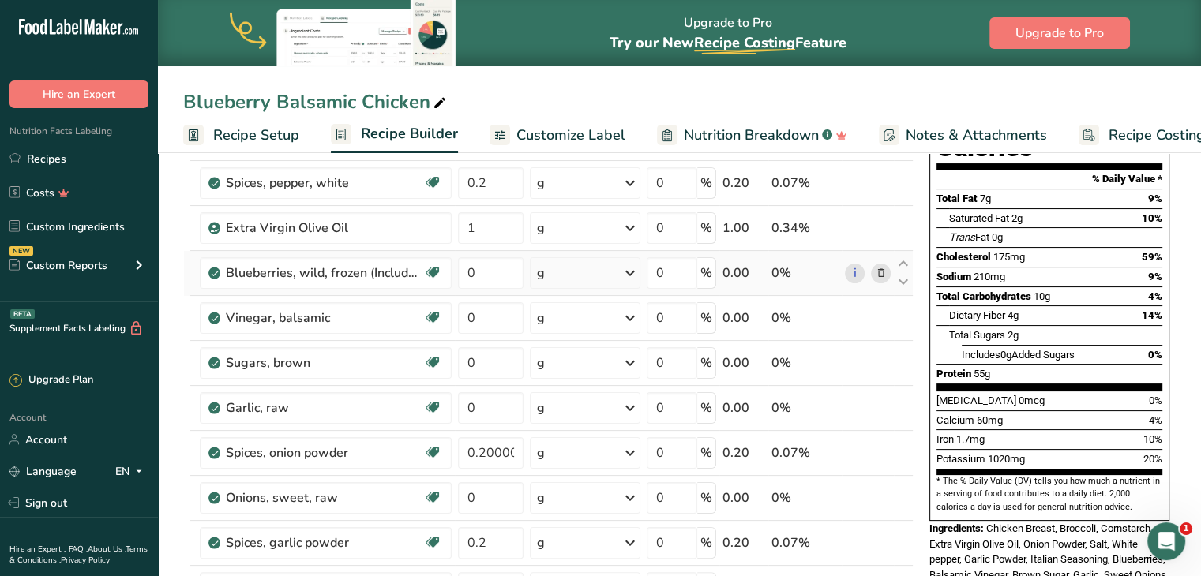
click at [554, 272] on div "g" at bounding box center [585, 273] width 111 height 32
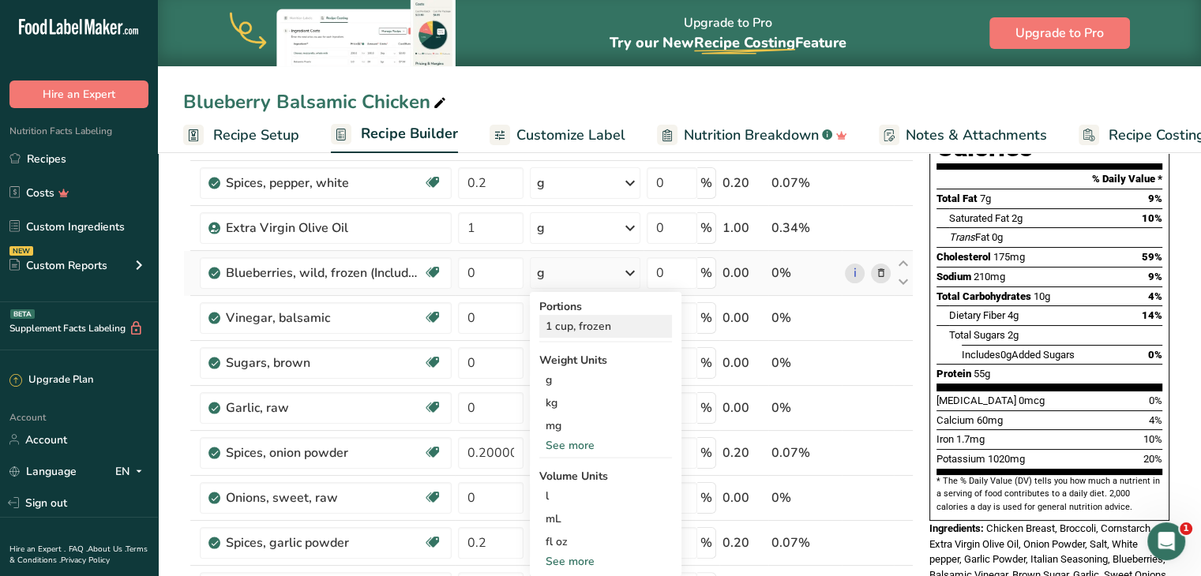
click at [577, 322] on div "1 cup, frozen" at bounding box center [605, 326] width 133 height 23
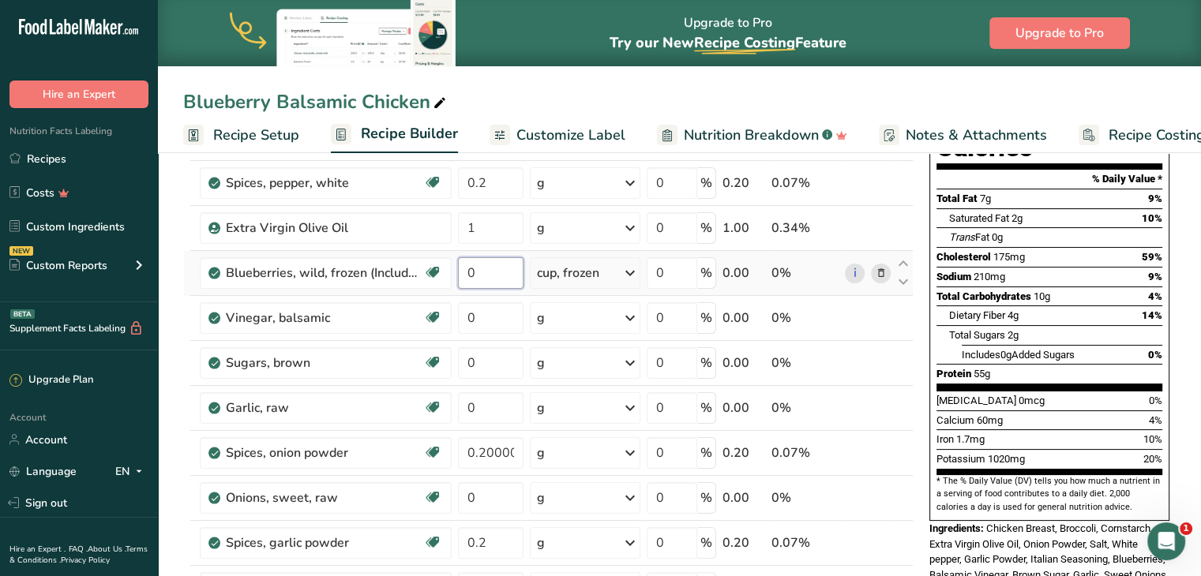
click at [493, 269] on input "0" at bounding box center [491, 273] width 66 height 32
type input "0.25"
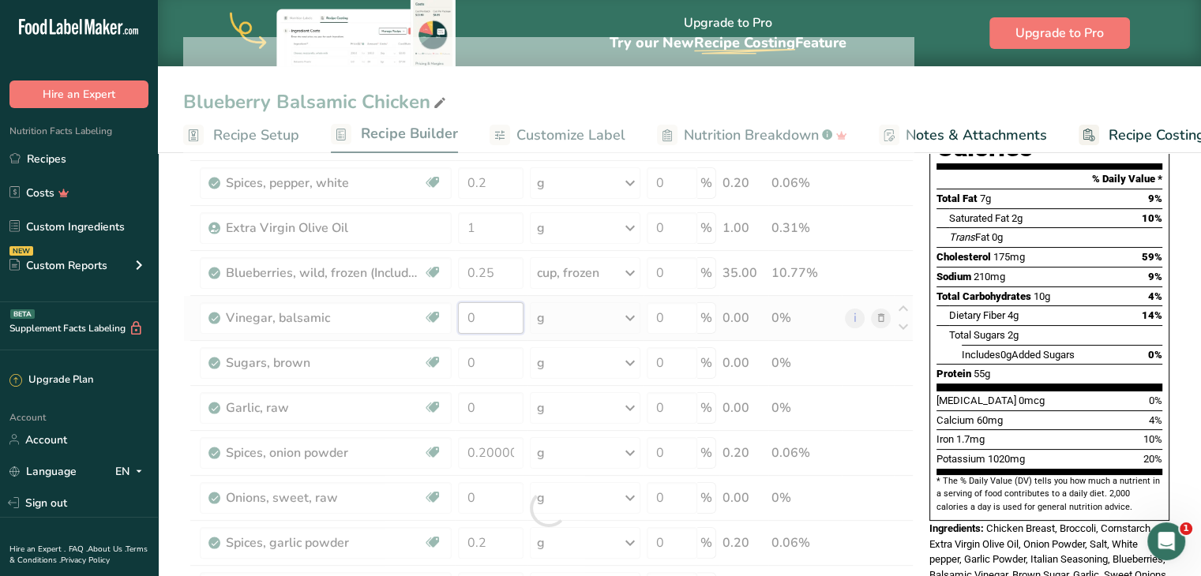
click at [505, 317] on div "Ingredient * Amount * Unit * Waste * .a-a{fill:#347362;}.b-a{fill:#fff;} Grams …" at bounding box center [548, 508] width 730 height 943
click at [586, 324] on div "Ingredient * Amount * Unit * Waste * .a-a{fill:#347362;}.b-a{fill:#fff;} Grams …" at bounding box center [548, 508] width 730 height 943
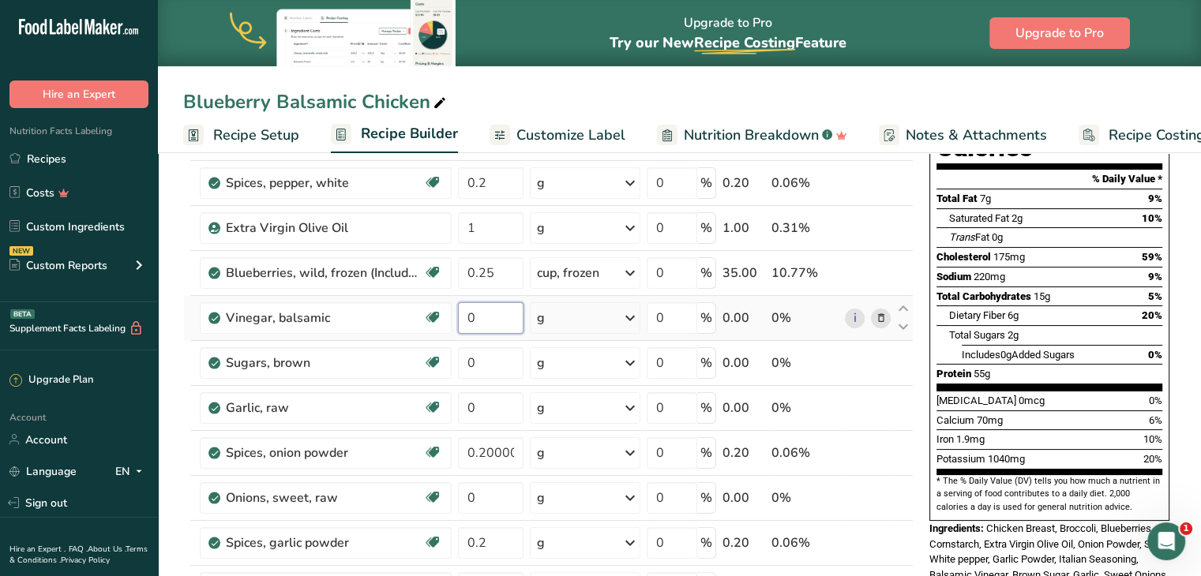
click at [486, 313] on input "0" at bounding box center [491, 318] width 66 height 32
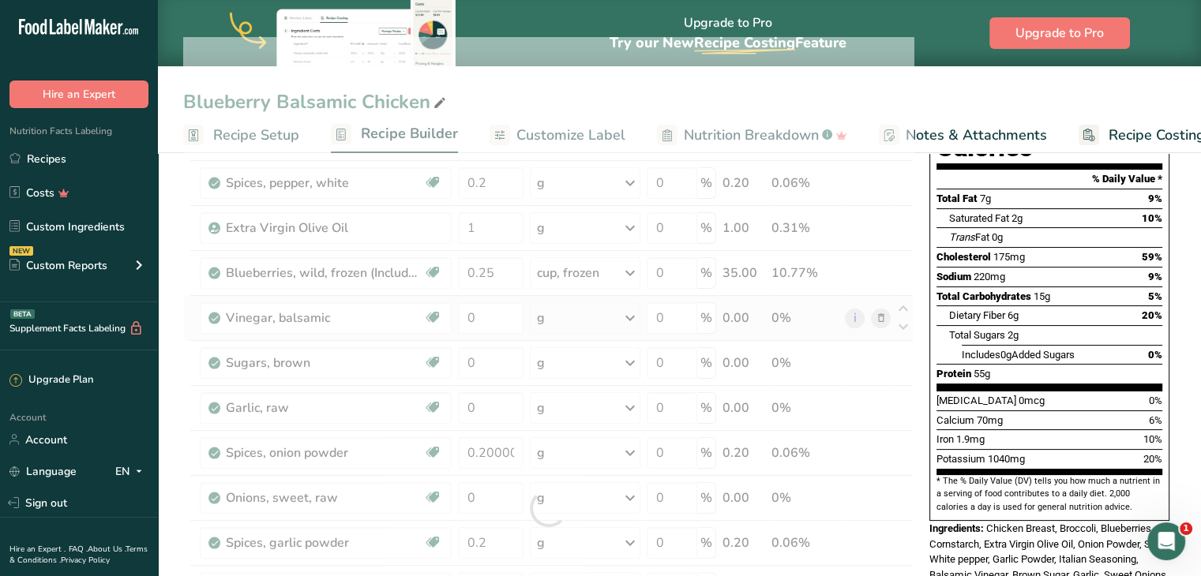
click at [559, 310] on div "Ingredient * Amount * Unit * Waste * .a-a{fill:#347362;}.b-a{fill:#fff;} Grams …" at bounding box center [548, 508] width 730 height 943
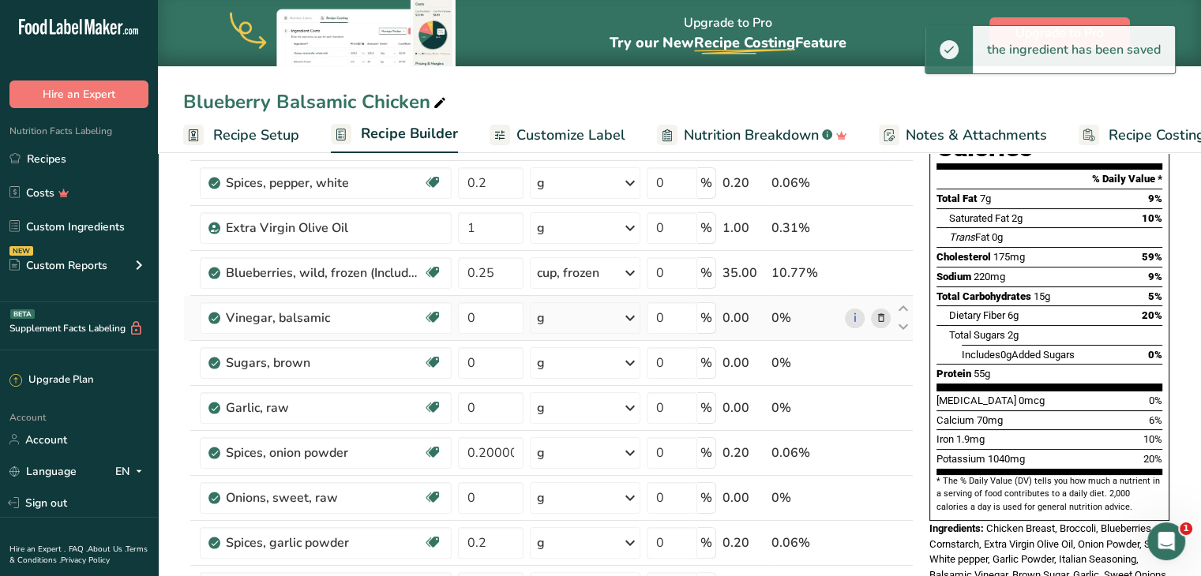
click at [564, 317] on div "g" at bounding box center [585, 318] width 111 height 32
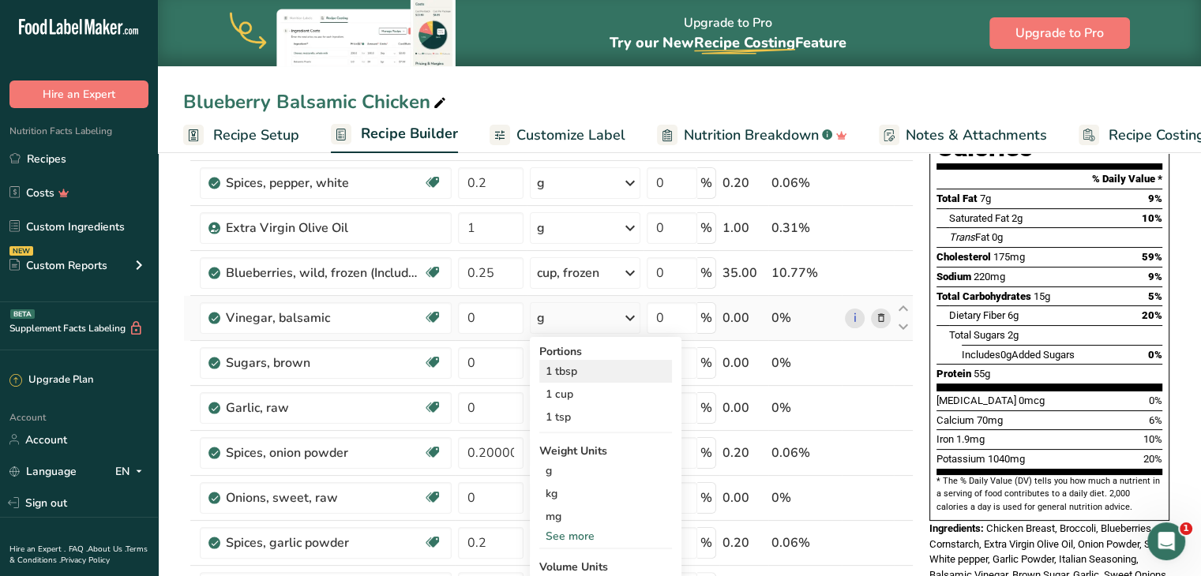
click at [569, 373] on div "1 tbsp" at bounding box center [605, 371] width 133 height 23
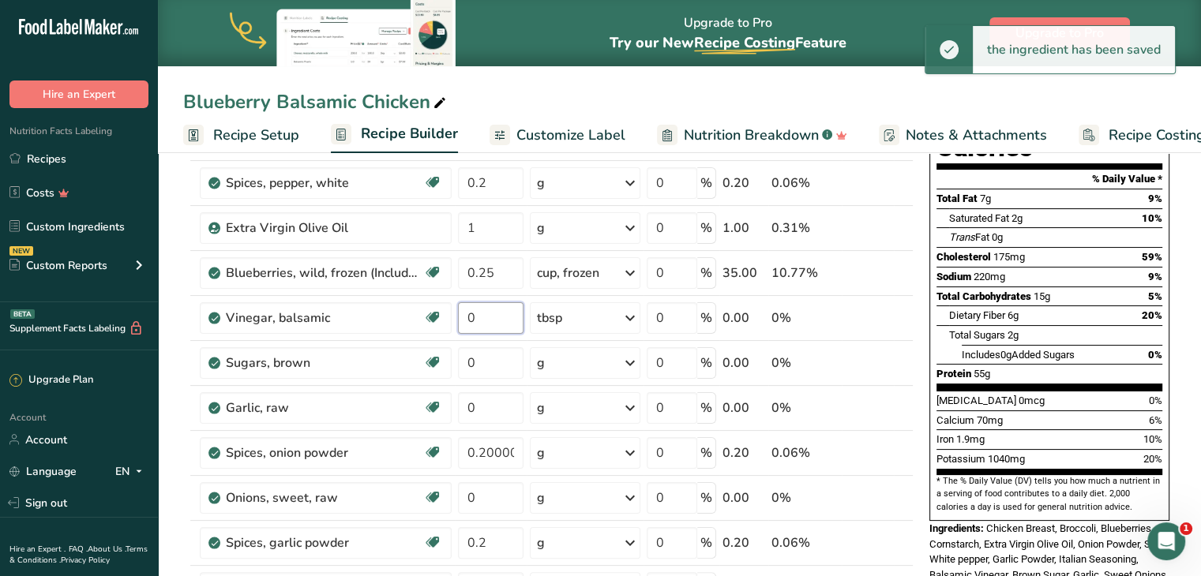
click at [486, 312] on input "0" at bounding box center [491, 318] width 66 height 32
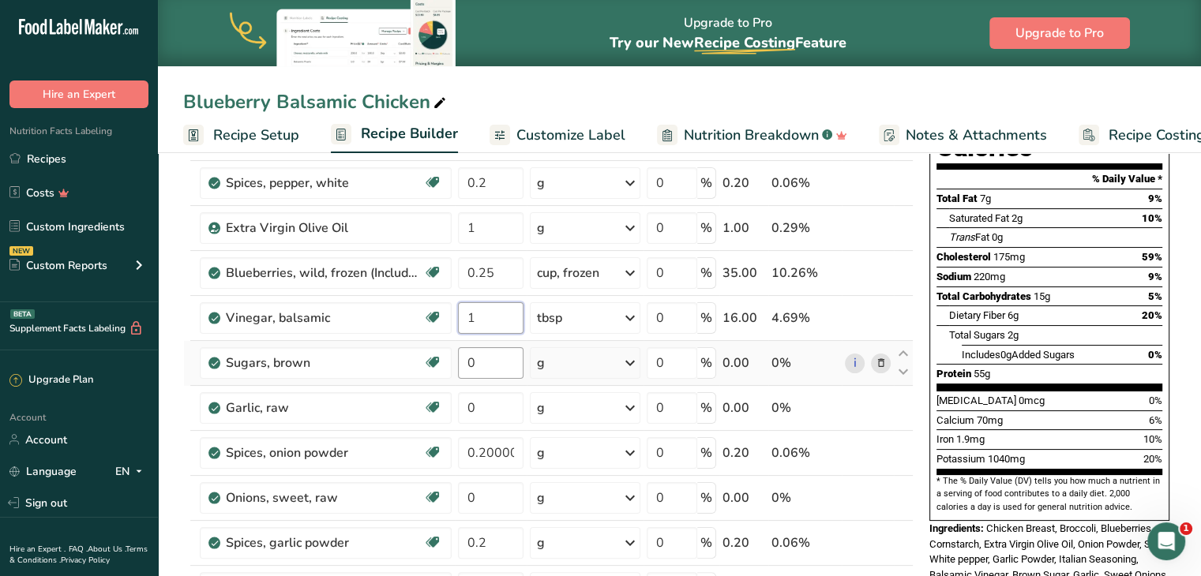
type input "1"
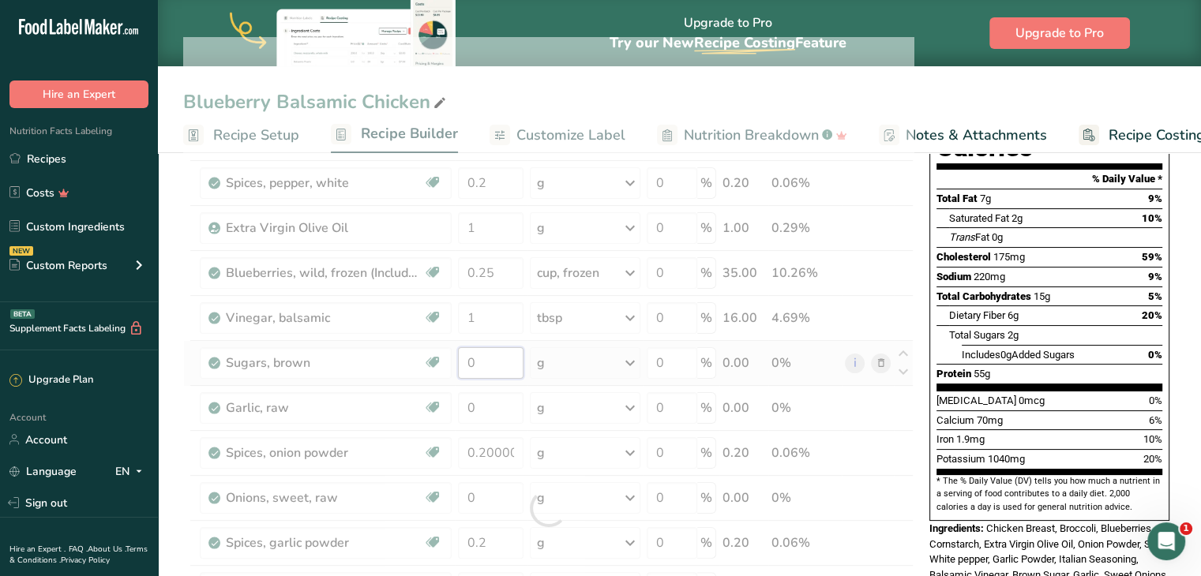
click at [502, 352] on div "Ingredient * Amount * Unit * Waste * .a-a{fill:#347362;}.b-a{fill:#fff;} Grams …" at bounding box center [548, 508] width 730 height 943
click at [569, 364] on div "Ingredient * Amount * Unit * Waste * .a-a{fill:#347362;}.b-a{fill:#fff;} Grams …" at bounding box center [548, 508] width 730 height 943
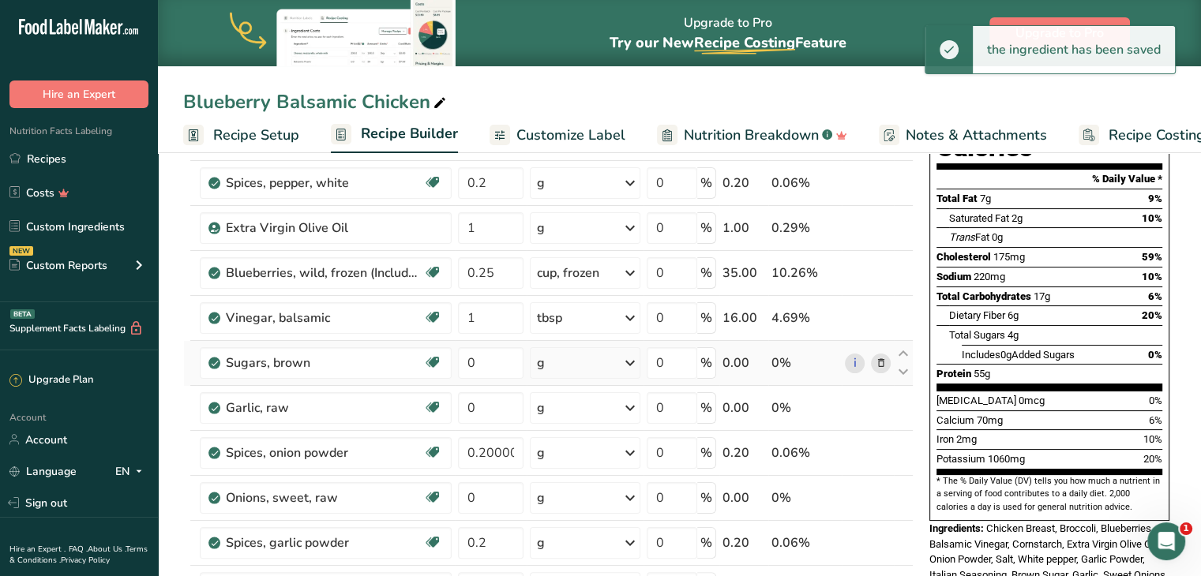
click at [569, 364] on div "g" at bounding box center [585, 363] width 111 height 32
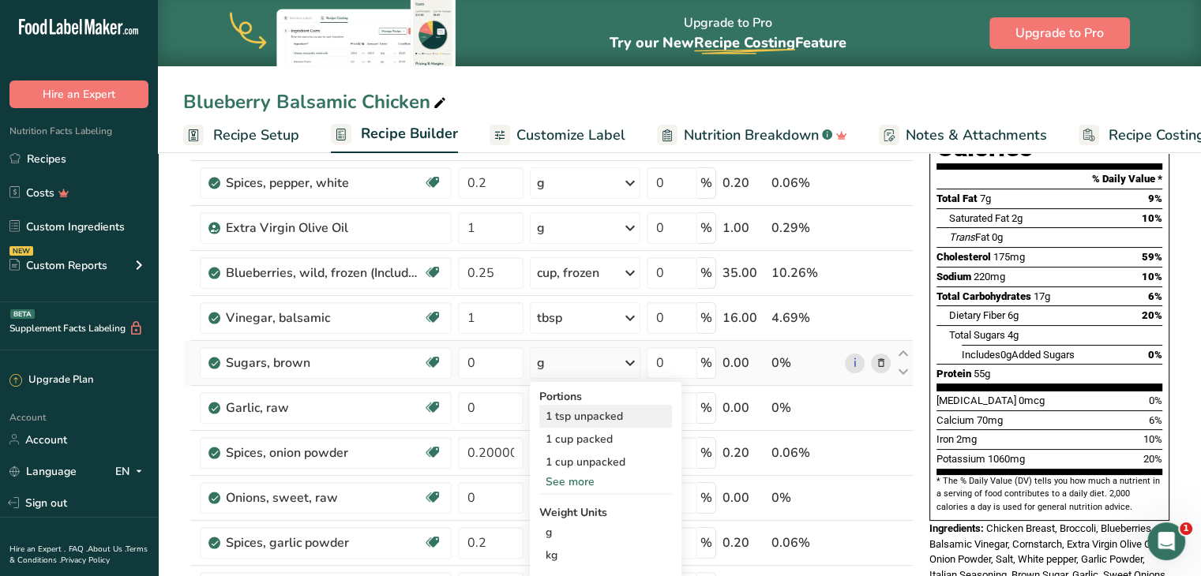
click at [558, 411] on div "1 tsp unpacked" at bounding box center [605, 416] width 133 height 23
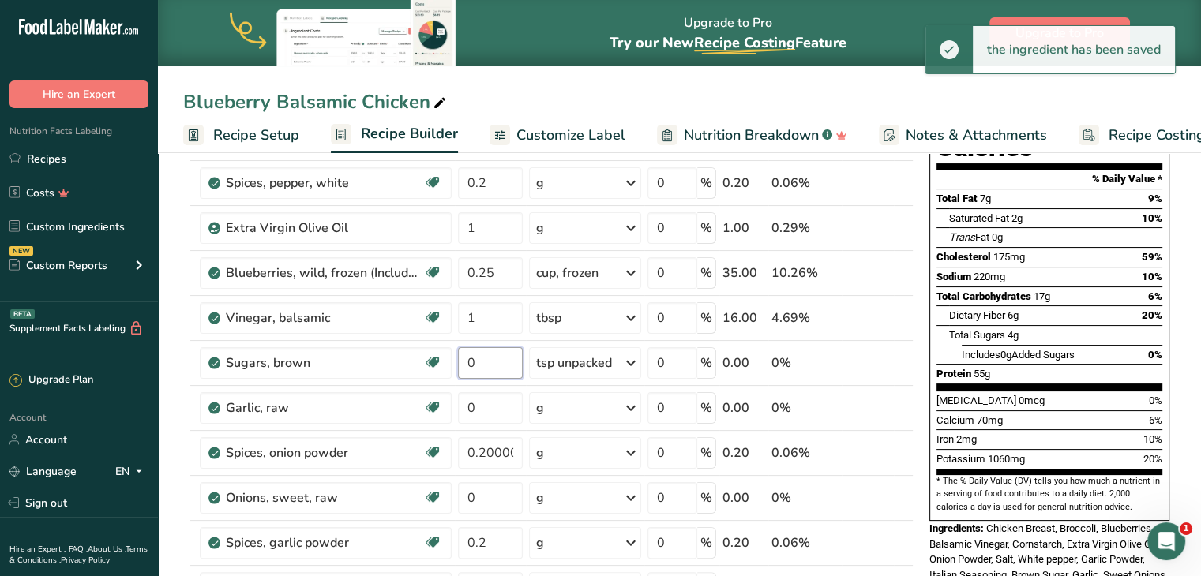
click at [480, 361] on input "0" at bounding box center [490, 363] width 65 height 32
type input "1"
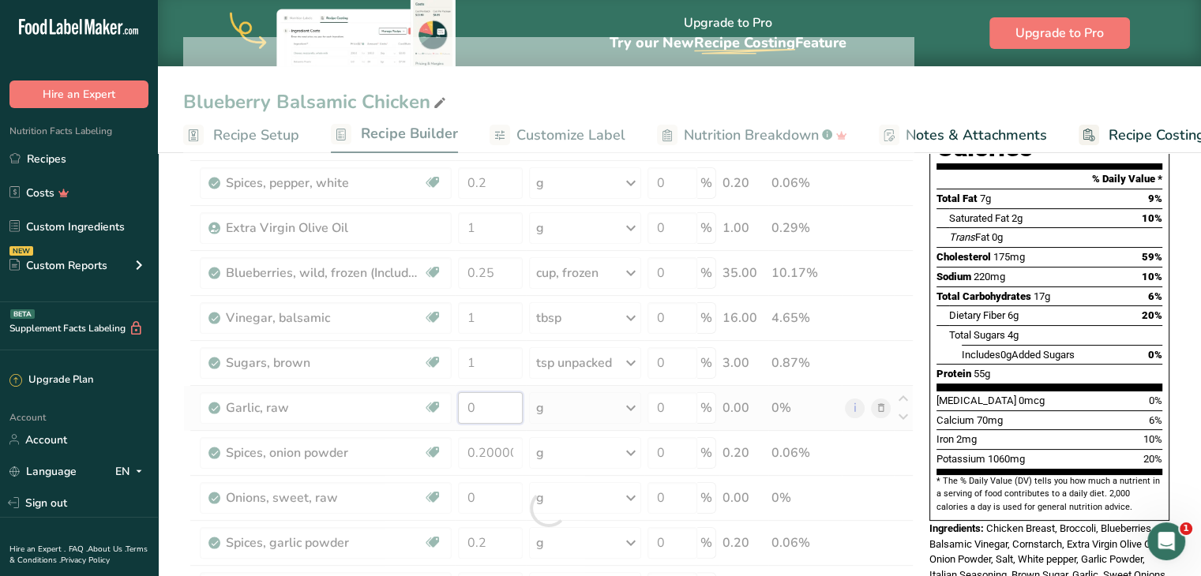
click at [513, 409] on div "Ingredient * Amount * Unit * Waste * .a-a{fill:#347362;}.b-a{fill:#fff;} Grams …" at bounding box center [548, 508] width 730 height 943
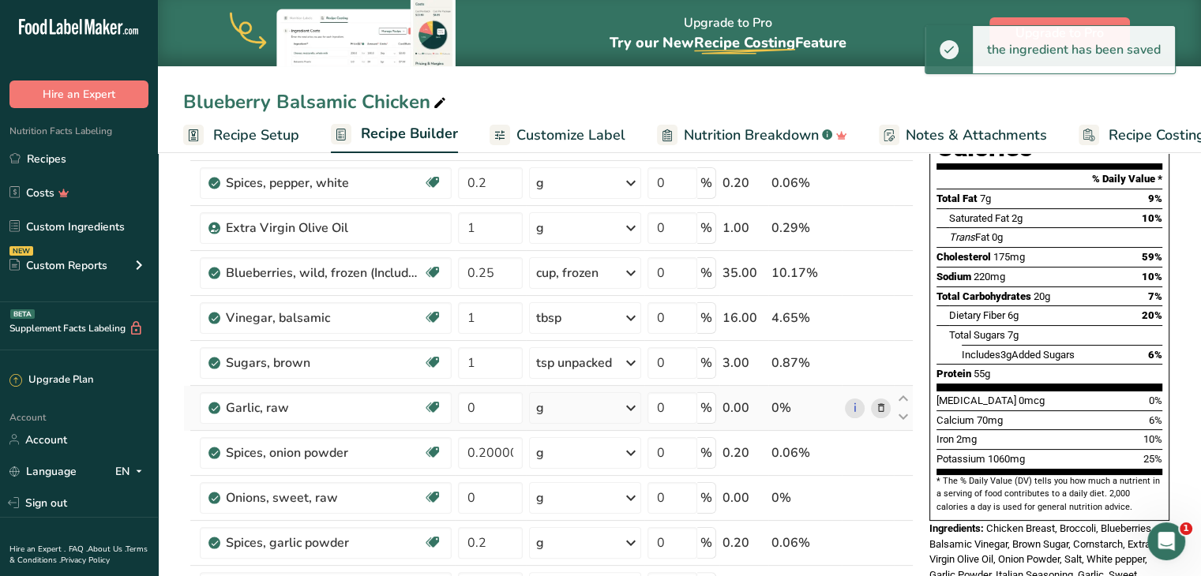
click at [564, 405] on div "Ingredient * Amount * Unit * Waste * .a-a{fill:#347362;}.b-a{fill:#fff;} Grams …" at bounding box center [548, 508] width 730 height 943
click at [566, 413] on div "g" at bounding box center [585, 408] width 112 height 32
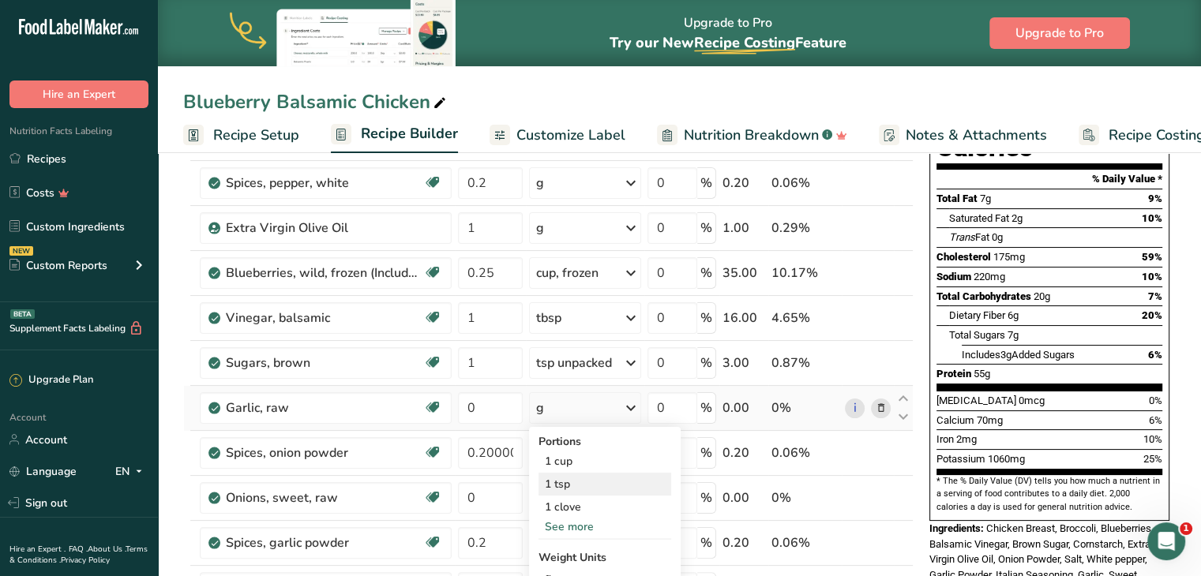
click at [567, 484] on div "1 tsp" at bounding box center [605, 484] width 133 height 23
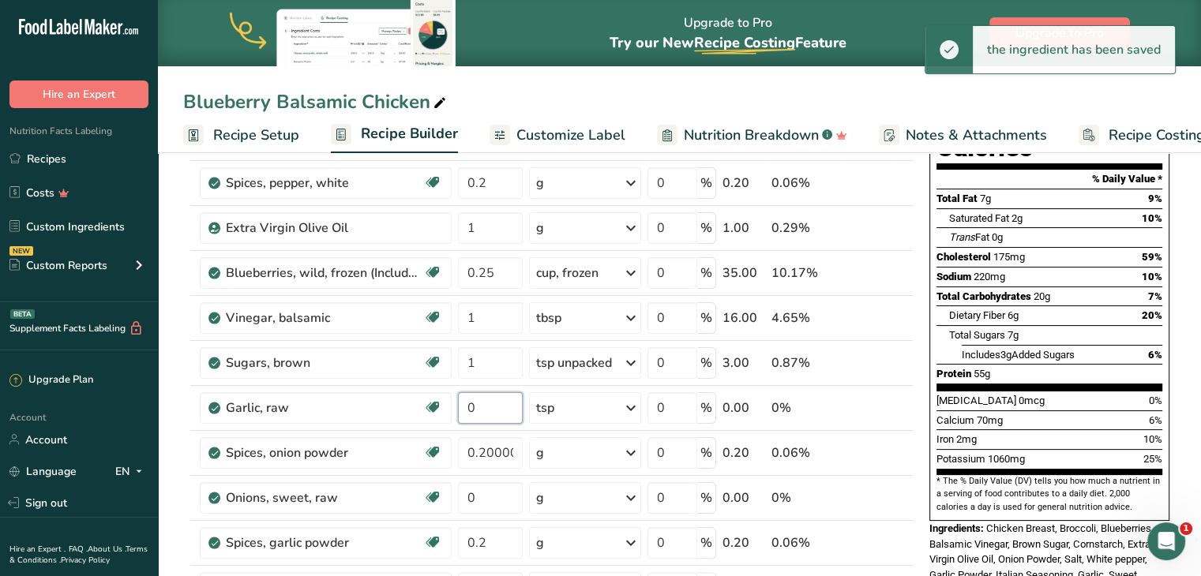
click at [490, 406] on input "0" at bounding box center [490, 408] width 65 height 32
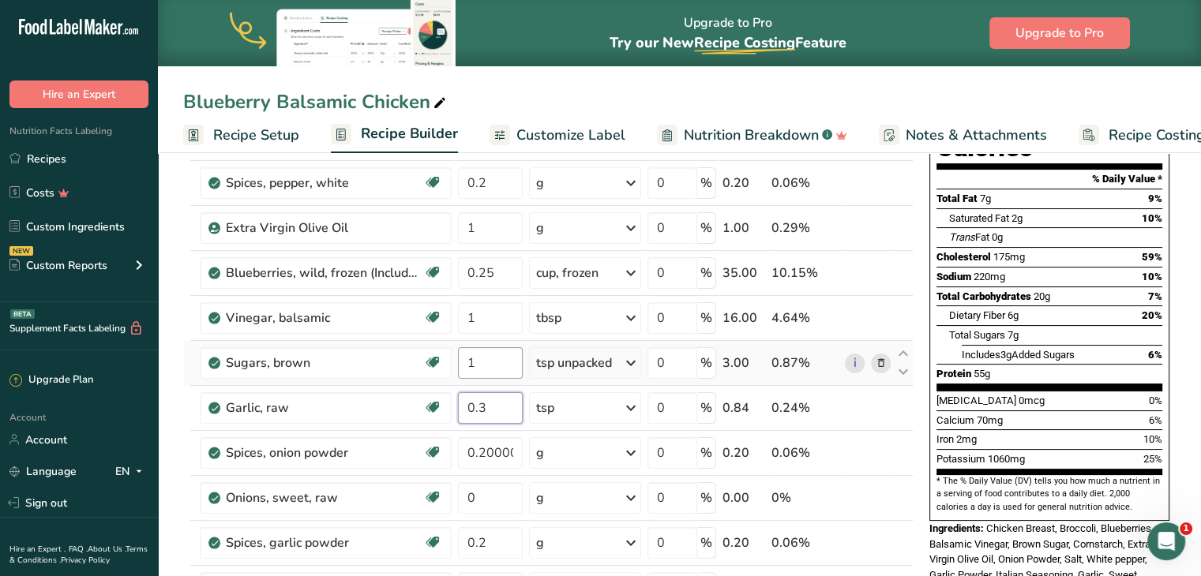
type input "0.3"
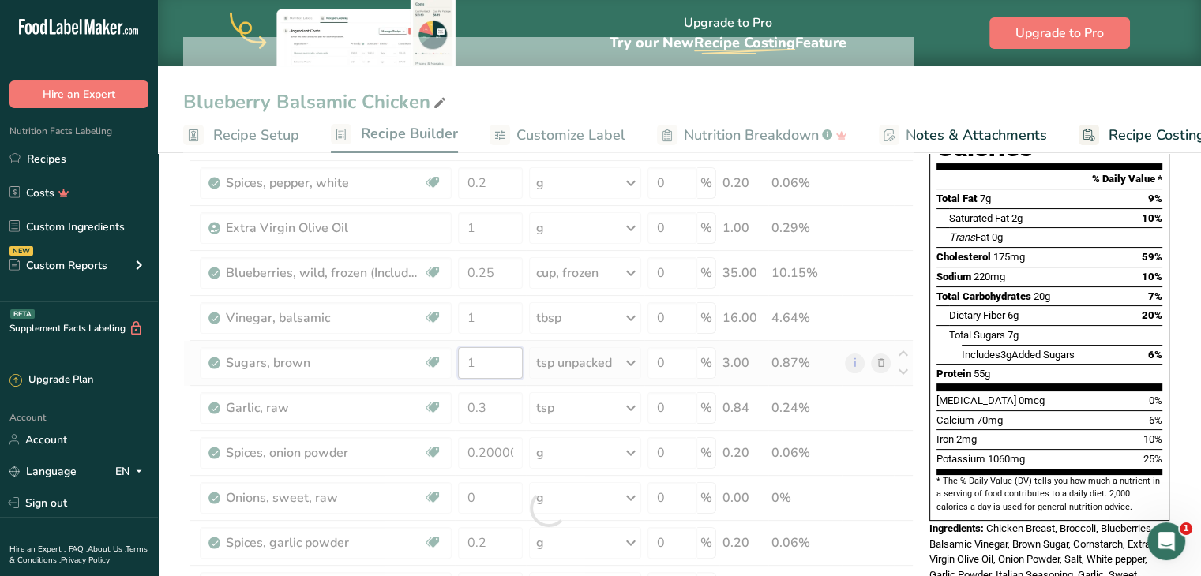
click at [493, 364] on div "Ingredient * Amount * Unit * Waste * .a-a{fill:#347362;}.b-a{fill:#fff;} Grams …" at bounding box center [548, 508] width 730 height 943
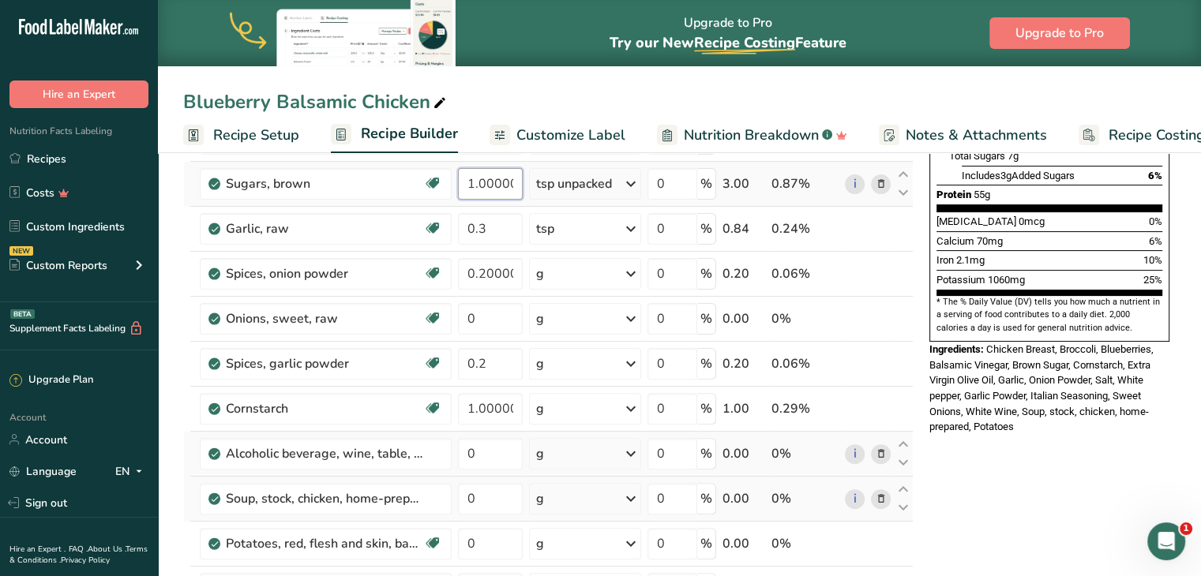
scroll to position [403, 0]
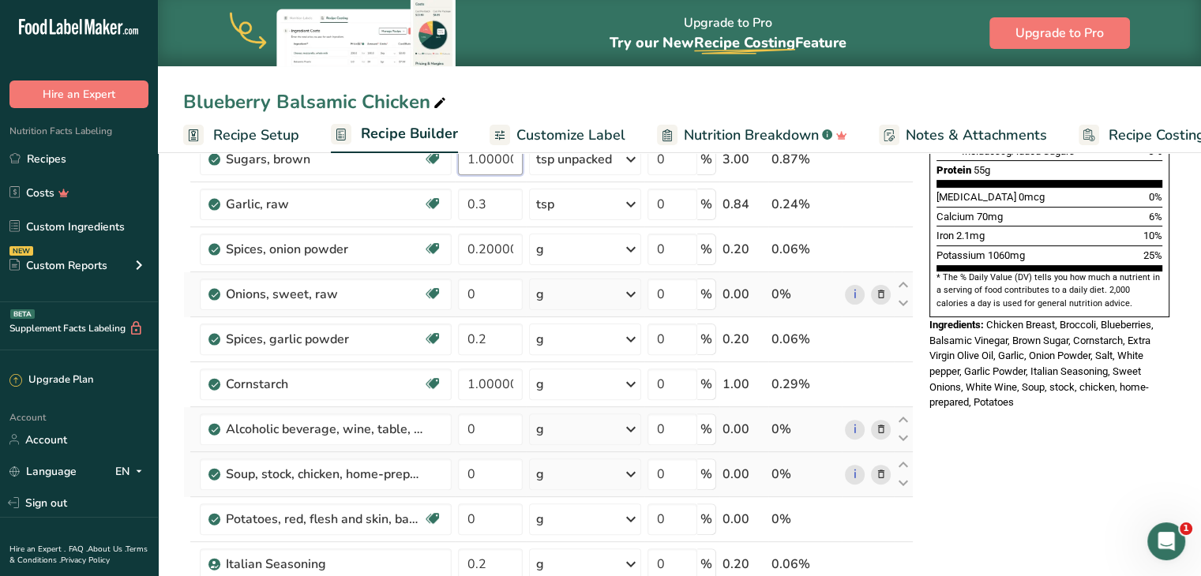
type input "1.000003"
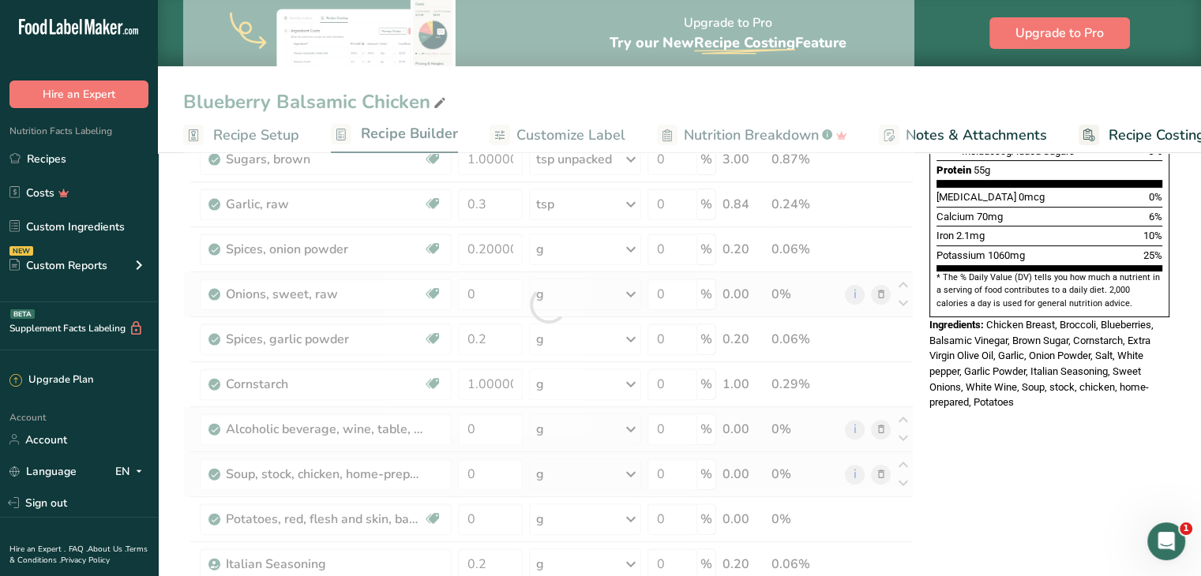
click at [561, 287] on div "Ingredient * Amount * Unit * Waste * .a-a{fill:#347362;}.b-a{fill:#fff;} Grams …" at bounding box center [548, 304] width 730 height 943
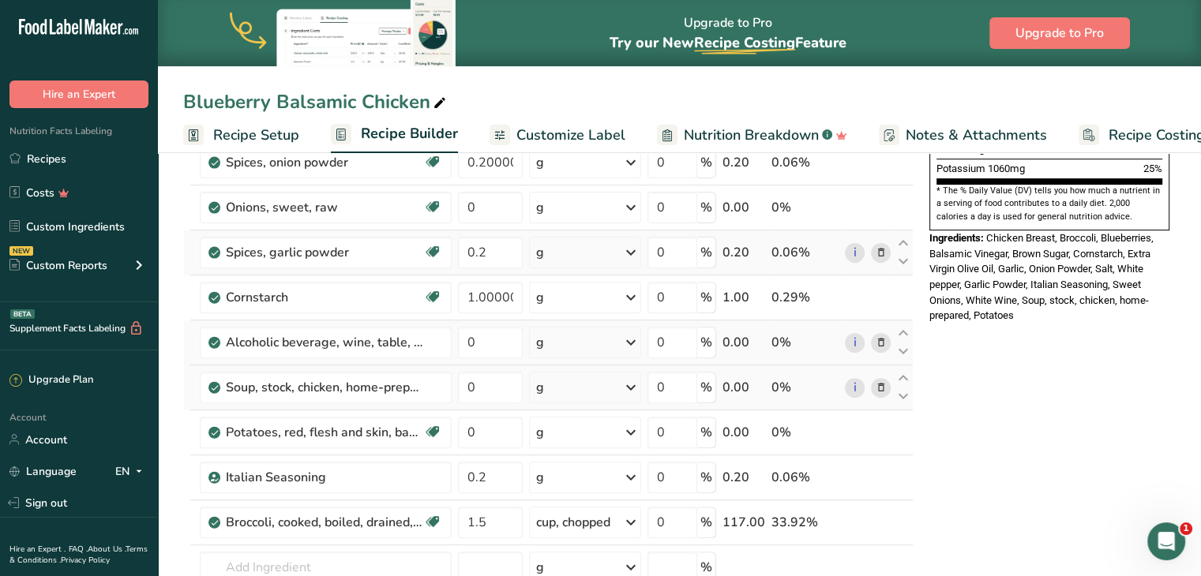
scroll to position [490, 0]
drag, startPoint x: 559, startPoint y: 223, endPoint x: 556, endPoint y: 210, distance: 13.0
click at [556, 210] on td "g Portions 1 NLEA serving 1 onion Weight Units g kg mg See more Volume Units l …" at bounding box center [585, 208] width 118 height 45
click at [556, 210] on div "g" at bounding box center [585, 208] width 112 height 32
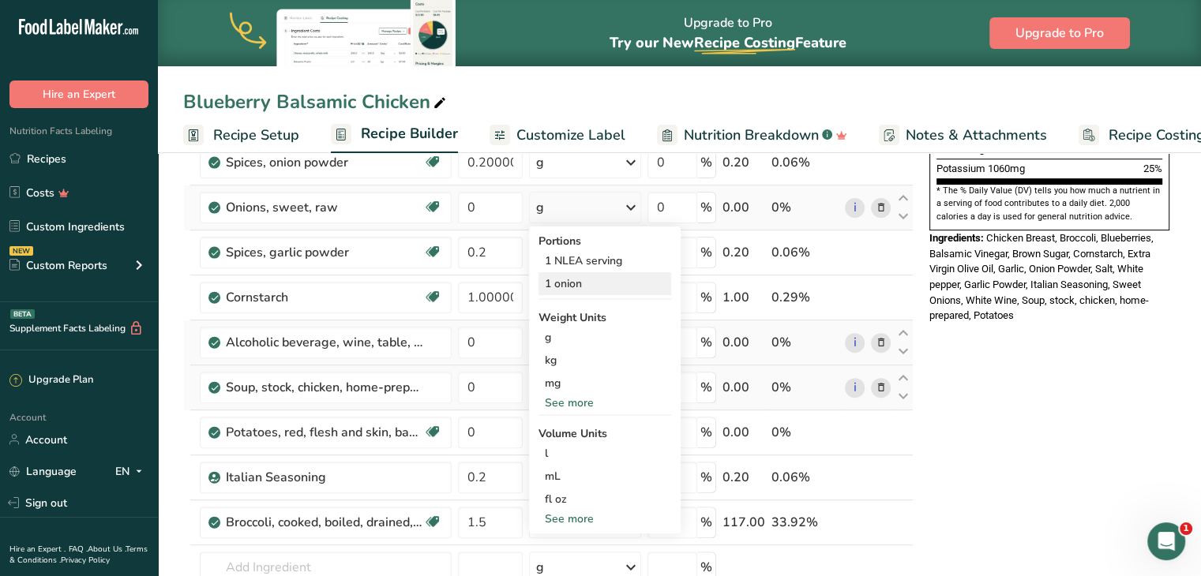
click at [580, 284] on div "1 onion" at bounding box center [605, 283] width 133 height 23
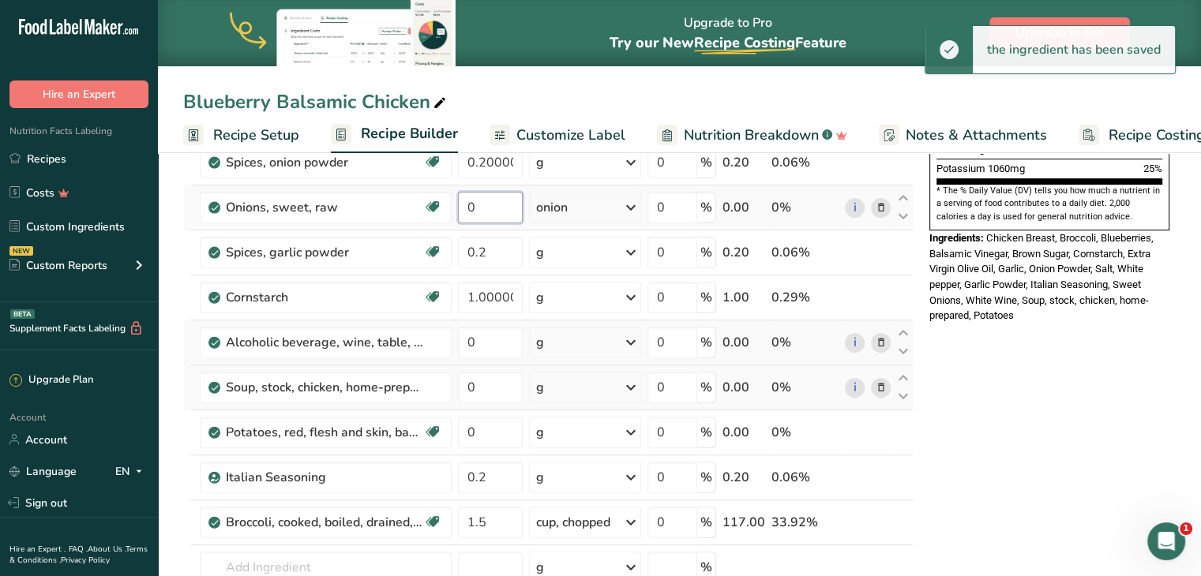
click at [484, 205] on input "0" at bounding box center [490, 208] width 65 height 32
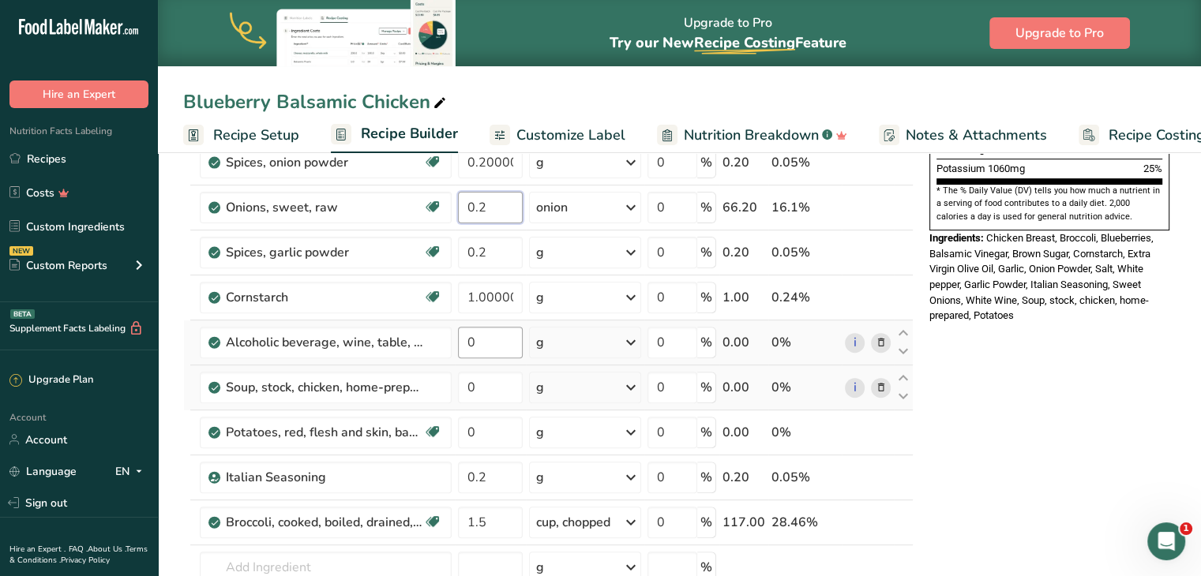
type input "0.2"
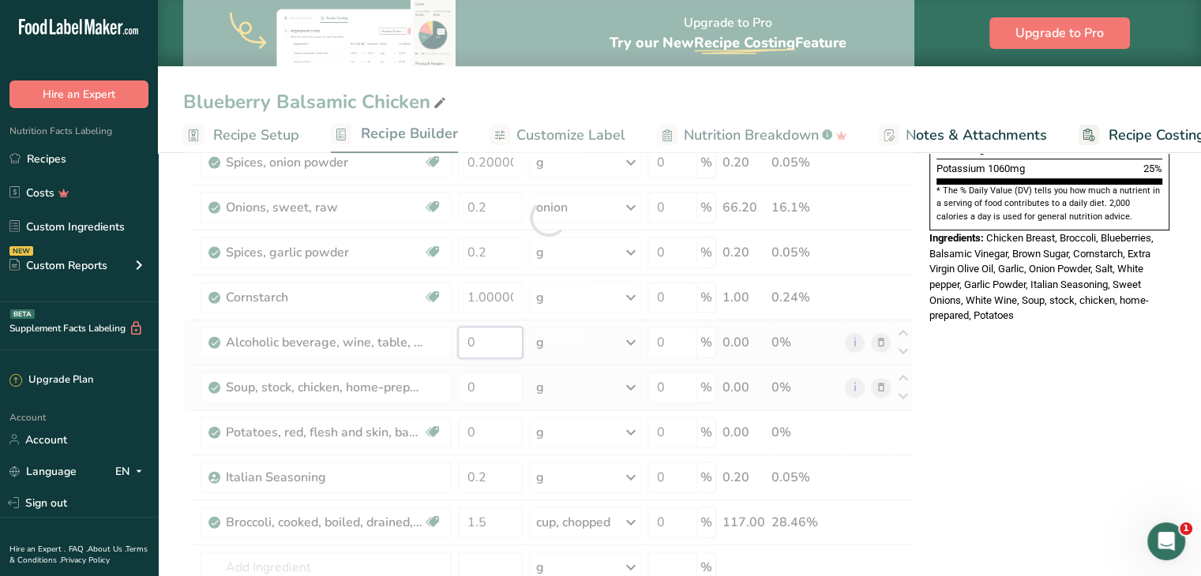
click at [508, 332] on div "Ingredient * Amount * Unit * Waste * .a-a{fill:#347362;}.b-a{fill:#fff;} Grams …" at bounding box center [548, 218] width 730 height 943
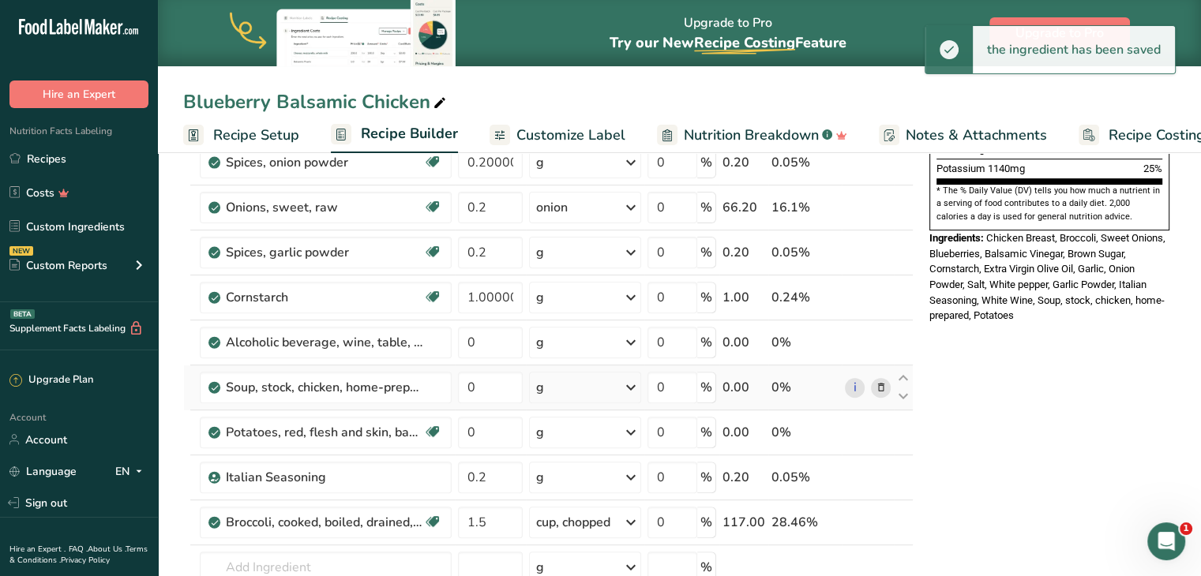
click at [569, 336] on div "Ingredient * Amount * Unit * Waste * .a-a{fill:#347362;}.b-a{fill:#fff;} Grams …" at bounding box center [548, 218] width 730 height 943
click at [569, 336] on div "g" at bounding box center [585, 343] width 112 height 32
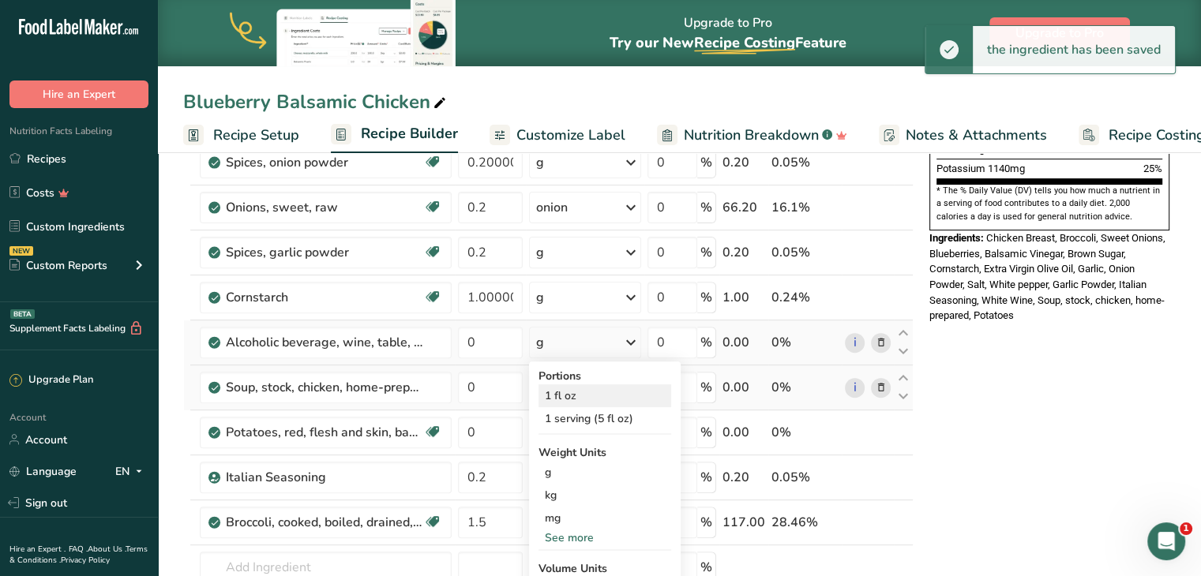
click at [572, 386] on div "1 fl oz" at bounding box center [605, 396] width 133 height 23
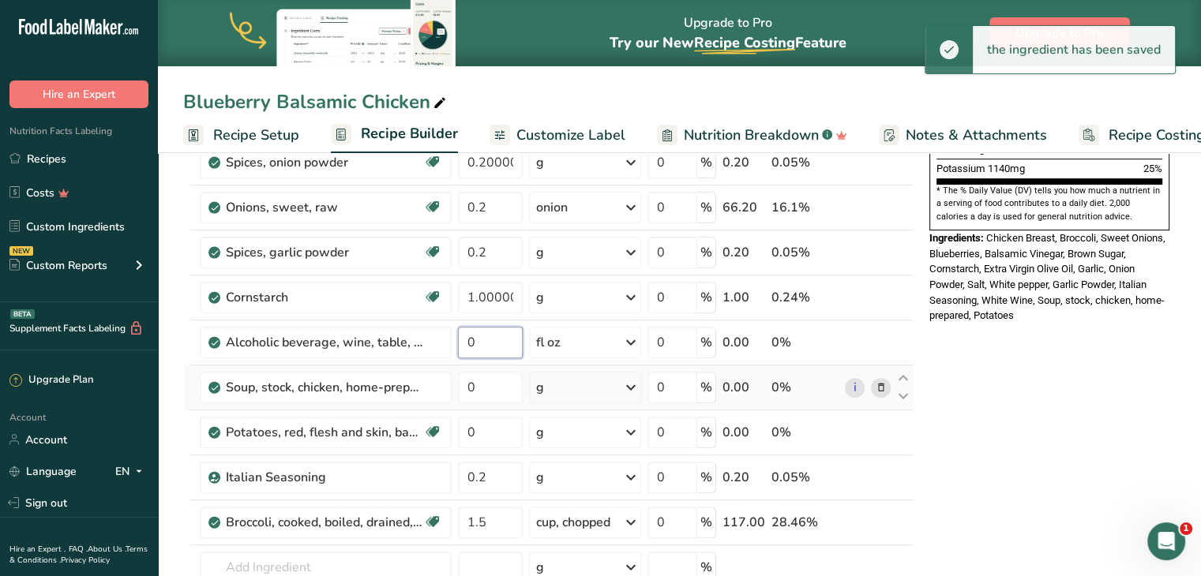
click at [495, 343] on input "0" at bounding box center [490, 343] width 65 height 32
type input "0.25"
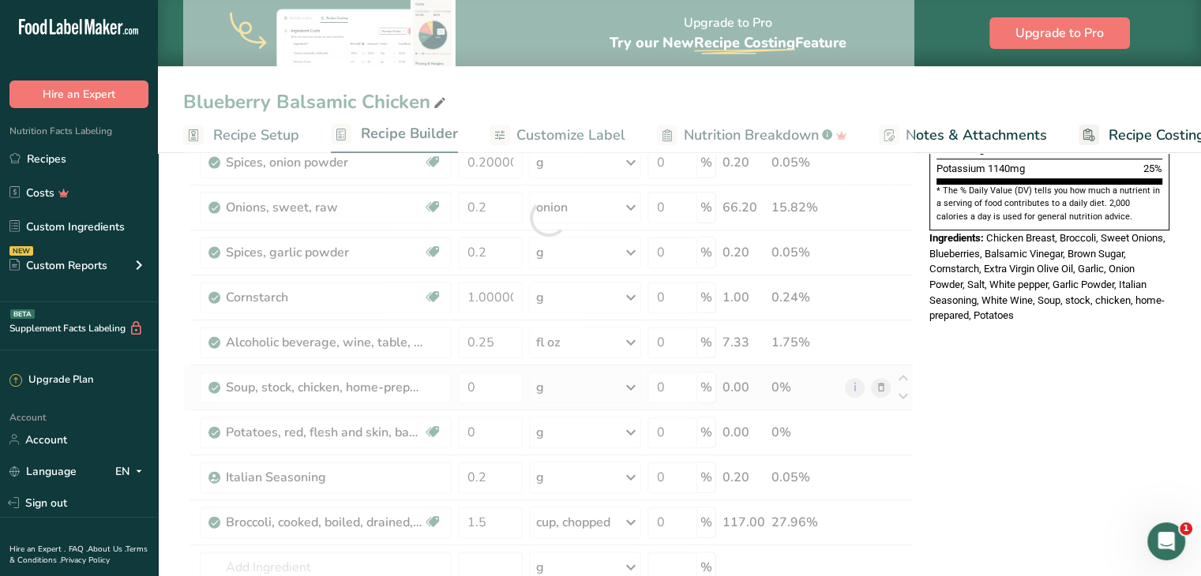
click at [589, 394] on div "Ingredient * Amount * Unit * Waste * .a-a{fill:#347362;}.b-a{fill:#fff;} Grams …" at bounding box center [548, 218] width 730 height 943
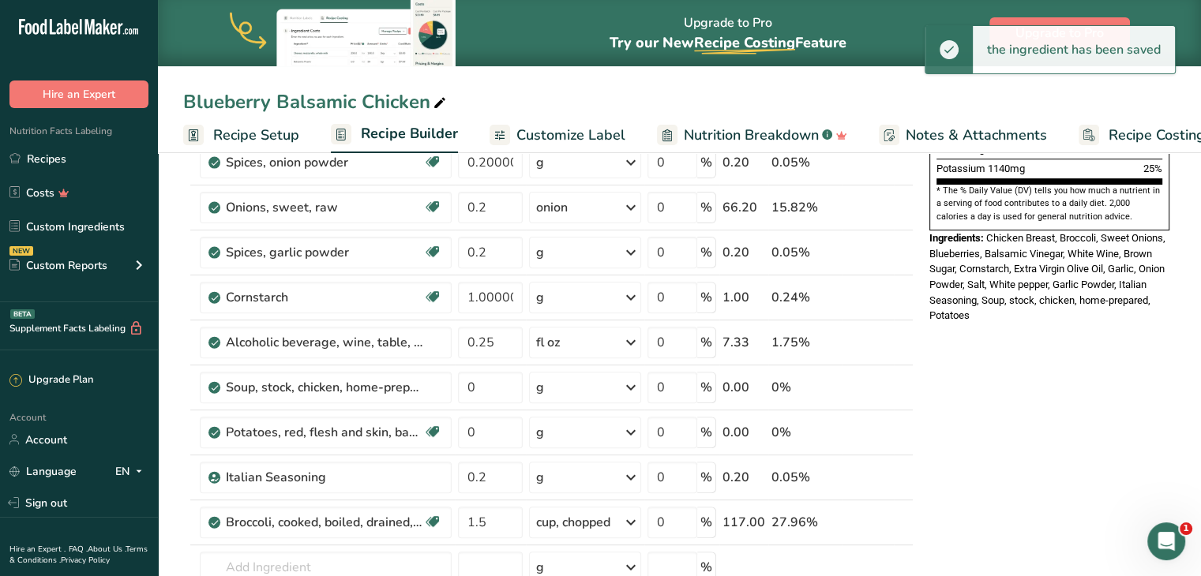
click at [565, 385] on div "g" at bounding box center [585, 388] width 112 height 32
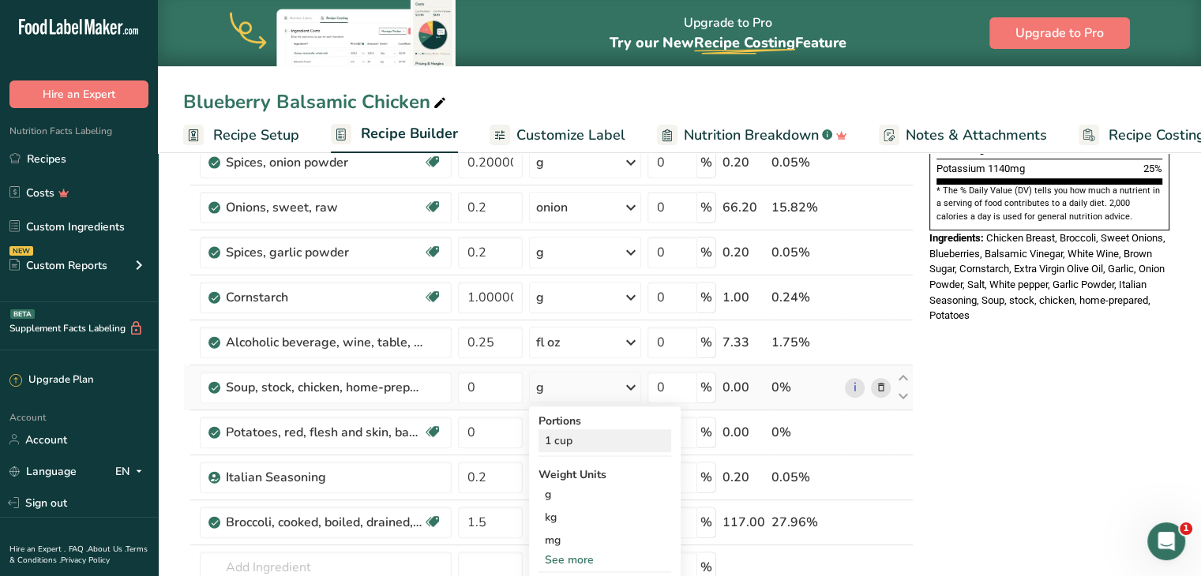
click at [570, 437] on div "1 cup" at bounding box center [605, 441] width 133 height 23
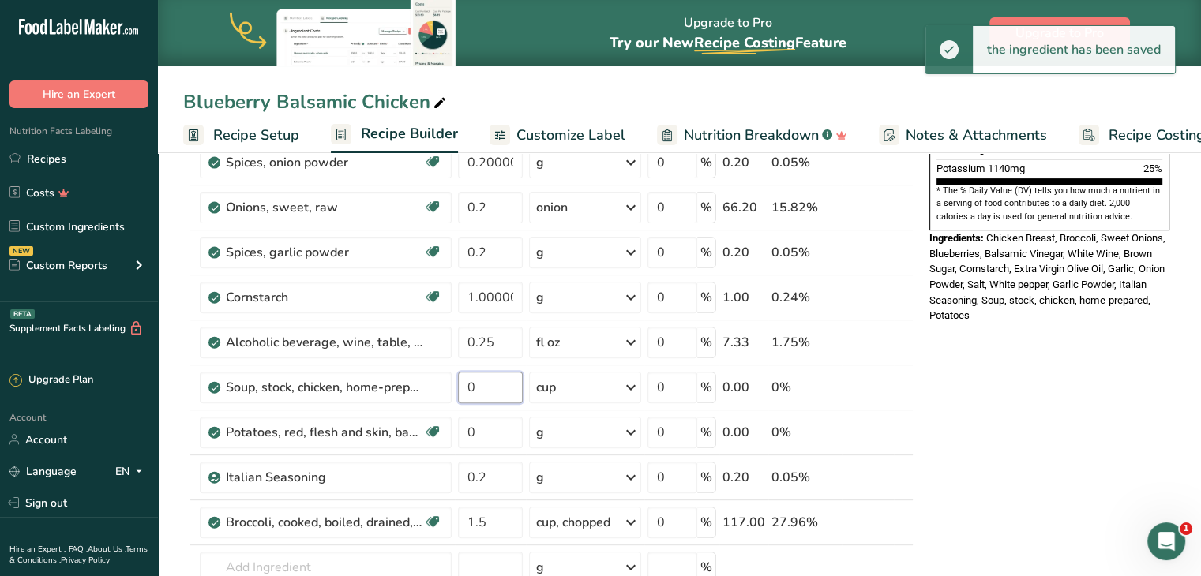
click at [494, 383] on input "0" at bounding box center [490, 388] width 65 height 32
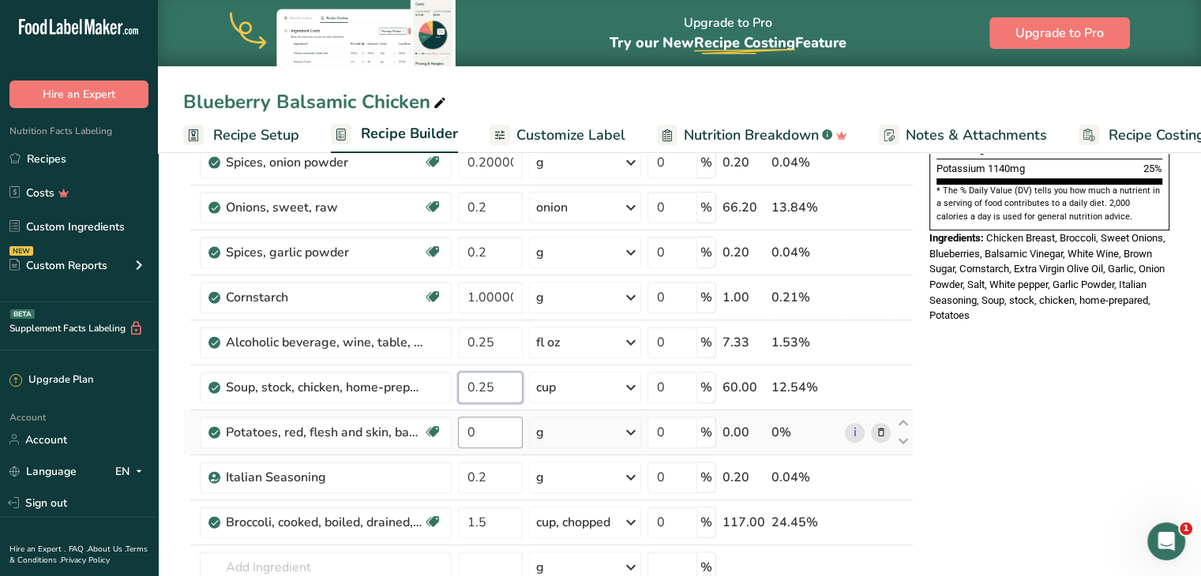
type input "0.25"
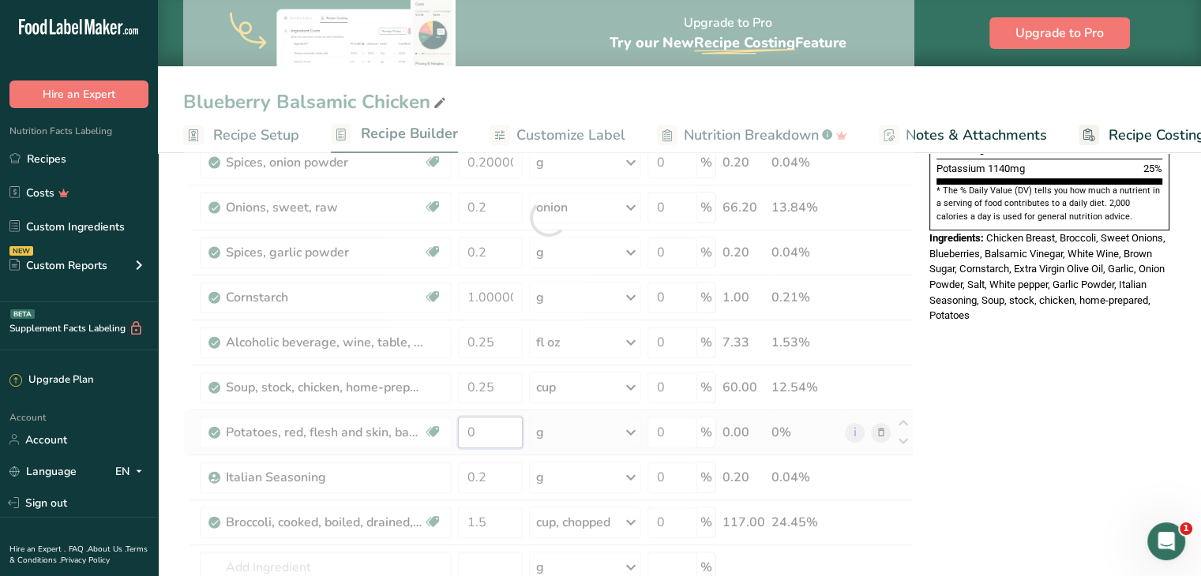
click at [500, 432] on div "Ingredient * Amount * Unit * Waste * .a-a{fill:#347362;}.b-a{fill:#fff;} Grams …" at bounding box center [548, 218] width 730 height 943
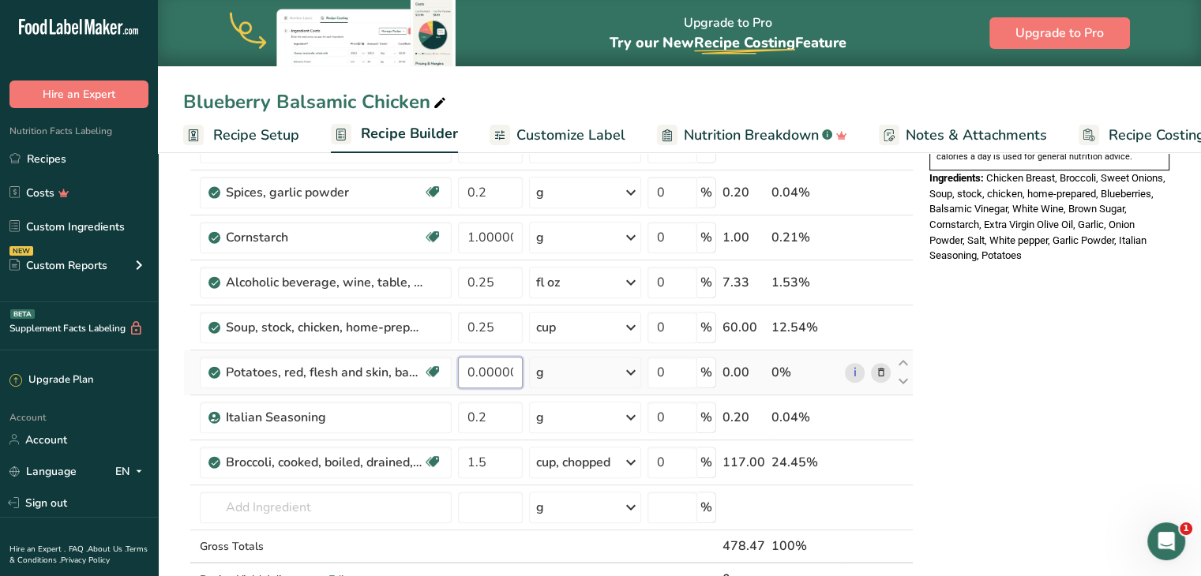
scroll to position [612, 0]
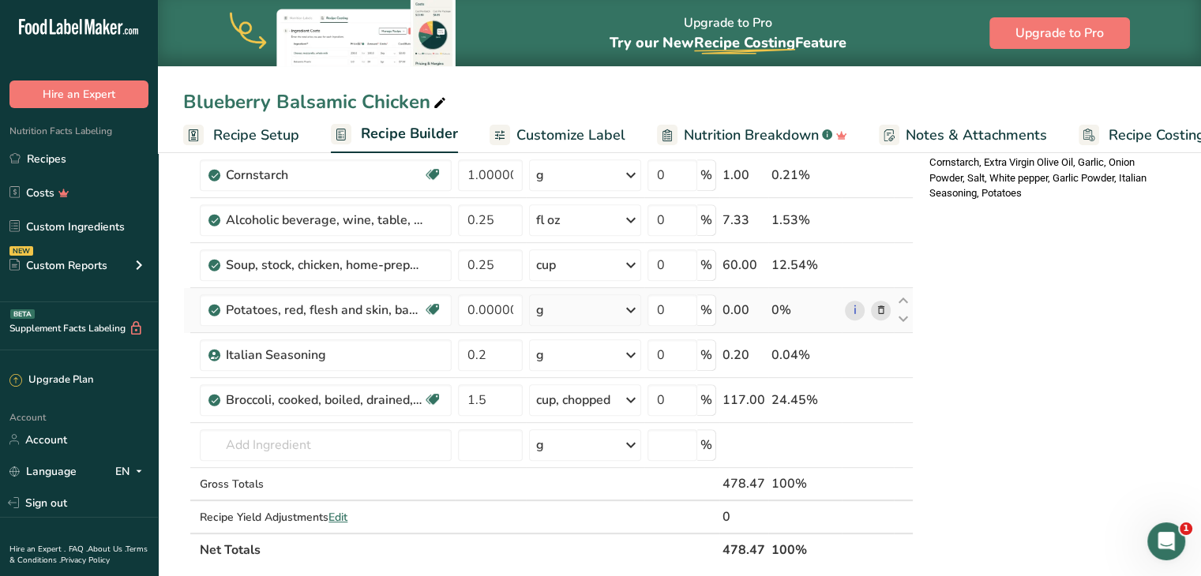
click at [573, 314] on div "Ingredient * Amount * Unit * Waste * .a-a{fill:#347362;}.b-a{fill:#fff;} Grams …" at bounding box center [548, 95] width 730 height 943
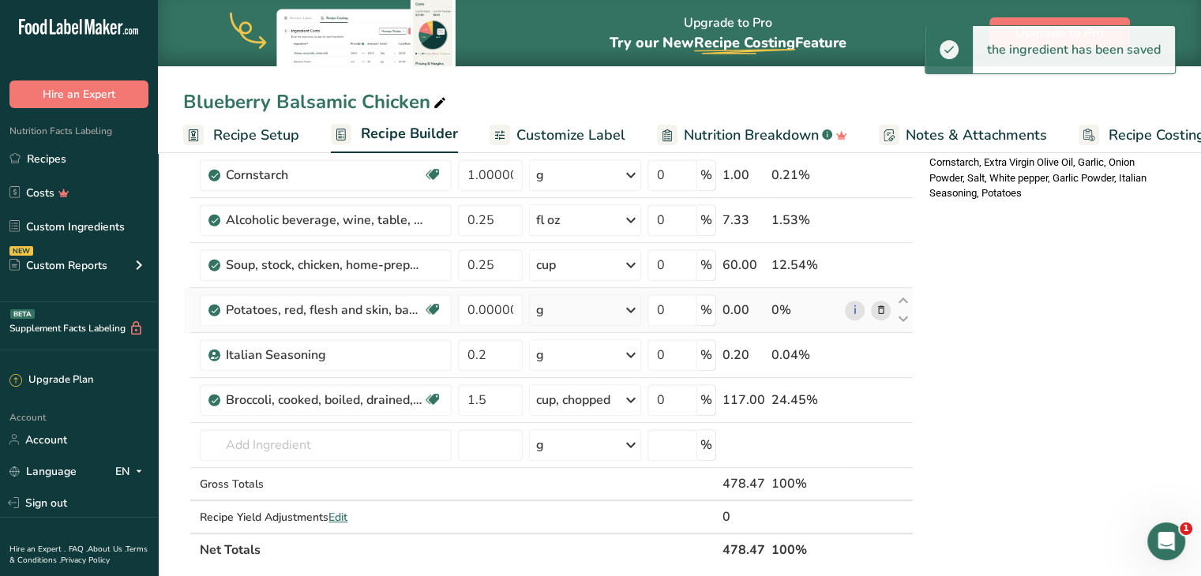
click at [573, 314] on div "g" at bounding box center [585, 311] width 112 height 32
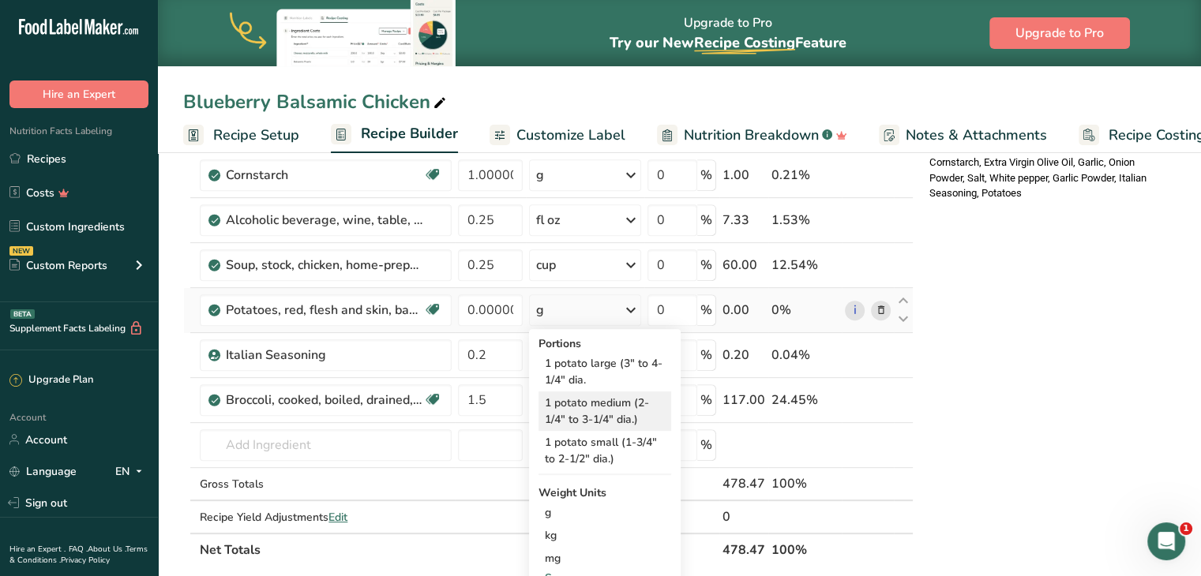
click at [559, 398] on div "1 potato medium (2-1/4" to 3-1/4" dia.)" at bounding box center [605, 411] width 133 height 39
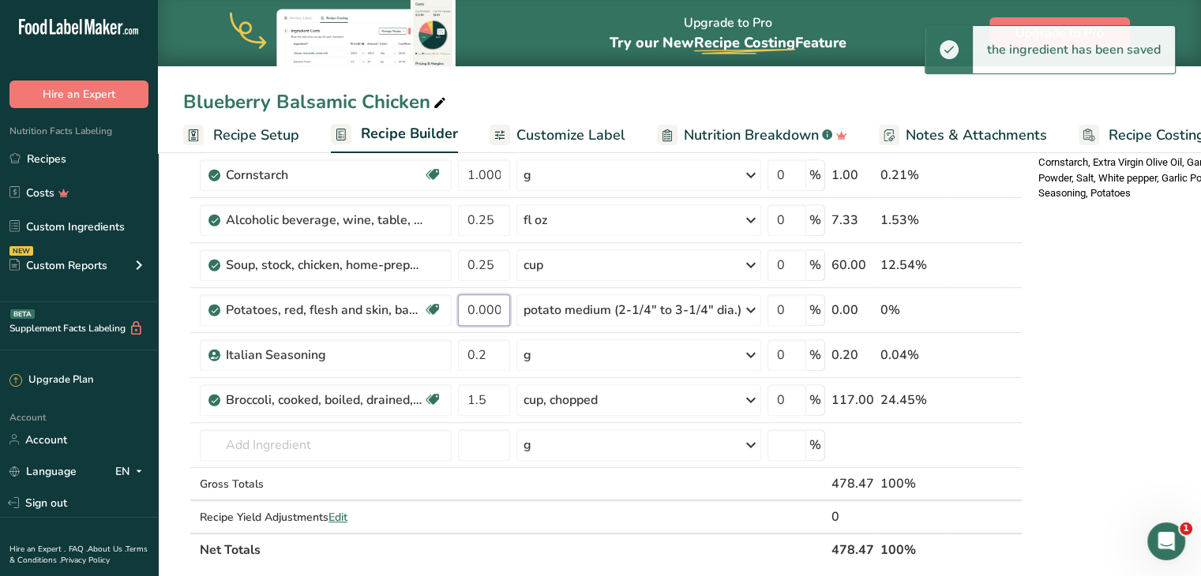
click at [499, 307] on input "0.000001" at bounding box center [484, 311] width 52 height 32
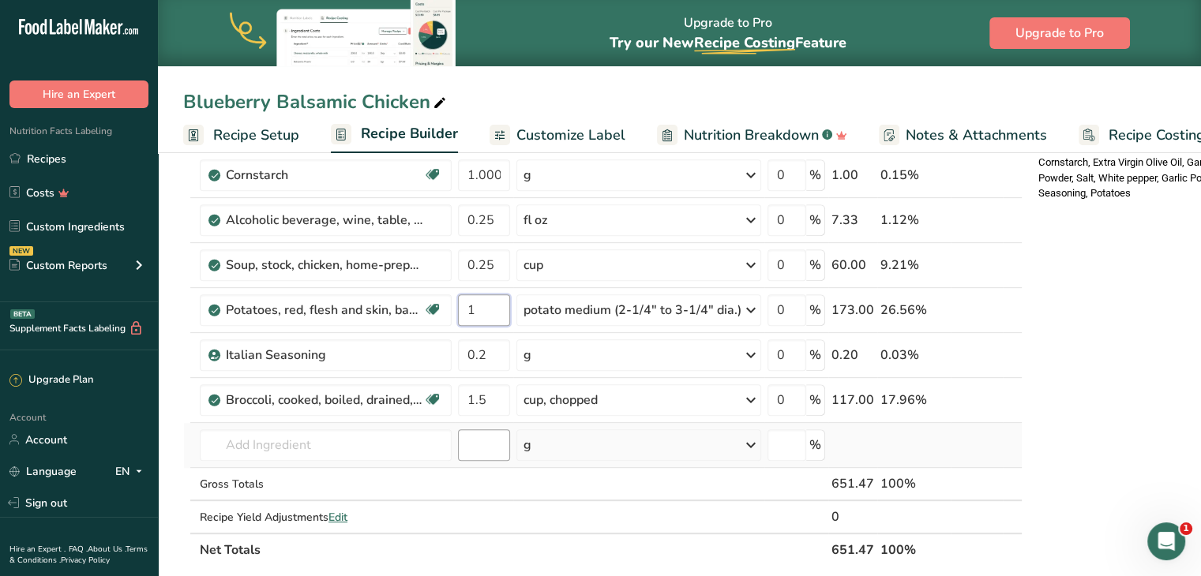
type input "1"
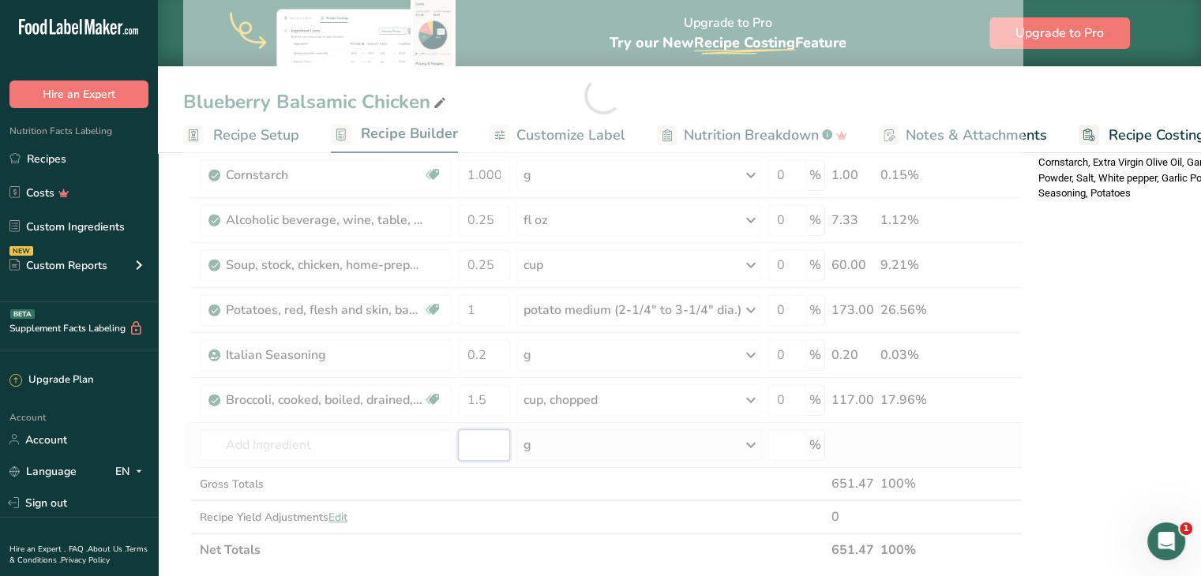
click at [483, 437] on div "Ingredient * Amount * Unit * Waste * .a-a{fill:#347362;}.b-a{fill:#fff;} Grams …" at bounding box center [602, 95] width 839 height 943
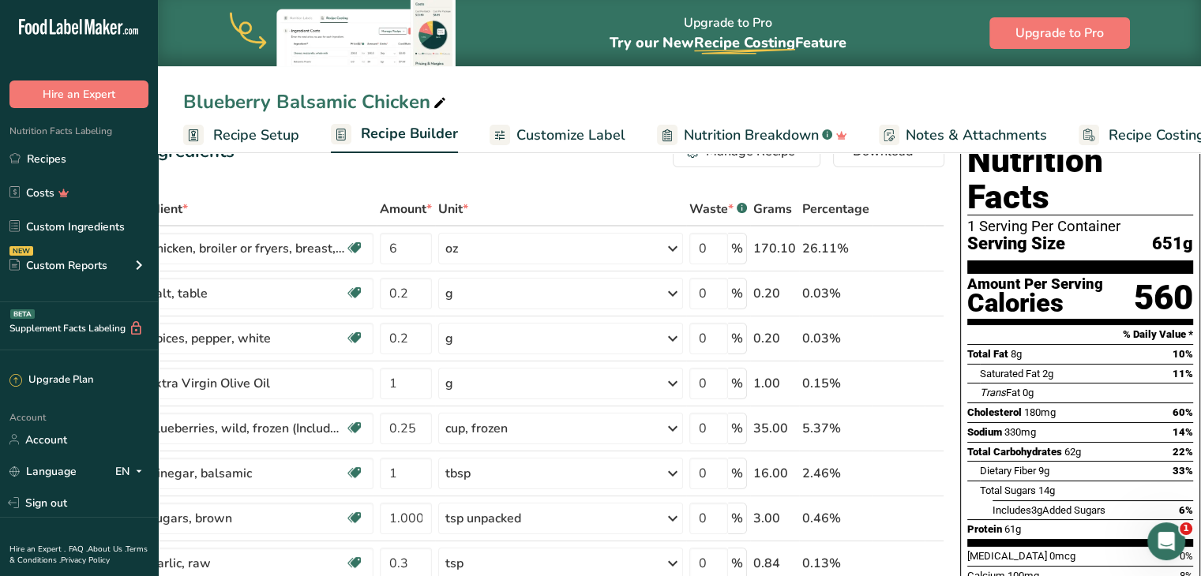
scroll to position [38, 0]
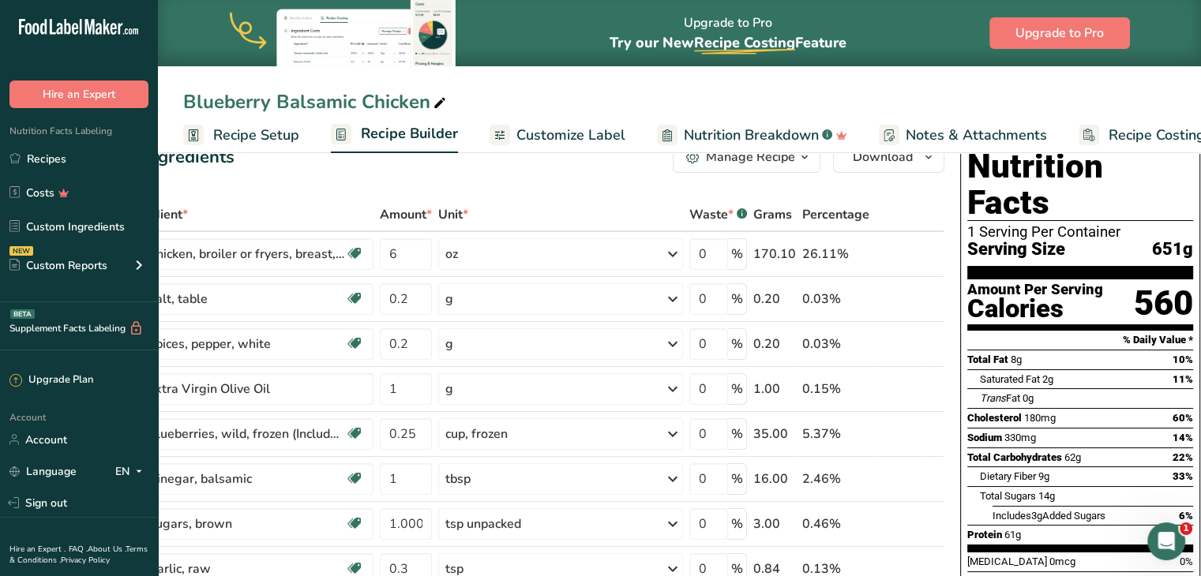
click at [573, 137] on span "Customize Label" at bounding box center [570, 135] width 109 height 21
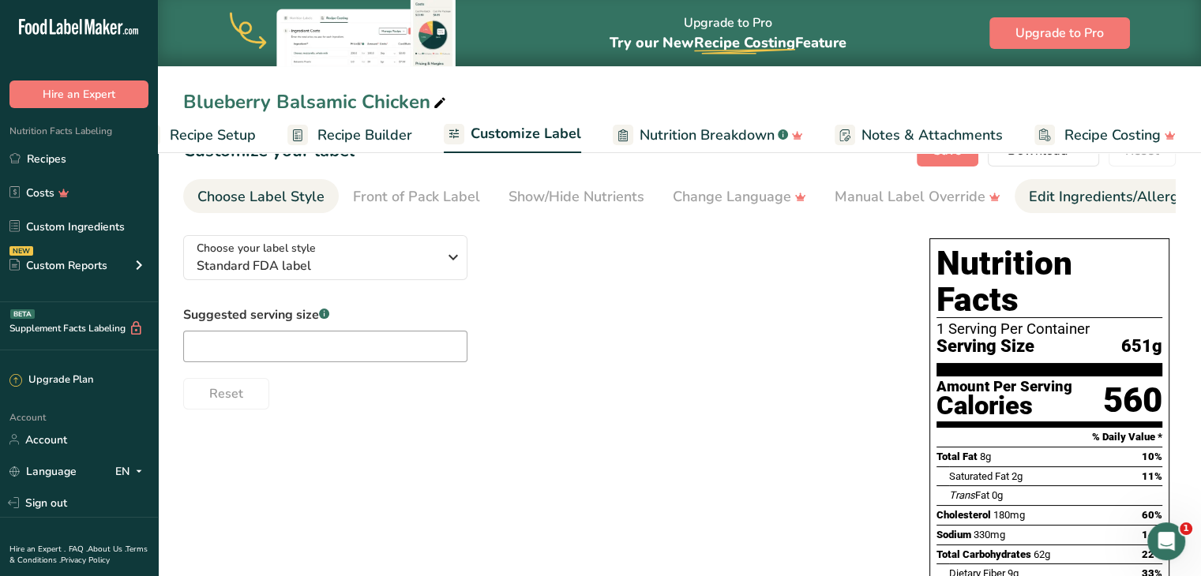
click at [1089, 193] on div "Edit Ingredients/Allergens List" at bounding box center [1129, 196] width 201 height 21
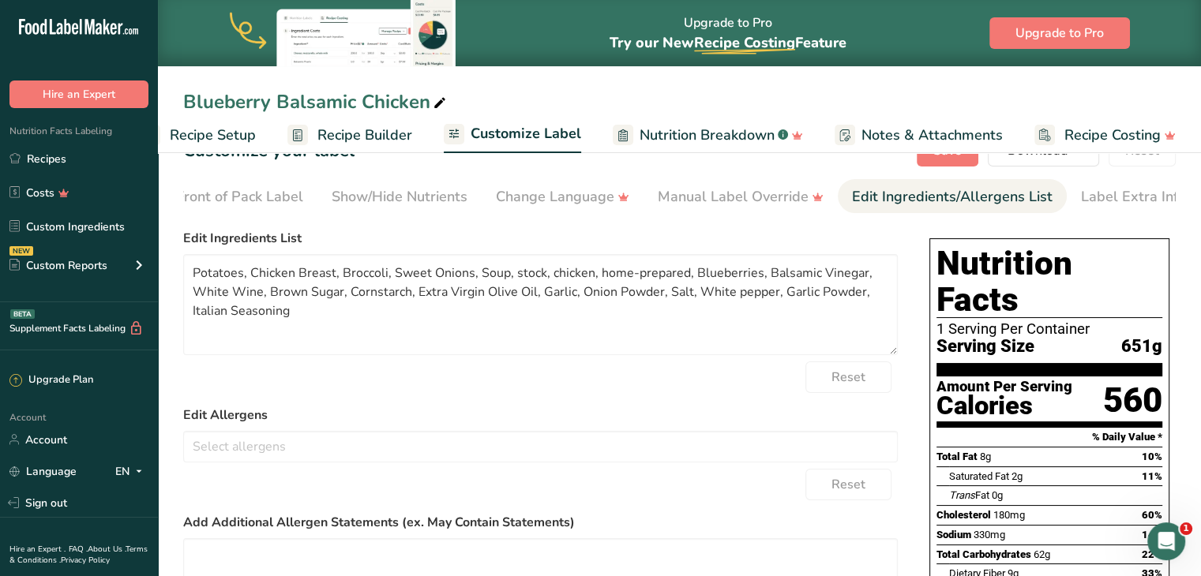
scroll to position [0, 193]
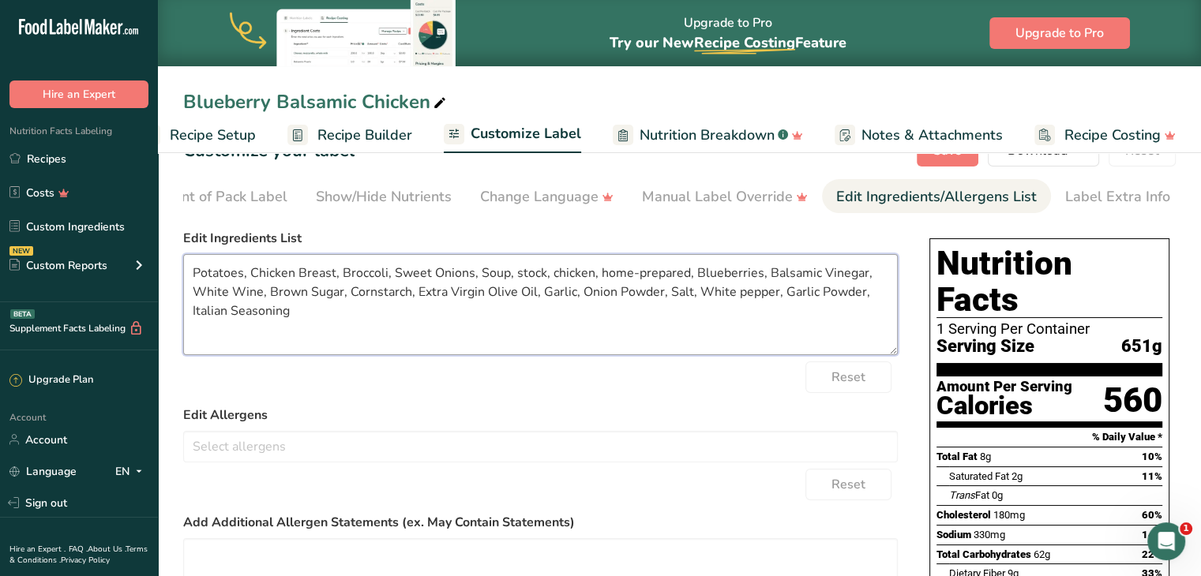
click at [384, 274] on textarea "Potatoes, Chicken Breast, Broccoli, Sweet Onions, Soup, stock, chicken, home-pr…" at bounding box center [540, 304] width 715 height 101
click at [737, 275] on textarea "Potatoes, Chicken Breast, Vegetable Variety, Sweet Onions, Soup, stock, chicken…" at bounding box center [540, 304] width 715 height 101
click at [783, 280] on textarea "Potatoes, Chicken Breast, Vegetable Variety, Sweet Onions, Chicken Stock, Blueb…" at bounding box center [540, 304] width 715 height 101
click at [625, 295] on textarea "Potatoes, Chicken Breast, Vegetable Variety, Sweet Onions, Chicken Stock, Blueb…" at bounding box center [540, 304] width 715 height 101
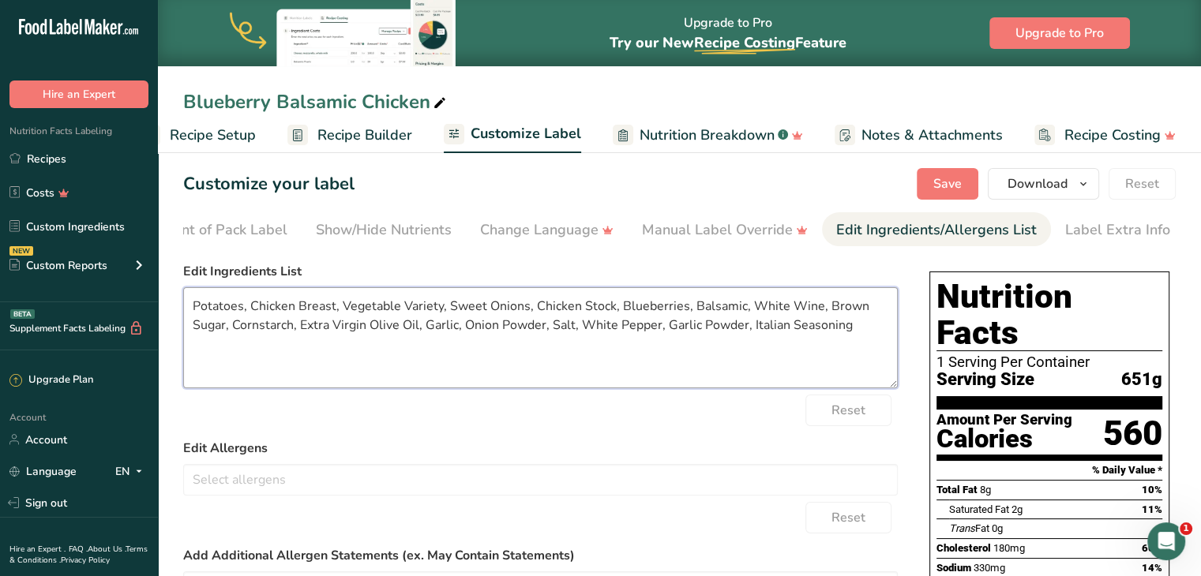
scroll to position [0, 0]
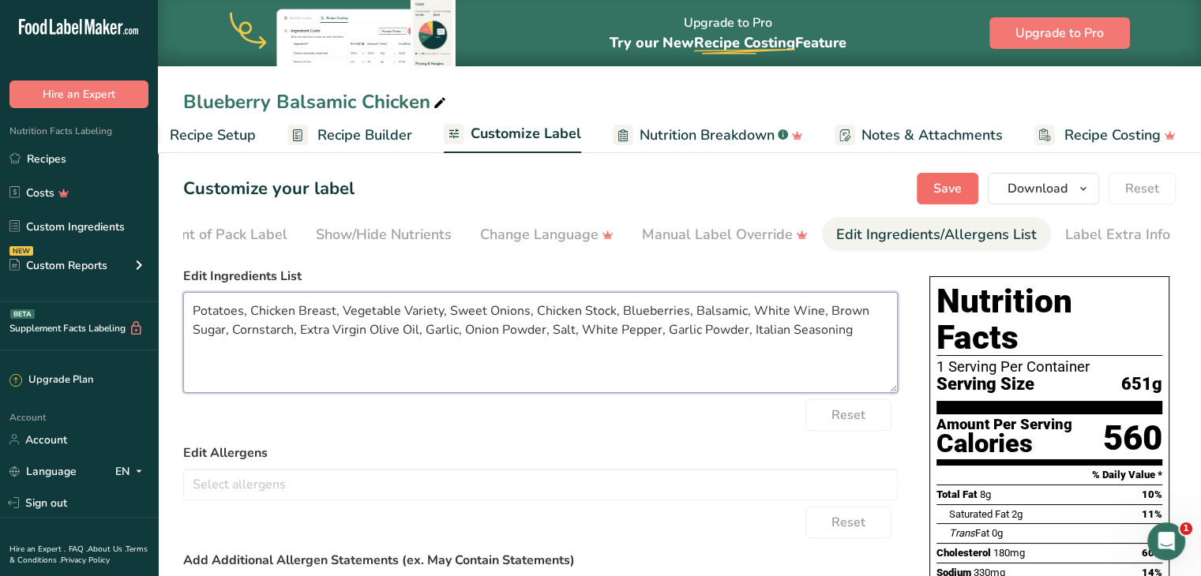
type textarea "Potatoes, Chicken Breast, Vegetable Variety, Sweet Onions, Chicken Stock, Blueb…"
click at [938, 186] on span "Save" at bounding box center [947, 188] width 28 height 19
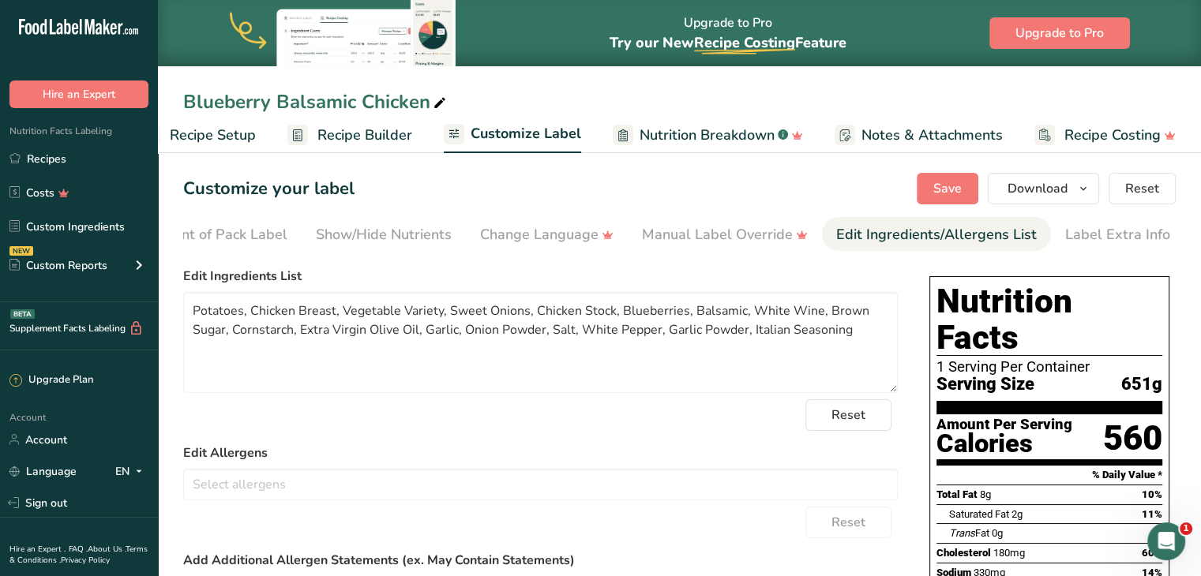
click at [383, 128] on span "Recipe Builder" at bounding box center [364, 135] width 95 height 21
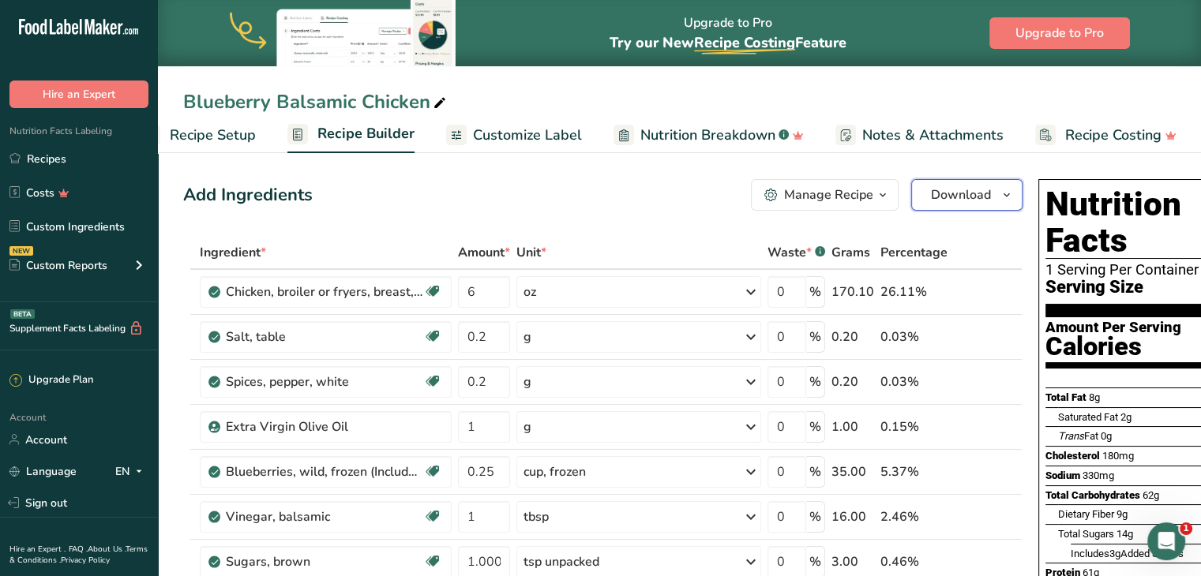
click at [942, 190] on span "Download" at bounding box center [961, 195] width 60 height 19
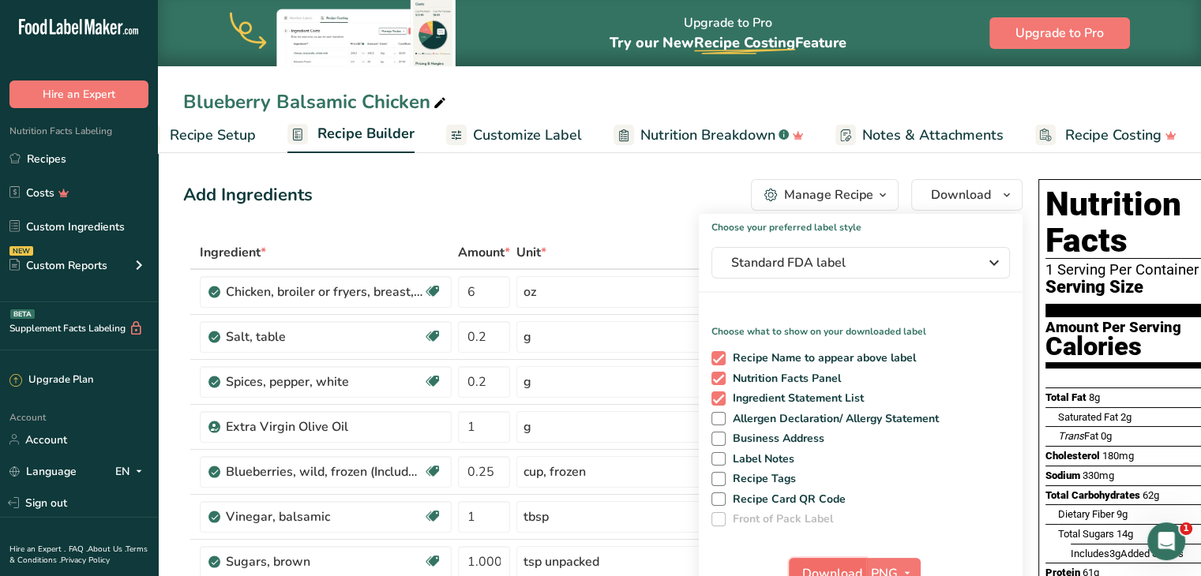
click at [834, 558] on button "Download" at bounding box center [827, 574] width 77 height 32
click at [909, 256] on span "Standard FDA label" at bounding box center [849, 262] width 237 height 19
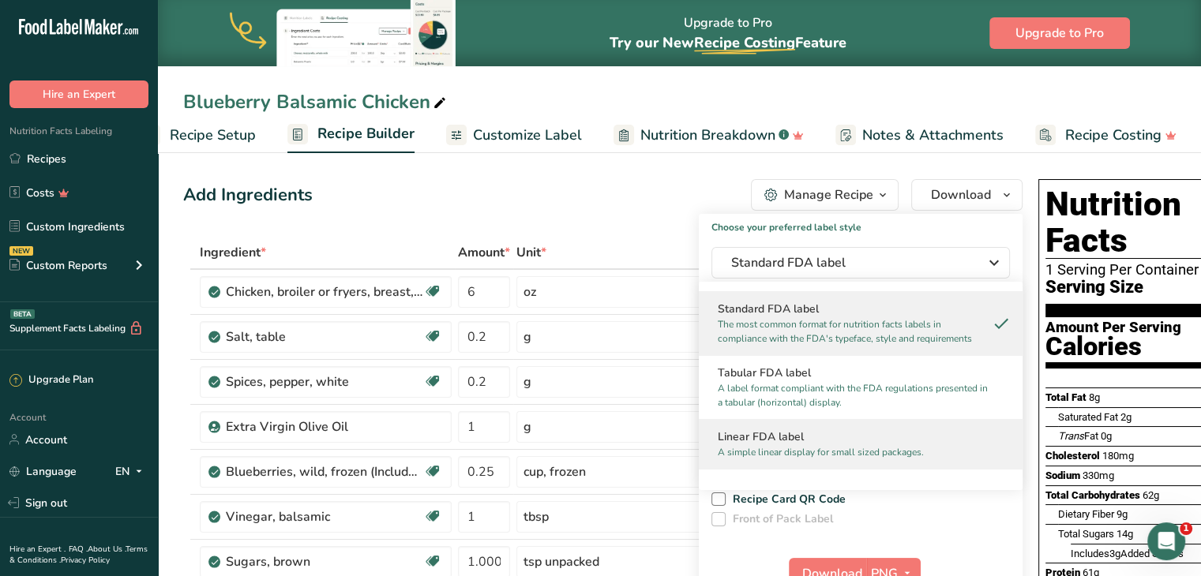
click at [821, 431] on h2 "Linear FDA label" at bounding box center [861, 437] width 286 height 17
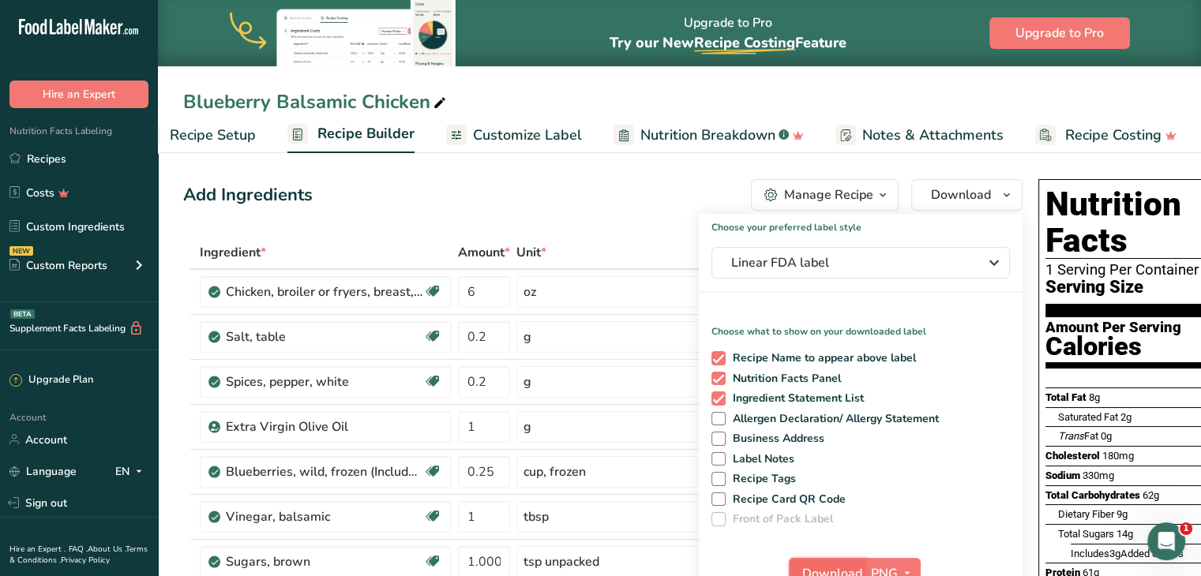
click at [842, 566] on span "Download" at bounding box center [832, 574] width 60 height 19
